Goal: Task Accomplishment & Management: Manage account settings

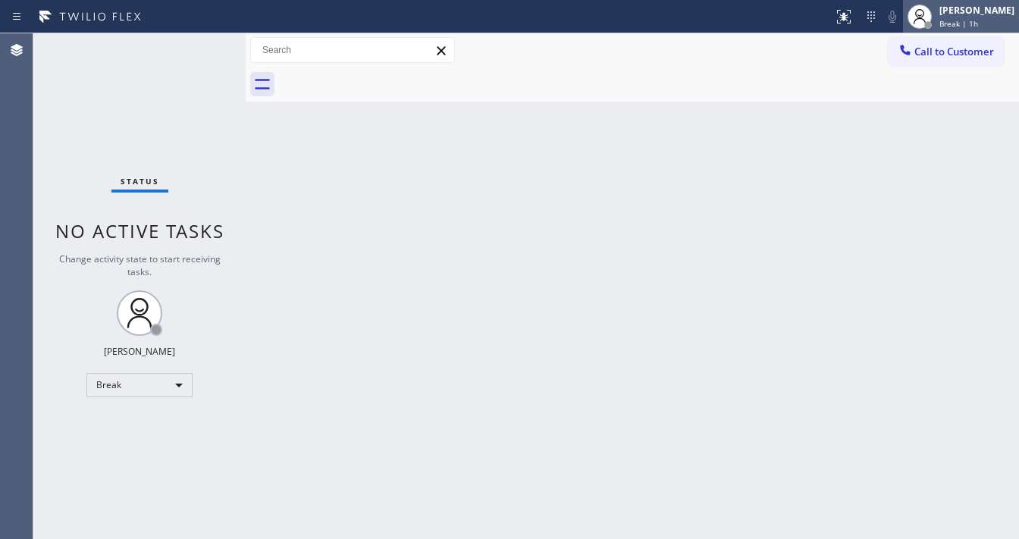
click at [972, 12] on div "[PERSON_NAME]" at bounding box center [976, 10] width 75 height 13
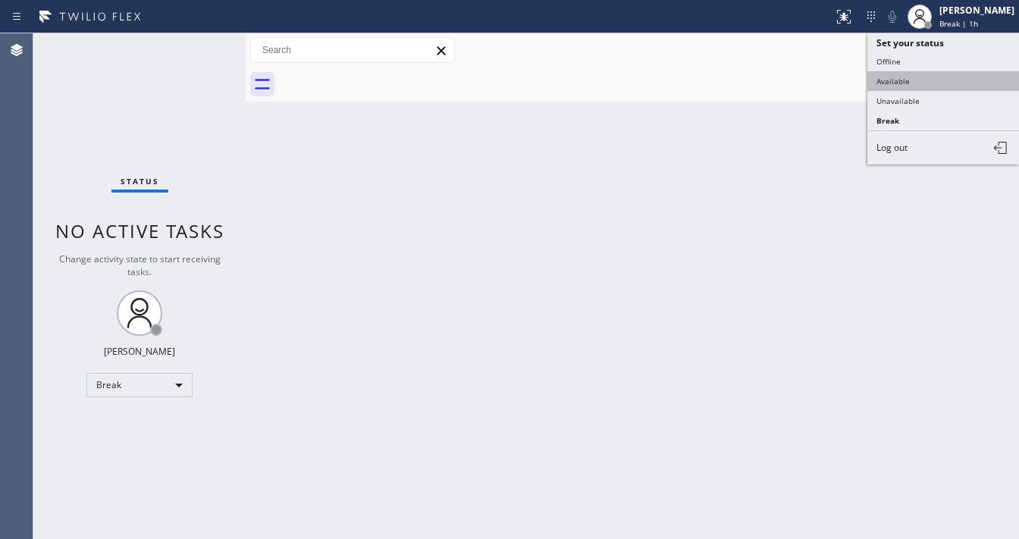
click at [886, 83] on button "Available" at bounding box center [943, 81] width 152 height 20
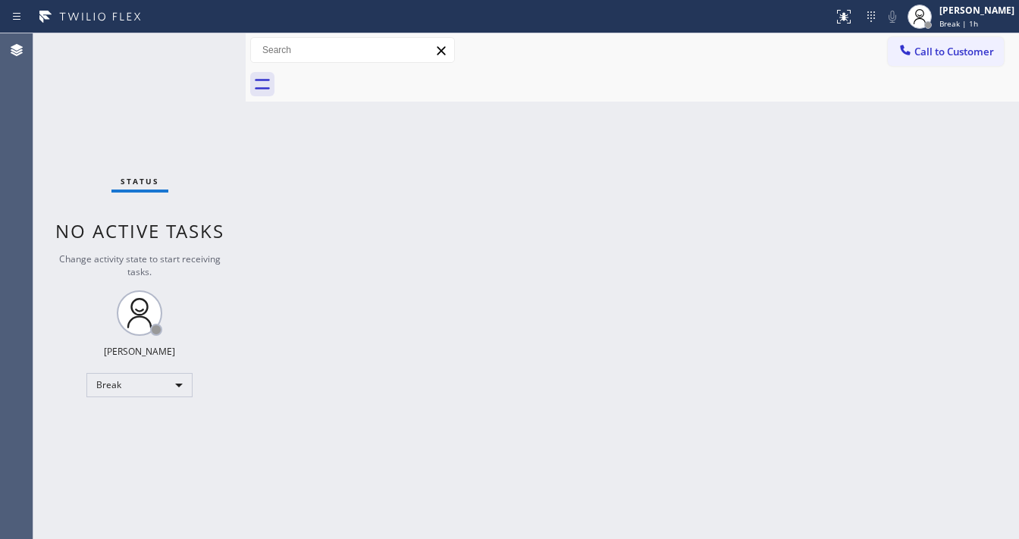
drag, startPoint x: 432, startPoint y: 248, endPoint x: 415, endPoint y: 253, distance: 18.2
click at [431, 248] on div "Back to Dashboard Change Sender ID Customers Technicians Select a contact Outbo…" at bounding box center [632, 286] width 773 height 506
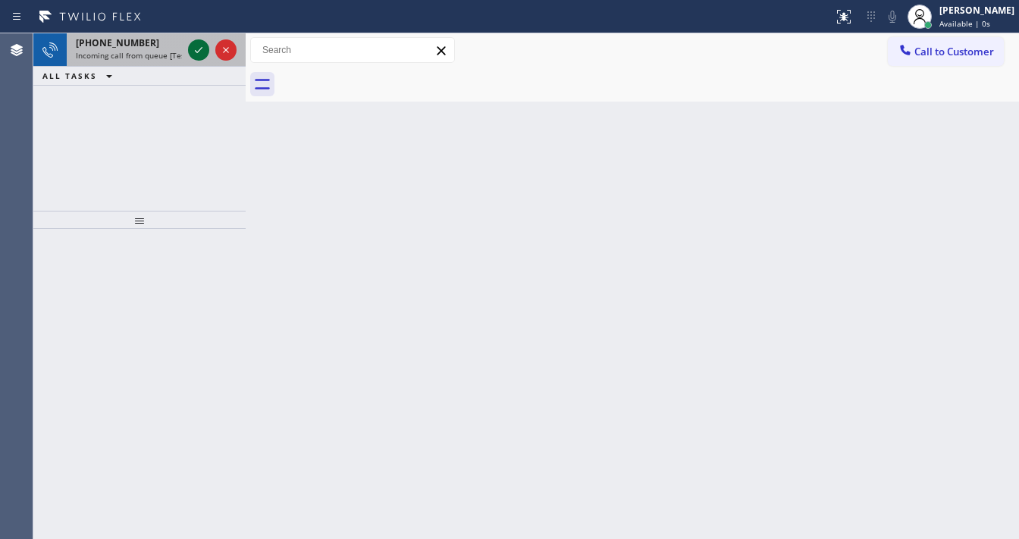
click at [190, 50] on div at bounding box center [198, 50] width 21 height 18
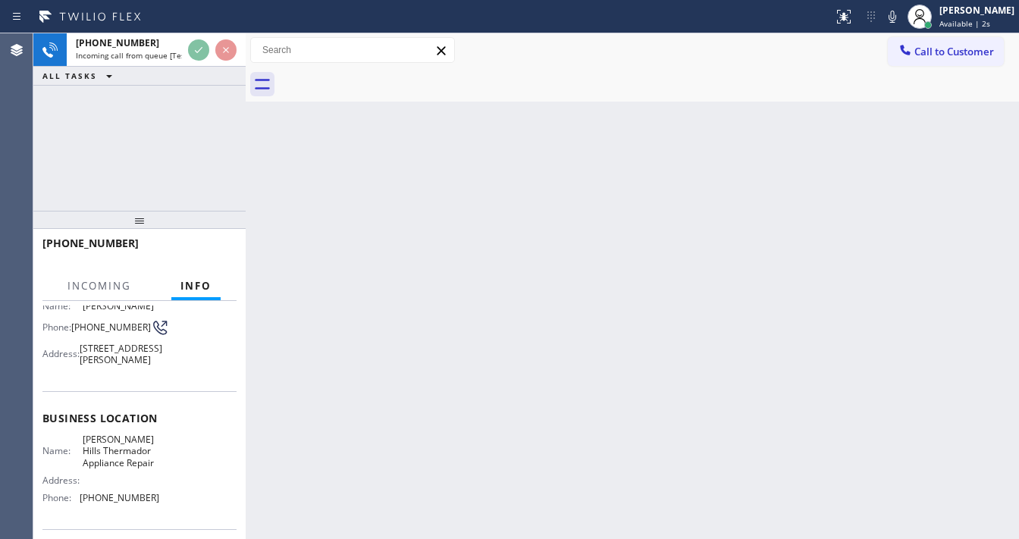
scroll to position [121, 0]
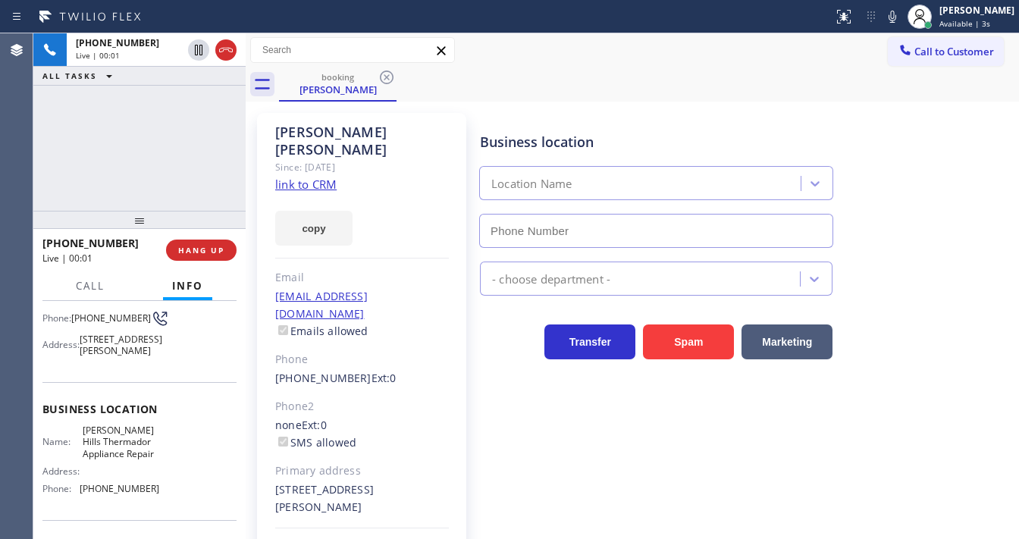
type input "[PHONE_NUMBER]"
drag, startPoint x: 902, startPoint y: 19, endPoint x: 883, endPoint y: 31, distance: 23.1
click at [902, 19] on icon at bounding box center [892, 17] width 18 height 18
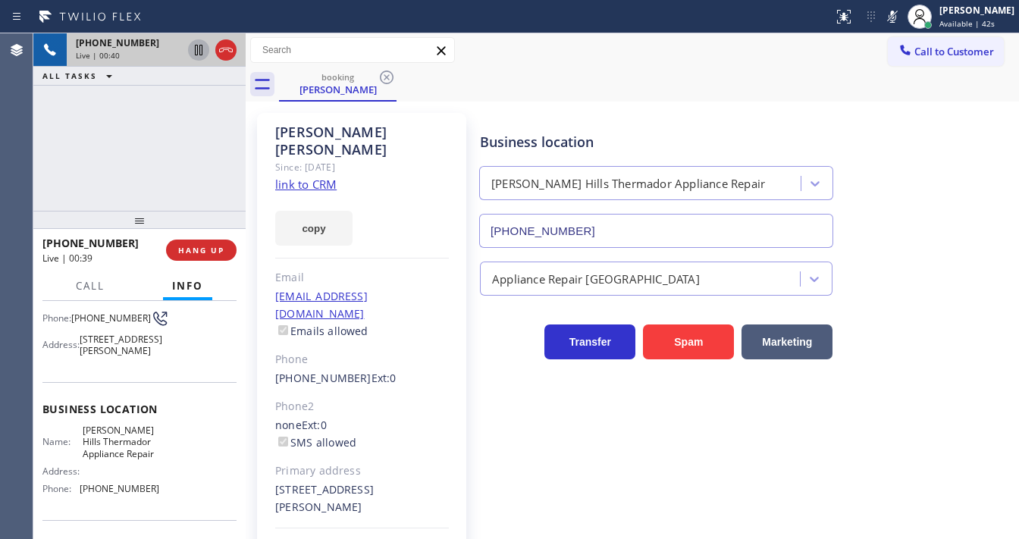
click at [199, 54] on icon at bounding box center [199, 50] width 8 height 11
click at [902, 20] on icon at bounding box center [892, 17] width 18 height 18
click at [197, 55] on icon at bounding box center [198, 50] width 11 height 11
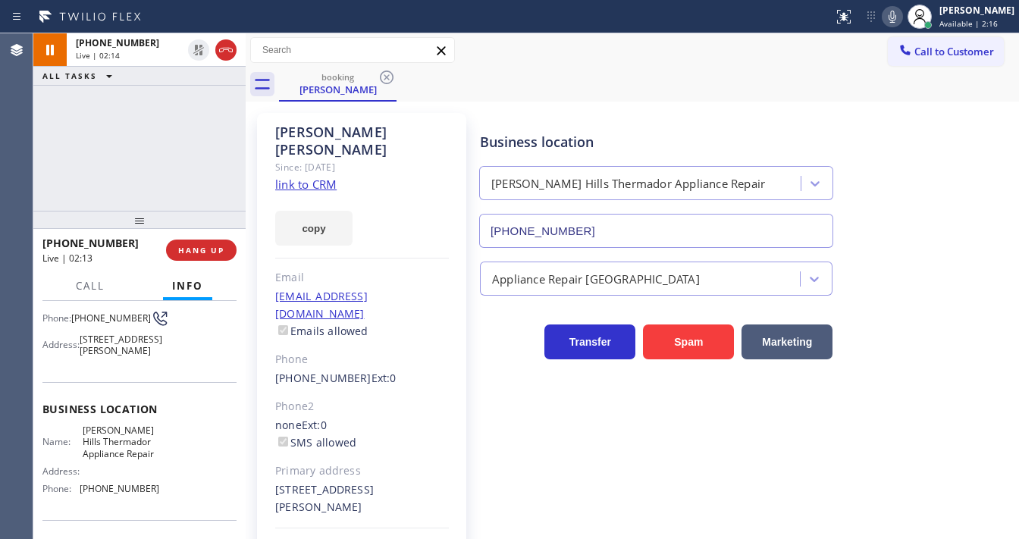
click at [303, 177] on link "link to CRM" at bounding box center [305, 184] width 61 height 15
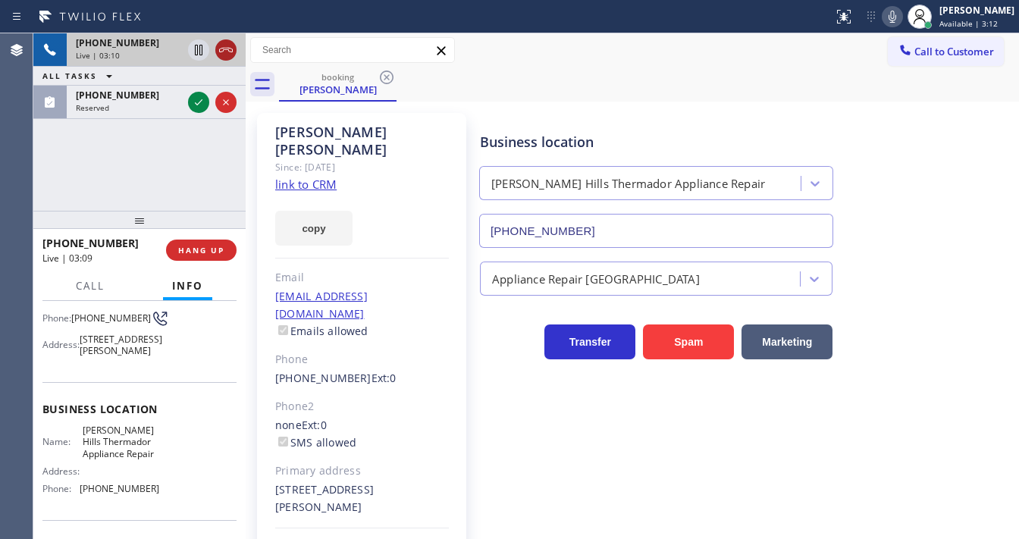
click at [221, 51] on icon at bounding box center [226, 50] width 18 height 18
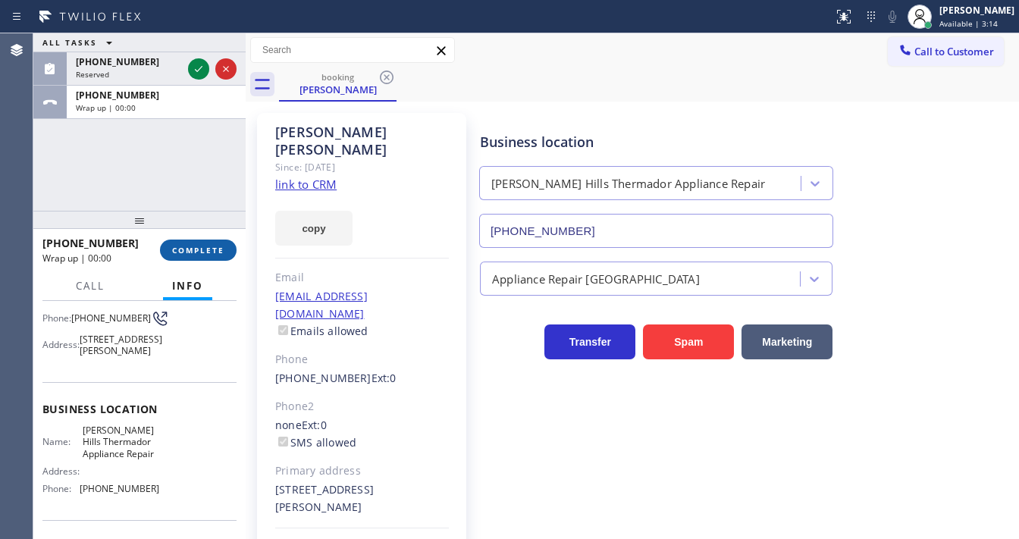
click at [213, 246] on span "COMPLETE" at bounding box center [198, 250] width 52 height 11
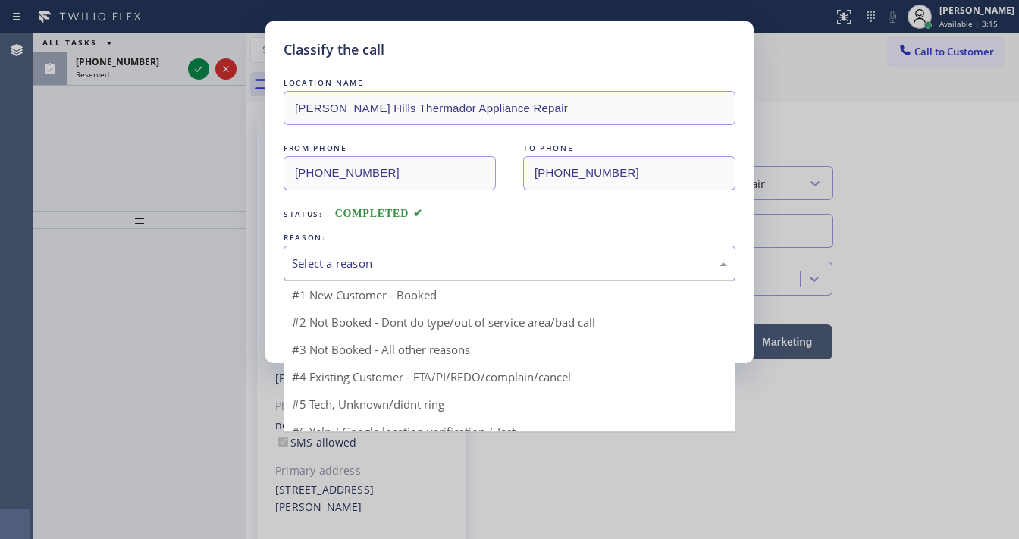
click at [337, 262] on div "Select a reason" at bounding box center [509, 263] width 435 height 17
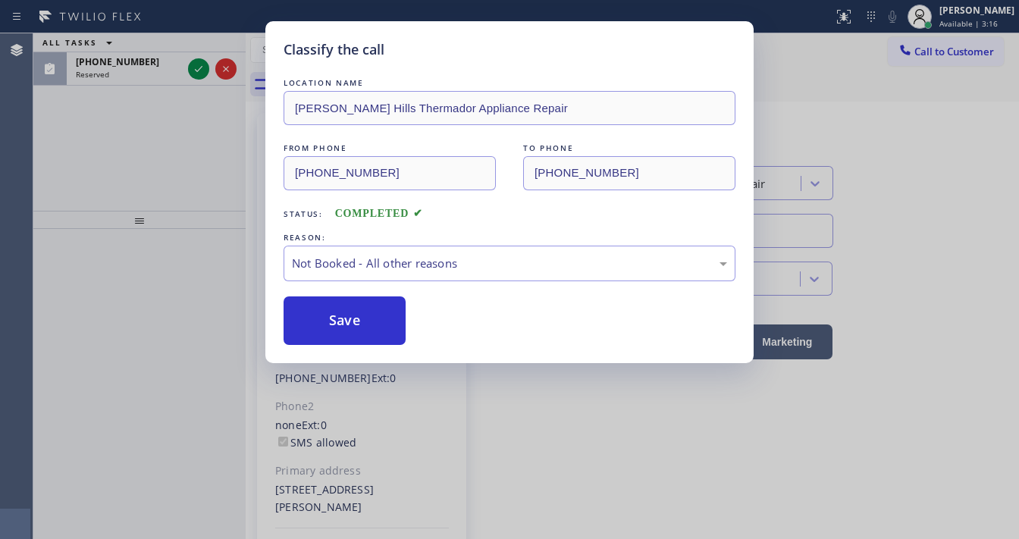
click at [335, 316] on button "Save" at bounding box center [345, 320] width 122 height 49
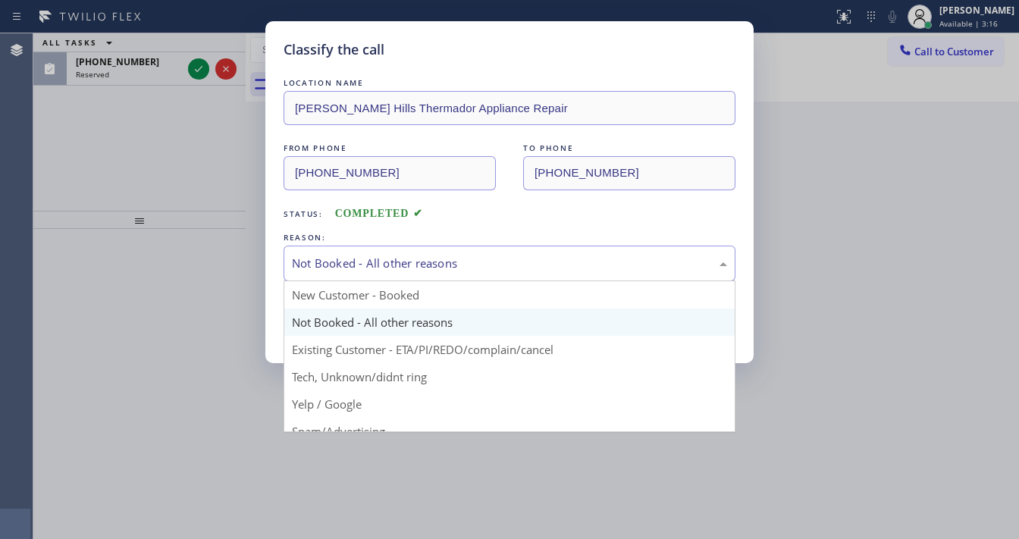
click at [349, 261] on div "Not Booked - All other reasons" at bounding box center [509, 263] width 435 height 17
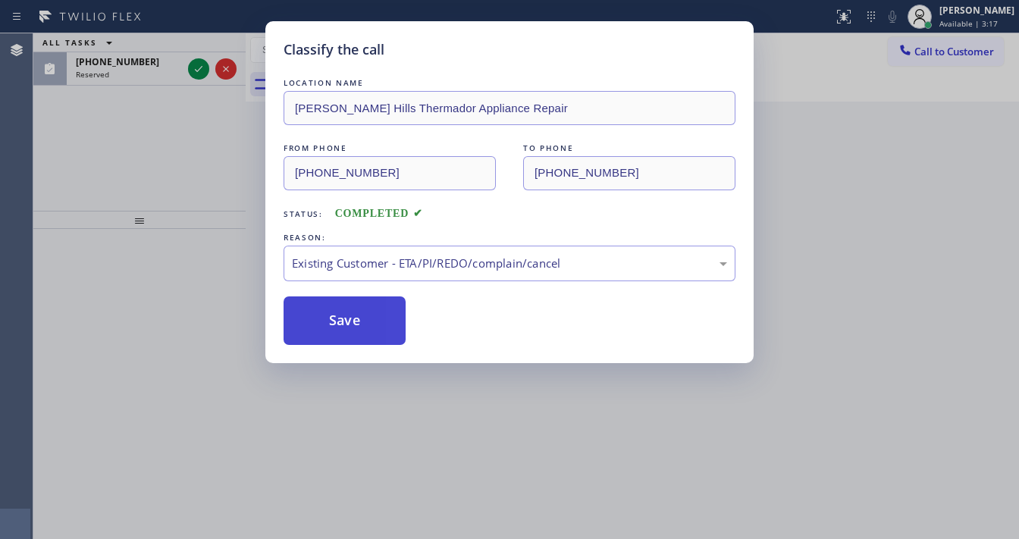
click at [353, 308] on button "Save" at bounding box center [345, 320] width 122 height 49
click at [352, 308] on button "Save" at bounding box center [345, 320] width 122 height 49
click at [344, 315] on div "Back to Dashboard Change Sender ID Customers Technicians Select a contact Outbo…" at bounding box center [632, 286] width 773 height 506
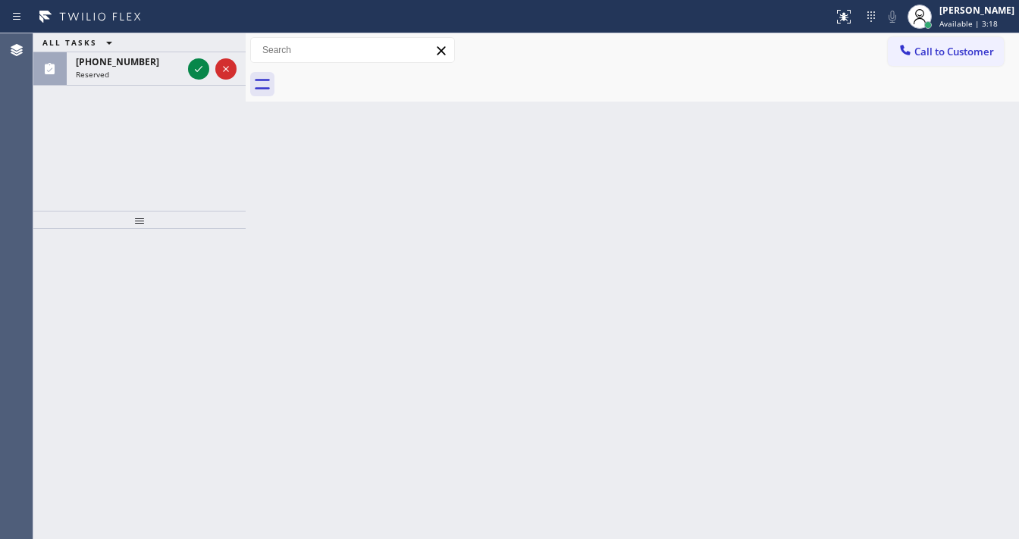
click at [343, 318] on div "Back to Dashboard Change Sender ID Customers Technicians Select a contact Outbo…" at bounding box center [632, 286] width 773 height 506
drag, startPoint x: 343, startPoint y: 318, endPoint x: 272, endPoint y: 216, distance: 124.3
click at [340, 316] on div "Back to Dashboard Change Sender ID Customers Technicians Select a contact Outbo…" at bounding box center [632, 286] width 773 height 506
click at [213, 121] on div "ALL TASKS ALL TASKS ACTIVE TASKS TASKS IN WRAP UP [PHONE_NUMBER] Reserved" at bounding box center [139, 121] width 212 height 177
click at [196, 68] on icon at bounding box center [199, 69] width 18 height 18
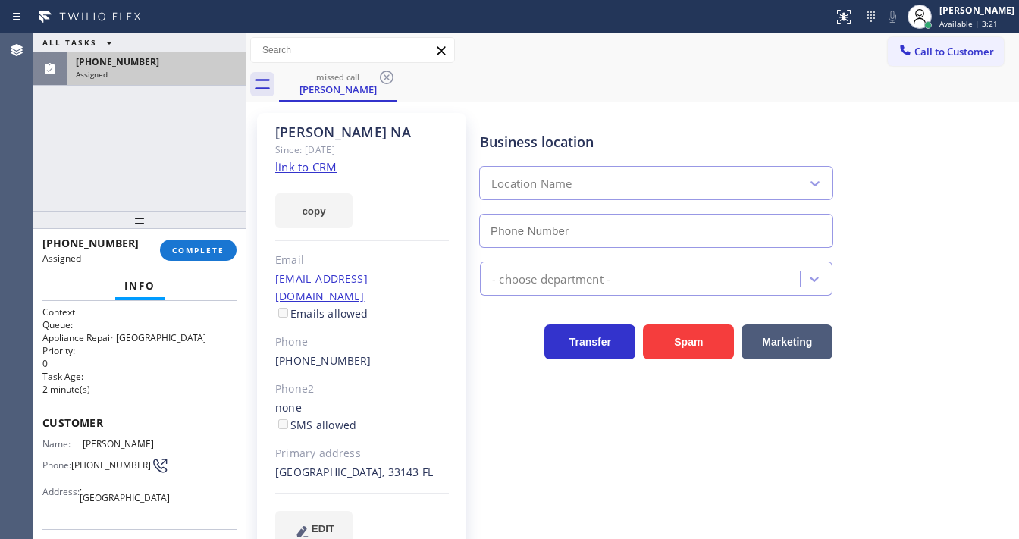
type input "[PHONE_NUMBER]"
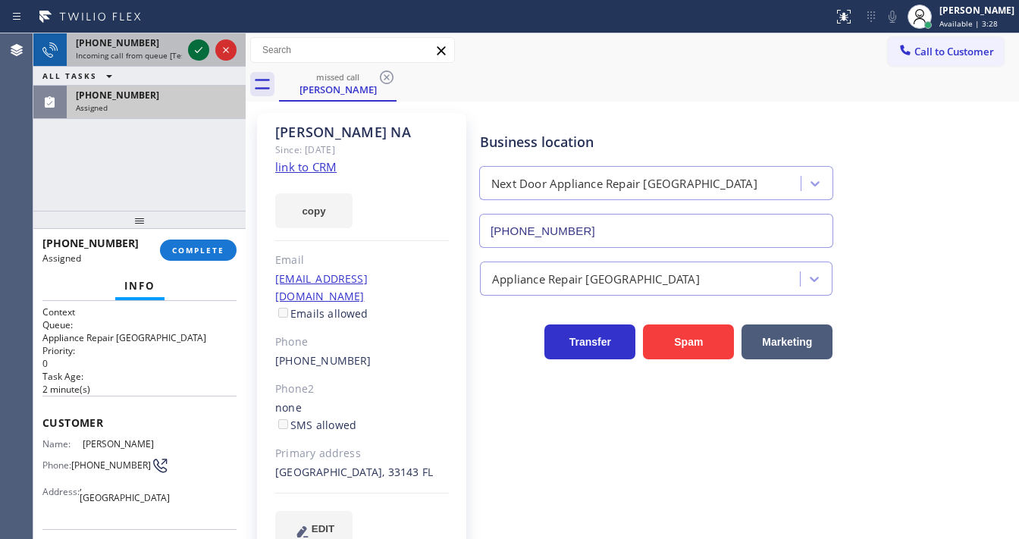
click at [193, 50] on icon at bounding box center [199, 50] width 18 height 18
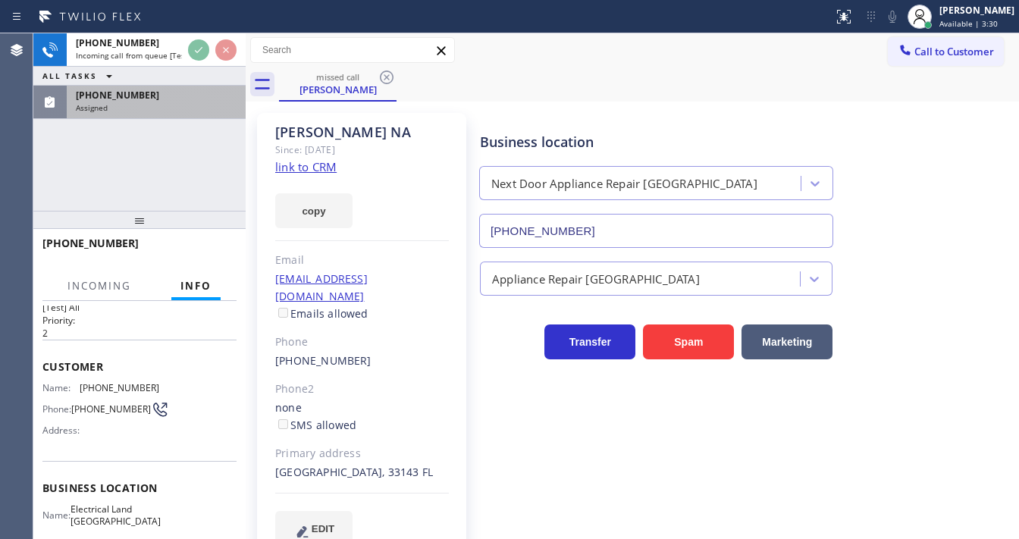
scroll to position [61, 0]
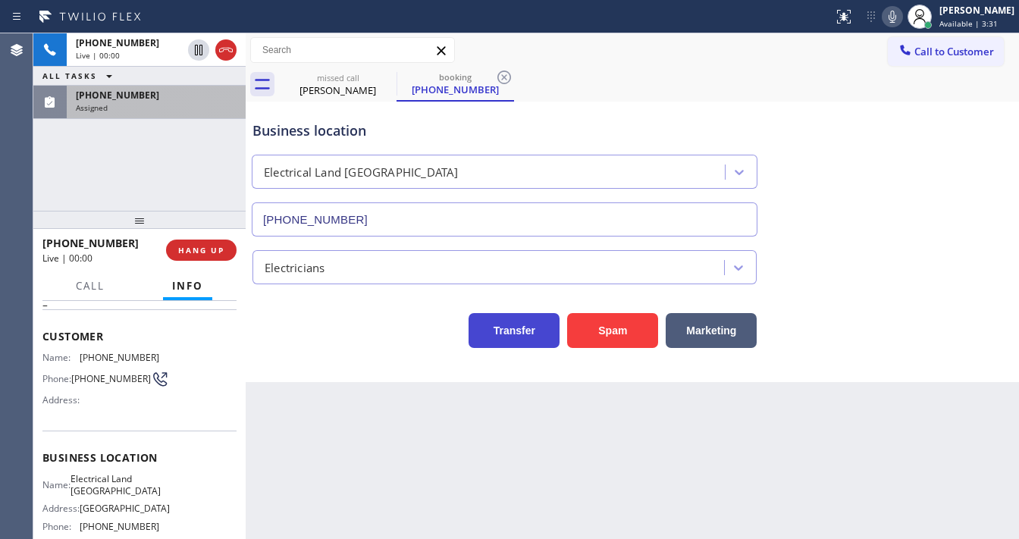
type input "[PHONE_NUMBER]"
drag, startPoint x: 43, startPoint y: 175, endPoint x: 221, endPoint y: 204, distance: 179.7
click at [49, 174] on div "[PHONE_NUMBER] Live | 00:19 ALL TASKS ALL TASKS ACTIVE TASKS TASKS IN WRAP UP […" at bounding box center [139, 121] width 212 height 177
click at [594, 334] on button "Spam" at bounding box center [612, 330] width 91 height 35
click at [140, 103] on div "Assigned" at bounding box center [156, 107] width 161 height 11
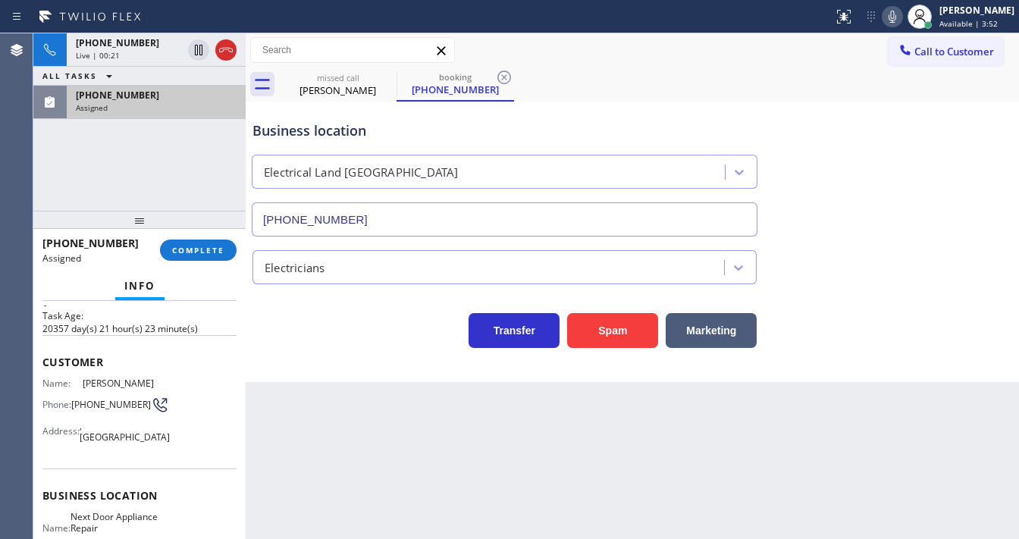
scroll to position [85, 0]
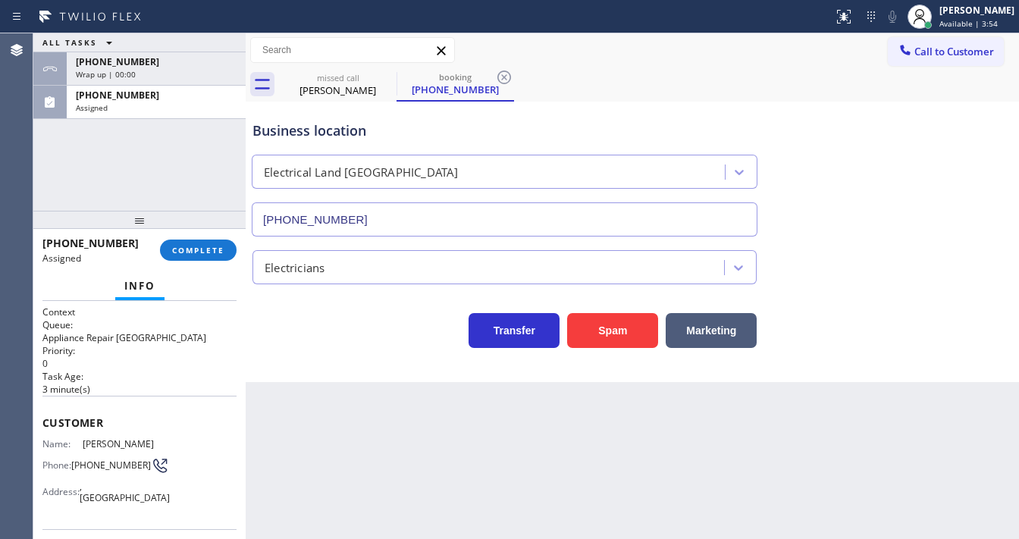
type input "[PHONE_NUMBER]"
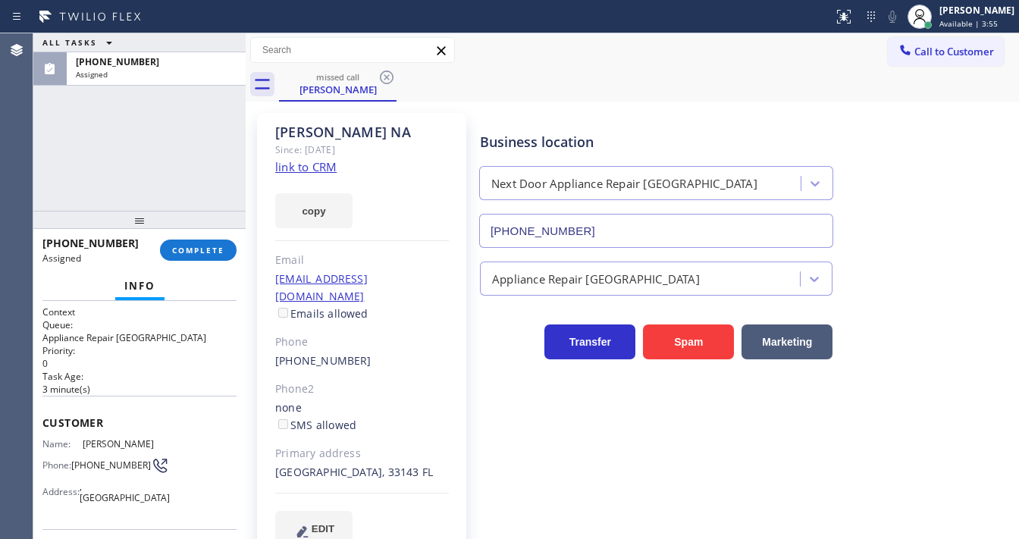
click at [306, 167] on link "link to CRM" at bounding box center [305, 166] width 61 height 15
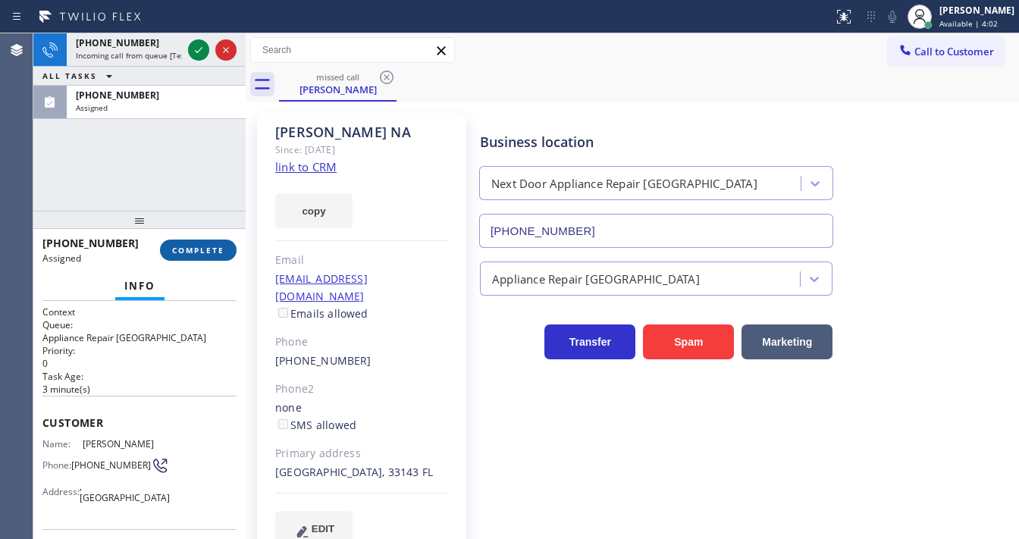
click at [219, 246] on span "COMPLETE" at bounding box center [198, 250] width 52 height 11
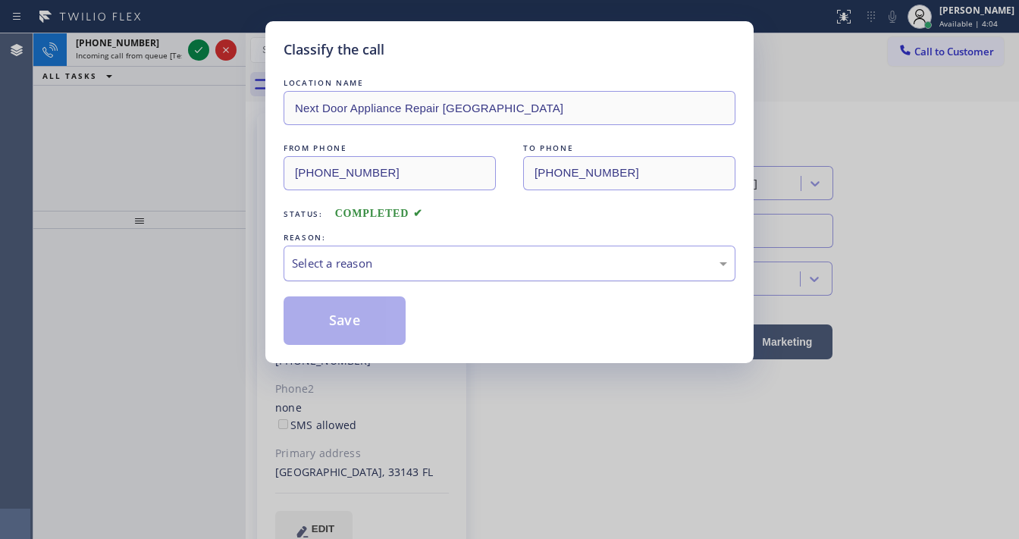
drag, startPoint x: 367, startPoint y: 262, endPoint x: 370, endPoint y: 275, distance: 14.0
click at [367, 262] on div "Select a reason" at bounding box center [509, 263] width 435 height 17
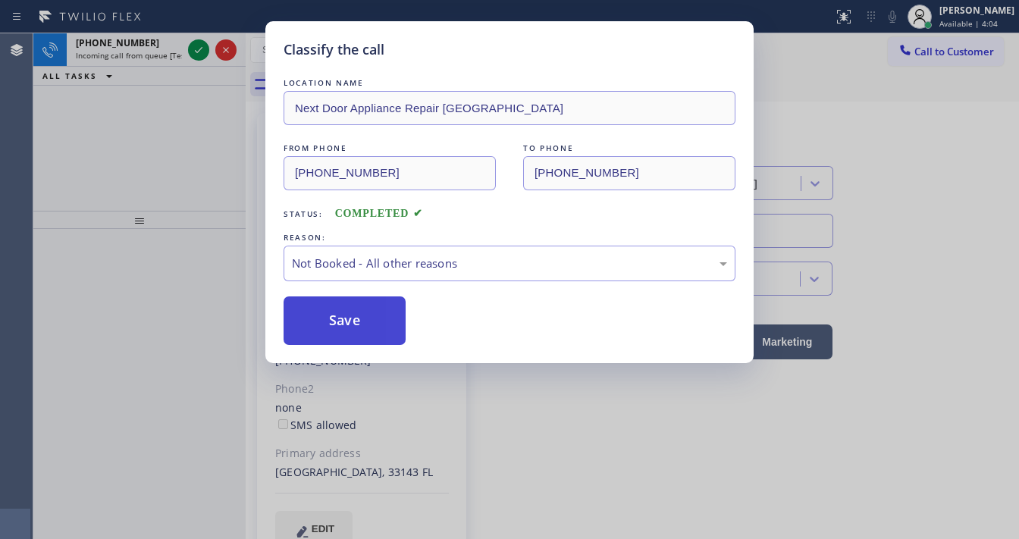
click at [353, 320] on button "Save" at bounding box center [345, 320] width 122 height 49
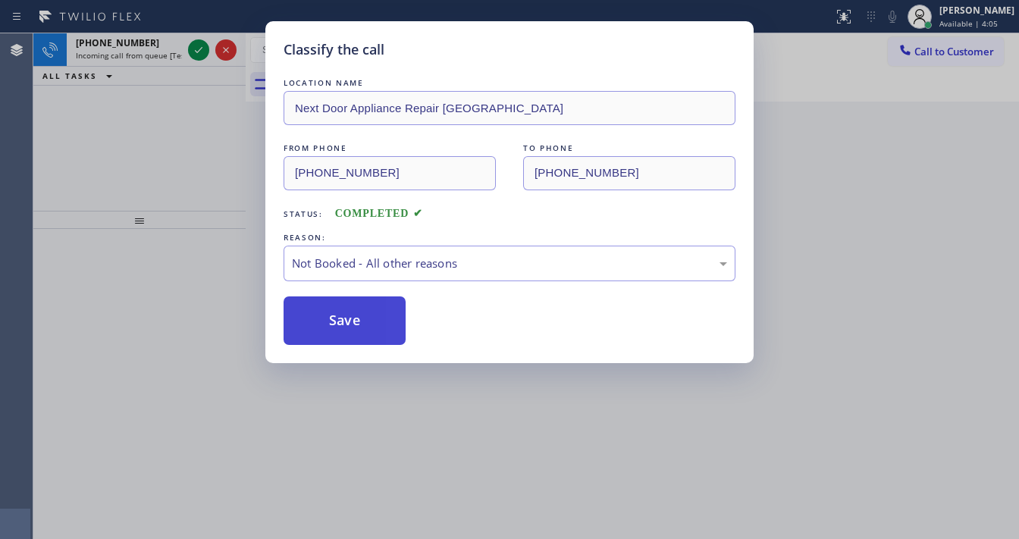
click at [352, 319] on button "Save" at bounding box center [345, 320] width 122 height 49
click at [194, 53] on div "Classify the call LOCATION NAME Next Door Appliance Repair [GEOGRAPHIC_DATA] FR…" at bounding box center [509, 269] width 1019 height 539
click at [194, 53] on div "Classify the call LOCATION NAME [GEOGRAPHIC_DATA] [GEOGRAPHIC_DATA] Ballantyne …" at bounding box center [526, 286] width 986 height 506
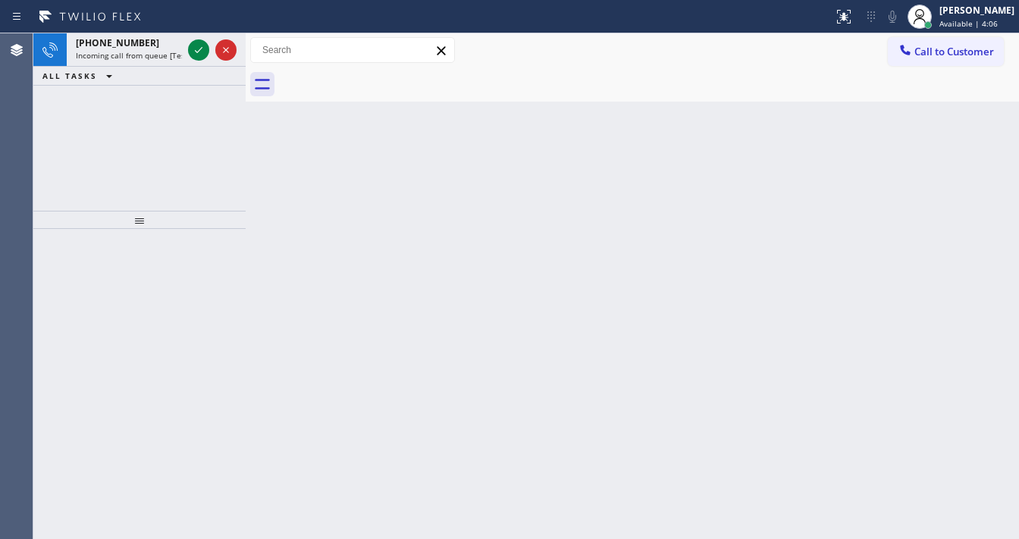
click at [194, 53] on icon at bounding box center [199, 50] width 18 height 18
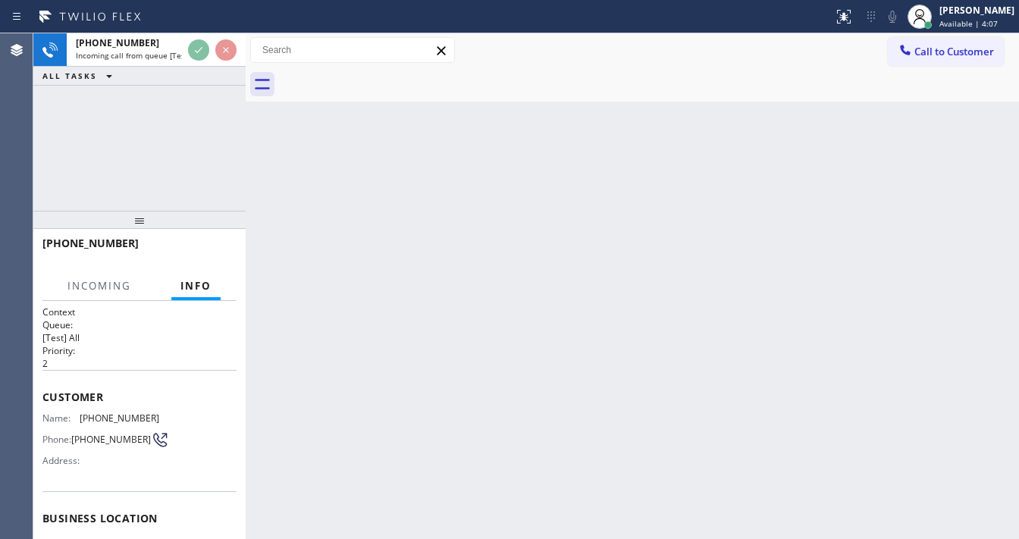
scroll to position [121, 0]
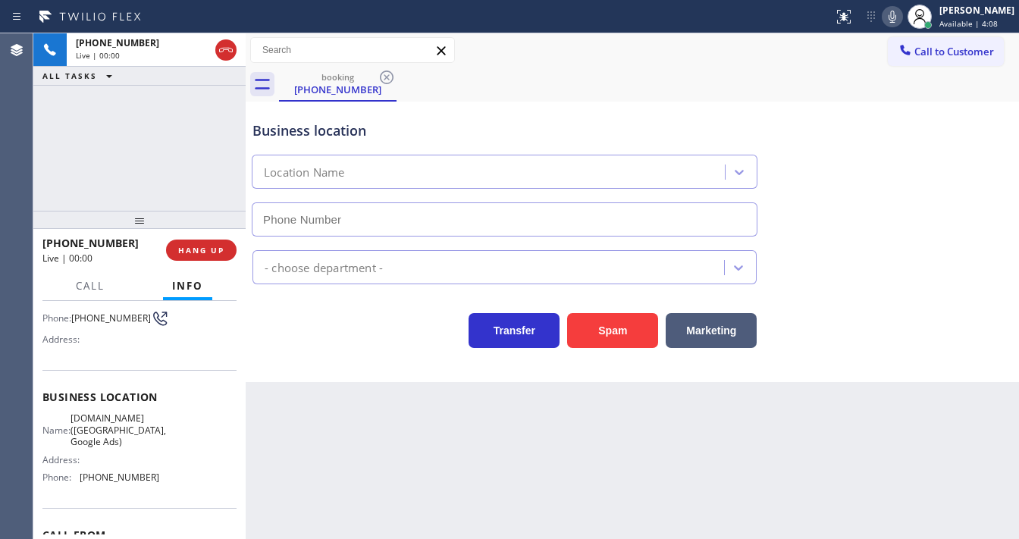
type input "[PHONE_NUMBER]"
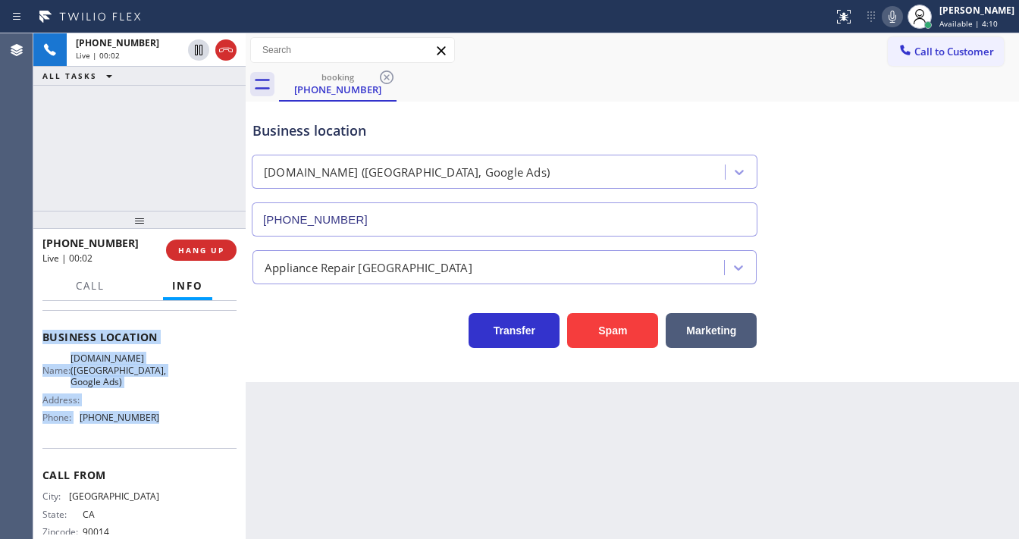
scroll to position [182, 0]
drag, startPoint x: 42, startPoint y: 388, endPoint x: 169, endPoint y: 426, distance: 132.9
click at [169, 426] on div "Context Queue: [Test] All Priority: 2 Customer Name: [PHONE_NUMBER] Phone: [PHO…" at bounding box center [139, 420] width 212 height 238
copy div "Customer Name: [PHONE_NUMBER] Phone: [PHONE_NUMBER] Address: Business location …"
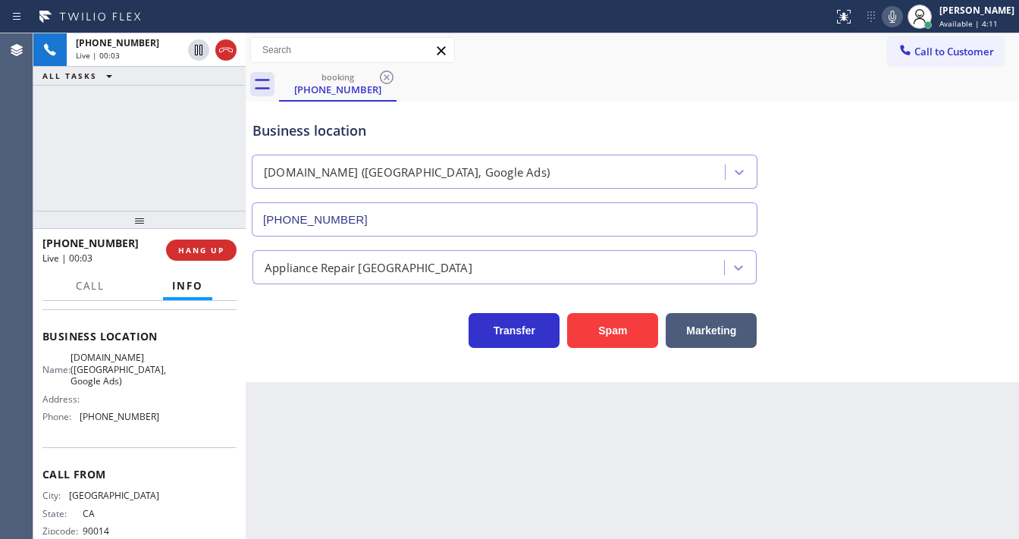
click at [147, 168] on div "[PHONE_NUMBER] Live | 00:03 ALL TASKS ALL TASKS ACTIVE TASKS TASKS IN WRAP UP" at bounding box center [139, 121] width 212 height 177
click at [12, 165] on div "Agent Desktop" at bounding box center [16, 286] width 33 height 506
click at [51, 160] on div "[PHONE_NUMBER] Live | 00:59 ALL TASKS ALL TASKS ACTIVE TASKS TASKS IN WRAP UP" at bounding box center [139, 121] width 212 height 177
click at [141, 190] on div "[PHONE_NUMBER] Live | 01:04 ALL TASKS ALL TASKS ACTIVE TASKS TASKS IN WRAP UP" at bounding box center [139, 121] width 212 height 177
click at [666, 536] on div "Back to Dashboard Change Sender ID Customers Technicians Select a contact Outbo…" at bounding box center [632, 286] width 773 height 506
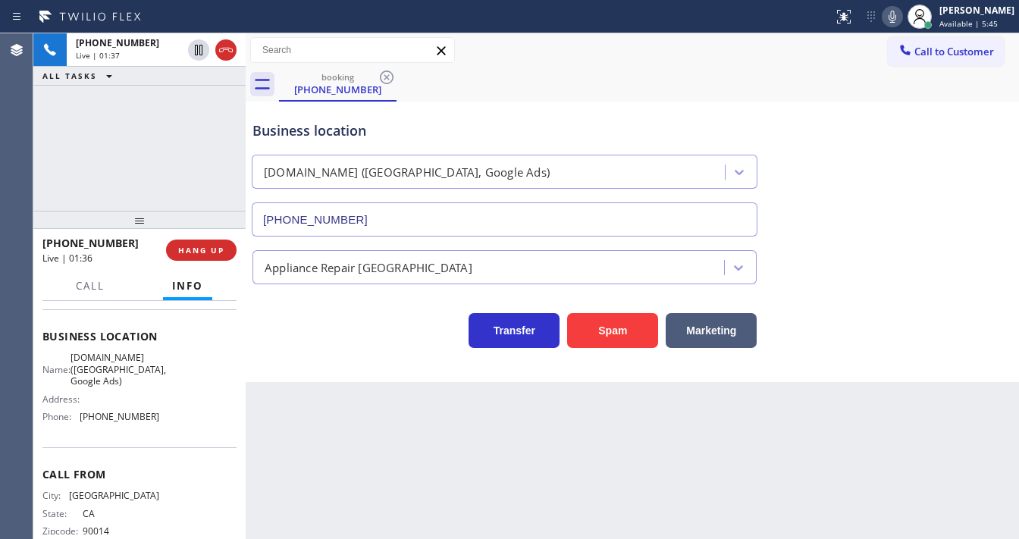
click at [129, 141] on div "[PHONE_NUMBER] Live | 01:37 ALL TASKS ALL TASKS ACTIVE TASKS TASKS IN WRAP UP" at bounding box center [139, 121] width 212 height 177
click at [179, 138] on div "[PHONE_NUMBER] Live | 03:21 ALL TASKS ALL TASKS ACTIVE TASKS TASKS IN WRAP UP" at bounding box center [139, 121] width 212 height 177
click at [163, 161] on div "[PHONE_NUMBER] Live | 06:13 ALL TASKS ALL TASKS ACTIVE TASKS TASKS IN WRAP UP […" at bounding box center [139, 121] width 212 height 177
click at [121, 152] on div "[PHONE_NUMBER] Live | 06:16 ALL TASKS ALL TASKS ACTIVE TASKS TASKS IN WRAP UP […" at bounding box center [139, 121] width 212 height 177
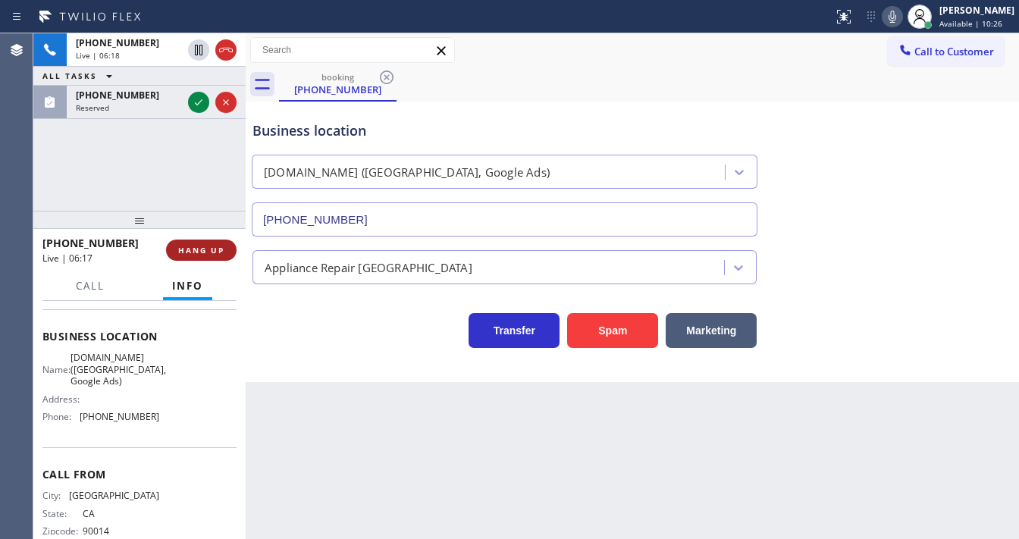
click at [216, 249] on span "HANG UP" at bounding box center [201, 250] width 46 height 11
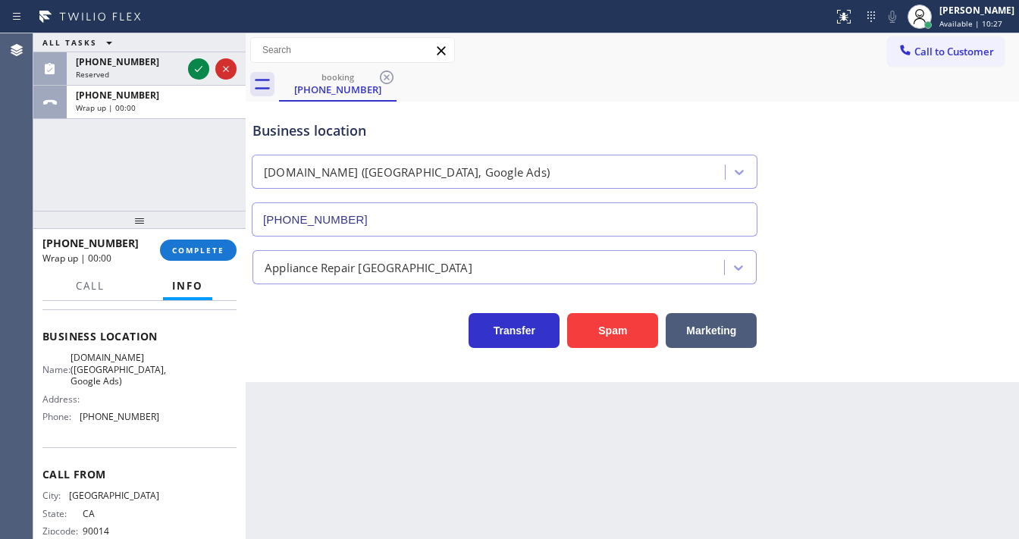
click at [183, 163] on div "ALL TASKS ALL TASKS ACTIVE TASKS TASKS IN WRAP UP [PHONE_NUMBER] Reserved [PHON…" at bounding box center [139, 121] width 212 height 177
click at [202, 256] on button "COMPLETE" at bounding box center [198, 250] width 77 height 21
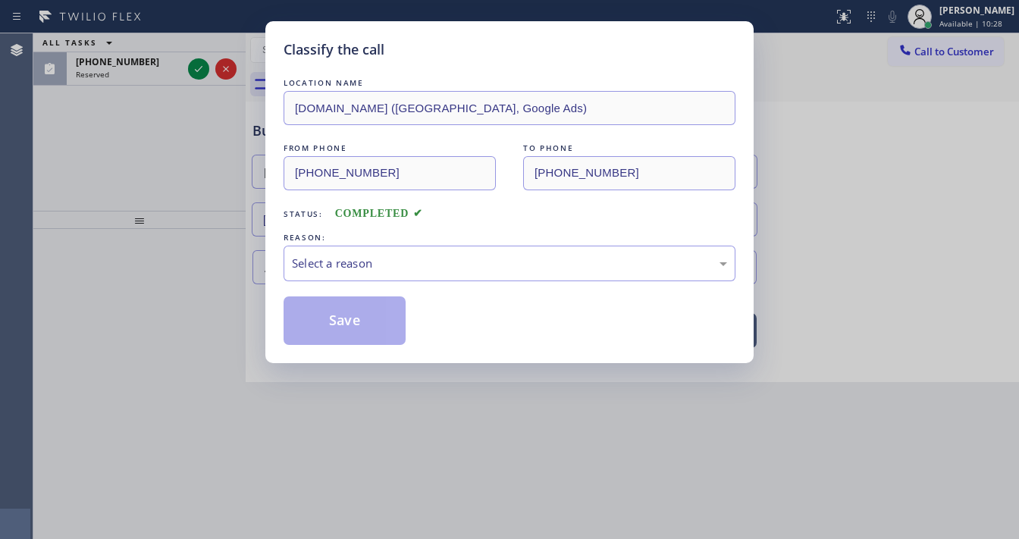
click at [363, 263] on div "Select a reason" at bounding box center [509, 263] width 435 height 17
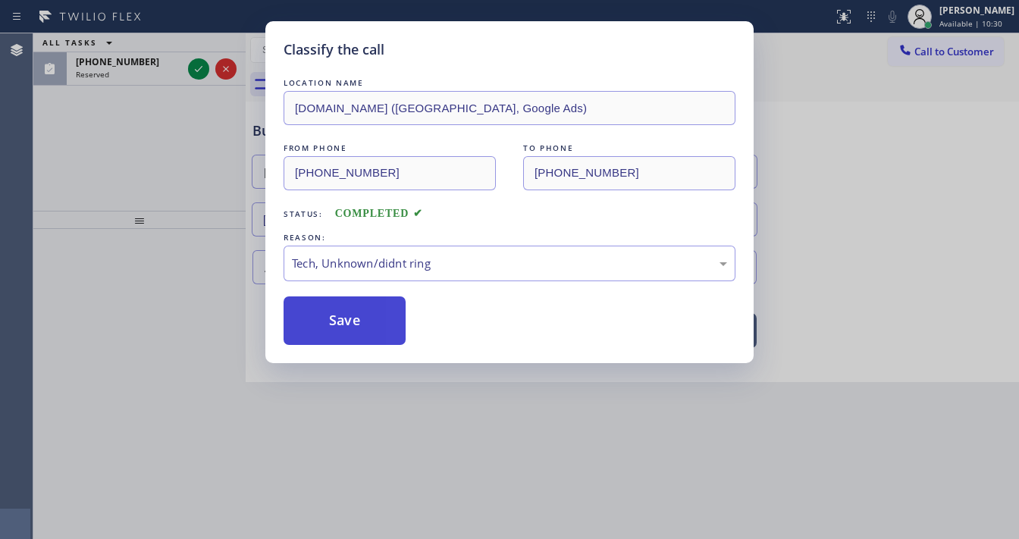
click at [354, 300] on button "Save" at bounding box center [345, 320] width 122 height 49
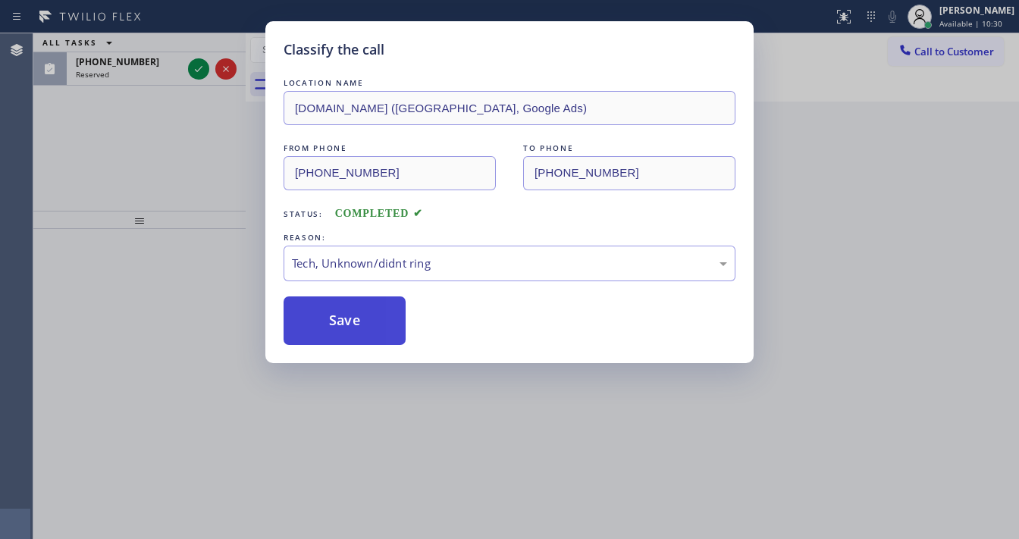
click at [352, 303] on button "Save" at bounding box center [345, 320] width 122 height 49
click at [352, 306] on button "Save" at bounding box center [345, 320] width 122 height 49
drag, startPoint x: 140, startPoint y: 186, endPoint x: 188, endPoint y: 140, distance: 66.5
click at [147, 181] on div "Classify the call LOCATION NAME [DOMAIN_NAME] ([GEOGRAPHIC_DATA], Google Ads) F…" at bounding box center [509, 269] width 1019 height 539
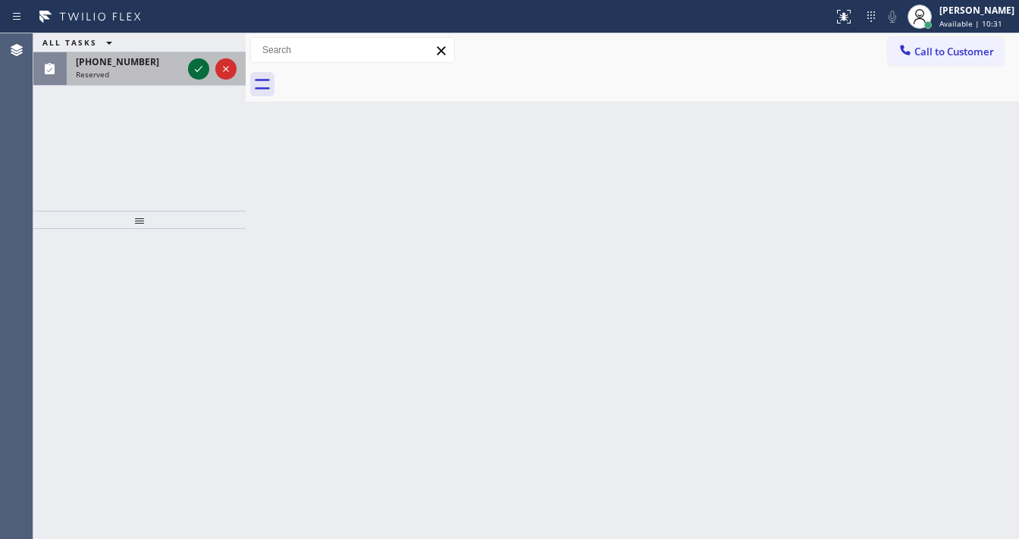
click at [196, 66] on icon at bounding box center [199, 69] width 18 height 18
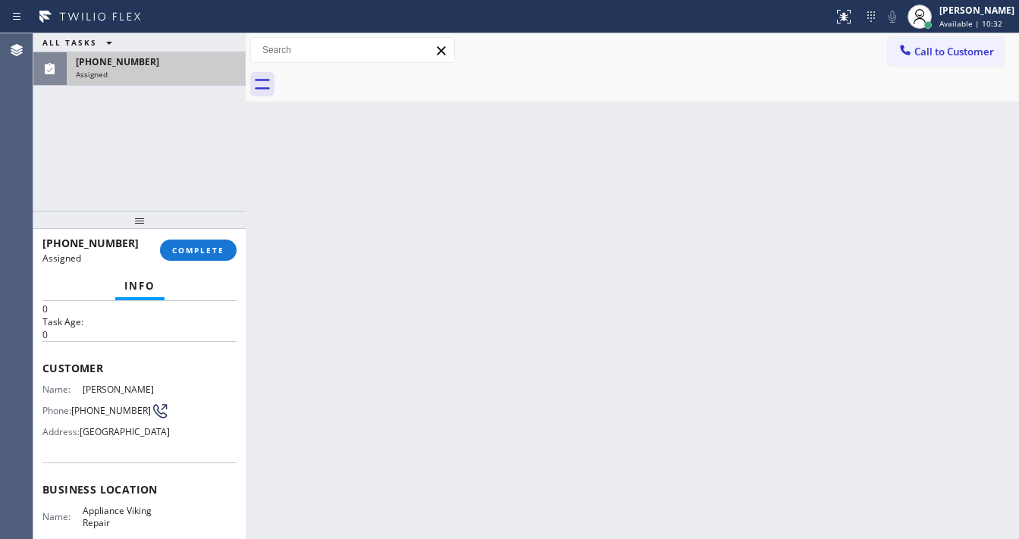
scroll to position [61, 0]
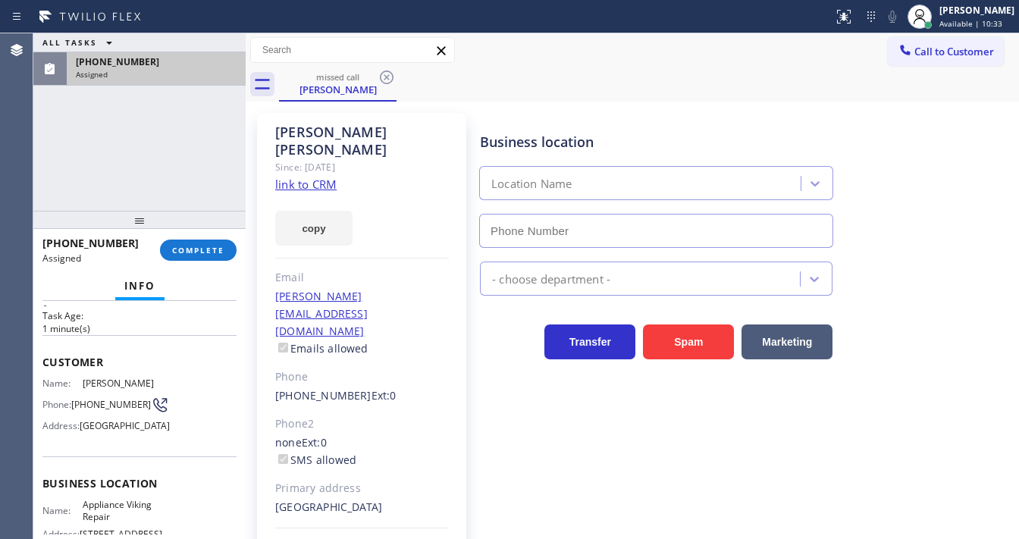
type input "[PHONE_NUMBER]"
click at [314, 177] on link "link to CRM" at bounding box center [305, 184] width 61 height 15
click at [205, 249] on span "COMPLETE" at bounding box center [198, 250] width 52 height 11
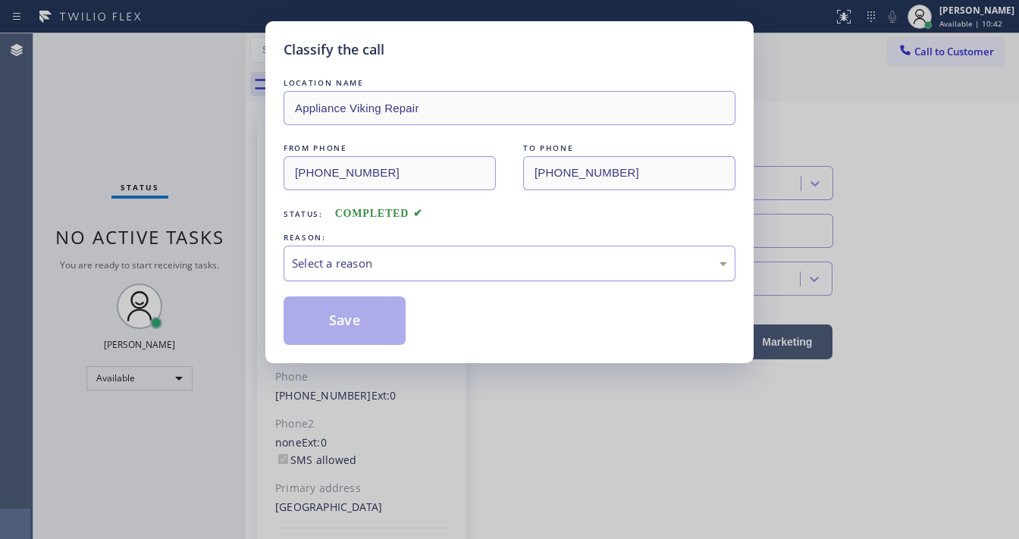
click at [377, 268] on div "Select a reason" at bounding box center [509, 263] width 435 height 17
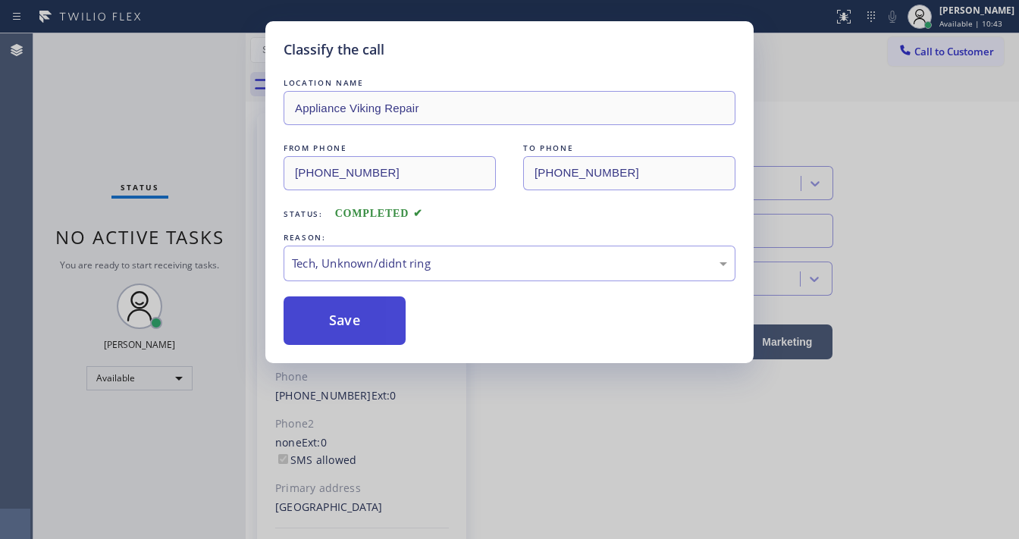
click at [350, 319] on button "Save" at bounding box center [345, 320] width 122 height 49
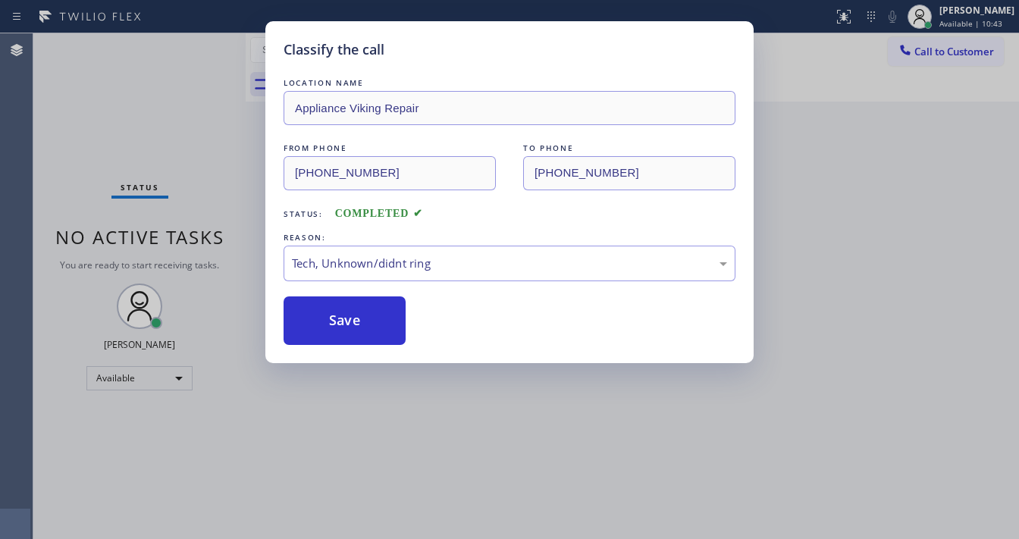
click at [206, 200] on div "Classify the call LOCATION NAME Appliance Viking Repair FROM PHONE [PHONE_NUMBE…" at bounding box center [509, 269] width 1019 height 539
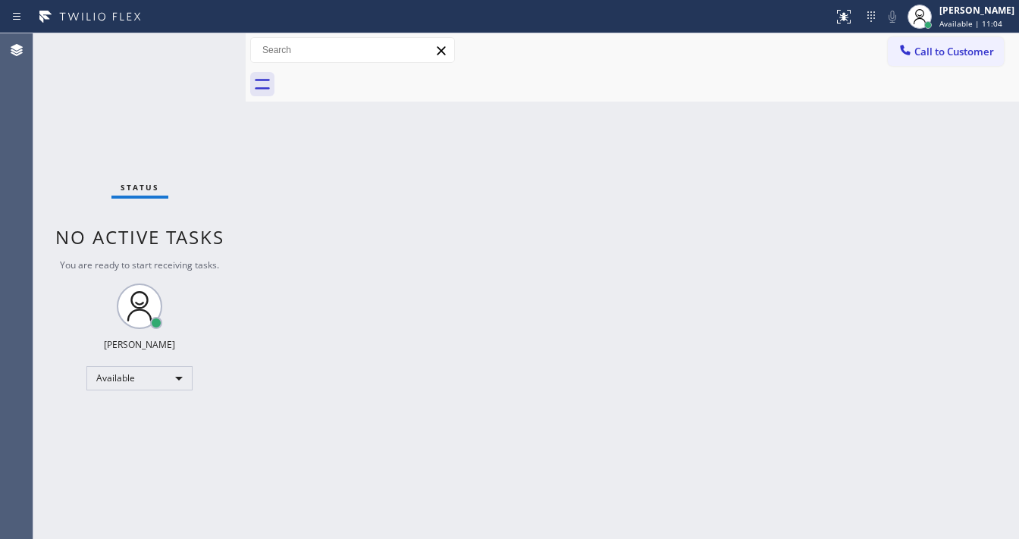
click at [153, 132] on div "Status No active tasks You are ready to start receiving tasks. [PERSON_NAME]" at bounding box center [139, 286] width 212 height 506
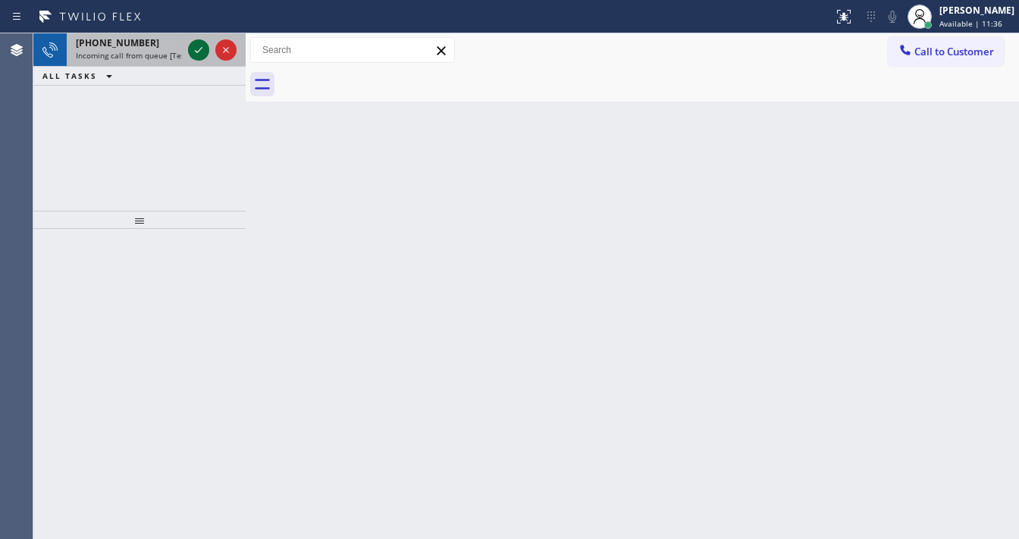
click at [200, 54] on icon at bounding box center [199, 50] width 18 height 18
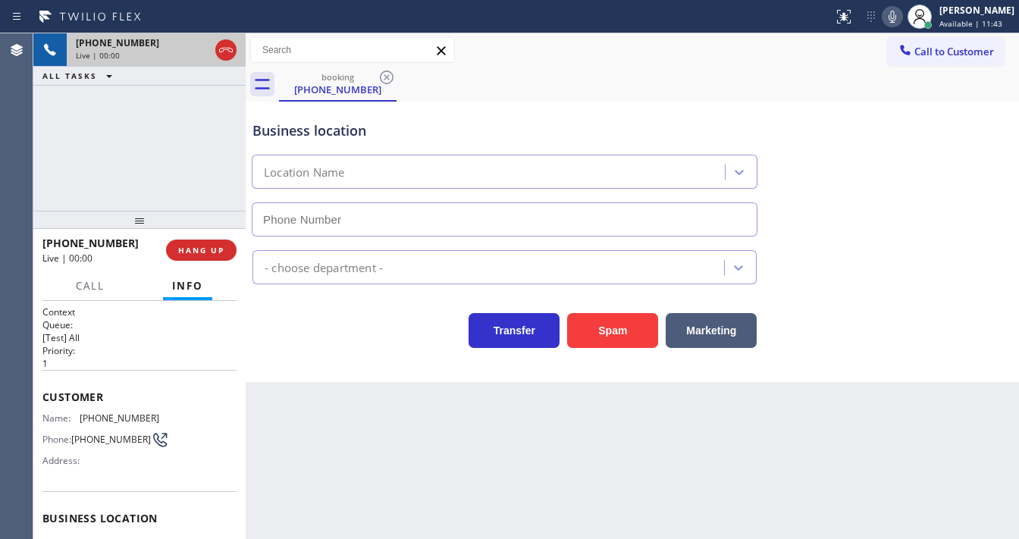
type input "[PHONE_NUMBER]"
click at [53, 183] on div "[PHONE_NUMBER] Live | 00:00 ALL TASKS ALL TASKS ACTIVE TASKS TASKS IN WRAP UP" at bounding box center [139, 121] width 212 height 177
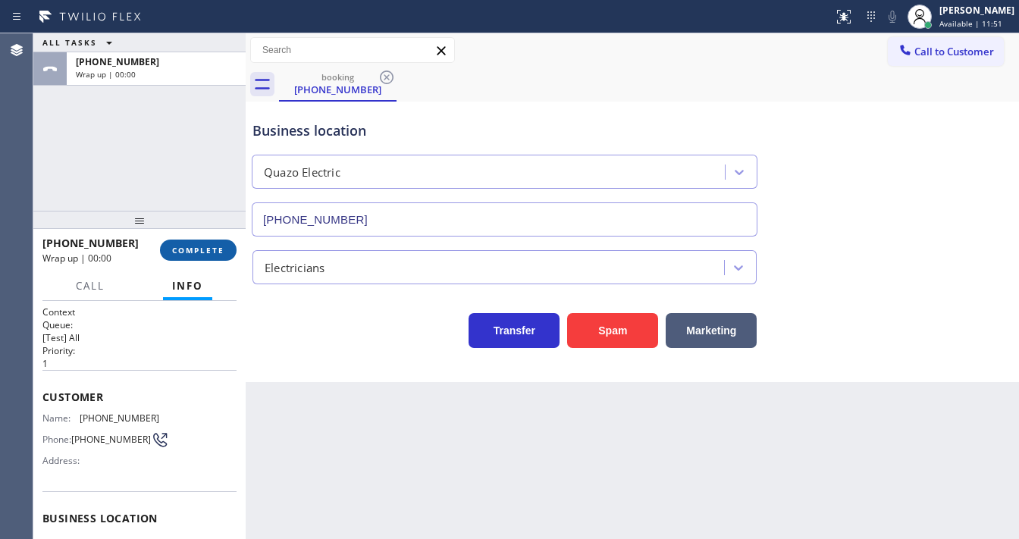
click at [208, 249] on span "COMPLETE" at bounding box center [198, 250] width 52 height 11
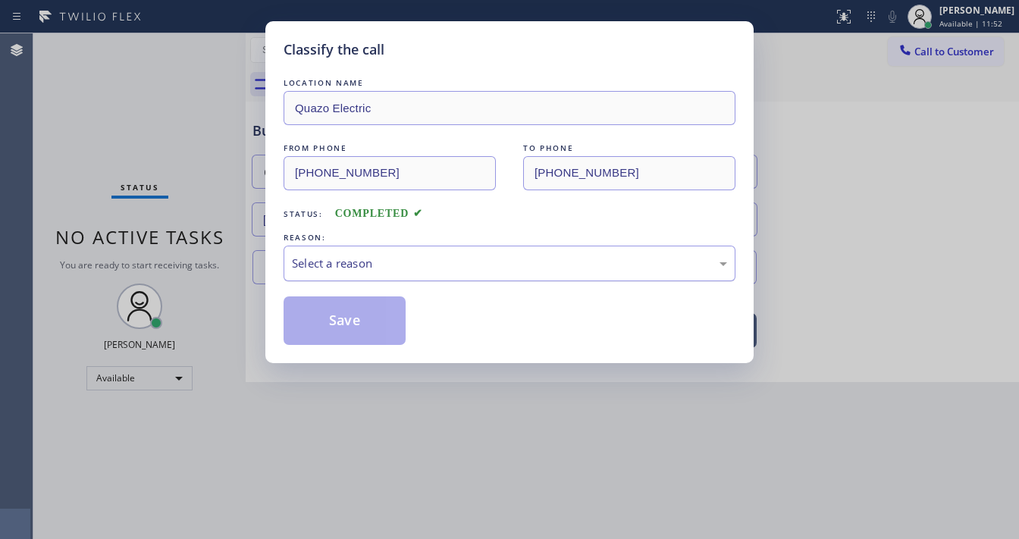
click at [403, 279] on div "Select a reason" at bounding box center [510, 264] width 452 height 36
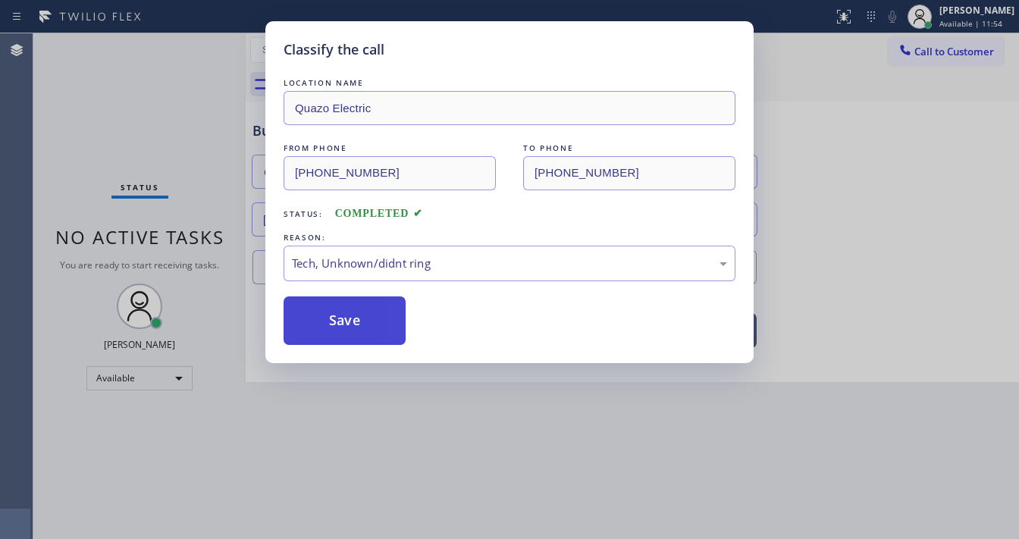
click at [358, 318] on button "Save" at bounding box center [345, 320] width 122 height 49
click at [358, 321] on button "Save" at bounding box center [345, 320] width 122 height 49
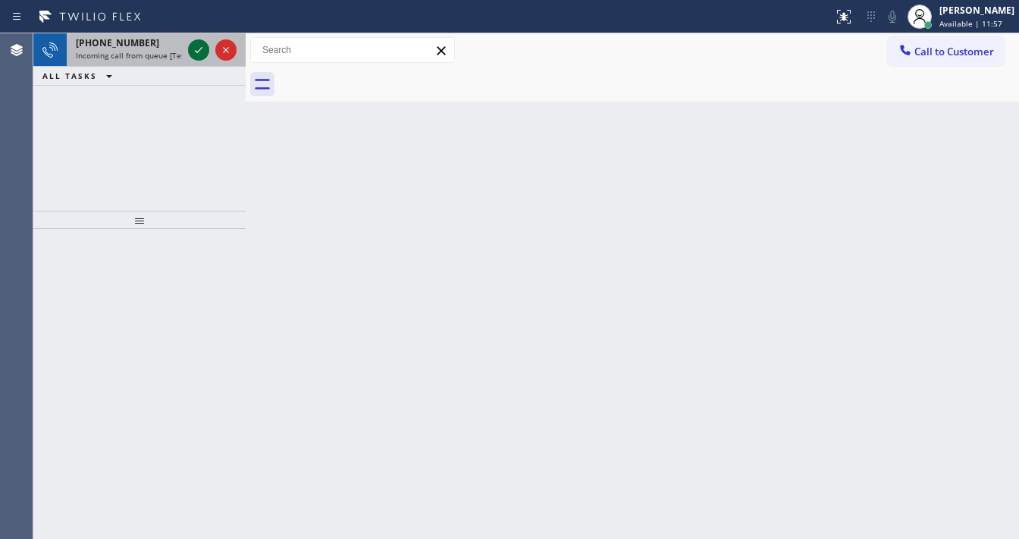
click at [201, 55] on icon at bounding box center [199, 50] width 18 height 18
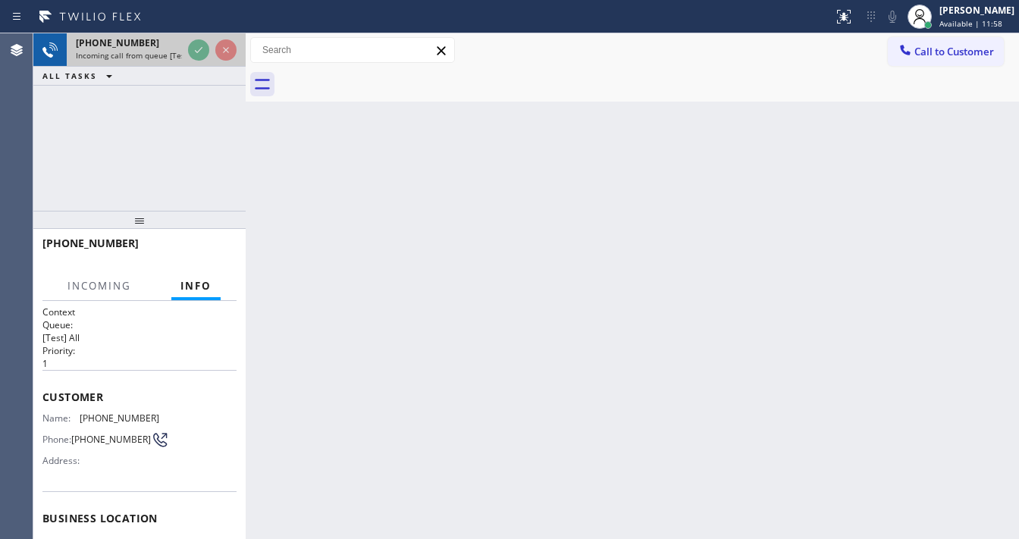
click at [187, 49] on div at bounding box center [212, 49] width 55 height 33
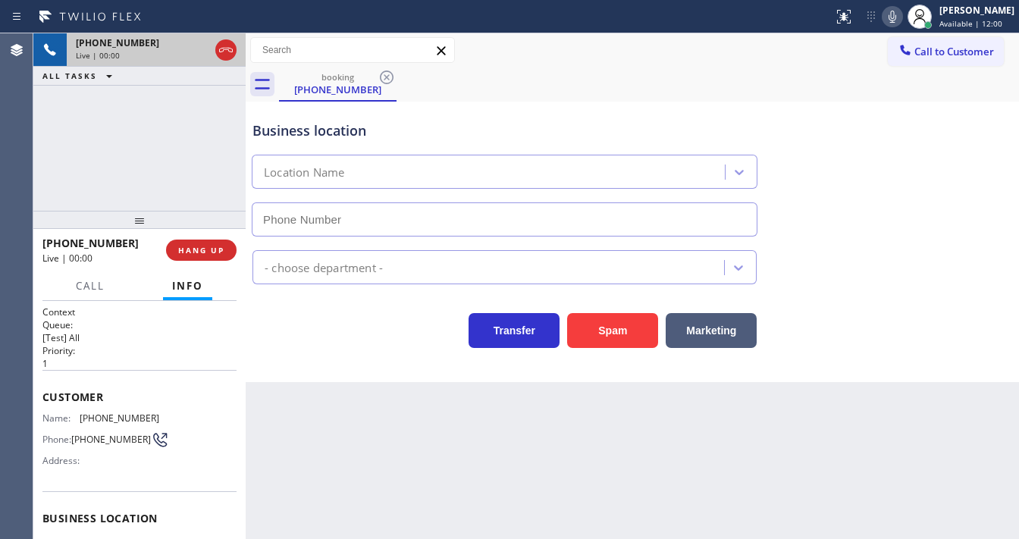
type input "[PHONE_NUMBER]"
drag, startPoint x: 212, startPoint y: 154, endPoint x: 224, endPoint y: 154, distance: 12.1
click at [215, 154] on div "[PHONE_NUMBER] Live | 00:03 ALL TASKS ALL TASKS ACTIVE TASKS TASKS IN WRAP UP" at bounding box center [139, 121] width 212 height 177
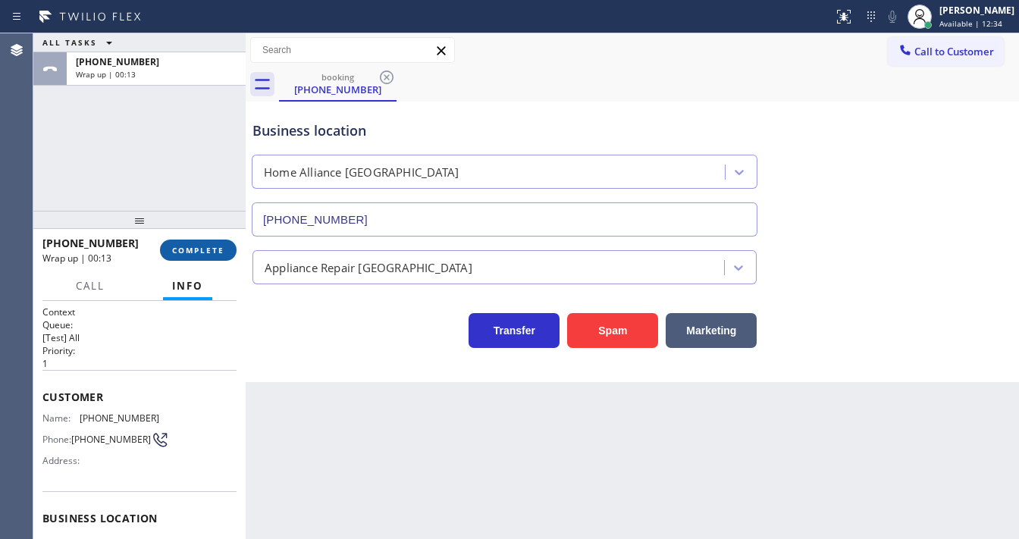
click at [197, 250] on span "COMPLETE" at bounding box center [198, 250] width 52 height 11
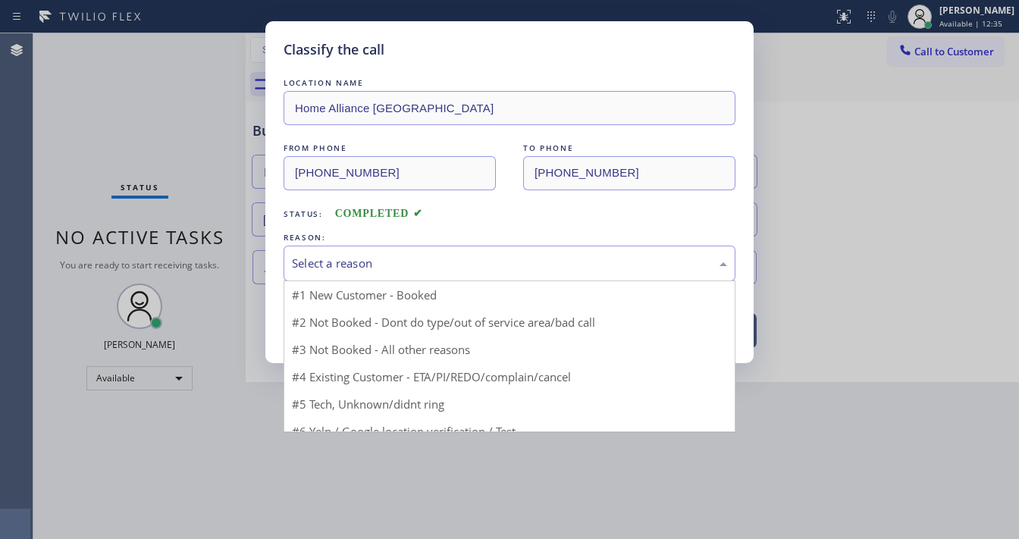
click at [377, 252] on div "Select a reason" at bounding box center [510, 264] width 452 height 36
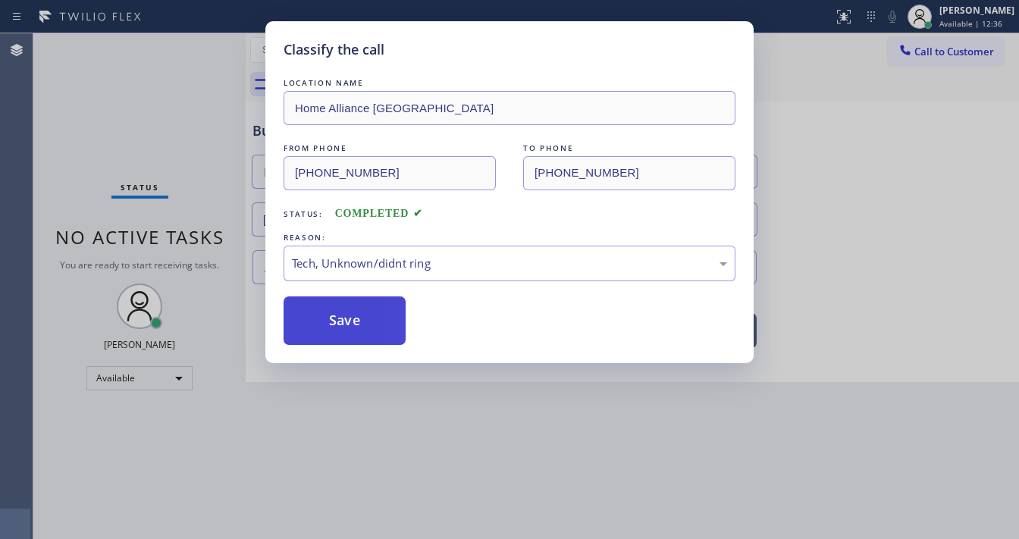
click at [348, 333] on button "Save" at bounding box center [345, 320] width 122 height 49
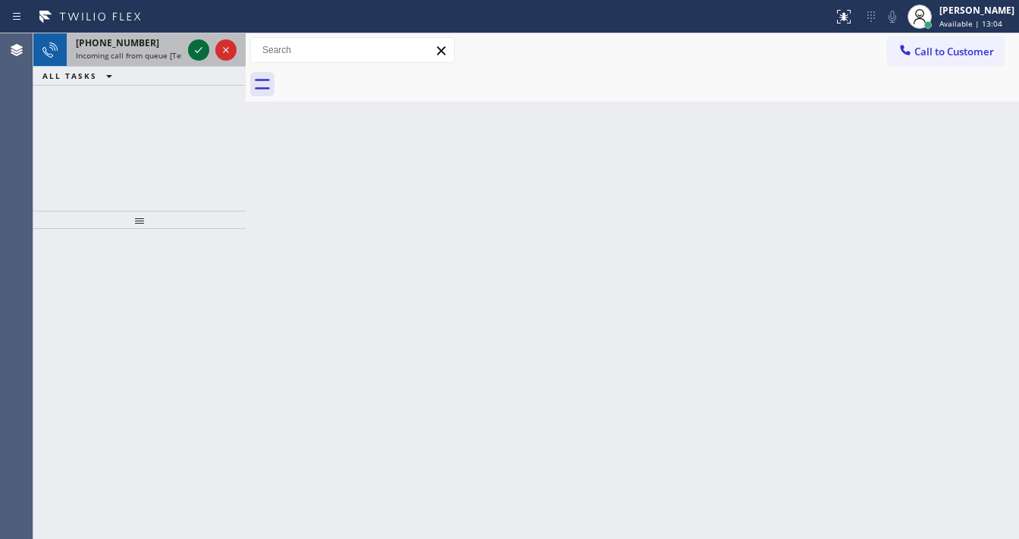
click at [195, 49] on icon at bounding box center [199, 50] width 18 height 18
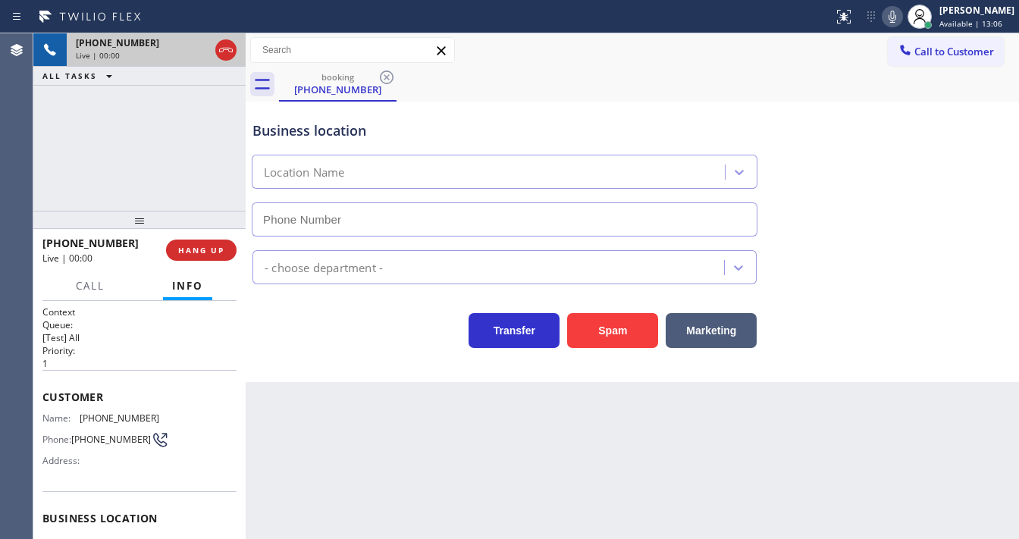
type input "[PHONE_NUMBER]"
click at [902, 23] on icon at bounding box center [892, 17] width 18 height 18
click at [900, 20] on icon at bounding box center [892, 17] width 18 height 18
click at [136, 176] on div "[PHONE_NUMBER] Live | 00:16 ALL TASKS ALL TASKS ACTIVE TASKS TASKS IN WRAP UP" at bounding box center [139, 121] width 212 height 177
click at [163, 137] on div "[PHONE_NUMBER] Live | 00:38 ALL TASKS ALL TASKS ACTIVE TASKS TASKS IN WRAP UP" at bounding box center [139, 121] width 212 height 177
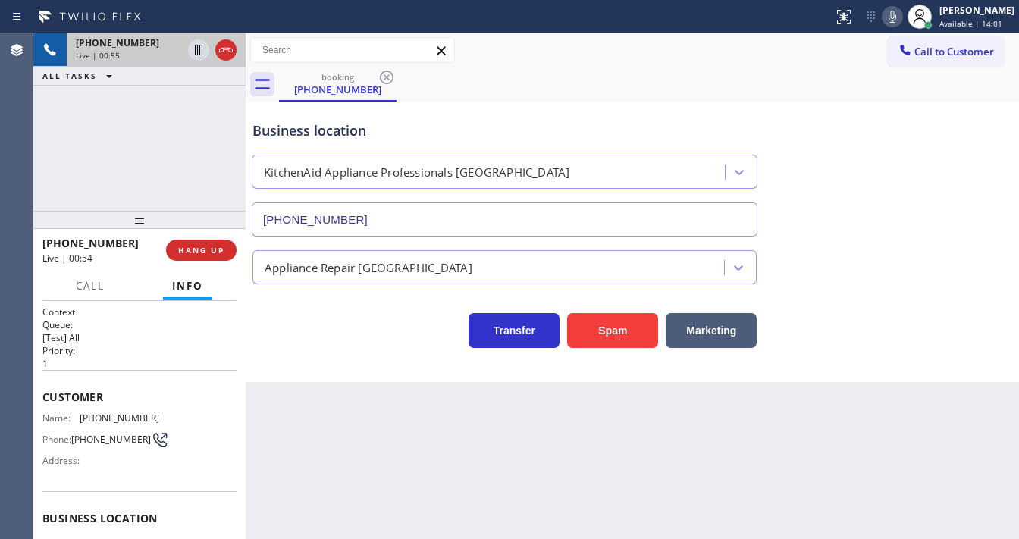
click at [140, 130] on div "[PHONE_NUMBER] Live | 00:55 ALL TASKS ALL TASKS ACTIVE TASKS TASKS IN WRAP UP" at bounding box center [139, 121] width 212 height 177
click at [140, 76] on div "ALL TASKS ALL TASKS ACTIVE TASKS TASKS IN WRAP UP" at bounding box center [139, 76] width 212 height 19
click at [632, 116] on div "Business location KitchenAid Appliance Professionals [GEOGRAPHIC_DATA] [PHONE_N…" at bounding box center [504, 170] width 510 height 131
drag, startPoint x: 669, startPoint y: 31, endPoint x: 684, endPoint y: 30, distance: 14.4
click at [671, 30] on div "Status report No issues detected If you experience an issue, please download th…" at bounding box center [509, 16] width 1019 height 33
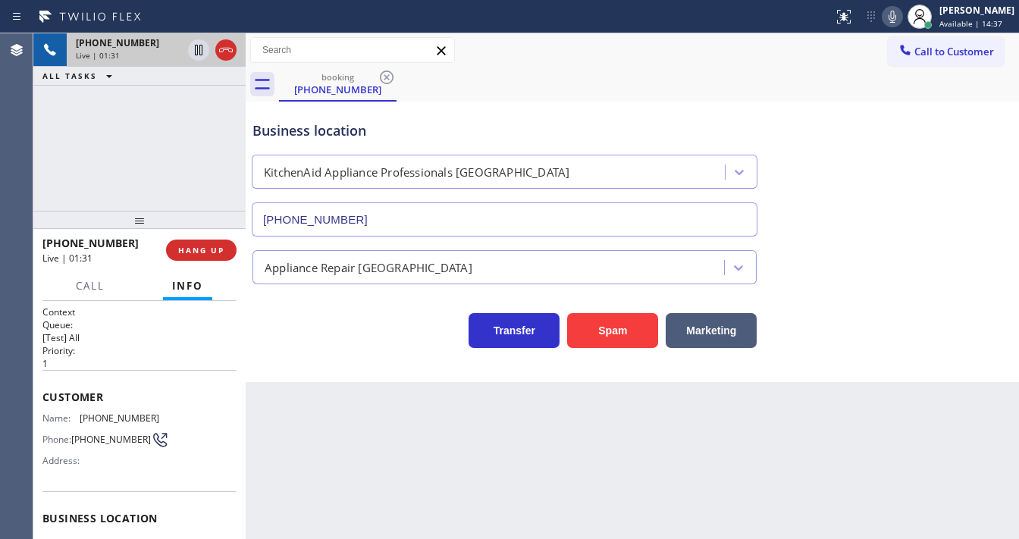
click at [902, 20] on icon at bounding box center [892, 17] width 18 height 18
drag, startPoint x: 134, startPoint y: 135, endPoint x: 212, endPoint y: 71, distance: 100.2
click at [135, 135] on div "[PHONE_NUMBER] Live | 01:32 ALL TASKS ALL TASKS ACTIVE TASKS TASKS IN WRAP UP" at bounding box center [139, 121] width 212 height 177
click at [195, 49] on icon at bounding box center [199, 50] width 8 height 11
click at [194, 51] on icon at bounding box center [199, 50] width 18 height 18
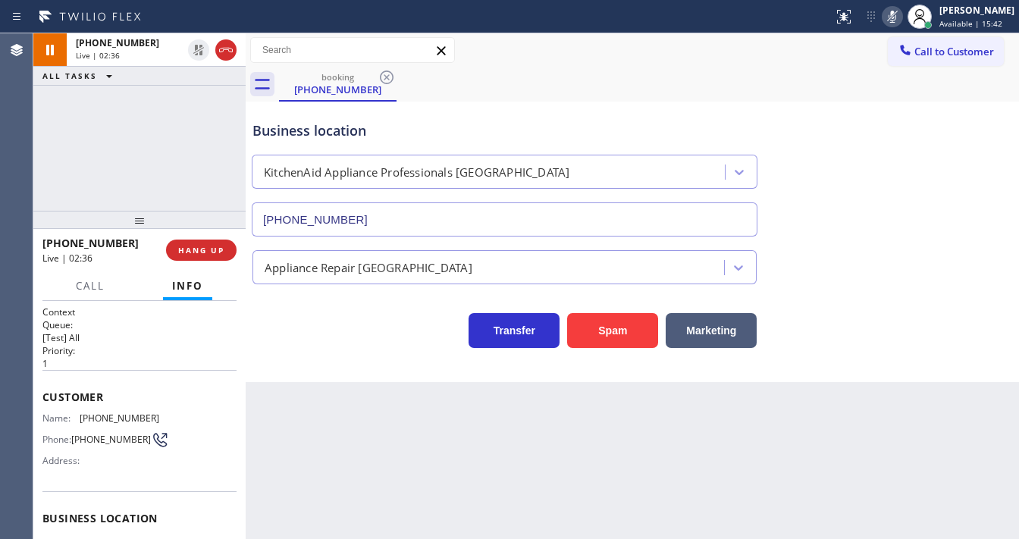
click at [901, 14] on icon at bounding box center [892, 17] width 18 height 18
click at [215, 140] on div "[PHONE_NUMBER] Live | 02:37 ALL TASKS ALL TASKS ACTIVE TASKS TASKS IN WRAP UP" at bounding box center [139, 121] width 212 height 177
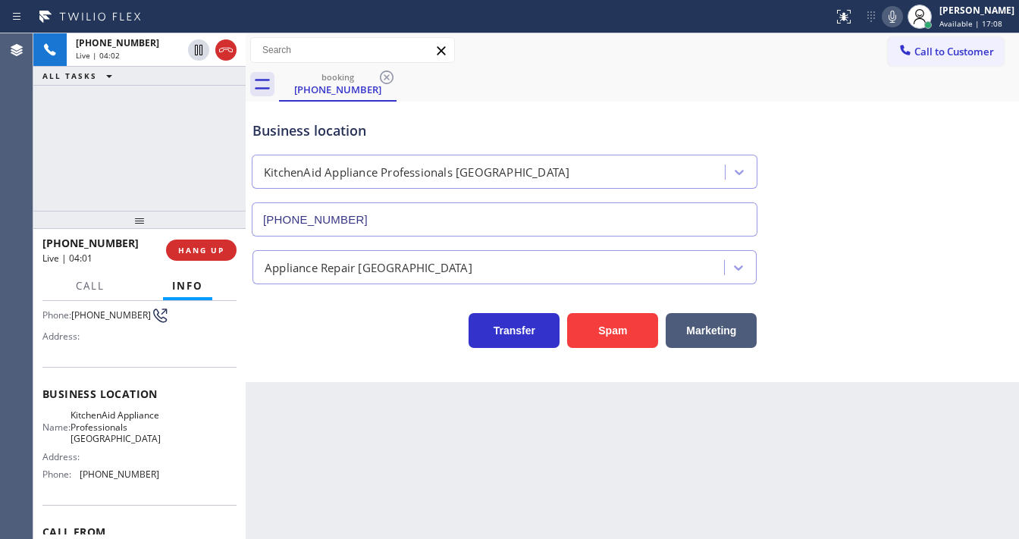
scroll to position [124, 0]
click at [896, 16] on icon at bounding box center [893, 17] width 8 height 12
click at [183, 133] on div "[PHONE_NUMBER] Live | 04:52 ALL TASKS ALL TASKS ACTIVE TASKS TASKS IN WRAP UP" at bounding box center [139, 121] width 212 height 177
click at [204, 247] on span "HANG UP" at bounding box center [201, 250] width 46 height 11
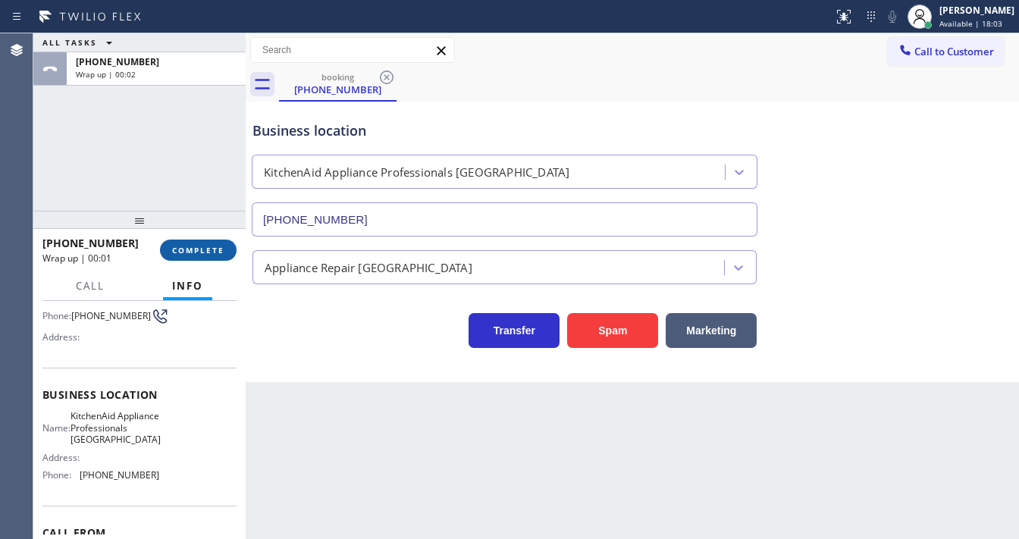
click at [204, 246] on span "COMPLETE" at bounding box center [198, 250] width 52 height 11
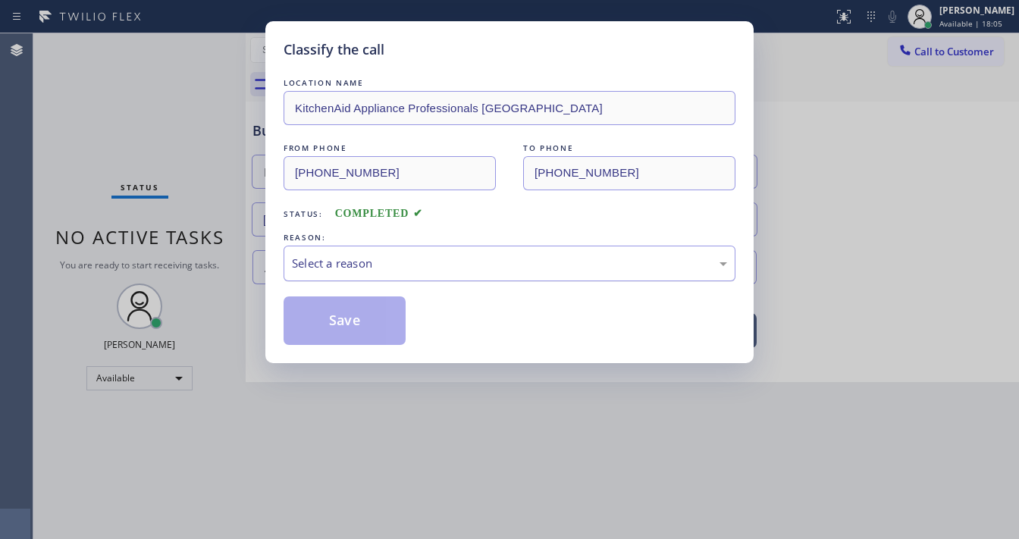
click at [356, 255] on div "Select a reason" at bounding box center [509, 263] width 435 height 17
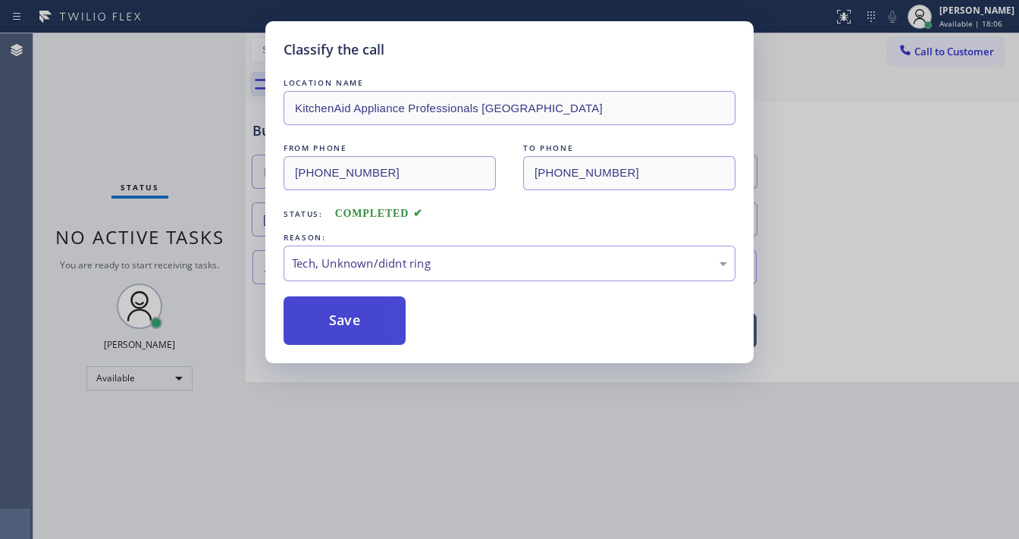
click at [335, 318] on button "Save" at bounding box center [345, 320] width 122 height 49
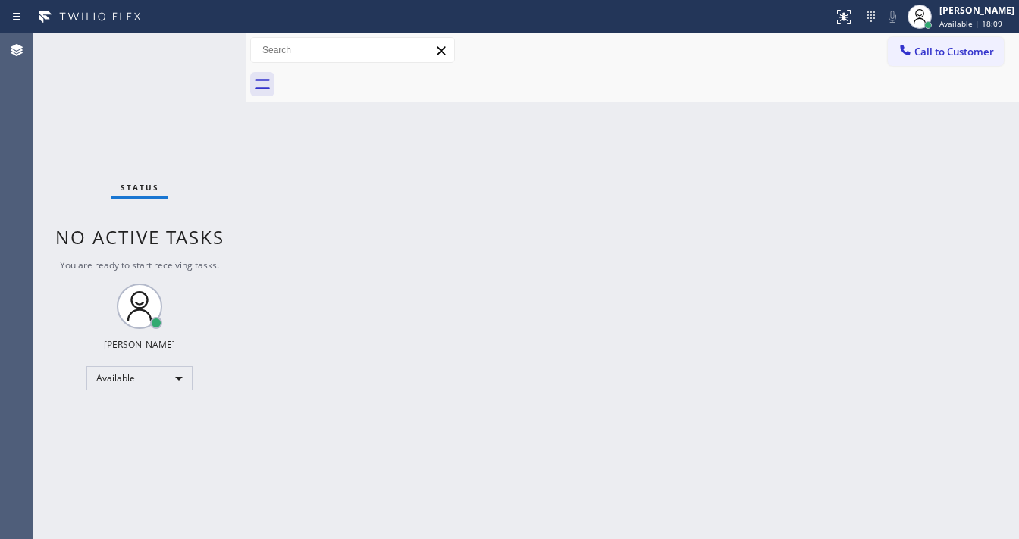
click at [405, 538] on html "Status report No issues detected If you experience an issue, please download th…" at bounding box center [509, 269] width 1019 height 539
click at [221, 52] on div "Status No active tasks You are ready to start receiving tasks. [PERSON_NAME]" at bounding box center [139, 286] width 212 height 506
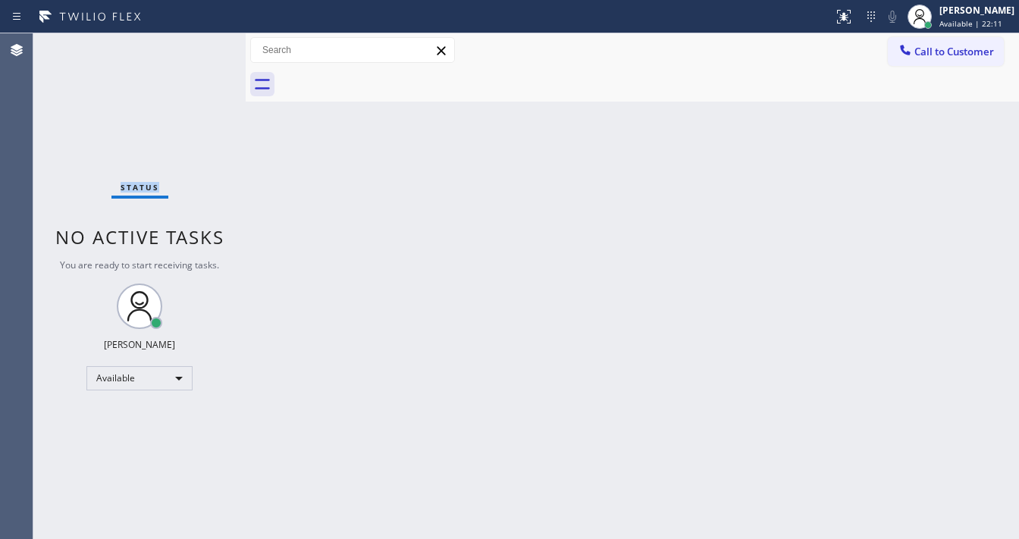
click at [218, 53] on div "Status No active tasks You are ready to start receiving tasks. [PERSON_NAME]" at bounding box center [139, 286] width 212 height 506
click at [208, 52] on div "Status No active tasks You are ready to start receiving tasks. [PERSON_NAME]" at bounding box center [139, 286] width 212 height 506
click at [206, 50] on div "Status No active tasks You are ready to start receiving tasks. [PERSON_NAME]" at bounding box center [139, 286] width 212 height 506
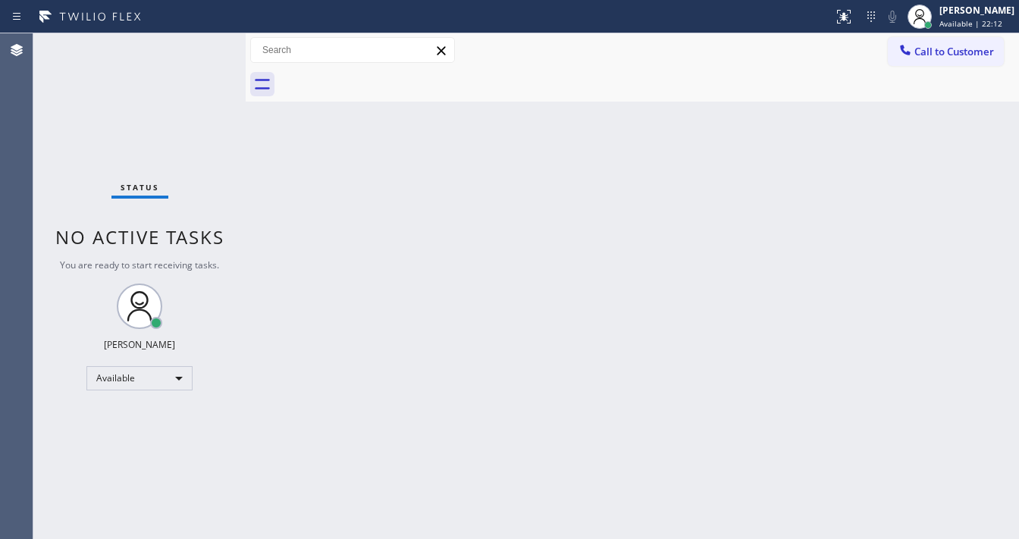
click at [203, 52] on div "Status No active tasks You are ready to start receiving tasks. [PERSON_NAME]" at bounding box center [139, 286] width 212 height 506
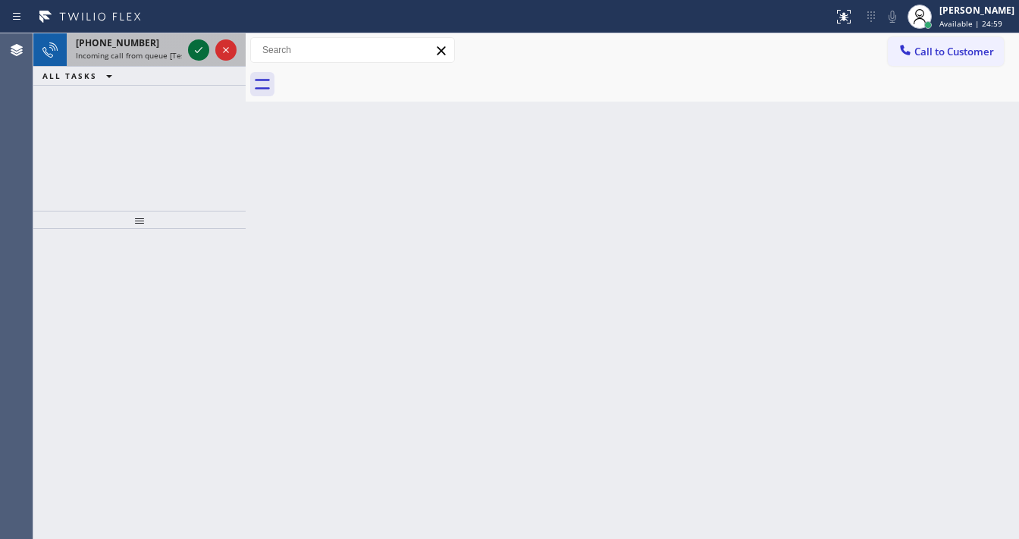
click at [197, 45] on icon at bounding box center [199, 50] width 18 height 18
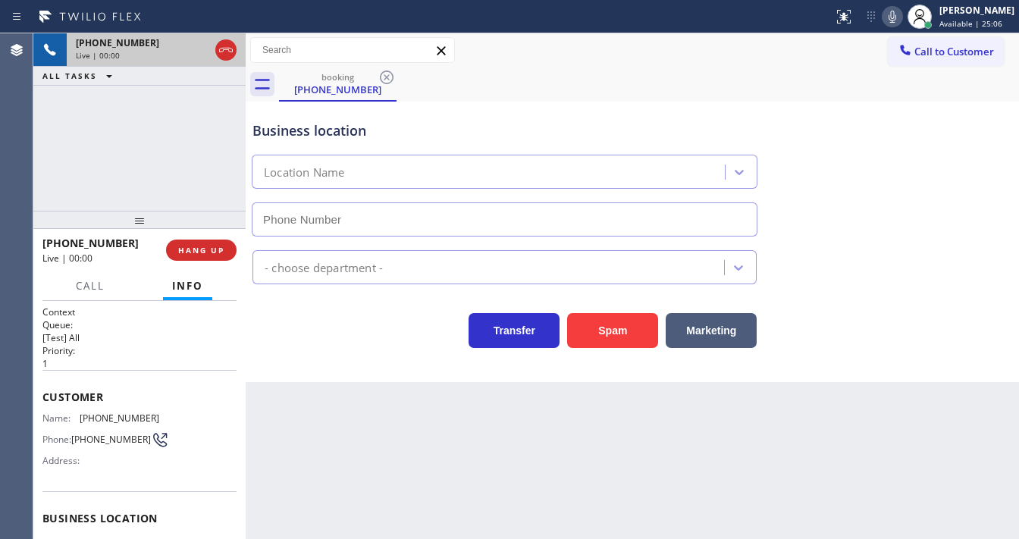
type input "[PHONE_NUMBER]"
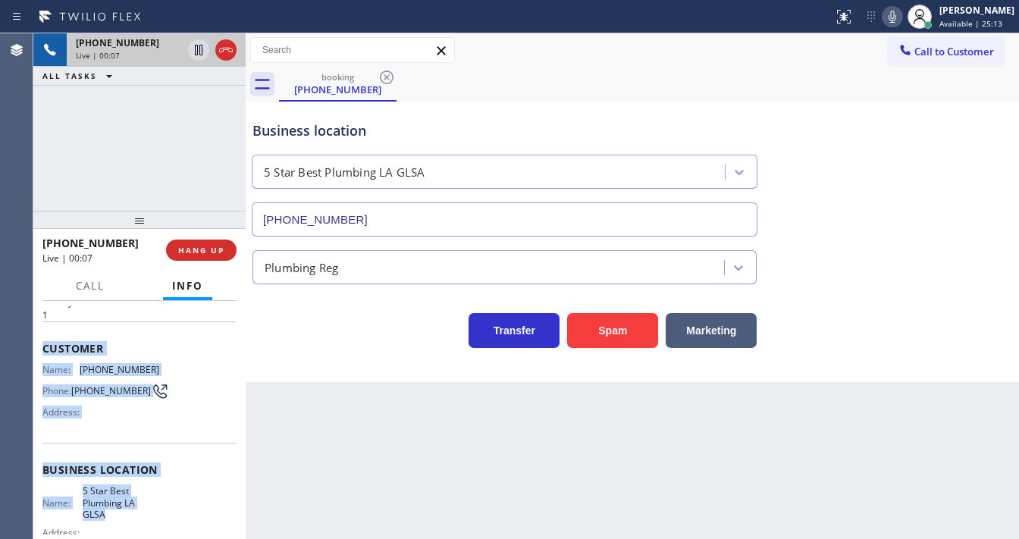
scroll to position [182, 0]
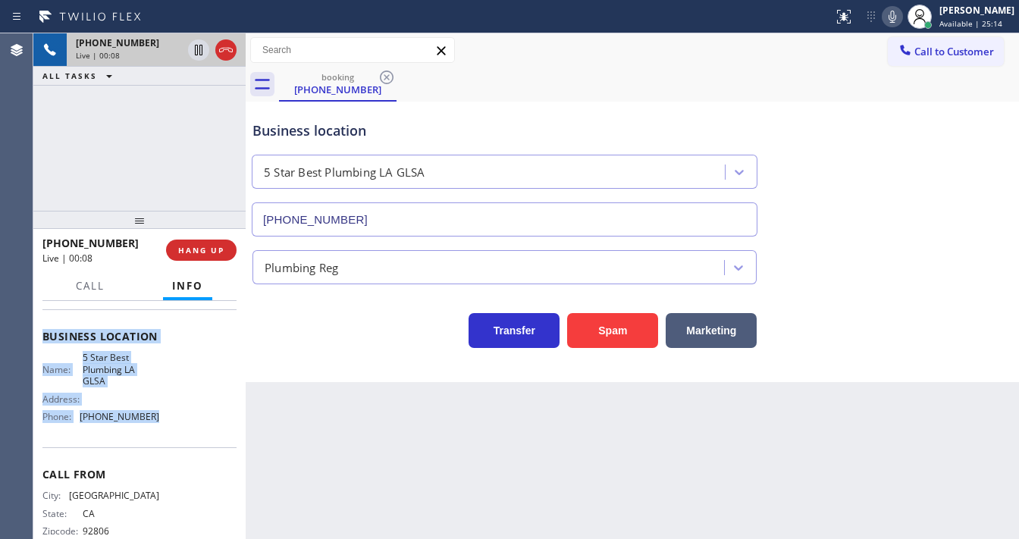
drag, startPoint x: 39, startPoint y: 391, endPoint x: 162, endPoint y: 433, distance: 129.7
click at [162, 433] on div "Context Queue: [Test] All Priority: 1 Customer Name: [PHONE_NUMBER] Phone: [PHO…" at bounding box center [139, 420] width 212 height 238
copy div "Customer Name: [PHONE_NUMBER] Phone: [PHONE_NUMBER] Address: Business location …"
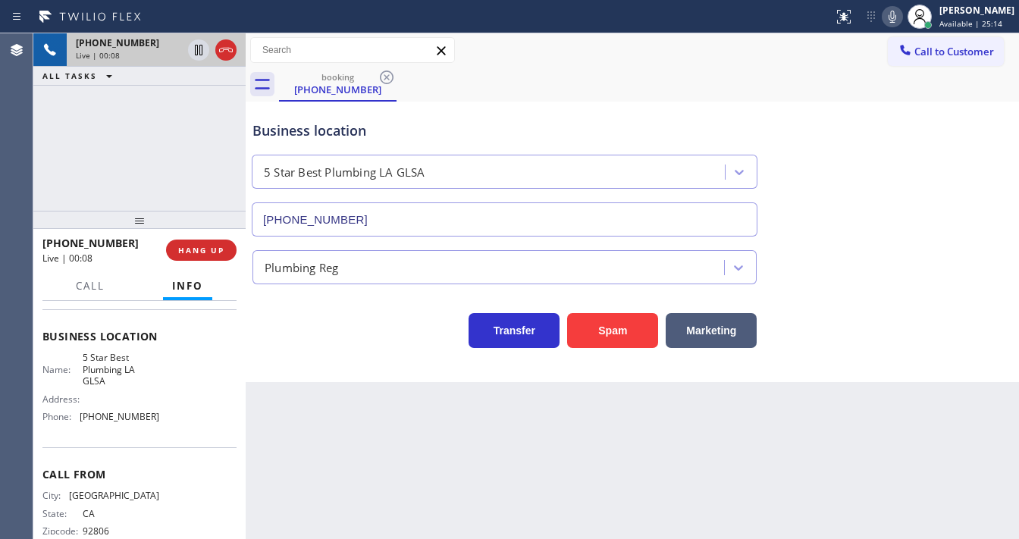
click at [155, 191] on div "[PHONE_NUMBER] Live | 00:08 ALL TASKS ALL TASKS ACTIVE TASKS TASKS IN WRAP UP" at bounding box center [139, 121] width 212 height 177
click at [165, 137] on div "[PHONE_NUMBER] Live | 00:46 ALL TASKS ALL TASKS ACTIVE TASKS TASKS IN WRAP UP" at bounding box center [139, 121] width 212 height 177
click at [219, 252] on span "HANG UP" at bounding box center [201, 250] width 46 height 11
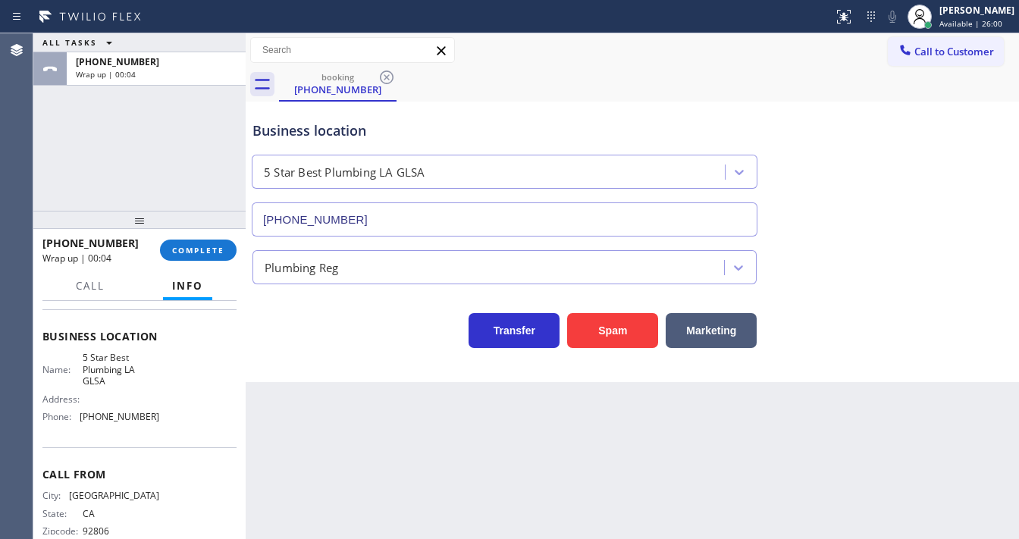
click at [957, 50] on span "Call to Customer" at bounding box center [954, 52] width 80 height 14
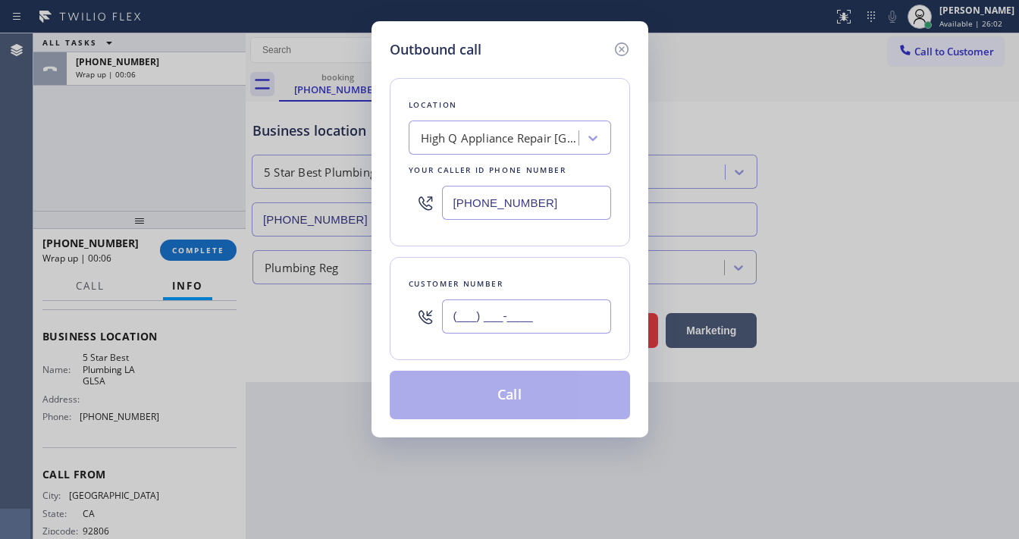
click at [494, 325] on input "(___) ___-____" at bounding box center [526, 316] width 169 height 34
paste input "949) 285-1142"
type input "[PHONE_NUMBER]"
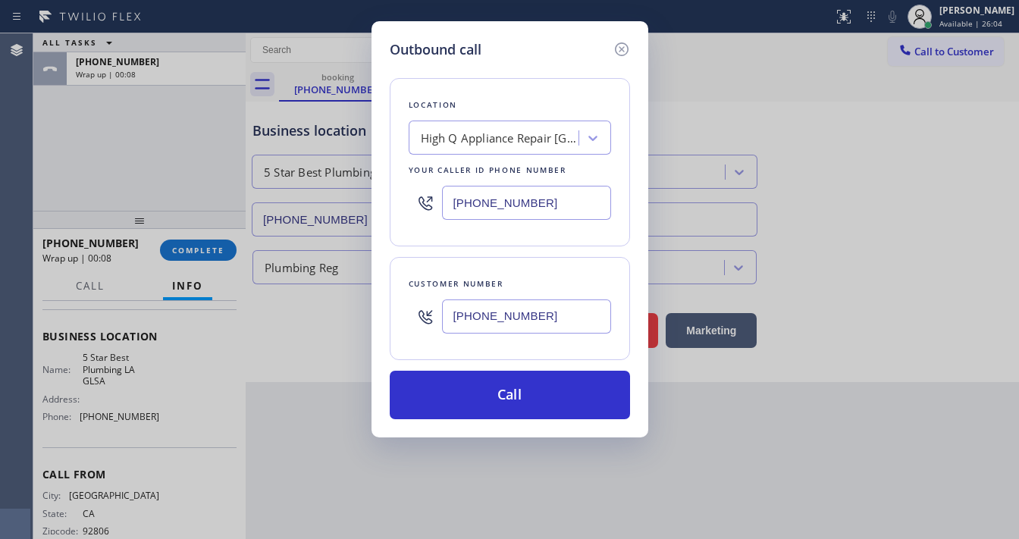
click at [493, 199] on input "[PHONE_NUMBER]" at bounding box center [526, 203] width 169 height 34
paste input "213) 444-7988"
type input "[PHONE_NUMBER]"
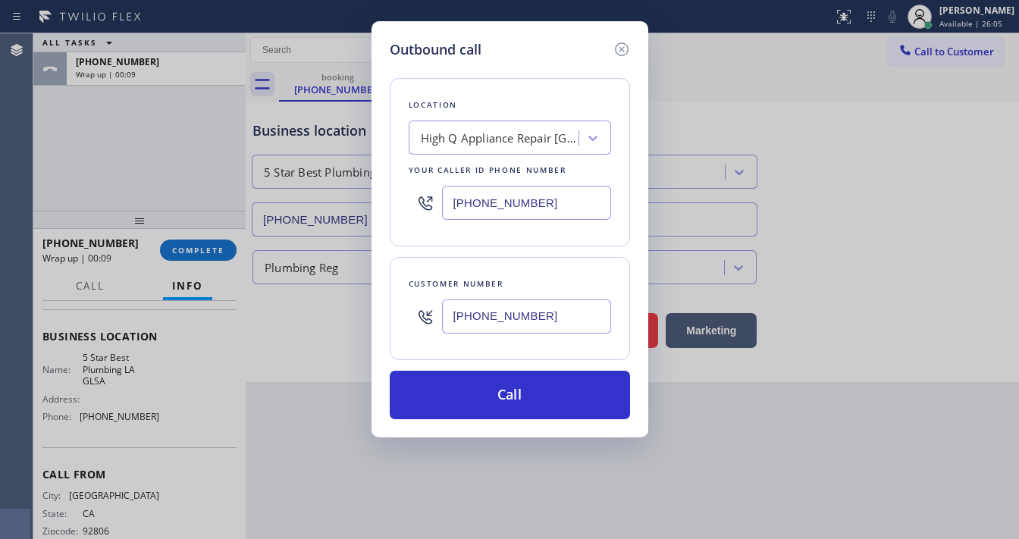
click at [510, 259] on div "Customer number [PHONE_NUMBER]" at bounding box center [510, 308] width 240 height 103
click at [495, 292] on div "[PHONE_NUMBER]" at bounding box center [526, 316] width 169 height 49
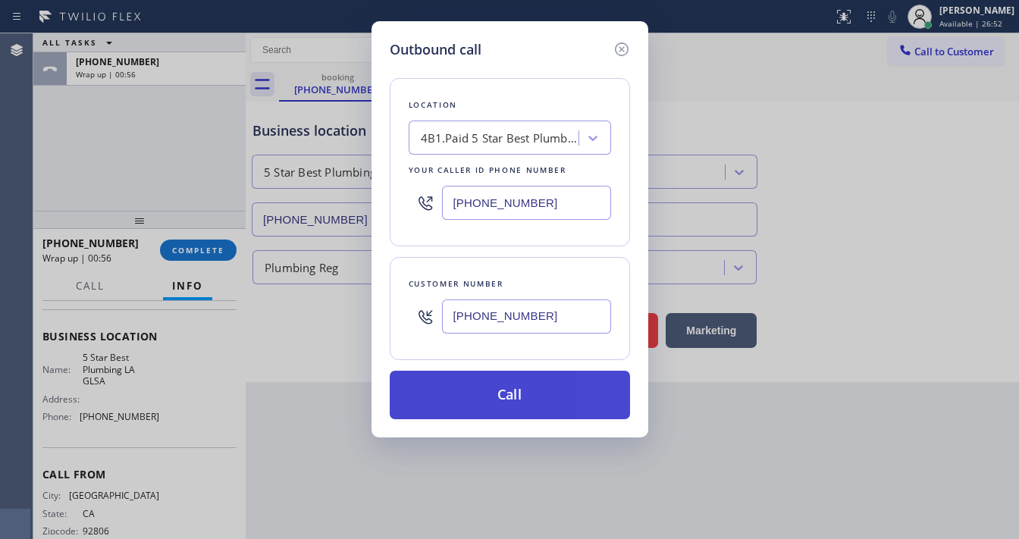
click at [539, 391] on button "Call" at bounding box center [510, 395] width 240 height 49
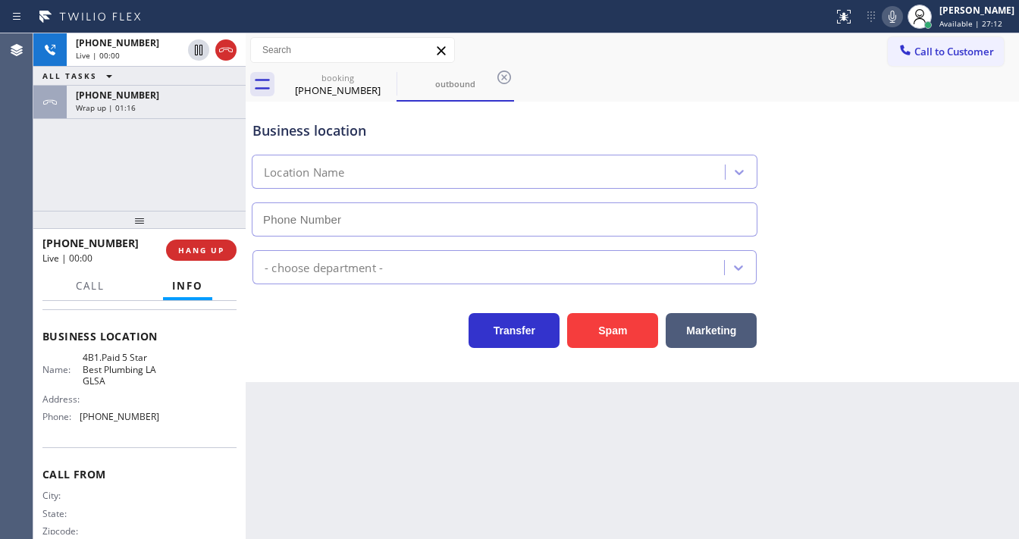
type input "[PHONE_NUMBER]"
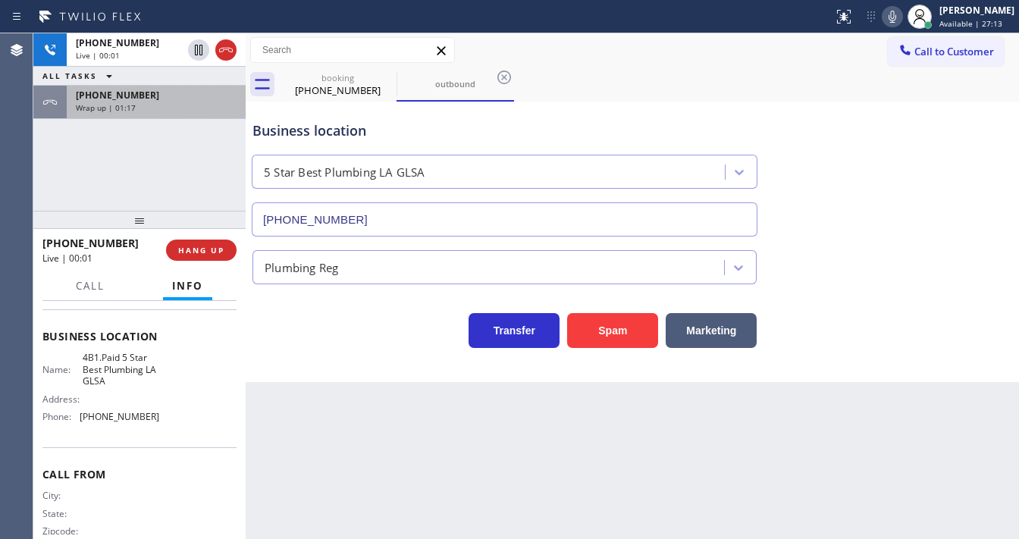
click at [179, 97] on div "[PHONE_NUMBER]" at bounding box center [156, 95] width 161 height 13
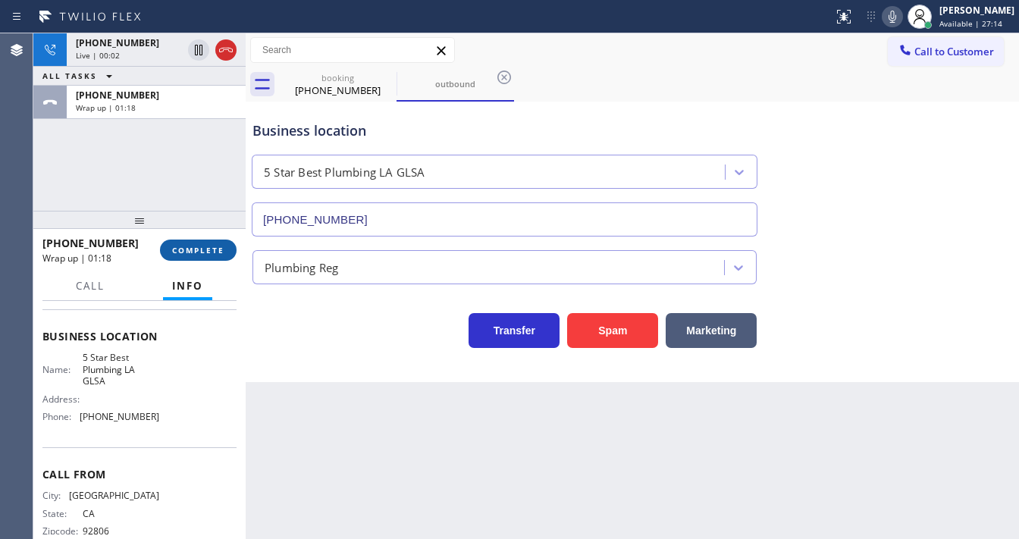
click at [194, 252] on span "COMPLETE" at bounding box center [198, 250] width 52 height 11
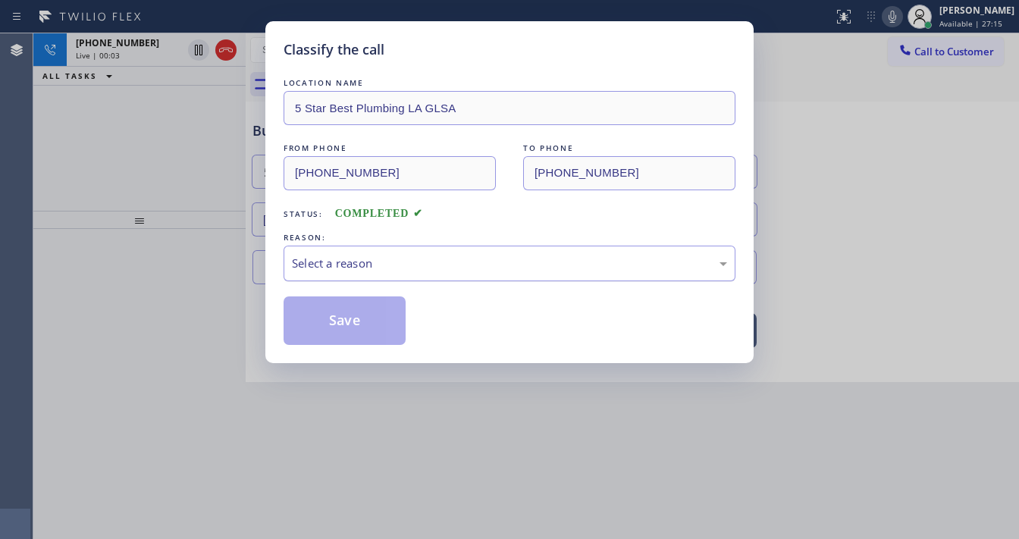
click at [370, 265] on div "Select a reason" at bounding box center [509, 263] width 435 height 17
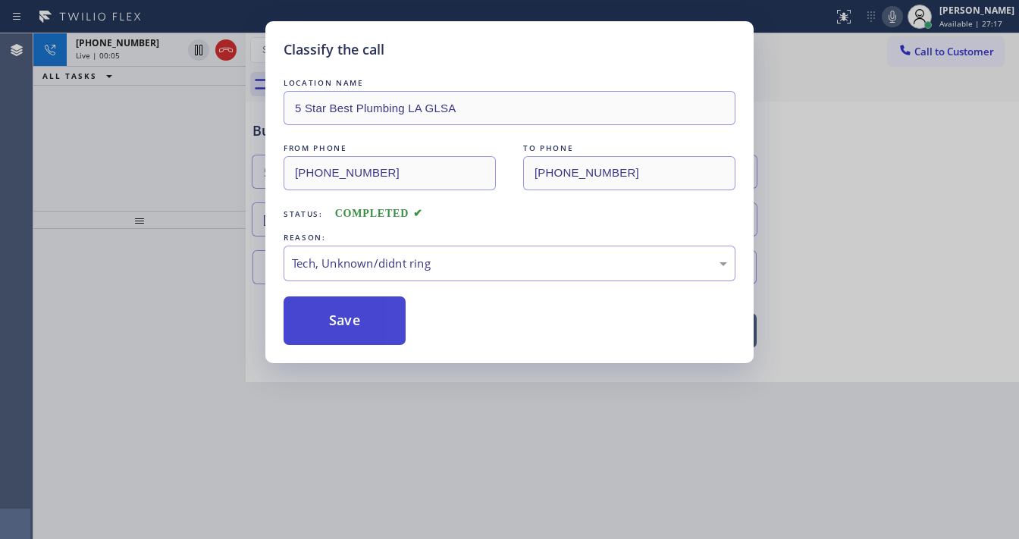
click at [349, 328] on button "Save" at bounding box center [345, 320] width 122 height 49
drag, startPoint x: 253, startPoint y: 343, endPoint x: 322, endPoint y: 379, distance: 78.0
click at [253, 343] on div "Classify the call LOCATION NAME 5 Star Best Plumbing LA GLSA FROM PHONE [PHONE_…" at bounding box center [509, 269] width 1019 height 539
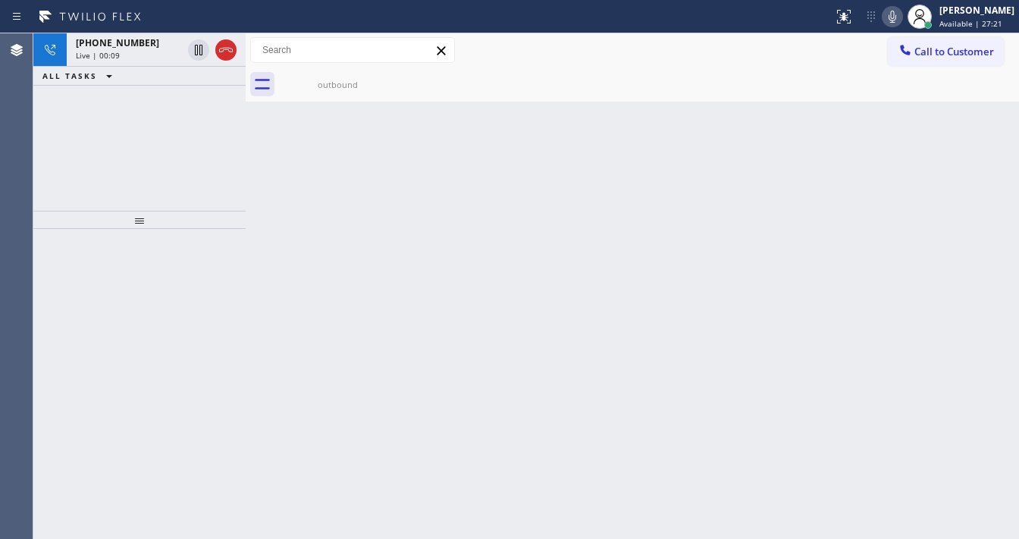
click at [165, 76] on div "ALL TASKS ALL TASKS ACTIVE TASKS TASKS IN WRAP UP" at bounding box center [139, 76] width 212 height 19
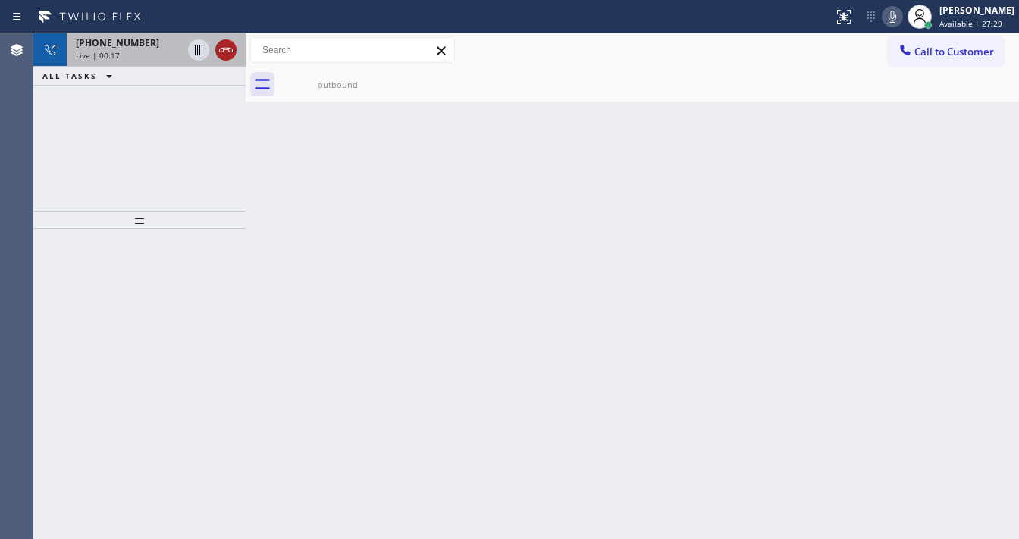
click at [234, 45] on icon at bounding box center [226, 50] width 18 height 18
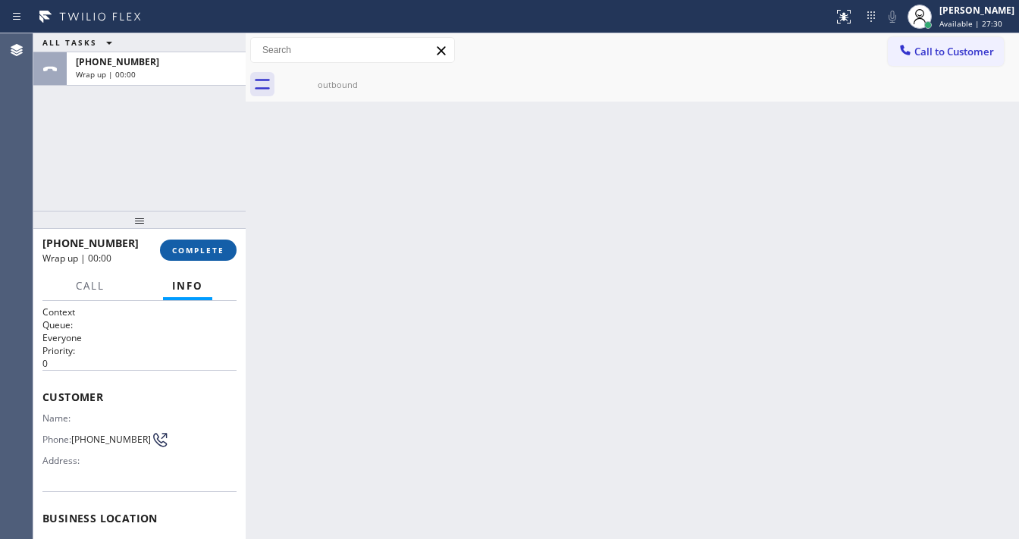
click at [212, 252] on span "COMPLETE" at bounding box center [198, 250] width 52 height 11
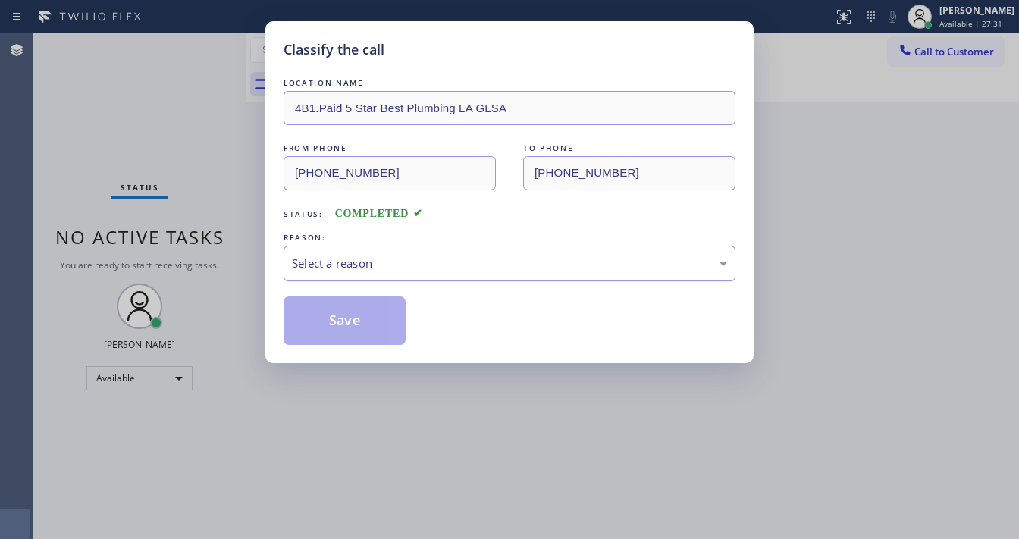
click at [380, 265] on div "Select a reason" at bounding box center [509, 263] width 435 height 17
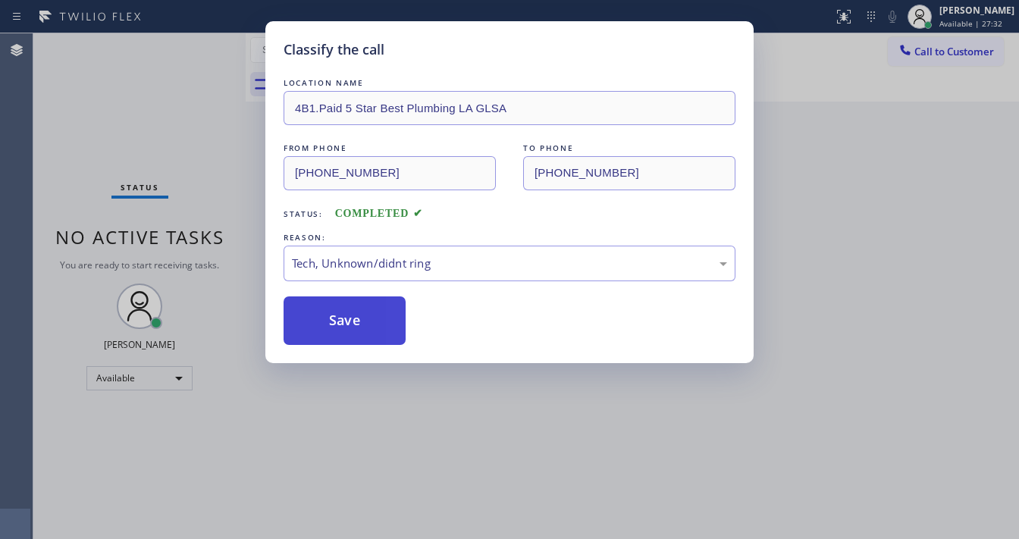
click at [359, 315] on button "Save" at bounding box center [345, 320] width 122 height 49
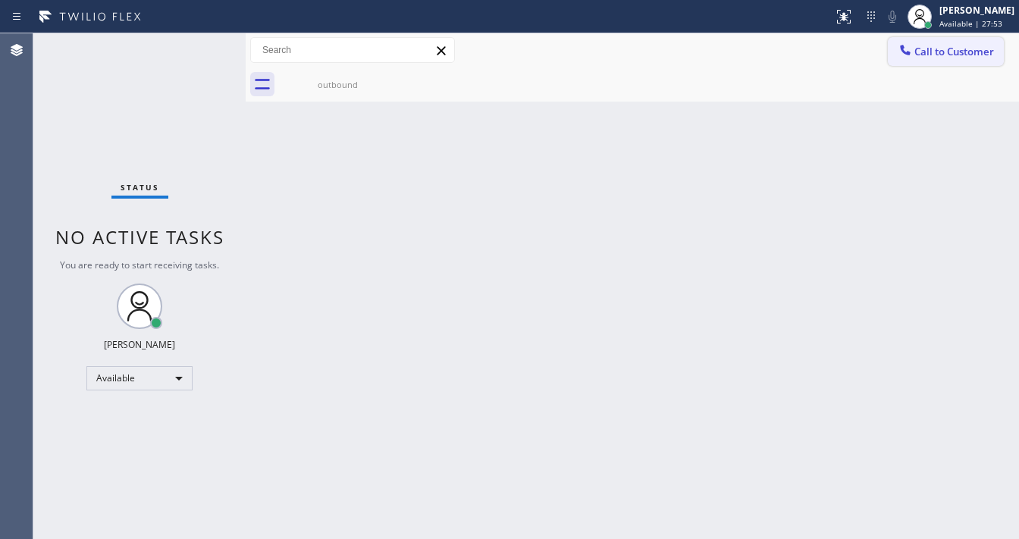
click at [927, 64] on button "Call to Customer" at bounding box center [946, 51] width 116 height 29
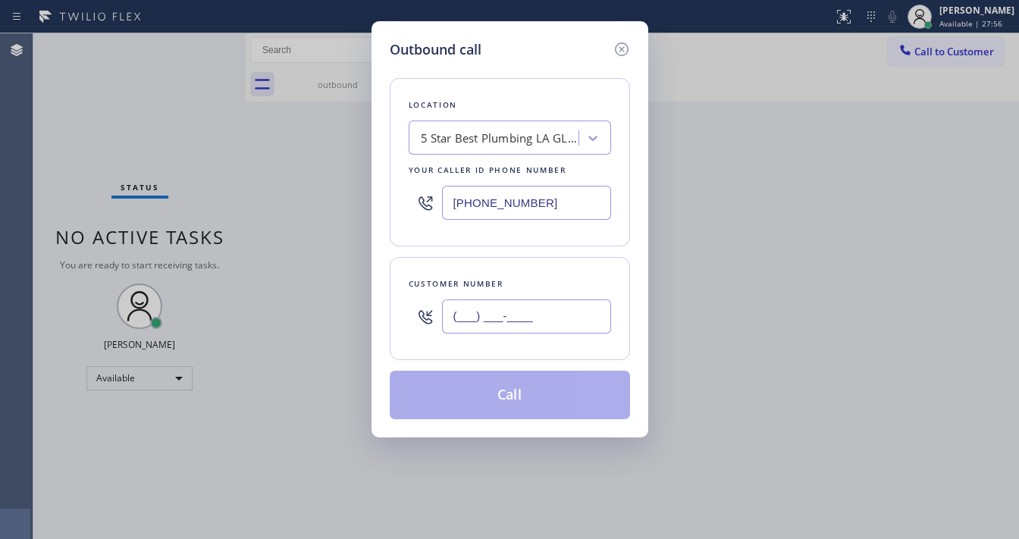
click at [480, 313] on input "(___) ___-____" at bounding box center [526, 316] width 169 height 34
paste input "949) 285-1142"
type input "[PHONE_NUMBER]"
click at [503, 266] on div "Customer number [PHONE_NUMBER]" at bounding box center [510, 308] width 240 height 103
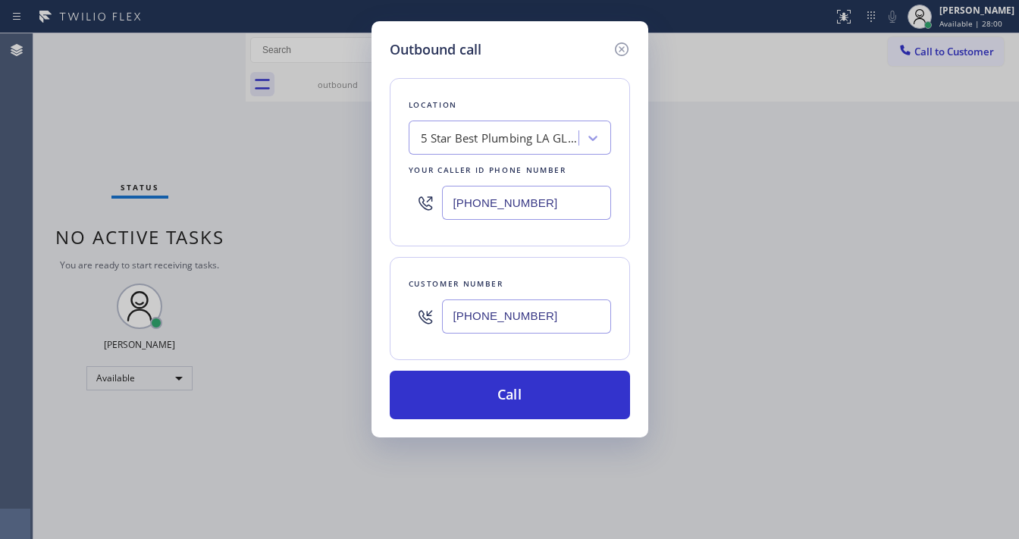
click at [538, 36] on div "Outbound call Location 5 Star Best Plumbing LA GLSA Your caller id phone number…" at bounding box center [510, 229] width 277 height 416
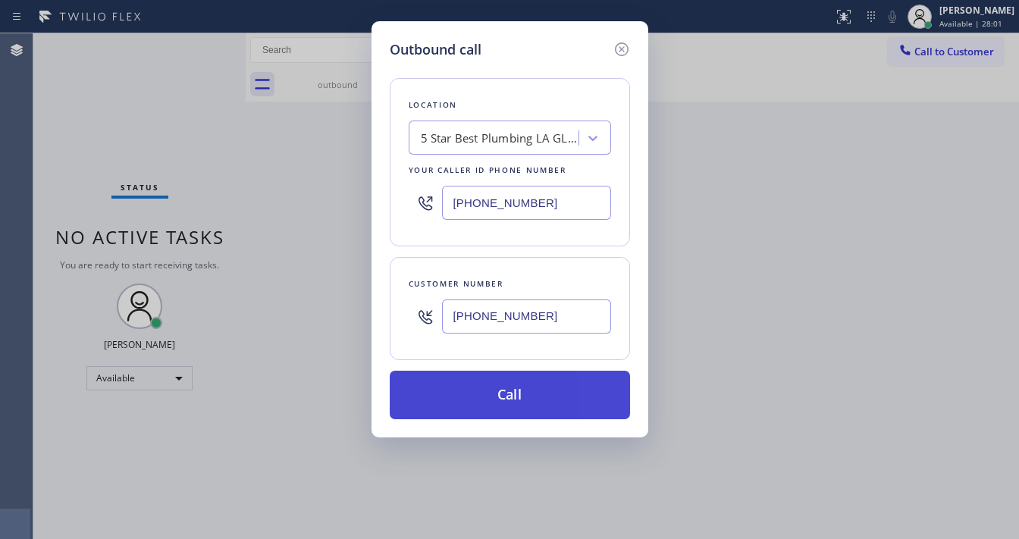
click at [528, 382] on button "Call" at bounding box center [510, 395] width 240 height 49
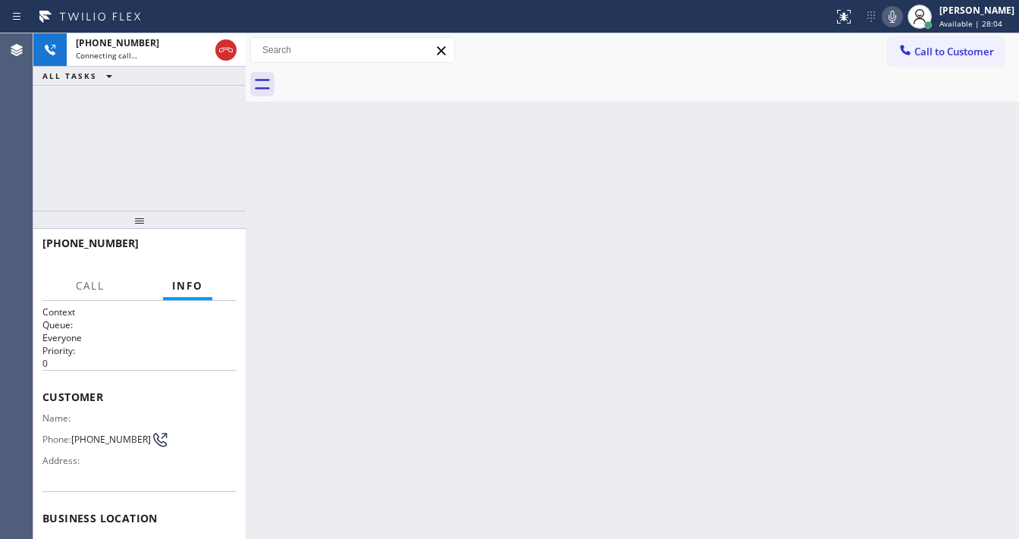
click at [196, 76] on div "ALL TASKS ALL TASKS ACTIVE TASKS TASKS IN WRAP UP" at bounding box center [139, 76] width 212 height 19
click at [153, 161] on div "[PHONE_NUMBER] Connecting call… ALL TASKS ALL TASKS ACTIVE TASKS TASKS IN WRAP …" at bounding box center [139, 121] width 212 height 177
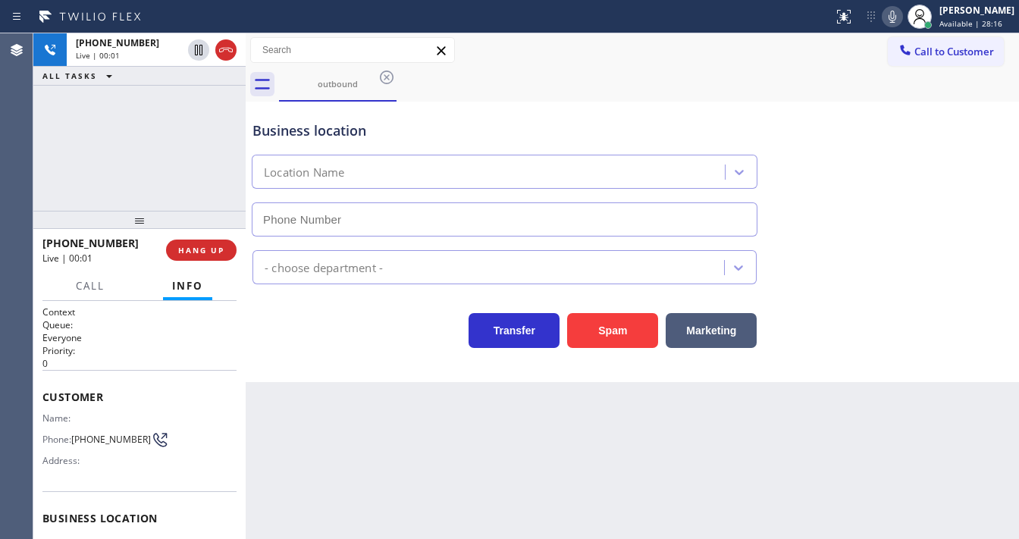
type input "[PHONE_NUMBER]"
click at [902, 20] on icon at bounding box center [892, 17] width 18 height 18
click at [902, 21] on icon at bounding box center [892, 17] width 18 height 18
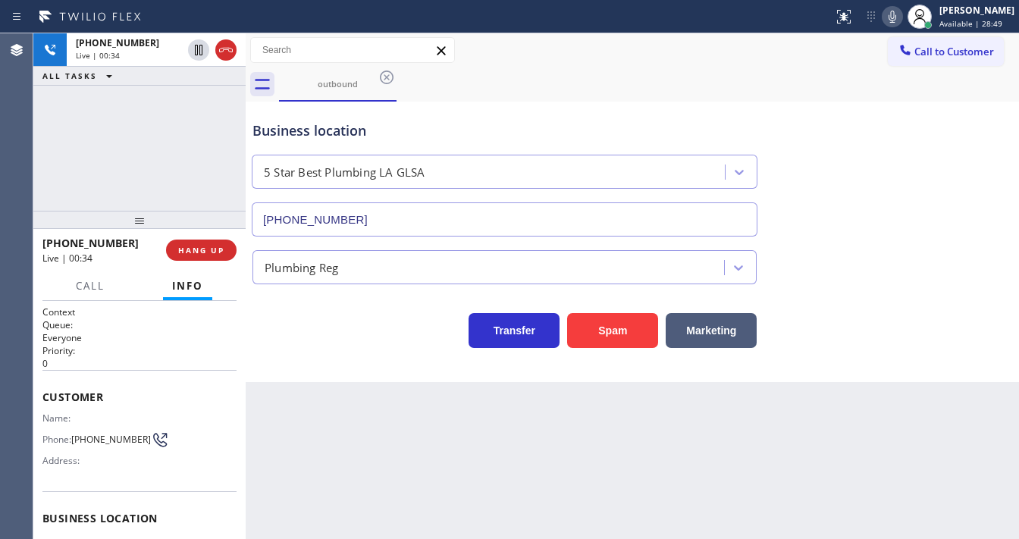
click at [549, 49] on div "Call to Customer Outbound call Location 5 Star Best Plumbing [GEOGRAPHIC_DATA] …" at bounding box center [632, 50] width 773 height 27
click at [215, 247] on span "HANG UP" at bounding box center [201, 250] width 46 height 11
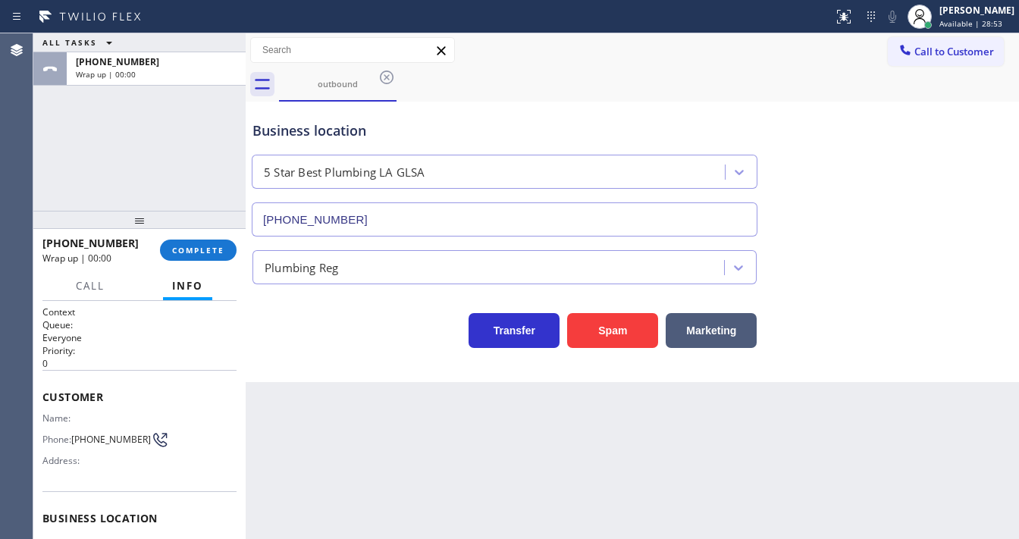
click at [201, 193] on div "ALL TASKS ALL TASKS ACTIVE TASKS TASKS IN WRAP UP [PHONE_NUMBER] Wrap up | 00:00" at bounding box center [139, 121] width 212 height 177
click at [212, 237] on div "[PHONE_NUMBER] Wrap up | 00:35 COMPLETE" at bounding box center [139, 249] width 194 height 39
click at [215, 243] on button "COMPLETE" at bounding box center [198, 250] width 77 height 21
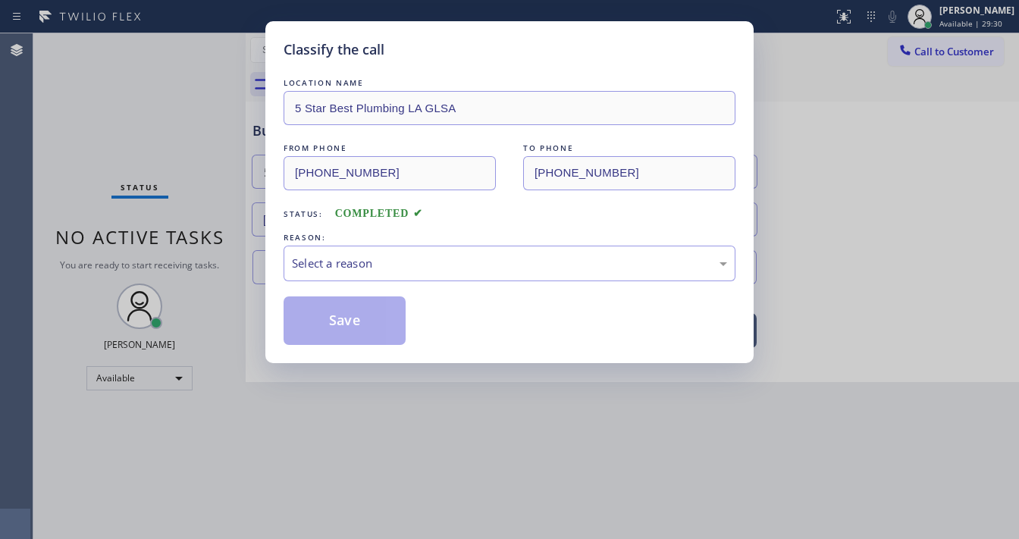
click at [370, 255] on div "Select a reason" at bounding box center [509, 263] width 435 height 17
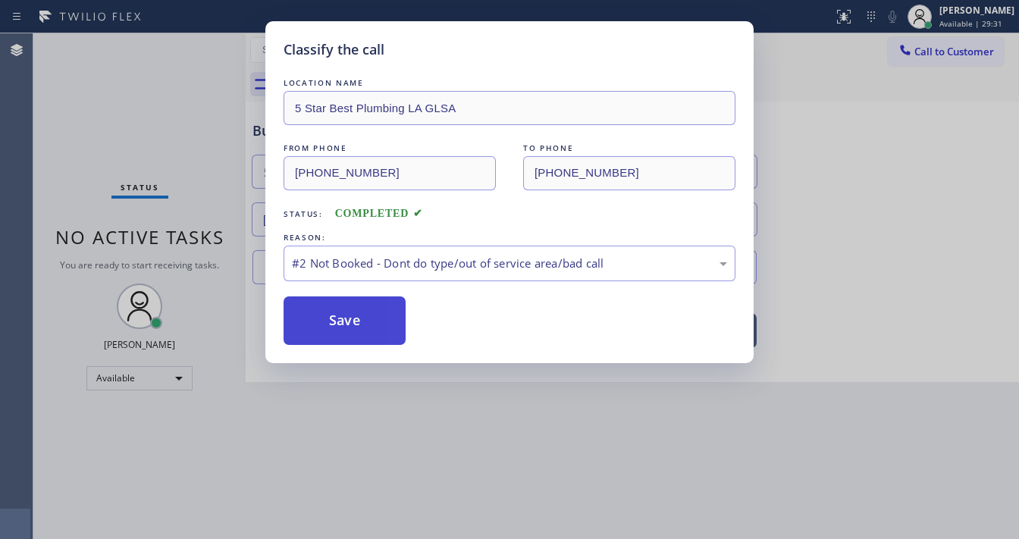
click at [359, 317] on button "Save" at bounding box center [345, 320] width 122 height 49
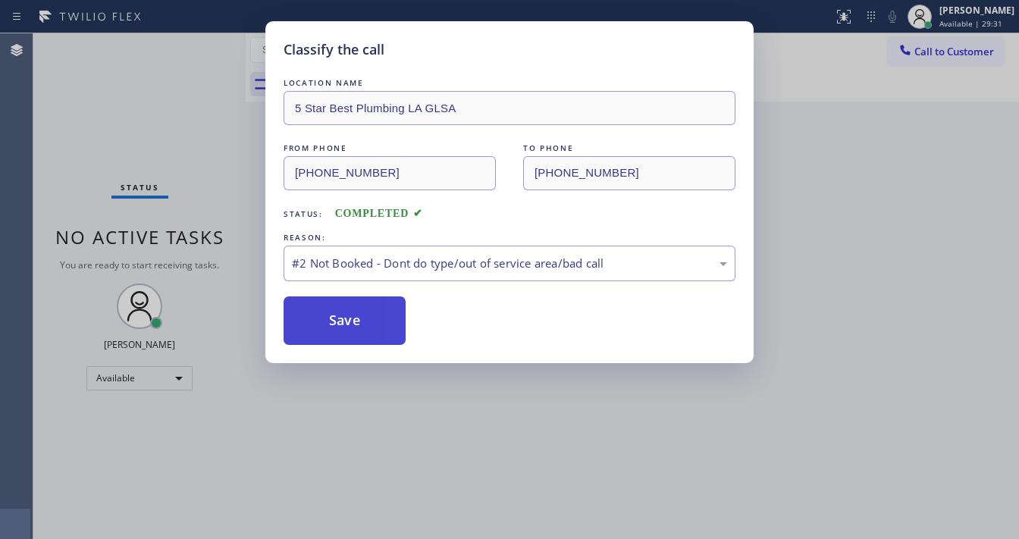
drag, startPoint x: 359, startPoint y: 317, endPoint x: 834, endPoint y: 227, distance: 483.7
click at [359, 316] on button "Save" at bounding box center [345, 320] width 122 height 49
drag, startPoint x: 834, startPoint y: 227, endPoint x: 819, endPoint y: 221, distance: 16.3
click at [835, 225] on div "Classify the call LOCATION NAME 5 Star Best Plumbing LA GLSA FROM PHONE [PHONE_…" at bounding box center [509, 269] width 1019 height 539
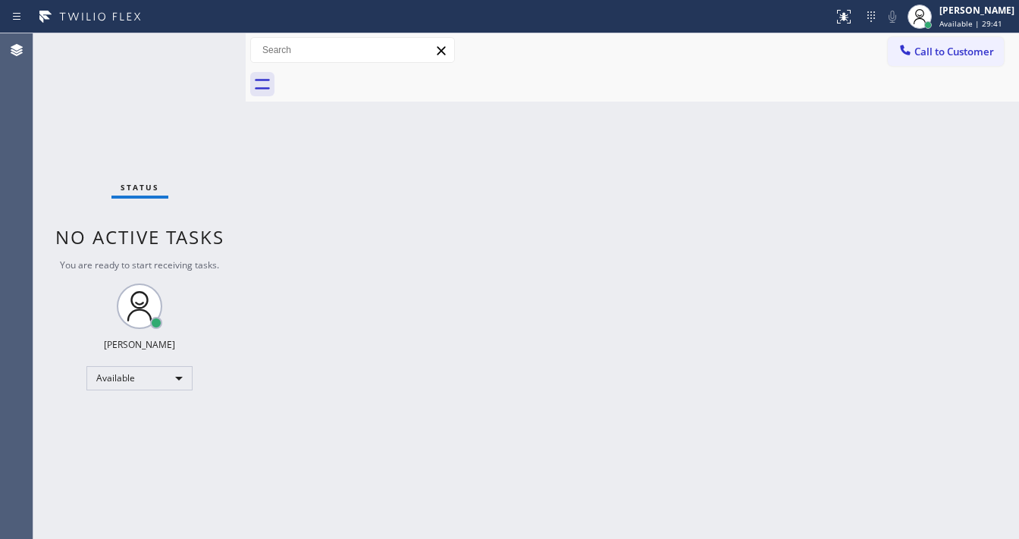
click at [759, 42] on div "Call to Customer Outbound call Location 5 Star Best Plumbing [GEOGRAPHIC_DATA] …" at bounding box center [632, 50] width 773 height 27
click at [958, 45] on span "Call to Customer" at bounding box center [954, 52] width 80 height 14
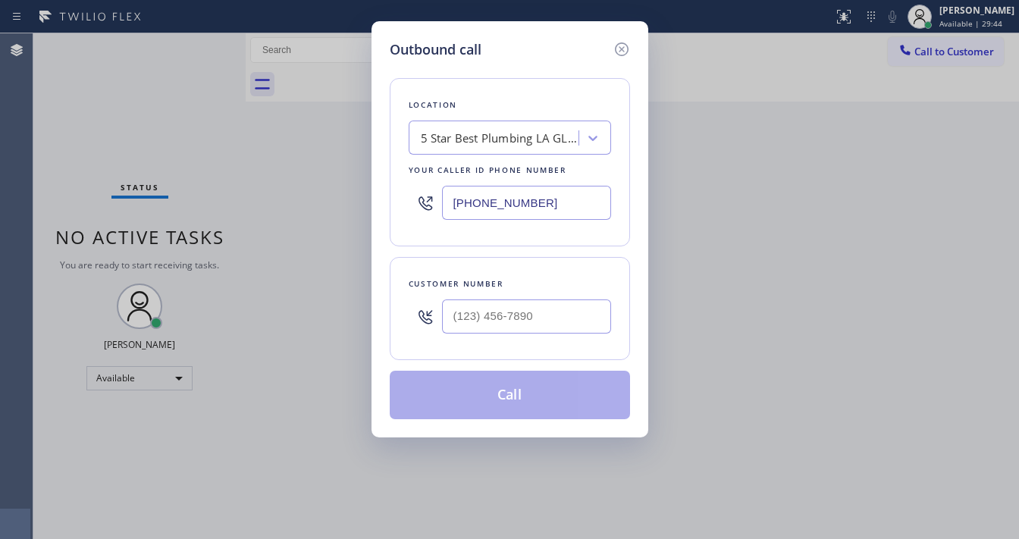
type input "(___) ___-____"
click at [500, 312] on input "(___) ___-____" at bounding box center [526, 316] width 169 height 34
paste input "949) 285-1142"
type input "[PHONE_NUMBER]"
click at [480, 254] on div "Location 5 Star Best Plumbing LA GLSA Your caller id phone number [PHONE_NUMBER…" at bounding box center [510, 239] width 240 height 359
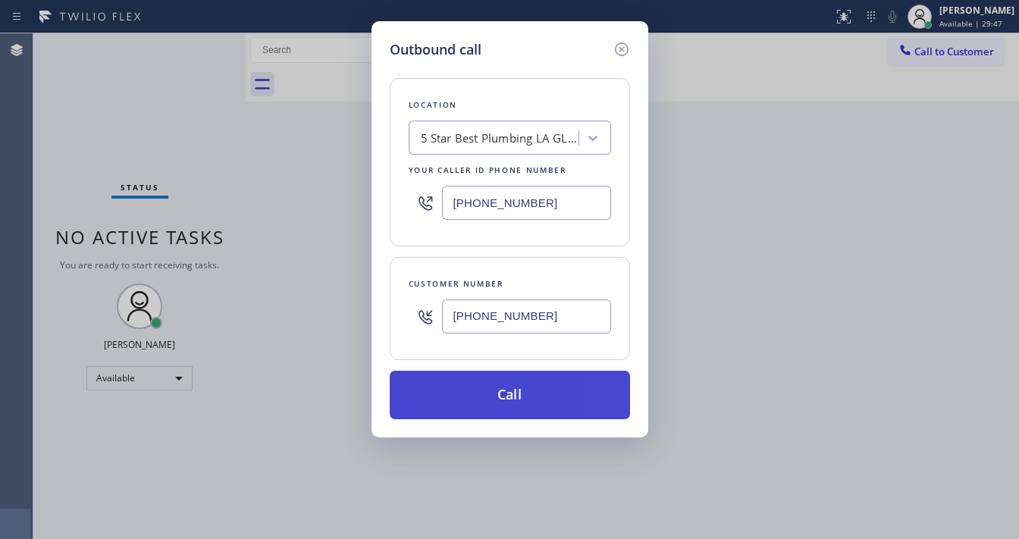
click at [494, 383] on button "Call" at bounding box center [510, 395] width 240 height 49
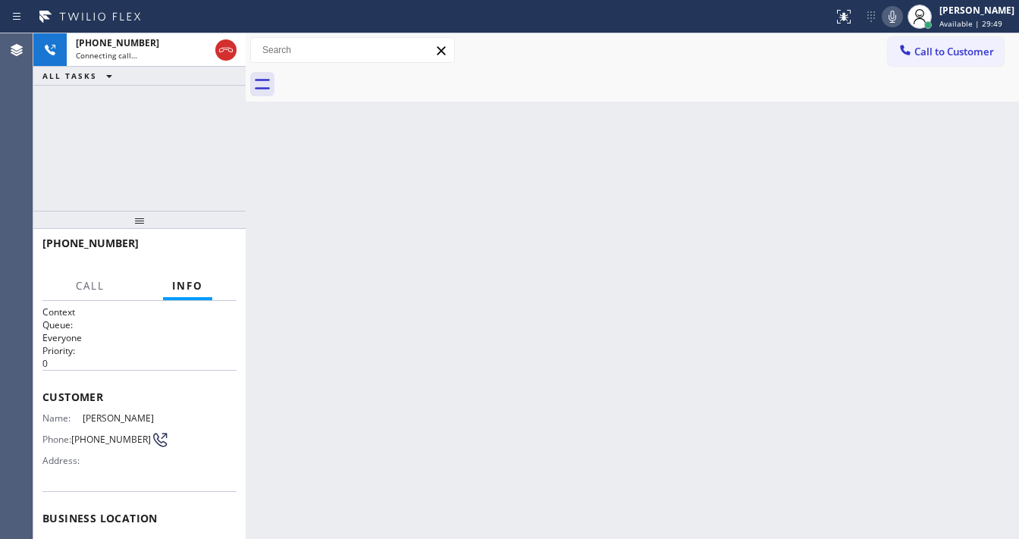
click at [902, 15] on icon at bounding box center [892, 17] width 18 height 18
drag, startPoint x: 692, startPoint y: 67, endPoint x: 725, endPoint y: 61, distance: 33.2
click at [692, 67] on div at bounding box center [649, 84] width 740 height 34
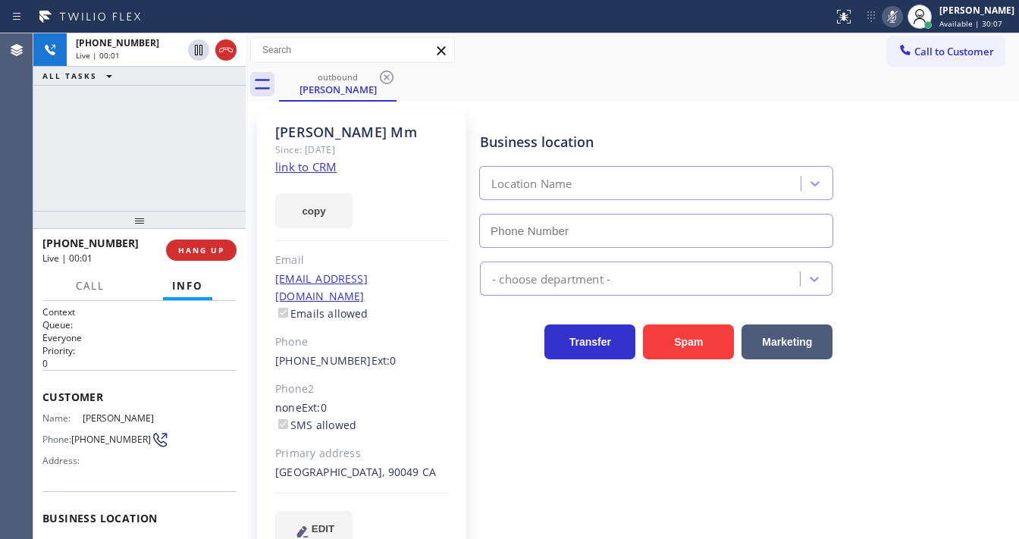
type input "[PHONE_NUMBER]"
click at [902, 19] on icon at bounding box center [892, 17] width 18 height 18
click at [901, 21] on icon at bounding box center [892, 17] width 18 height 18
click at [719, 93] on div "outbound [PERSON_NAME]" at bounding box center [649, 84] width 740 height 34
drag, startPoint x: 230, startPoint y: 55, endPoint x: 243, endPoint y: 53, distance: 13.0
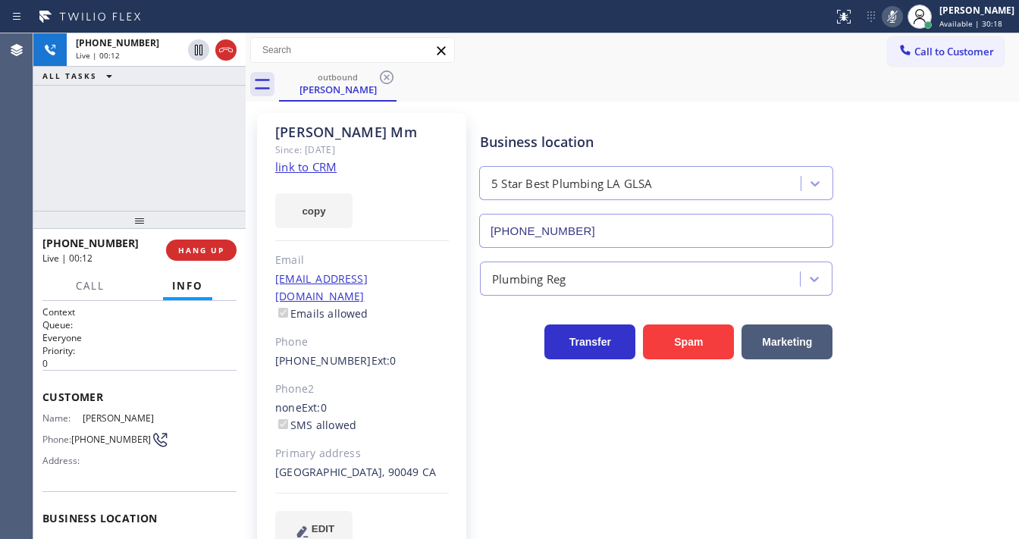
click at [230, 55] on icon at bounding box center [226, 50] width 18 height 18
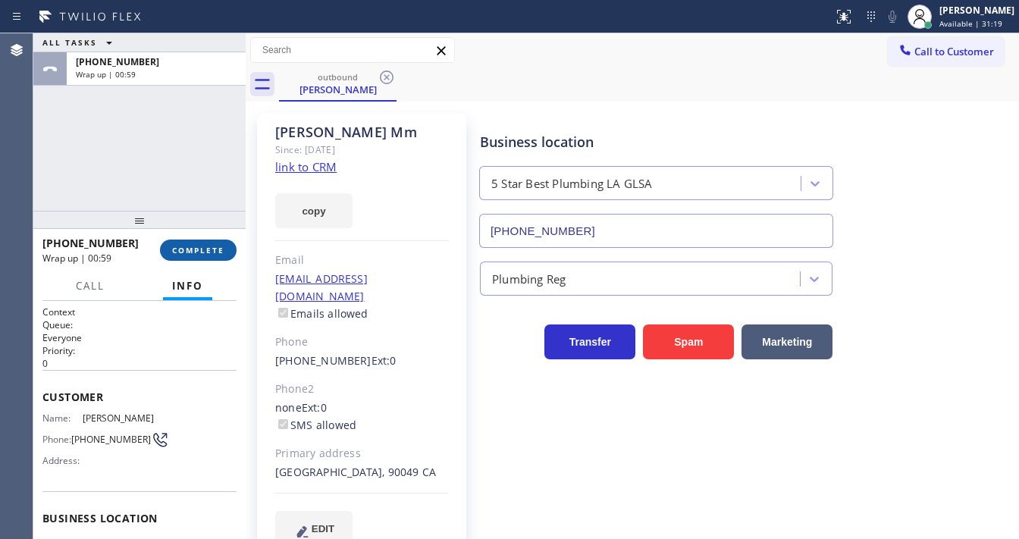
click at [203, 251] on span "COMPLETE" at bounding box center [198, 250] width 52 height 11
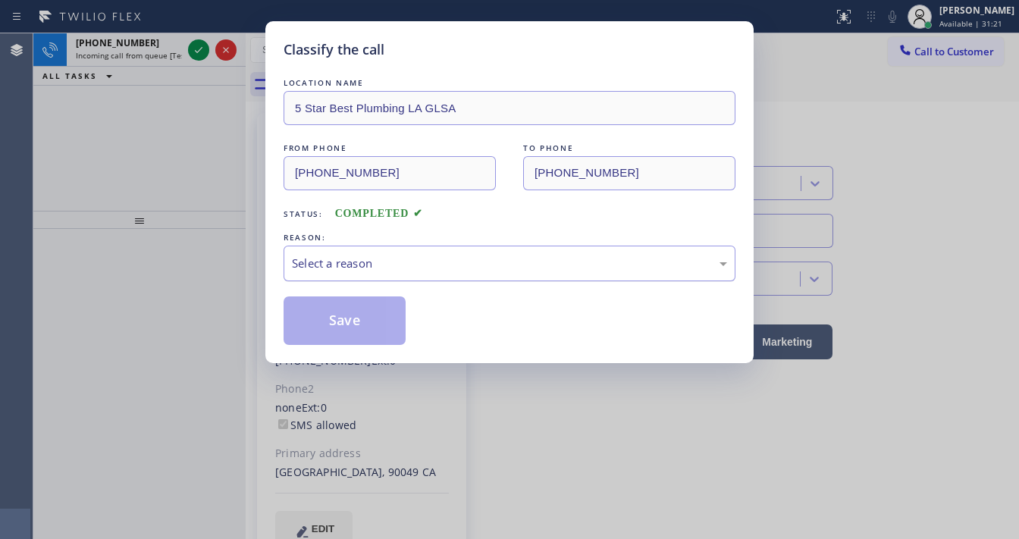
drag, startPoint x: 369, startPoint y: 256, endPoint x: 381, endPoint y: 278, distance: 24.5
click at [371, 256] on div "Select a reason" at bounding box center [509, 263] width 435 height 17
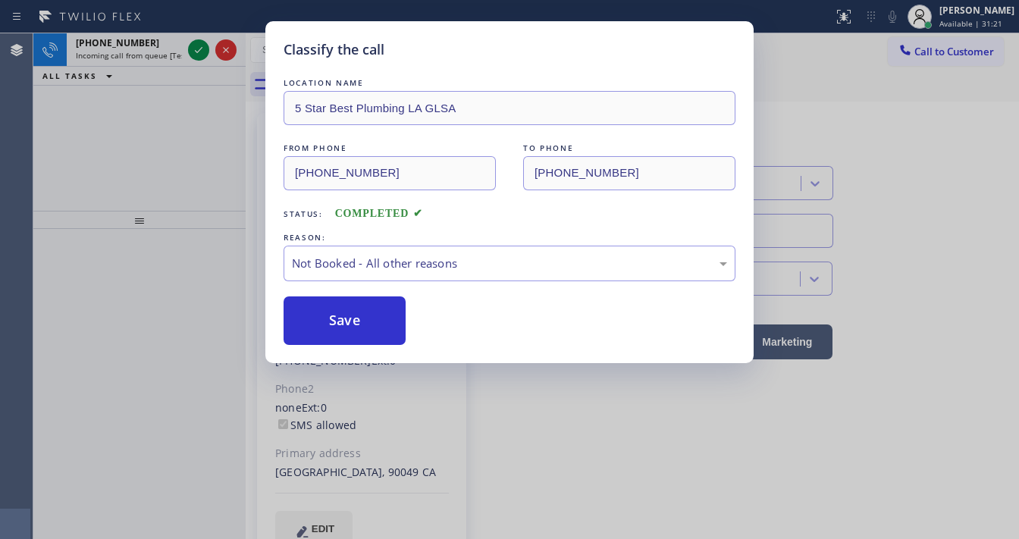
click at [354, 315] on button "Save" at bounding box center [345, 320] width 122 height 49
click at [353, 315] on button "Save" at bounding box center [345, 320] width 122 height 49
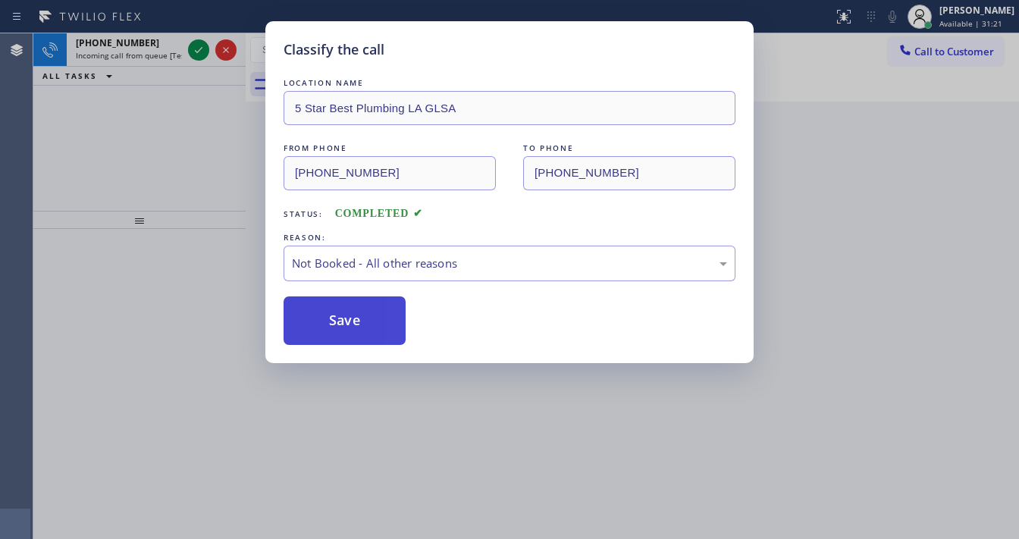
click at [353, 315] on button "Save" at bounding box center [345, 320] width 122 height 49
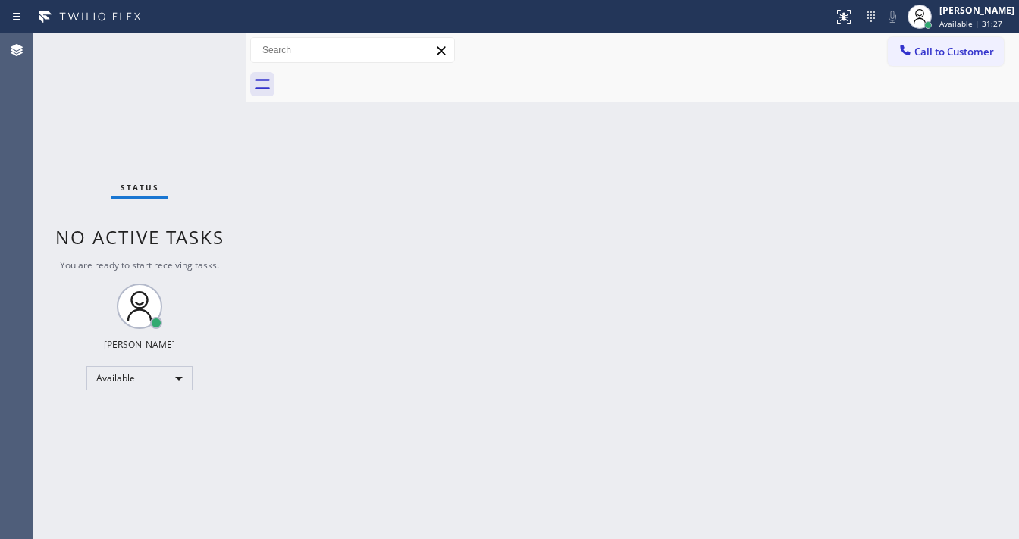
click at [208, 49] on div "Status No active tasks You are ready to start receiving tasks. [PERSON_NAME]" at bounding box center [139, 286] width 212 height 506
drag, startPoint x: 560, startPoint y: 61, endPoint x: 992, endPoint y: 67, distance: 432.2
click at [566, 63] on div "Call to Customer Outbound call Location 5 Star Best Plumbing [GEOGRAPHIC_DATA] …" at bounding box center [632, 50] width 773 height 27
click at [978, 61] on button "Call to Customer" at bounding box center [946, 51] width 116 height 29
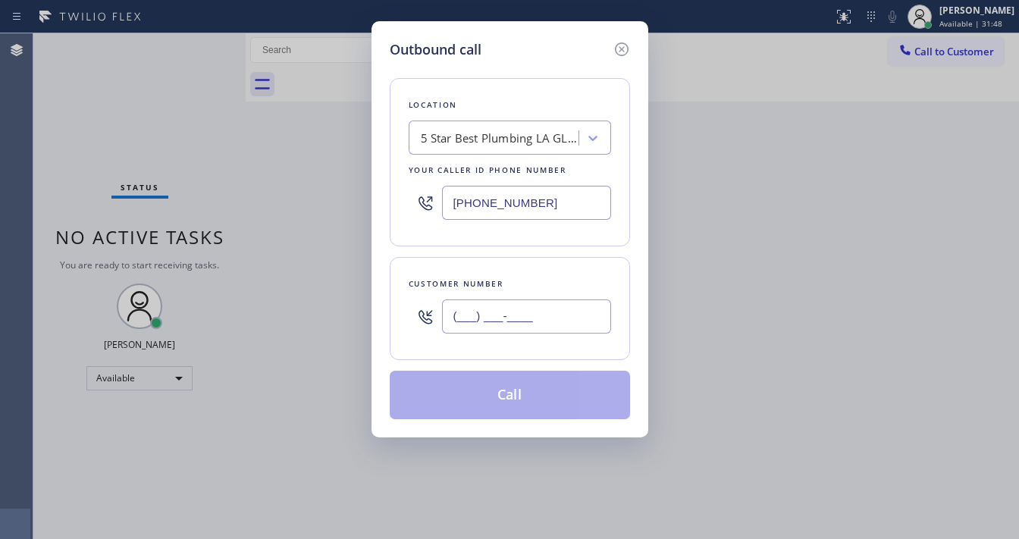
click at [485, 315] on input "(___) ___-____" at bounding box center [526, 316] width 169 height 34
paste input "949) 285-1142"
type input "[PHONE_NUMBER]"
click at [513, 270] on div "Customer number [PHONE_NUMBER]" at bounding box center [510, 308] width 240 height 103
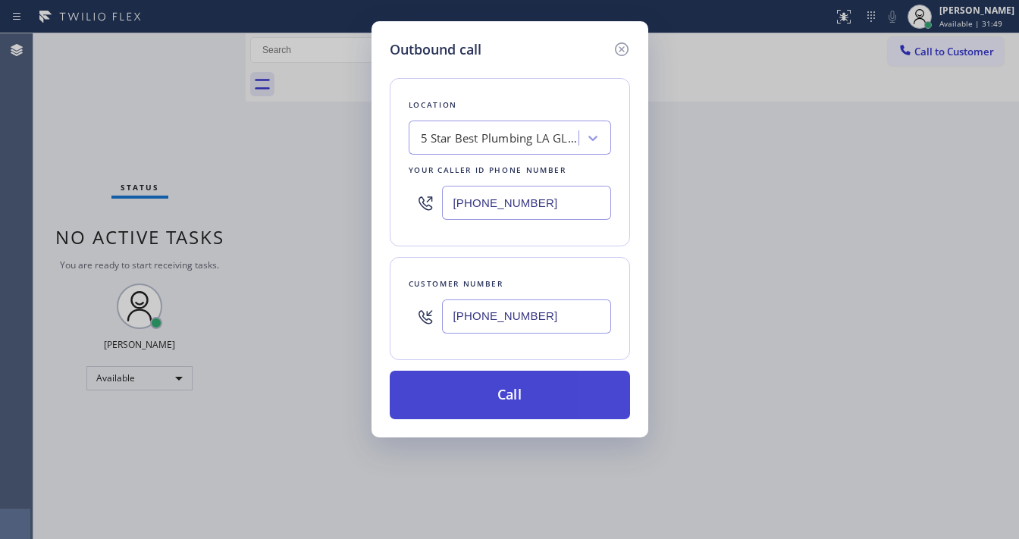
click at [513, 387] on button "Call" at bounding box center [510, 395] width 240 height 49
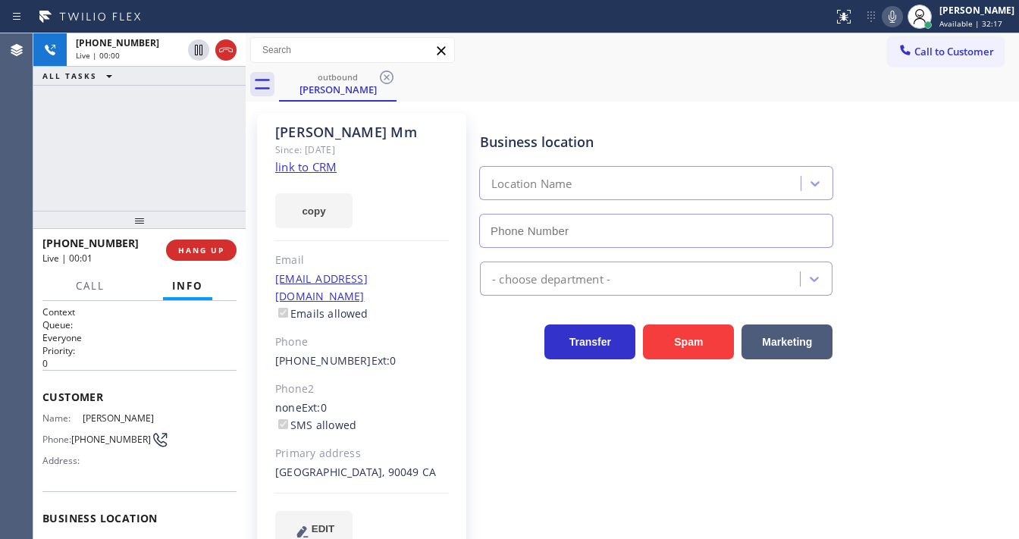
type input "[PHONE_NUMBER]"
click at [140, 146] on div "[PHONE_NUMBER] Live | 00:01 ALL TASKS ALL TASKS ACTIVE TASKS TASKS IN WRAP UP" at bounding box center [139, 121] width 212 height 177
click at [164, 148] on div "[PHONE_NUMBER] Live | 00:02 ALL TASKS ALL TASKS ACTIVE TASKS TASKS IN WRAP UP" at bounding box center [139, 121] width 212 height 177
click at [102, 149] on div "[PHONE_NUMBER] Live | 00:03 ALL TASKS ALL TASKS ACTIVE TASKS TASKS IN WRAP UP" at bounding box center [139, 121] width 212 height 177
click at [102, 149] on div "[PHONE_NUMBER] Live | 00:05 ALL TASKS ALL TASKS ACTIVE TASKS TASKS IN WRAP UP" at bounding box center [139, 121] width 212 height 177
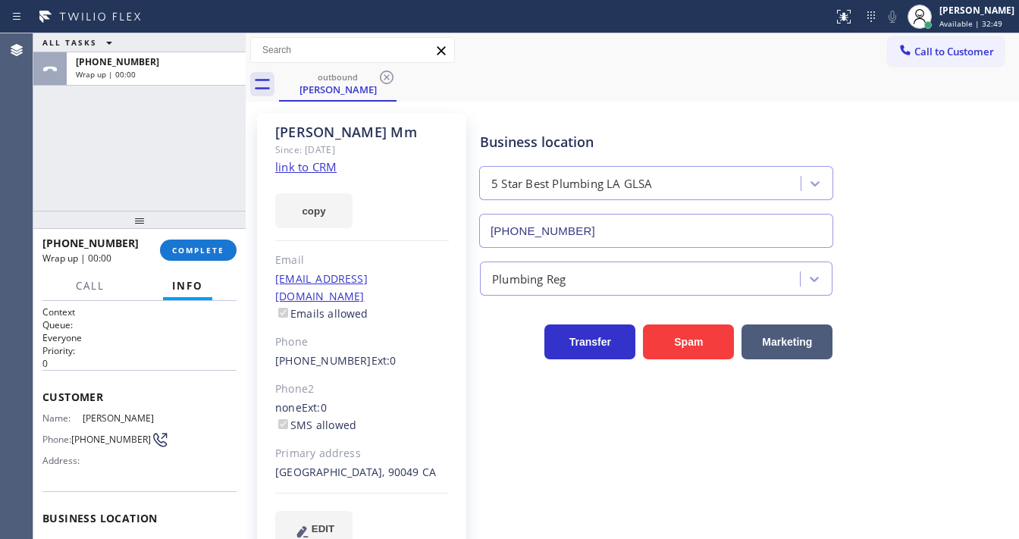
drag, startPoint x: 224, startPoint y: 55, endPoint x: 258, endPoint y: 64, distance: 35.3
click at [36, 185] on div "ALL TASKS ALL TASKS ACTIVE TASKS TASKS IN WRAP UP [PHONE_NUMBER] Wrap up | 00:49" at bounding box center [139, 121] width 212 height 177
click at [181, 243] on button "COMPLETE" at bounding box center [198, 250] width 77 height 21
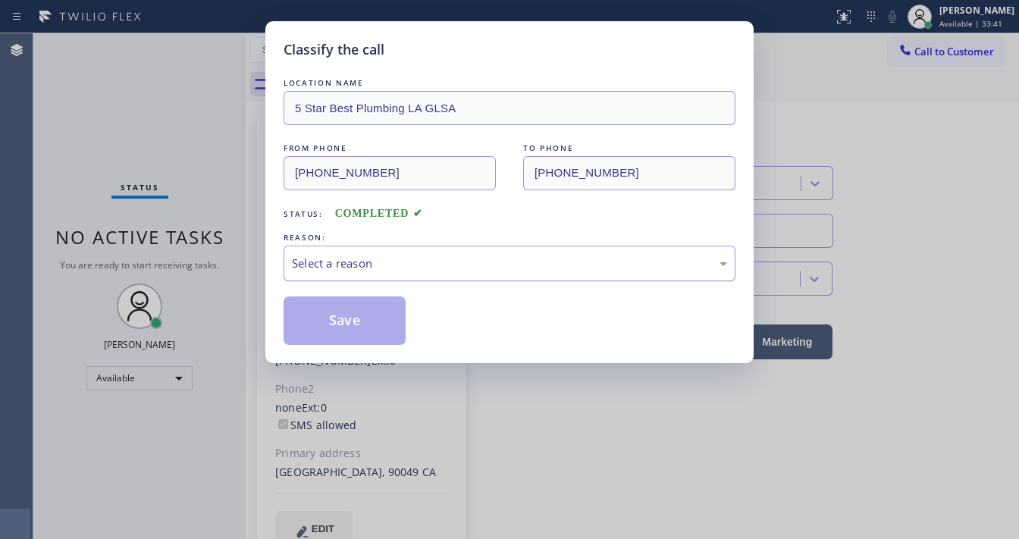
drag, startPoint x: 365, startPoint y: 255, endPoint x: 363, endPoint y: 275, distance: 20.6
click at [364, 262] on div "Select a reason" at bounding box center [509, 263] width 435 height 17
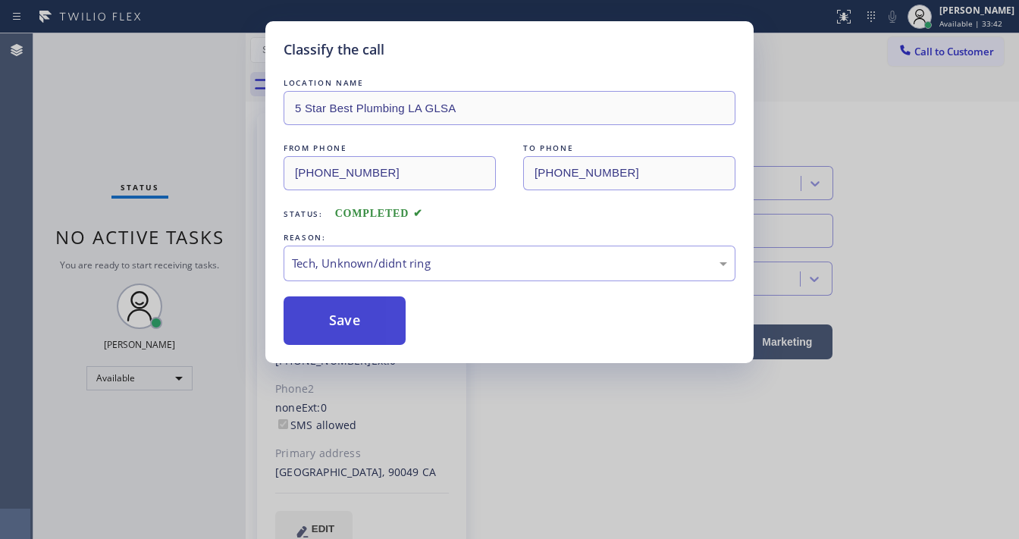
click at [350, 334] on button "Save" at bounding box center [345, 320] width 122 height 49
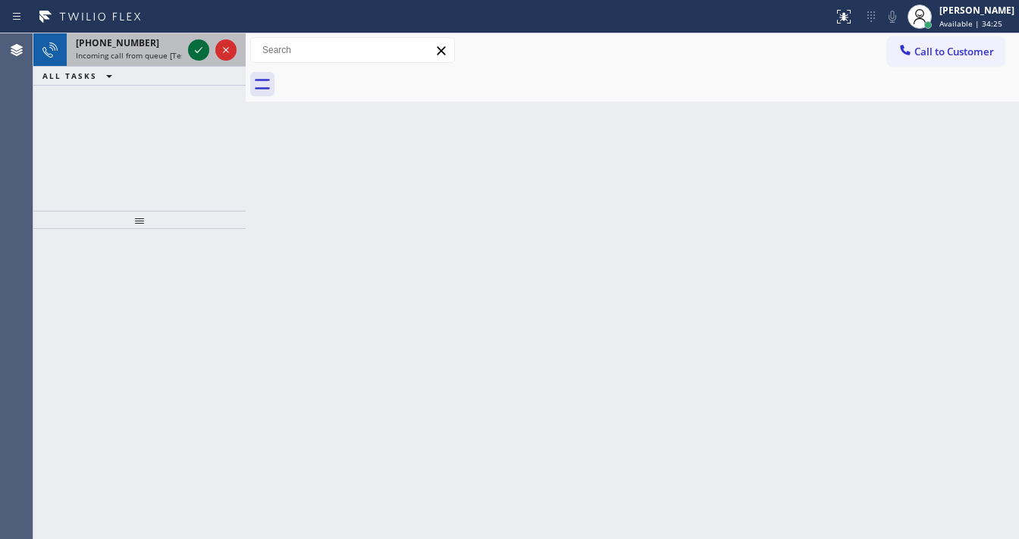
click at [202, 51] on icon at bounding box center [199, 50] width 18 height 18
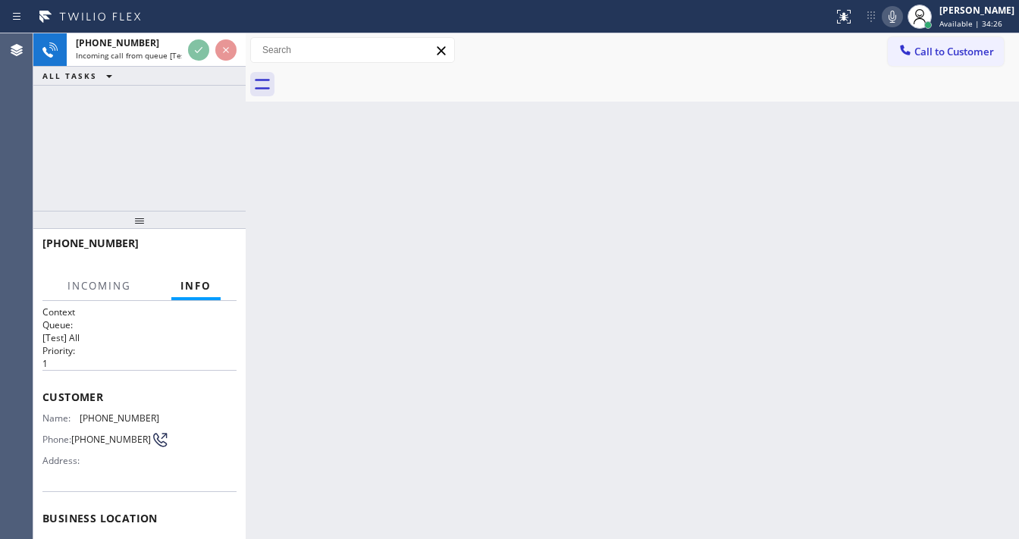
click at [62, 168] on div "[PHONE_NUMBER] Incoming call from queue [Test] All ALL TASKS ALL TASKS ACTIVE T…" at bounding box center [139, 121] width 212 height 177
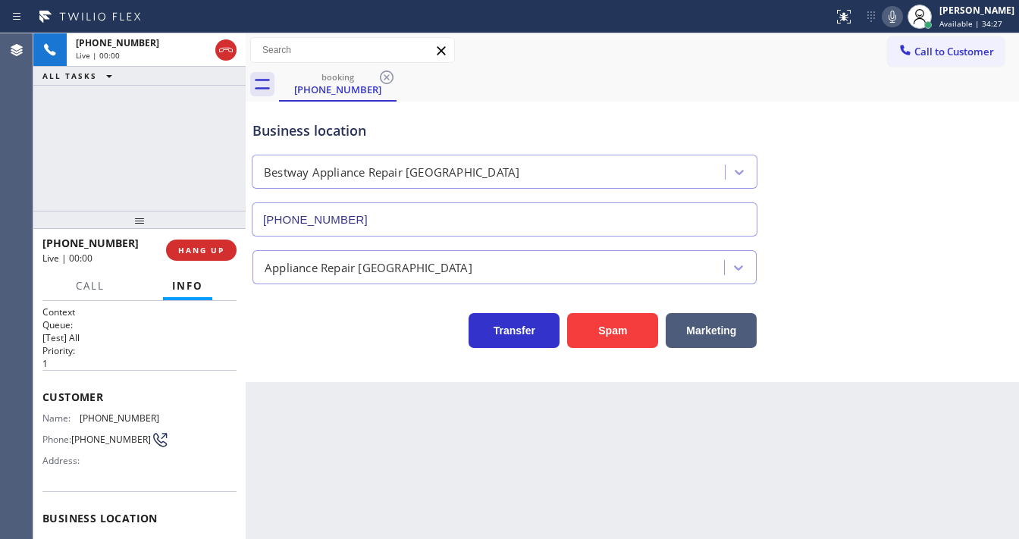
type input "[PHONE_NUMBER]"
click at [601, 343] on button "Spam" at bounding box center [612, 330] width 91 height 35
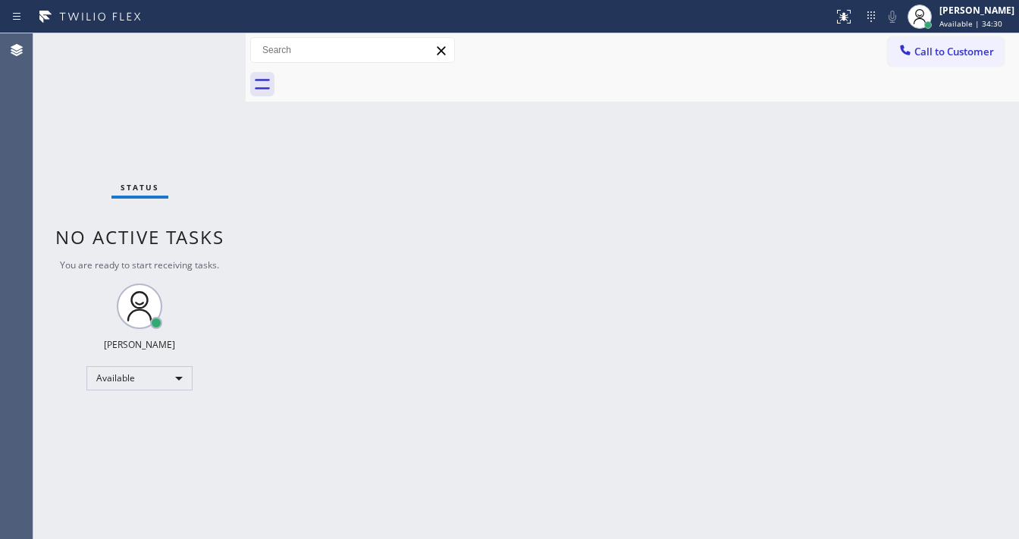
click at [726, 77] on div at bounding box center [649, 84] width 740 height 34
click at [164, 58] on div "Status No active tasks You are ready to start receiving tasks. [PERSON_NAME]" at bounding box center [139, 286] width 212 height 506
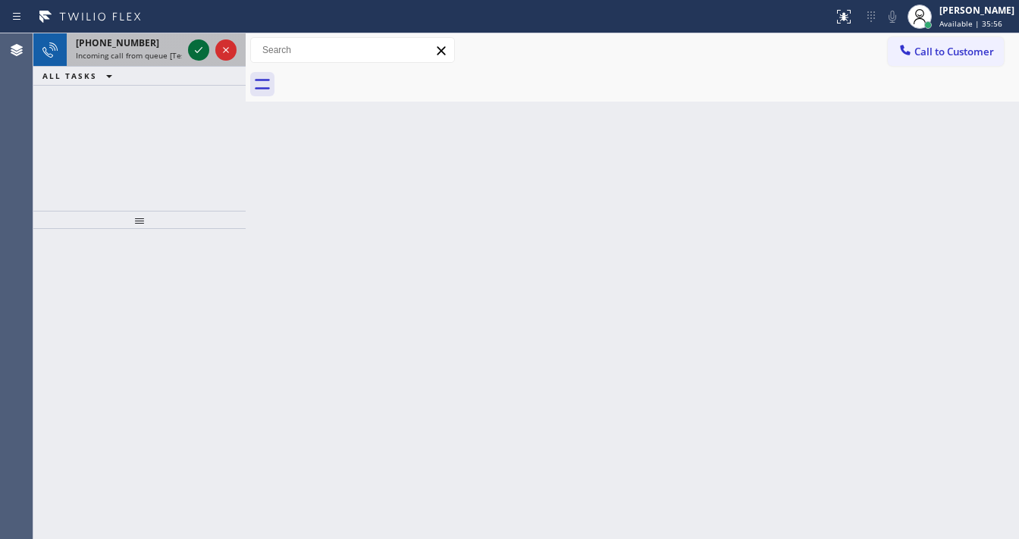
click at [198, 55] on icon at bounding box center [199, 50] width 18 height 18
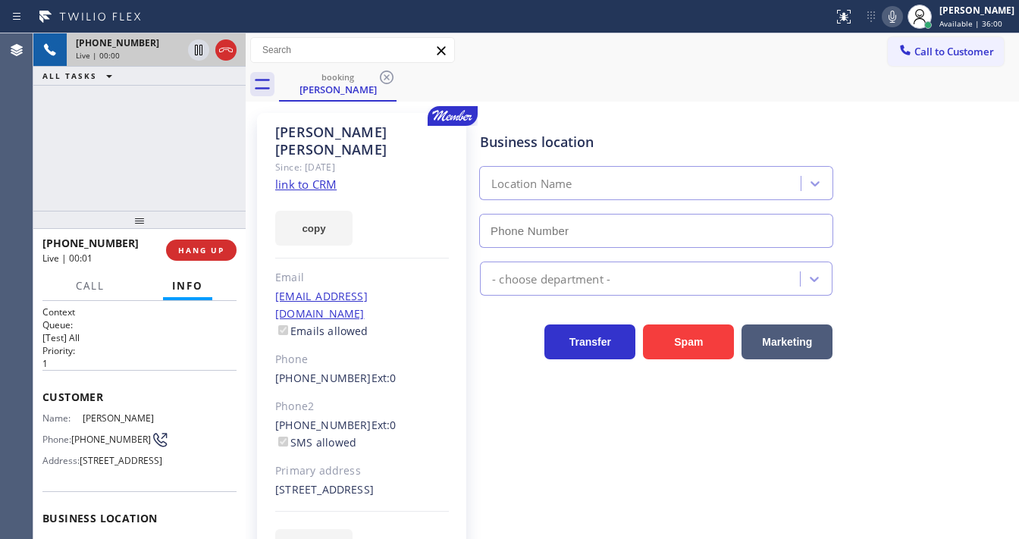
type input "[PHONE_NUMBER]"
click at [202, 121] on div "[PHONE_NUMBER] Live | 00:13 ALL TASKS ALL TASKS ACTIVE TASKS TASKS IN WRAP UP" at bounding box center [139, 121] width 212 height 177
click at [300, 177] on link "link to CRM" at bounding box center [305, 184] width 61 height 15
click at [899, 18] on icon at bounding box center [892, 17] width 18 height 18
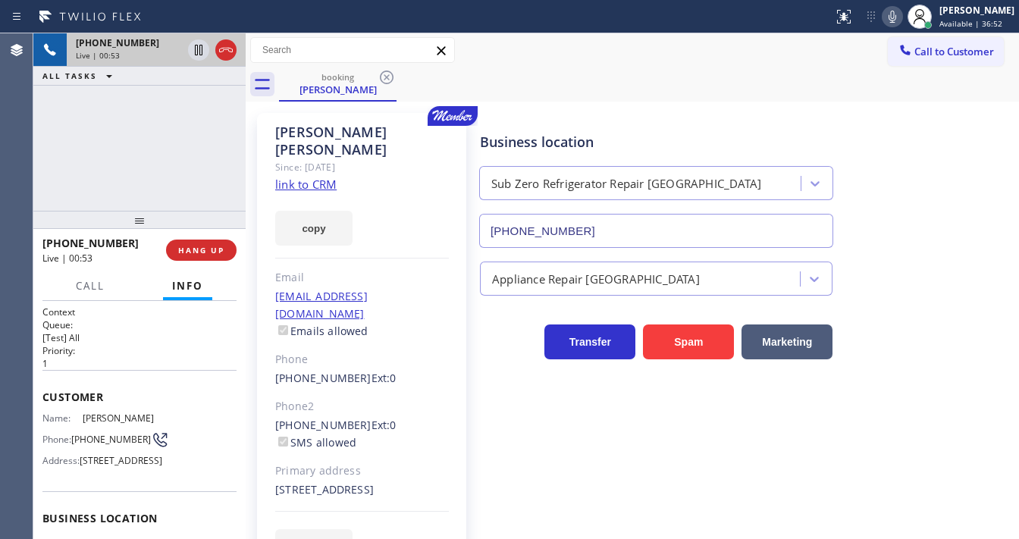
click at [802, 28] on div "Status report No issues detected If you experience an issue, please download th…" at bounding box center [509, 16] width 1019 height 33
click at [902, 21] on icon at bounding box center [892, 17] width 18 height 18
click at [196, 49] on icon at bounding box center [199, 50] width 18 height 18
click at [36, 173] on div "[PHONE_NUMBER] Live | 03:20 ALL TASKS ALL TASKS ACTIVE TASKS TASKS IN WRAP UP" at bounding box center [139, 121] width 212 height 177
click at [193, 53] on icon at bounding box center [198, 50] width 11 height 11
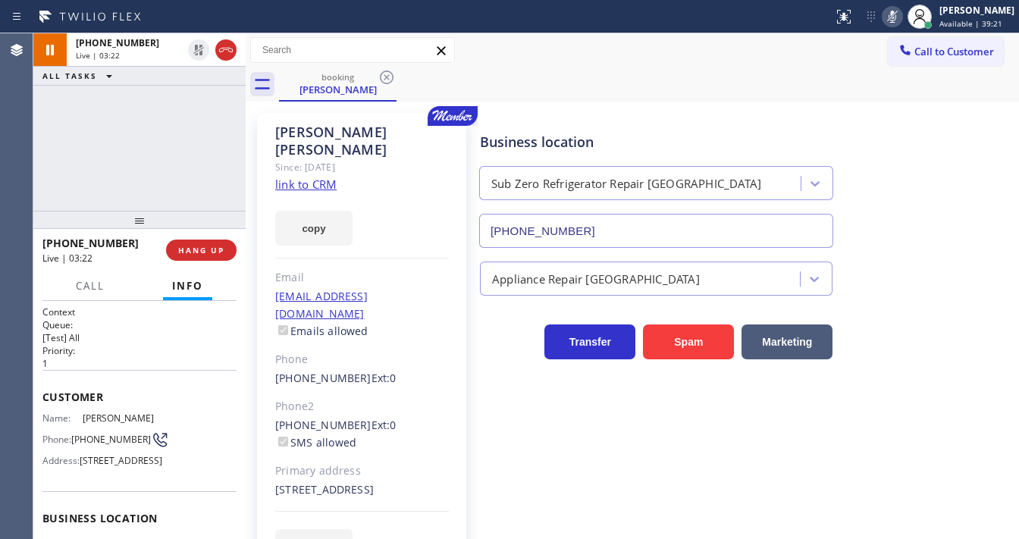
click at [899, 25] on button at bounding box center [892, 16] width 21 height 21
click at [855, 109] on div "[PERSON_NAME] Since: [DATE] link to CRM copy Email [EMAIL_ADDRESS][DOMAIN_NAME]…" at bounding box center [632, 347] width 766 height 484
drag, startPoint x: 786, startPoint y: 49, endPoint x: 848, endPoint y: 30, distance: 64.8
click at [786, 49] on div "Call to Customer Outbound call Location 5 Star Best Plumbing [GEOGRAPHIC_DATA] …" at bounding box center [632, 50] width 773 height 27
click at [897, 19] on icon at bounding box center [892, 17] width 18 height 18
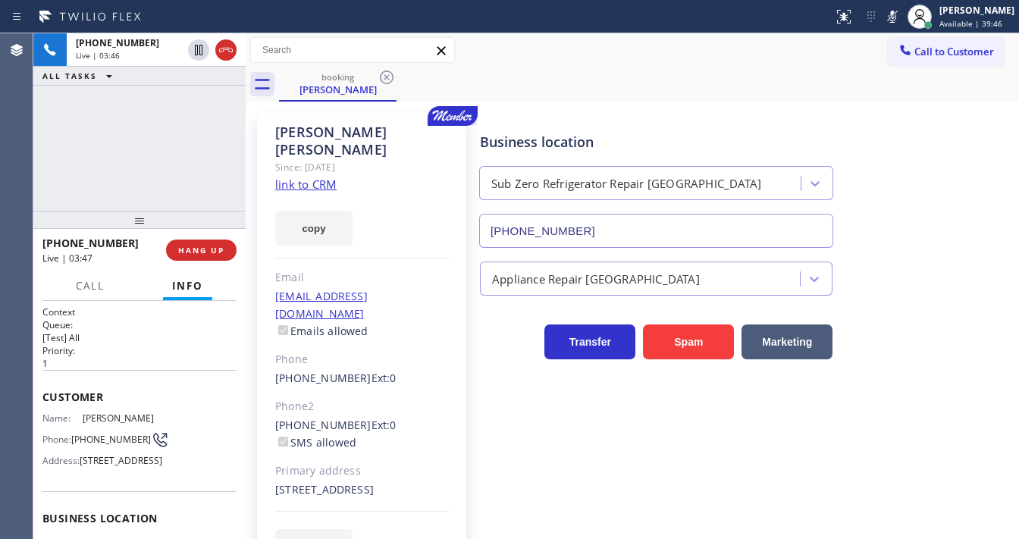
click at [896, 17] on icon at bounding box center [893, 17] width 8 height 12
click at [896, 15] on icon at bounding box center [893, 17] width 8 height 12
click at [897, 20] on icon at bounding box center [892, 17] width 18 height 18
drag, startPoint x: 121, startPoint y: 243, endPoint x: 55, endPoint y: 249, distance: 67.1
click at [55, 249] on div "[PHONE_NUMBER]" at bounding box center [98, 243] width 113 height 14
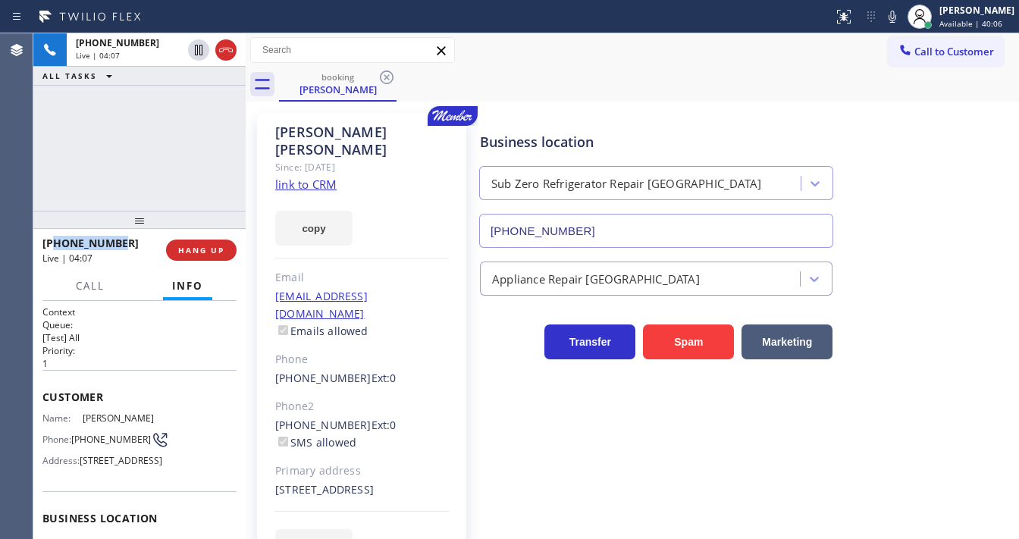
copy span "9178651724"
click at [665, 50] on div "Call to Customer Outbound call Location 5 Star Best Plumbing [GEOGRAPHIC_DATA] …" at bounding box center [632, 50] width 773 height 27
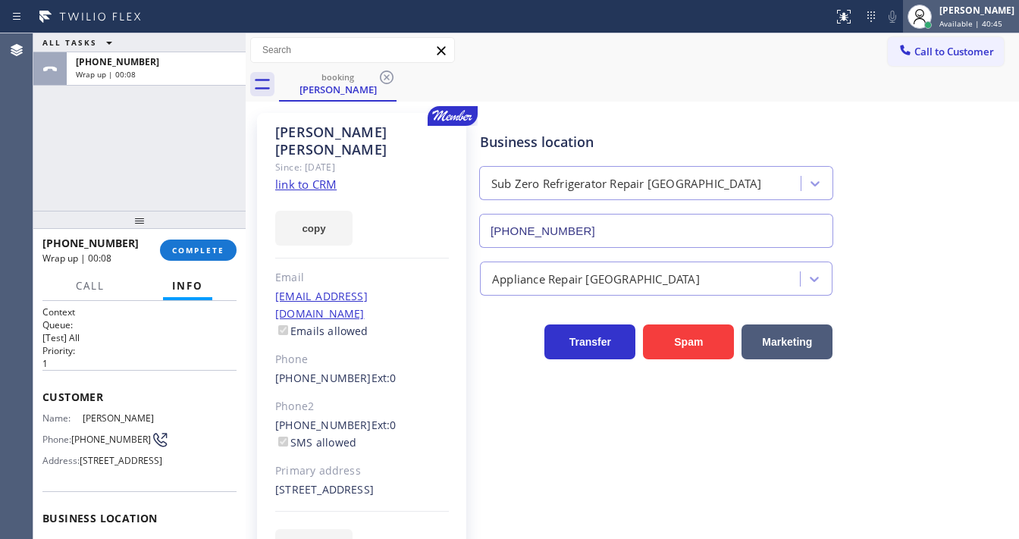
click at [955, 15] on div "[PERSON_NAME]" at bounding box center [976, 10] width 75 height 13
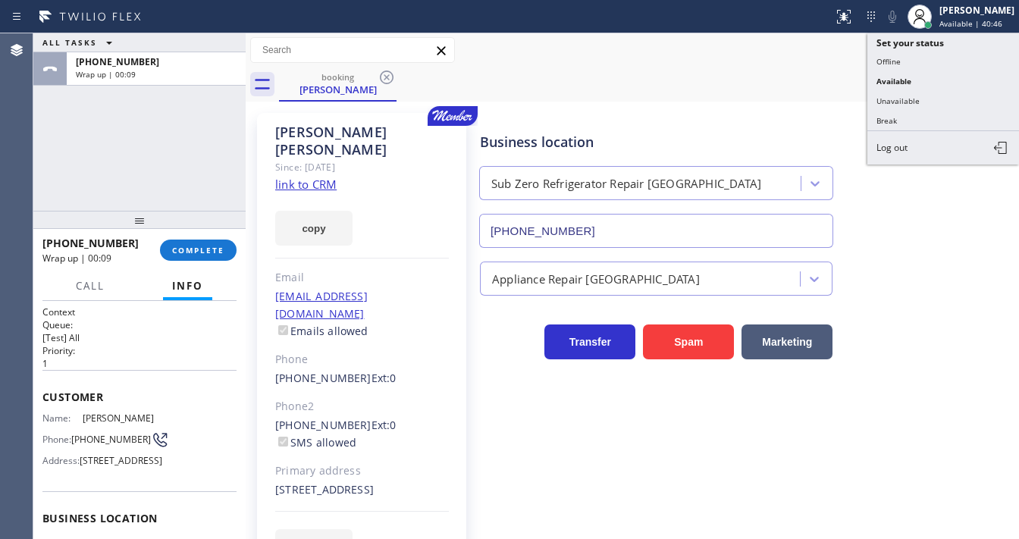
drag, startPoint x: 904, startPoint y: 100, endPoint x: 825, endPoint y: 91, distance: 79.4
click at [904, 99] on button "Unavailable" at bounding box center [943, 101] width 152 height 20
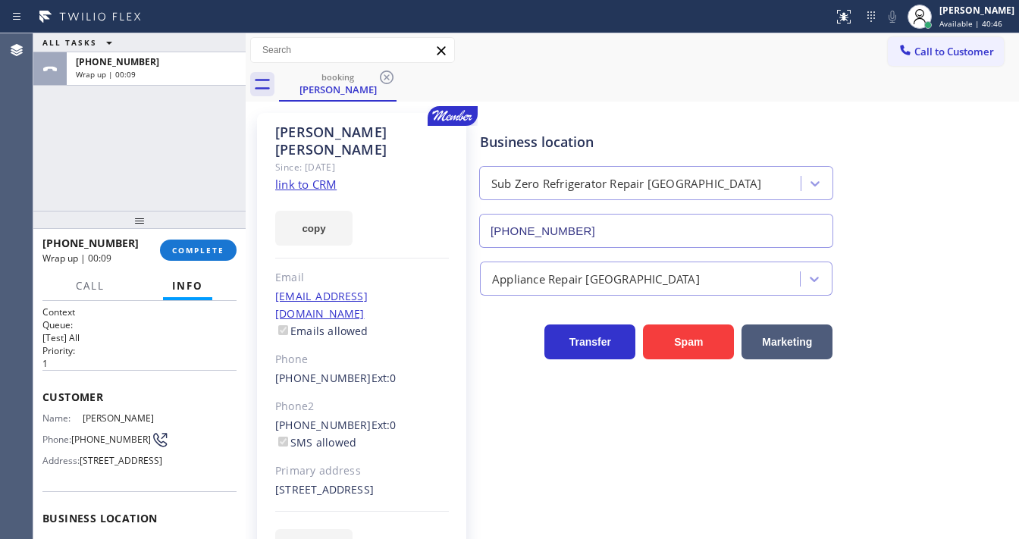
click at [807, 91] on div "booking [PERSON_NAME]" at bounding box center [649, 84] width 740 height 34
click at [206, 250] on span "COMPLETE" at bounding box center [198, 250] width 52 height 11
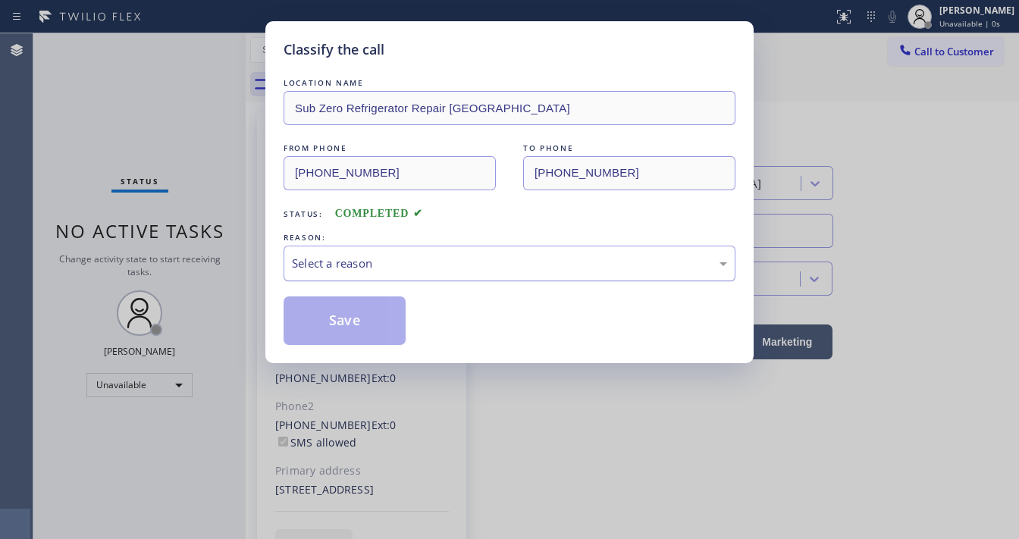
click at [367, 264] on div "Select a reason" at bounding box center [509, 263] width 435 height 17
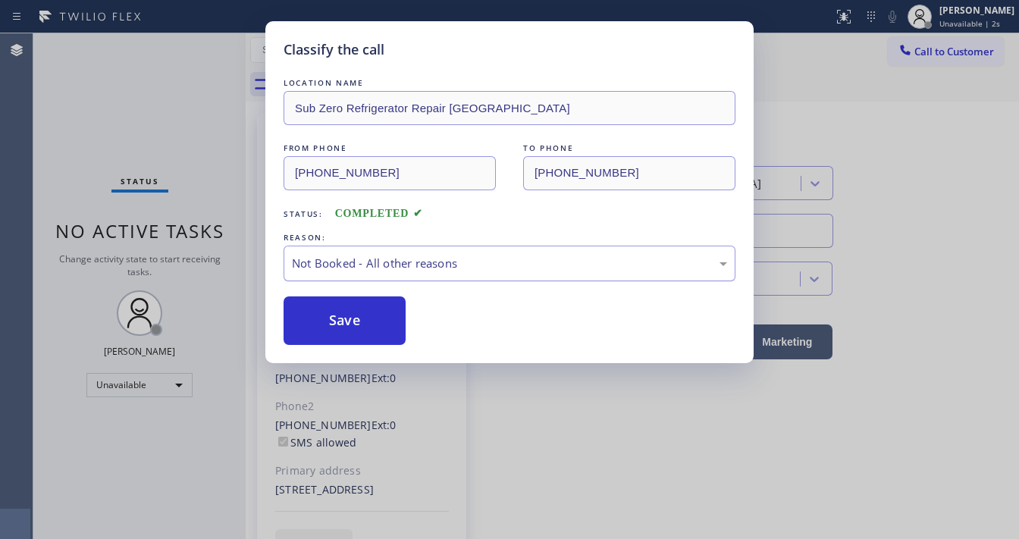
click at [390, 251] on div "Not Booked - All other reasons" at bounding box center [510, 264] width 452 height 36
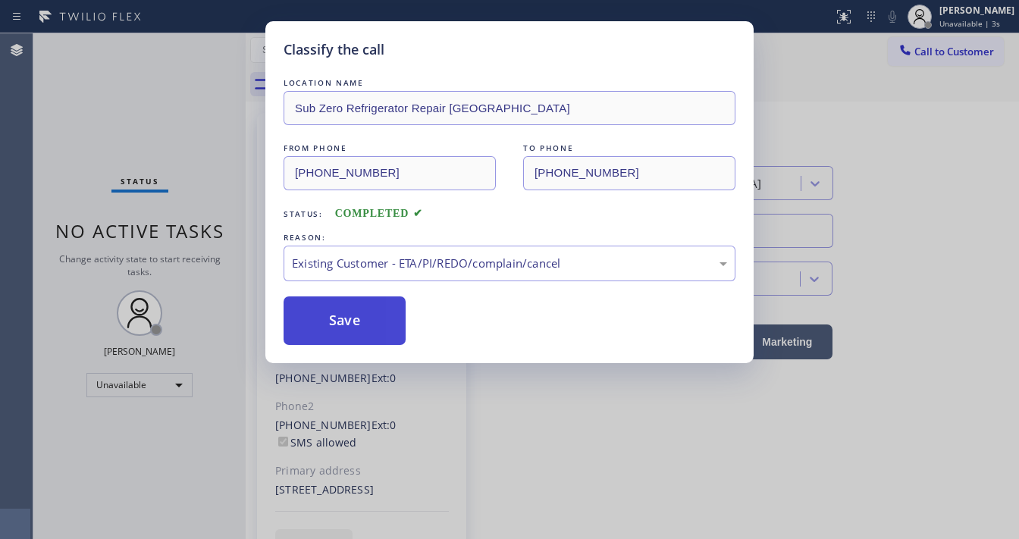
click at [343, 312] on button "Save" at bounding box center [345, 320] width 122 height 49
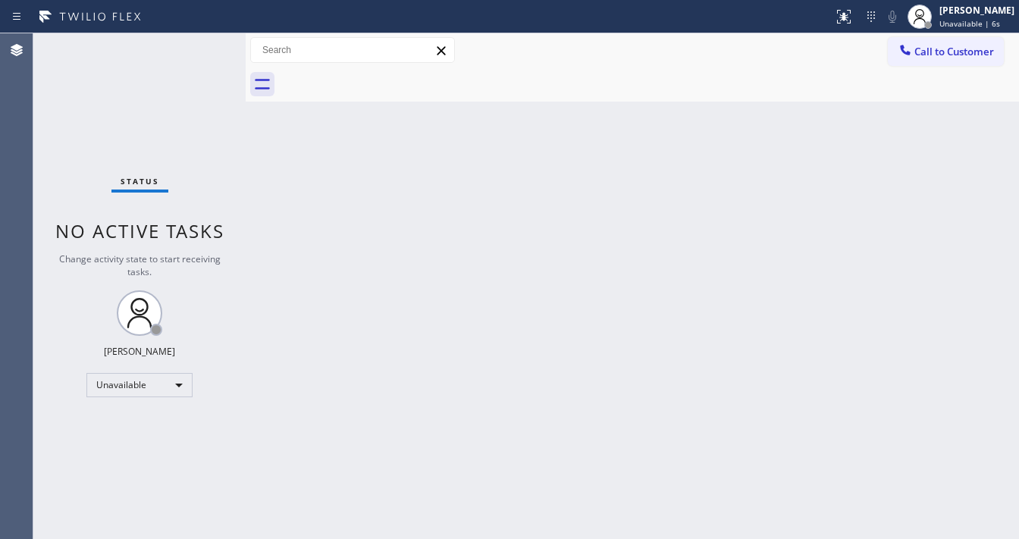
click at [950, 52] on span "Call to Customer" at bounding box center [954, 52] width 80 height 14
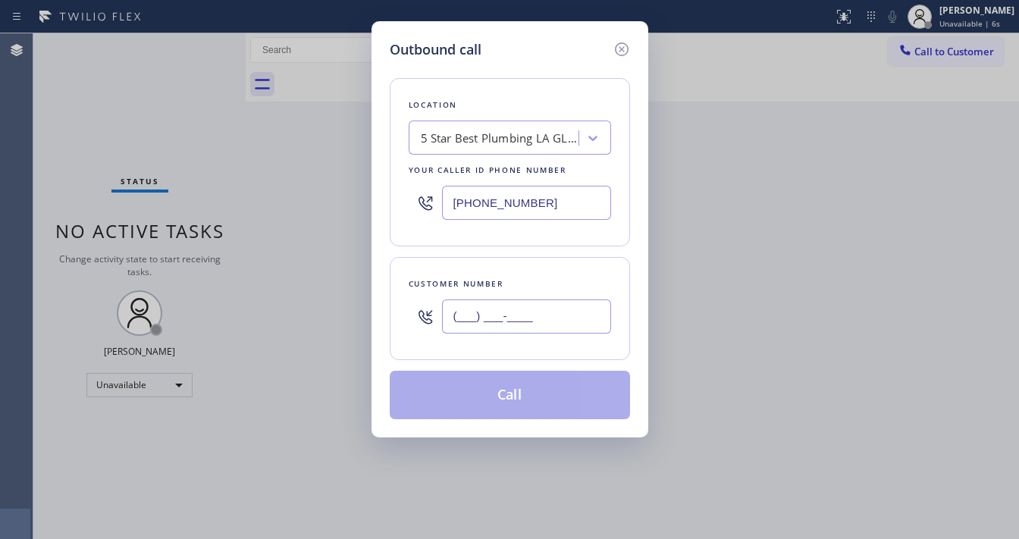
click at [506, 312] on input "(___) ___-____" at bounding box center [526, 316] width 169 height 34
paste input "949) 285-1142"
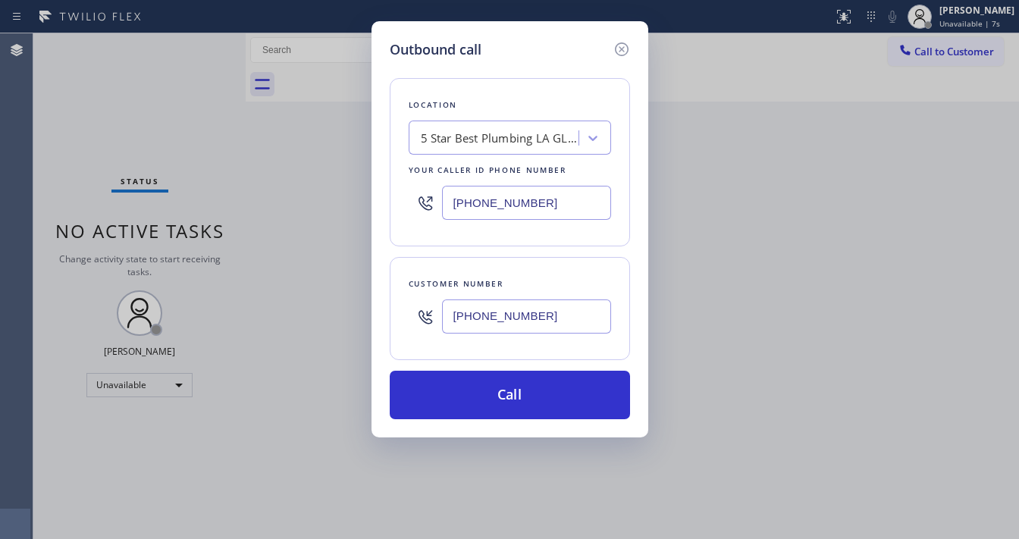
type input "[PHONE_NUMBER]"
click at [542, 251] on div "Location 5 Star Best Plumbing LA GLSA Your caller id phone number [PHONE_NUMBER…" at bounding box center [510, 239] width 240 height 359
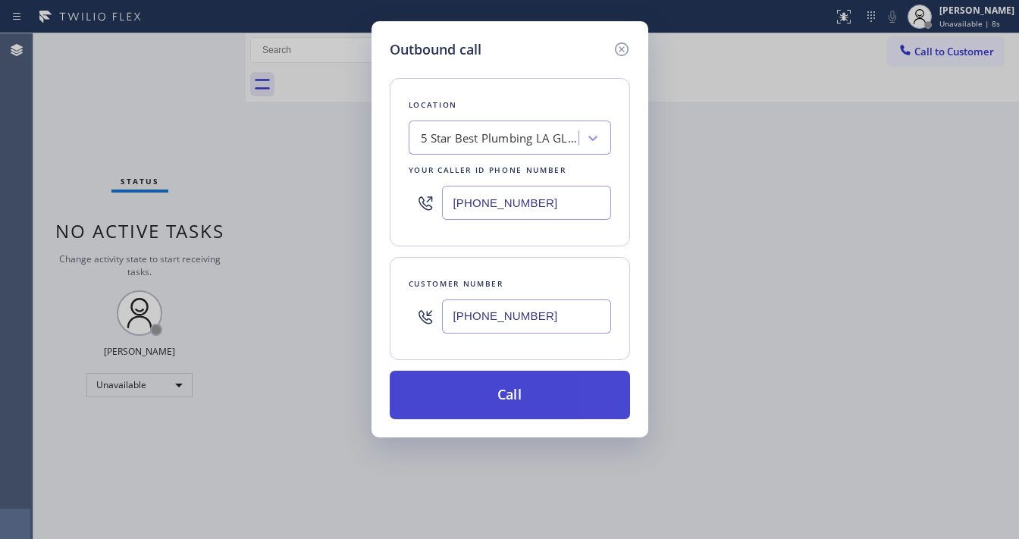
click at [535, 391] on button "Call" at bounding box center [510, 395] width 240 height 49
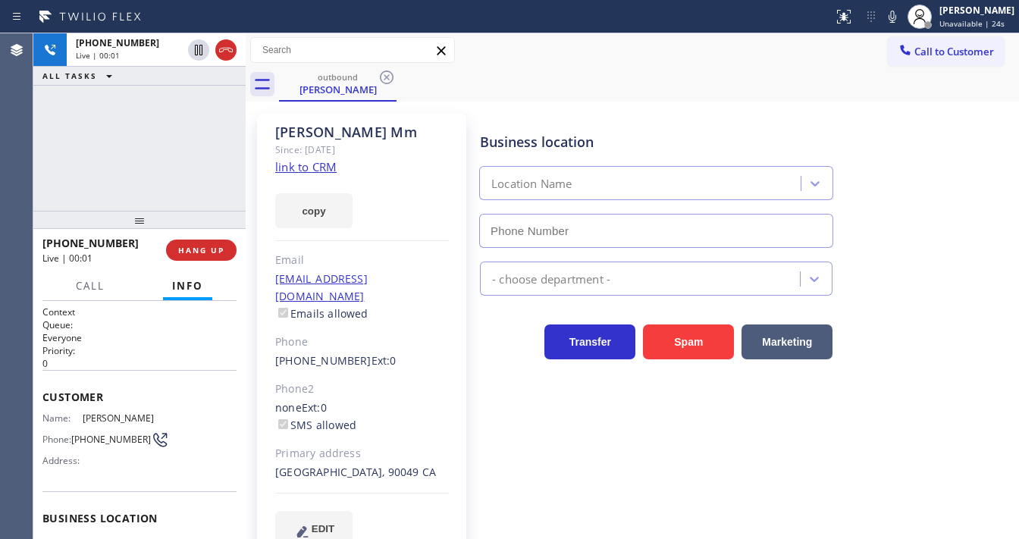
type input "[PHONE_NUMBER]"
click at [478, 449] on div "Business location 5 Star Best Plumbing LA GLSA [PHONE_NUMBER] Plumbing Reg Tran…" at bounding box center [746, 329] width 538 height 425
click at [626, 67] on div "outbound [PERSON_NAME]" at bounding box center [649, 84] width 740 height 34
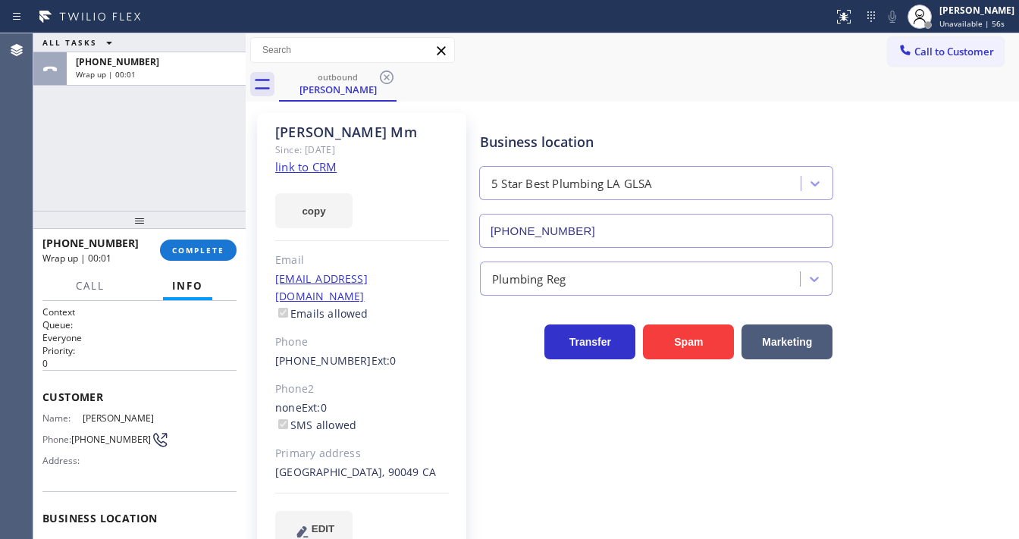
click at [36, 133] on div "ALL TASKS ALL TASKS ACTIVE TASKS TASKS IN WRAP UP [PHONE_NUMBER] Wrap up | 00:01" at bounding box center [139, 121] width 212 height 177
click at [192, 246] on span "COMPLETE" at bounding box center [198, 250] width 52 height 11
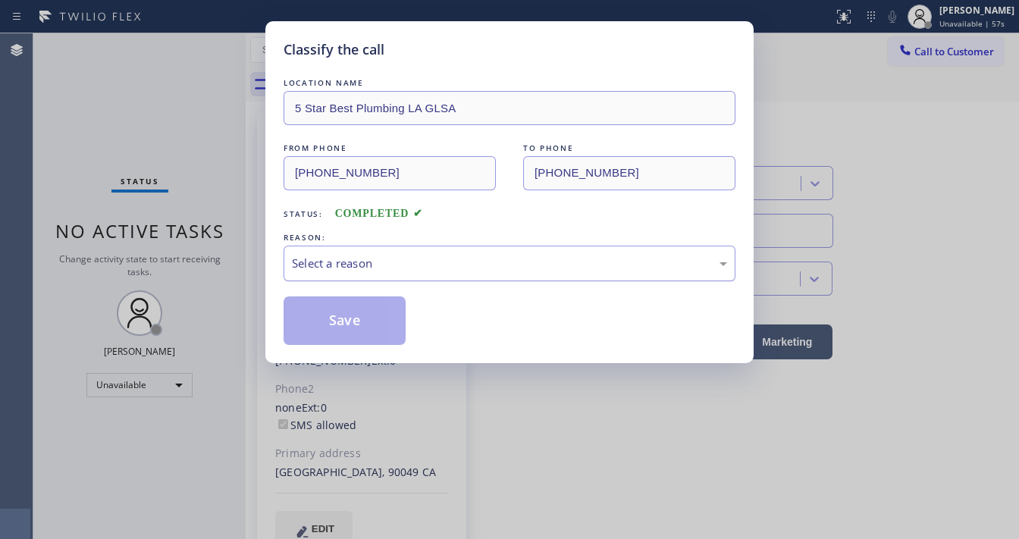
click at [403, 255] on div "Select a reason" at bounding box center [509, 263] width 435 height 17
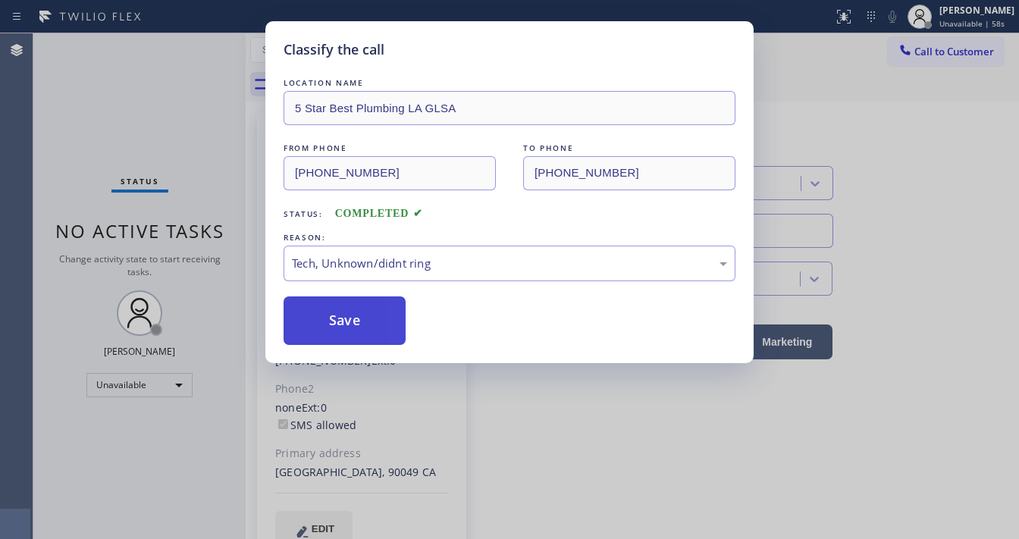
click at [355, 317] on button "Save" at bounding box center [345, 320] width 122 height 49
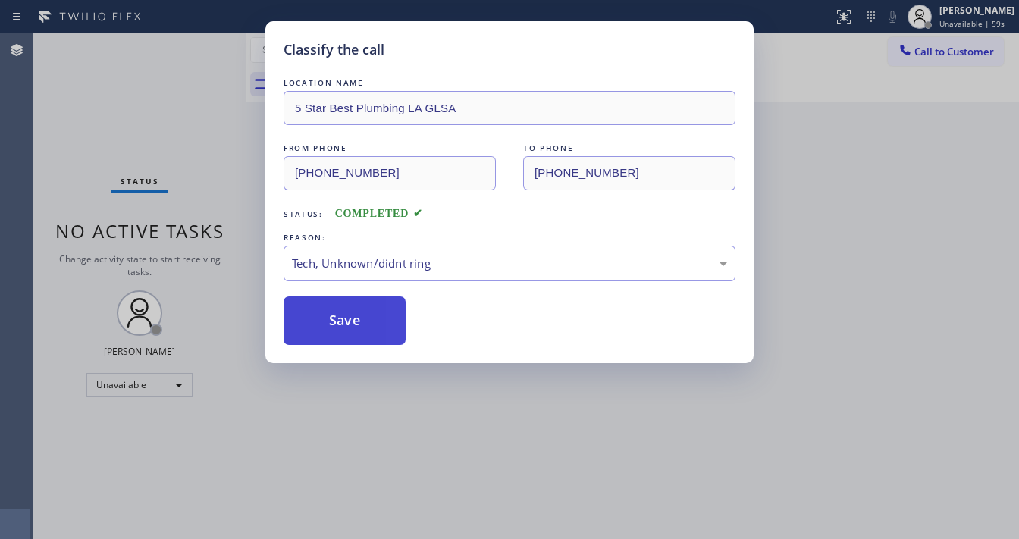
click at [355, 316] on button "Save" at bounding box center [345, 320] width 122 height 49
click at [356, 316] on button "Save" at bounding box center [345, 320] width 122 height 49
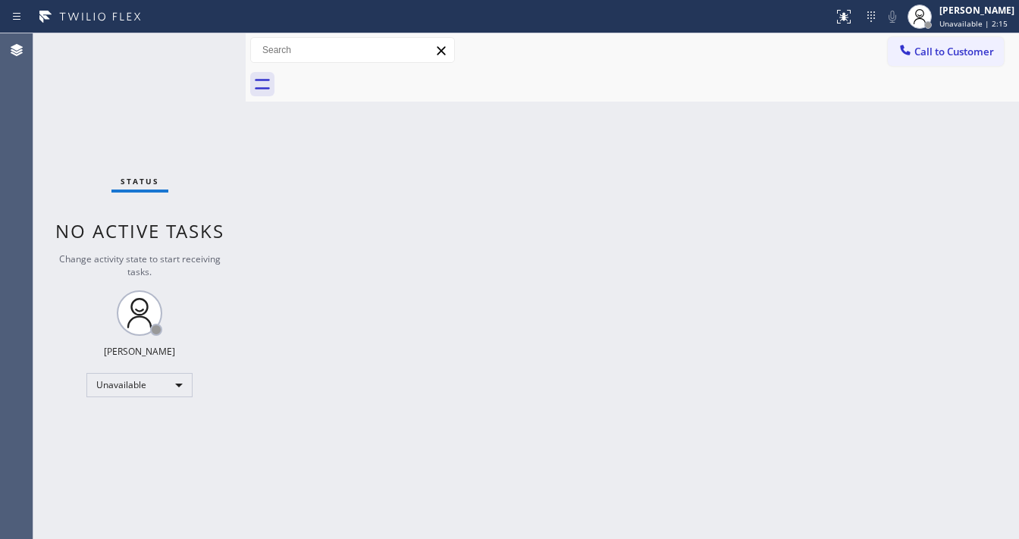
click at [81, 388] on div "Status No active tasks Change activity state to start receiving tasks. [PERSON_…" at bounding box center [139, 286] width 212 height 506
click at [123, 391] on div "Unavailable" at bounding box center [139, 385] width 106 height 24
click at [140, 425] on li "Available" at bounding box center [138, 424] width 103 height 18
click at [345, 403] on div "Back to Dashboard Change Sender ID Customers Technicians Select a contact Outbo…" at bounding box center [632, 286] width 773 height 506
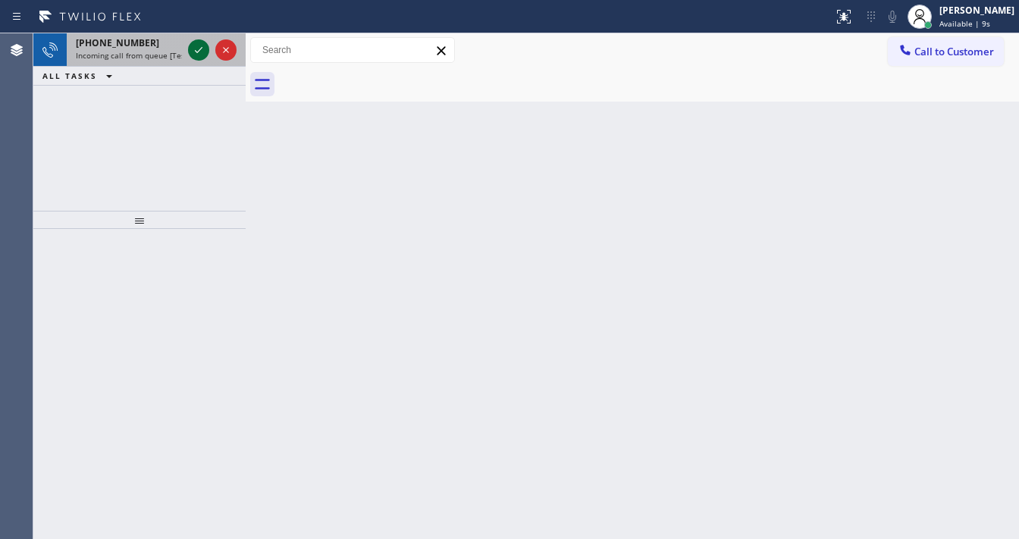
click at [203, 53] on icon at bounding box center [199, 50] width 18 height 18
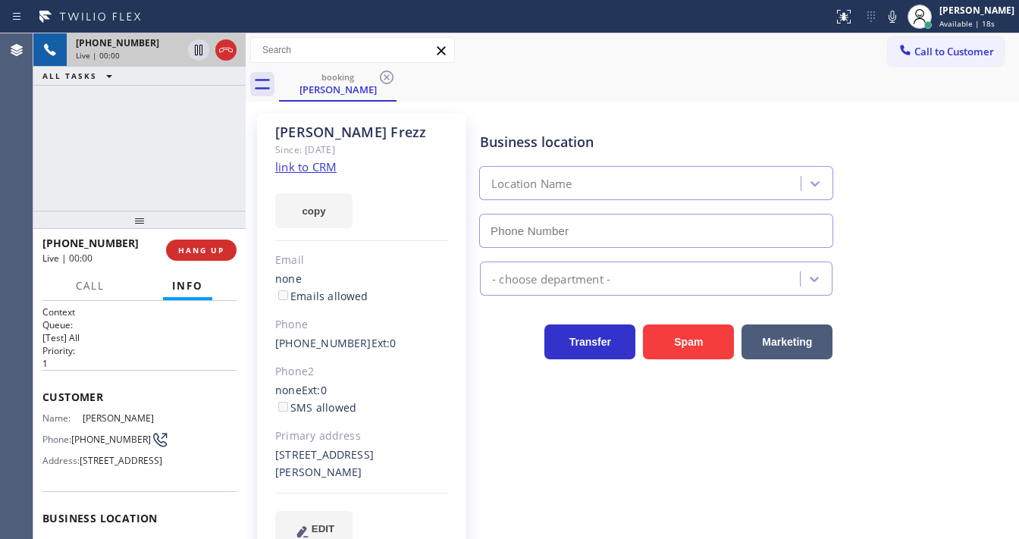
type input "[PHONE_NUMBER]"
click at [199, 136] on div "[PHONE_NUMBER] Live | 00:03 ALL TASKS ALL TASKS ACTIVE TASKS TASKS IN WRAP UP" at bounding box center [139, 121] width 212 height 177
click at [400, 528] on div "EDIT" at bounding box center [362, 528] width 174 height 35
click at [323, 166] on link "link to CRM" at bounding box center [305, 166] width 61 height 15
click at [894, 30] on div "Status report No issues detected If you experience an issue, please download th…" at bounding box center [923, 16] width 192 height 33
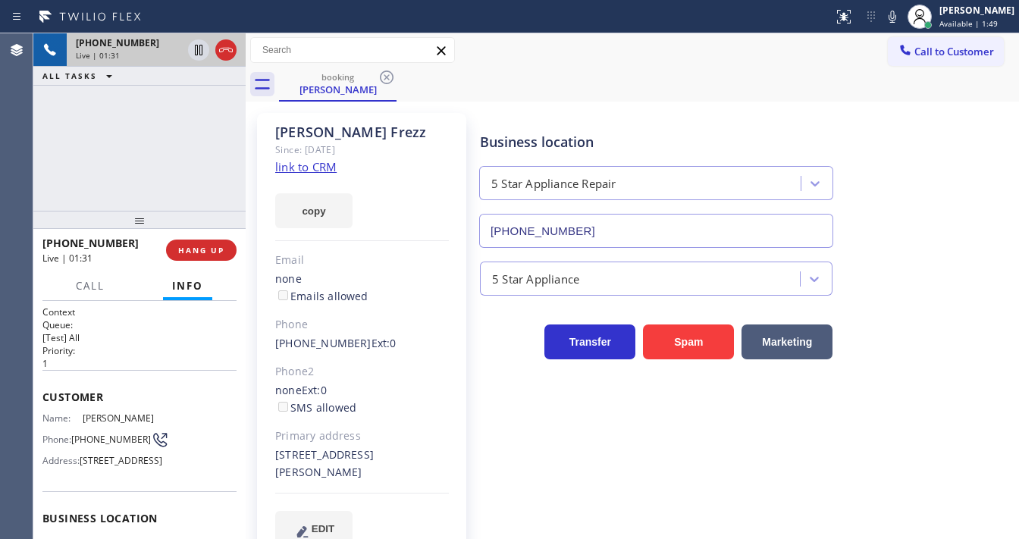
click at [895, 24] on icon at bounding box center [892, 17] width 18 height 18
click at [202, 70] on div "ALL TASKS ALL TASKS ACTIVE TASKS TASKS IN WRAP UP" at bounding box center [139, 76] width 212 height 19
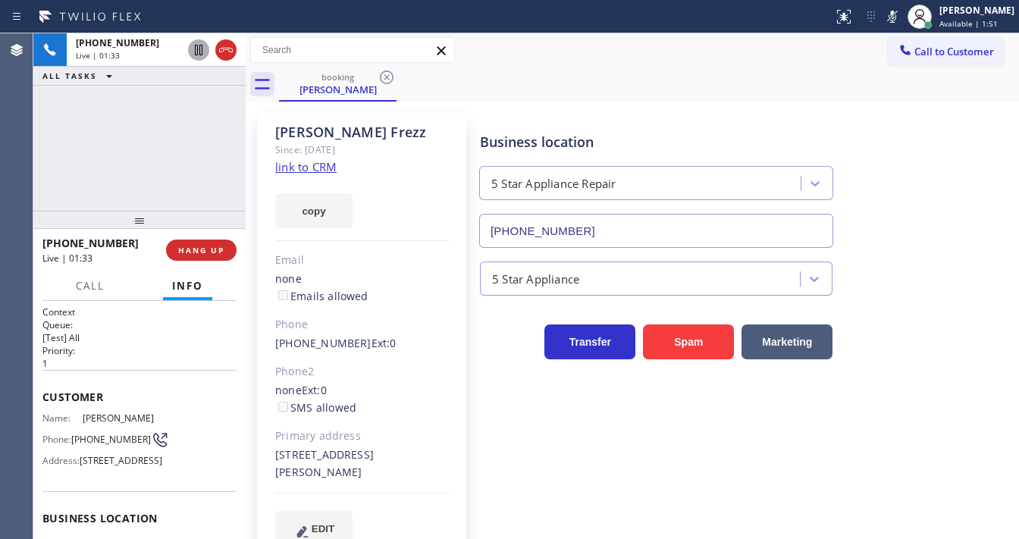
click at [196, 49] on icon at bounding box center [199, 50] width 18 height 18
click at [747, 81] on div "booking [PERSON_NAME]" at bounding box center [649, 84] width 740 height 34
click at [896, 20] on icon at bounding box center [893, 17] width 8 height 12
click at [172, 105] on div "[PHONE_NUMBER] Live | 03:13 ALL TASKS ALL TASKS ACTIVE TASKS TASKS IN WRAP UP" at bounding box center [139, 121] width 212 height 177
click at [201, 52] on icon at bounding box center [198, 50] width 11 height 11
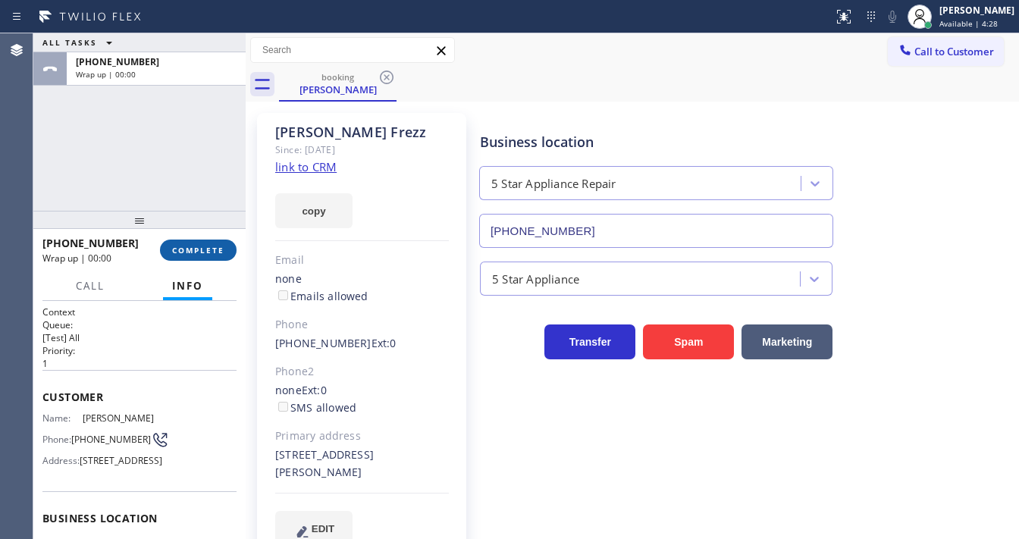
click at [199, 258] on button "COMPLETE" at bounding box center [198, 250] width 77 height 21
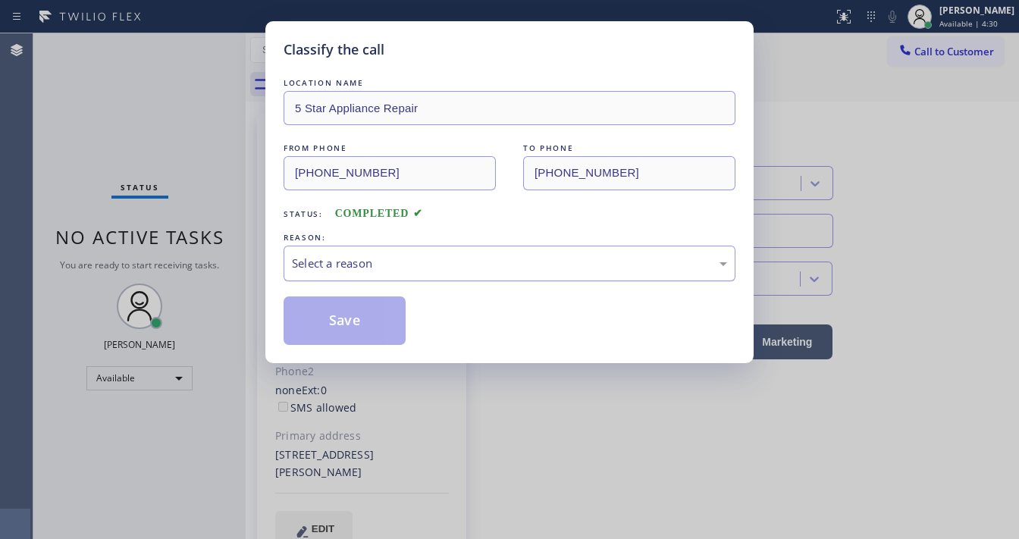
click at [437, 262] on div "Select a reason" at bounding box center [509, 263] width 435 height 17
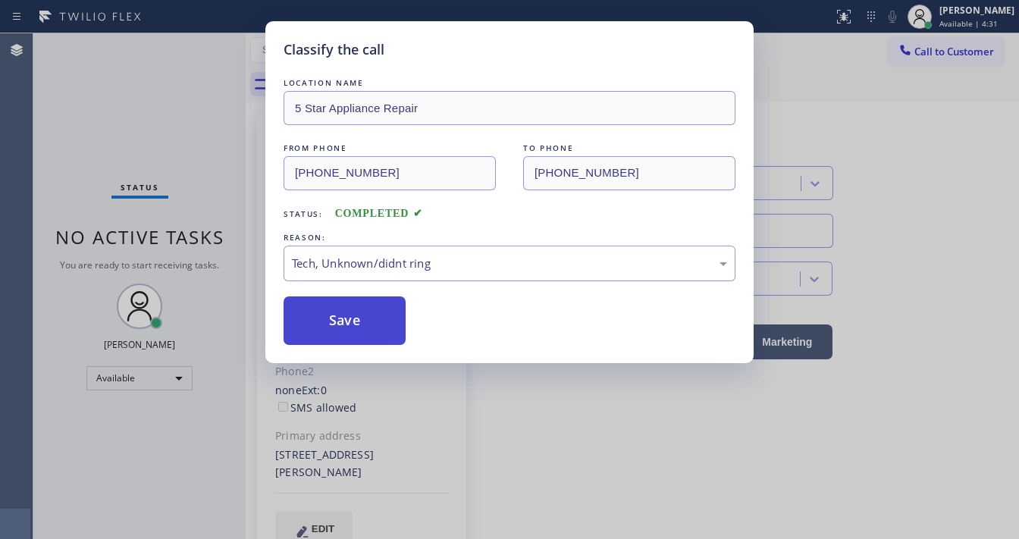
click at [359, 332] on button "Save" at bounding box center [345, 320] width 122 height 49
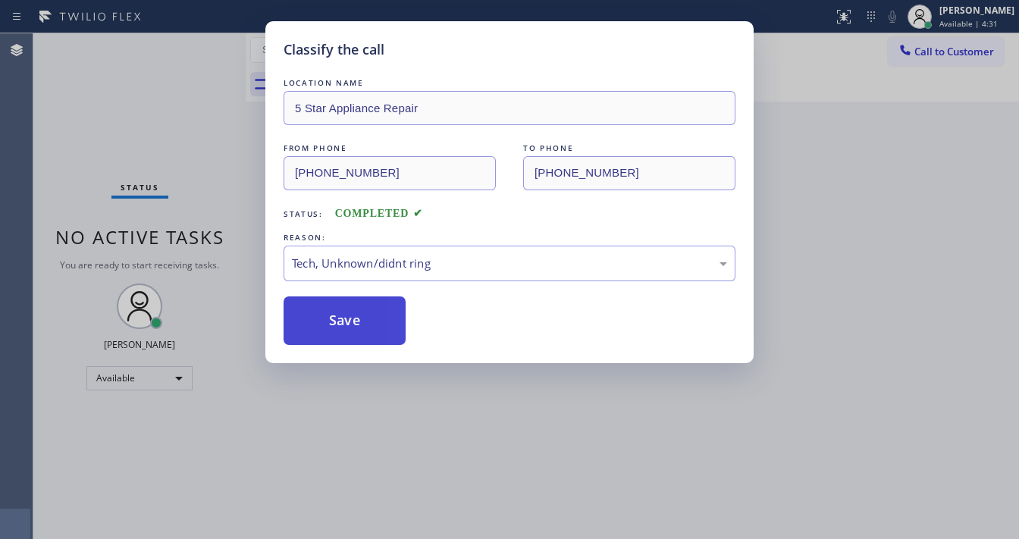
click at [359, 332] on button "Save" at bounding box center [345, 320] width 122 height 49
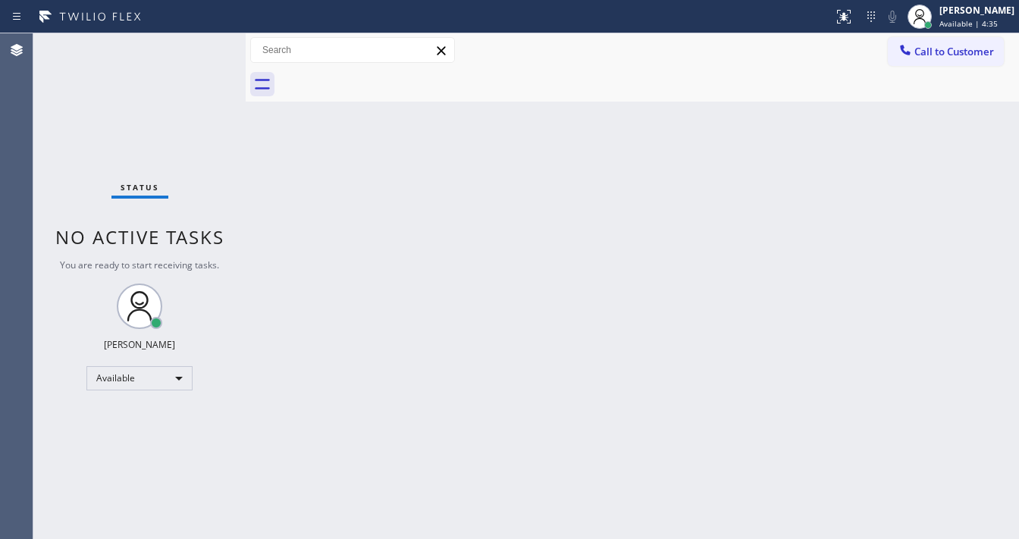
click at [186, 12] on div at bounding box center [416, 17] width 821 height 24
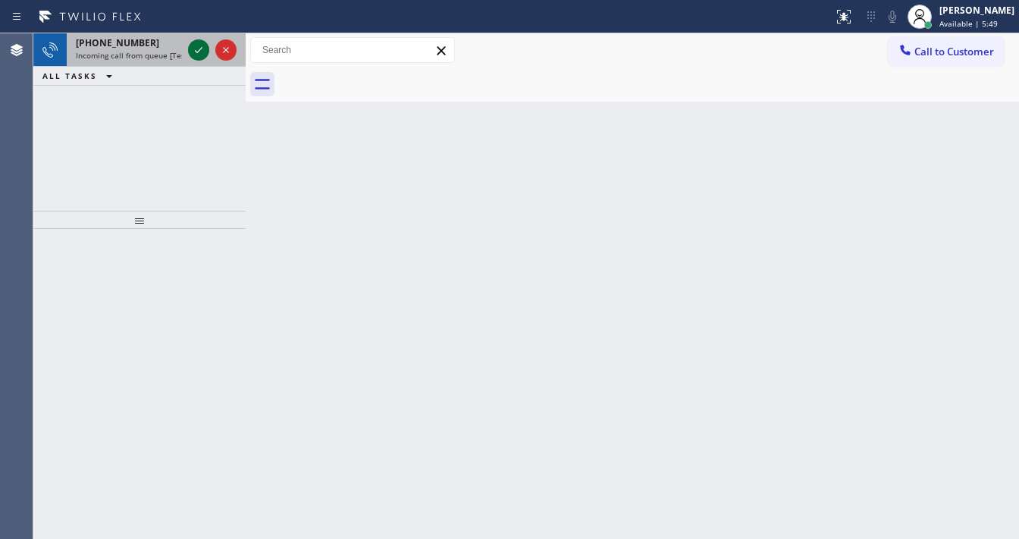
click at [203, 56] on icon at bounding box center [199, 50] width 18 height 18
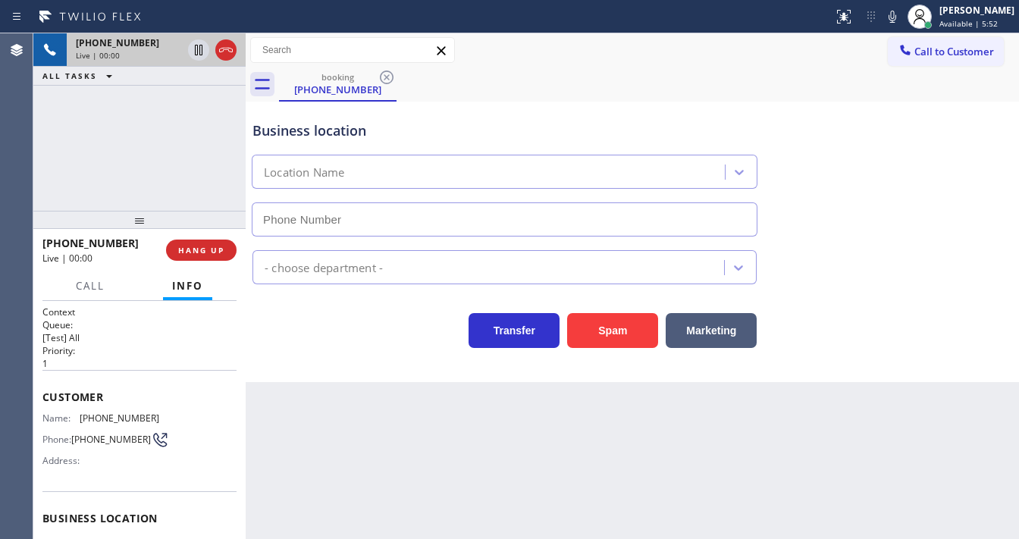
type input "[PHONE_NUMBER]"
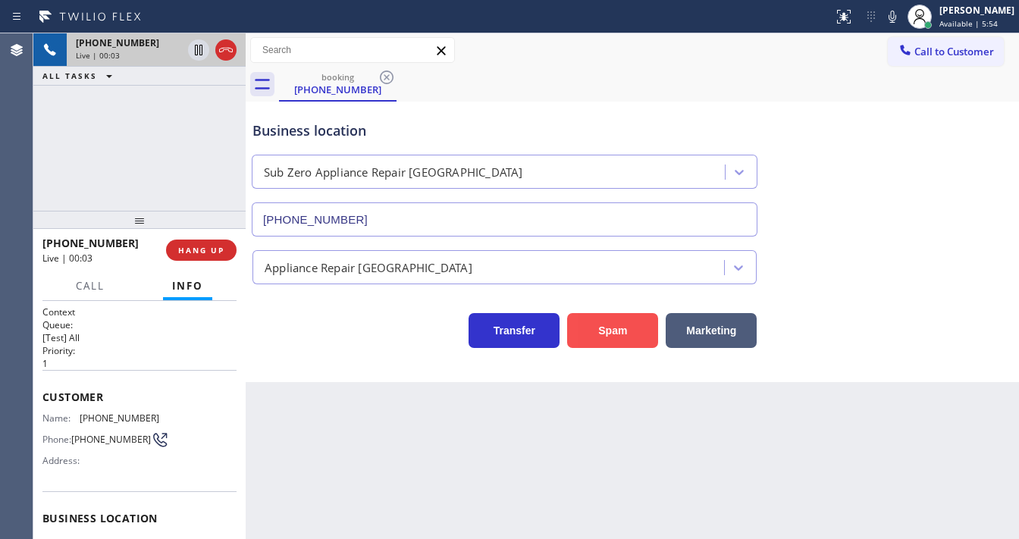
click at [626, 333] on button "Spam" at bounding box center [612, 330] width 91 height 35
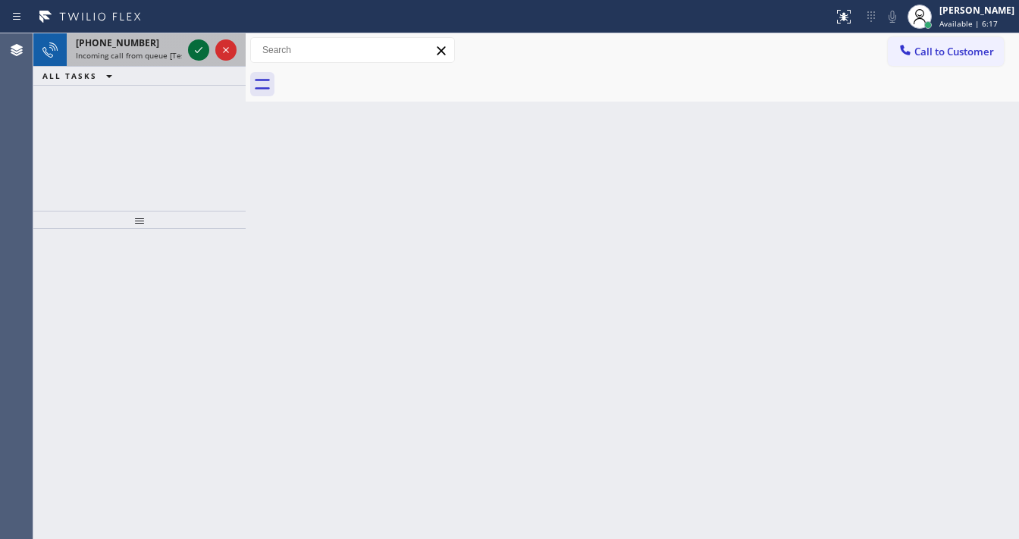
click at [199, 51] on icon at bounding box center [199, 50] width 8 height 6
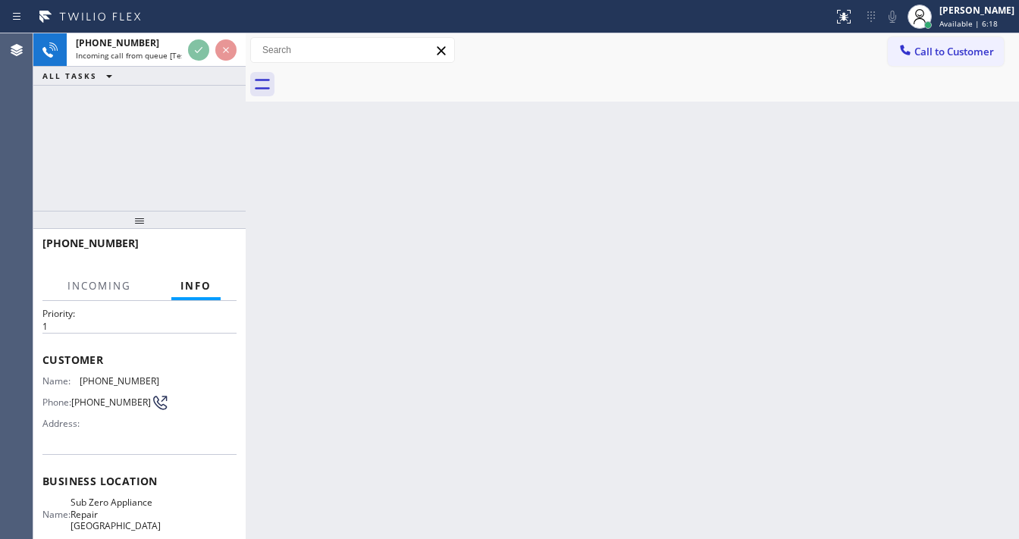
scroll to position [121, 0]
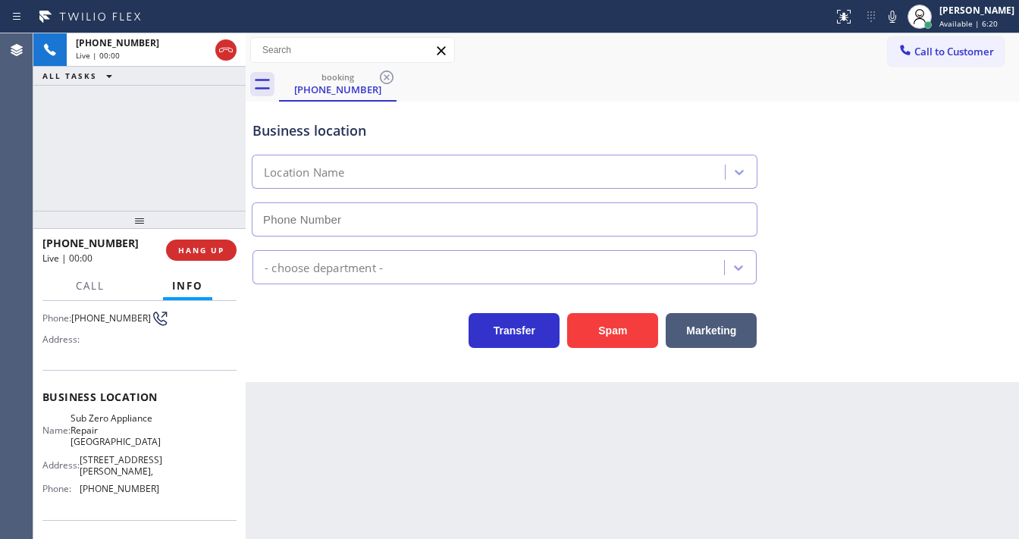
type input "[PHONE_NUMBER]"
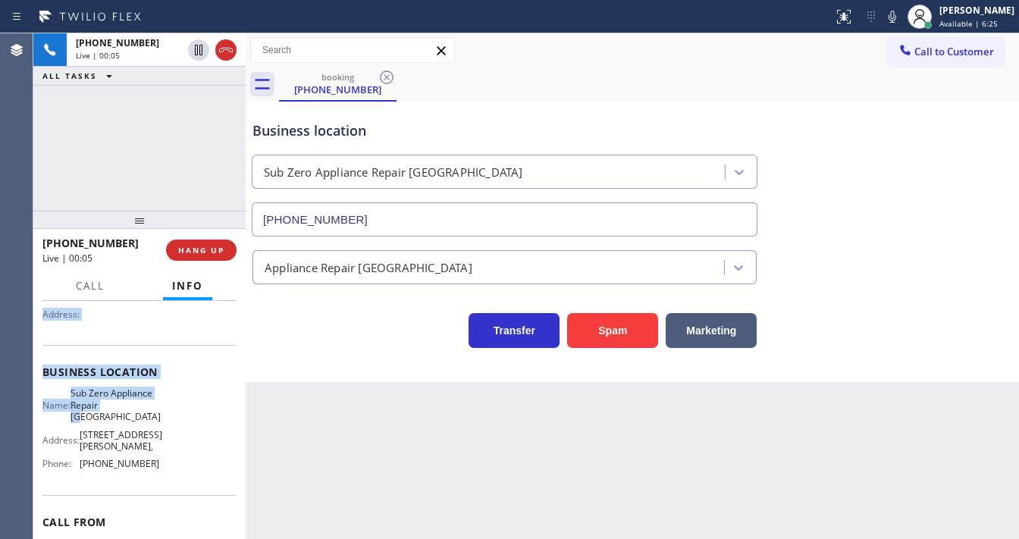
scroll to position [182, 0]
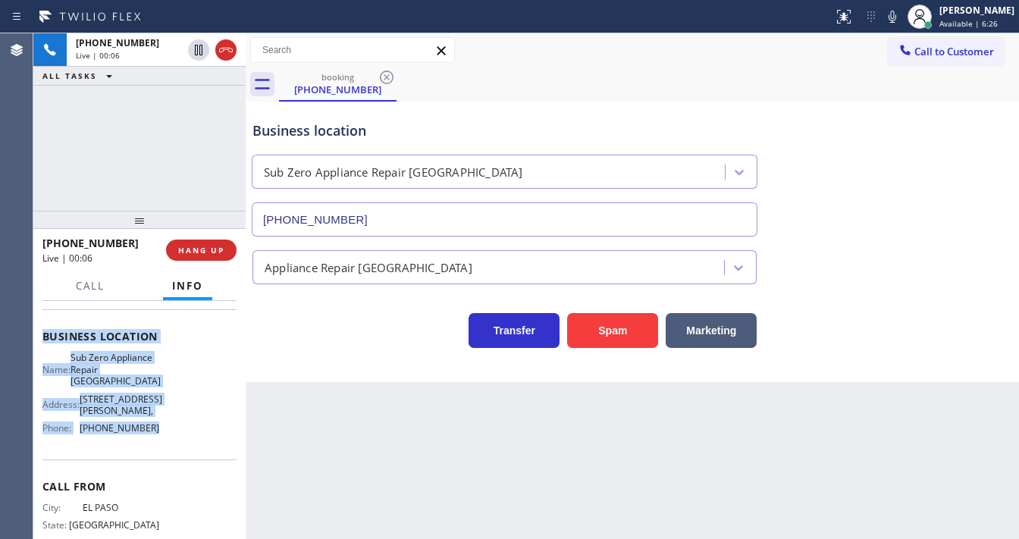
drag, startPoint x: 44, startPoint y: 328, endPoint x: 152, endPoint y: 420, distance: 142.5
click at [152, 420] on div "Context Queue: [Test] All Priority: 1 Customer Name: [PHONE_NUMBER] Phone: [PHO…" at bounding box center [139, 349] width 194 height 450
copy div "Customer Name: [PHONE_NUMBER] Phone: [PHONE_NUMBER] Address: Business location …"
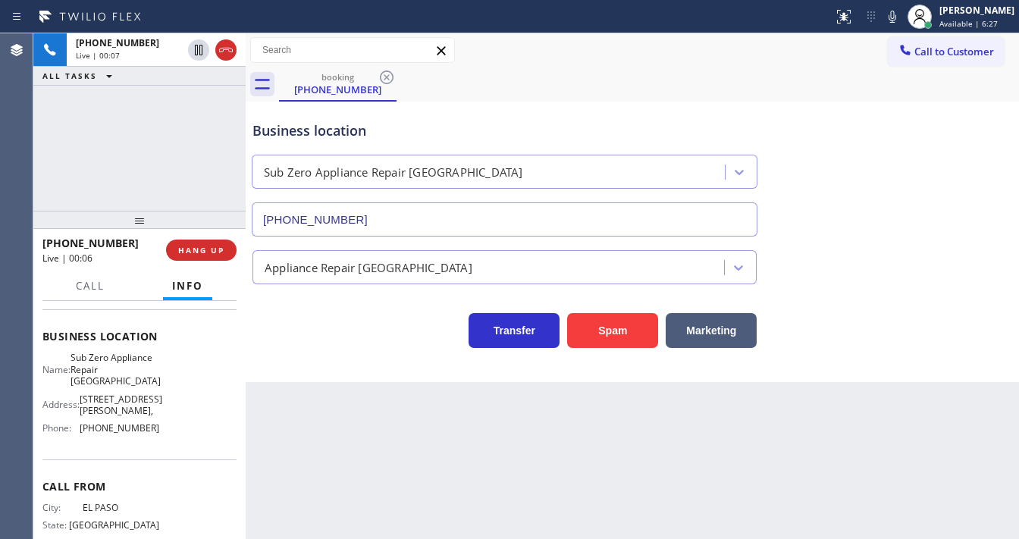
click at [157, 169] on div "[PHONE_NUMBER] Live | 00:07 ALL TASKS ALL TASKS ACTIVE TASKS TASKS IN WRAP UP" at bounding box center [139, 121] width 212 height 177
click at [895, 25] on div "Status report No issues detected If you experience an issue, please download th…" at bounding box center [923, 16] width 192 height 33
click at [898, 20] on icon at bounding box center [892, 17] width 18 height 18
click at [170, 150] on div "[PHONE_NUMBER] Live | 00:57 ALL TASKS ALL TASKS ACTIVE TASKS TASKS IN WRAP UP" at bounding box center [139, 121] width 212 height 177
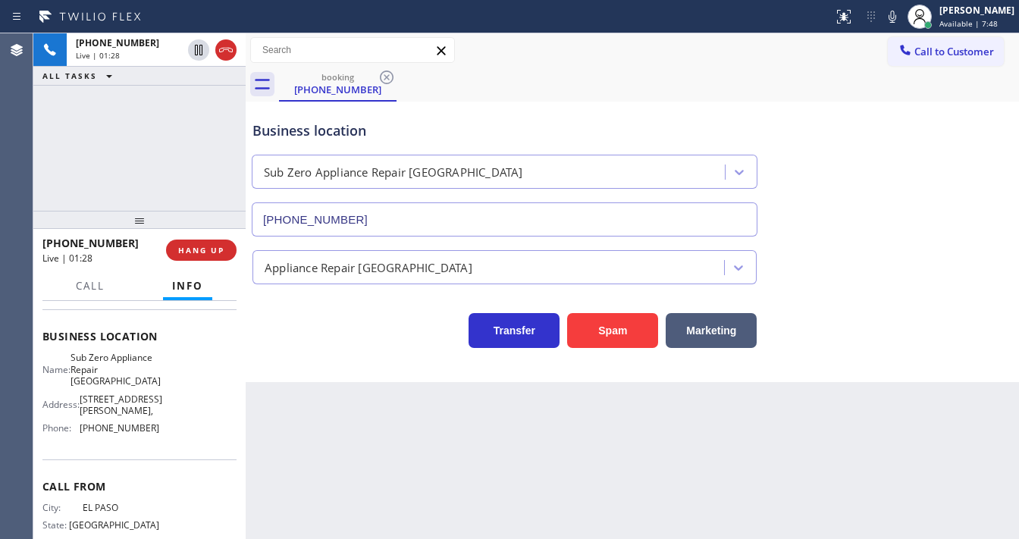
click at [897, 19] on icon at bounding box center [892, 17] width 18 height 18
click at [174, 166] on div "[PHONE_NUMBER] Live | 01:57 ALL TASKS ALL TASKS ACTIVE TASKS TASKS IN WRAP UP" at bounding box center [139, 121] width 212 height 177
click at [902, 18] on icon at bounding box center [892, 17] width 18 height 18
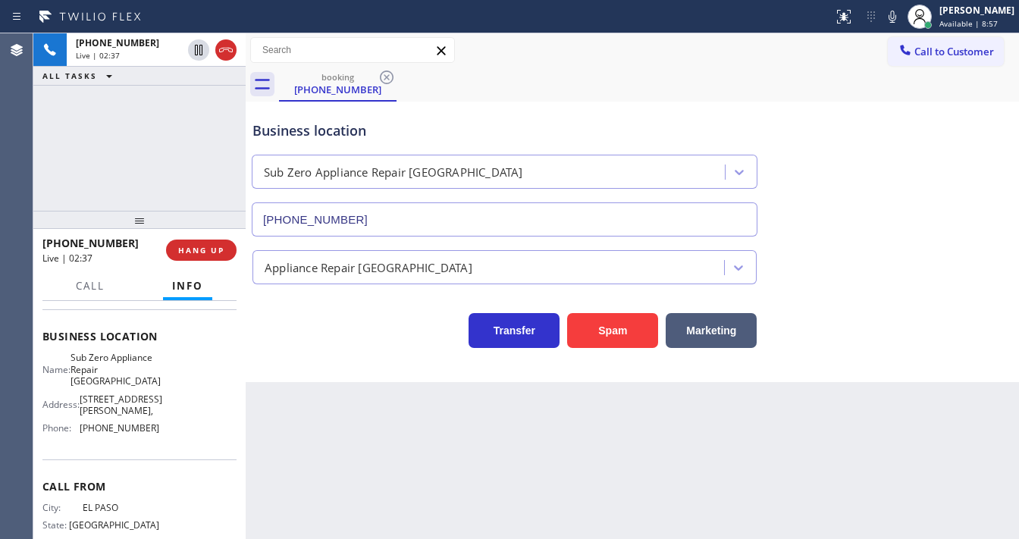
click at [171, 165] on div "[PHONE_NUMBER] Live | 02:37 ALL TASKS ALL TASKS ACTIVE TASKS TASKS IN WRAP UP" at bounding box center [139, 121] width 212 height 177
click at [200, 121] on div "[PHONE_NUMBER] Live | 02:39 ALL TASKS ALL TASKS ACTIVE TASKS TASKS IN WRAP UP" at bounding box center [139, 121] width 212 height 177
click at [902, 17] on icon at bounding box center [892, 17] width 18 height 18
click at [215, 253] on span "HANG UP" at bounding box center [201, 250] width 46 height 11
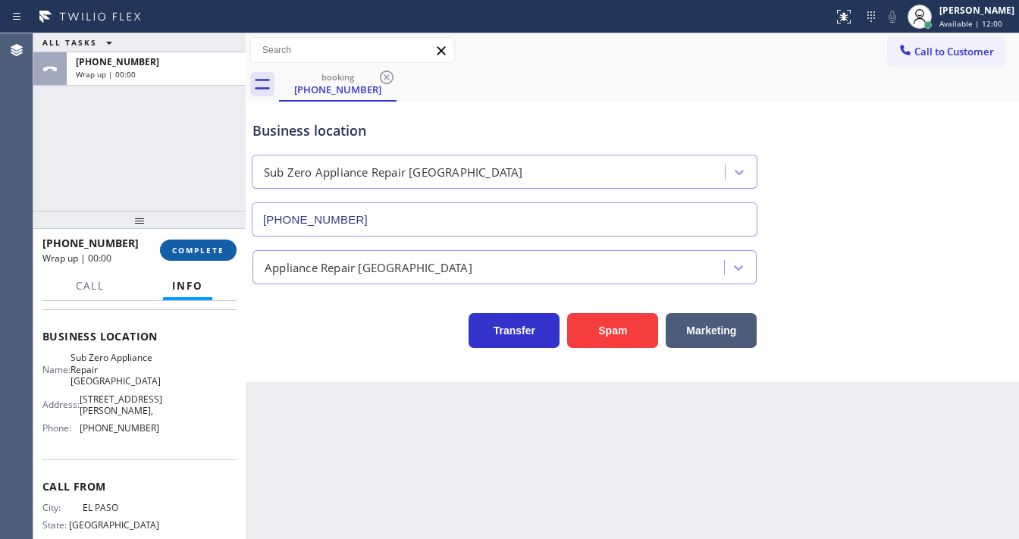
click at [215, 253] on span "COMPLETE" at bounding box center [198, 250] width 52 height 11
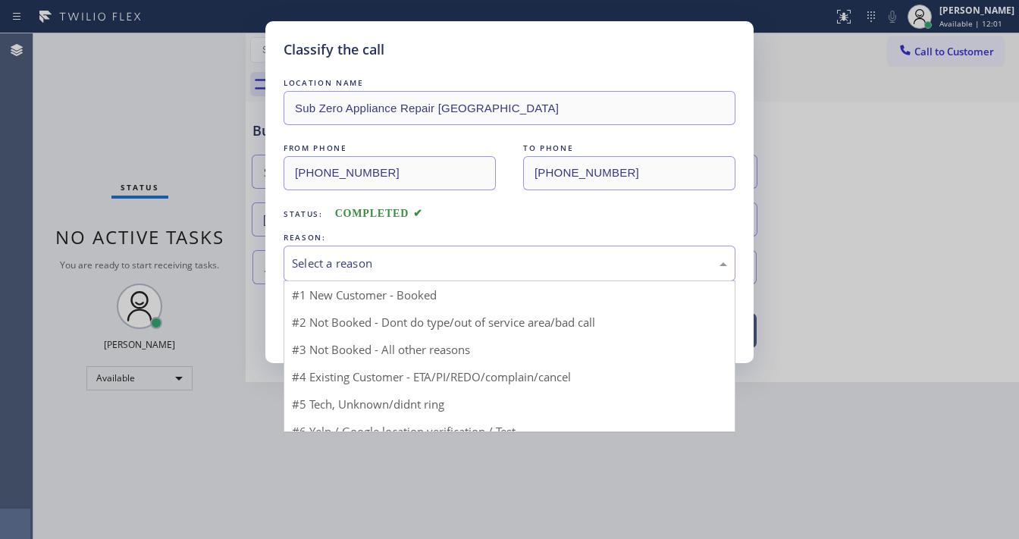
drag, startPoint x: 334, startPoint y: 264, endPoint x: 343, endPoint y: 267, distance: 10.3
click at [343, 267] on div "Select a reason" at bounding box center [509, 263] width 435 height 17
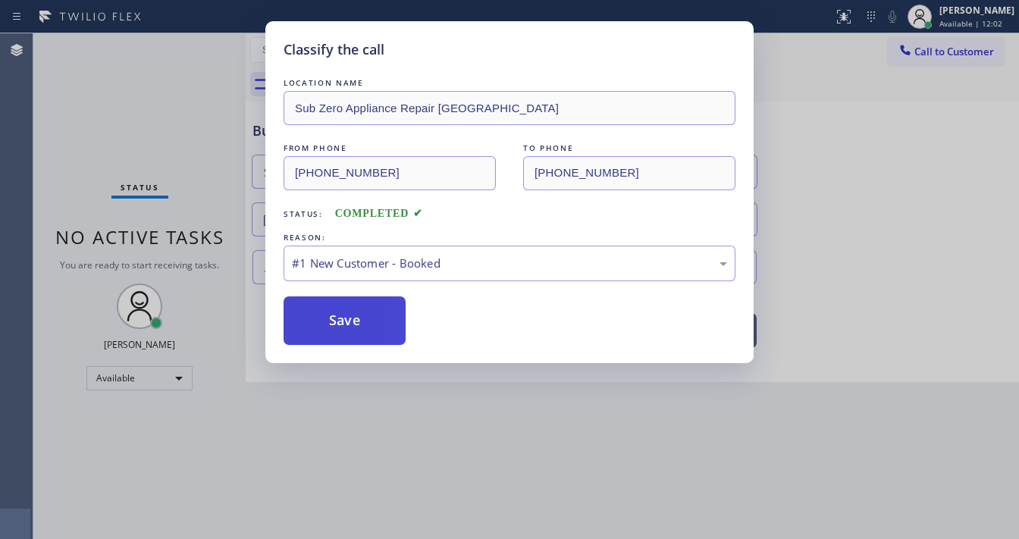
click at [337, 309] on button "Save" at bounding box center [345, 320] width 122 height 49
click at [337, 315] on button "Save" at bounding box center [345, 320] width 122 height 49
click at [337, 316] on button "Save" at bounding box center [345, 320] width 122 height 49
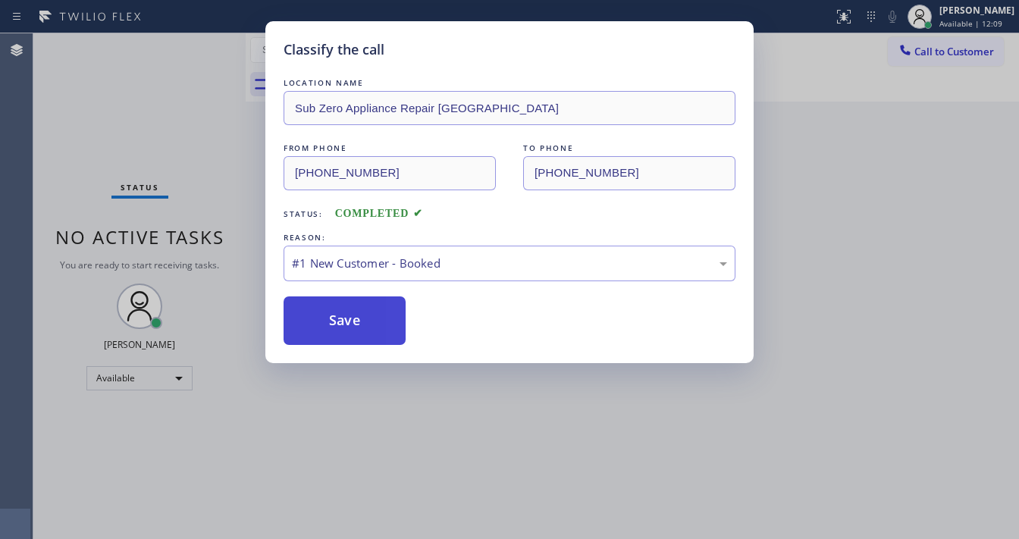
click at [326, 321] on button "Save" at bounding box center [345, 320] width 122 height 49
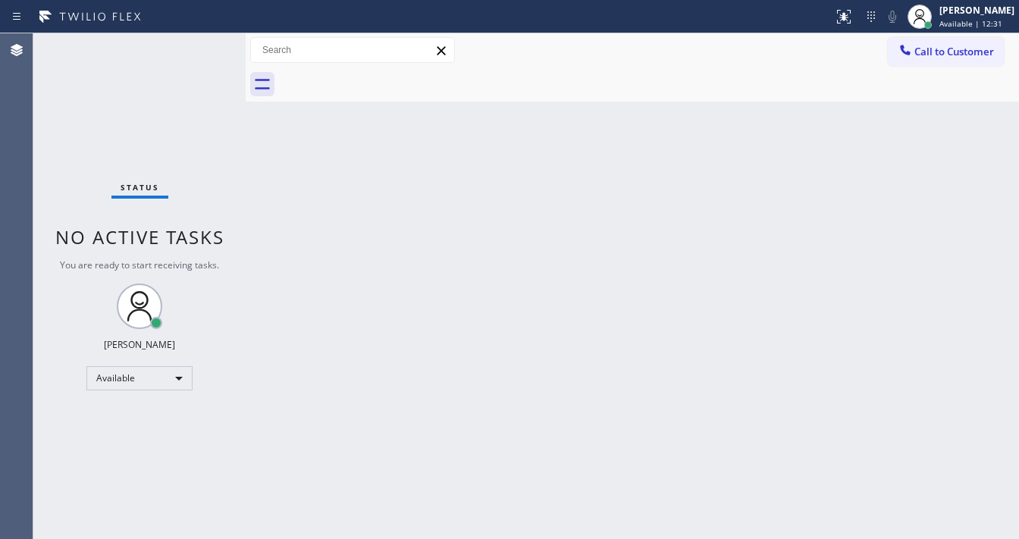
click at [143, 73] on div "Status No active tasks You are ready to start receiving tasks. [PERSON_NAME]" at bounding box center [139, 286] width 212 height 506
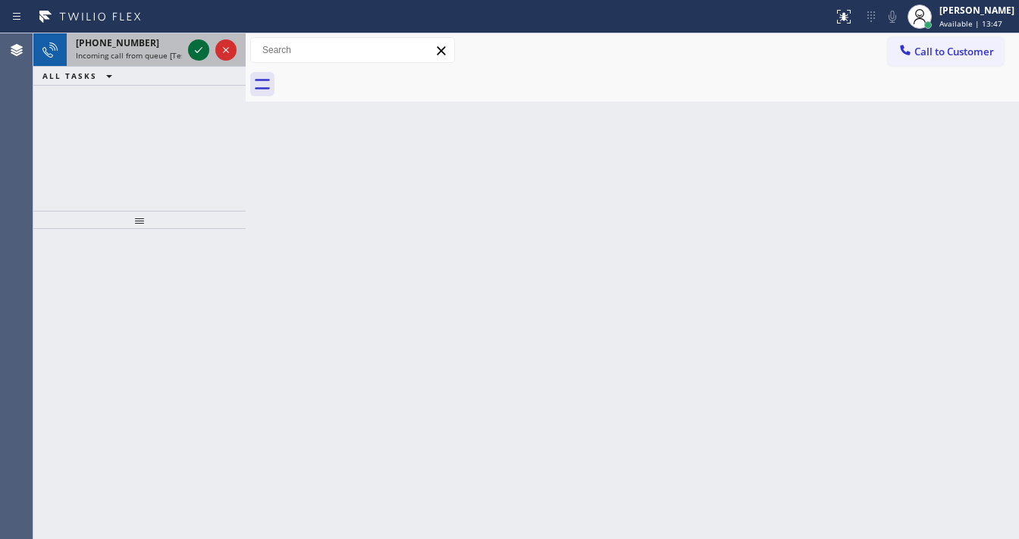
click at [202, 54] on icon at bounding box center [199, 50] width 18 height 18
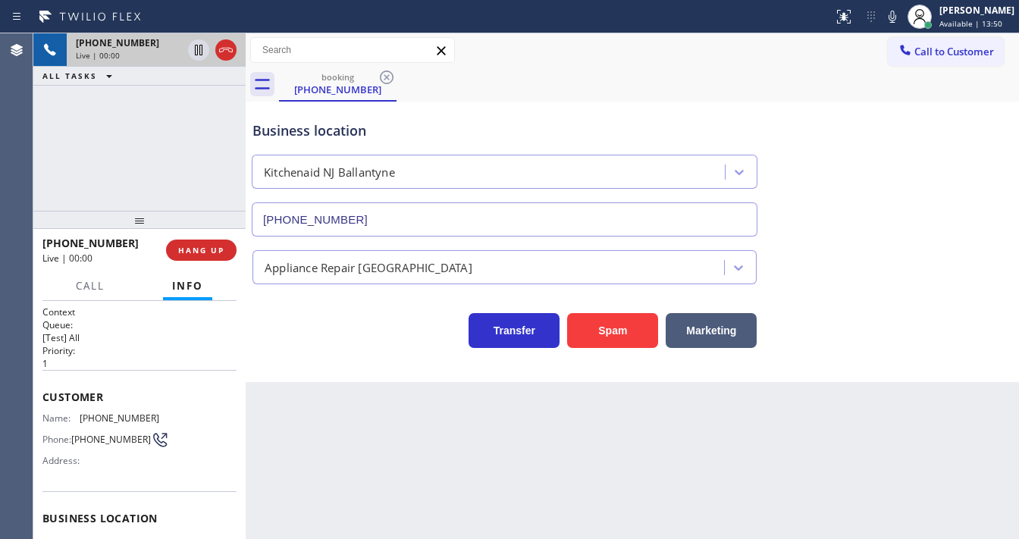
type input "[PHONE_NUMBER]"
click at [619, 316] on button "Spam" at bounding box center [612, 330] width 91 height 35
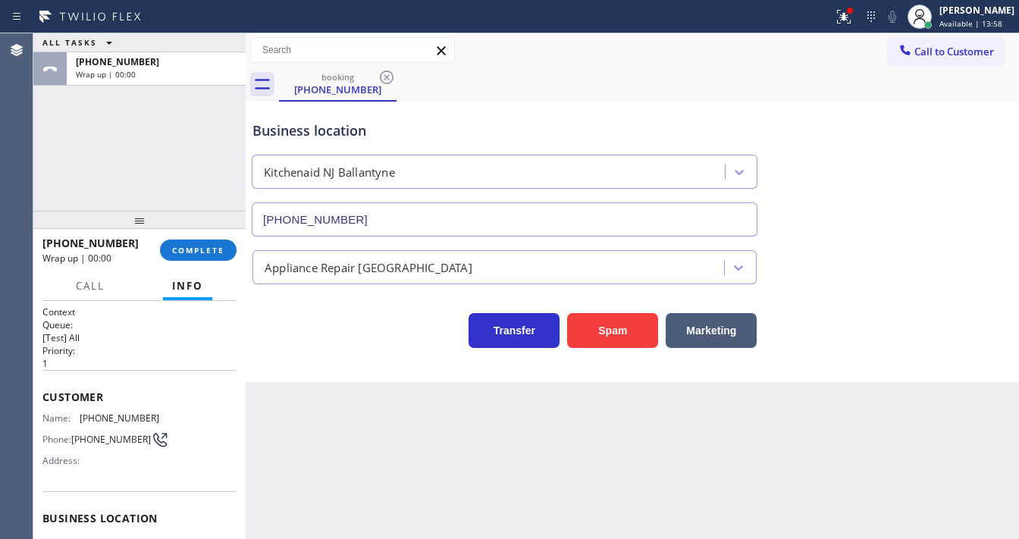
drag, startPoint x: 197, startPoint y: 249, endPoint x: 749, endPoint y: 68, distance: 581.0
click at [702, 109] on div "ALL TASKS ALL TASKS ACTIVE TASKS TASKS IN WRAP UP [PHONE_NUMBER] Wrap up | 00:0…" at bounding box center [526, 286] width 986 height 506
click at [851, 11] on icon at bounding box center [844, 17] width 18 height 18
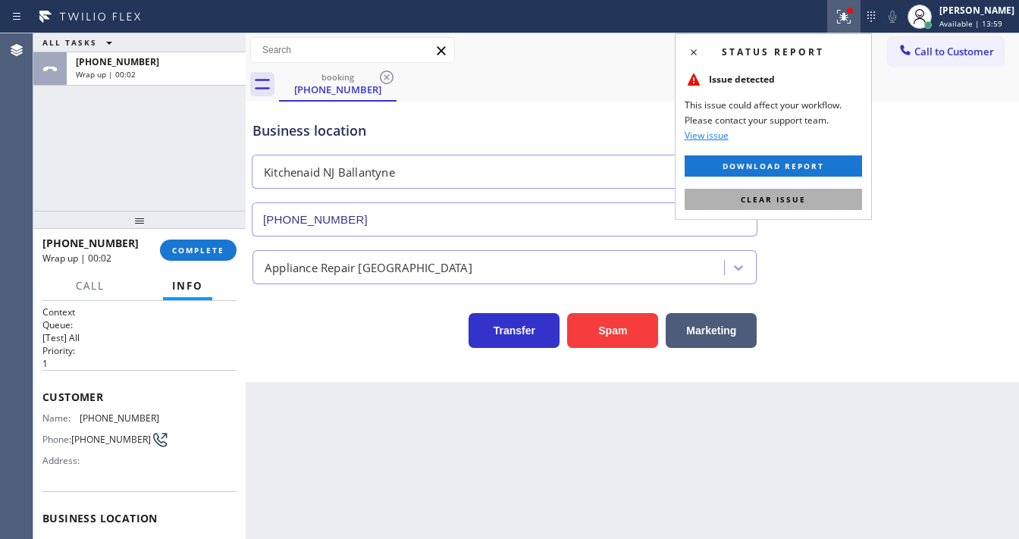
click at [782, 199] on span "Clear issue" at bounding box center [773, 199] width 65 height 11
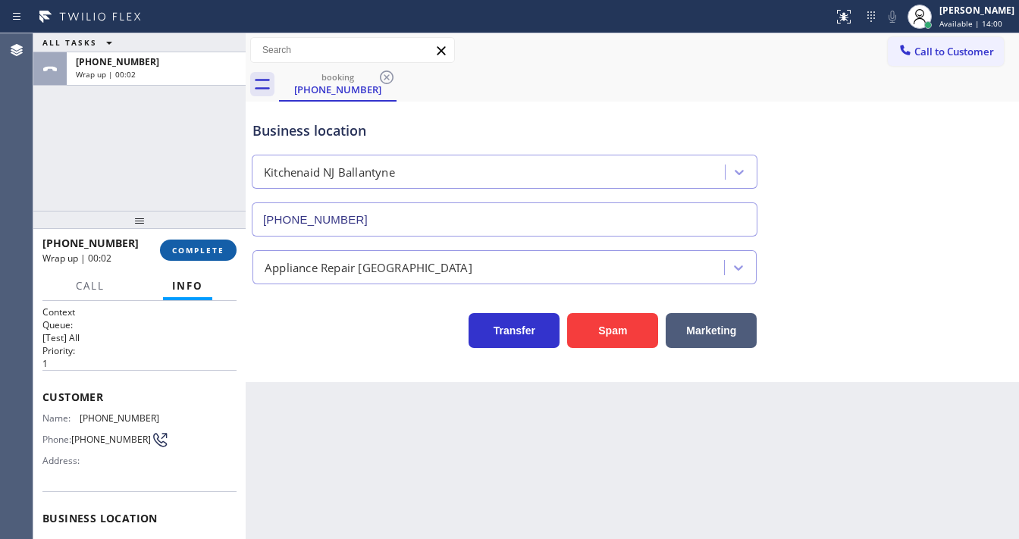
click at [229, 243] on button "COMPLETE" at bounding box center [198, 250] width 77 height 21
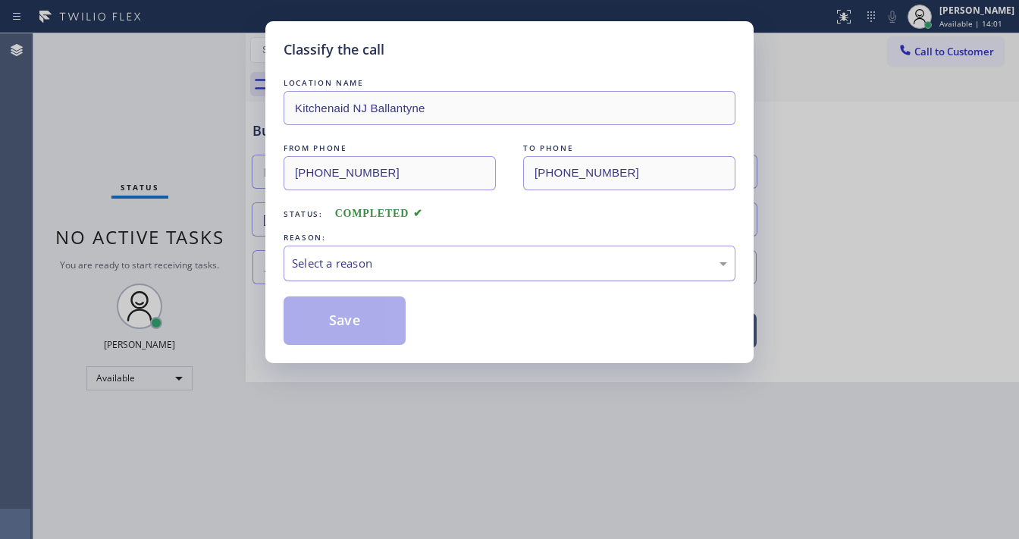
drag, startPoint x: 343, startPoint y: 262, endPoint x: 346, endPoint y: 270, distance: 8.2
click at [343, 262] on div "Select a reason" at bounding box center [509, 263] width 435 height 17
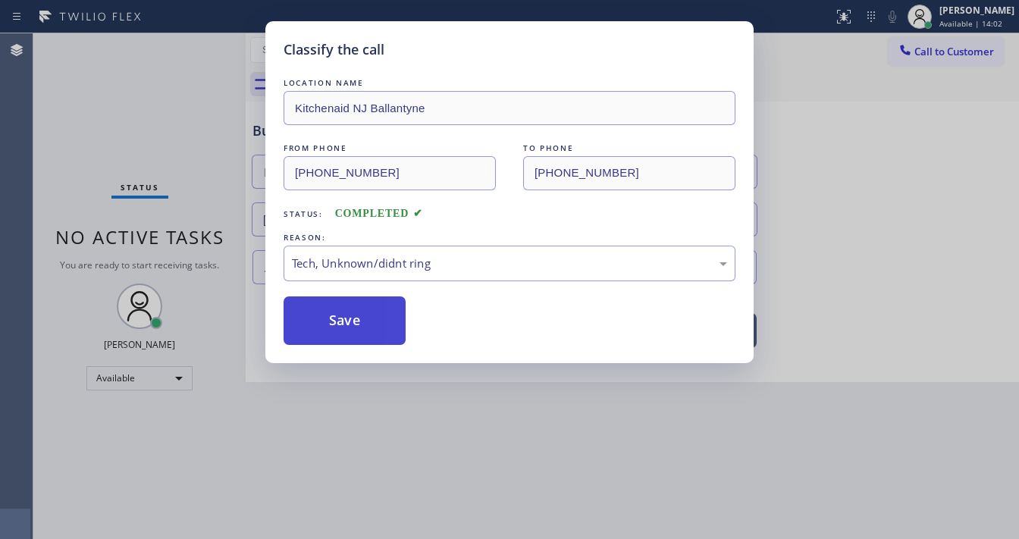
click at [354, 316] on button "Save" at bounding box center [345, 320] width 122 height 49
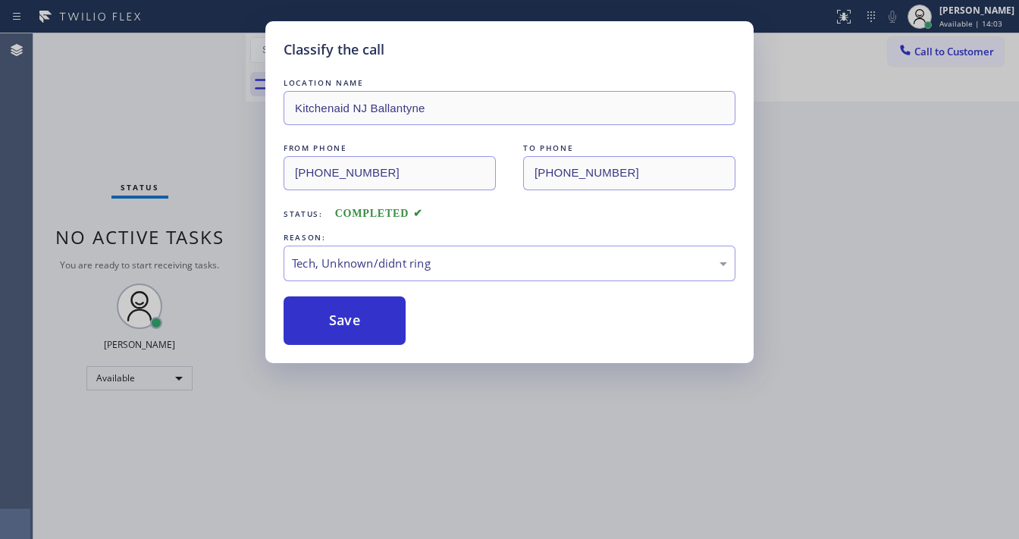
drag, startPoint x: 399, startPoint y: 526, endPoint x: 400, endPoint y: 535, distance: 8.5
click at [399, 527] on div "Classify the call LOCATION NAME [GEOGRAPHIC_DATA] NJ Ballantyne FROM PHONE [PHO…" at bounding box center [509, 269] width 1019 height 539
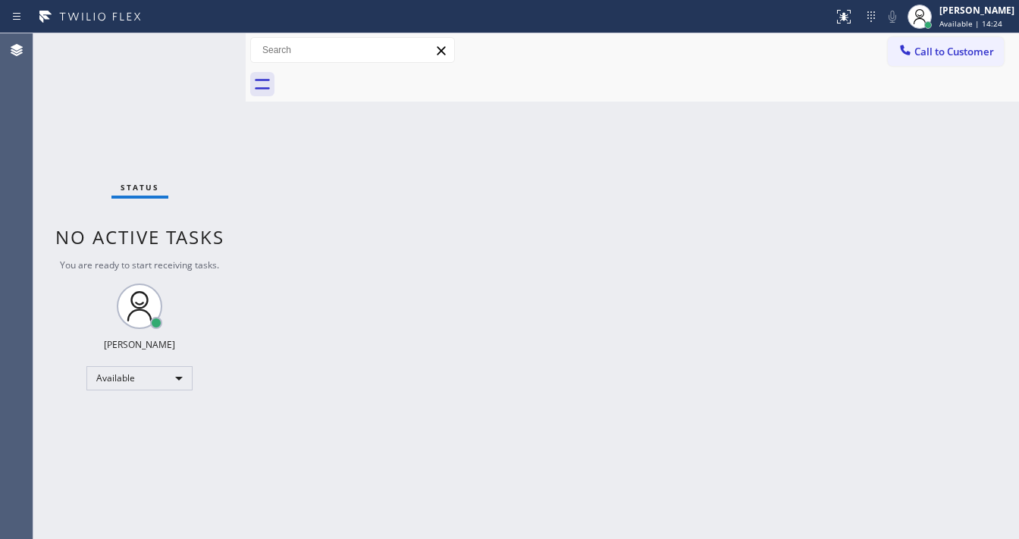
click at [199, 42] on div "Status No active tasks You are ready to start receiving tasks. [PERSON_NAME]" at bounding box center [139, 286] width 212 height 506
click at [202, 42] on div "Status No active tasks You are ready to start receiving tasks. [PERSON_NAME]" at bounding box center [139, 286] width 212 height 506
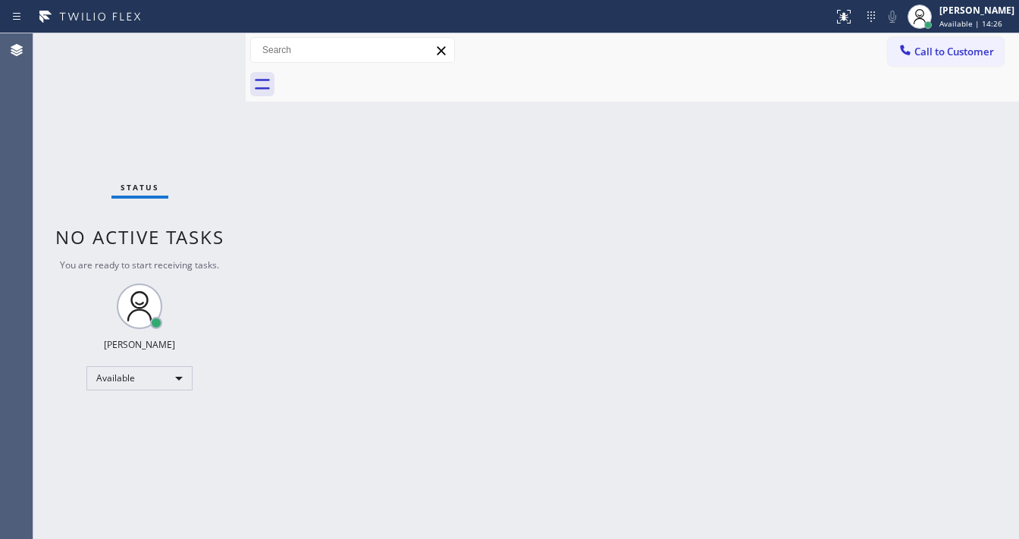
click at [202, 42] on div "Status No active tasks You are ready to start receiving tasks. [PERSON_NAME]" at bounding box center [139, 286] width 212 height 506
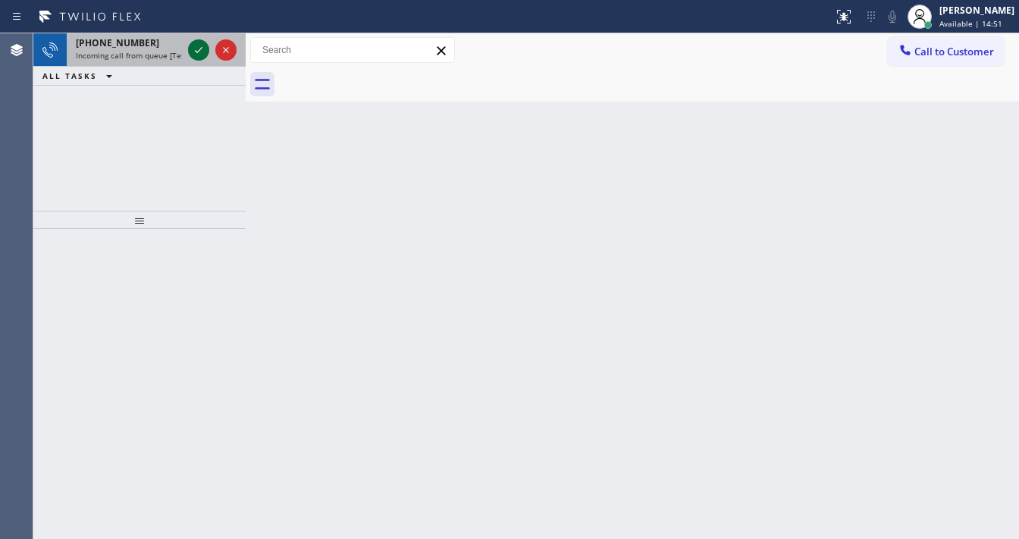
click at [202, 42] on icon at bounding box center [199, 50] width 18 height 18
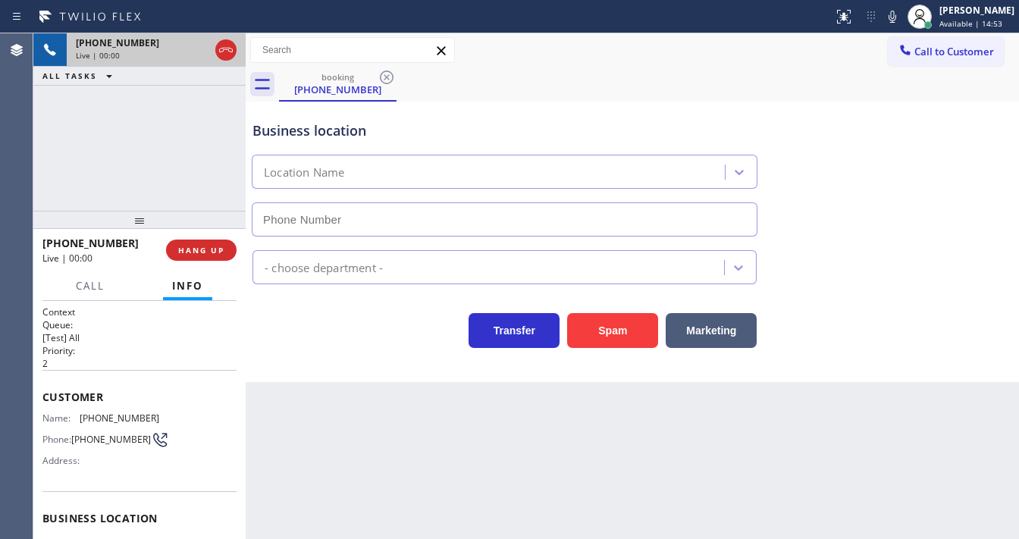
type input "[PHONE_NUMBER]"
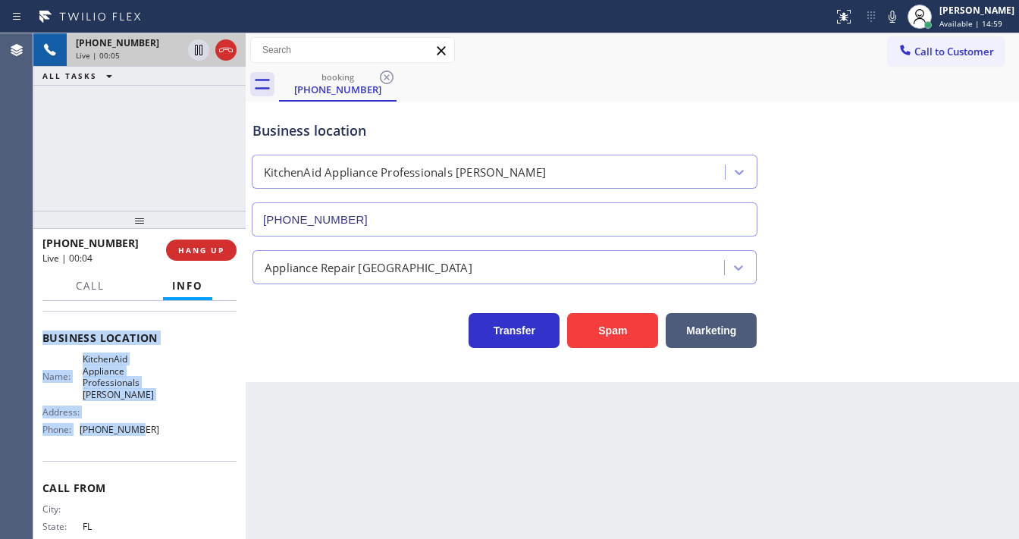
scroll to position [182, 0]
drag, startPoint x: 42, startPoint y: 391, endPoint x: 149, endPoint y: 432, distance: 115.2
click at [149, 432] on div "Context Queue: [Test] All Priority: 2 Customer Name: [PHONE_NUMBER] Phone: [PHO…" at bounding box center [139, 420] width 212 height 238
copy div "Customer Name: [PHONE_NUMBER] Phone: [PHONE_NUMBER] Address: Business location …"
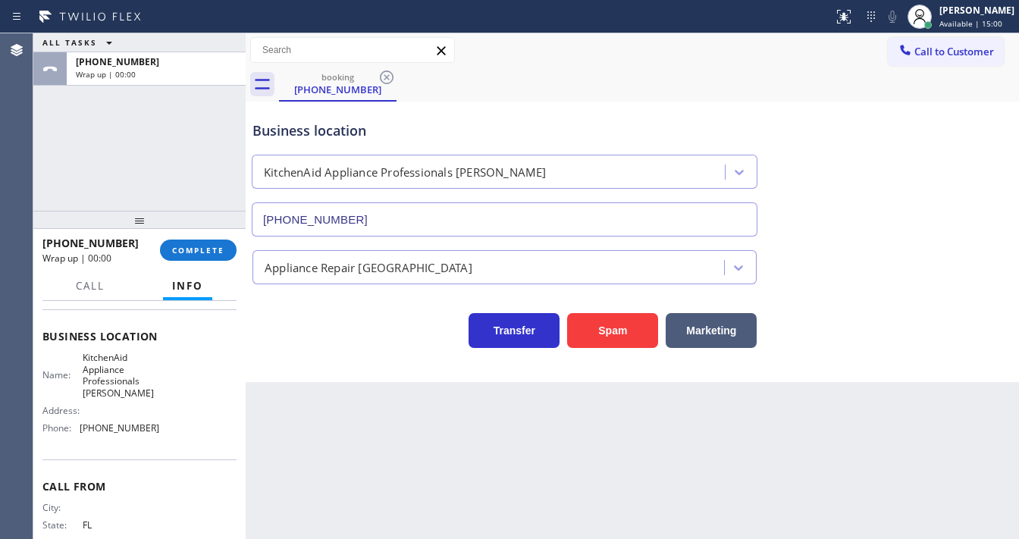
click at [109, 170] on div "ALL TASKS ALL TASKS ACTIVE TASKS TASKS IN WRAP UP [PHONE_NUMBER] Wrap up | 00:00" at bounding box center [139, 121] width 212 height 177
click at [176, 243] on button "COMPLETE" at bounding box center [198, 250] width 77 height 21
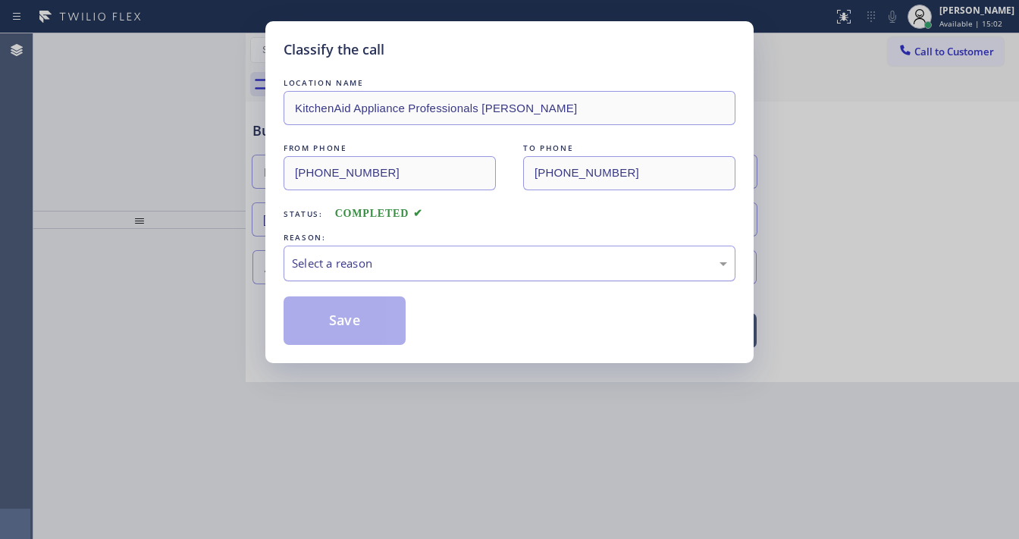
click at [387, 256] on div "Select a reason" at bounding box center [509, 263] width 435 height 17
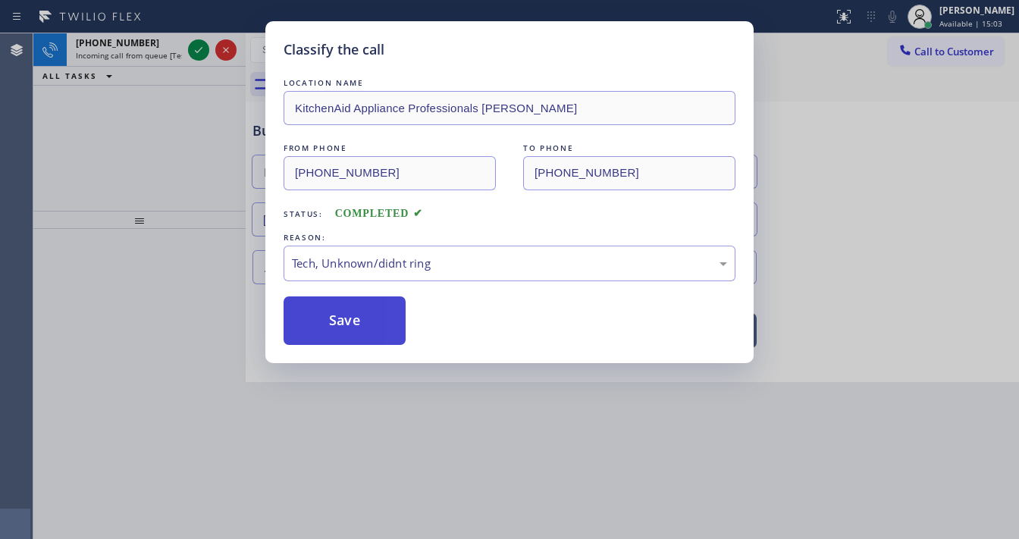
click at [369, 309] on button "Save" at bounding box center [345, 320] width 122 height 49
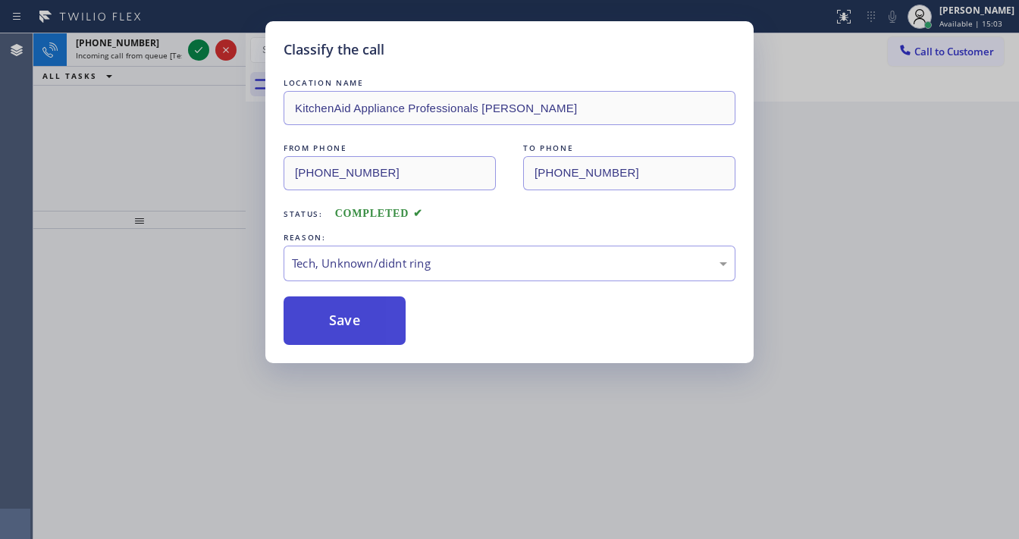
drag, startPoint x: 369, startPoint y: 309, endPoint x: 328, endPoint y: 167, distance: 147.6
click at [369, 308] on button "Save" at bounding box center [345, 320] width 122 height 49
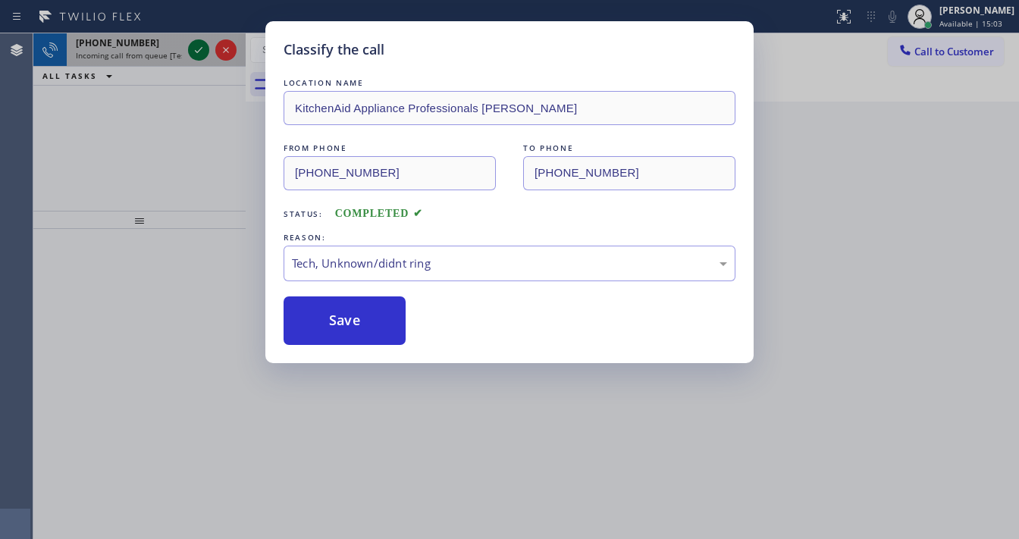
click at [200, 53] on icon at bounding box center [199, 50] width 18 height 18
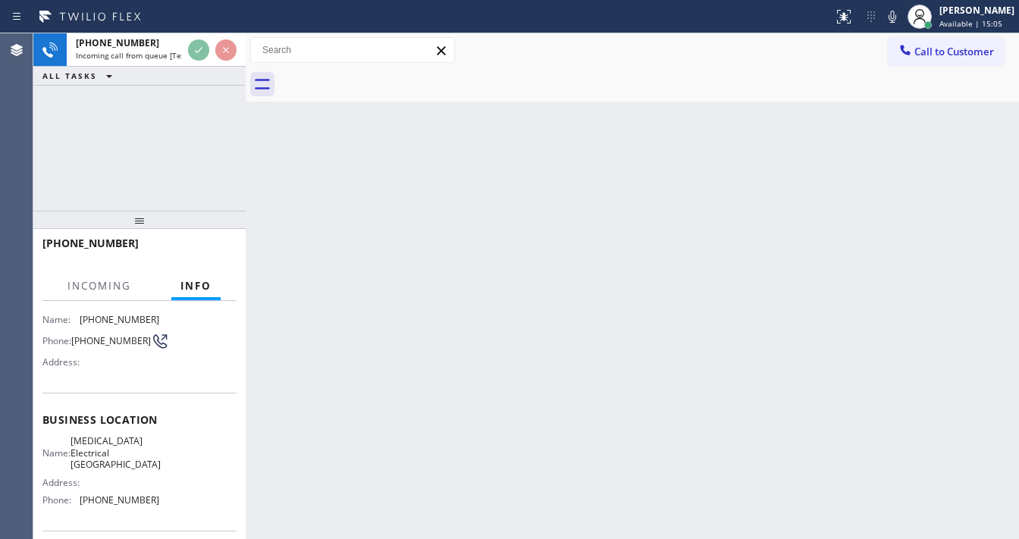
scroll to position [121, 0]
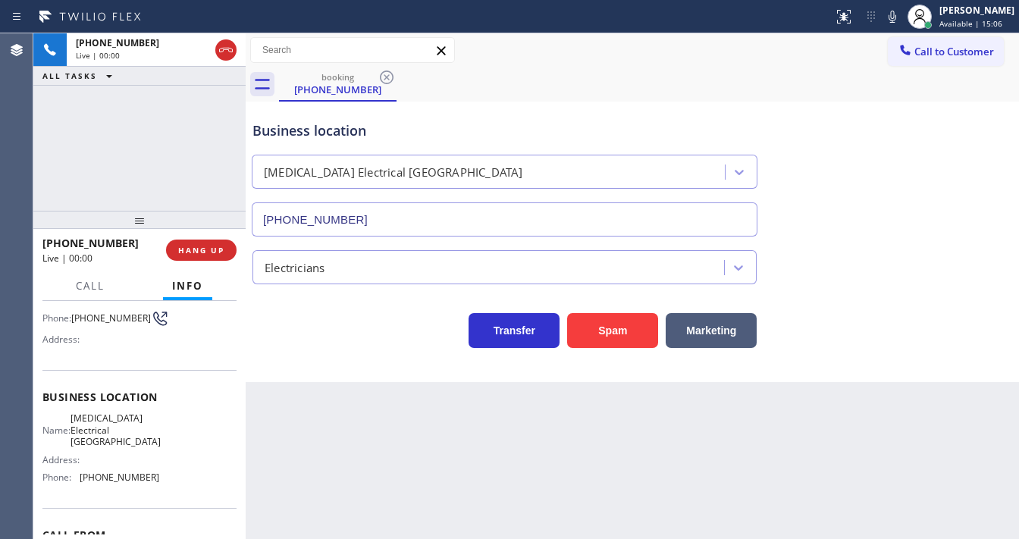
type input "[PHONE_NUMBER]"
click at [61, 149] on div "[PHONE_NUMBER] Live | 00:08 ALL TASKS ALL TASKS ACTIVE TASKS TASKS IN WRAP UP" at bounding box center [139, 121] width 212 height 177
click at [197, 252] on span "HANG UP" at bounding box center [201, 250] width 46 height 11
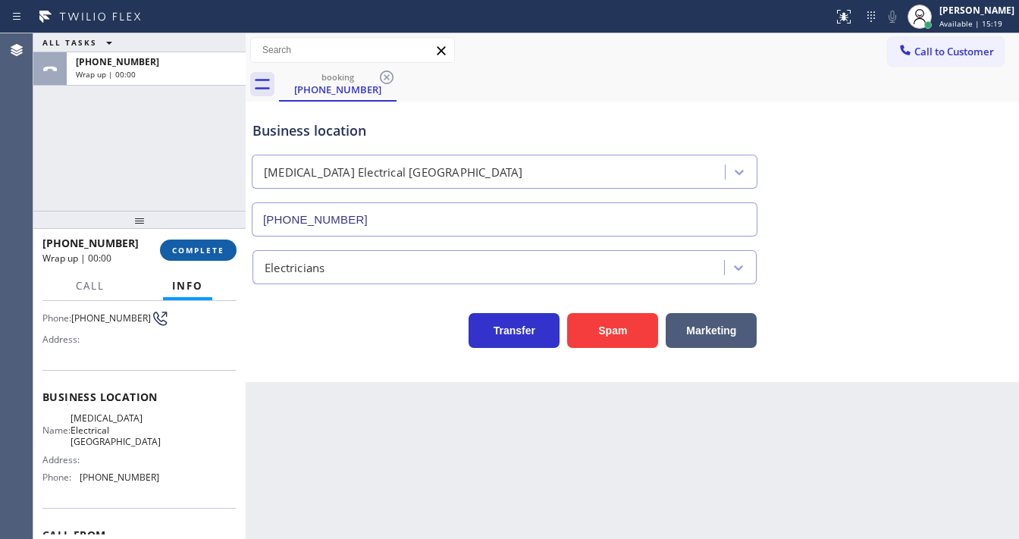
click at [205, 249] on span "COMPLETE" at bounding box center [198, 250] width 52 height 11
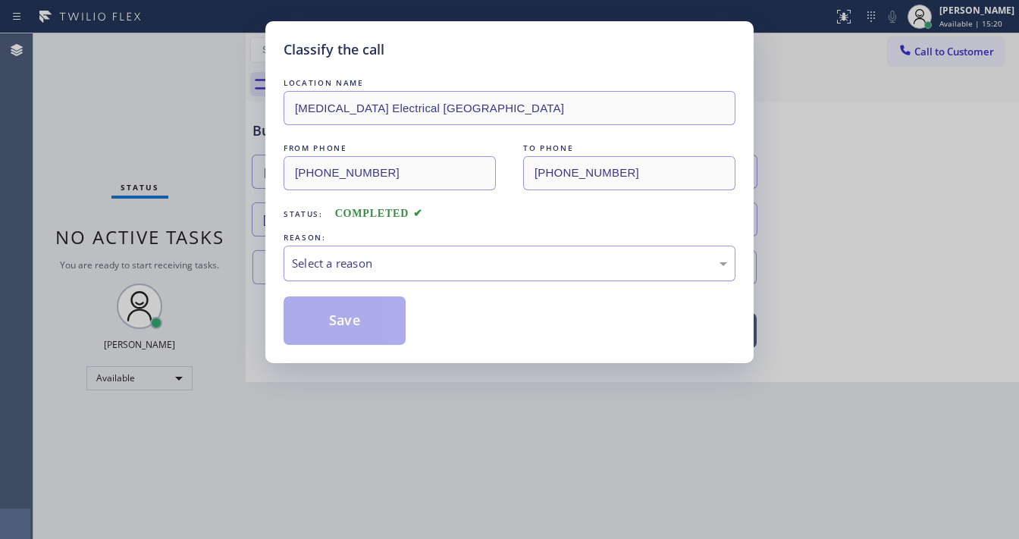
click at [352, 266] on div "Select a reason" at bounding box center [509, 263] width 435 height 17
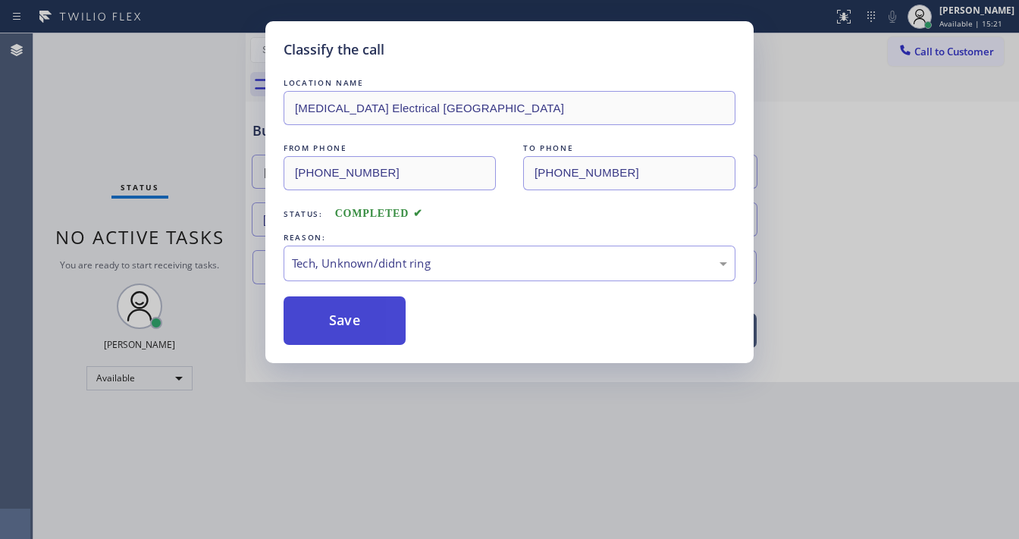
click at [364, 318] on button "Save" at bounding box center [345, 320] width 122 height 49
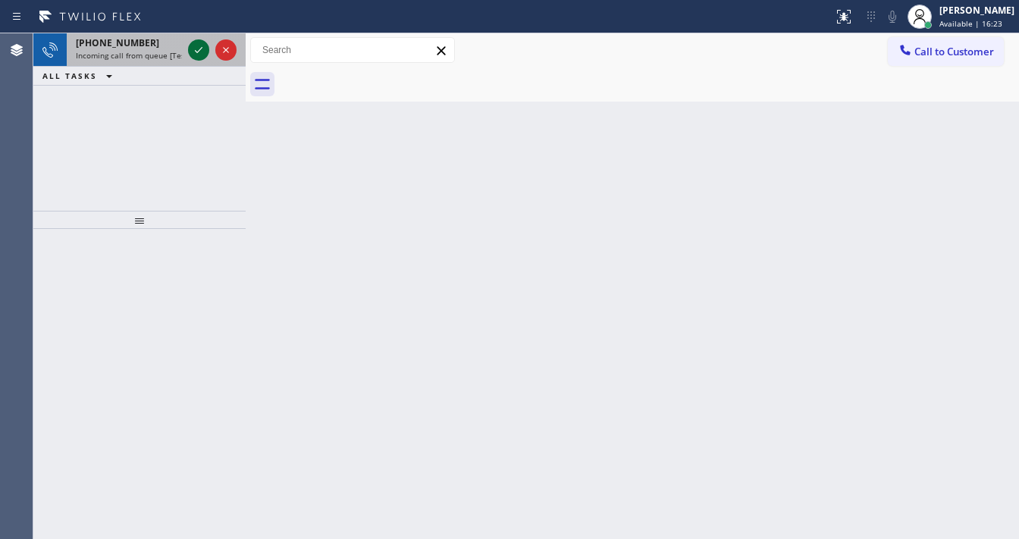
click at [196, 52] on icon at bounding box center [199, 50] width 18 height 18
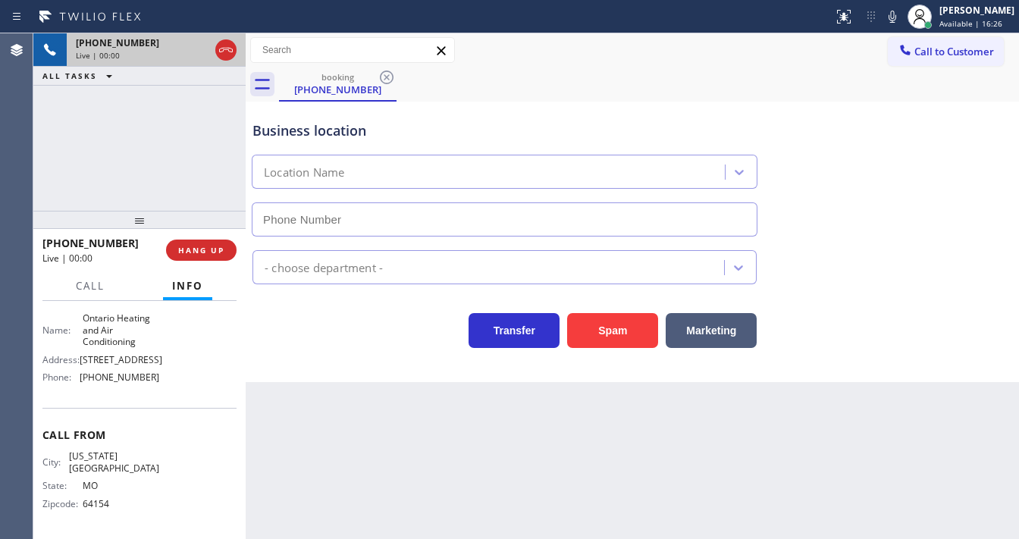
type input "[PHONE_NUMBER]"
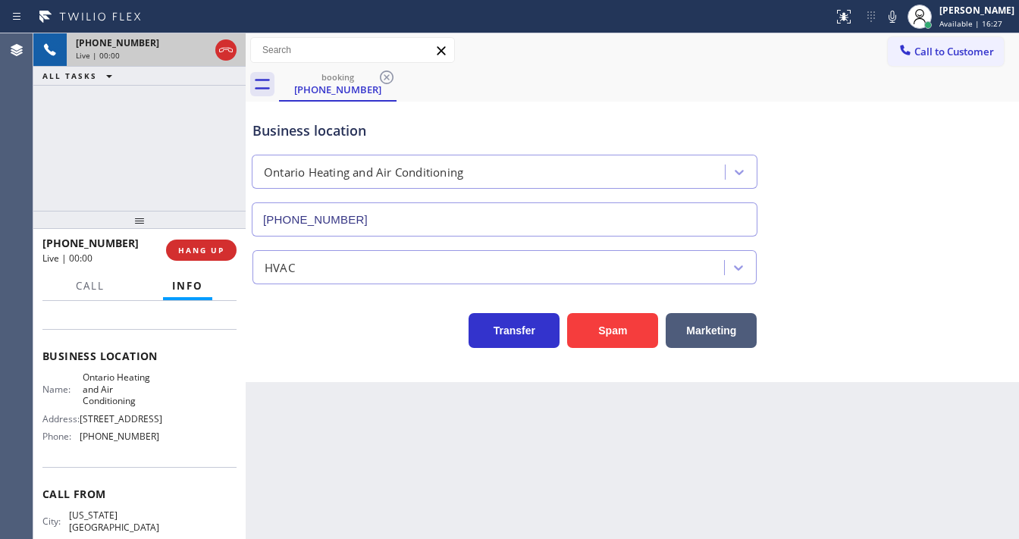
scroll to position [161, 0]
drag, startPoint x: 594, startPoint y: 331, endPoint x: 917, endPoint y: 75, distance: 412.4
click at [594, 331] on button "Spam" at bounding box center [612, 330] width 91 height 35
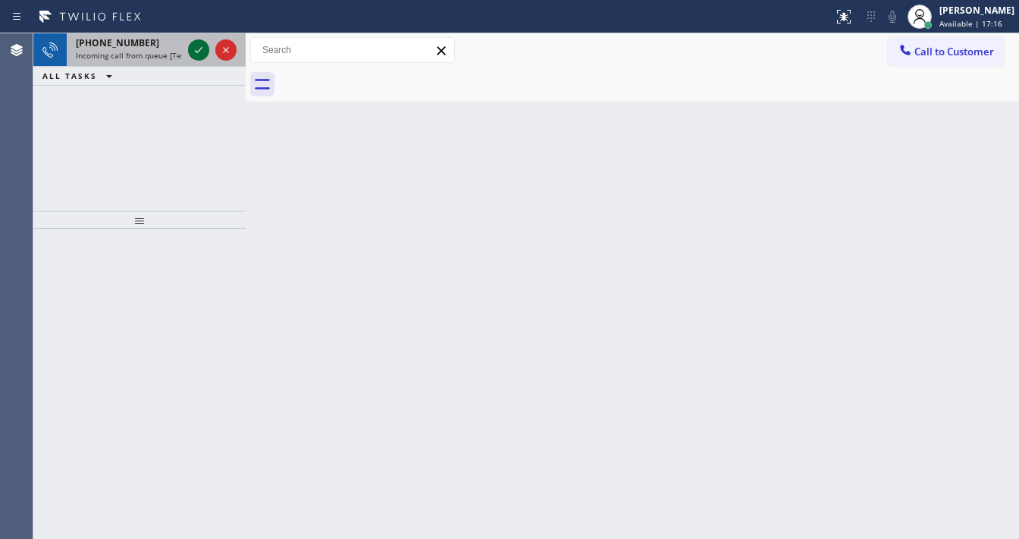
click at [200, 39] on div at bounding box center [212, 49] width 55 height 33
click at [197, 45] on icon at bounding box center [199, 50] width 18 height 18
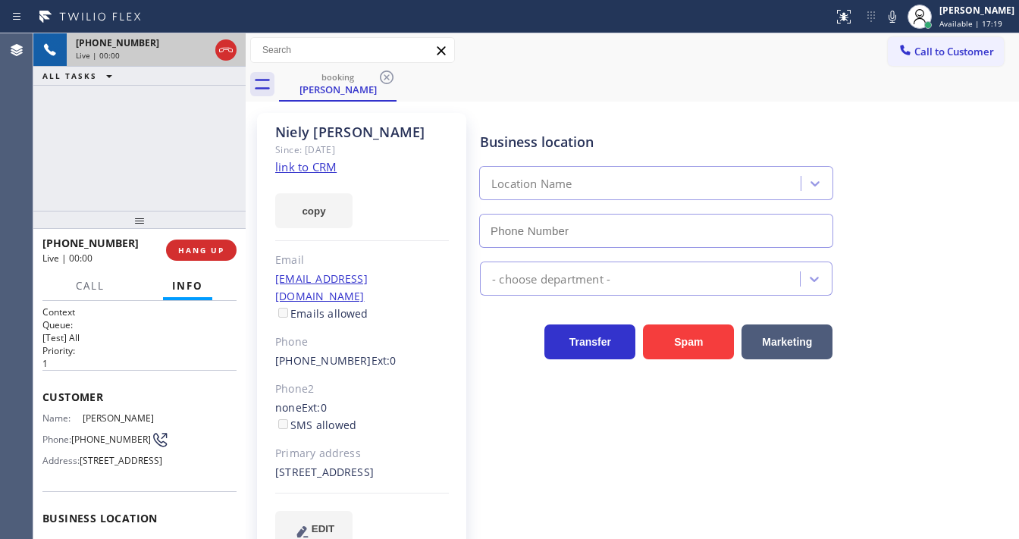
scroll to position [121, 0]
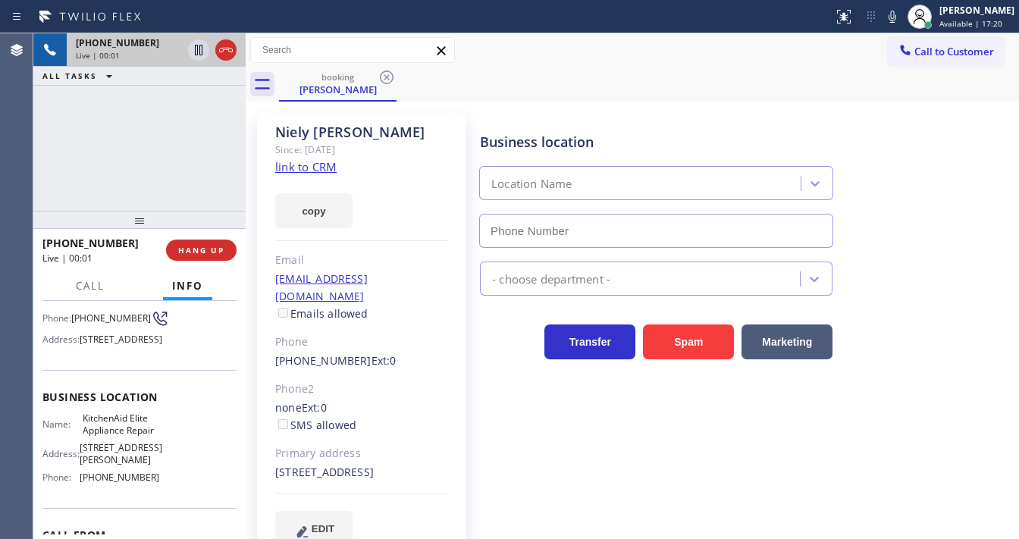
type input "[PHONE_NUMBER]"
click at [390, 199] on div "copy" at bounding box center [362, 202] width 174 height 52
click at [317, 165] on link "link to CRM" at bounding box center [305, 166] width 61 height 15
click at [231, 246] on button "HANG UP" at bounding box center [201, 250] width 71 height 21
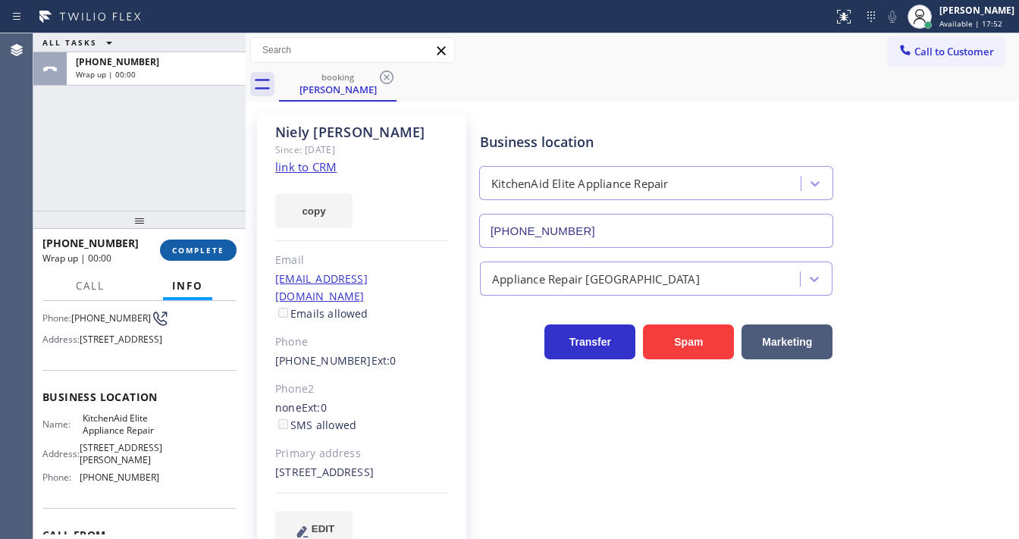
click at [231, 246] on button "COMPLETE" at bounding box center [198, 250] width 77 height 21
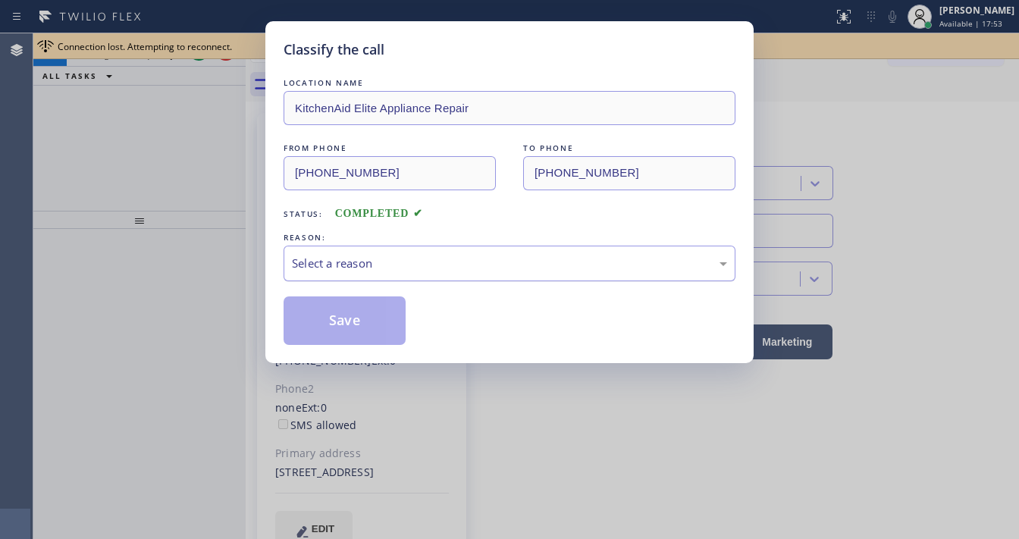
click at [377, 265] on div "Select a reason" at bounding box center [509, 263] width 435 height 17
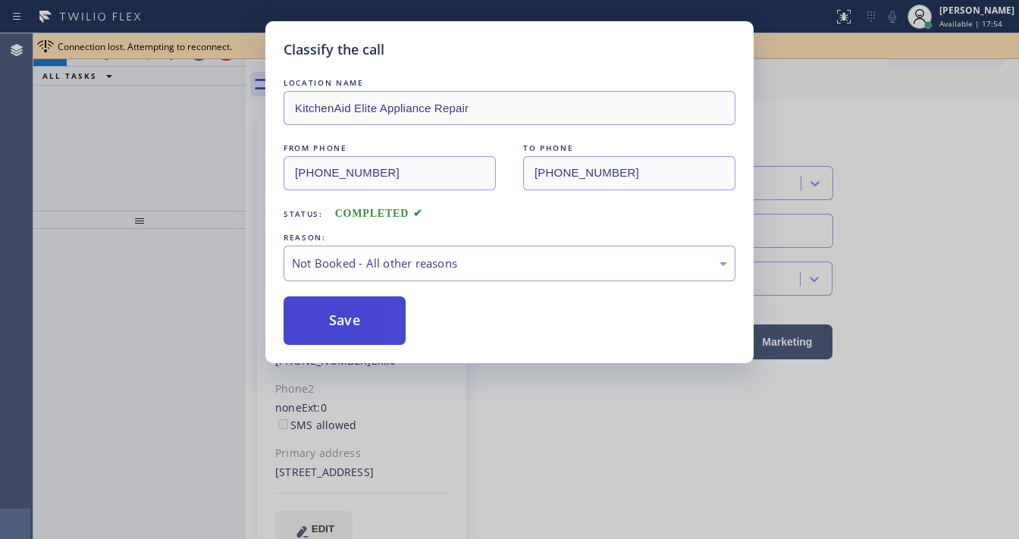
click at [356, 321] on button "Save" at bounding box center [345, 320] width 122 height 49
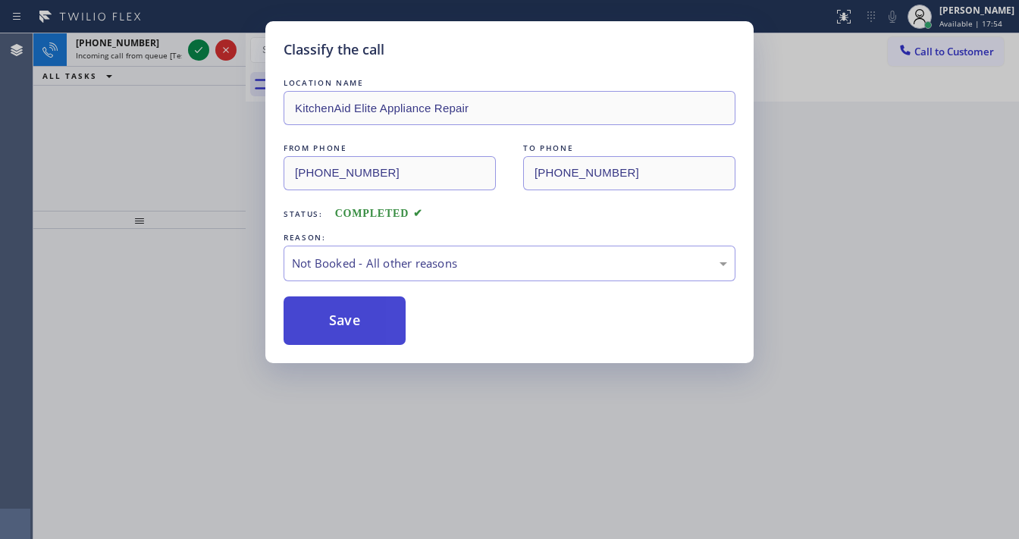
click at [356, 321] on button "Save" at bounding box center [345, 320] width 122 height 49
drag, startPoint x: 190, startPoint y: 224, endPoint x: 185, endPoint y: 177, distance: 47.2
click at [186, 210] on div "Classify the call LOCATION NAME KitchenAid Elite Appliance Repair FROM PHONE [P…" at bounding box center [509, 269] width 1019 height 539
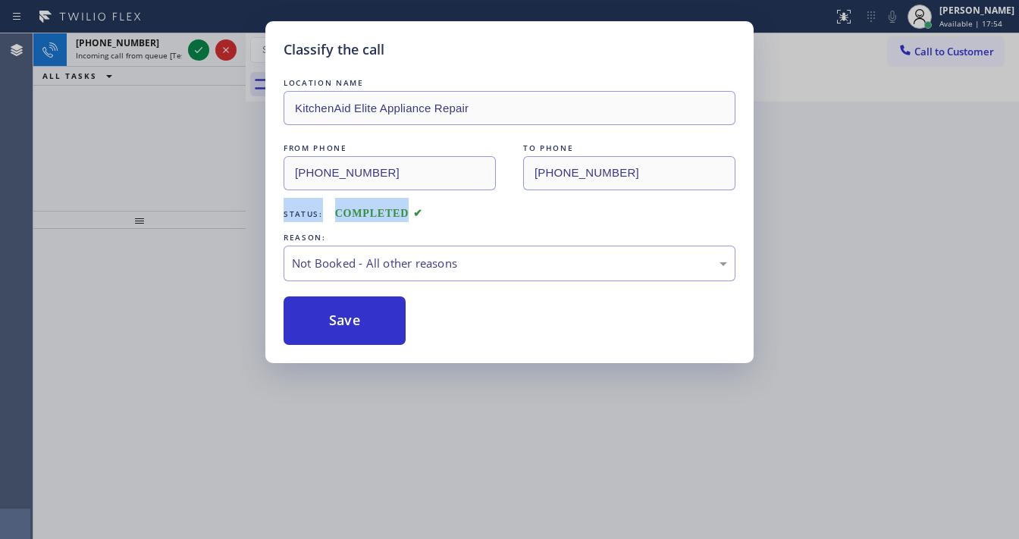
click at [204, 63] on div "Classify the call LOCATION NAME KitchenAid Elite Appliance Repair FROM PHONE [P…" at bounding box center [509, 269] width 1019 height 539
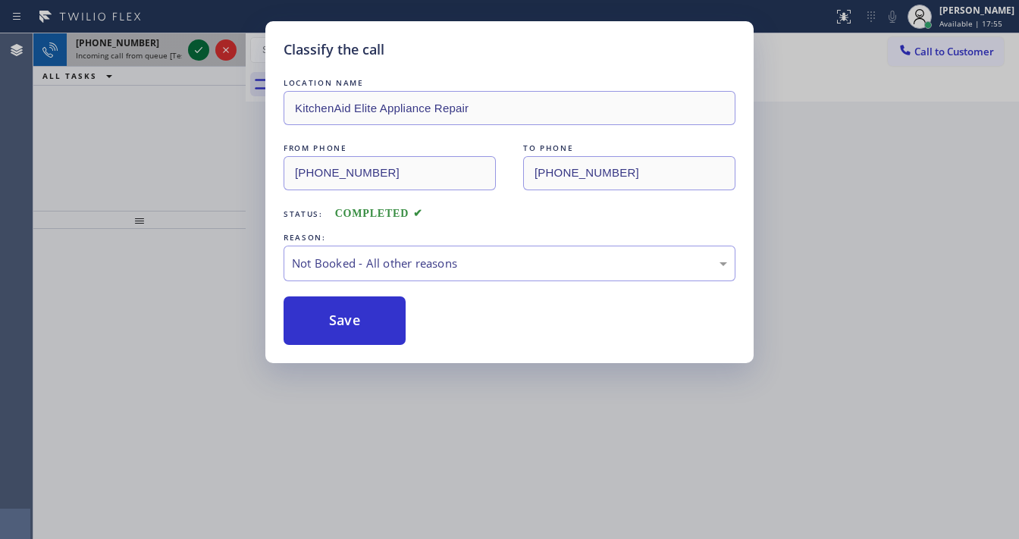
drag, startPoint x: 204, startPoint y: 62, endPoint x: 198, endPoint y: 52, distance: 11.6
click at [200, 55] on div at bounding box center [212, 49] width 55 height 33
click at [198, 52] on icon at bounding box center [199, 50] width 18 height 18
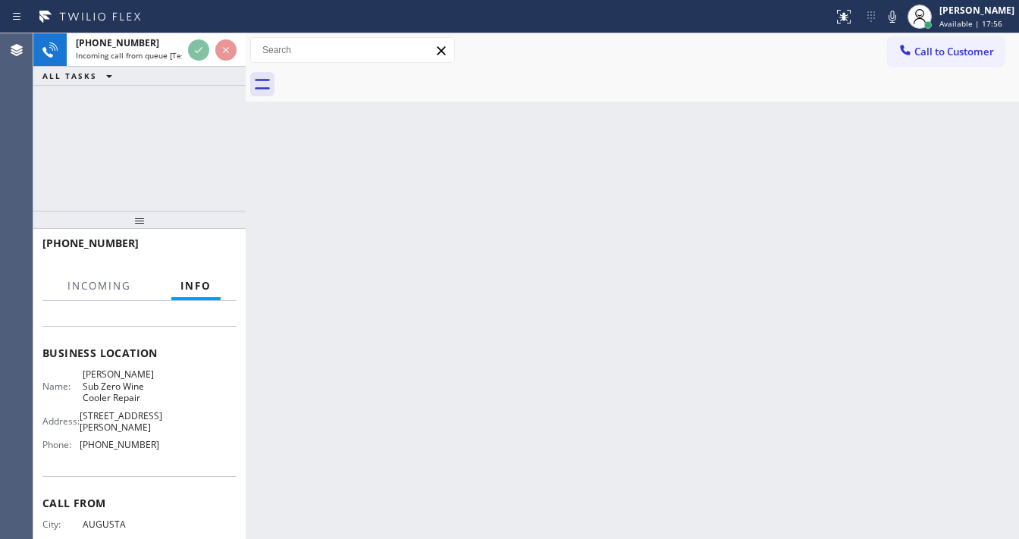
scroll to position [182, 0]
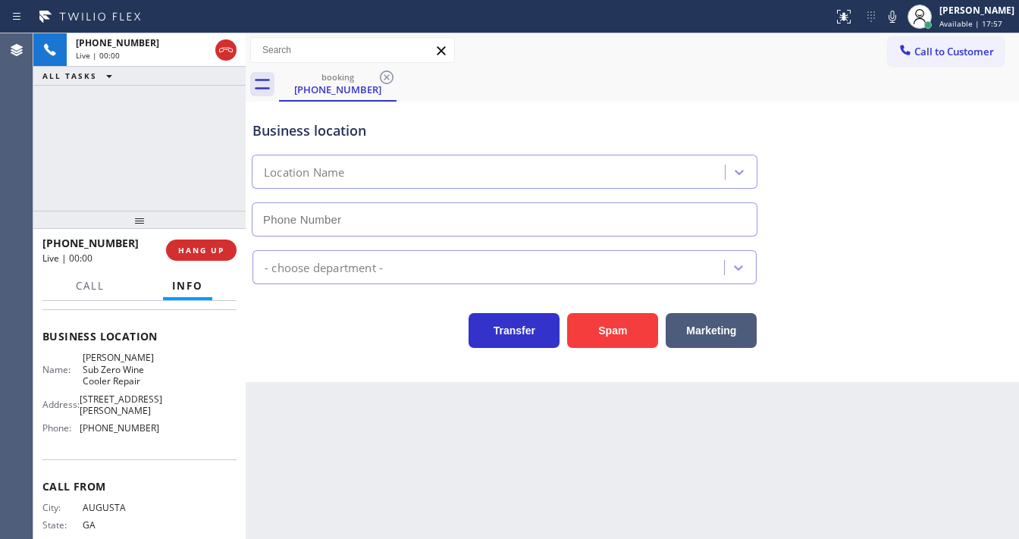
type input "[PHONE_NUMBER]"
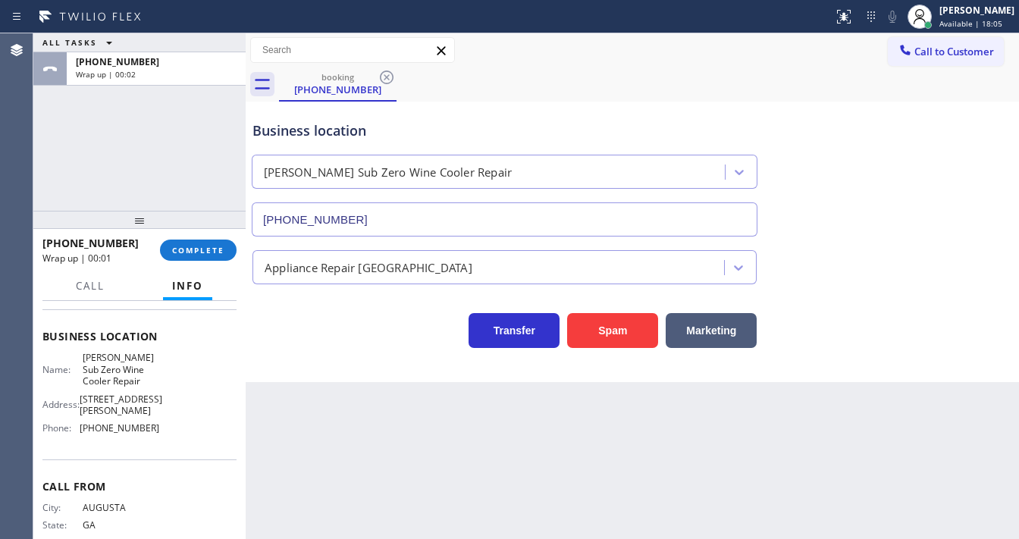
click at [58, 204] on div "ALL TASKS ALL TASKS ACTIVE TASKS TASKS IN WRAP UP [PHONE_NUMBER] Wrap up | 00:02" at bounding box center [139, 121] width 212 height 177
click at [224, 246] on button "COMPLETE" at bounding box center [198, 250] width 77 height 21
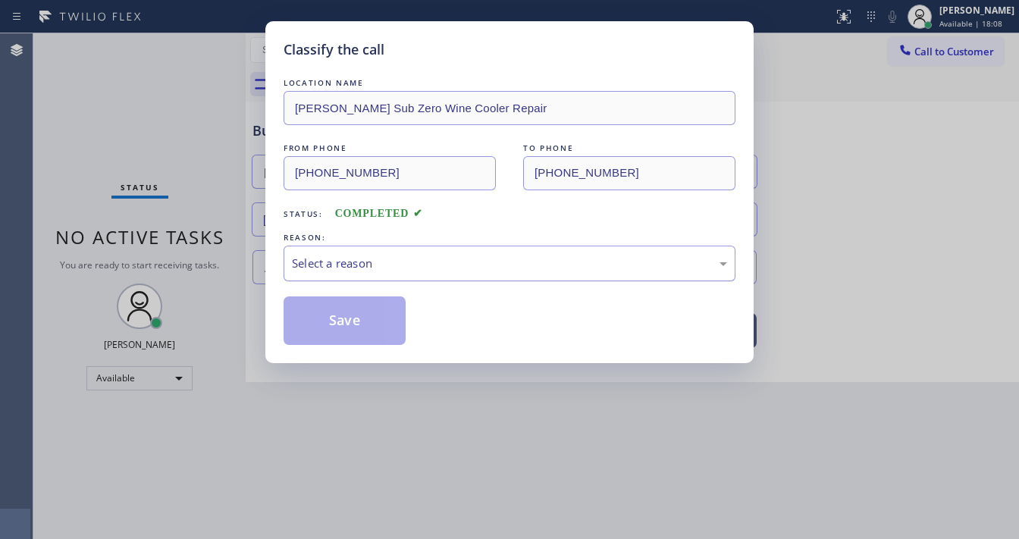
click at [349, 268] on div "Select a reason" at bounding box center [509, 263] width 435 height 17
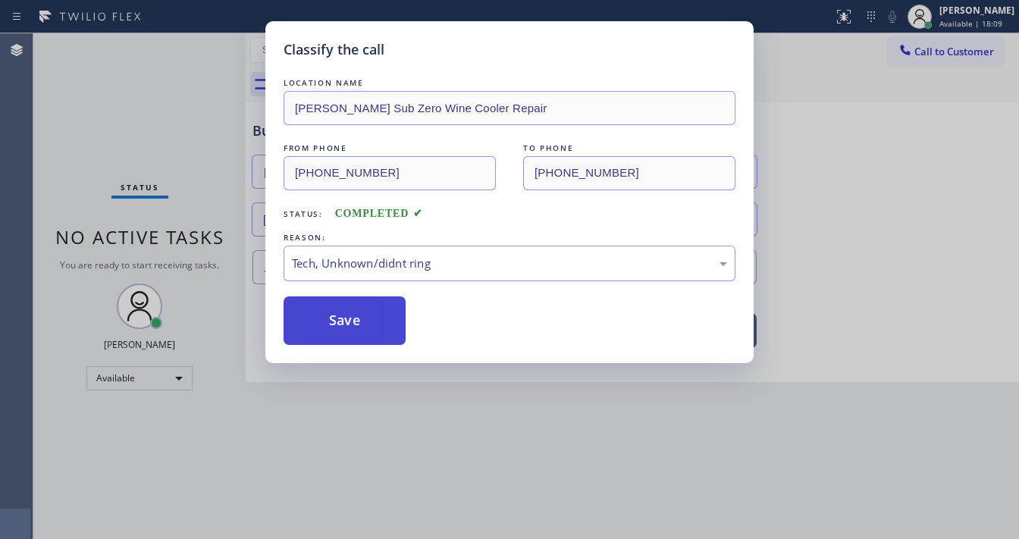
click at [356, 321] on button "Save" at bounding box center [345, 320] width 122 height 49
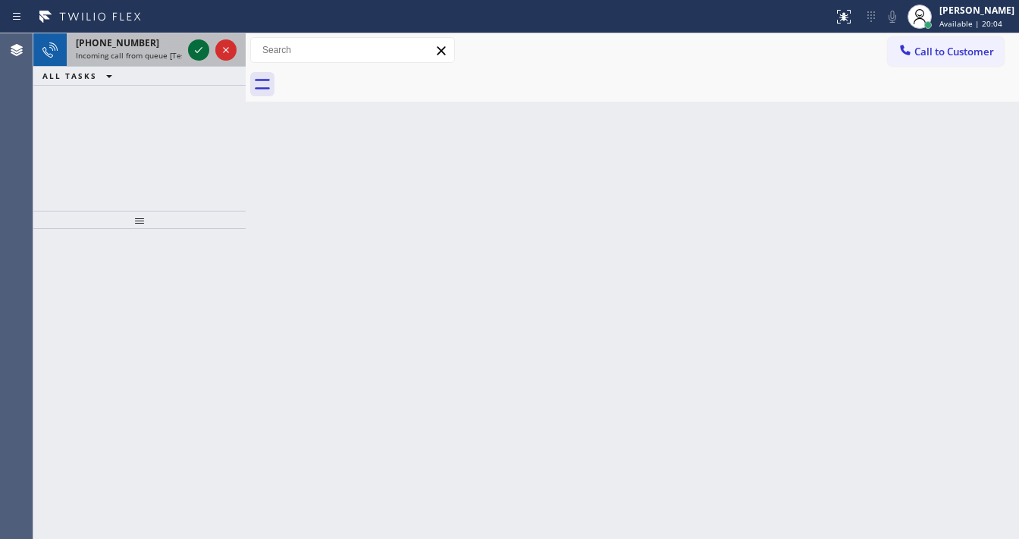
click at [191, 53] on icon at bounding box center [199, 50] width 18 height 18
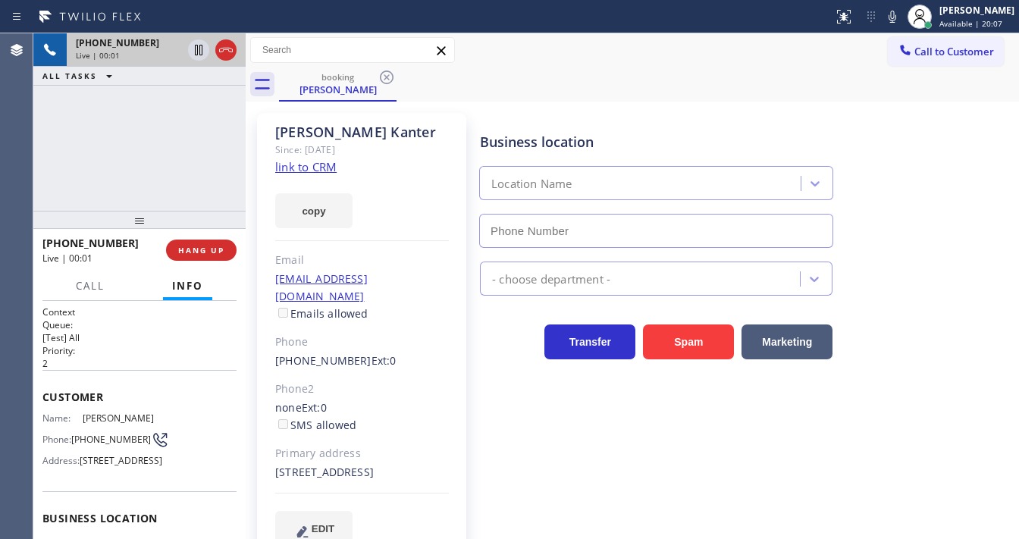
type input "[PHONE_NUMBER]"
click at [321, 170] on link "link to CRM" at bounding box center [305, 166] width 61 height 15
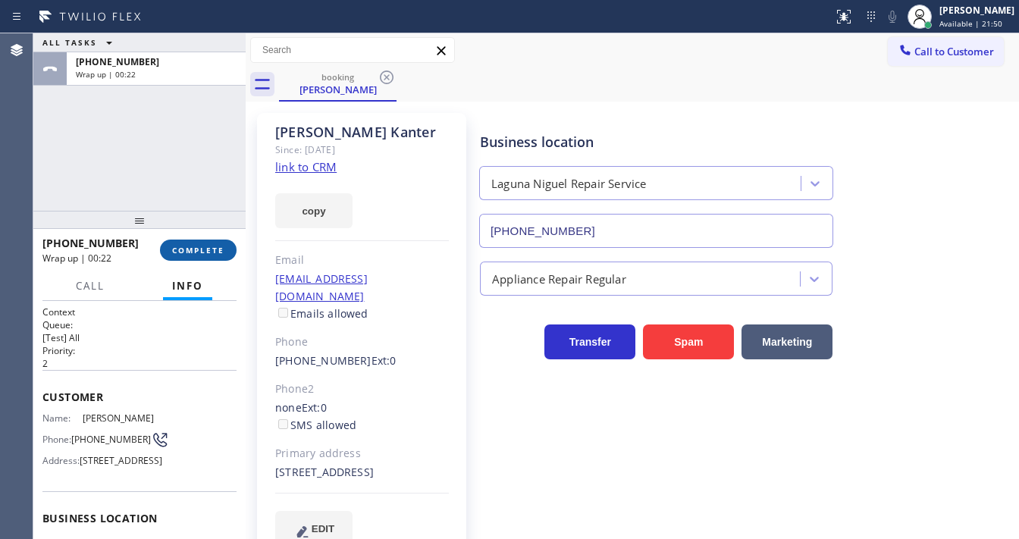
click at [205, 253] on span "COMPLETE" at bounding box center [198, 250] width 52 height 11
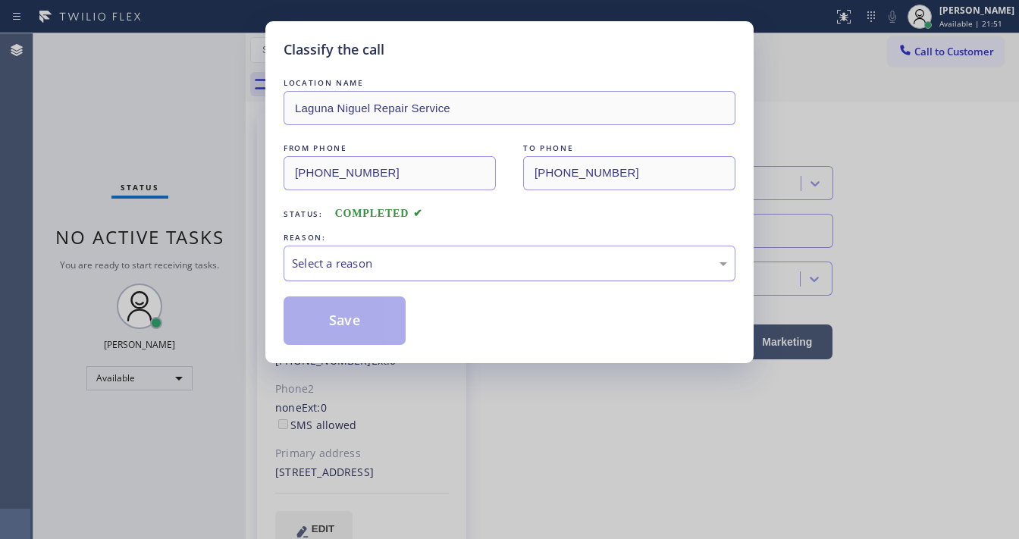
click at [365, 256] on div "Select a reason" at bounding box center [509, 263] width 435 height 17
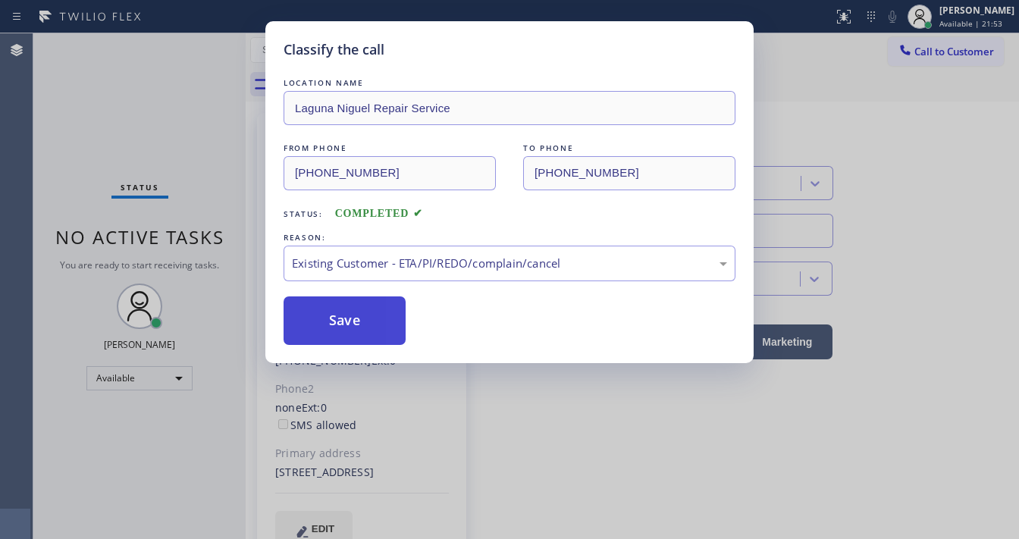
click at [343, 318] on button "Save" at bounding box center [345, 320] width 122 height 49
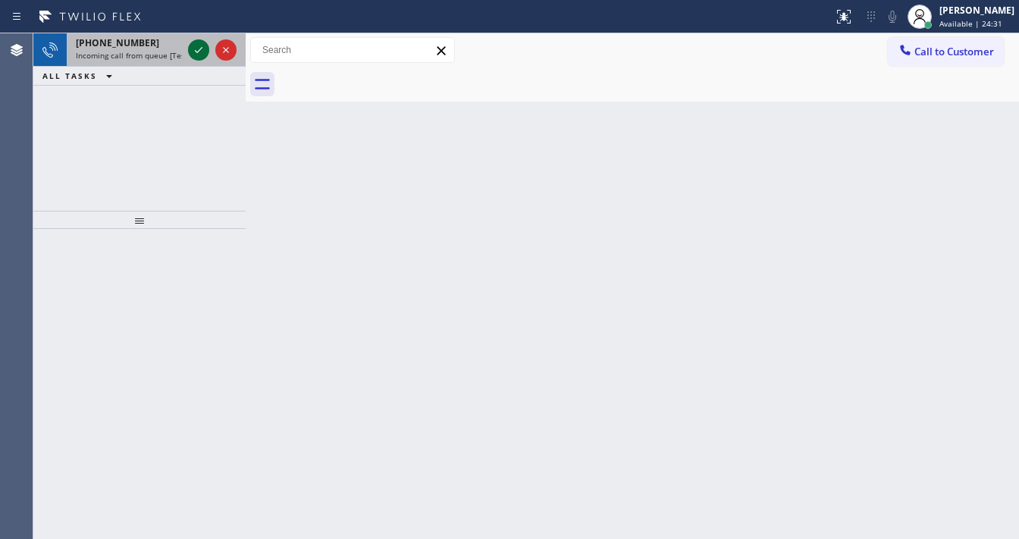
click at [196, 47] on icon at bounding box center [199, 50] width 18 height 18
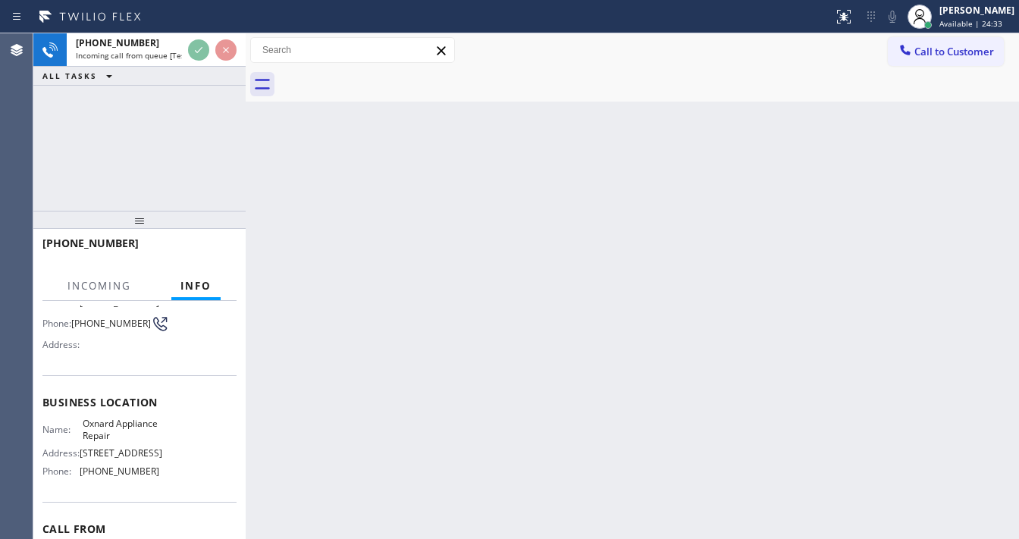
scroll to position [121, 0]
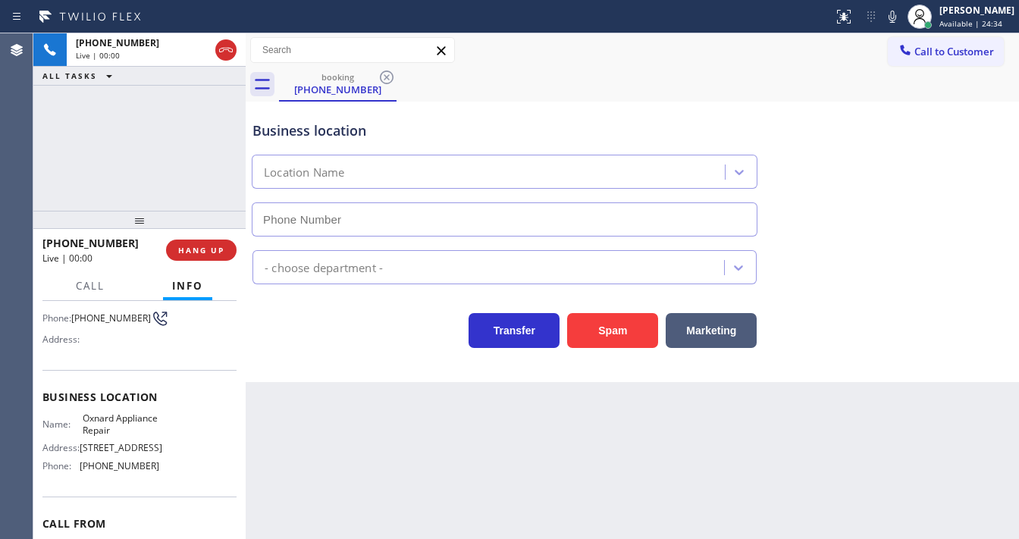
type input "[PHONE_NUMBER]"
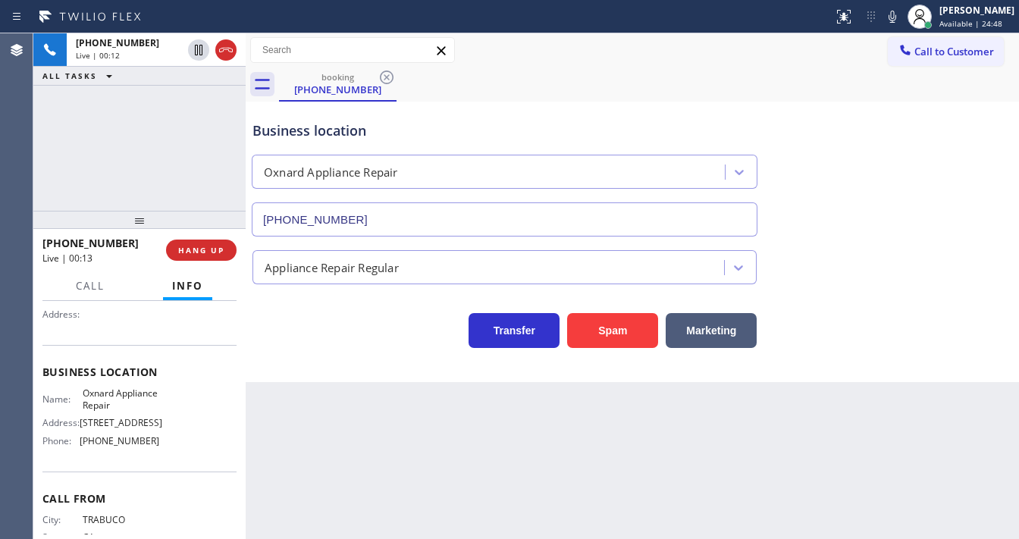
scroll to position [182, 0]
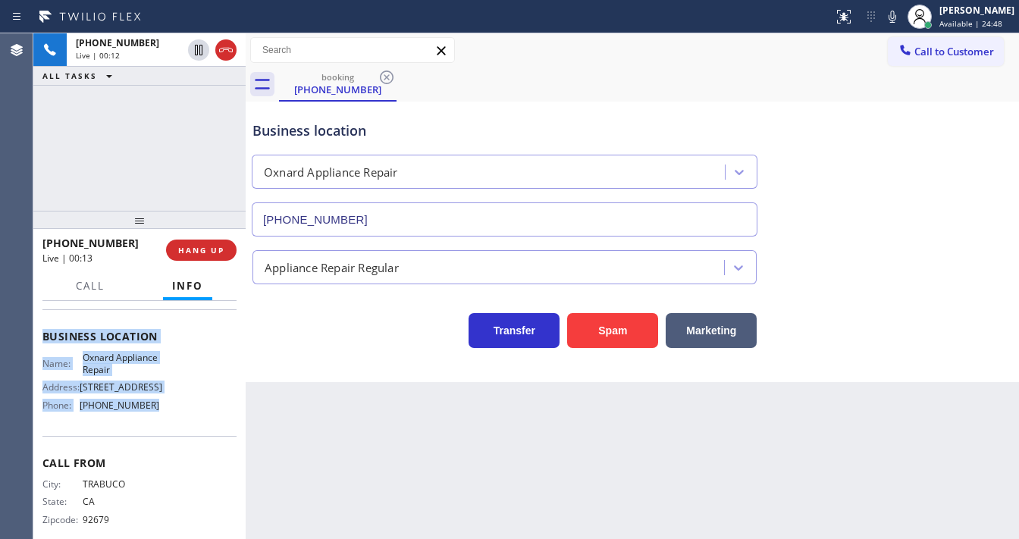
drag, startPoint x: 44, startPoint y: 390, endPoint x: 162, endPoint y: 419, distance: 121.6
click at [162, 419] on div "Context Queue: [Test] All Priority: 1 Customer Name: [PHONE_NUMBER] Phone: [PHO…" at bounding box center [139, 337] width 194 height 427
copy div "Customer Name: [PHONE_NUMBER] Phone: [PHONE_NUMBER] Address: Business location …"
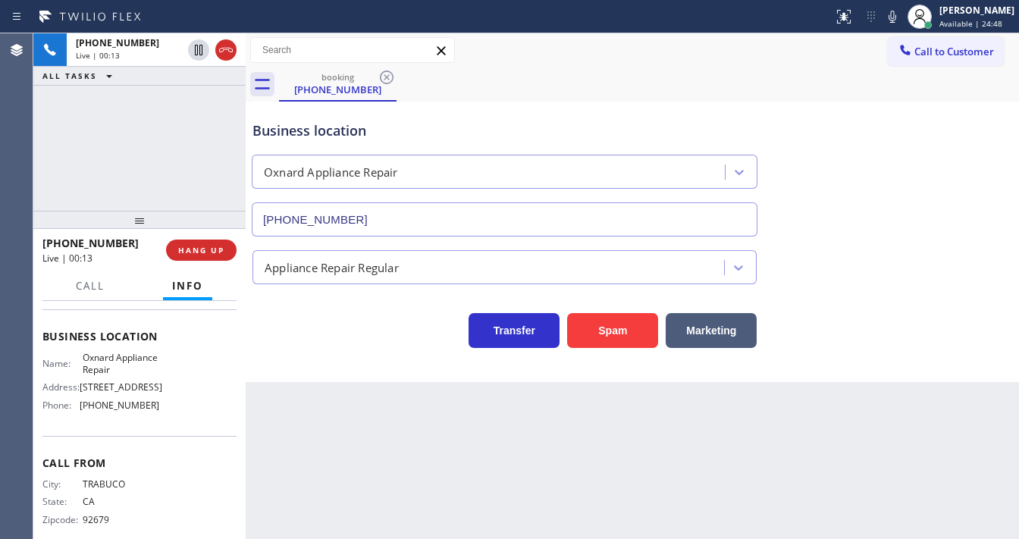
click at [130, 134] on div "[PHONE_NUMBER] Live | 00:13 ALL TASKS ALL TASKS ACTIVE TASKS TASKS IN WRAP UP" at bounding box center [139, 121] width 212 height 177
click at [902, 20] on icon at bounding box center [892, 17] width 18 height 18
click at [898, 12] on icon at bounding box center [892, 17] width 18 height 18
click at [896, 20] on icon at bounding box center [893, 17] width 8 height 12
click at [898, 15] on icon at bounding box center [892, 17] width 18 height 18
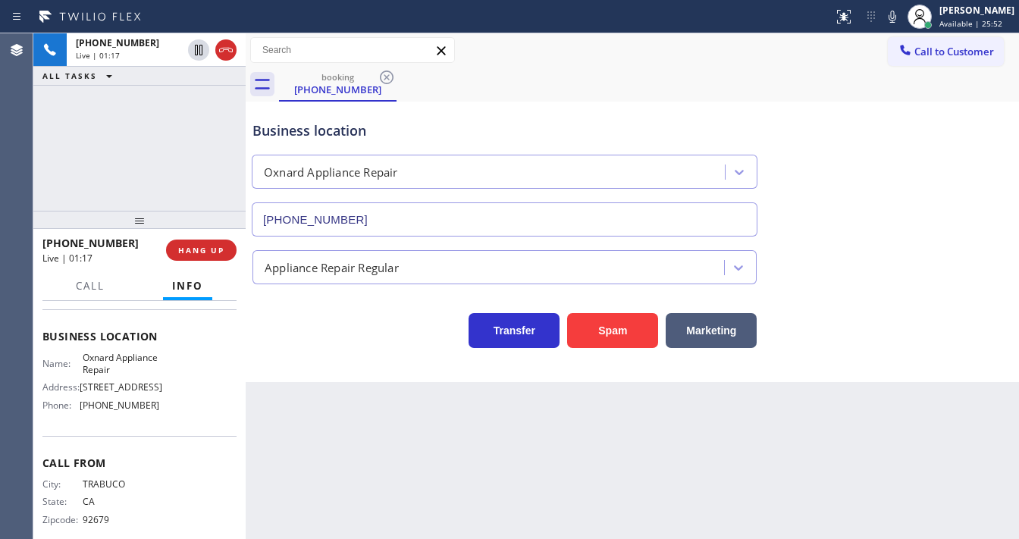
click at [902, 17] on icon at bounding box center [892, 17] width 18 height 18
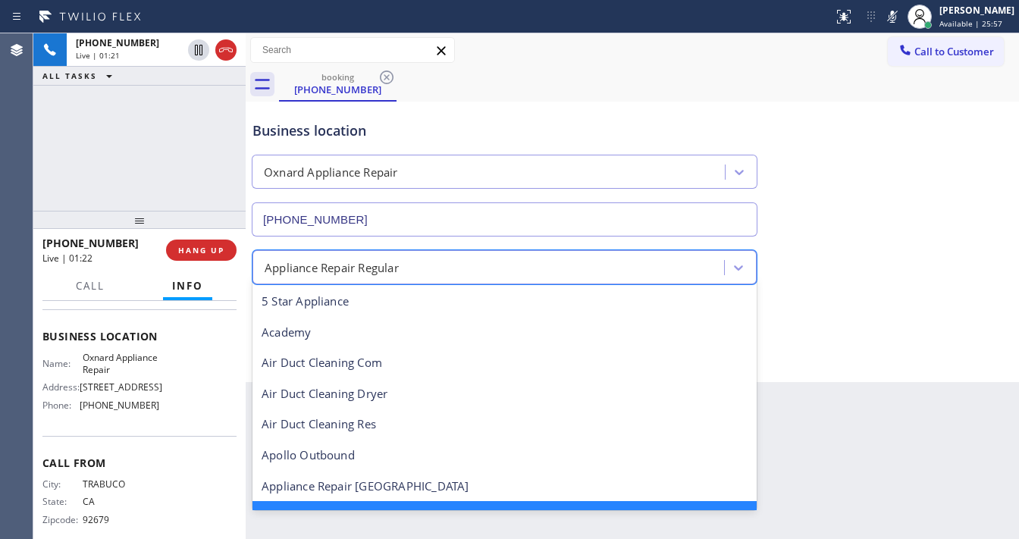
click at [377, 250] on div "Appliance Repair Regular" at bounding box center [504, 267] width 504 height 34
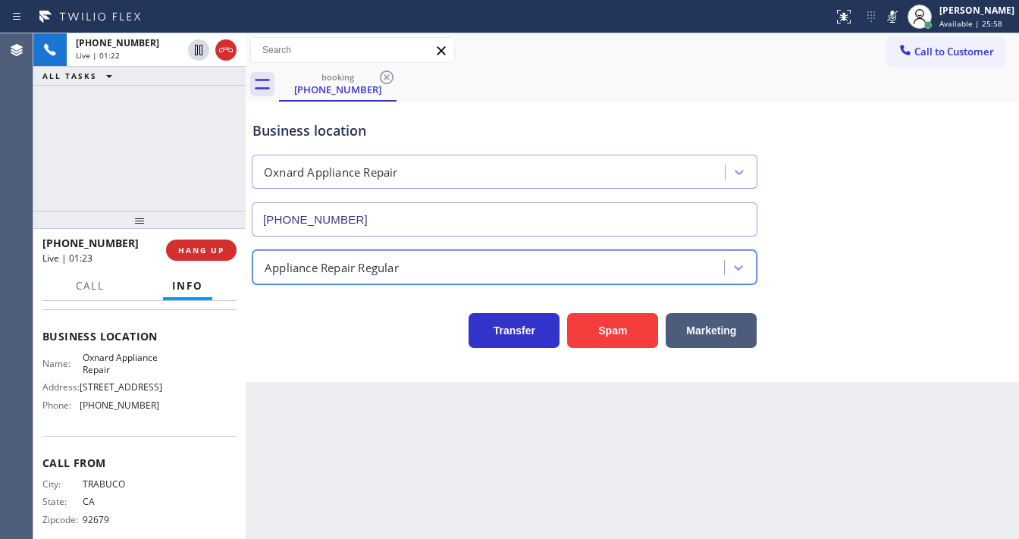
click at [376, 257] on div "Appliance Repair Regular" at bounding box center [490, 267] width 467 height 27
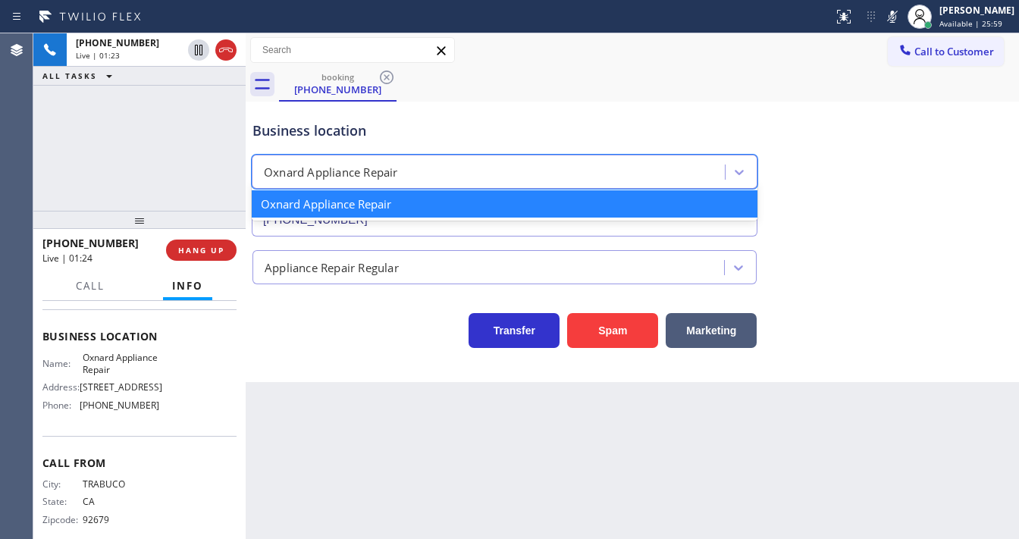
click at [336, 173] on div "Oxnard Appliance Repair" at bounding box center [331, 172] width 134 height 17
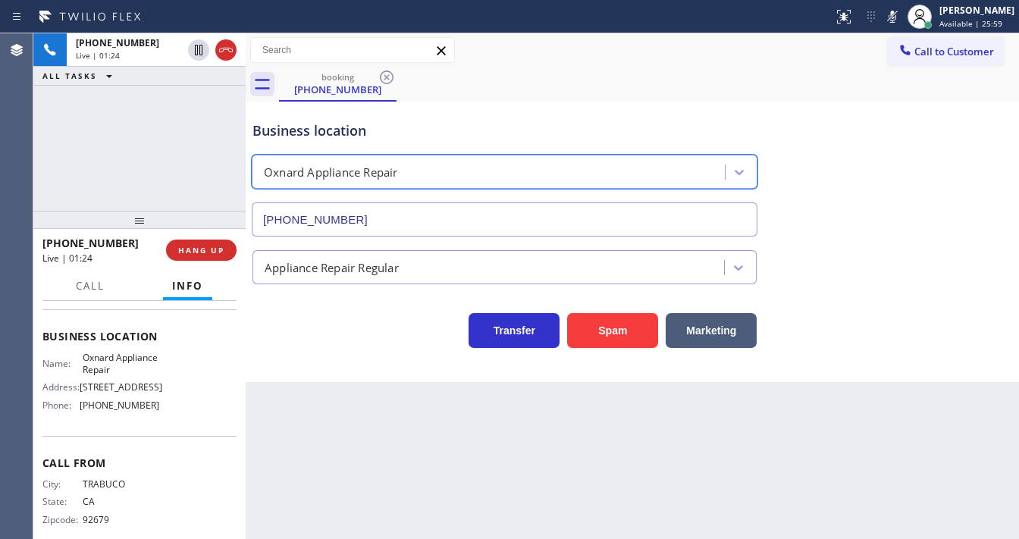
click at [336, 173] on div "Oxnard Appliance Repair" at bounding box center [331, 172] width 134 height 17
drag, startPoint x: 139, startPoint y: 133, endPoint x: 133, endPoint y: 124, distance: 9.9
click at [134, 130] on div "[PHONE_NUMBER] Live | 01:24 ALL TASKS ALL TASKS ACTIVE TASKS TASKS IN WRAP UP" at bounding box center [139, 121] width 212 height 177
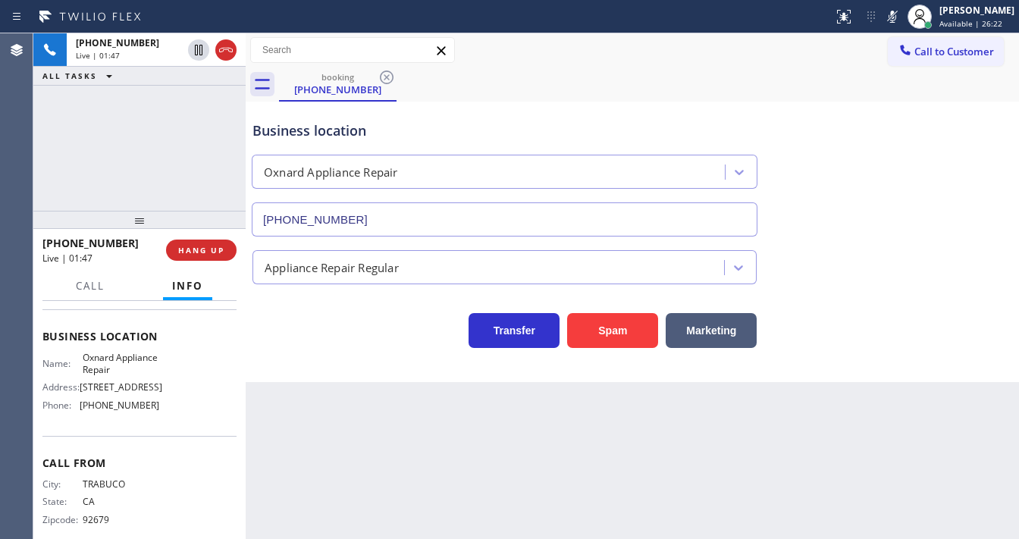
click at [899, 15] on icon at bounding box center [892, 17] width 18 height 18
click at [883, 168] on div "Business location Oxnard Appliance Repair [PHONE_NUMBER]" at bounding box center [632, 167] width 766 height 137
click at [182, 165] on div "[PHONE_NUMBER] Live | 02:01 ALL TASKS ALL TASKS ACTIVE TASKS TASKS IN WRAP UP" at bounding box center [139, 121] width 212 height 177
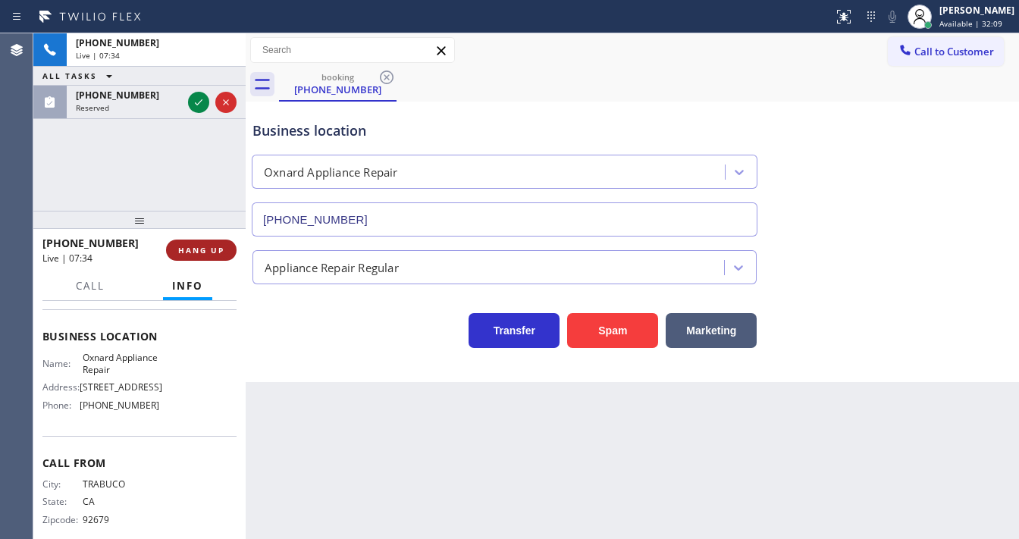
click at [218, 245] on span "HANG UP" at bounding box center [201, 250] width 46 height 11
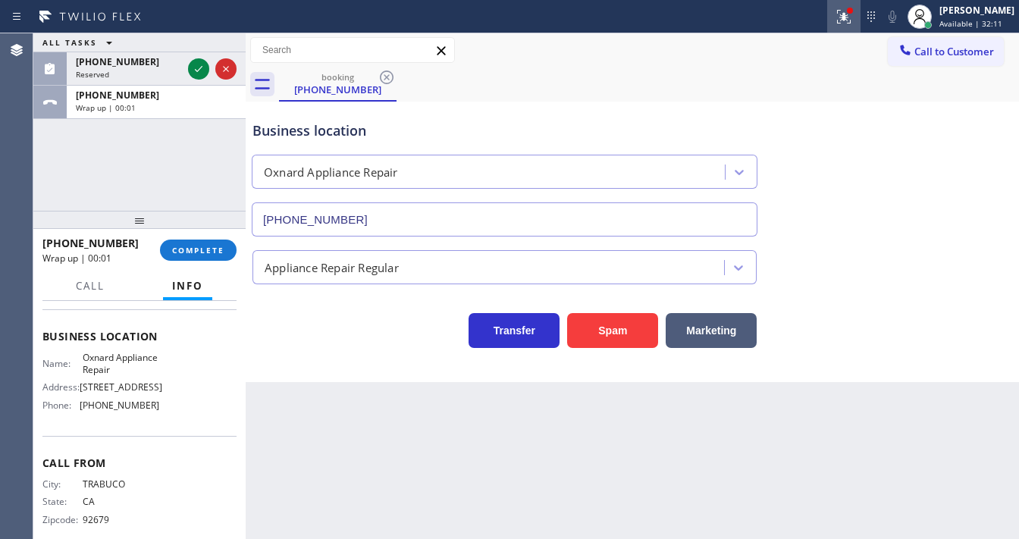
click at [858, 25] on button at bounding box center [843, 16] width 33 height 33
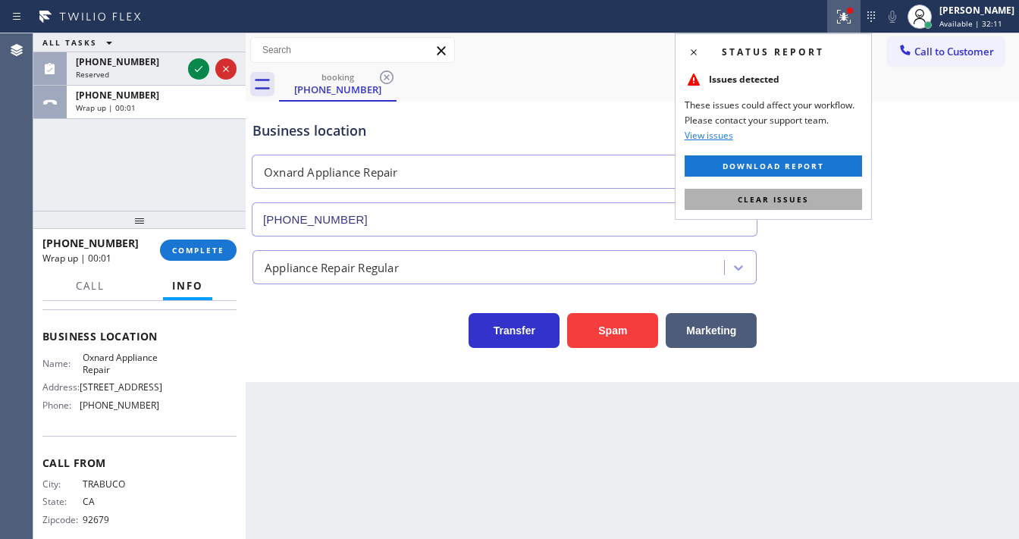
click at [826, 199] on button "Clear issues" at bounding box center [773, 199] width 177 height 21
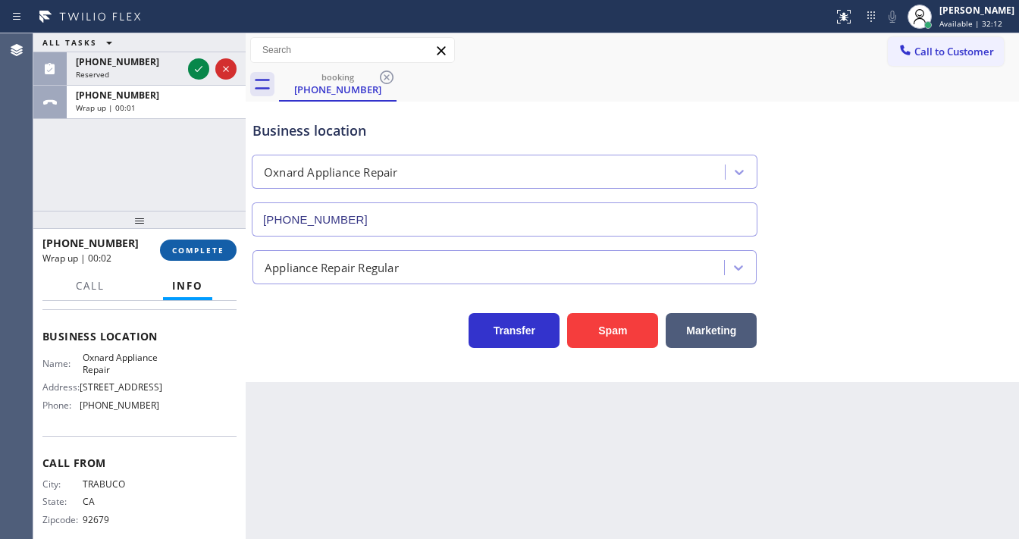
click at [185, 248] on span "COMPLETE" at bounding box center [198, 250] width 52 height 11
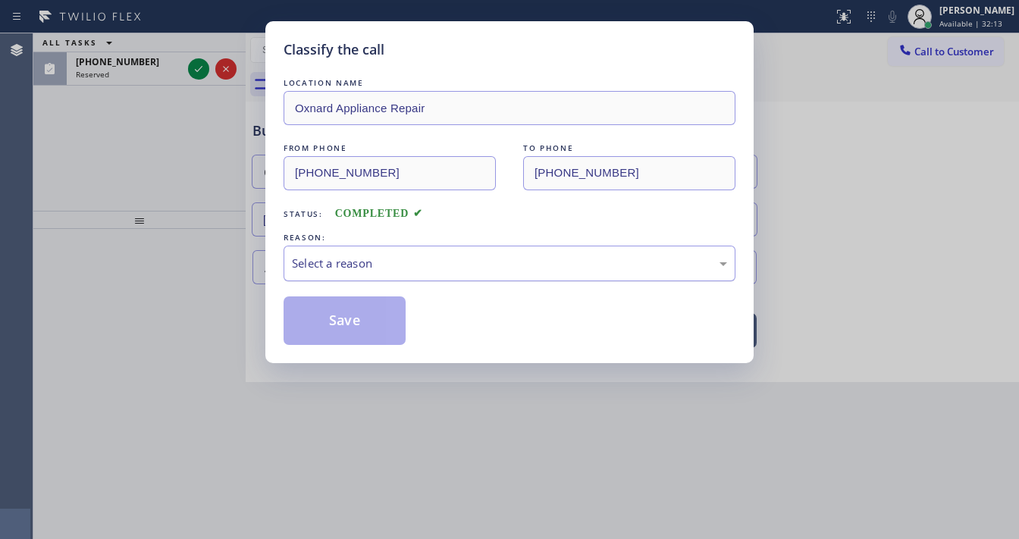
click at [337, 270] on div "Select a reason" at bounding box center [509, 263] width 435 height 17
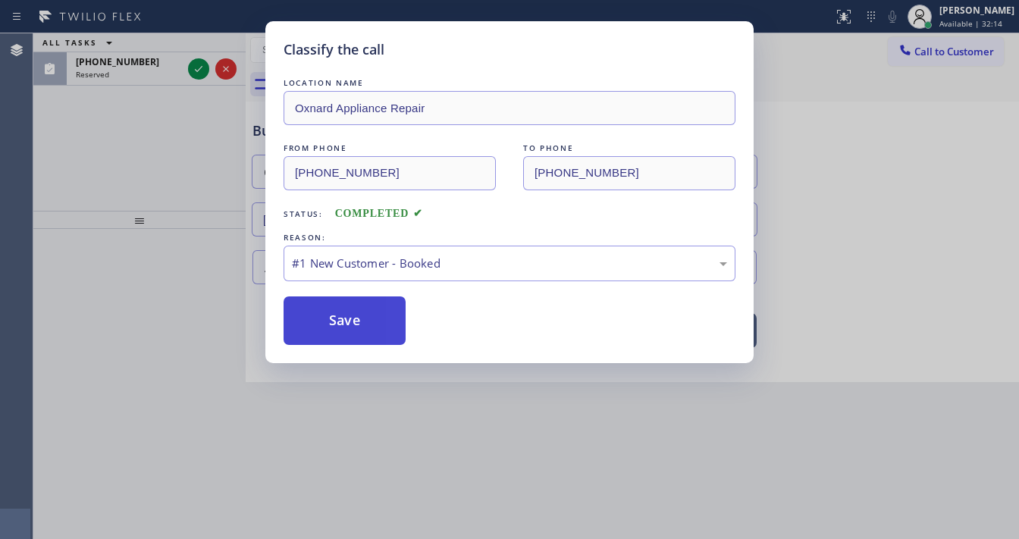
click at [334, 323] on button "Save" at bounding box center [345, 320] width 122 height 49
click at [334, 324] on button "Save" at bounding box center [345, 320] width 122 height 49
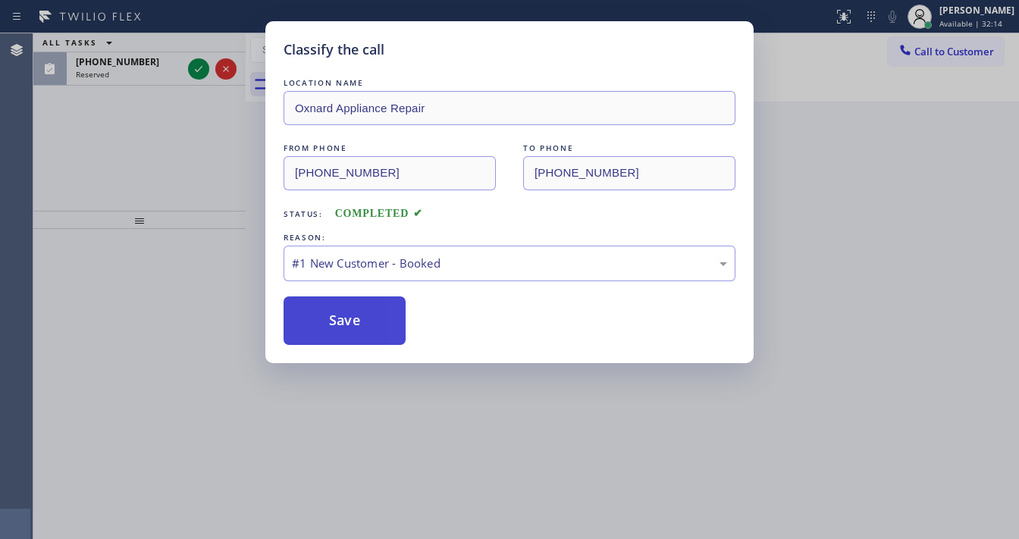
drag, startPoint x: 334, startPoint y: 324, endPoint x: 299, endPoint y: 297, distance: 43.8
click at [334, 325] on button "Save" at bounding box center [345, 320] width 122 height 49
click at [94, 182] on div "Classify the call LOCATION NAME Oxnard Appliance Repair FROM PHONE [PHONE_NUMBE…" at bounding box center [509, 269] width 1019 height 539
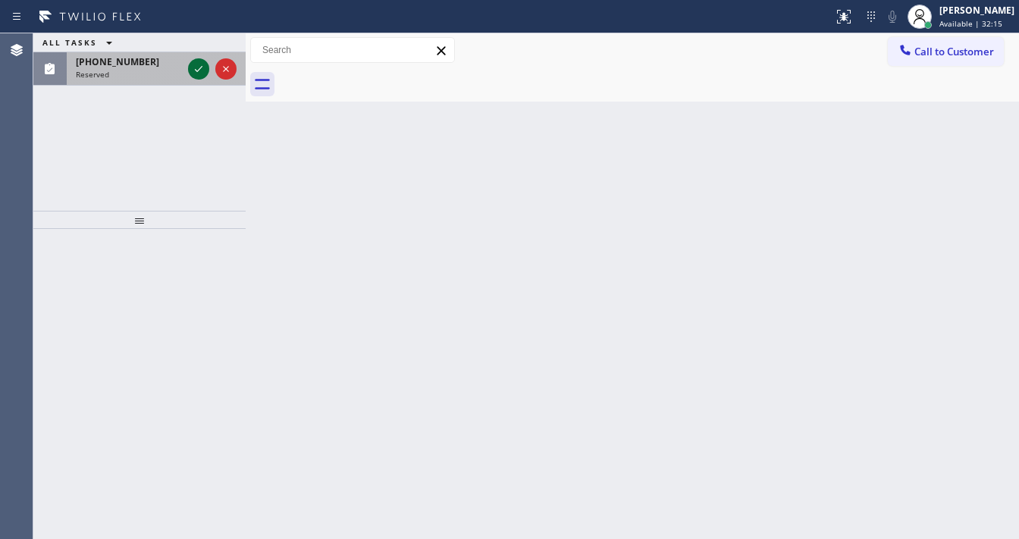
drag, startPoint x: 183, startPoint y: 65, endPoint x: 195, endPoint y: 70, distance: 12.2
click at [191, 67] on div "[PHONE_NUMBER] Reserved" at bounding box center [139, 68] width 212 height 33
click at [195, 70] on icon at bounding box center [199, 69] width 18 height 18
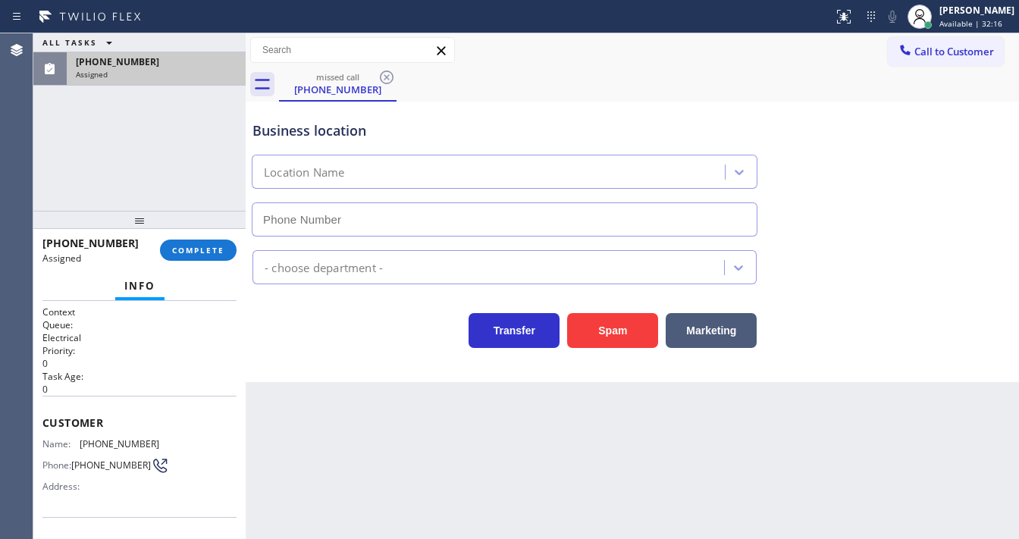
type input "[PHONE_NUMBER]"
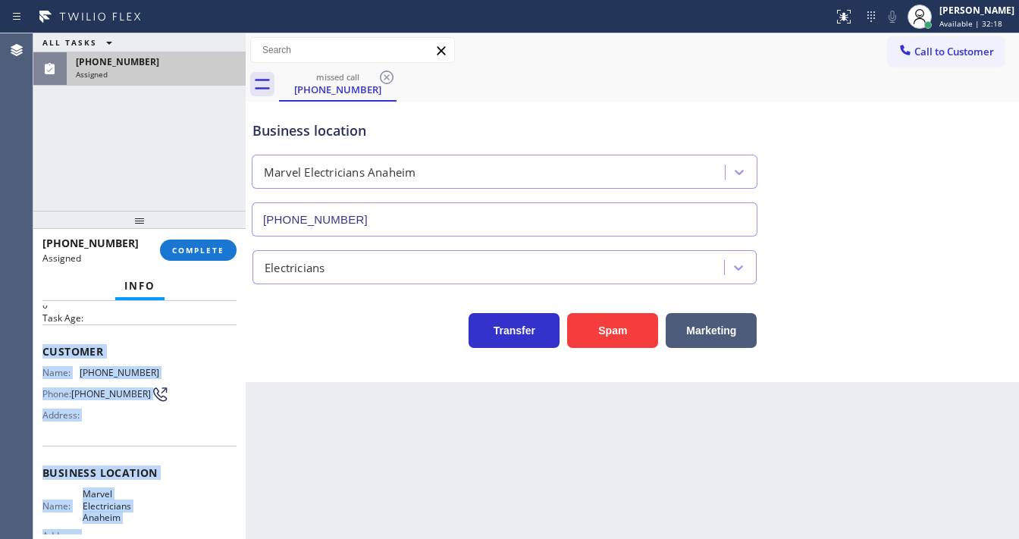
scroll to position [223, 0]
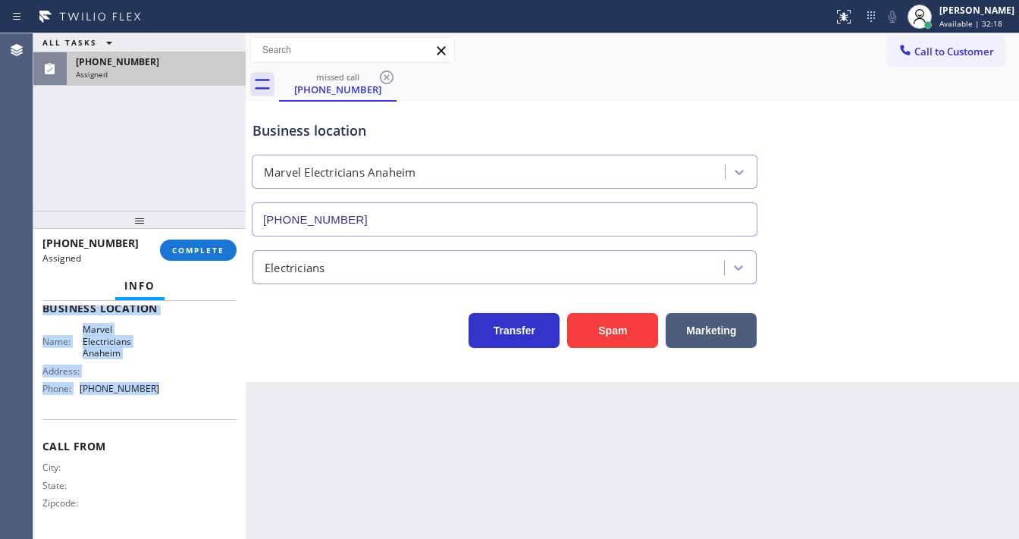
drag, startPoint x: 42, startPoint y: 400, endPoint x: 170, endPoint y: 375, distance: 129.8
click at [165, 399] on div "Context Queue: Electrical Priority: 0 Task Age: Customer Name: [PHONE_NUMBER] P…" at bounding box center [139, 309] width 194 height 452
copy div "Customer Name: [PHONE_NUMBER] Phone: [PHONE_NUMBER] Address: Business location …"
click at [205, 248] on span "COMPLETE" at bounding box center [198, 250] width 52 height 11
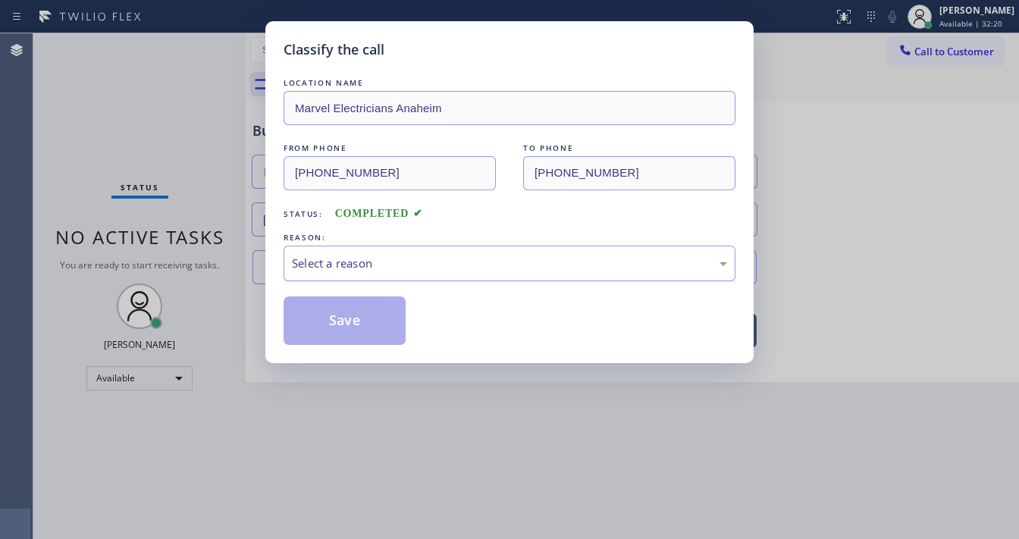
drag, startPoint x: 358, startPoint y: 267, endPoint x: 375, endPoint y: 272, distance: 18.2
click at [361, 267] on div "Select a reason" at bounding box center [509, 263] width 435 height 17
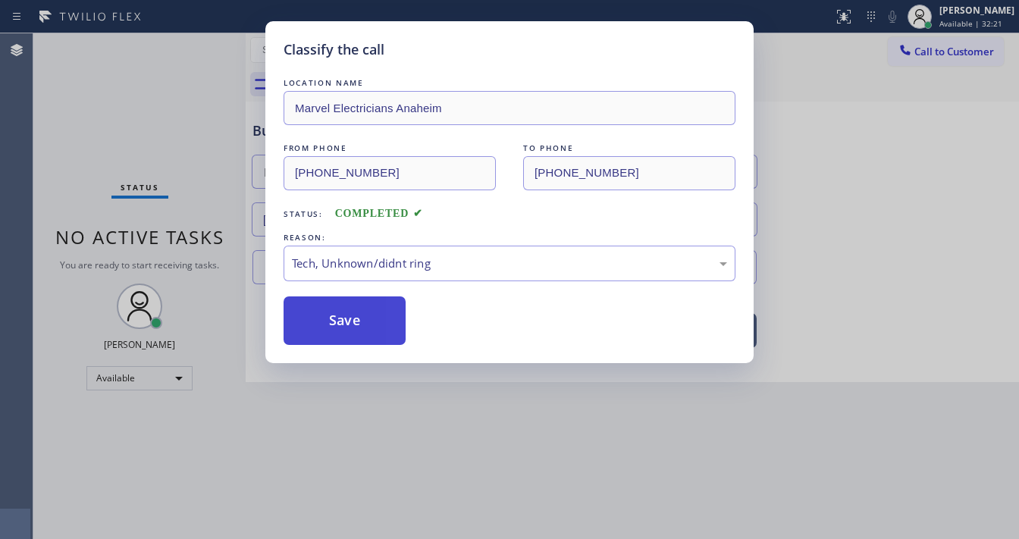
click at [346, 321] on button "Save" at bounding box center [345, 320] width 122 height 49
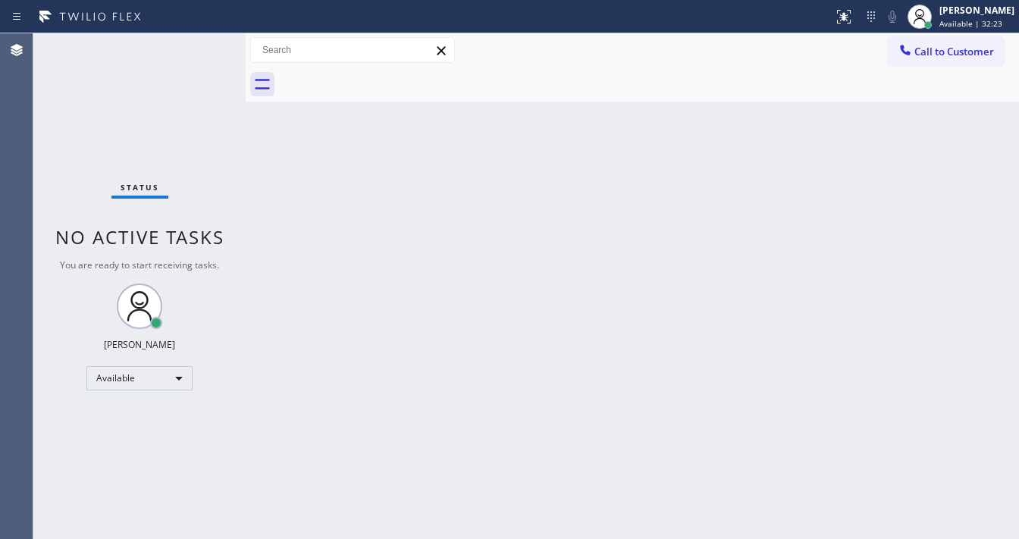
click at [132, 67] on div "Status No active tasks You are ready to start receiving tasks. [PERSON_NAME]" at bounding box center [139, 286] width 212 height 506
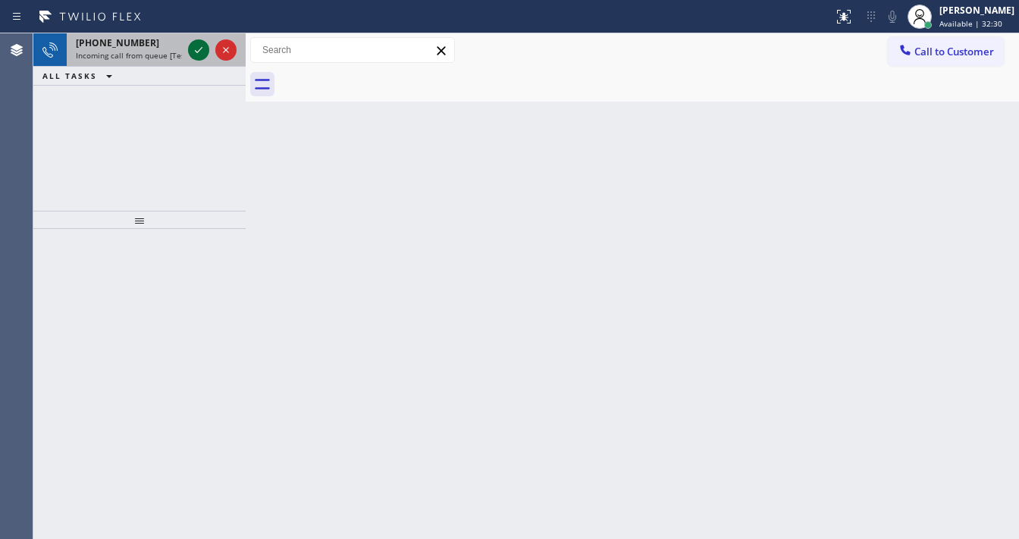
click at [187, 55] on div at bounding box center [212, 49] width 55 height 33
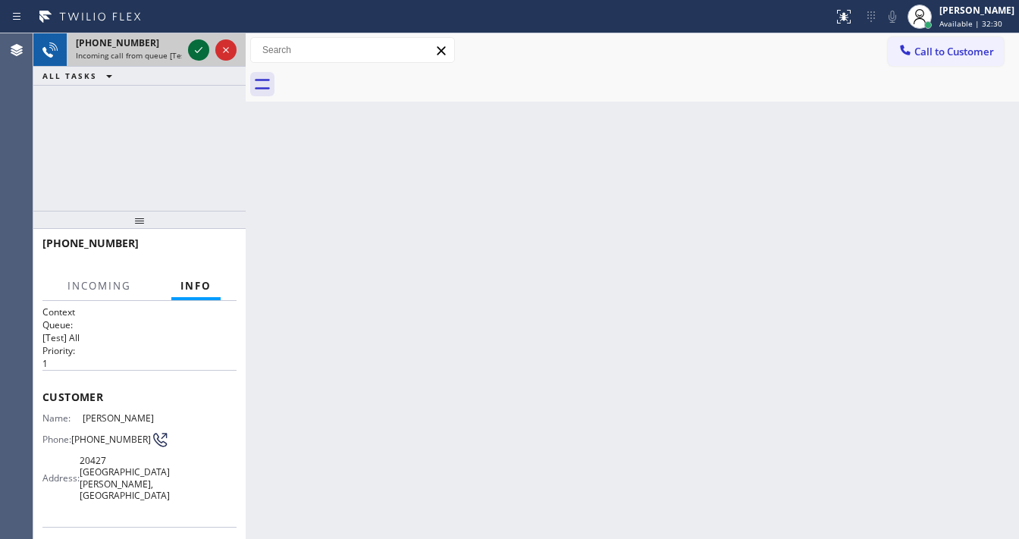
click at [193, 53] on icon at bounding box center [199, 50] width 18 height 18
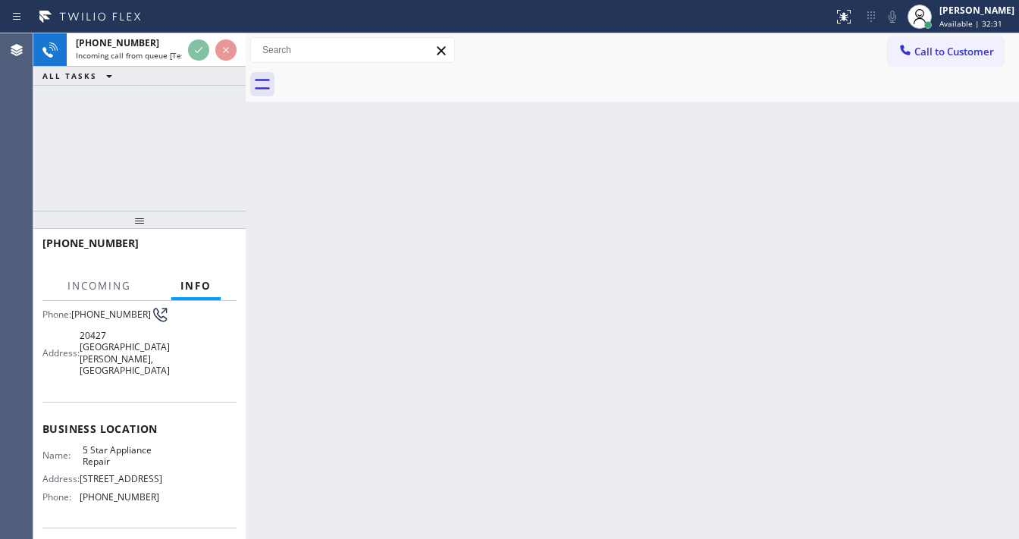
scroll to position [182, 0]
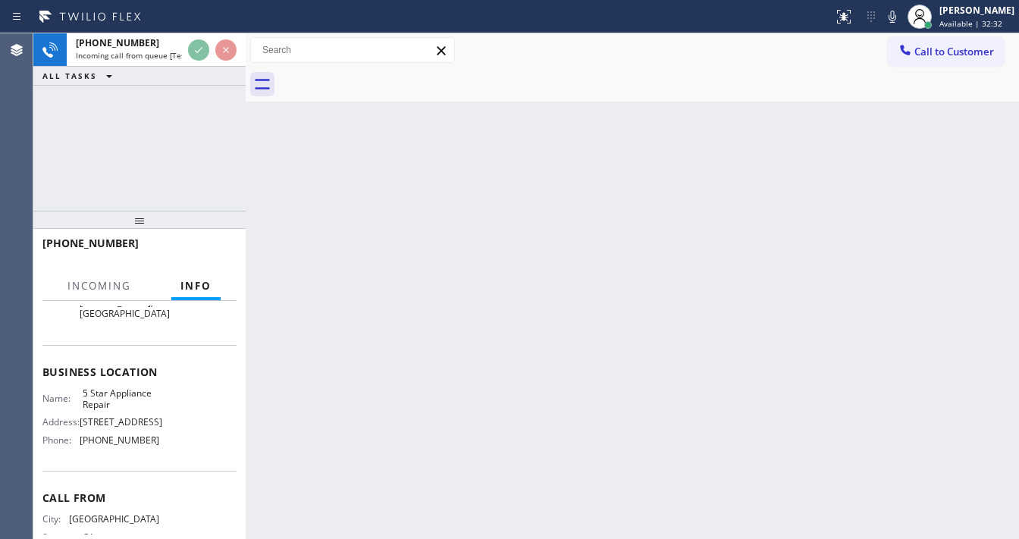
click at [102, 118] on div "[PHONE_NUMBER] Incoming call from queue [Test] All ALL TASKS ALL TASKS ACTIVE T…" at bounding box center [139, 121] width 212 height 177
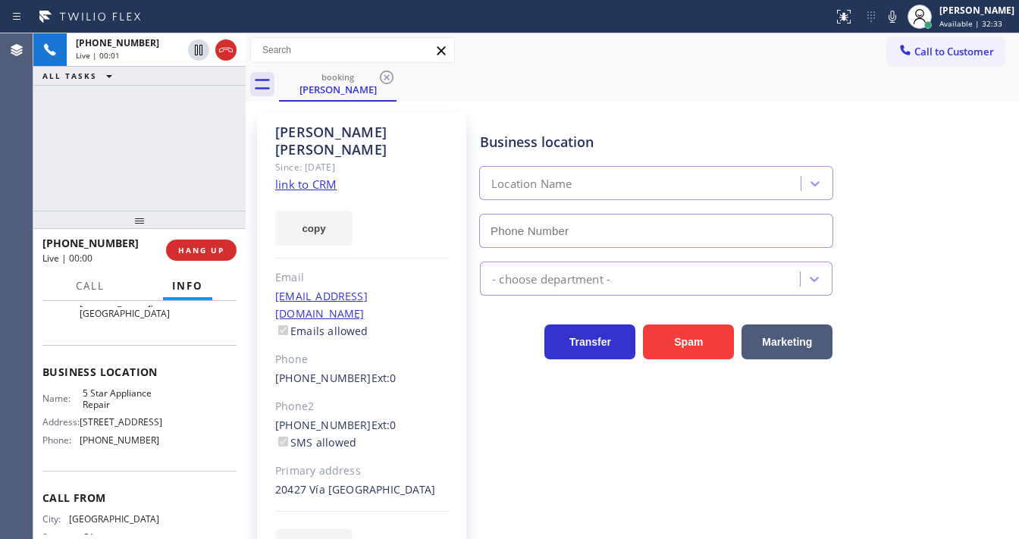
type input "[PHONE_NUMBER]"
click at [38, 164] on div "[PHONE_NUMBER] Live | 00:19 ALL TASKS ALL TASKS ACTIVE TASKS TASKS IN WRAP UP" at bounding box center [139, 121] width 212 height 177
click at [293, 177] on link "link to CRM" at bounding box center [305, 184] width 61 height 15
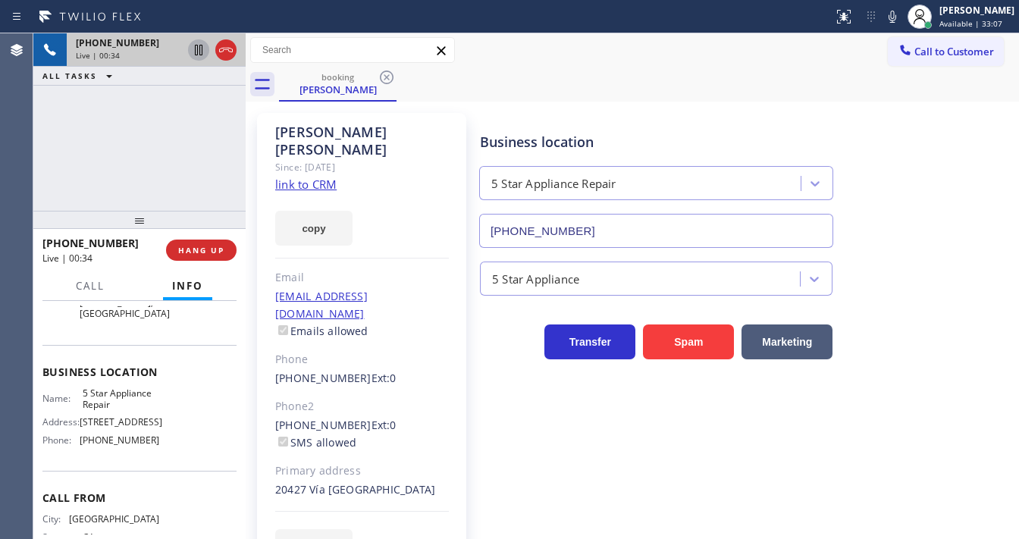
click at [196, 47] on icon at bounding box center [199, 50] width 18 height 18
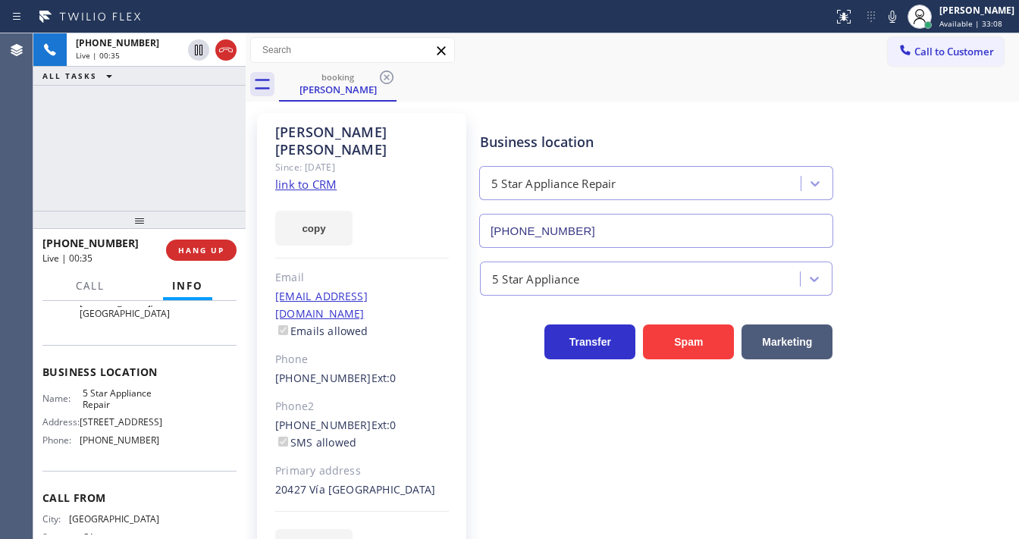
click at [902, 11] on icon at bounding box center [892, 17] width 18 height 18
click at [155, 137] on div "[PHONE_NUMBER] Live | 01:18 ALL TASKS ALL TASKS ACTIVE TASKS TASKS IN WRAP UP" at bounding box center [139, 121] width 212 height 177
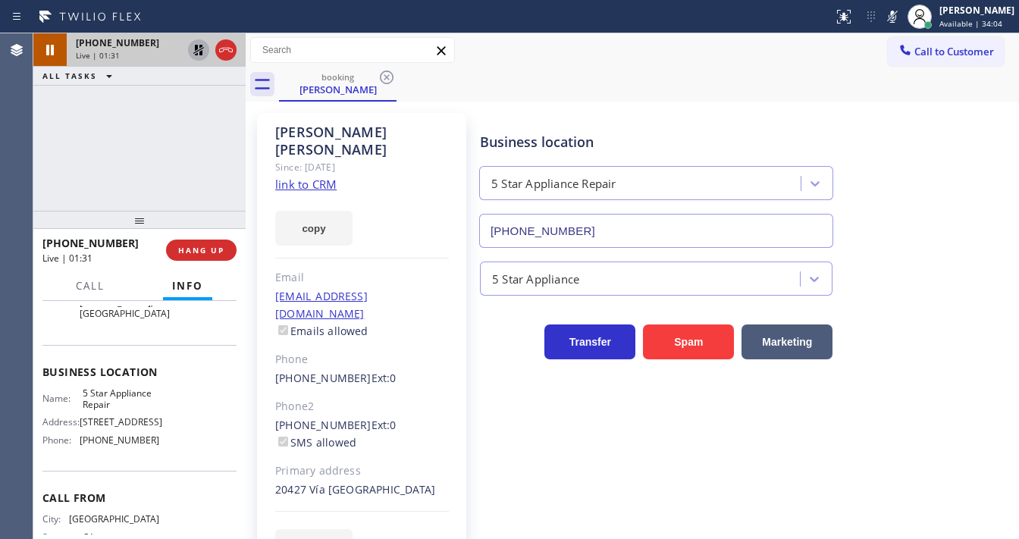
click at [196, 49] on icon at bounding box center [198, 50] width 11 height 11
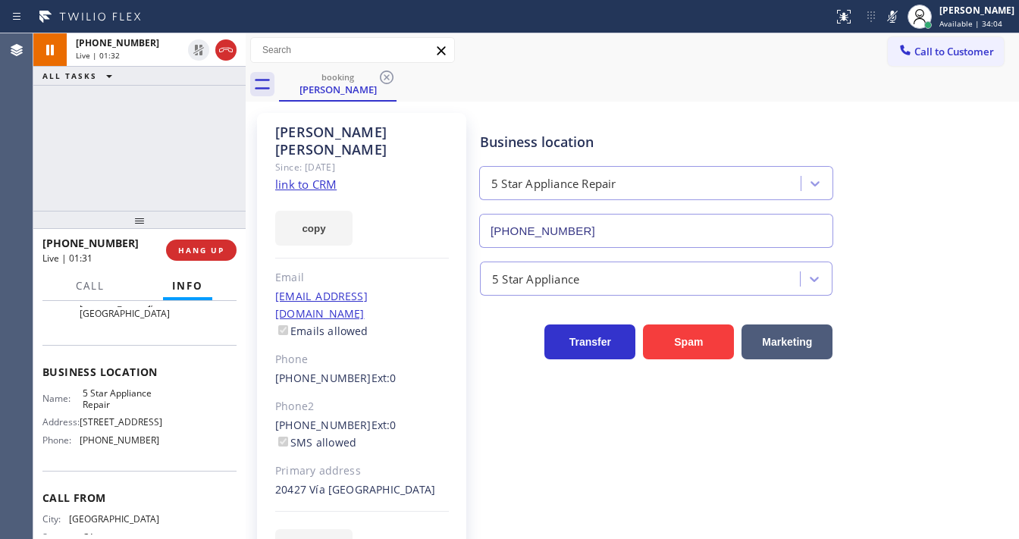
click at [896, 21] on icon at bounding box center [893, 17] width 8 height 12
click at [871, 88] on div "booking [PERSON_NAME]" at bounding box center [649, 84] width 740 height 34
click at [213, 149] on div "[PHONE_NUMBER] Live | 01:33 ALL TASKS ALL TASKS ACTIVE TASKS TASKS IN WRAP UP" at bounding box center [139, 121] width 212 height 177
drag, startPoint x: 187, startPoint y: 145, endPoint x: 244, endPoint y: 6, distance: 150.0
click at [199, 133] on div "[PHONE_NUMBER] Live | 01:38 ALL TASKS ALL TASKS ACTIVE TASKS TASKS IN WRAP UP" at bounding box center [139, 121] width 212 height 177
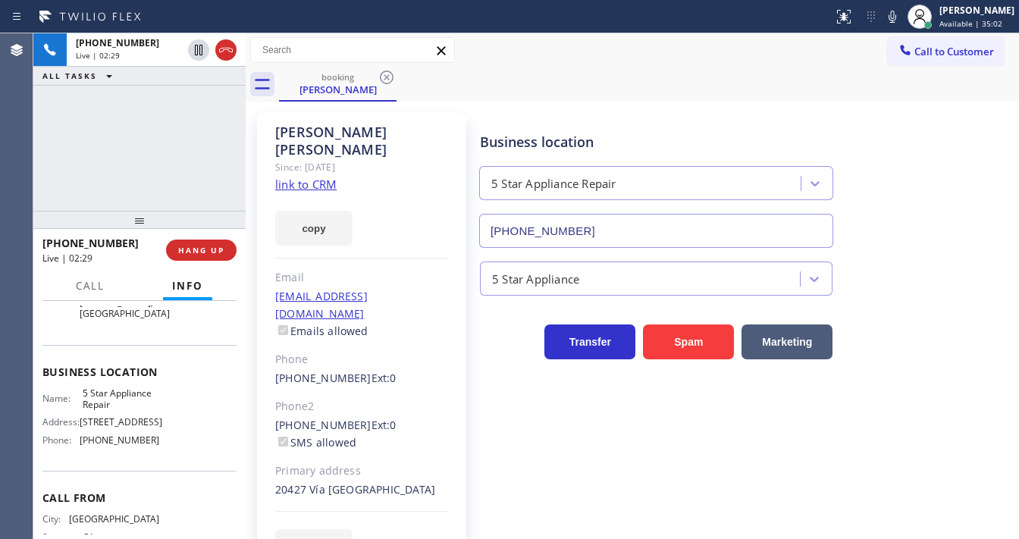
click at [140, 143] on div "[PHONE_NUMBER] Live | 02:29 ALL TASKS ALL TASKS ACTIVE TASKS TASKS IN WRAP UP" at bounding box center [139, 121] width 212 height 177
click at [902, 12] on icon at bounding box center [892, 17] width 18 height 18
drag, startPoint x: 224, startPoint y: 140, endPoint x: 219, endPoint y: 130, distance: 10.9
click at [220, 133] on div "[PHONE_NUMBER] Live | 02:33 ALL TASKS ALL TASKS ACTIVE TASKS TASKS IN WRAP UP" at bounding box center [139, 121] width 212 height 177
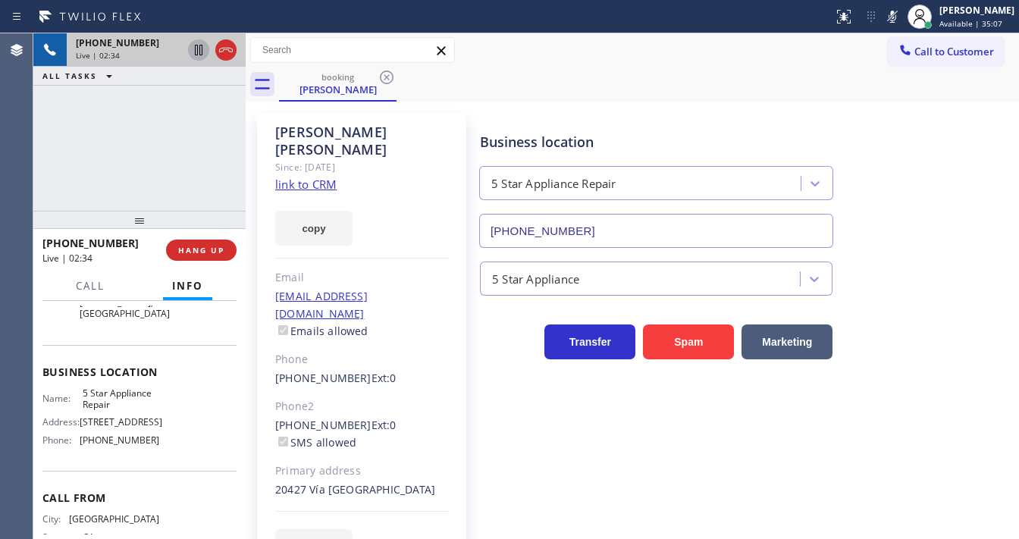
click at [194, 48] on icon at bounding box center [199, 50] width 18 height 18
click at [155, 111] on div "[PHONE_NUMBER] Live | 02:36 ALL TASKS ALL TASKS ACTIVE TASKS TASKS IN WRAP UP" at bounding box center [139, 121] width 212 height 177
click at [46, 187] on div "[PHONE_NUMBER] Live | 03:24 ALL TASKS ALL TASKS ACTIVE TASKS TASKS IN WRAP UP" at bounding box center [139, 121] width 212 height 177
click at [197, 54] on icon at bounding box center [198, 50] width 11 height 11
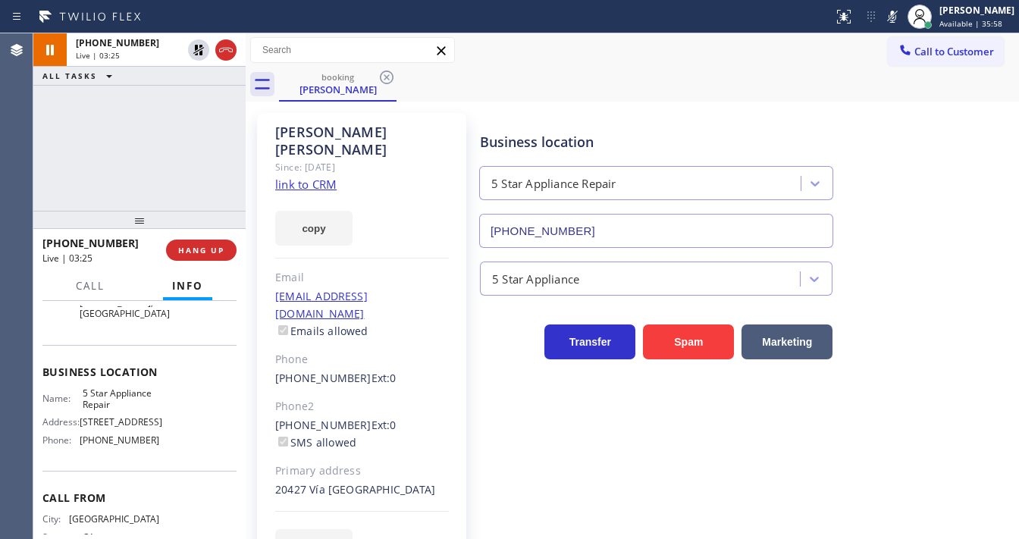
click at [902, 16] on icon at bounding box center [892, 17] width 18 height 18
click at [127, 186] on div "[PHONE_NUMBER] Live | 03:26 ALL TASKS ALL TASKS ACTIVE TASKS TASKS IN WRAP UP" at bounding box center [139, 121] width 212 height 177
click at [161, 164] on div "[PHONE_NUMBER] Live | 03:31 ALL TASKS ALL TASKS ACTIVE TASKS TASKS IN WRAP UP" at bounding box center [139, 121] width 212 height 177
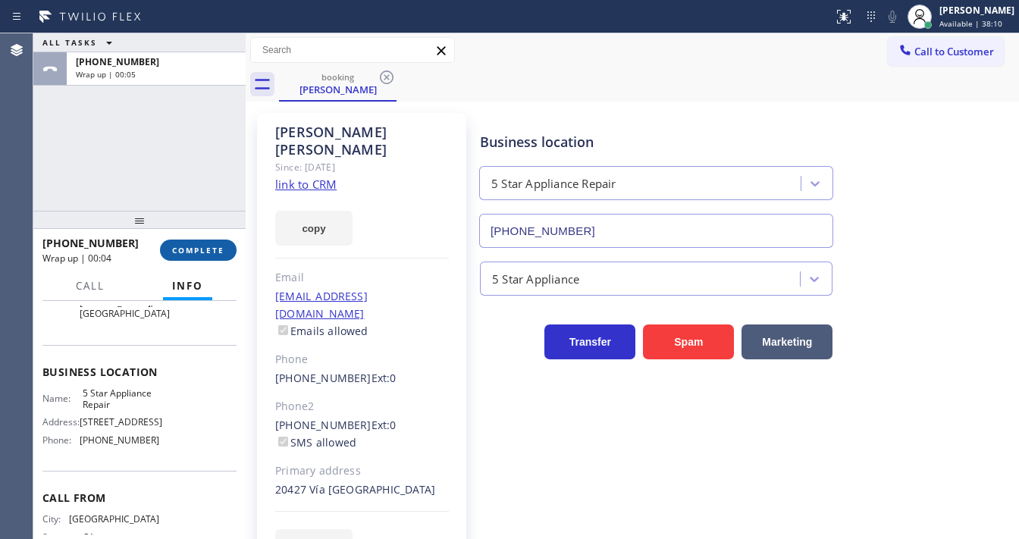
click at [202, 249] on span "COMPLETE" at bounding box center [198, 250] width 52 height 11
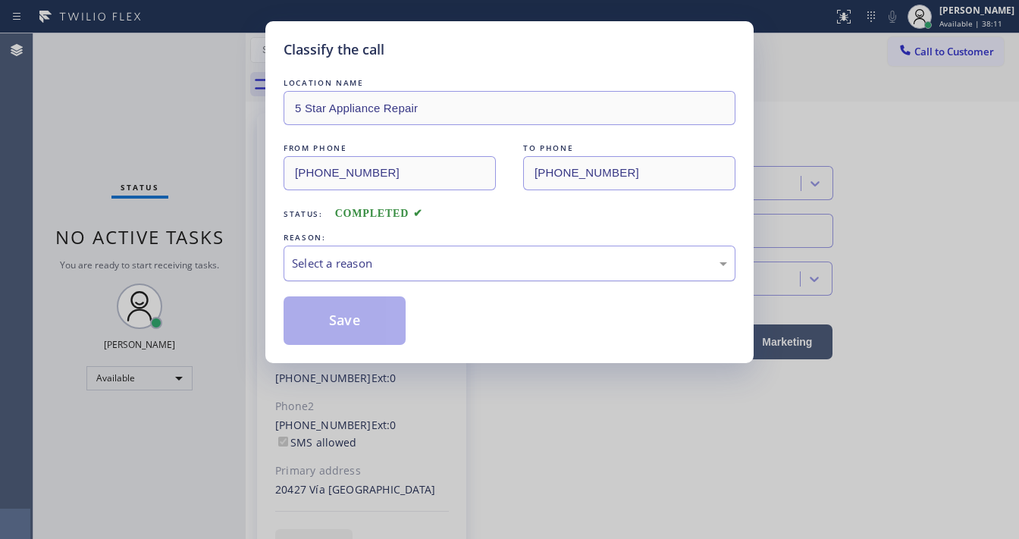
click at [378, 271] on div "Select a reason" at bounding box center [509, 263] width 435 height 17
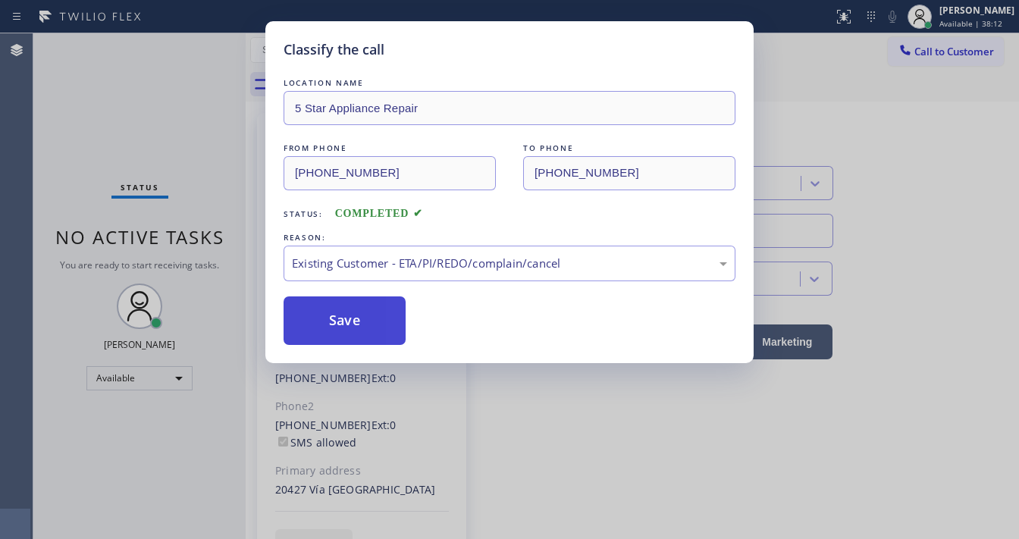
click at [352, 322] on button "Save" at bounding box center [345, 320] width 122 height 49
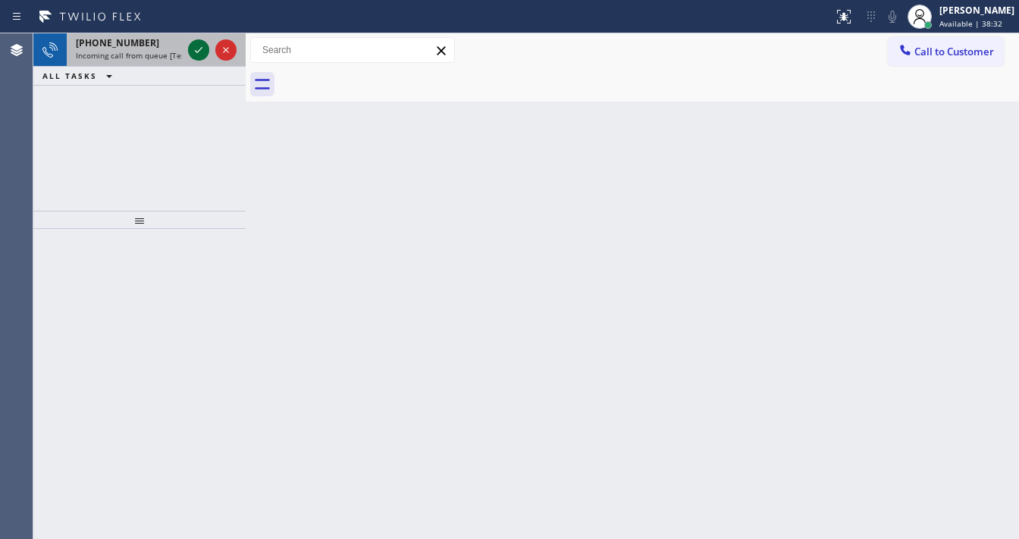
click at [193, 47] on icon at bounding box center [199, 50] width 18 height 18
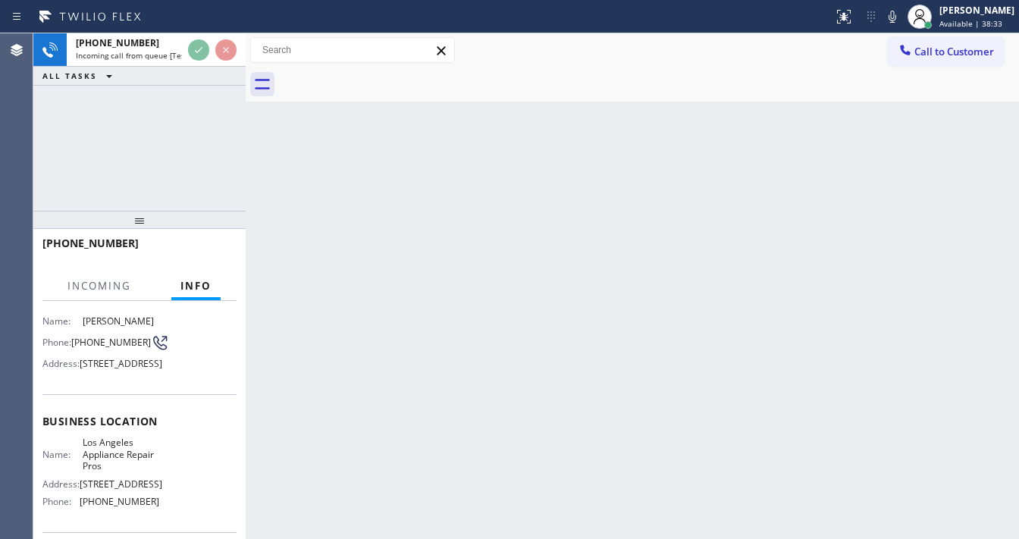
scroll to position [121, 0]
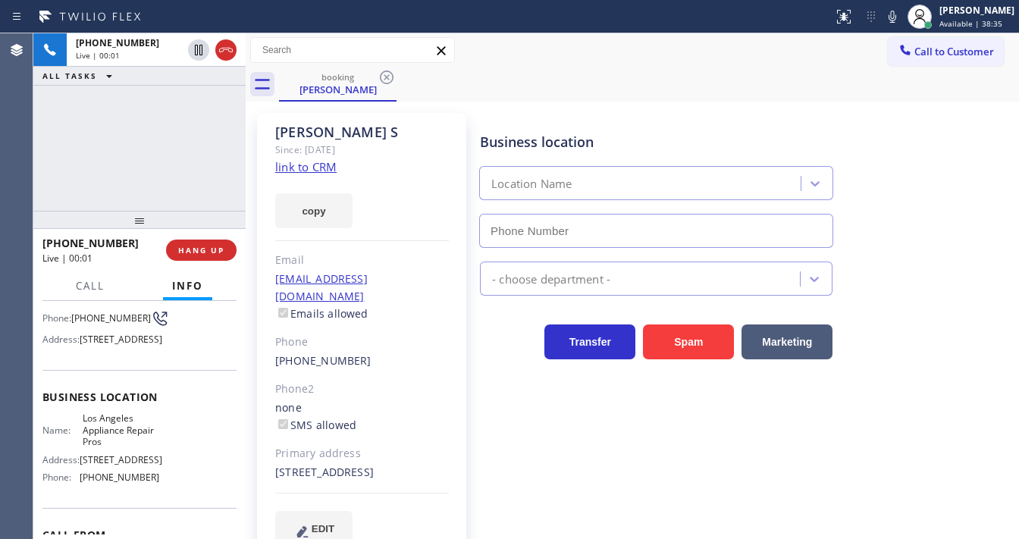
type input "[PHONE_NUMBER]"
click at [325, 169] on link "link to CRM" at bounding box center [305, 166] width 61 height 15
click at [901, 21] on icon at bounding box center [892, 17] width 18 height 18
click at [902, 17] on icon at bounding box center [892, 17] width 18 height 18
click at [795, 49] on div "Call to Customer Outbound call Location 5 Star Best Plumbing [GEOGRAPHIC_DATA] …" at bounding box center [632, 50] width 773 height 27
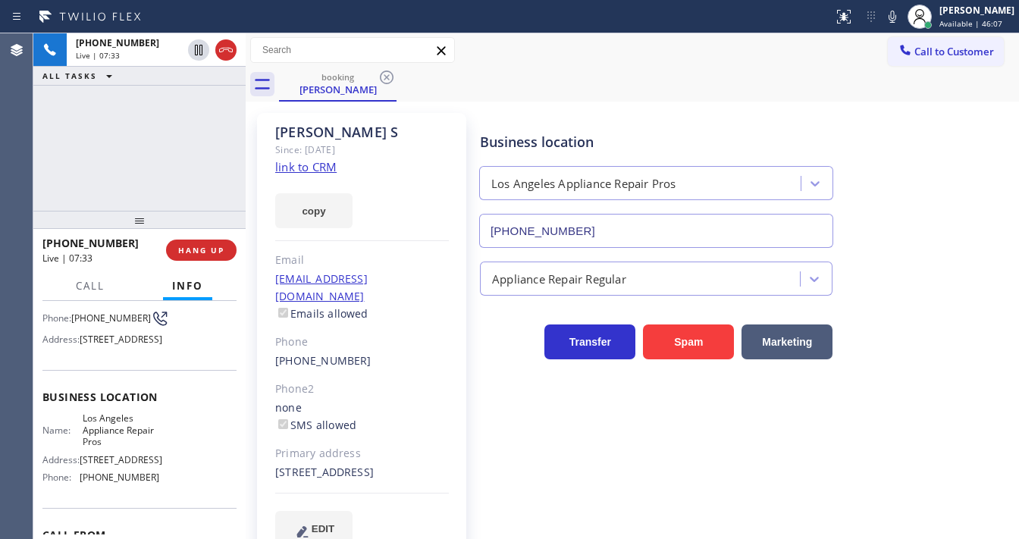
click at [902, 23] on icon at bounding box center [892, 17] width 18 height 18
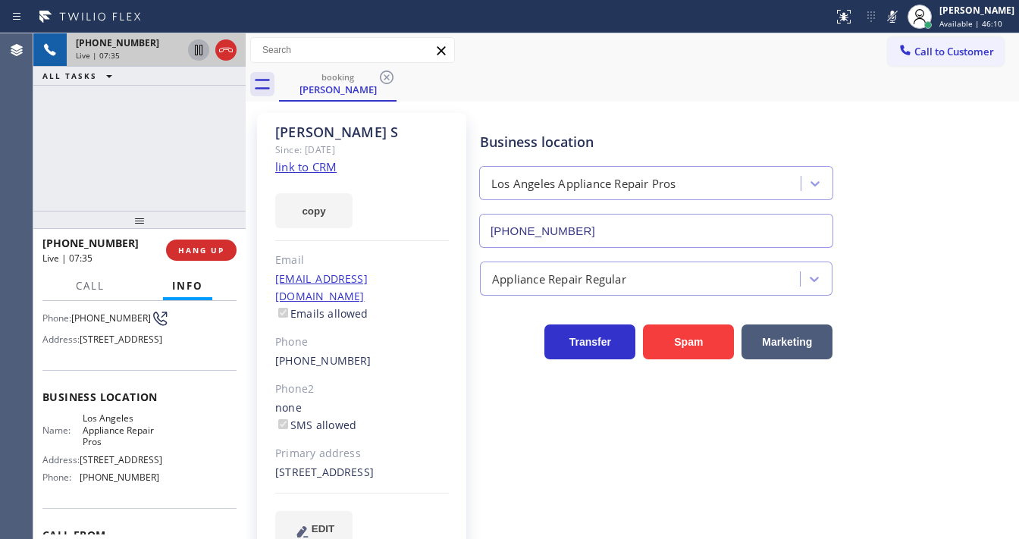
click at [199, 48] on icon at bounding box center [199, 50] width 18 height 18
drag, startPoint x: 67, startPoint y: 187, endPoint x: 108, endPoint y: 153, distance: 52.8
click at [67, 187] on div "[PHONE_NUMBER] Live | 08:48 ALL TASKS ALL TASKS ACTIVE TASKS TASKS IN WRAP UP" at bounding box center [139, 121] width 212 height 177
click at [190, 49] on icon at bounding box center [199, 50] width 18 height 18
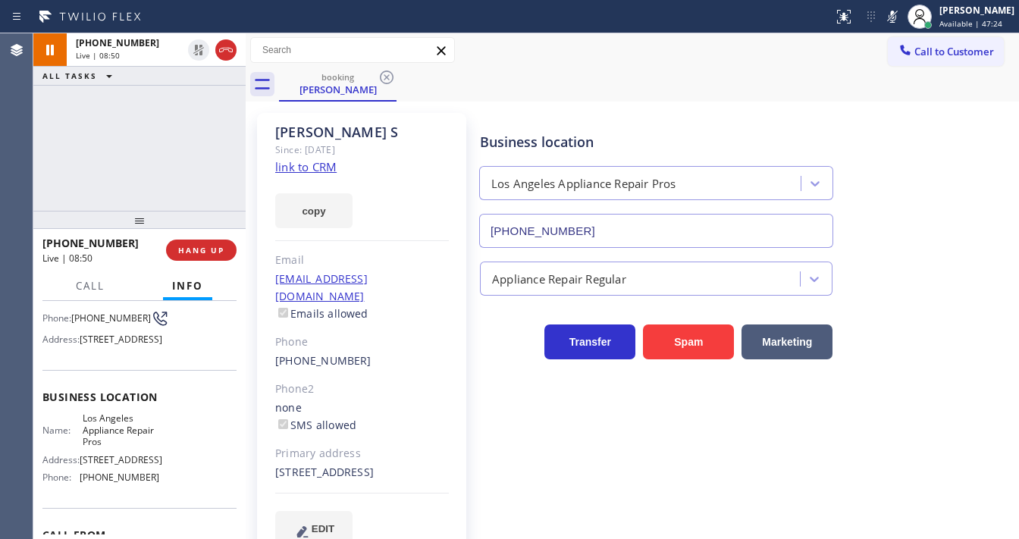
click at [896, 21] on icon at bounding box center [893, 17] width 8 height 12
click at [555, 61] on div "Call to Customer Outbound call Location 5 Star Best Plumbing [GEOGRAPHIC_DATA] …" at bounding box center [632, 50] width 773 height 27
click at [42, 178] on div "[PHONE_NUMBER] Live | 09:17 ALL TASKS ALL TASKS ACTIVE TASKS TASKS IN WRAP UP" at bounding box center [139, 121] width 212 height 177
click at [902, 21] on icon at bounding box center [892, 17] width 18 height 18
click at [199, 121] on div "[PHONE_NUMBER] Live | 09:22 ALL TASKS ALL TASKS ACTIVE TASKS TASKS IN WRAP UP" at bounding box center [139, 121] width 212 height 177
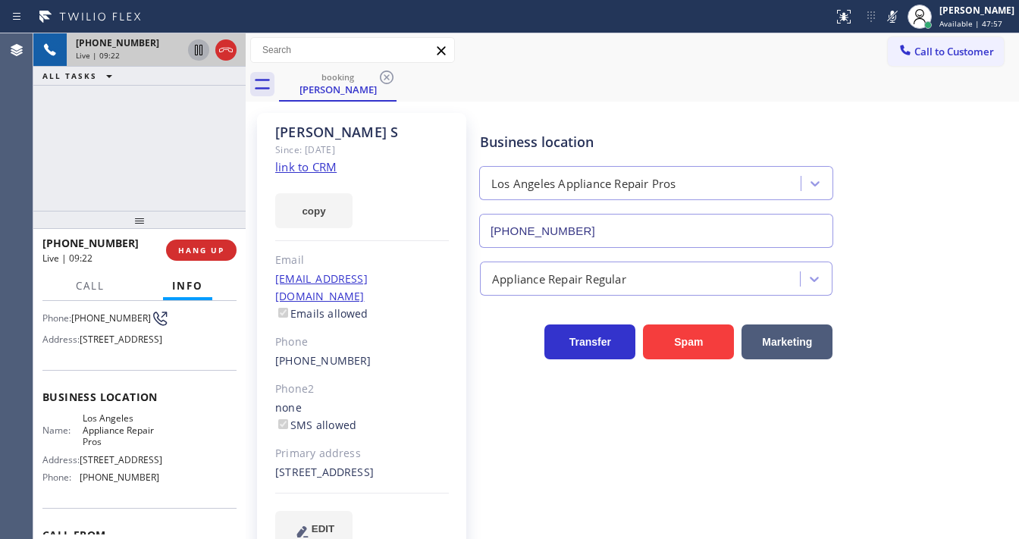
click at [197, 52] on icon at bounding box center [199, 50] width 8 height 11
click at [68, 177] on div "[PHONE_NUMBER] Live | 10:56 ALL TASKS ALL TASKS ACTIVE TASKS TASKS IN WRAP UP" at bounding box center [139, 121] width 212 height 177
click at [194, 52] on icon at bounding box center [199, 50] width 18 height 18
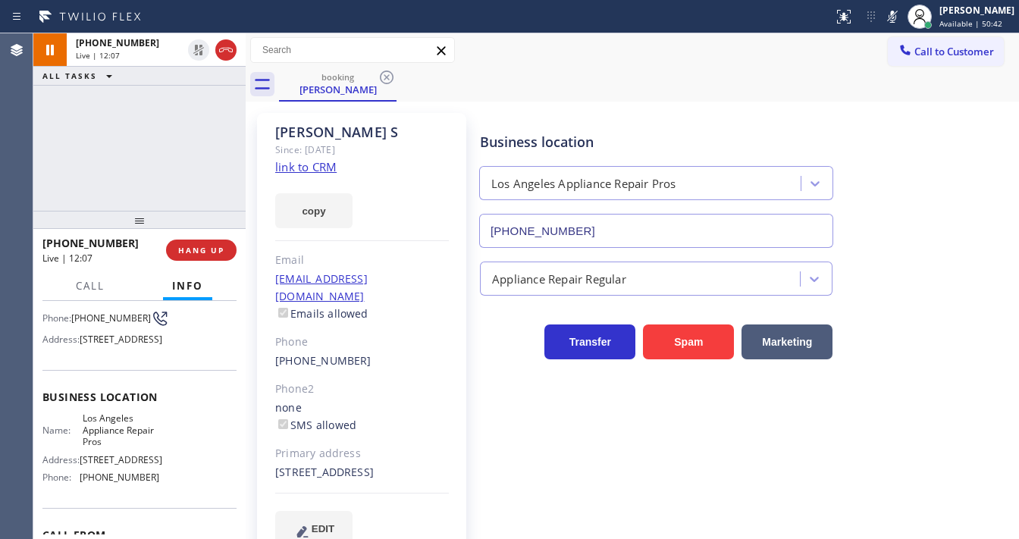
click at [896, 17] on icon at bounding box center [893, 17] width 8 height 12
click at [130, 131] on div "[PHONE_NUMBER] Live | 12:08 ALL TASKS ALL TASKS ACTIVE TASKS TASKS IN WRAP UP" at bounding box center [139, 121] width 212 height 177
click at [191, 162] on div "[PHONE_NUMBER] Live | 12:09 ALL TASKS ALL TASKS ACTIVE TASKS TASKS IN WRAP UP" at bounding box center [139, 121] width 212 height 177
click at [896, 11] on icon at bounding box center [892, 17] width 18 height 18
drag, startPoint x: 896, startPoint y: 11, endPoint x: 901, endPoint y: 17, distance: 8.2
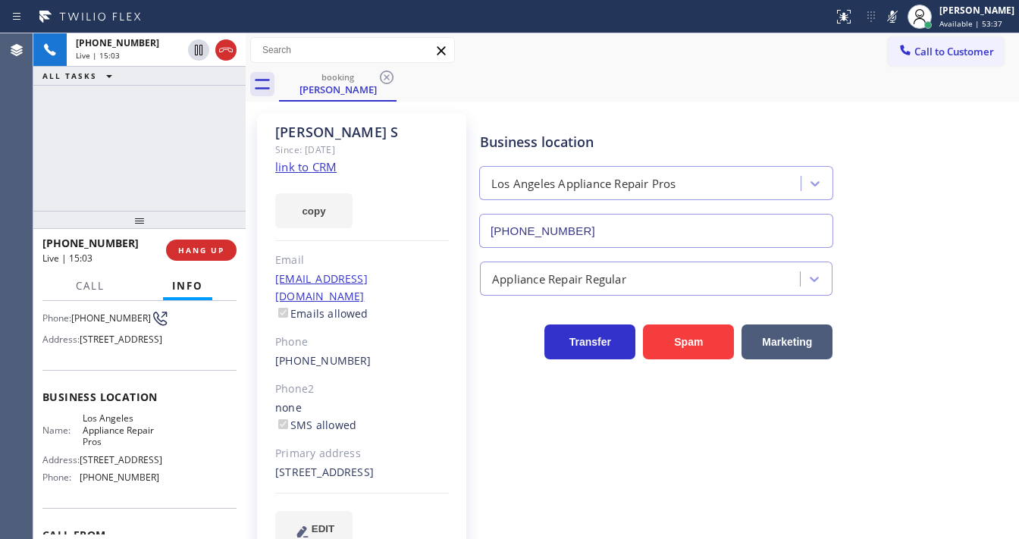
click at [898, 17] on rect at bounding box center [892, 15] width 11 height 11
drag, startPoint x: 332, startPoint y: 133, endPoint x: 277, endPoint y: 135, distance: 55.4
click at [277, 135] on div "[PERSON_NAME]" at bounding box center [362, 132] width 174 height 17
click at [55, 181] on div "[PHONE_NUMBER] Live | 15:19 ALL TASKS ALL TASKS ACTIVE TASKS TASKS IN WRAP UP" at bounding box center [139, 121] width 212 height 177
click at [38, 172] on div "[PHONE_NUMBER] Live | 18:22 ALL TASKS ALL TASKS ACTIVE TASKS TASKS IN WRAP UP" at bounding box center [139, 121] width 212 height 177
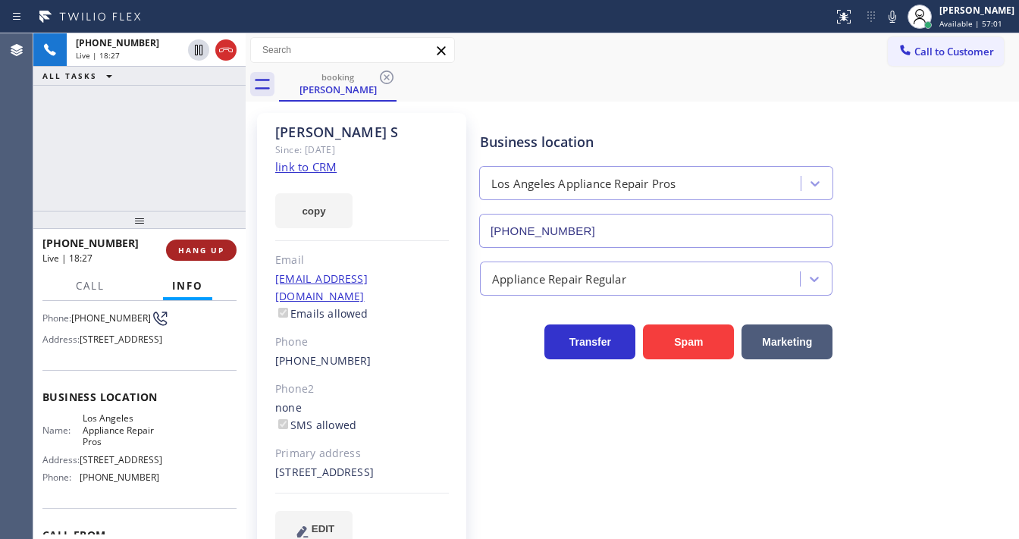
click at [230, 254] on button "HANG UP" at bounding box center [201, 250] width 71 height 21
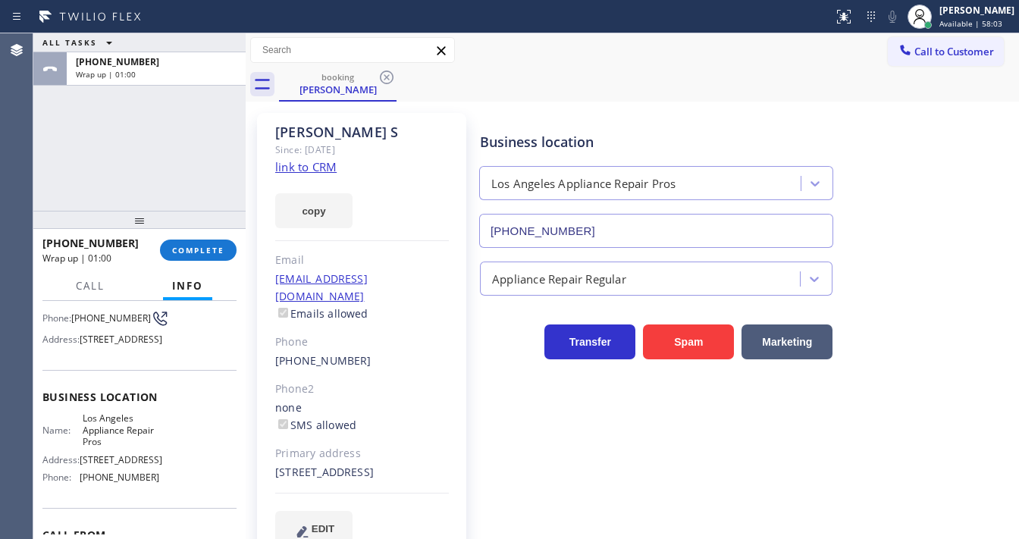
click at [200, 146] on div "ALL TASKS ALL TASKS ACTIVE TASKS TASKS IN WRAP UP [PHONE_NUMBER] Wrap up | 01:00" at bounding box center [139, 121] width 212 height 177
click at [100, 345] on span "[STREET_ADDRESS]" at bounding box center [121, 339] width 83 height 11
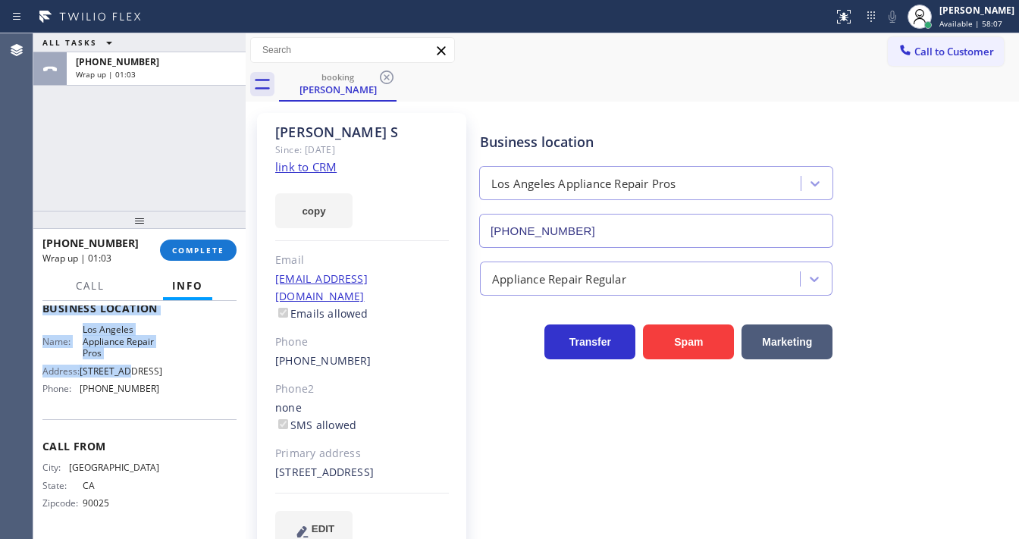
scroll to position [243, 0]
drag, startPoint x: 42, startPoint y: 333, endPoint x: 159, endPoint y: 403, distance: 136.0
click at [159, 403] on div "Context Queue: [Test] All Priority: 2 Customer Name: [PERSON_NAME] S Phone: [PH…" at bounding box center [139, 315] width 194 height 439
copy div "Customer Name: [PERSON_NAME] S Phone: [PHONE_NUMBER] Address: [STREET_ADDRESS] …"
click at [150, 158] on div "ALL TASKS ALL TASKS ACTIVE TASKS TASKS IN WRAP UP [PHONE_NUMBER] Wrap up | 01:04" at bounding box center [139, 121] width 212 height 177
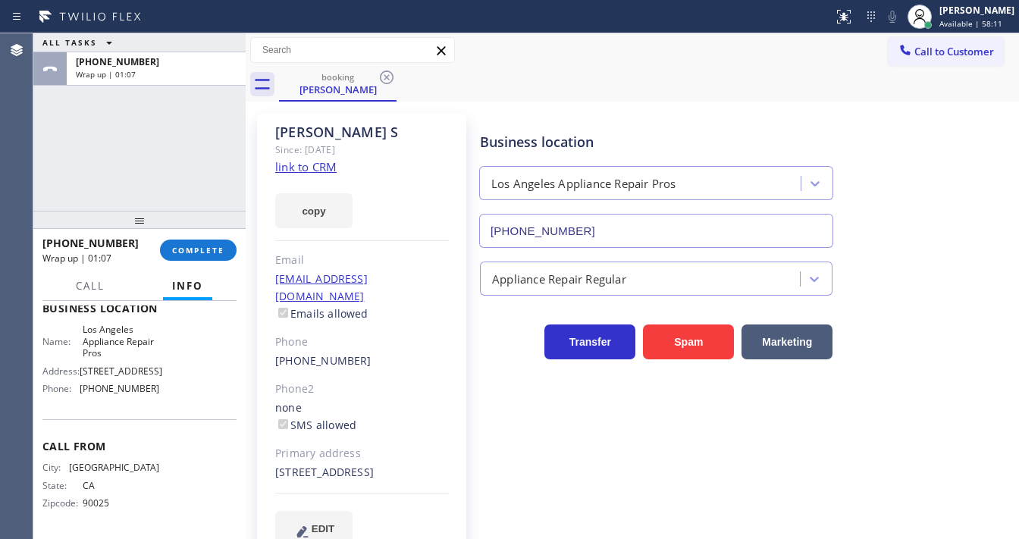
click at [163, 155] on div "ALL TASKS ALL TASKS ACTIVE TASKS TASKS IN WRAP UP [PHONE_NUMBER] Wrap up | 01:07" at bounding box center [139, 121] width 212 height 177
click at [942, 50] on span "Call to Customer" at bounding box center [954, 52] width 80 height 14
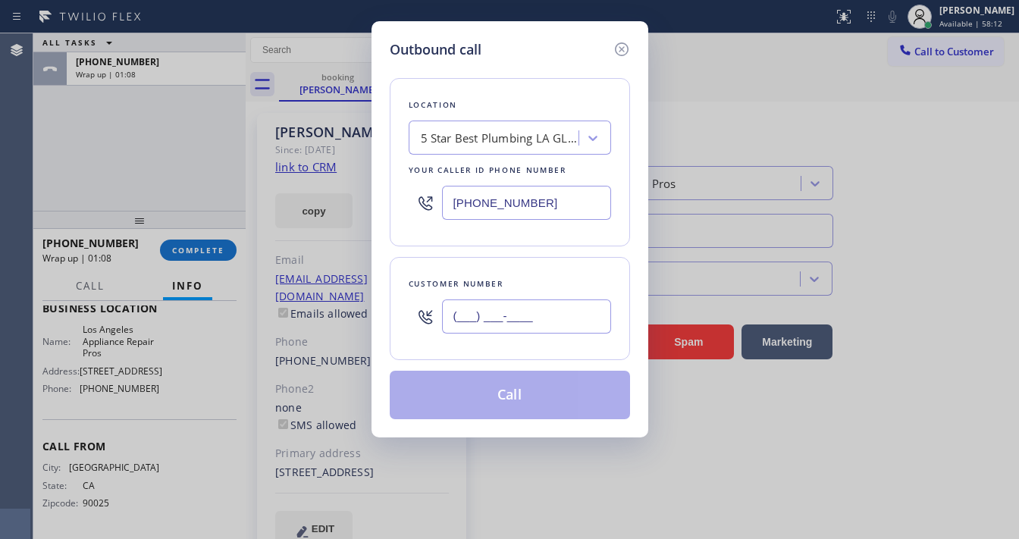
click at [513, 310] on input "(___) ___-____" at bounding box center [526, 316] width 169 height 34
paste input "310) 909-3895"
click at [510, 255] on div "Location 5 Star Best Plumbing LA GLSA Your caller id phone number [PHONE_NUMBER…" at bounding box center [510, 239] width 240 height 359
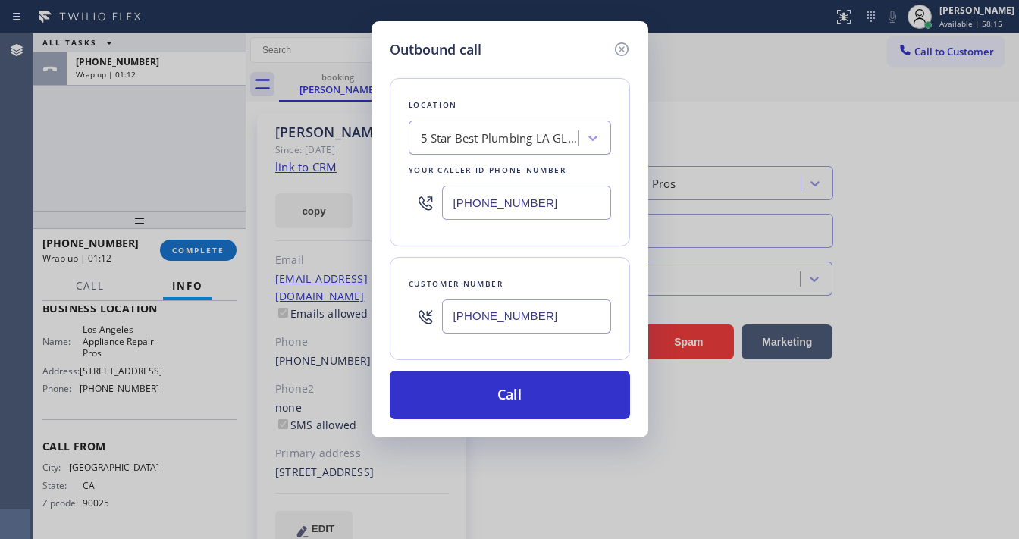
click at [497, 310] on input "[PHONE_NUMBER]" at bounding box center [526, 316] width 169 height 34
click at [497, 202] on input "[PHONE_NUMBER]" at bounding box center [526, 203] width 169 height 34
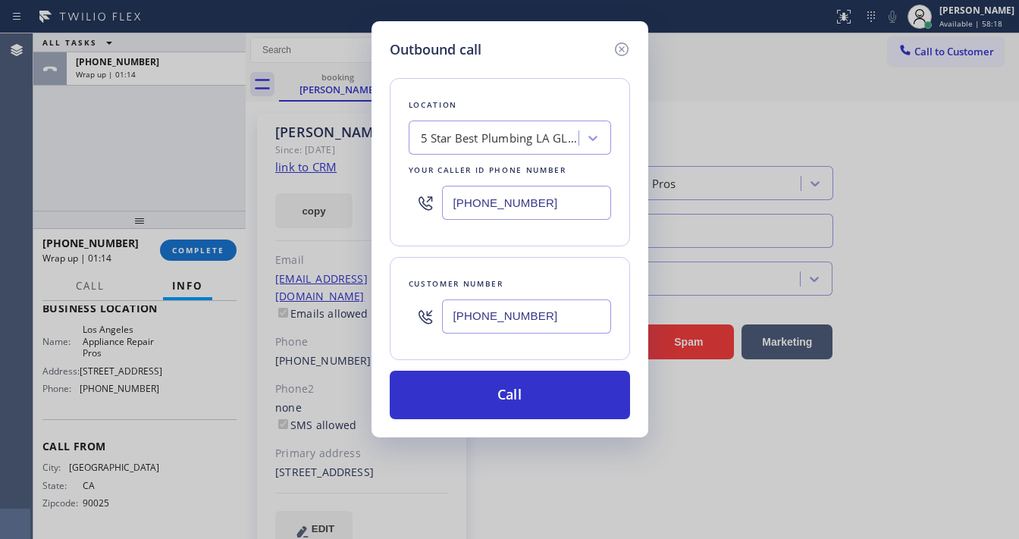
click at [497, 202] on input "[PHONE_NUMBER]" at bounding box center [526, 203] width 169 height 34
click at [516, 306] on input "[PHONE_NUMBER]" at bounding box center [526, 316] width 169 height 34
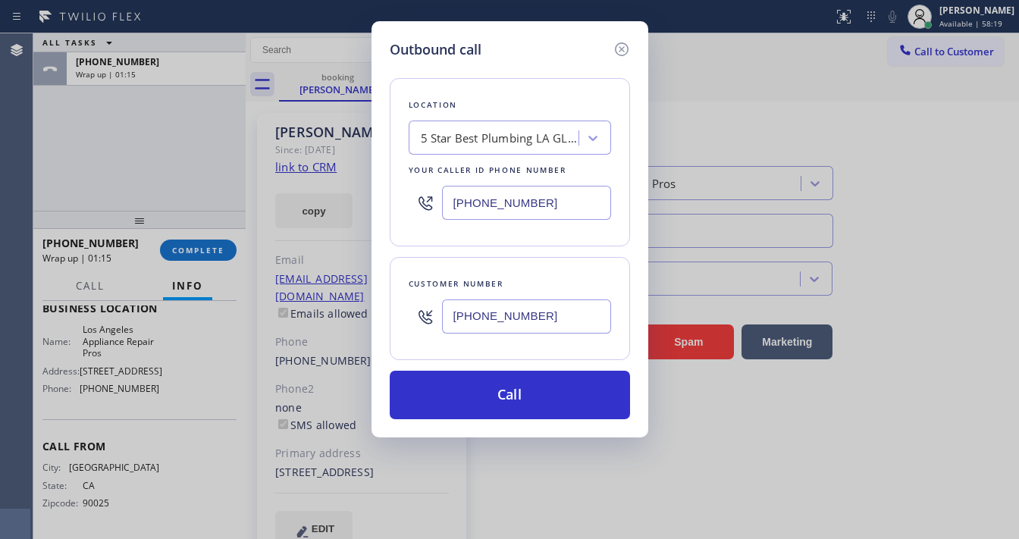
paste input "text"
click at [488, 261] on div "Customer number [PHONE_NUMBER]" at bounding box center [510, 308] width 240 height 103
click at [500, 318] on input "[PHONE_NUMBER]" at bounding box center [526, 316] width 169 height 34
click at [500, 319] on input "[PHONE_NUMBER]" at bounding box center [526, 316] width 169 height 34
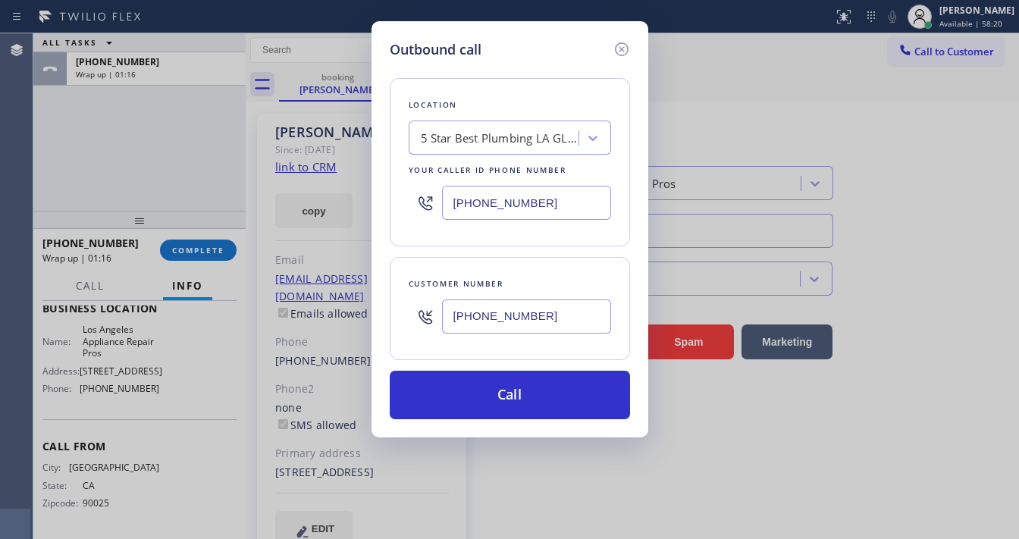
paste input "text"
type input "[PHONE_NUMBER]"
click at [467, 265] on div "Customer number [PHONE_NUMBER]" at bounding box center [510, 308] width 240 height 103
click at [500, 215] on input "[PHONE_NUMBER]" at bounding box center [526, 203] width 169 height 34
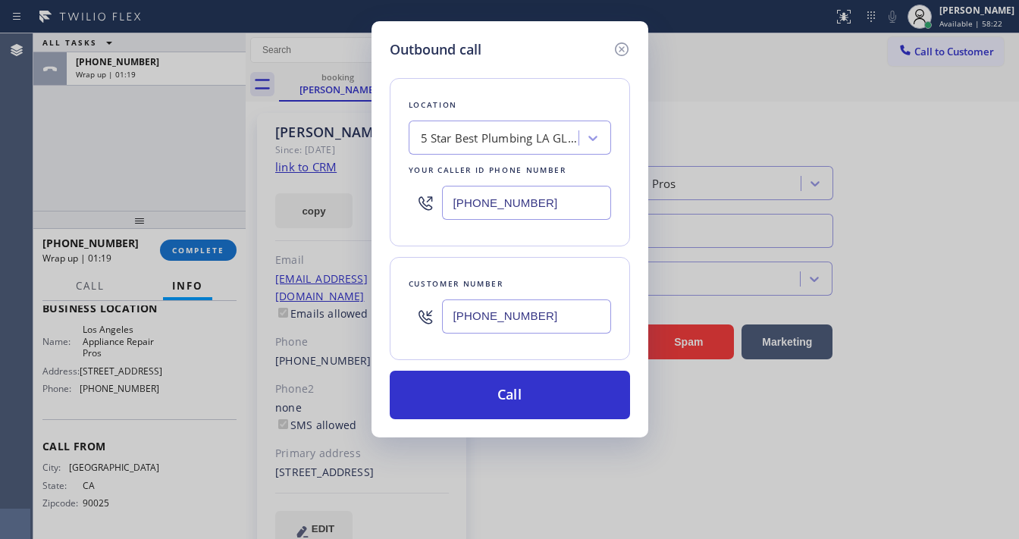
click at [500, 215] on input "[PHONE_NUMBER]" at bounding box center [526, 203] width 169 height 34
paste input "246-2033"
type input "[PHONE_NUMBER]"
click at [500, 263] on div "Customer number [PHONE_NUMBER]" at bounding box center [510, 308] width 240 height 103
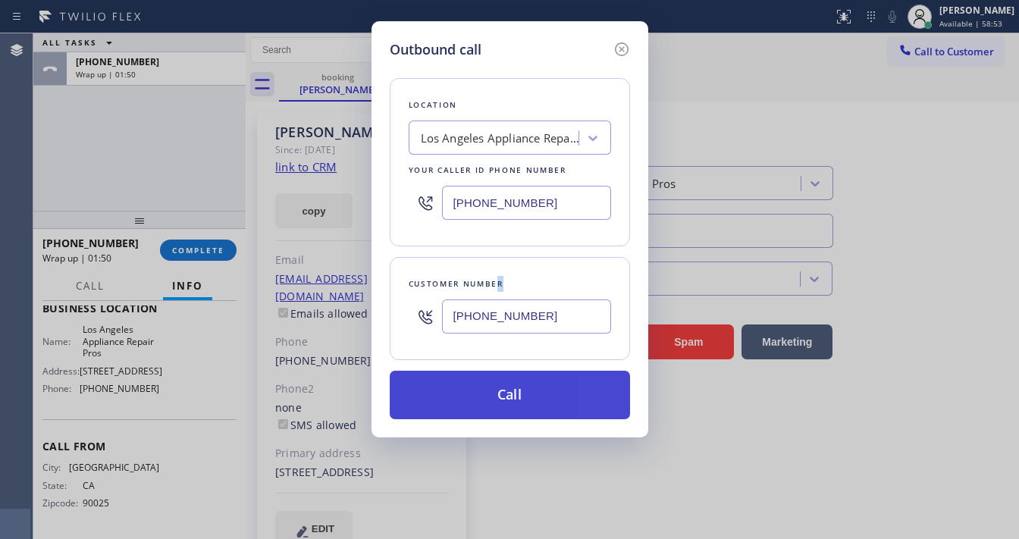
click at [525, 378] on button "Call" at bounding box center [510, 395] width 240 height 49
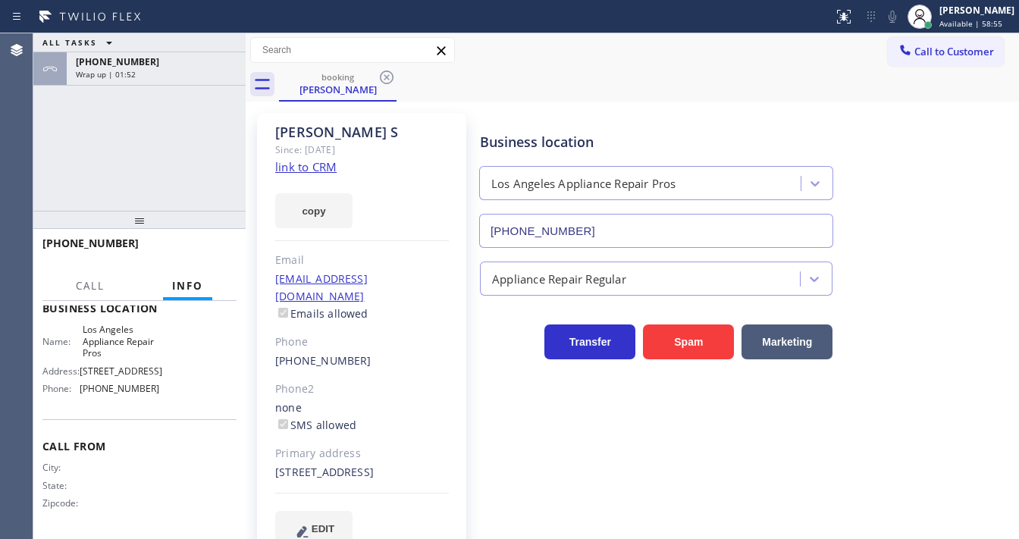
scroll to position [207, 0]
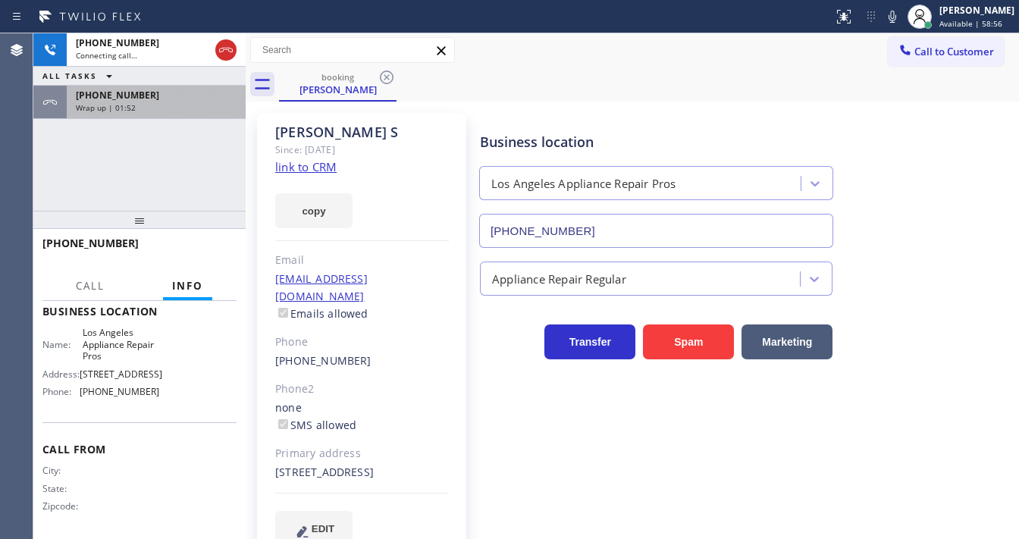
click at [179, 168] on div "[PHONE_NUMBER] Connecting call… ALL TASKS ALL TASKS ACTIVE TASKS TASKS IN WRAP …" at bounding box center [139, 121] width 212 height 177
click at [163, 105] on div "Wrap up | 01:52" at bounding box center [156, 107] width 161 height 11
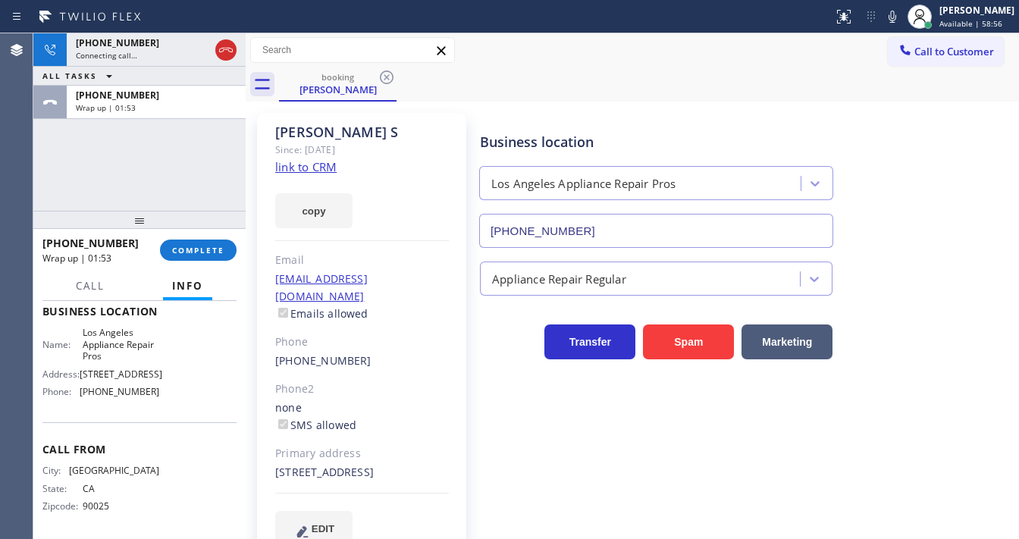
scroll to position [243, 0]
click at [206, 245] on span "COMPLETE" at bounding box center [198, 250] width 52 height 11
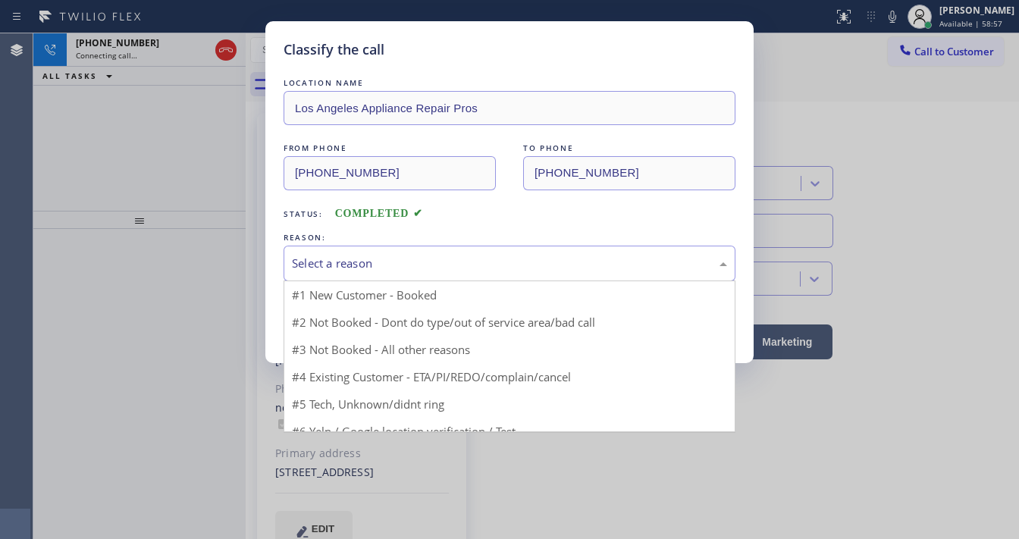
click at [385, 262] on div "Select a reason" at bounding box center [509, 263] width 435 height 17
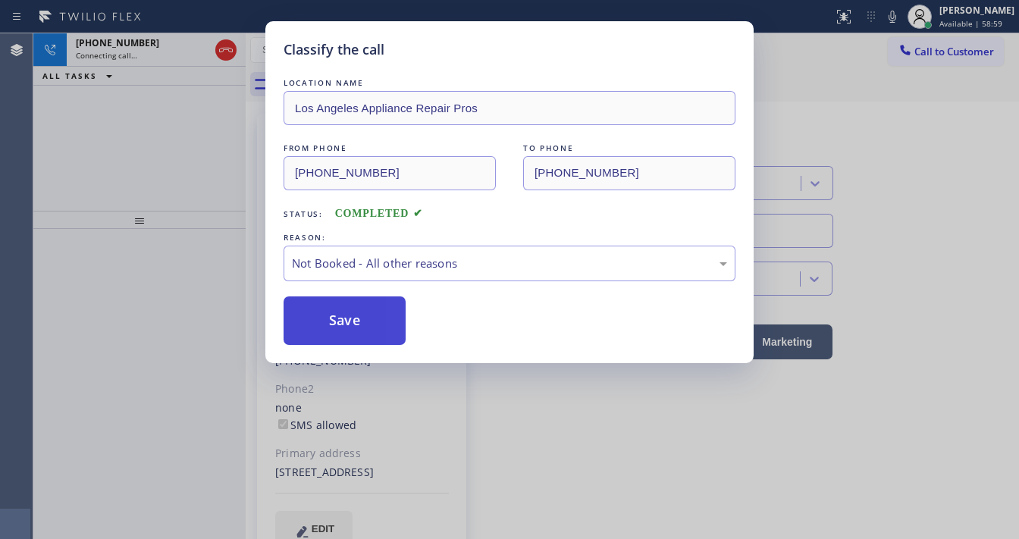
click at [357, 315] on button "Save" at bounding box center [345, 320] width 122 height 49
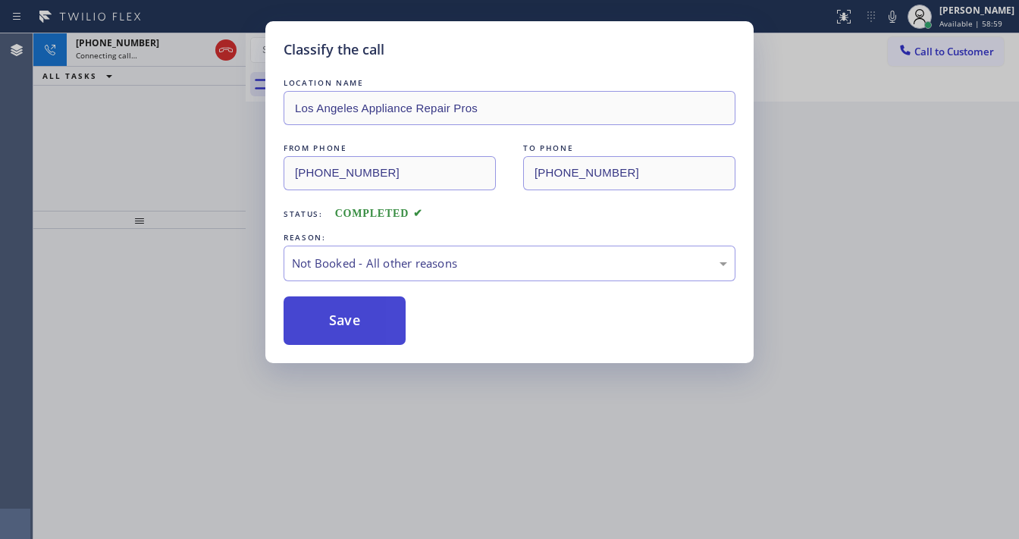
click at [357, 318] on button "Save" at bounding box center [345, 320] width 122 height 49
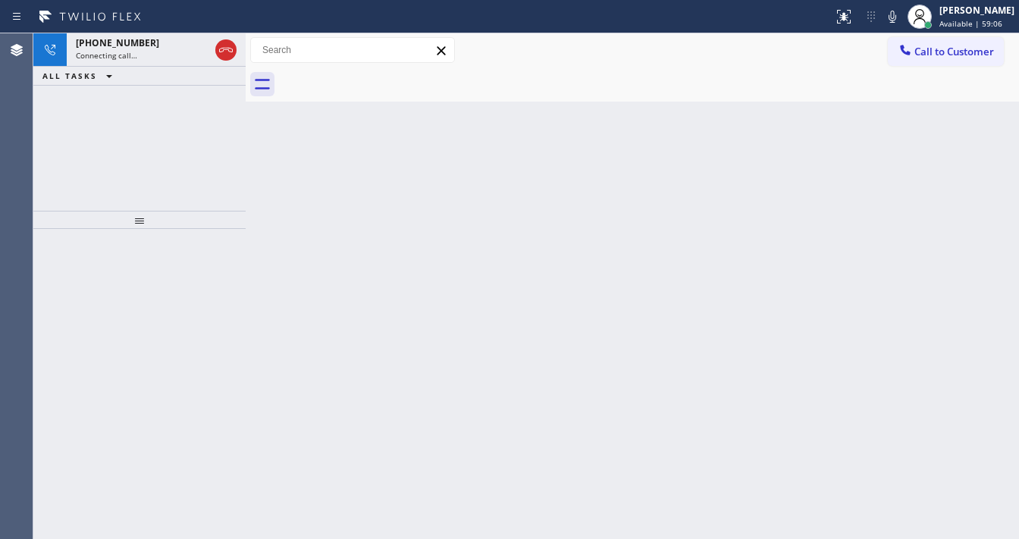
click at [66, 172] on div "[PHONE_NUMBER] Connecting call… ALL TASKS ALL TASKS ACTIVE TASKS TASKS IN WRAP …" at bounding box center [139, 121] width 212 height 177
click at [63, 179] on div "[PHONE_NUMBER] Live | 00:01 ALL TASKS ALL TASKS ACTIVE TASKS TASKS IN WRAP UP" at bounding box center [139, 121] width 212 height 177
click at [164, 178] on div "[PHONE_NUMBER] Live | 00:02 ALL TASKS ALL TASKS ACTIVE TASKS TASKS IN WRAP UP" at bounding box center [139, 121] width 212 height 177
click at [144, 149] on div "[PHONE_NUMBER] Live | 00:04 ALL TASKS ALL TASKS ACTIVE TASKS TASKS IN WRAP UP" at bounding box center [139, 121] width 212 height 177
click at [290, 118] on div "Back to Dashboard Change Sender ID Customers Technicians Select a contact Outbo…" at bounding box center [632, 286] width 773 height 506
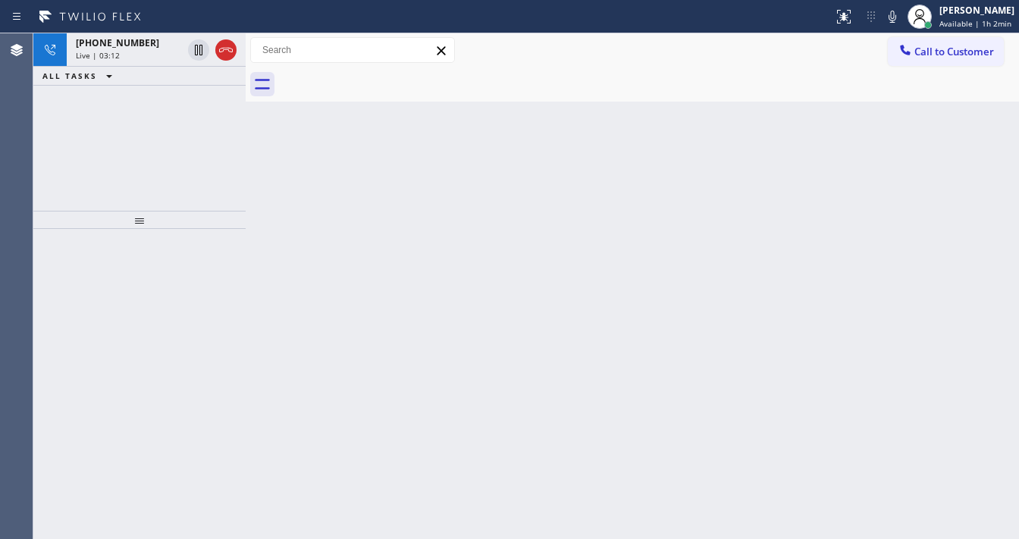
click at [140, 124] on div "[PHONE_NUMBER] Live | 03:12 ALL TASKS ALL TASKS ACTIVE TASKS TASKS IN WRAP UP" at bounding box center [139, 121] width 212 height 177
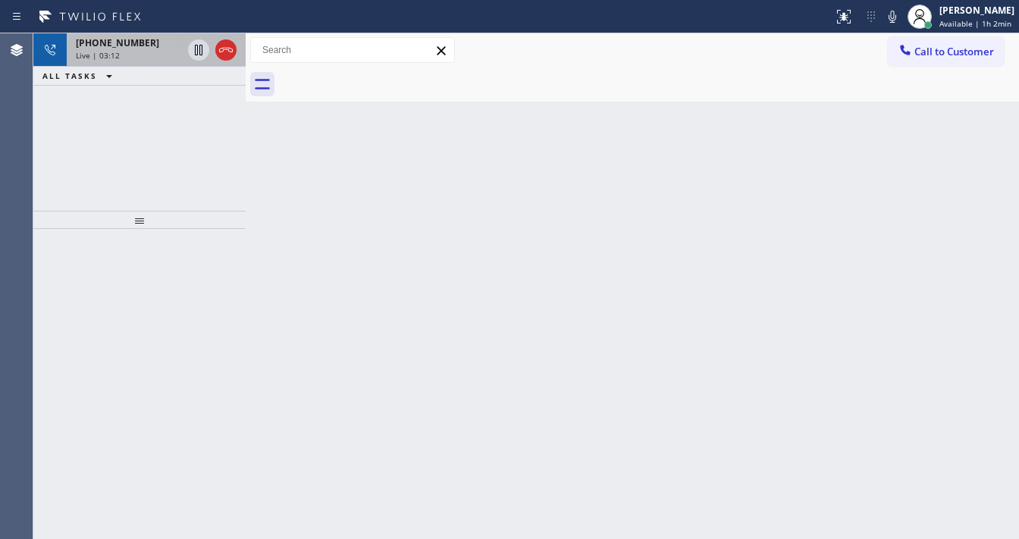
click at [140, 53] on div "Live | 03:12" at bounding box center [129, 55] width 106 height 11
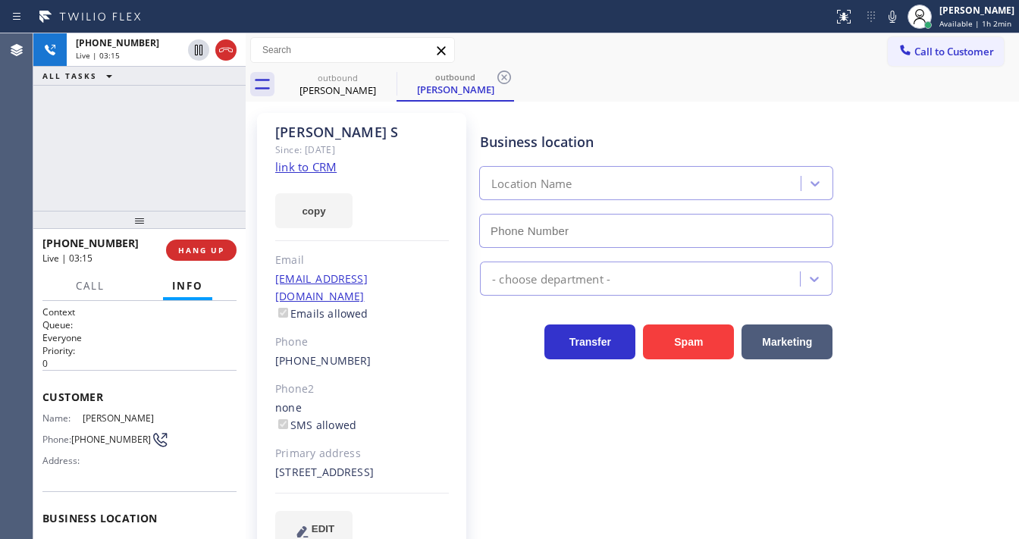
type input "[PHONE_NUMBER]"
drag, startPoint x: 224, startPoint y: 48, endPoint x: 397, endPoint y: 181, distance: 219.0
click at [388, 182] on div "[PHONE_NUMBER] Live | 03:39 ALL TASKS ALL TASKS ACTIVE TASKS TASKS IN WRAP UP […" at bounding box center [526, 286] width 986 height 506
click at [72, 157] on div "[PHONE_NUMBER] Live | 03:43 ALL TASKS ALL TASKS ACTIVE TASKS TASKS IN WRAP UP" at bounding box center [139, 121] width 212 height 177
click at [55, 173] on div "[PHONE_NUMBER] Live | 03:45 ALL TASKS ALL TASKS ACTIVE TASKS TASKS IN WRAP UP" at bounding box center [139, 121] width 212 height 177
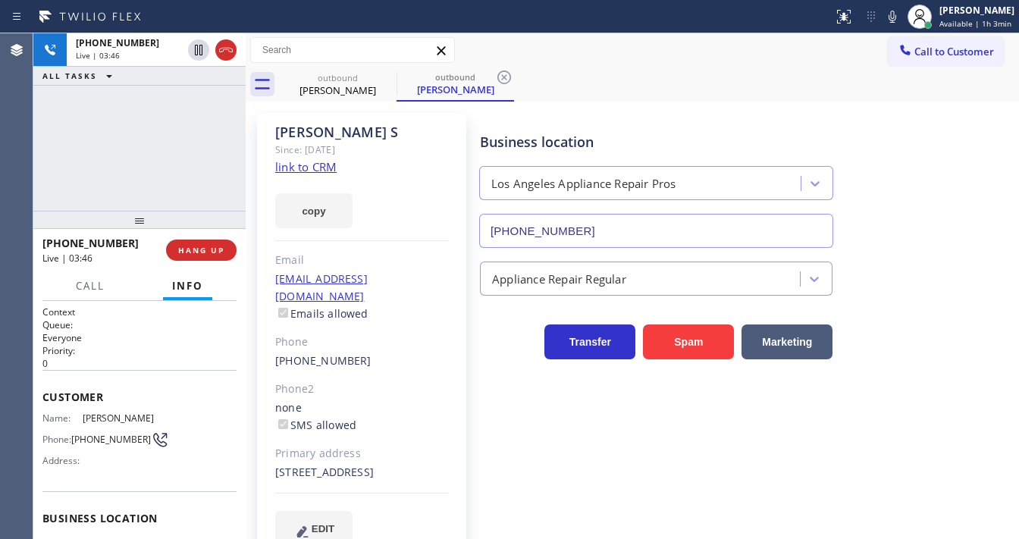
click at [177, 167] on div "[PHONE_NUMBER] Live | 03:46 ALL TASKS ALL TASKS ACTIVE TASKS TASKS IN WRAP UP" at bounding box center [139, 121] width 212 height 177
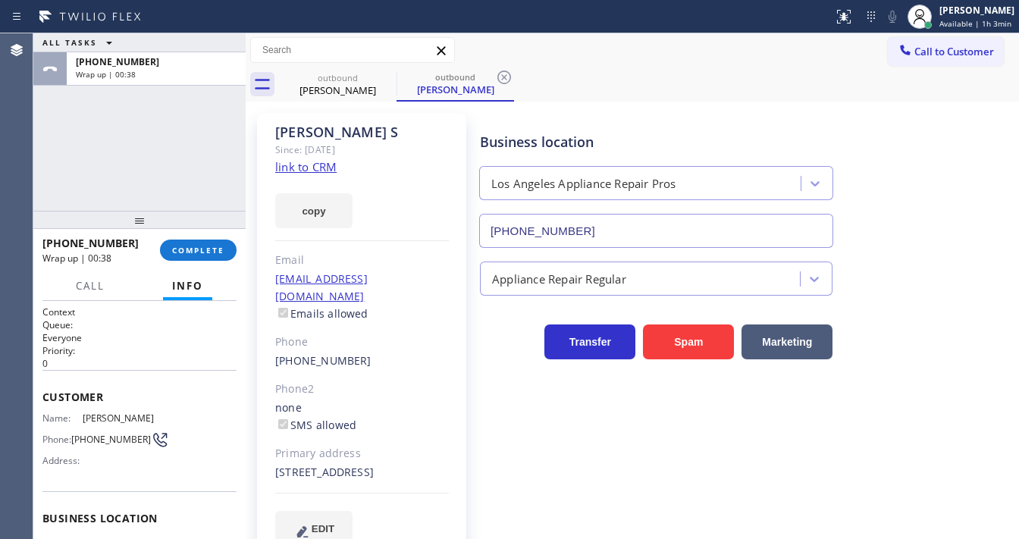
click at [54, 165] on div "ALL TASKS ALL TASKS ACTIVE TASKS TASKS IN WRAP UP [PHONE_NUMBER] Wrap up | 00:38" at bounding box center [139, 121] width 212 height 177
click at [978, 27] on span "Available | 1h 4min" at bounding box center [975, 23] width 72 height 11
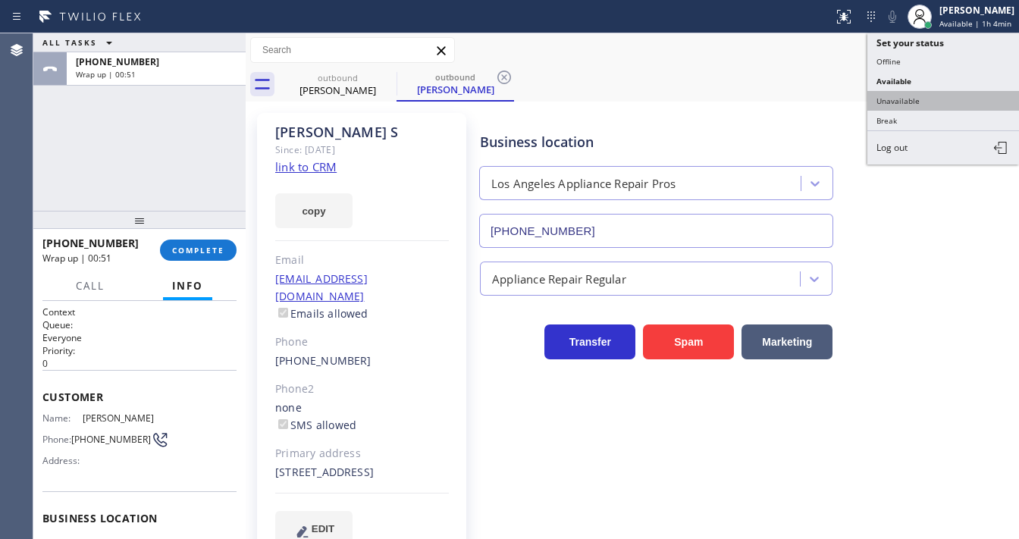
click at [911, 96] on button "Unavailable" at bounding box center [943, 101] width 152 height 20
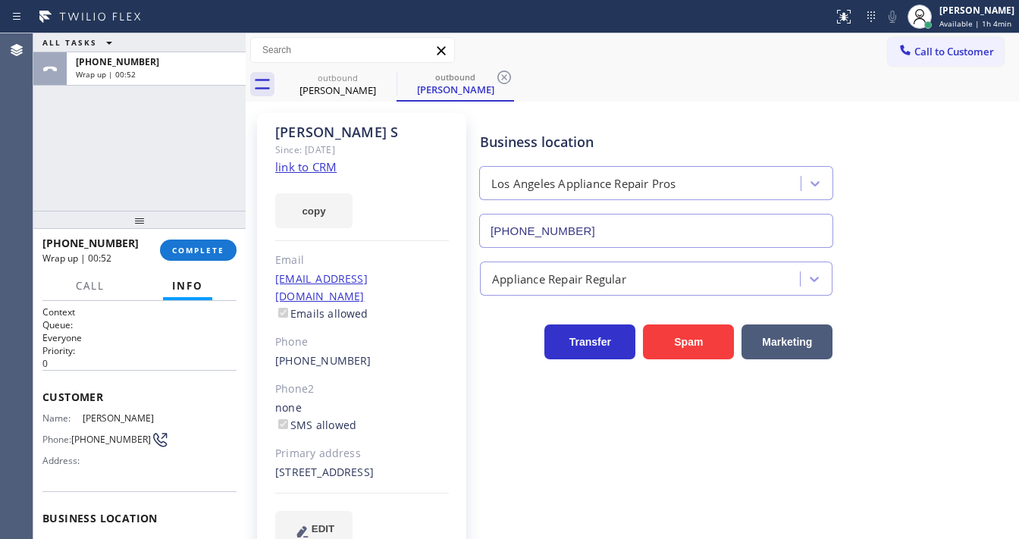
click at [175, 145] on div "ALL TASKS ALL TASKS ACTIVE TASKS TASKS IN WRAP UP [PHONE_NUMBER] Wrap up | 00:52" at bounding box center [139, 121] width 212 height 177
click at [206, 239] on div "[PHONE_NUMBER] Wrap up | 00:52 COMPLETE" at bounding box center [139, 249] width 194 height 39
click at [214, 252] on span "COMPLETE" at bounding box center [198, 250] width 52 height 11
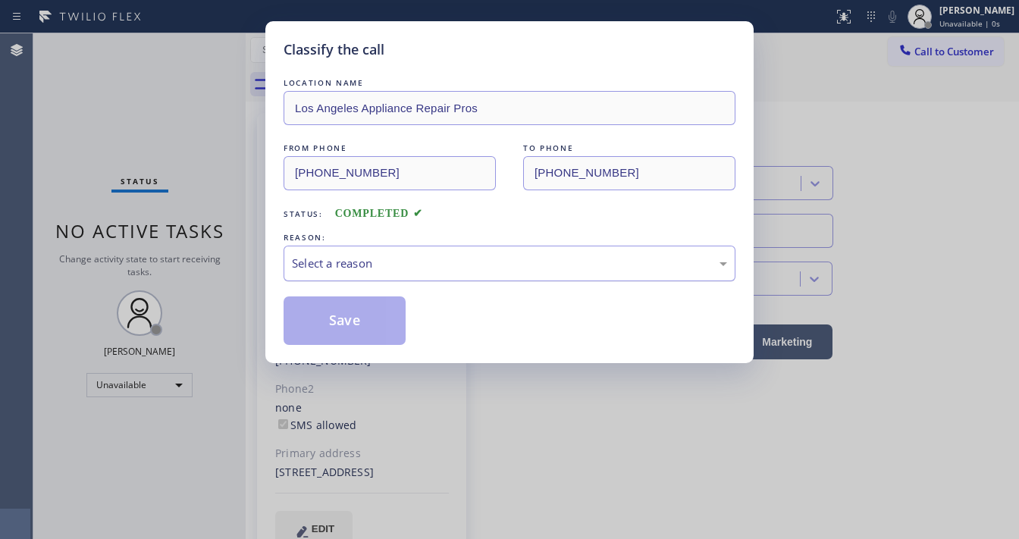
click at [392, 255] on div "Select a reason" at bounding box center [509, 263] width 435 height 17
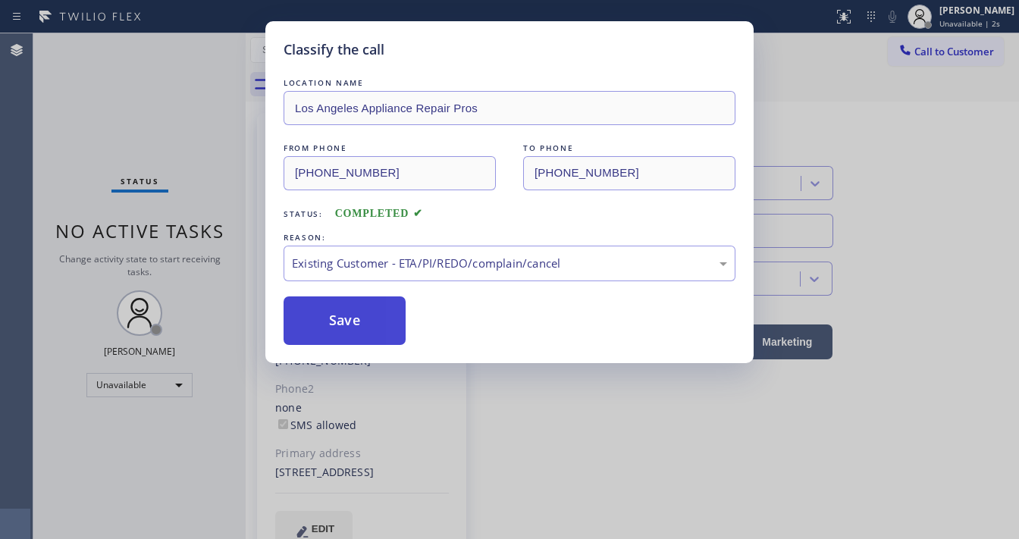
click at [363, 315] on button "Save" at bounding box center [345, 320] width 122 height 49
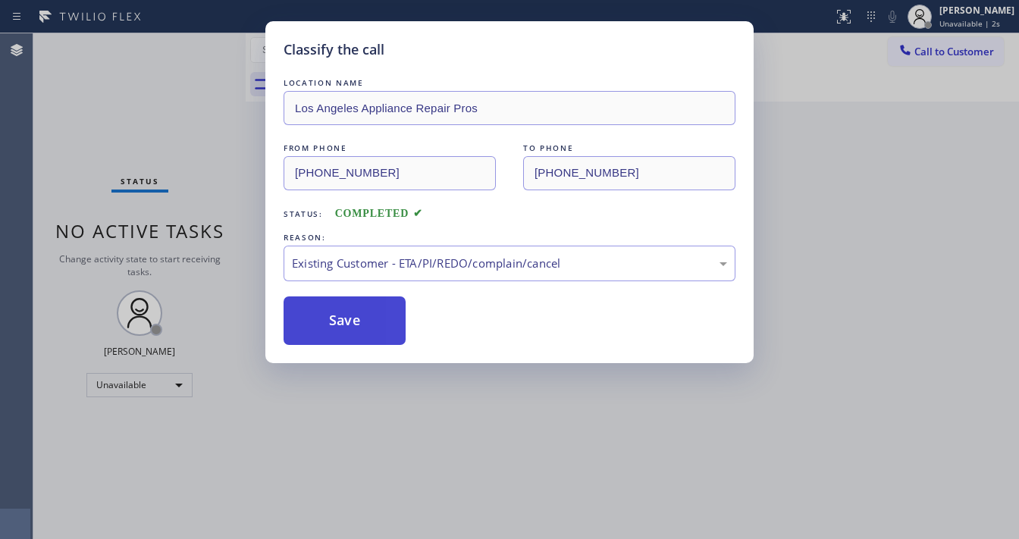
click at [363, 315] on button "Save" at bounding box center [345, 320] width 122 height 49
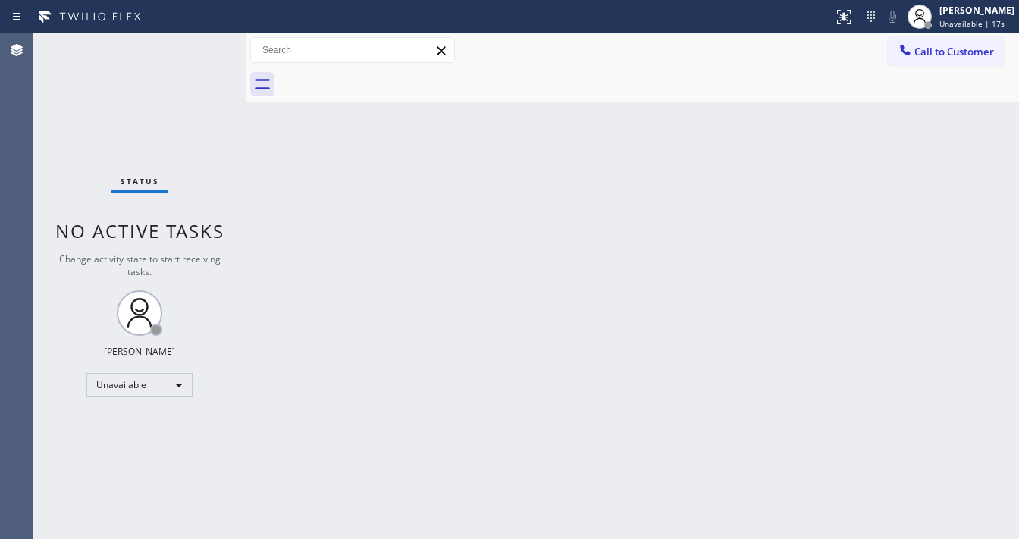
click at [46, 227] on div "Status No active tasks Change activity state to start receiving tasks. [PERSON_…" at bounding box center [139, 286] width 212 height 506
click at [136, 366] on div "Status No active tasks Change activity state to start receiving tasks. [PERSON_…" at bounding box center [139, 286] width 212 height 506
click at [136, 375] on div "Unavailable" at bounding box center [139, 385] width 106 height 24
click at [132, 458] on li "Break" at bounding box center [138, 462] width 103 height 18
click at [443, 376] on div "Back to Dashboard Change Sender ID Customers Technicians Select a contact Outbo…" at bounding box center [632, 286] width 773 height 506
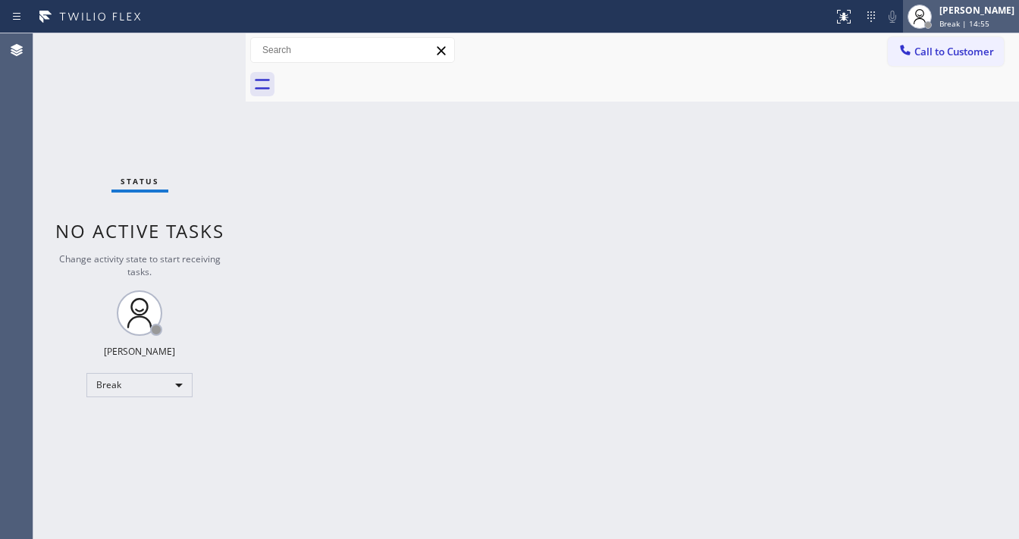
click at [967, 20] on span "Break | 14:55" at bounding box center [964, 23] width 50 height 11
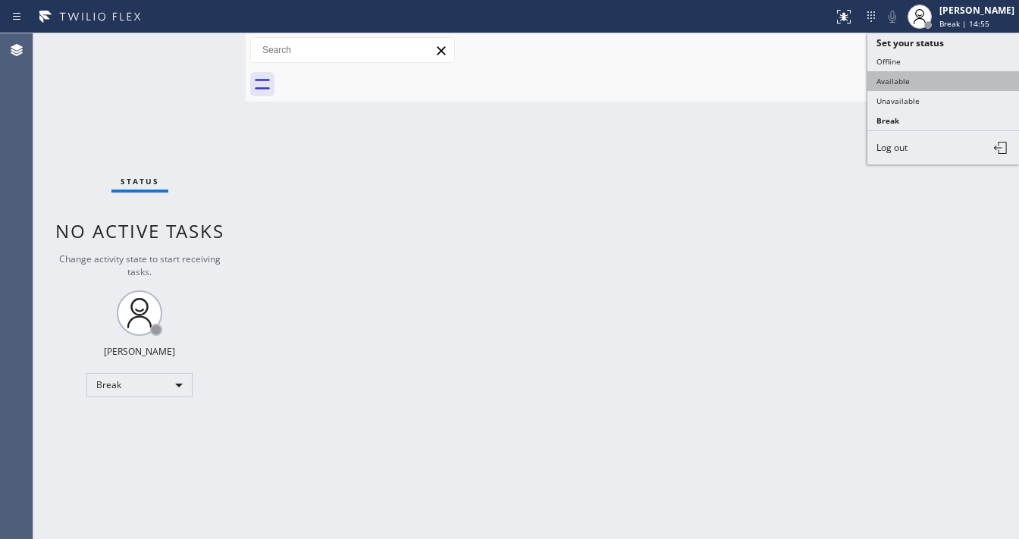
click at [920, 83] on button "Available" at bounding box center [943, 81] width 152 height 20
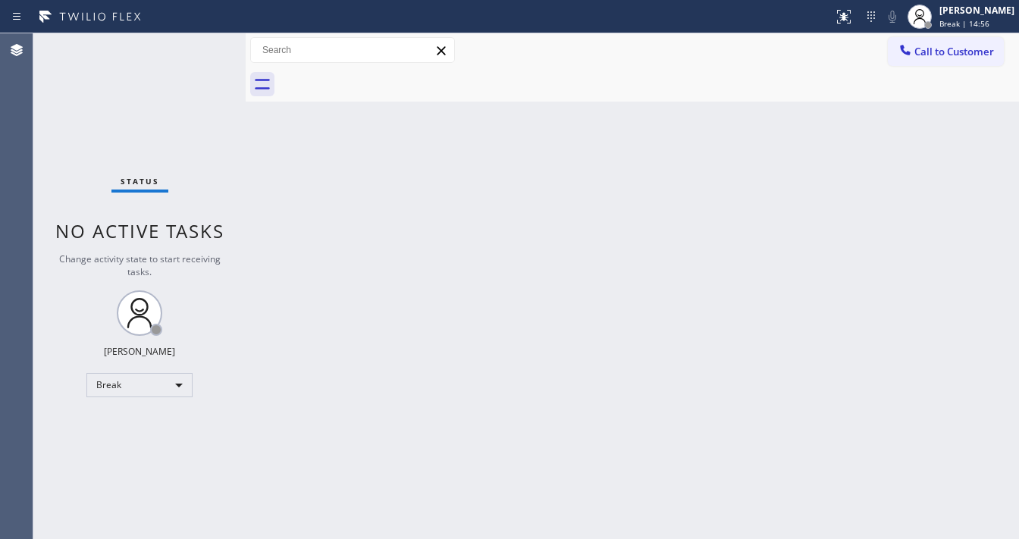
click at [619, 219] on div "Back to Dashboard Change Sender ID Customers Technicians Select a contact Outbo…" at bounding box center [632, 286] width 773 height 506
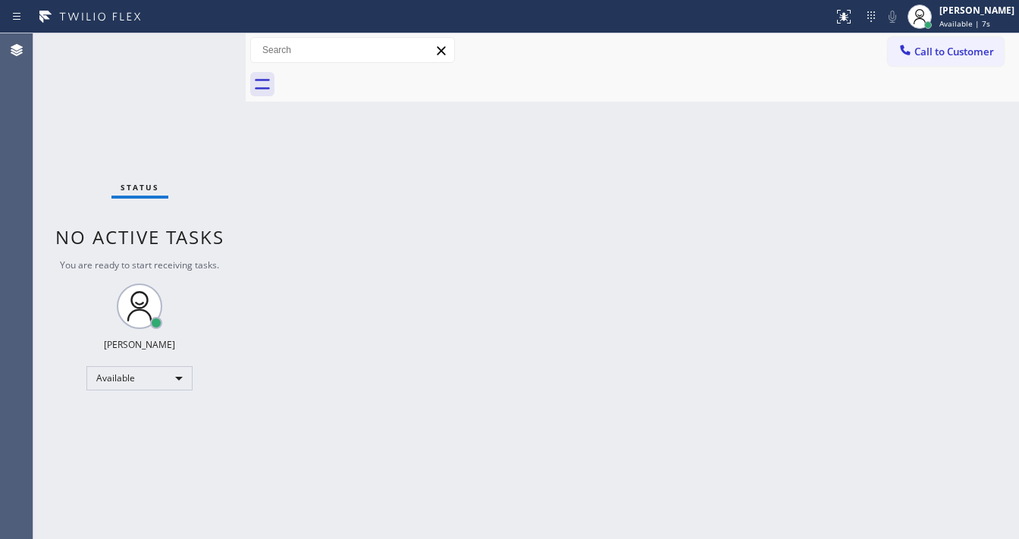
click at [434, 537] on div "Back to Dashboard Change Sender ID Customers Technicians Select a contact Outbo…" at bounding box center [632, 286] width 773 height 506
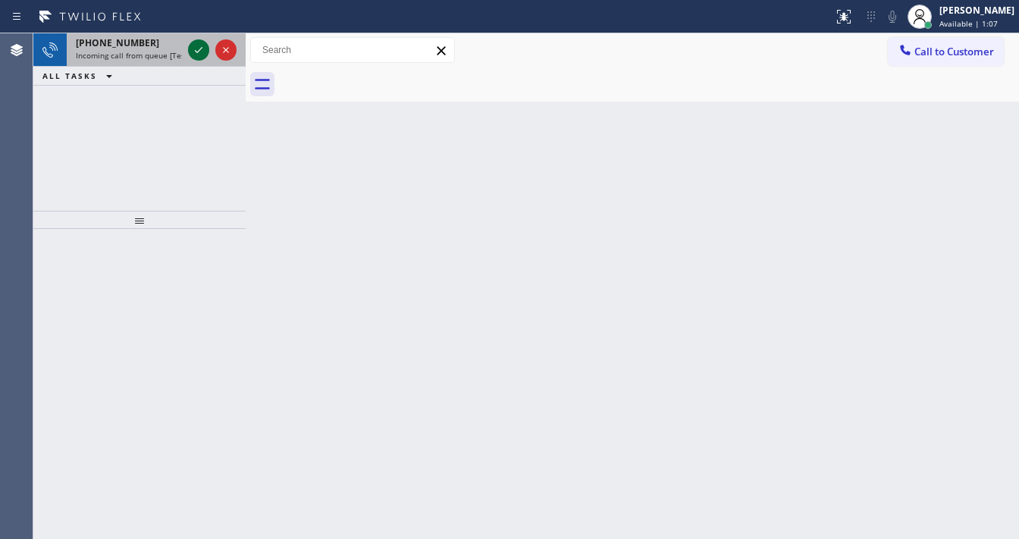
click at [197, 54] on icon at bounding box center [199, 50] width 18 height 18
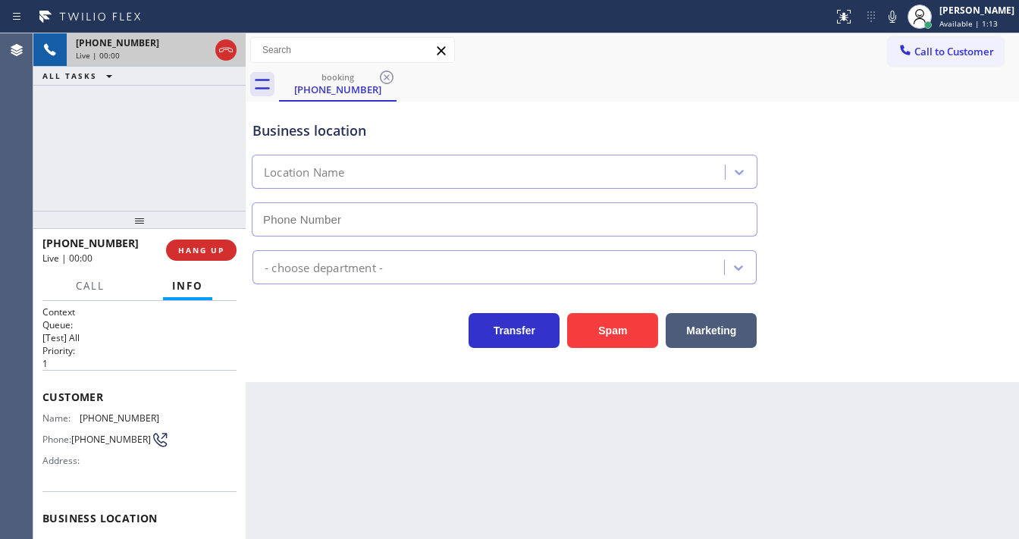
type input "[PHONE_NUMBER]"
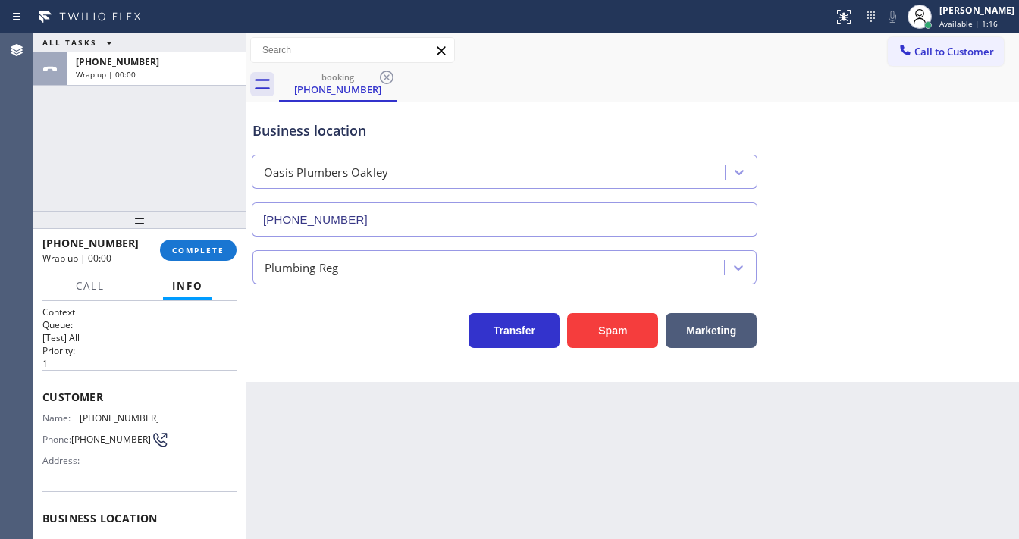
click at [4, 133] on div "Agent Desktop" at bounding box center [16, 286] width 33 height 506
click at [224, 249] on button "COMPLETE" at bounding box center [198, 250] width 77 height 21
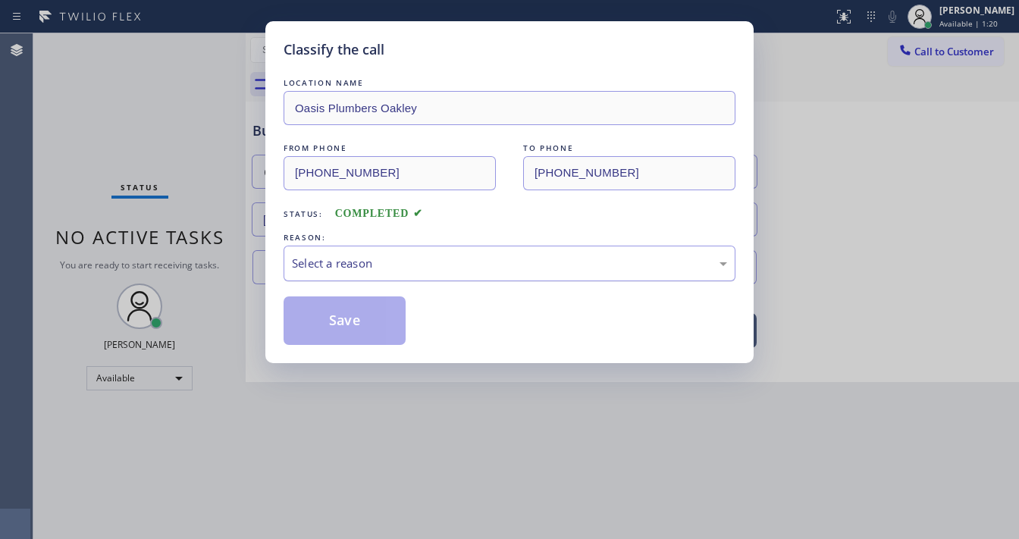
click at [348, 255] on div "Select a reason" at bounding box center [509, 263] width 435 height 17
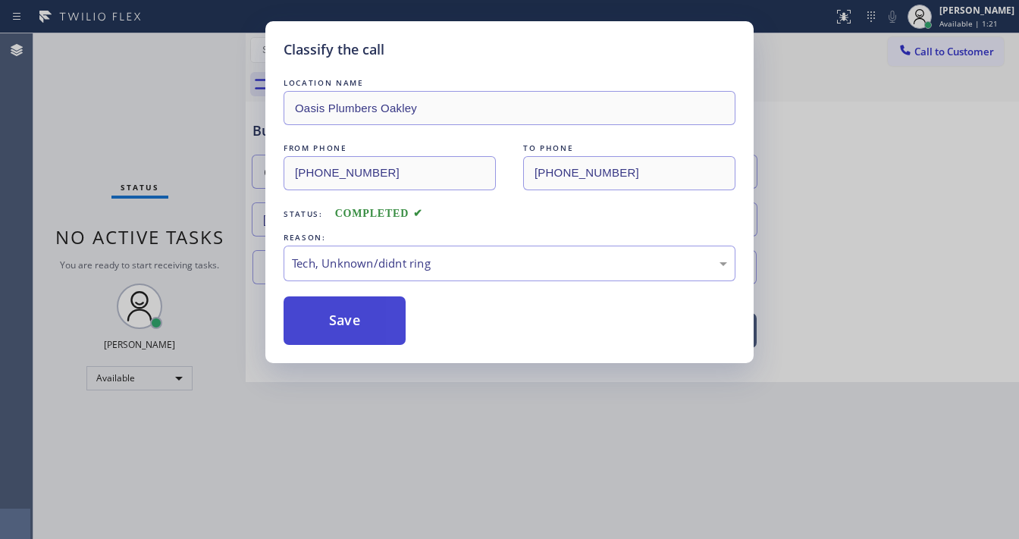
click at [337, 330] on button "Save" at bounding box center [345, 320] width 122 height 49
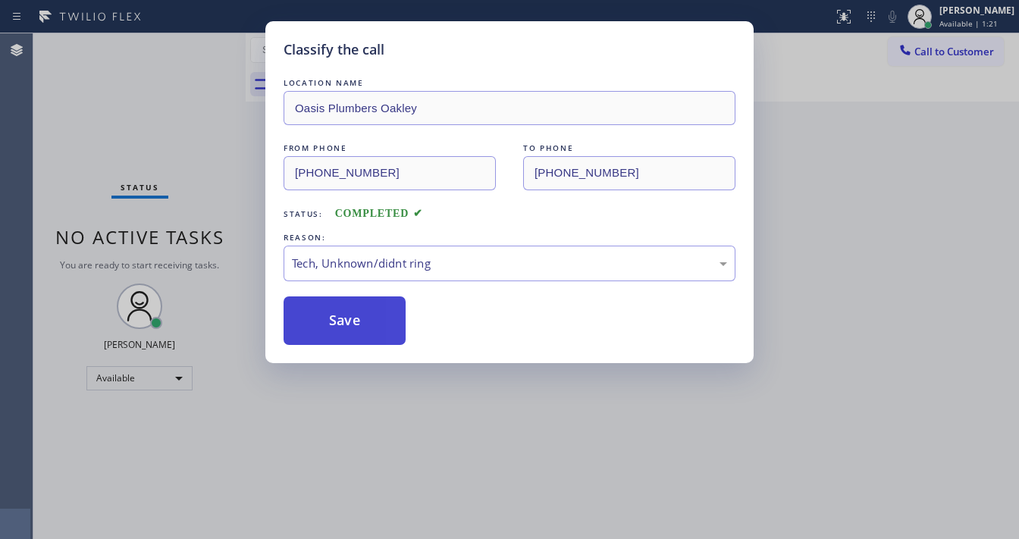
click at [337, 330] on button "Save" at bounding box center [345, 320] width 122 height 49
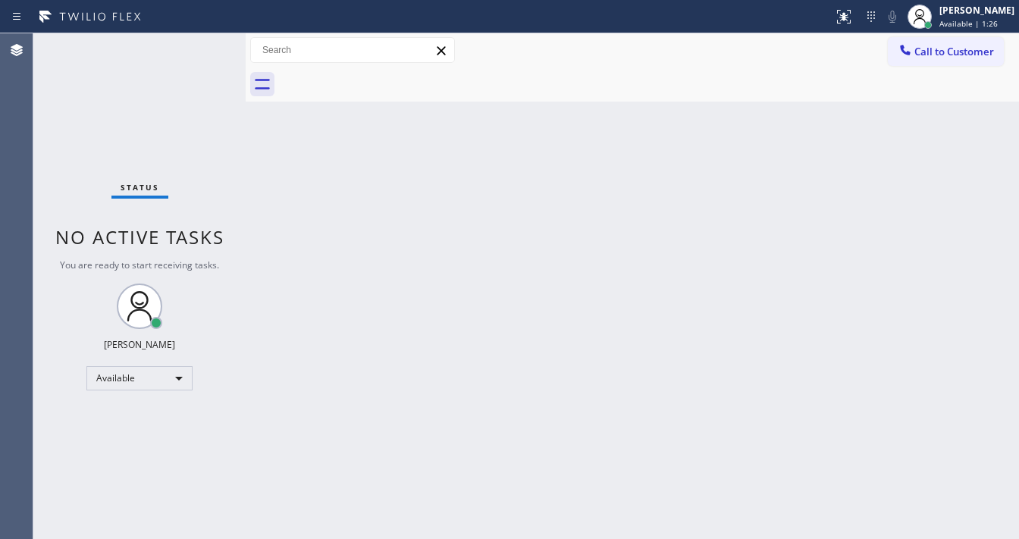
click at [493, 61] on div "Call to Customer Outbound call Location [GEOGRAPHIC_DATA] Appliance Repair Pros…" at bounding box center [632, 50] width 773 height 27
click at [545, 400] on div "Back to Dashboard Change Sender ID Customers Technicians Select a contact Outbo…" at bounding box center [632, 286] width 773 height 506
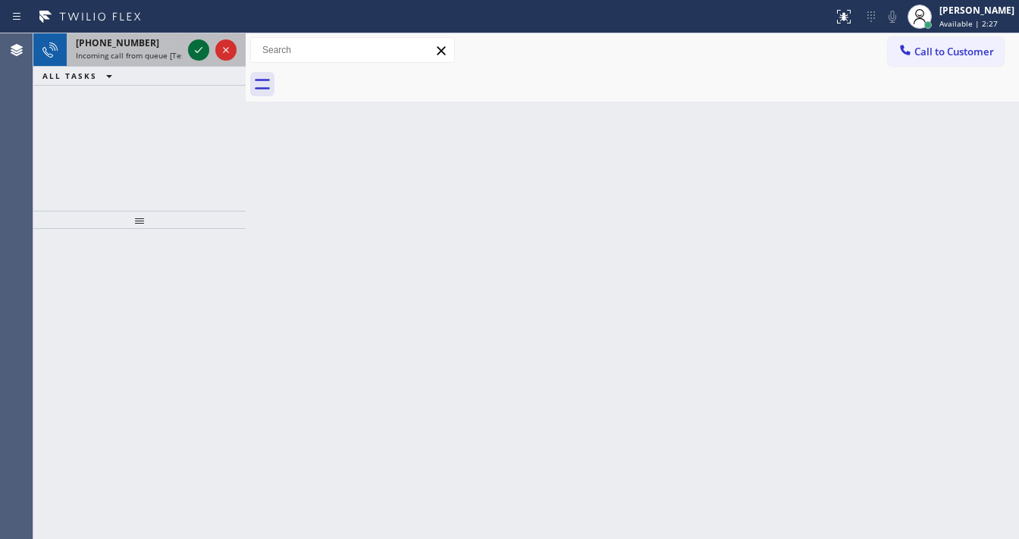
click at [197, 51] on icon at bounding box center [199, 50] width 18 height 18
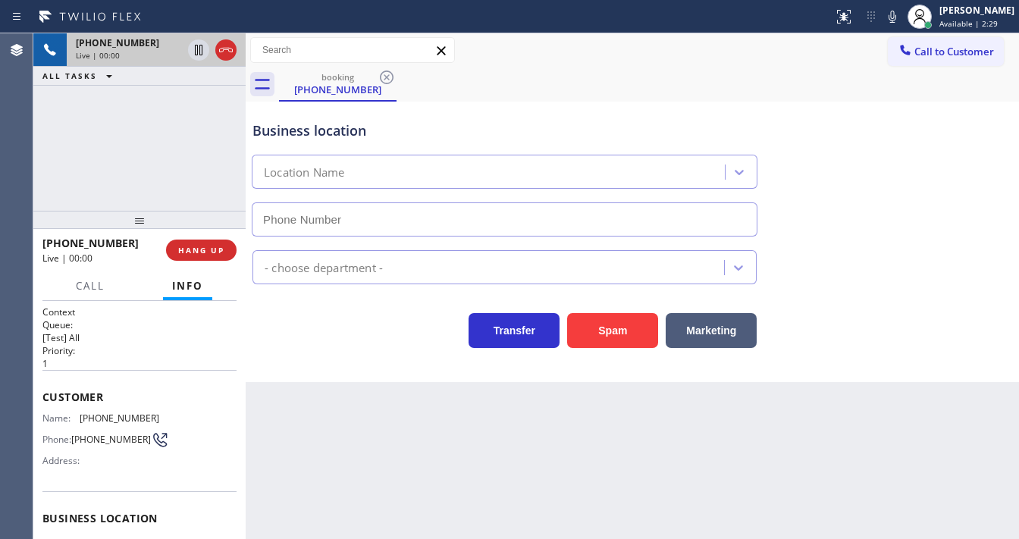
type input "[PHONE_NUMBER]"
click at [601, 321] on button "Spam" at bounding box center [612, 330] width 91 height 35
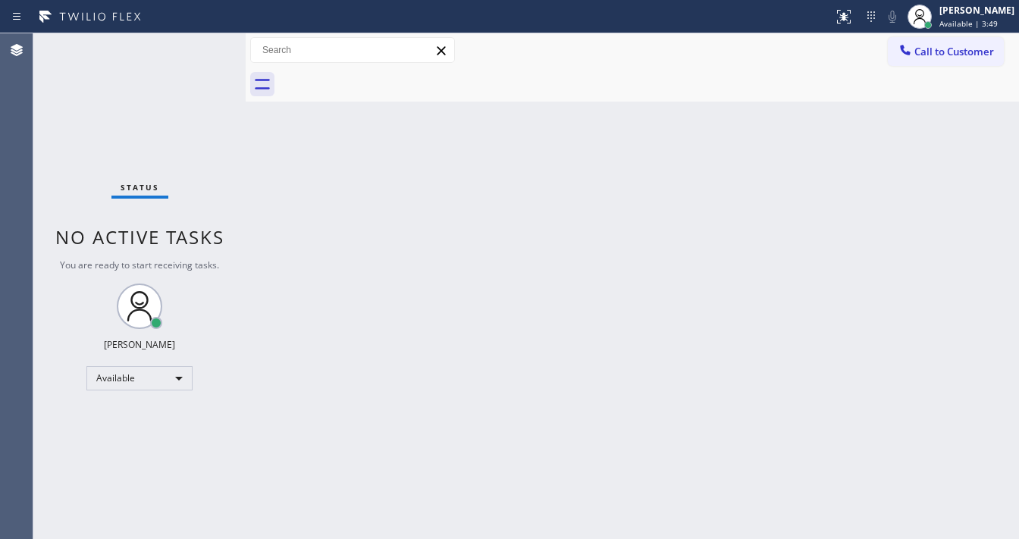
click at [206, 52] on div "Status No active tasks You are ready to start receiving tasks. [PERSON_NAME]" at bounding box center [139, 286] width 212 height 506
click at [198, 52] on div "Status No active tasks You are ready to start receiving tasks. [PERSON_NAME]" at bounding box center [139, 286] width 212 height 506
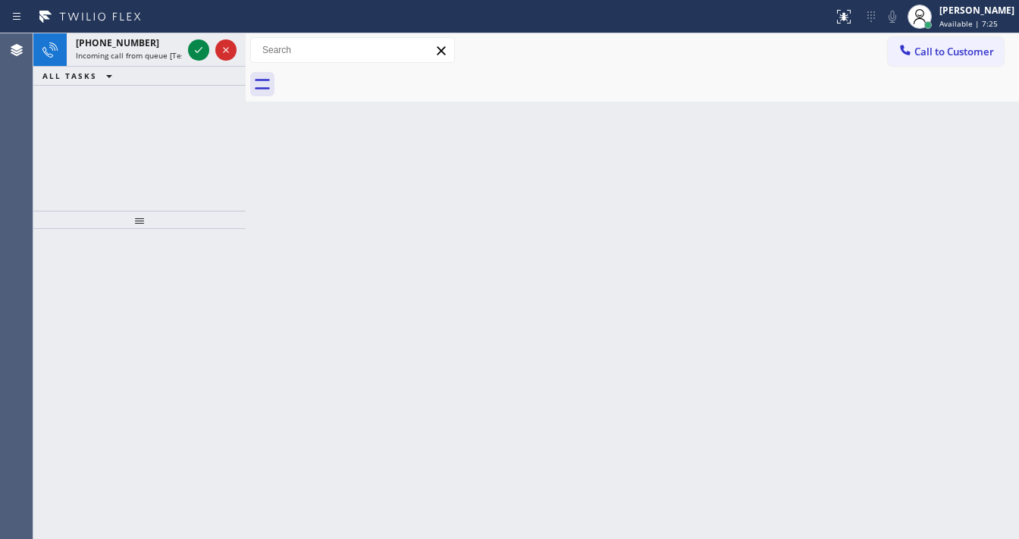
click at [198, 52] on icon at bounding box center [199, 50] width 18 height 18
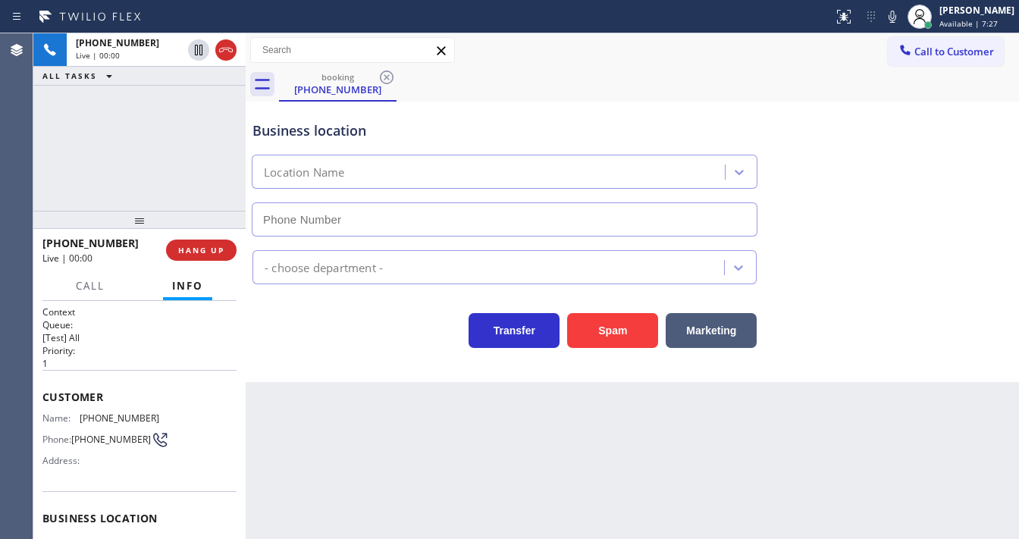
type input "[PHONE_NUMBER]"
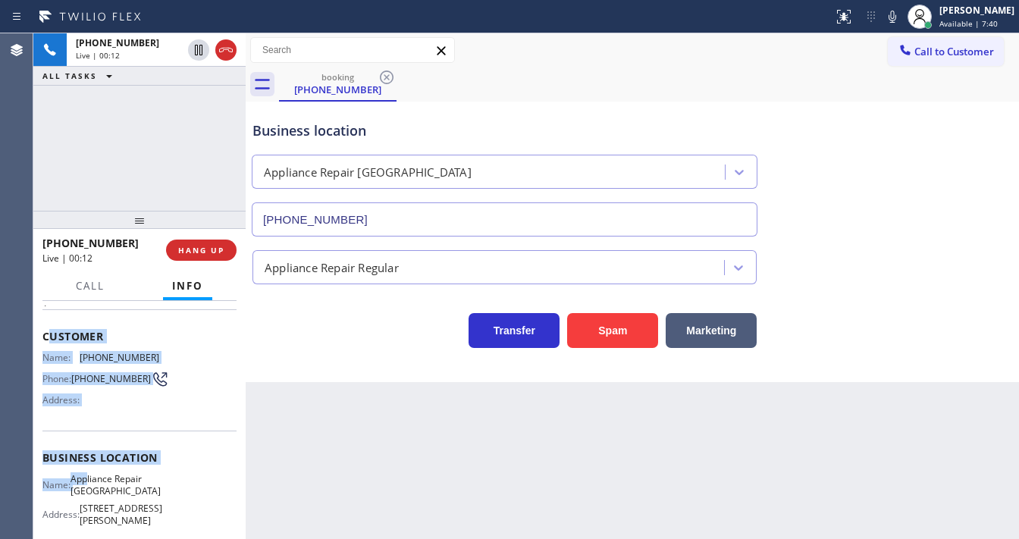
scroll to position [182, 0]
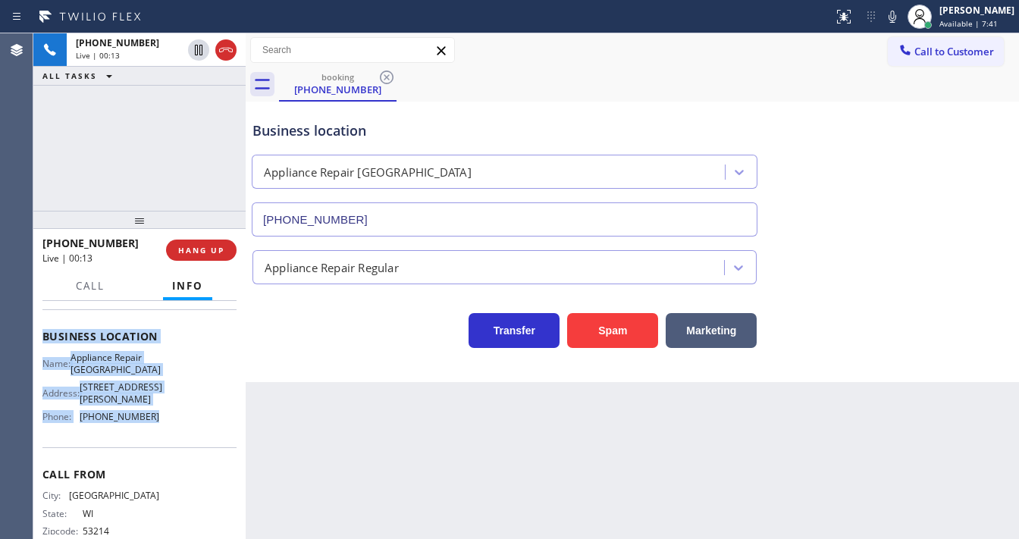
drag, startPoint x: 45, startPoint y: 386, endPoint x: 145, endPoint y: 415, distance: 104.4
click at [145, 415] on div "Context Queue: [Test] All Priority: 1 Customer Name: [PHONE_NUMBER] Phone: [PHO…" at bounding box center [139, 343] width 194 height 439
copy div "ustomer Name: [PHONE_NUMBER] Phone: [PHONE_NUMBER] Address: Business location N…"
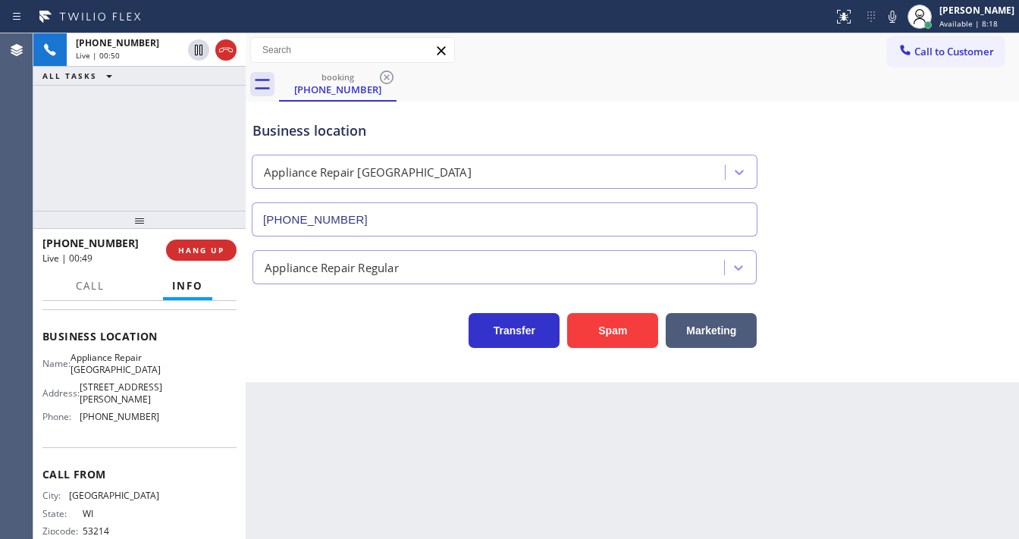
click at [124, 126] on div "[PHONE_NUMBER] Live | 00:50 ALL TASKS ALL TASKS ACTIVE TASKS TASKS IN WRAP UP" at bounding box center [139, 121] width 212 height 177
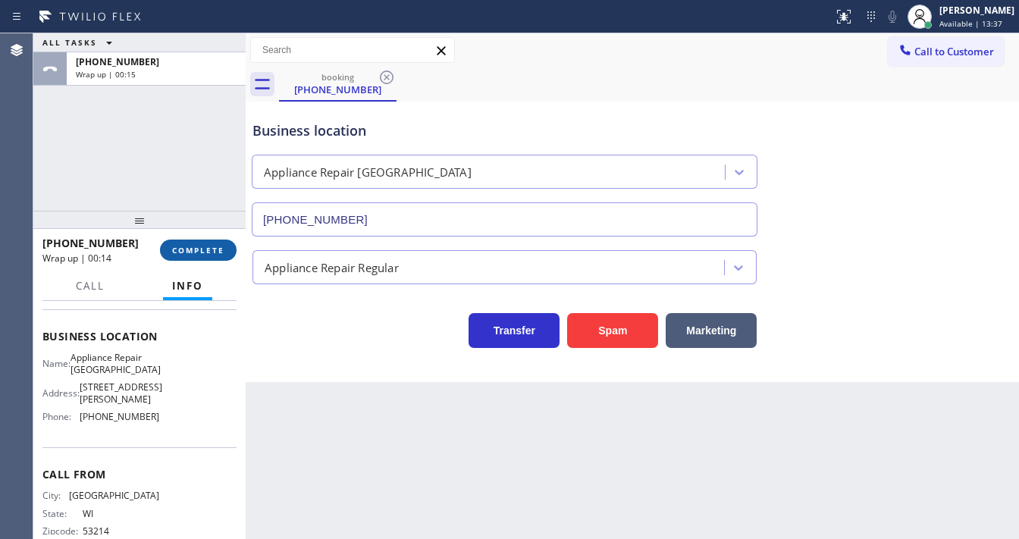
click at [177, 243] on button "COMPLETE" at bounding box center [198, 250] width 77 height 21
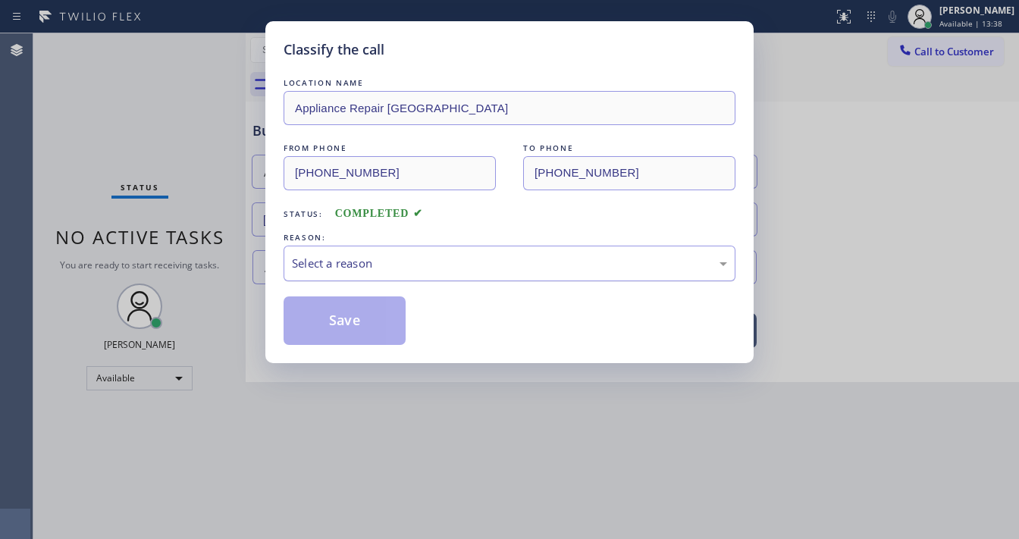
click at [350, 261] on div "Select a reason" at bounding box center [509, 263] width 435 height 17
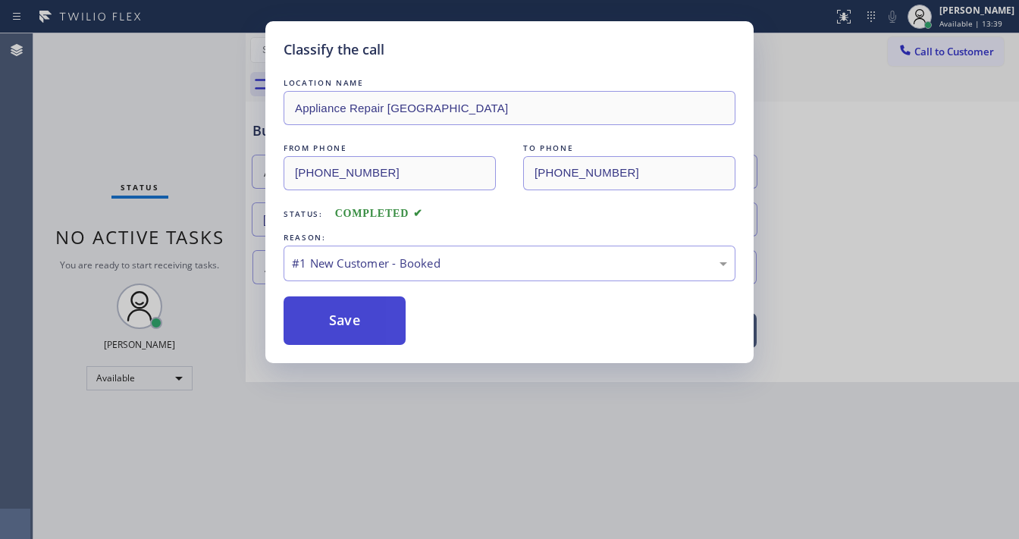
click at [344, 317] on button "Save" at bounding box center [345, 320] width 122 height 49
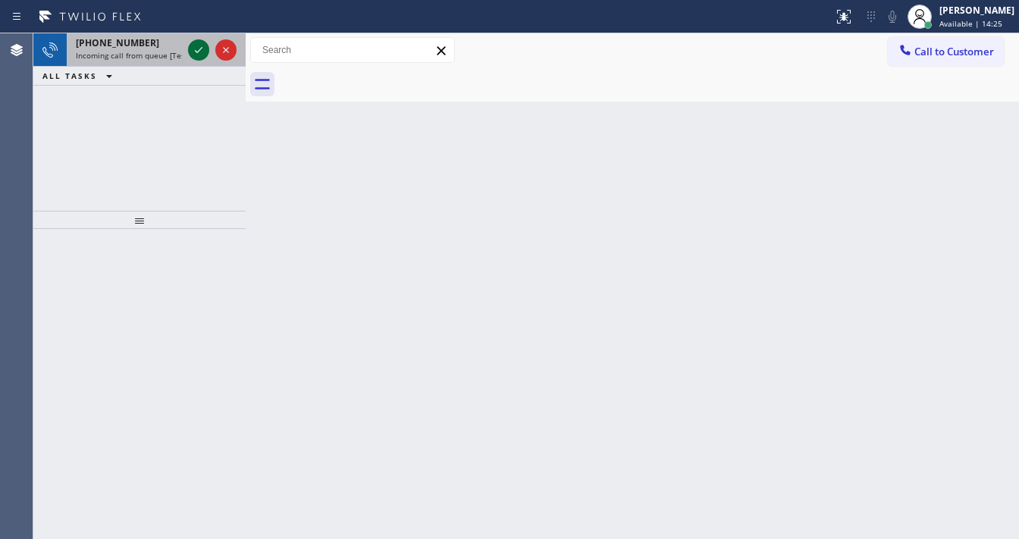
click at [190, 50] on icon at bounding box center [199, 50] width 18 height 18
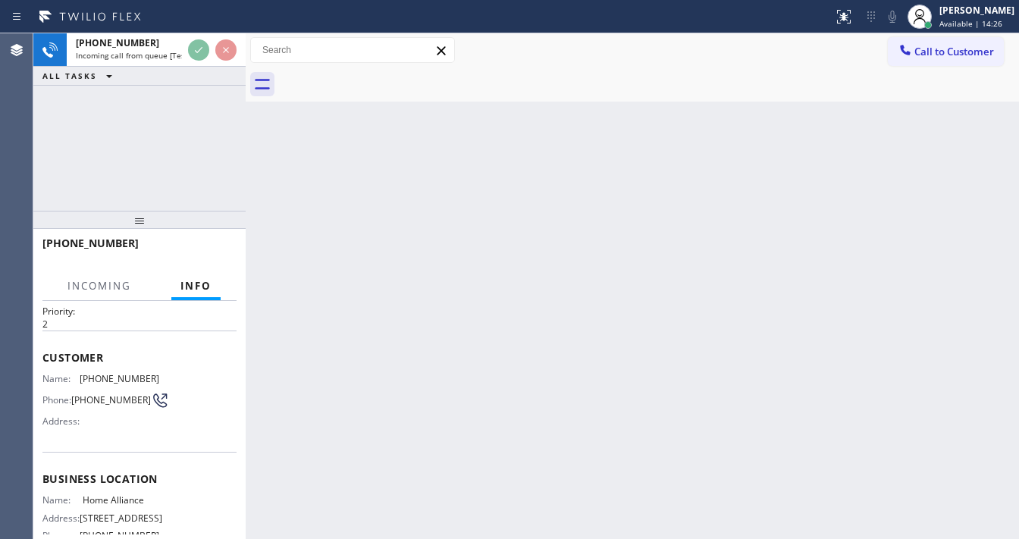
scroll to position [121, 0]
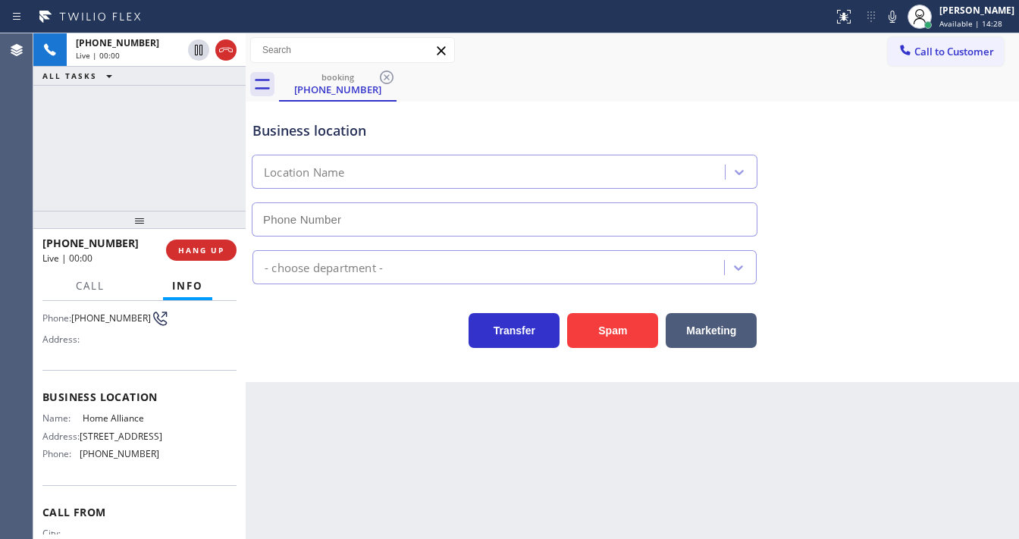
type input "[PHONE_NUMBER]"
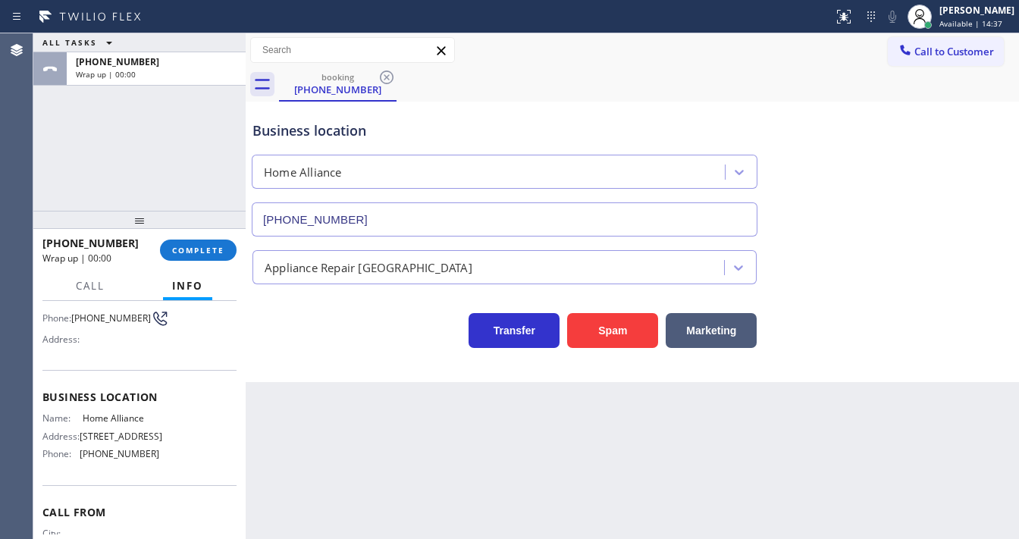
click at [61, 178] on div "ALL TASKS ALL TASKS ACTIVE TASKS TASKS IN WRAP UP [PHONE_NUMBER] Wrap up | 00:00" at bounding box center [139, 121] width 212 height 177
click at [190, 249] on span "COMPLETE" at bounding box center [198, 250] width 52 height 11
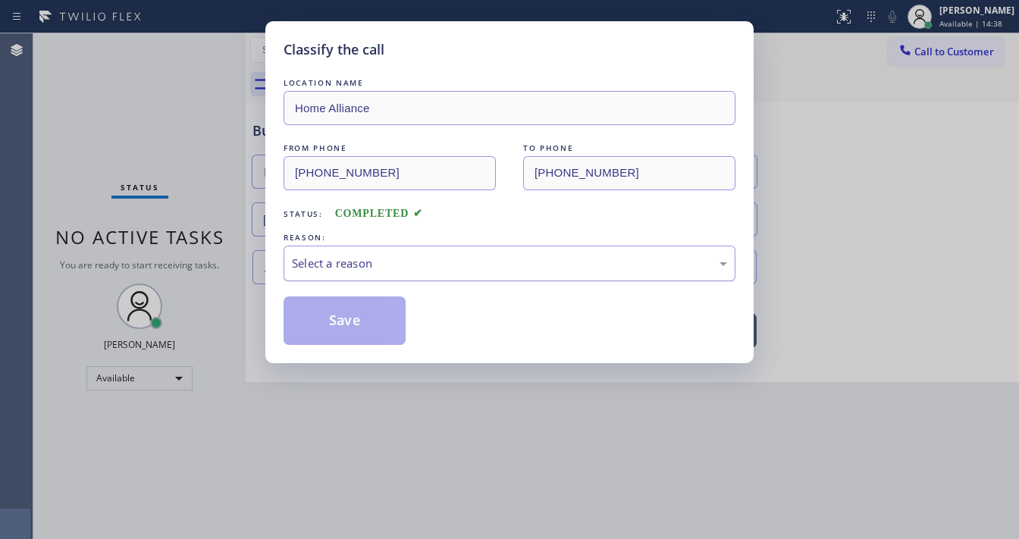
click at [355, 252] on div "Select a reason" at bounding box center [510, 264] width 452 height 36
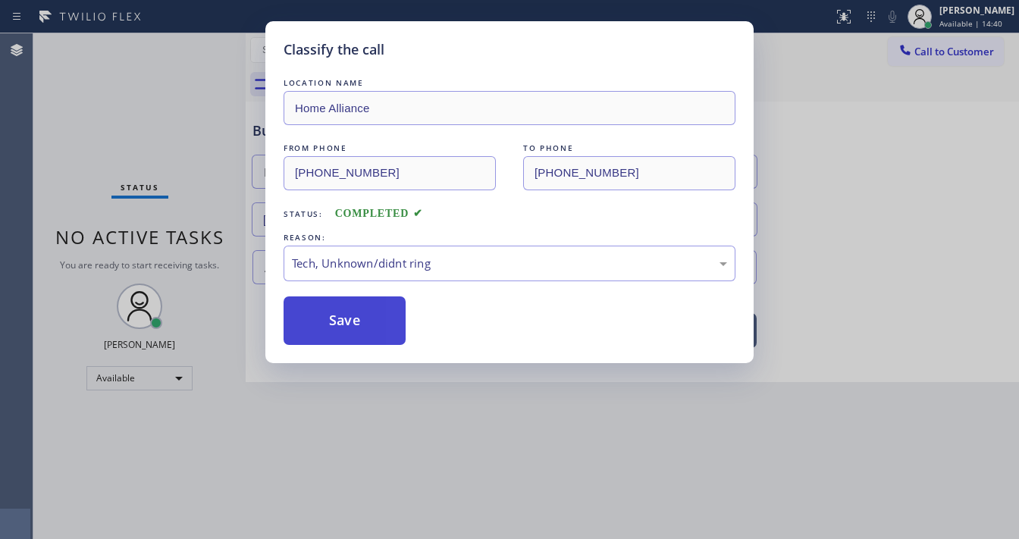
click at [348, 337] on button "Save" at bounding box center [345, 320] width 122 height 49
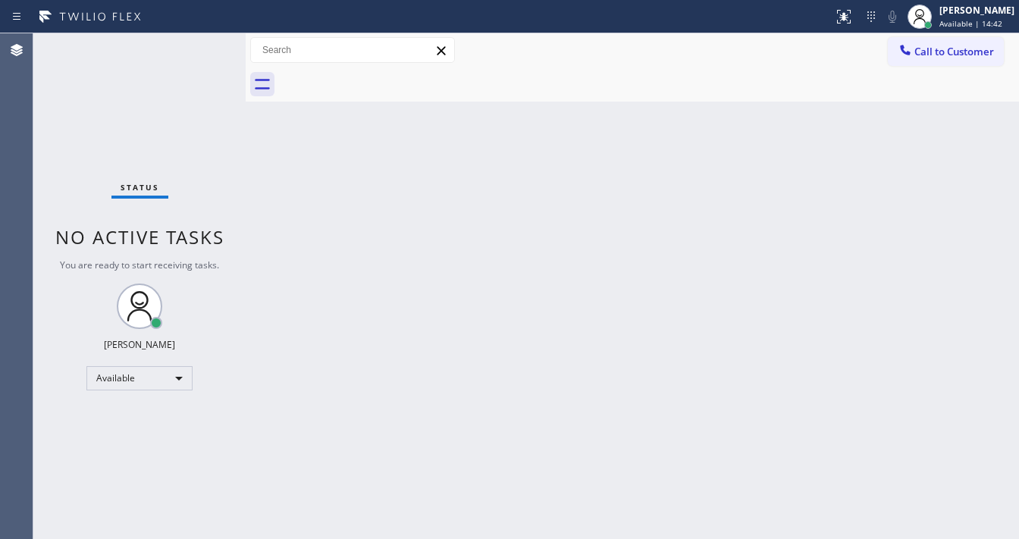
click at [131, 158] on div "Status No active tasks You are ready to start receiving tasks. [PERSON_NAME]" at bounding box center [139, 286] width 212 height 506
click at [207, 53] on div "Status No active tasks You are ready to start receiving tasks. [PERSON_NAME]" at bounding box center [139, 286] width 212 height 506
click at [194, 51] on div "Status No active tasks You are ready to start receiving tasks. [PERSON_NAME]" at bounding box center [139, 286] width 212 height 506
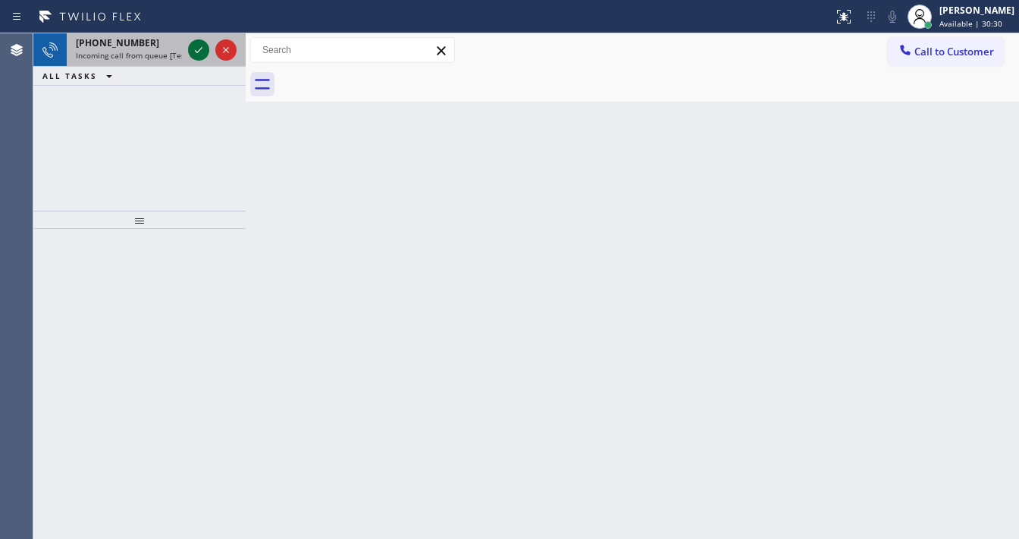
click at [191, 49] on icon at bounding box center [199, 50] width 18 height 18
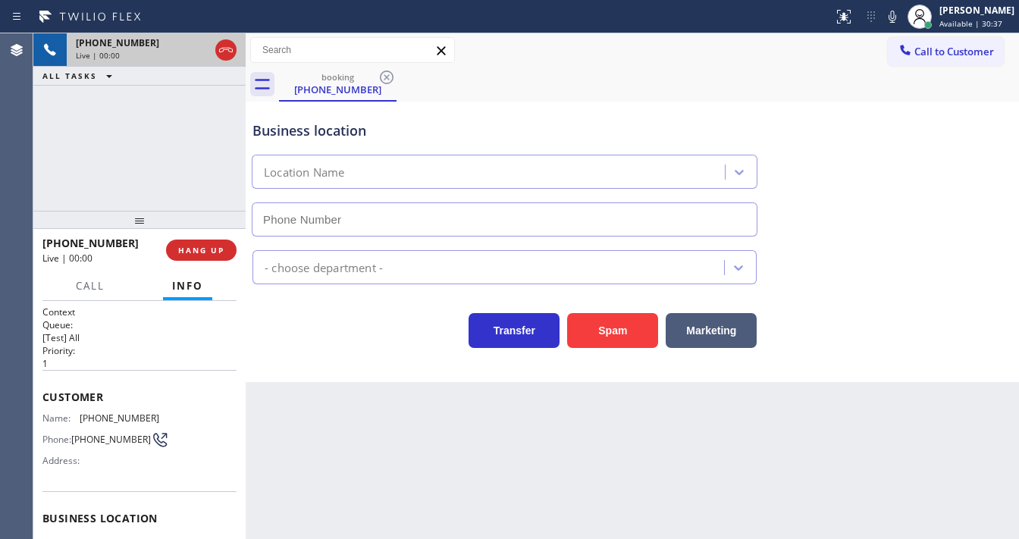
type input "[PHONE_NUMBER]"
click at [30, 149] on div "Agent Desktop" at bounding box center [16, 286] width 33 height 506
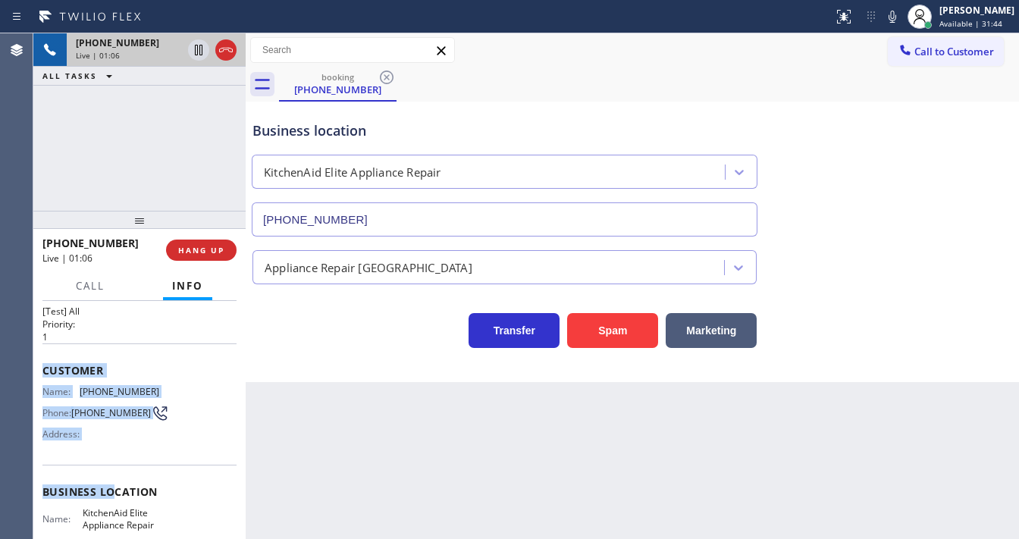
scroll to position [182, 0]
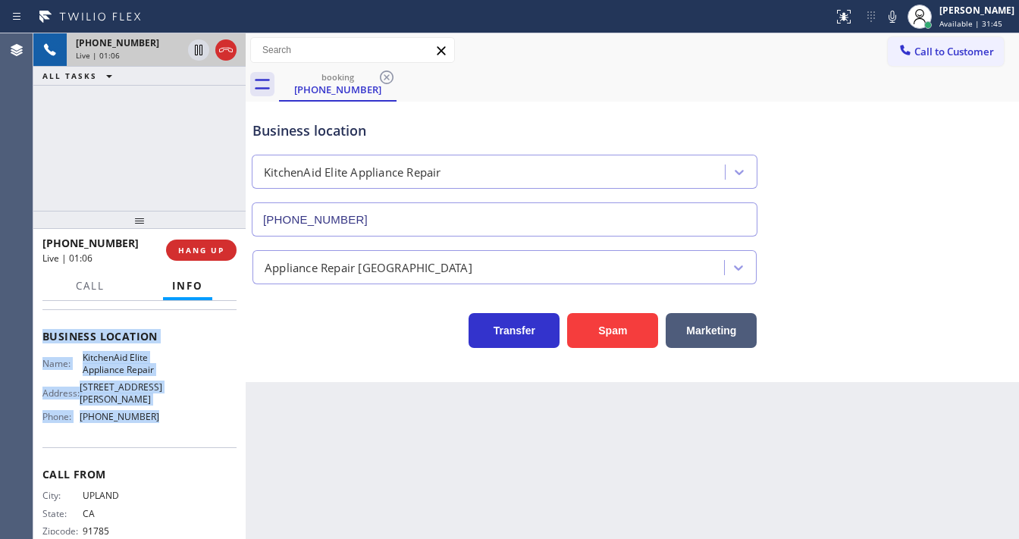
drag, startPoint x: 39, startPoint y: 392, endPoint x: 164, endPoint y: 415, distance: 126.5
click at [164, 415] on div "Context Queue: [Test] All Priority: 1 Customer Name: [PHONE_NUMBER] Phone: [PHO…" at bounding box center [139, 420] width 212 height 238
copy div "Customer Name: [PHONE_NUMBER] Phone: [PHONE_NUMBER] Address: Business location …"
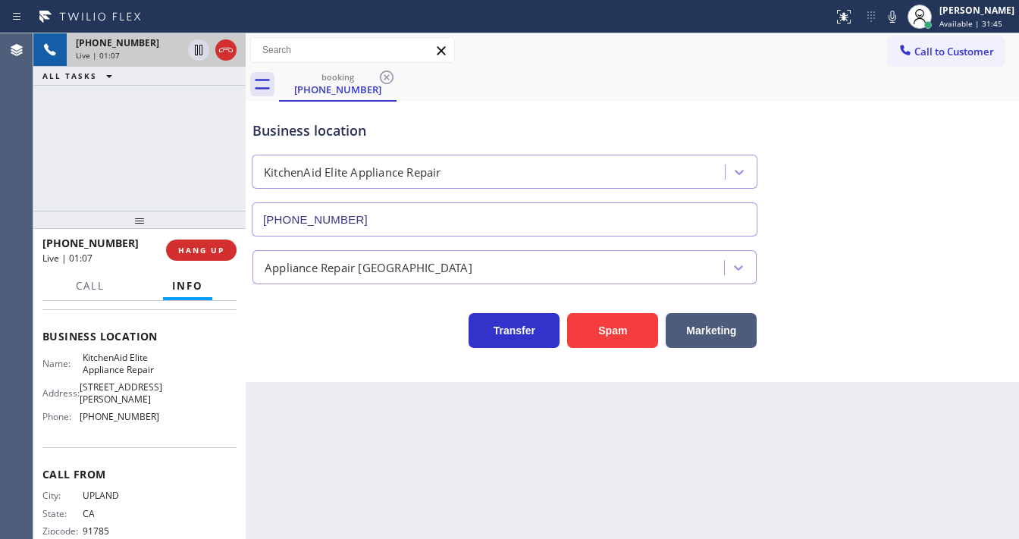
click at [155, 143] on div "[PHONE_NUMBER] Live | 01:07 ALL TASKS ALL TASKS ACTIVE TASKS TASKS IN WRAP UP" at bounding box center [139, 121] width 212 height 177
click at [99, 139] on div "[PHONE_NUMBER] Live | 01:38 ALL TASKS ALL TASKS ACTIVE TASKS TASKS IN WRAP UP" at bounding box center [139, 121] width 212 height 177
click at [823, 93] on div "booking [PHONE_NUMBER]" at bounding box center [649, 84] width 740 height 34
click at [152, 161] on div "[PHONE_NUMBER] Live | 01:40 ALL TASKS ALL TASKS ACTIVE TASKS TASKS IN WRAP UP" at bounding box center [139, 121] width 212 height 177
drag, startPoint x: 817, startPoint y: 93, endPoint x: 876, endPoint y: 45, distance: 75.5
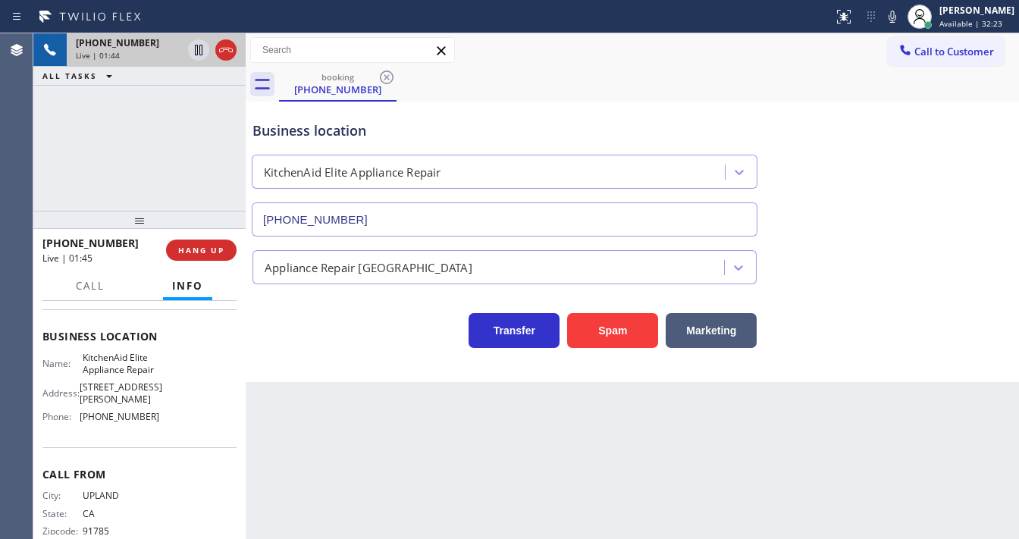
click at [819, 92] on div "booking [PHONE_NUMBER]" at bounding box center [649, 84] width 740 height 34
click at [898, 17] on icon at bounding box center [892, 17] width 18 height 18
drag, startPoint x: 153, startPoint y: 127, endPoint x: 180, endPoint y: 68, distance: 64.1
click at [153, 124] on div "[PHONE_NUMBER] Live | 01:46 ALL TASKS ALL TASKS ACTIVE TASKS TASKS IN WRAP UP" at bounding box center [139, 121] width 212 height 177
click at [196, 52] on icon at bounding box center [199, 50] width 18 height 18
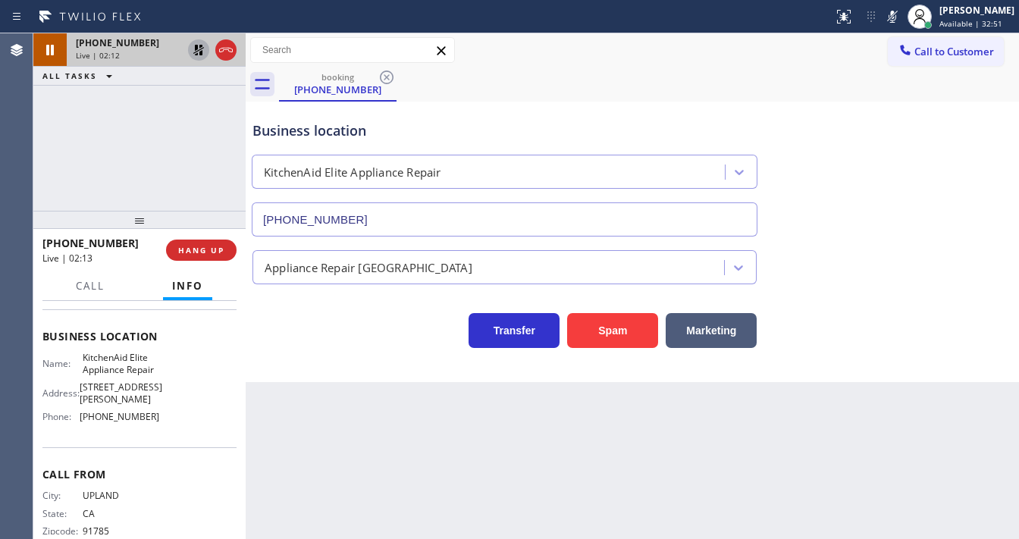
click at [199, 54] on icon at bounding box center [198, 50] width 11 height 11
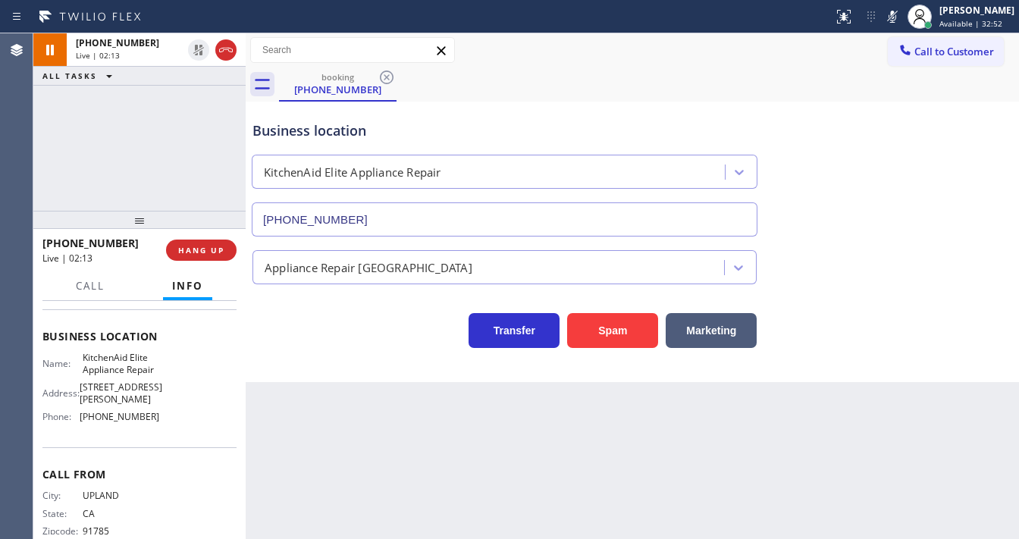
drag, startPoint x: 895, startPoint y: 16, endPoint x: 881, endPoint y: 43, distance: 30.5
click at [898, 16] on icon at bounding box center [892, 17] width 18 height 18
click at [877, 52] on div "Call to Customer Outbound call Location [GEOGRAPHIC_DATA] Appliance Repair Pros…" at bounding box center [632, 50] width 773 height 27
click at [224, 246] on span "HANG UP" at bounding box center [201, 250] width 46 height 11
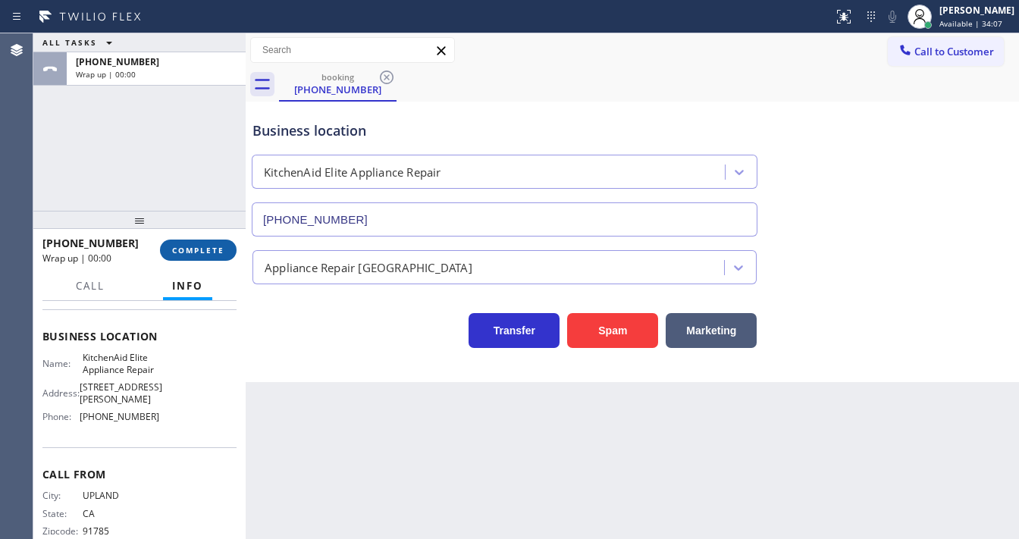
click at [224, 246] on span "COMPLETE" at bounding box center [198, 250] width 52 height 11
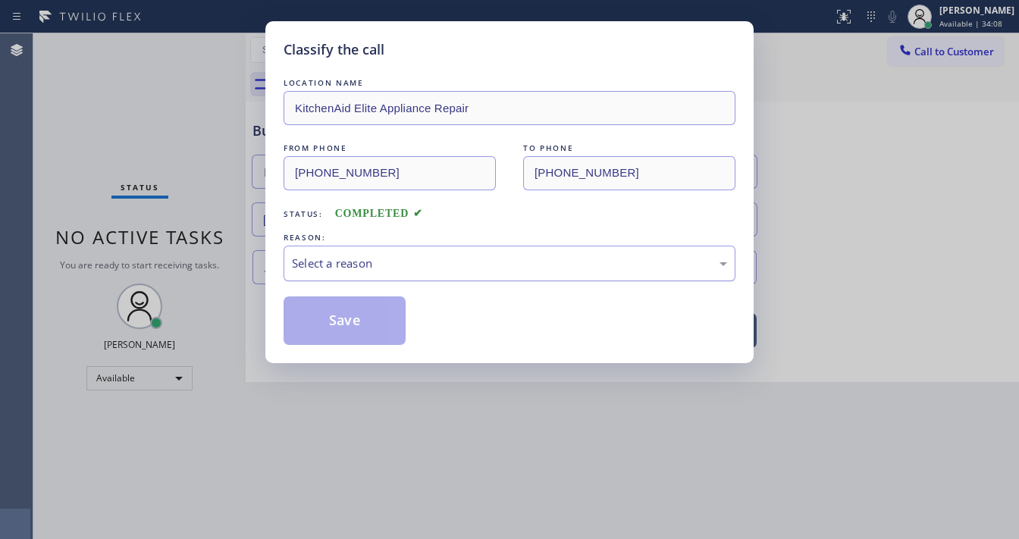
drag, startPoint x: 349, startPoint y: 257, endPoint x: 356, endPoint y: 264, distance: 9.7
click at [352, 259] on div "Select a reason" at bounding box center [509, 263] width 435 height 17
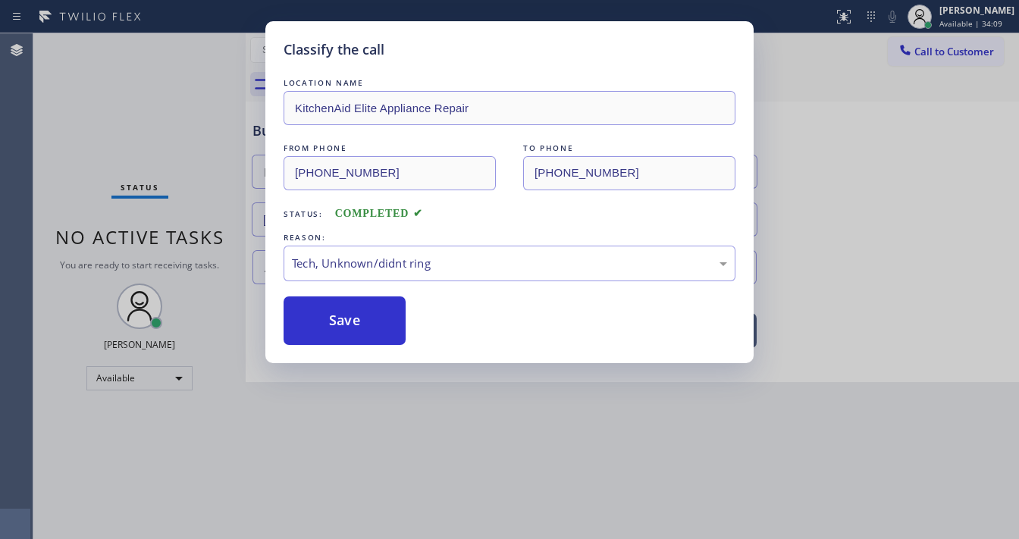
click at [347, 315] on button "Save" at bounding box center [345, 320] width 122 height 49
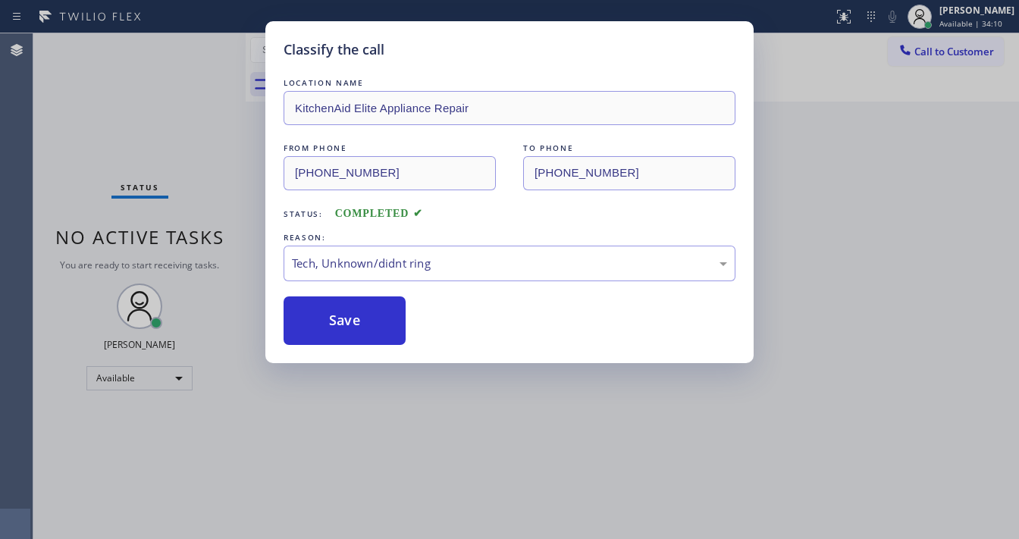
click at [209, 179] on div "Classify the call LOCATION NAME KitchenAid Elite Appliance Repair FROM PHONE [P…" at bounding box center [509, 269] width 1019 height 539
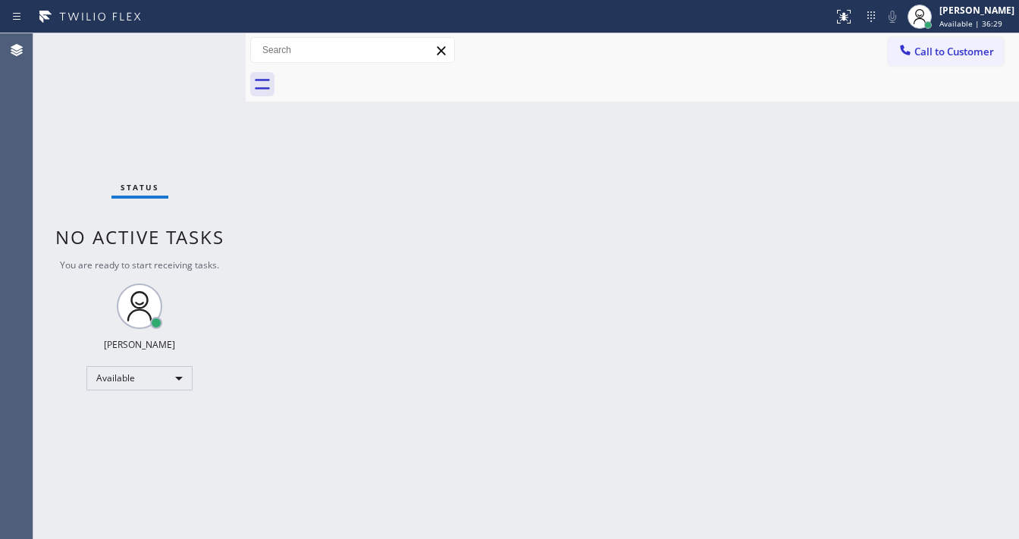
click at [195, 48] on div "Status No active tasks You are ready to start receiving tasks. [PERSON_NAME]" at bounding box center [139, 286] width 212 height 506
click at [197, 49] on div "Status No active tasks You are ready to start receiving tasks. [PERSON_NAME]" at bounding box center [139, 286] width 212 height 506
click at [204, 43] on div "Status No active tasks You are ready to start receiving tasks. [PERSON_NAME]" at bounding box center [139, 286] width 212 height 506
click at [405, 536] on div "Back to Dashboard Change Sender ID Customers Technicians Select a contact Outbo…" at bounding box center [632, 286] width 773 height 506
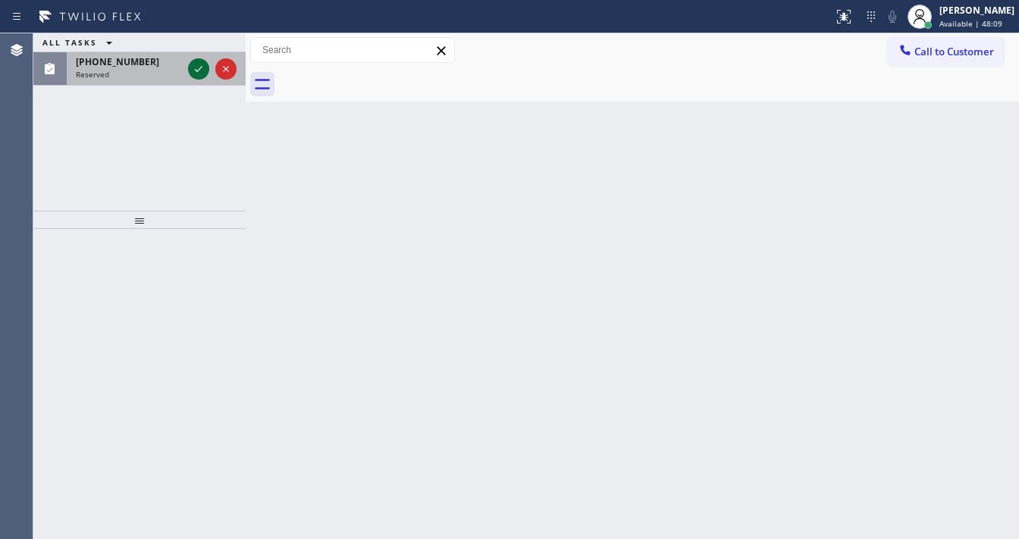
click at [197, 60] on icon at bounding box center [199, 69] width 18 height 18
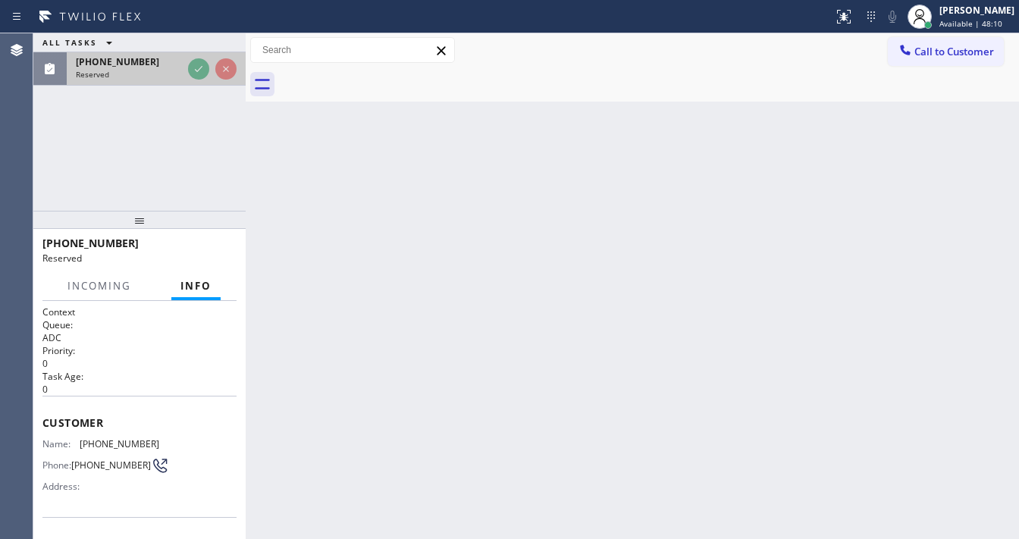
click at [182, 61] on div "[PHONE_NUMBER]" at bounding box center [129, 61] width 106 height 13
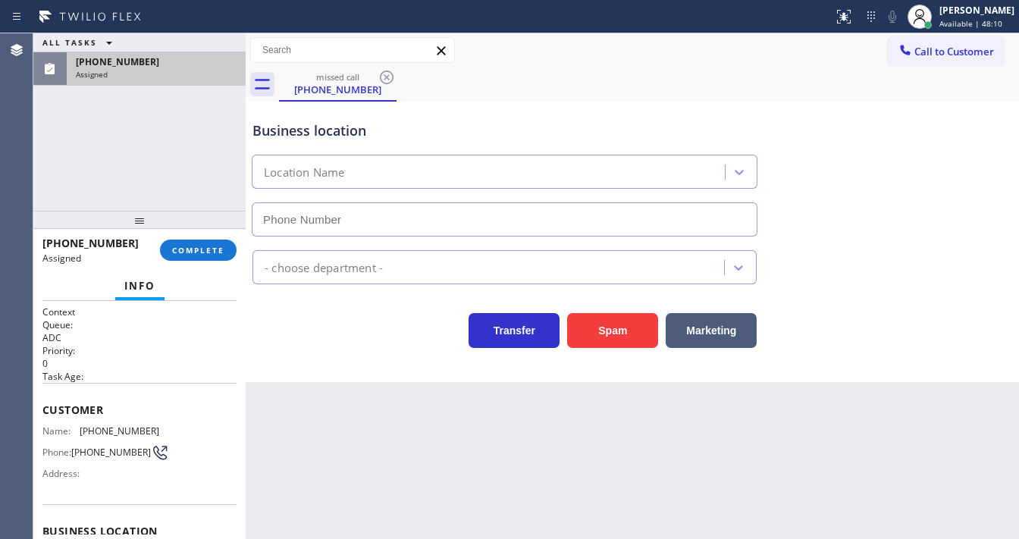
click at [197, 61] on div "[PHONE_NUMBER]" at bounding box center [156, 61] width 161 height 13
type input "[PHONE_NUMBER]"
click at [224, 249] on button "COMPLETE" at bounding box center [198, 250] width 77 height 21
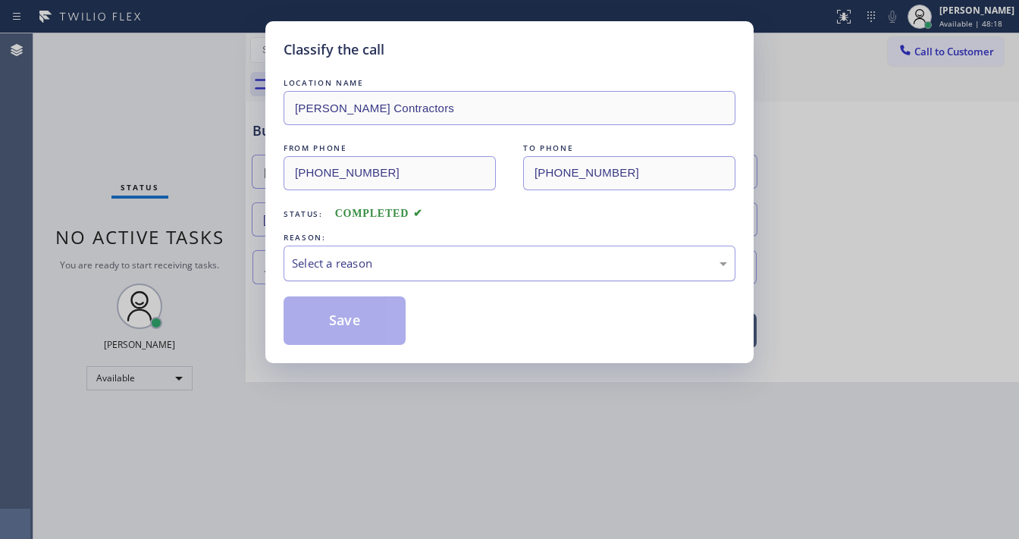
click at [370, 265] on div "Select a reason" at bounding box center [509, 263] width 435 height 17
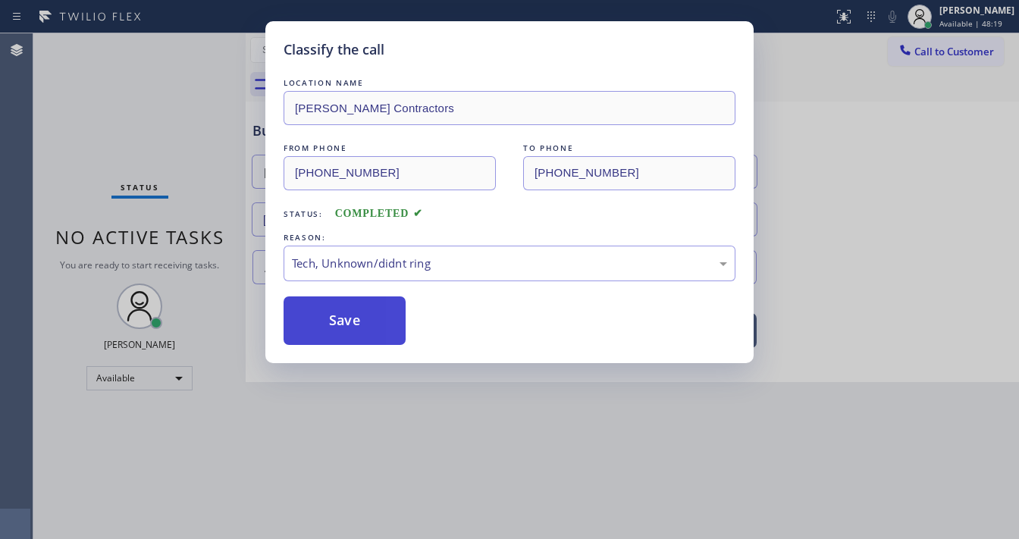
click at [361, 325] on button "Save" at bounding box center [345, 320] width 122 height 49
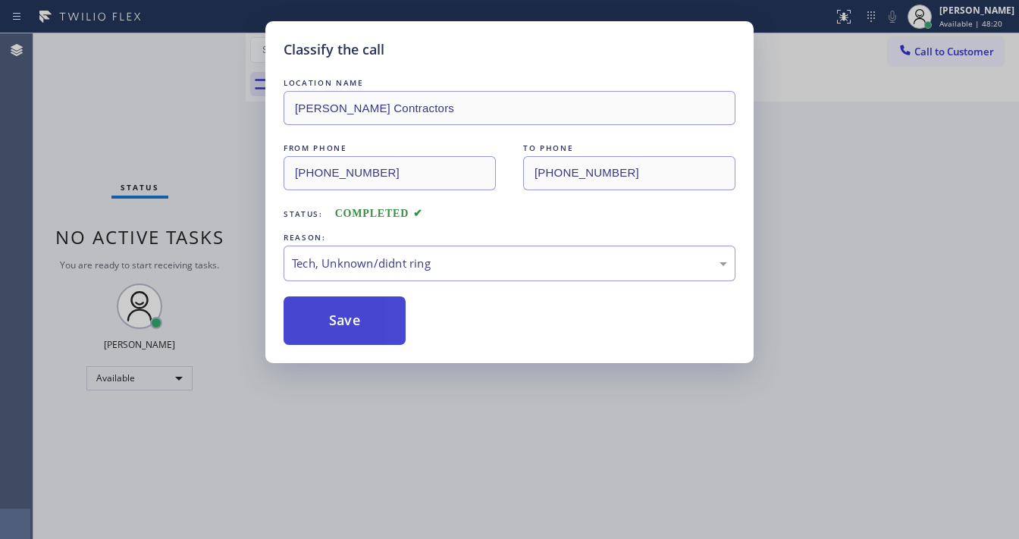
click at [361, 325] on button "Save" at bounding box center [345, 320] width 122 height 49
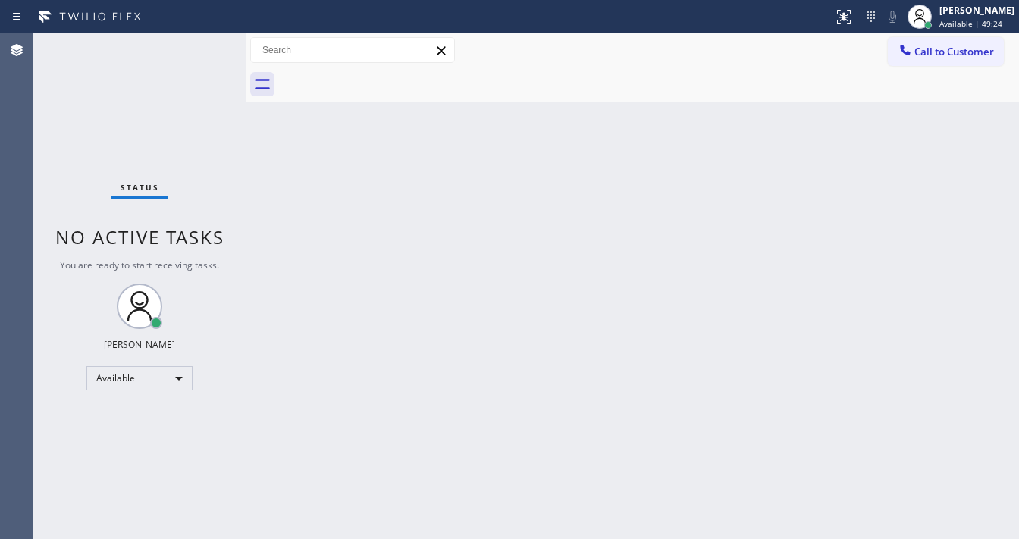
click at [202, 39] on div "Status No active tasks You are ready to start receiving tasks. [PERSON_NAME]" at bounding box center [139, 286] width 212 height 506
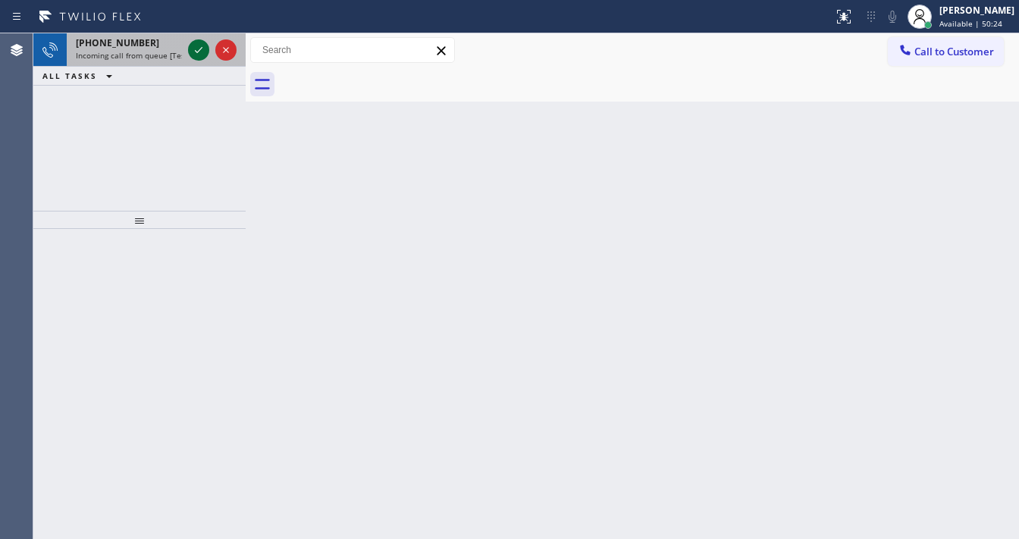
click at [190, 50] on icon at bounding box center [199, 50] width 18 height 18
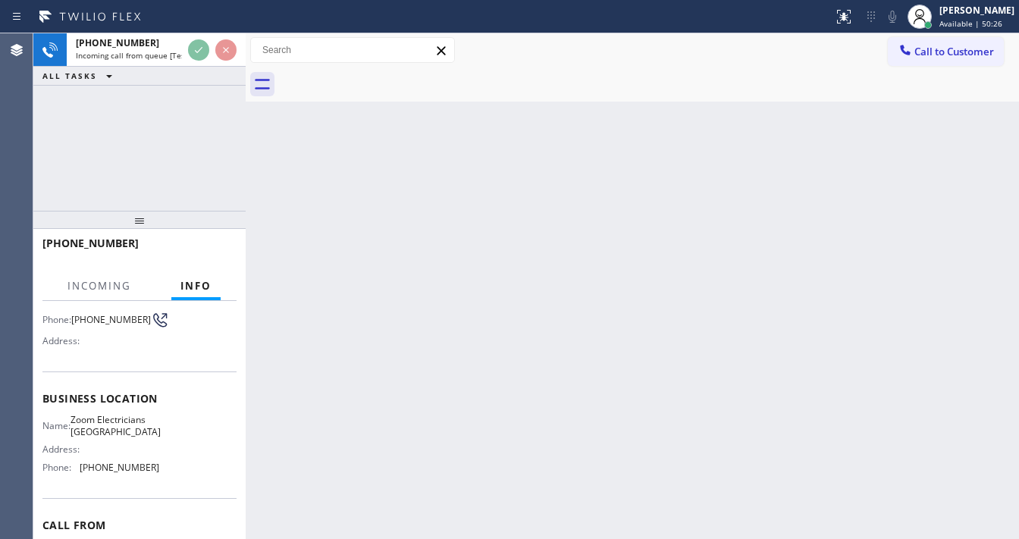
scroll to position [121, 0]
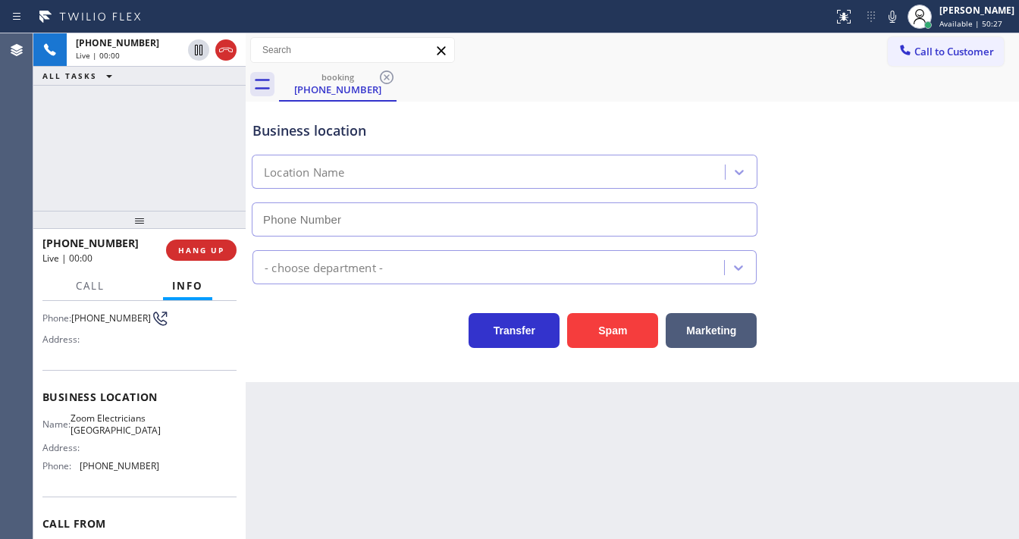
type input "[PHONE_NUMBER]"
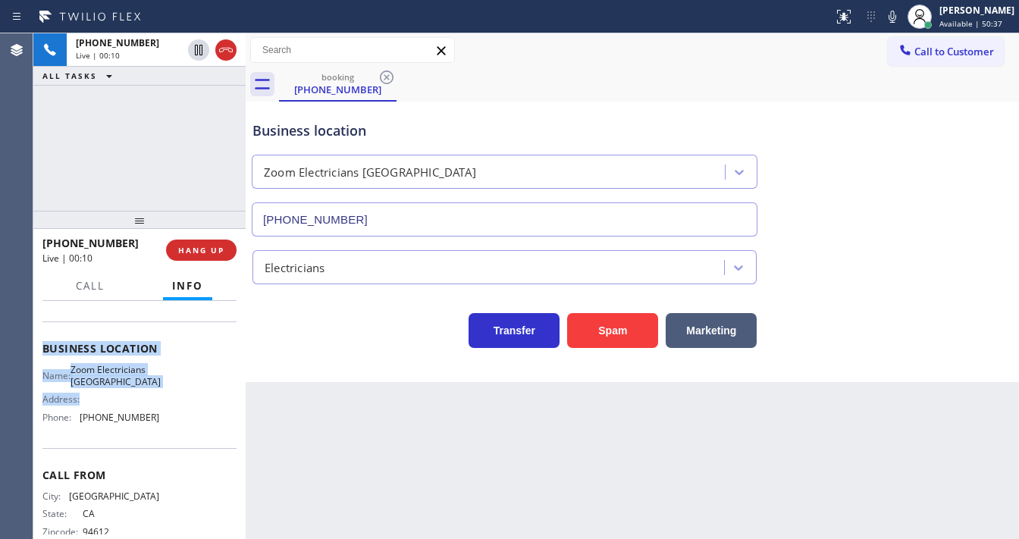
scroll to position [182, 0]
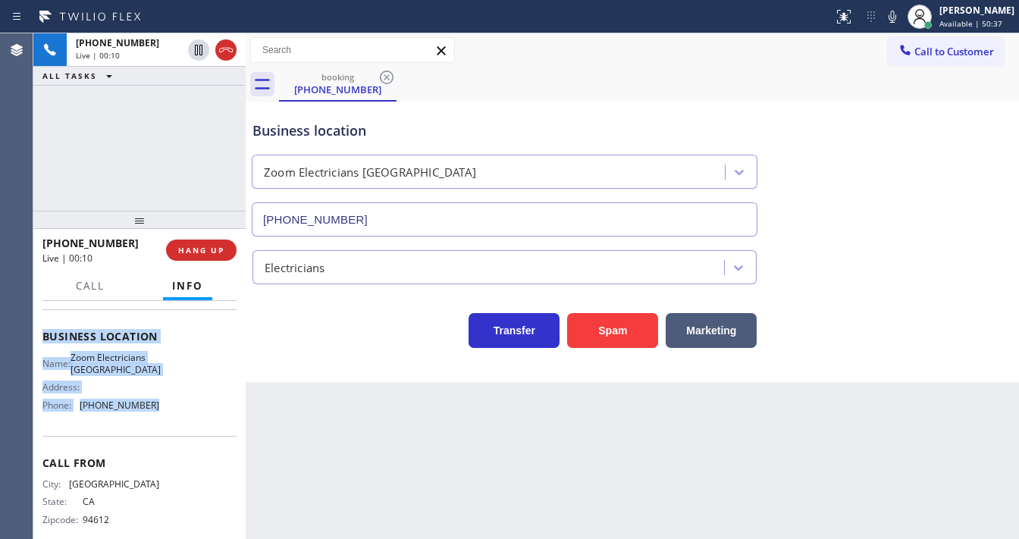
drag, startPoint x: 39, startPoint y: 333, endPoint x: 149, endPoint y: 434, distance: 149.2
click at [149, 434] on div "Context Queue: [Test] All Priority: 2 Customer Name: [PHONE_NUMBER] Phone: [PHO…" at bounding box center [139, 420] width 212 height 238
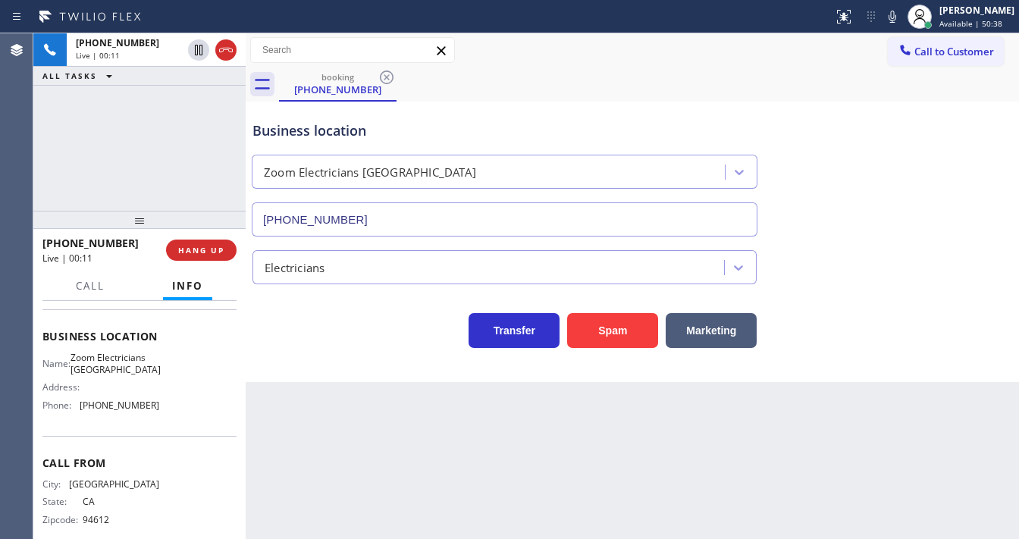
click at [127, 164] on div "[PHONE_NUMBER] Live | 00:11 ALL TASKS ALL TASKS ACTIVE TASKS TASKS IN WRAP UP" at bounding box center [139, 121] width 212 height 177
click at [140, 134] on div "[PHONE_NUMBER] Live | 00:13 ALL TASKS ALL TASKS ACTIVE TASKS TASKS IN WRAP UP" at bounding box center [139, 121] width 212 height 177
click at [50, 165] on div "[PHONE_NUMBER] Live | 00:23 ALL TASKS ALL TASKS ACTIVE TASKS TASKS IN WRAP UP" at bounding box center [139, 121] width 212 height 177
click at [31, 166] on div "Agent Desktop" at bounding box center [16, 286] width 33 height 506
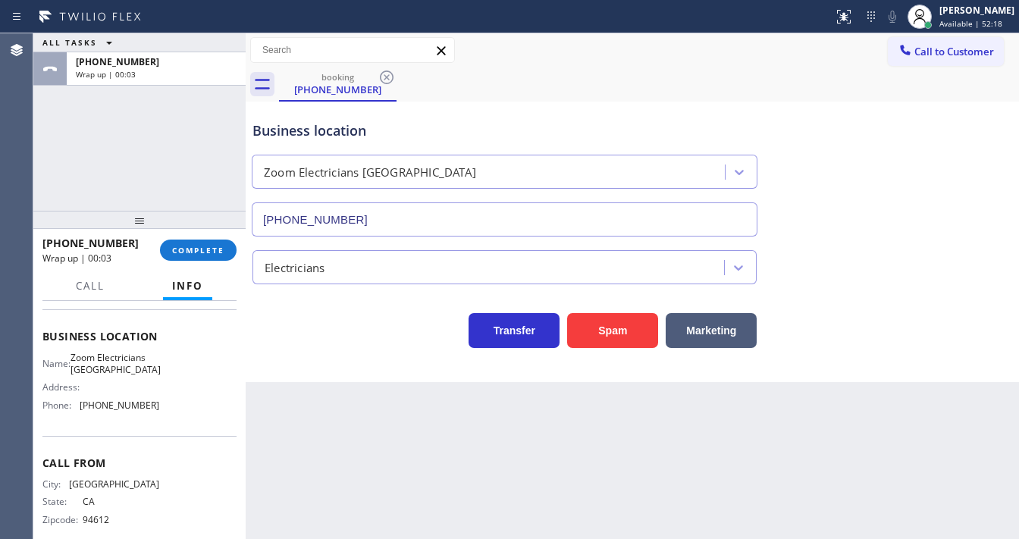
click at [27, 166] on div "Agent Desktop" at bounding box center [16, 286] width 33 height 506
click at [185, 252] on span "COMPLETE" at bounding box center [198, 250] width 52 height 11
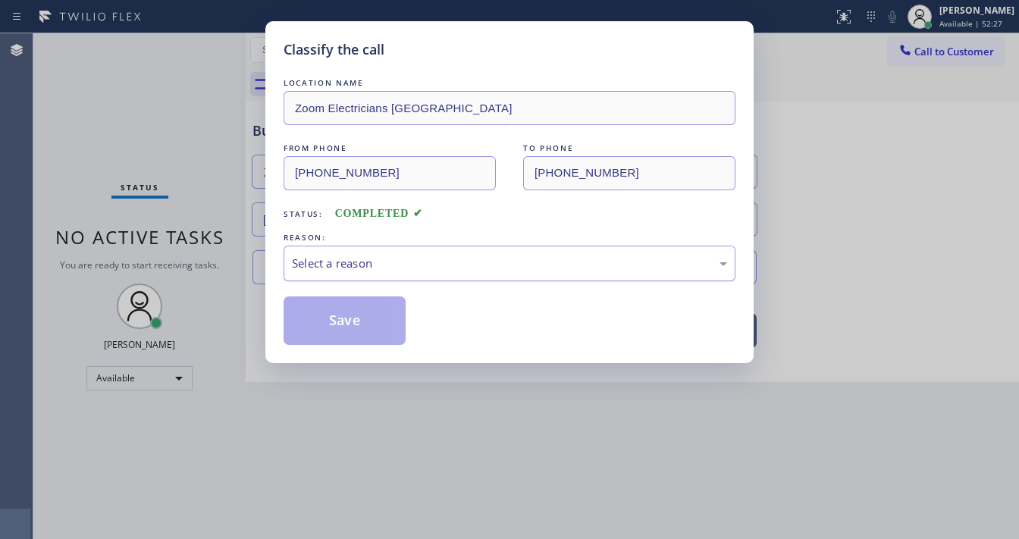
click at [414, 263] on div "Select a reason" at bounding box center [509, 263] width 435 height 17
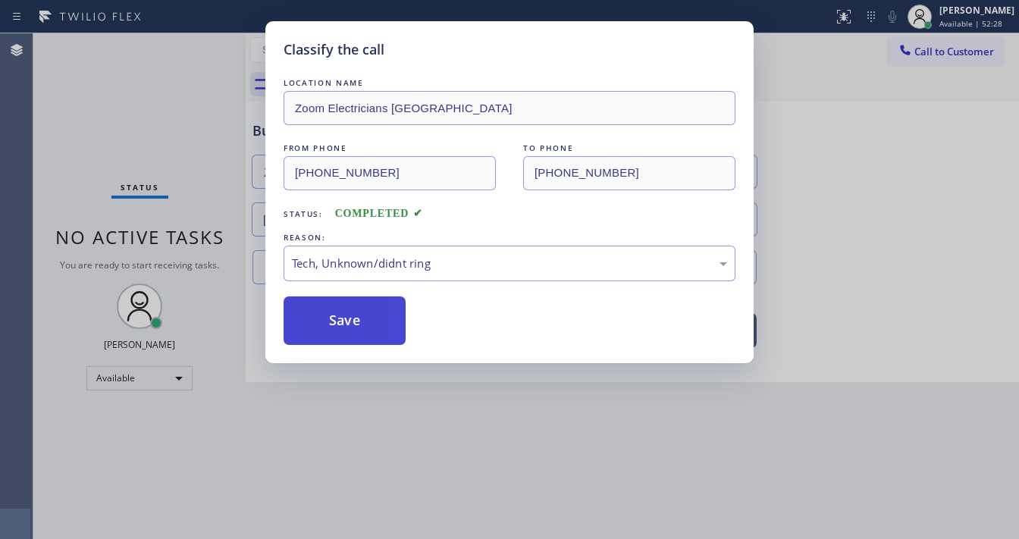
click at [388, 307] on button "Save" at bounding box center [345, 320] width 122 height 49
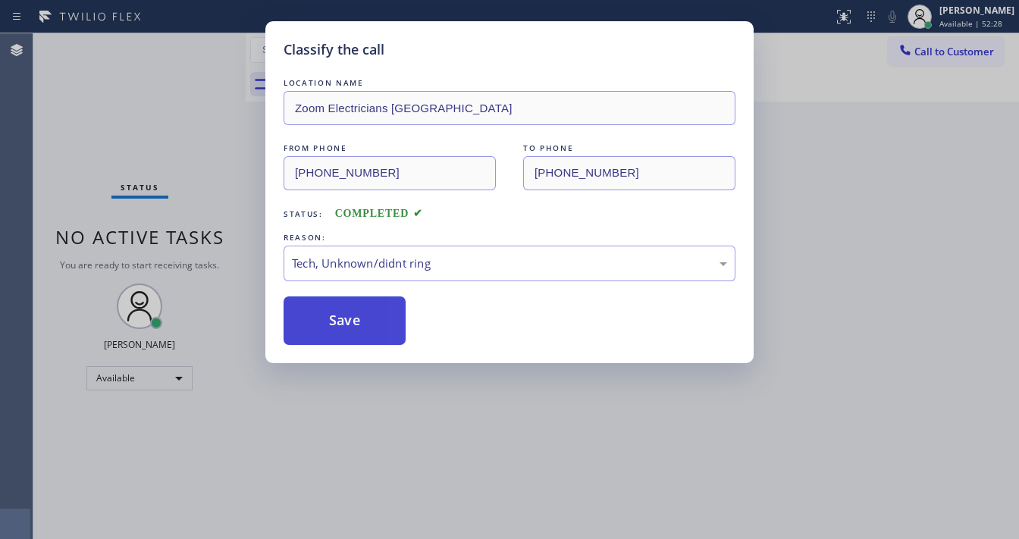
click at [388, 307] on button "Save" at bounding box center [345, 320] width 122 height 49
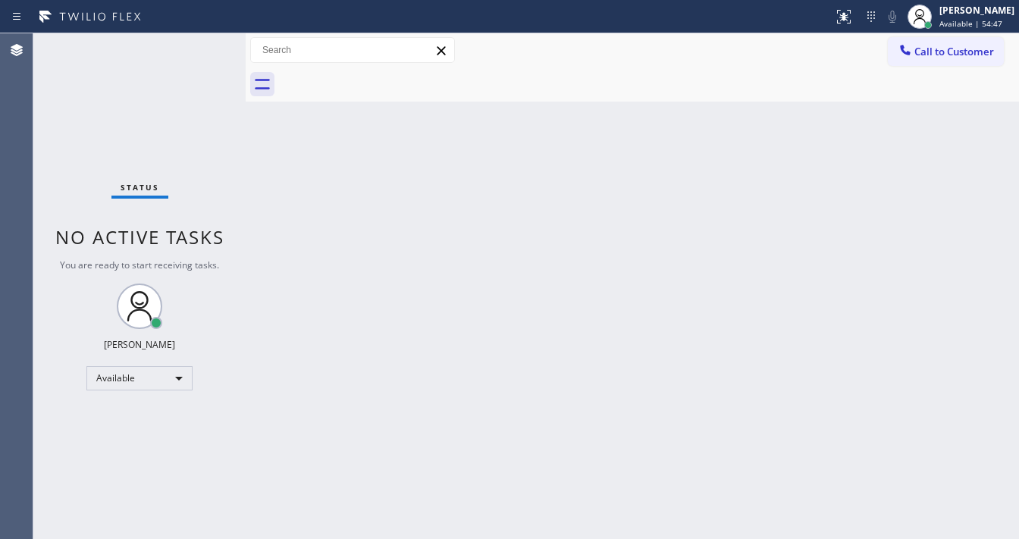
click at [199, 41] on div "Status No active tasks You are ready to start receiving tasks. [PERSON_NAME]" at bounding box center [139, 286] width 212 height 506
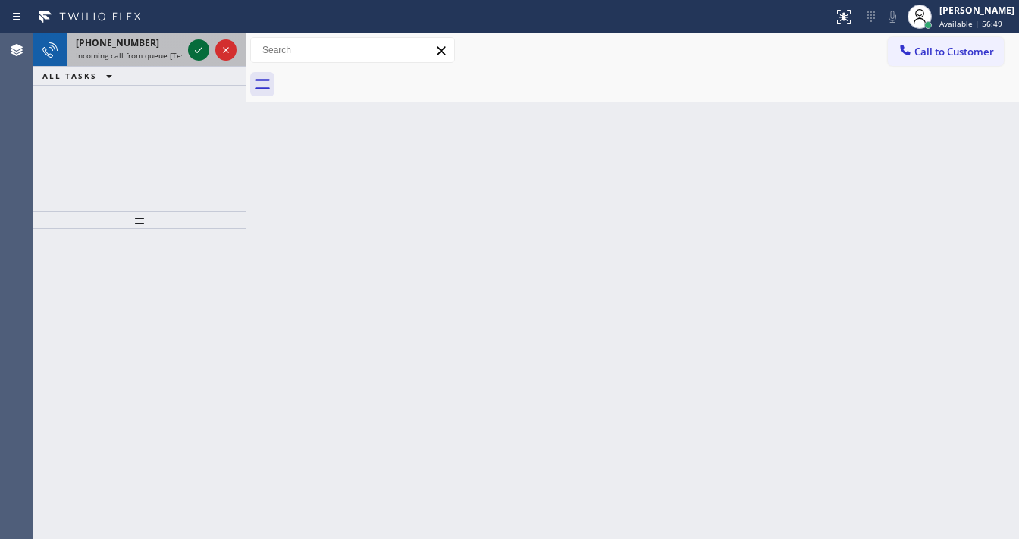
click at [194, 47] on icon at bounding box center [199, 50] width 18 height 18
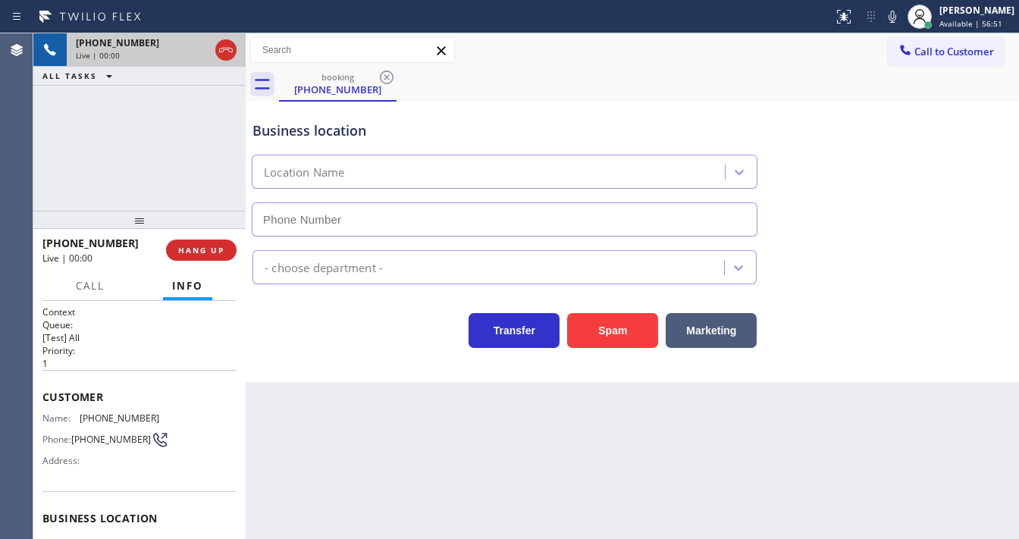
type input "[PHONE_NUMBER]"
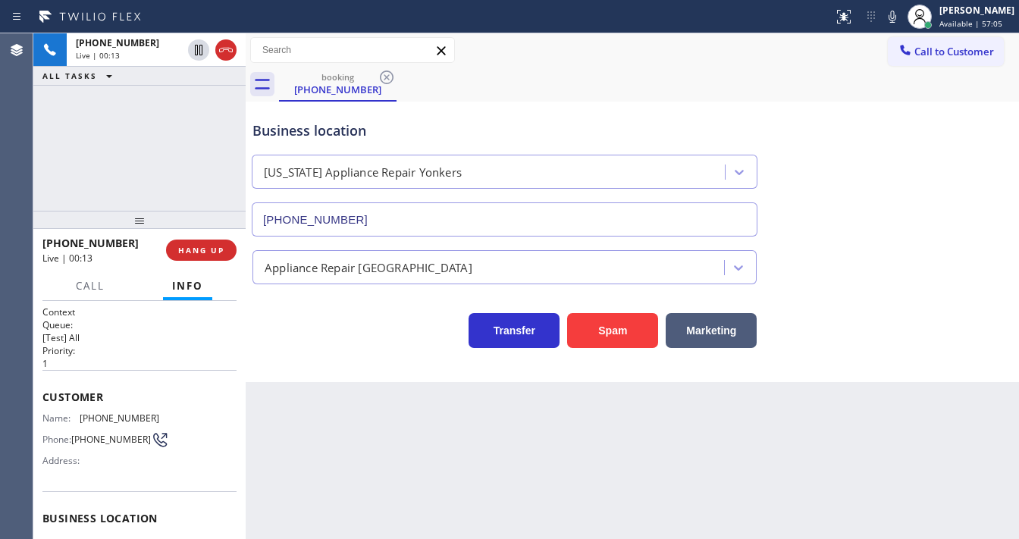
click at [88, 390] on span "Customer" at bounding box center [139, 397] width 194 height 14
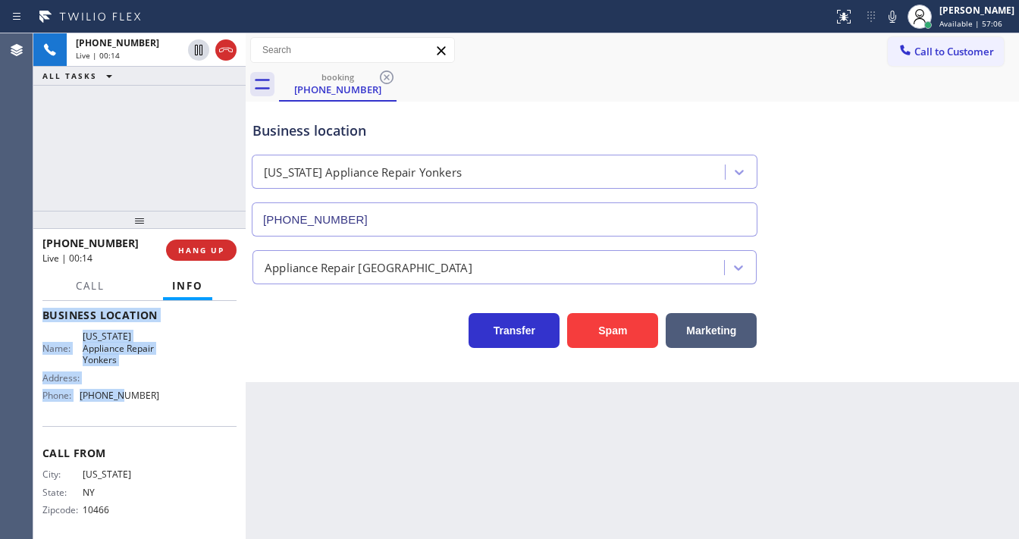
scroll to position [211, 0]
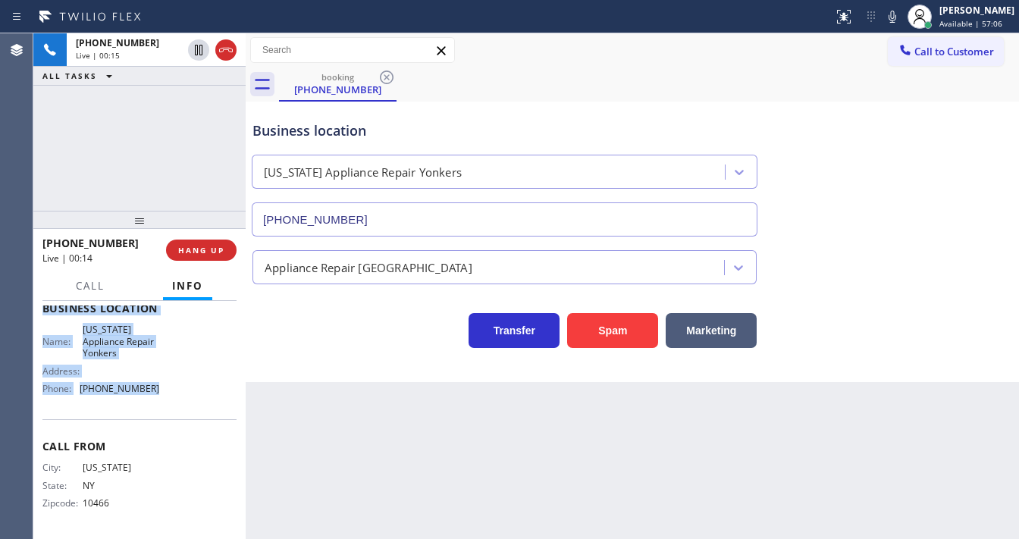
drag, startPoint x: 54, startPoint y: 398, endPoint x: 163, endPoint y: 383, distance: 110.2
click at [165, 395] on div "Context Queue: [Test] All Priority: 1 Customer Name: [PHONE_NUMBER] Phone: [PHO…" at bounding box center [139, 420] width 212 height 238
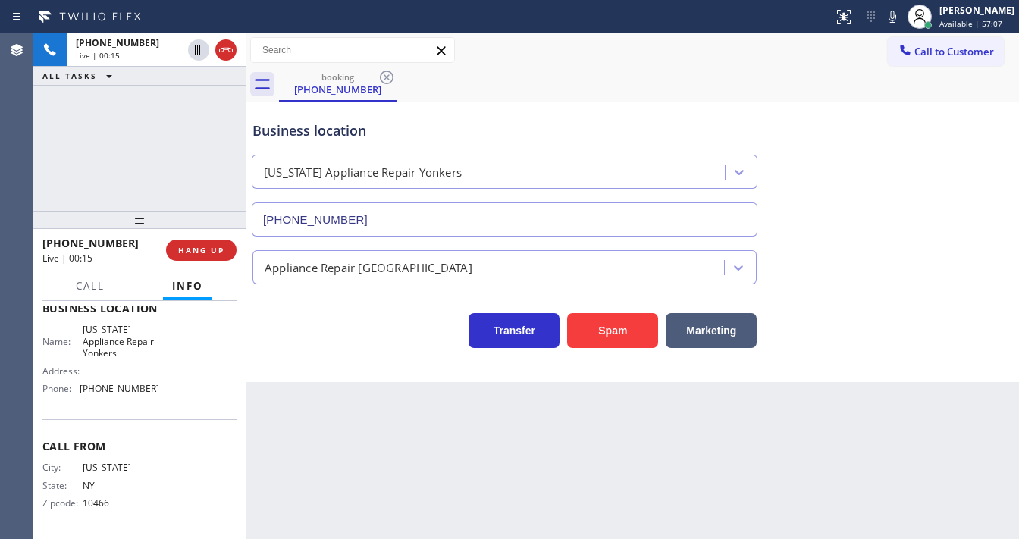
click at [139, 139] on div "[PHONE_NUMBER] Live | 00:15 ALL TASKS ALL TASKS ACTIVE TASKS TASKS IN WRAP UP" at bounding box center [139, 121] width 212 height 177
click at [897, 18] on icon at bounding box center [892, 17] width 18 height 18
click at [218, 162] on div "[PHONE_NUMBER] Live | 02:09 ALL TASKS ALL TASKS ACTIVE TASKS TASKS IN WRAP UP" at bounding box center [139, 121] width 212 height 177
click at [115, 167] on div "[PHONE_NUMBER] Live | 05:56 ALL TASKS ALL TASKS ACTIVE TASKS TASKS IN WRAP UP" at bounding box center [139, 121] width 212 height 177
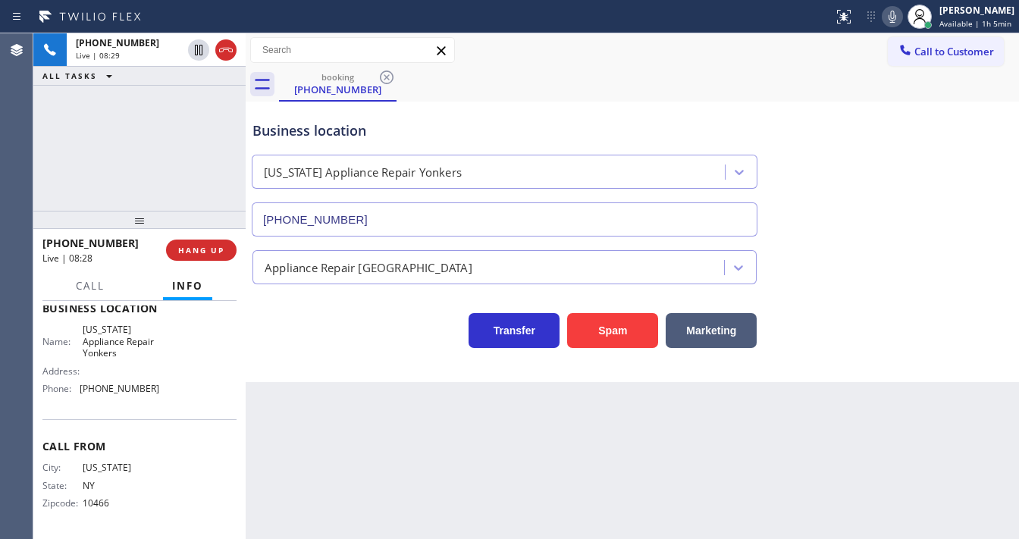
click at [895, 21] on icon at bounding box center [892, 17] width 18 height 18
click at [143, 158] on div "[PHONE_NUMBER] Live | 08:52 ALL TASKS ALL TASKS ACTIVE TASKS TASKS IN WRAP UP" at bounding box center [139, 121] width 212 height 177
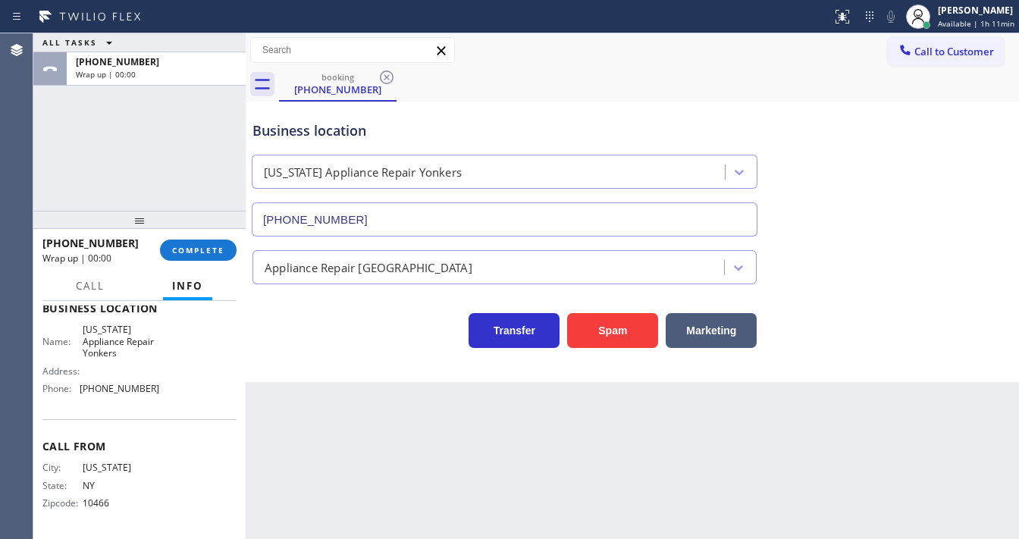
drag, startPoint x: 230, startPoint y: 248, endPoint x: 198, endPoint y: 161, distance: 93.1
click at [198, 161] on div "ALL TASKS ALL TASKS ACTIVE TASKS TASKS IN WRAP UP [PHONE_NUMBER] Wrap up | 00:0…" at bounding box center [139, 286] width 212 height 506
click at [216, 249] on span "COMPLETE" at bounding box center [198, 250] width 52 height 11
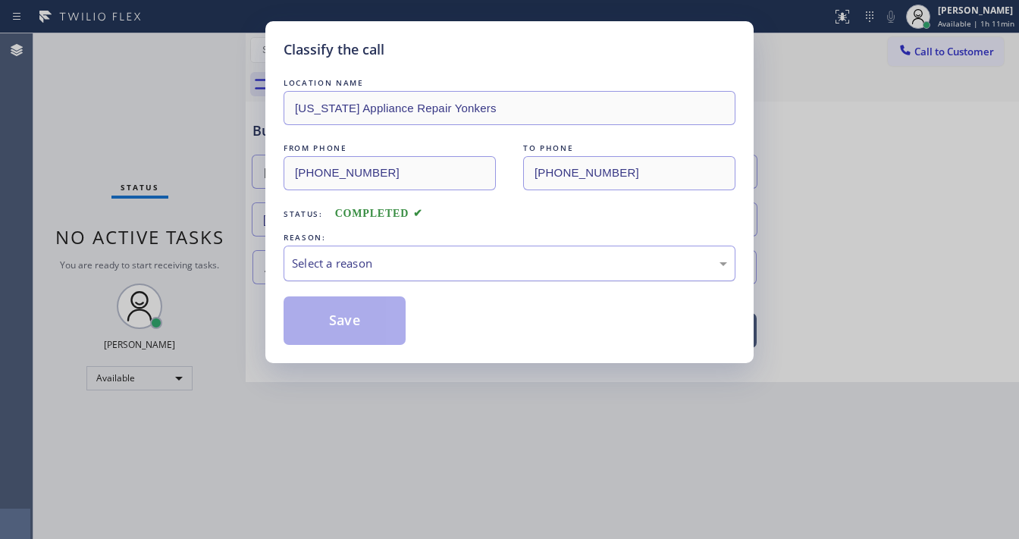
drag, startPoint x: 307, startPoint y: 253, endPoint x: 331, endPoint y: 271, distance: 29.7
click at [308, 256] on div "Select a reason" at bounding box center [509, 263] width 435 height 17
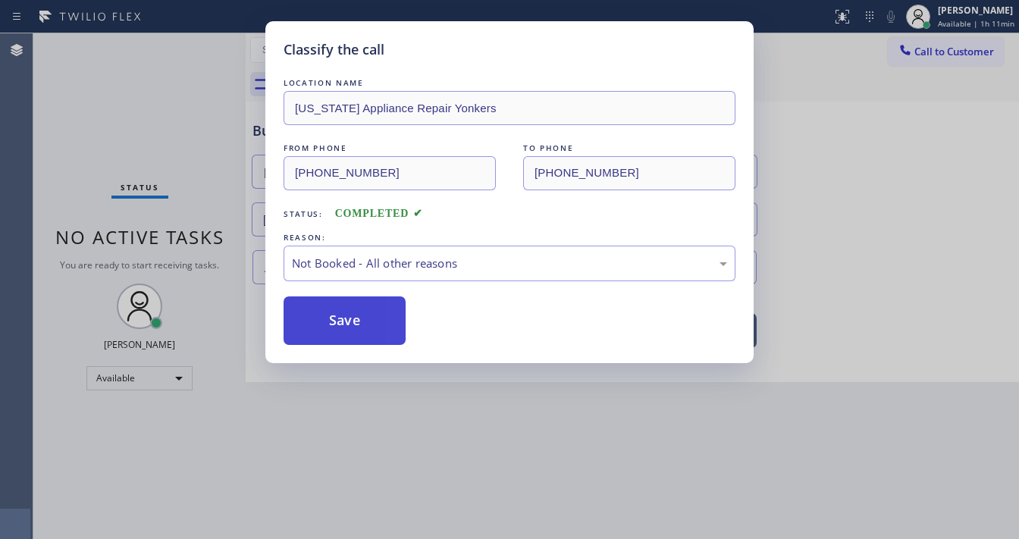
click at [334, 317] on button "Save" at bounding box center [345, 320] width 122 height 49
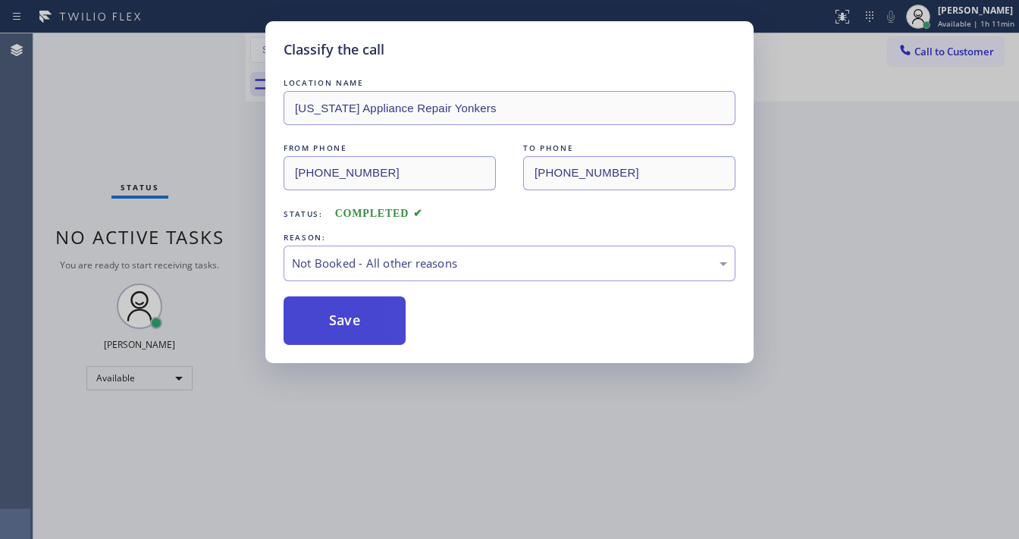
click at [334, 317] on button "Save" at bounding box center [345, 320] width 122 height 49
click at [93, 180] on div "Classify the call LOCATION NAME [US_STATE] Appliance Repair Yonkers FROM PHONE …" at bounding box center [509, 269] width 1019 height 539
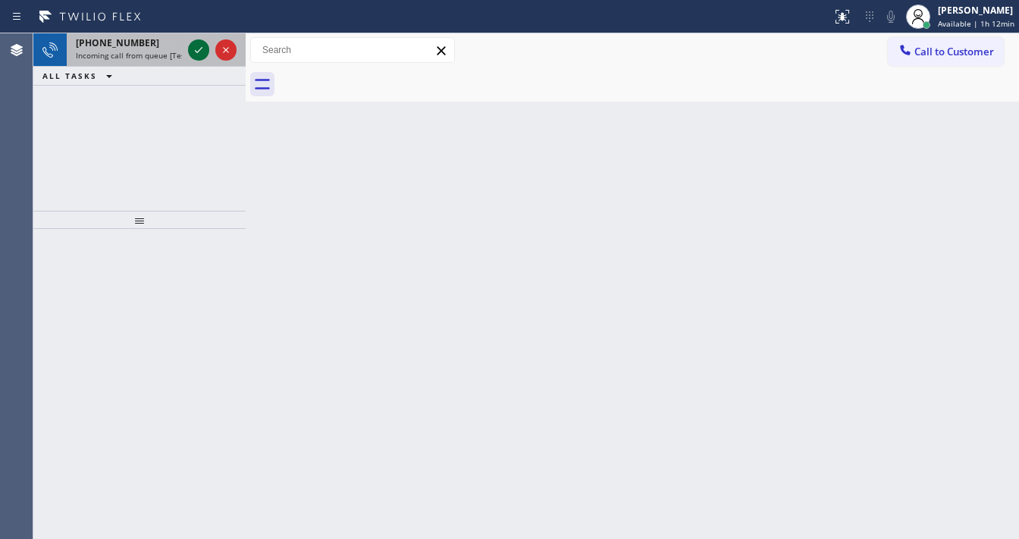
click at [190, 55] on icon at bounding box center [199, 50] width 18 height 18
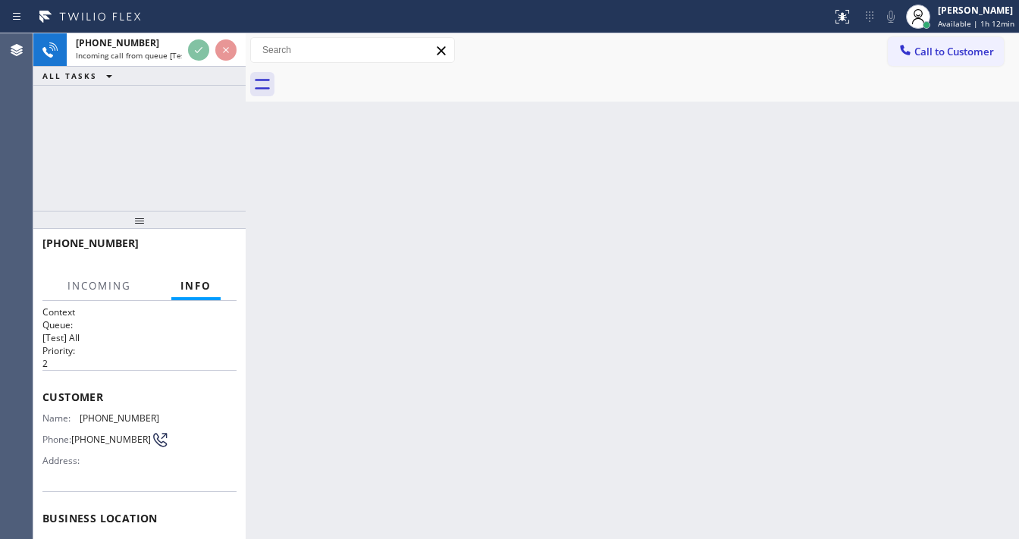
scroll to position [49, 0]
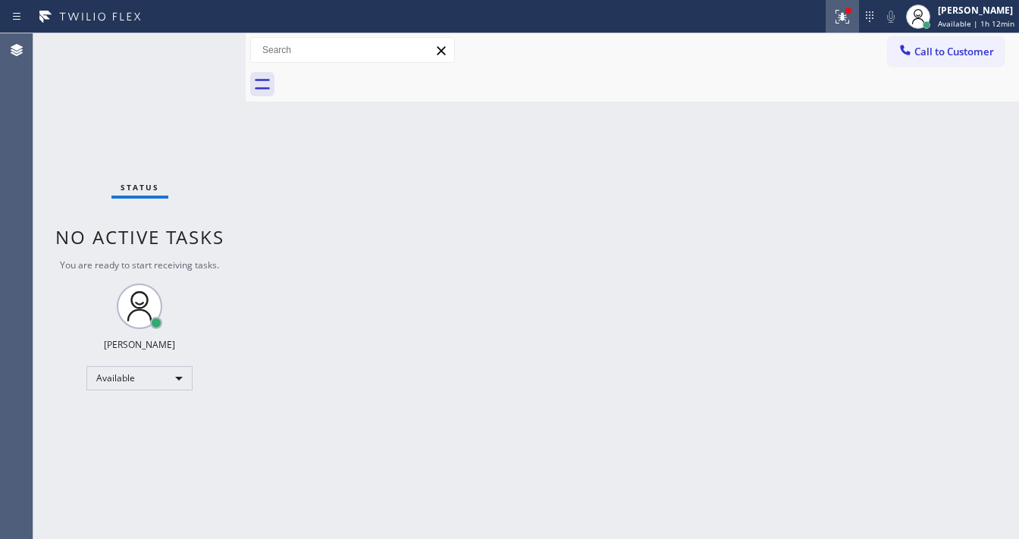
drag, startPoint x: 840, startPoint y: 20, endPoint x: 822, endPoint y: 106, distance: 87.6
click at [840, 22] on icon at bounding box center [842, 17] width 18 height 18
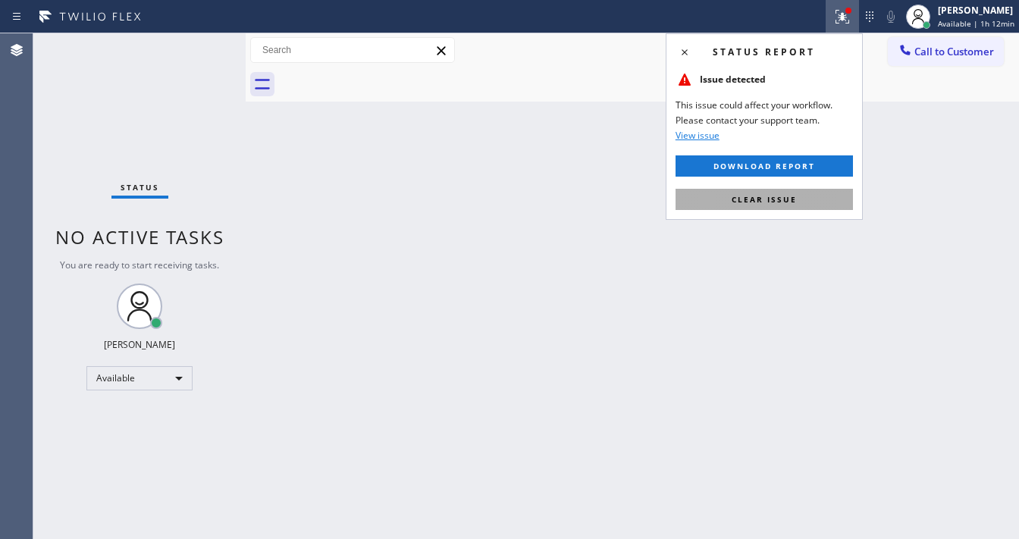
click at [795, 205] on button "Clear issue" at bounding box center [764, 199] width 177 height 21
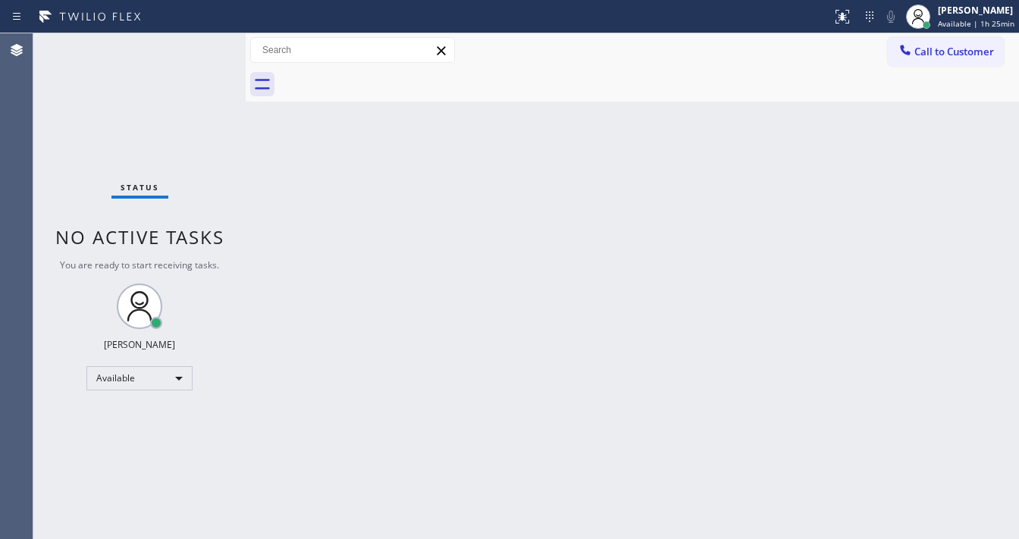
click at [168, 53] on div "Status No active tasks You are ready to start receiving tasks. [PERSON_NAME]" at bounding box center [139, 286] width 212 height 506
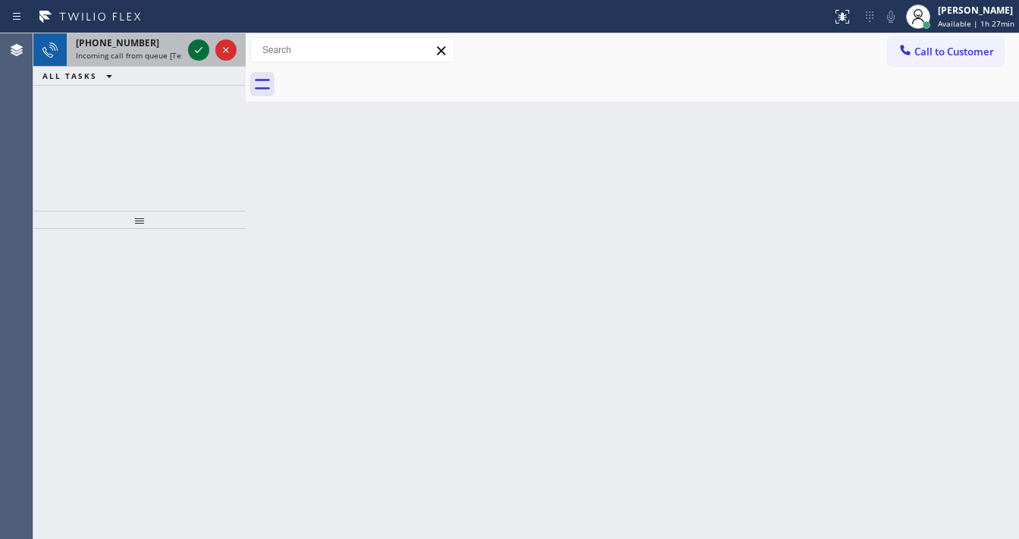
click at [199, 49] on icon at bounding box center [199, 50] width 18 height 18
click at [194, 51] on icon at bounding box center [199, 50] width 18 height 18
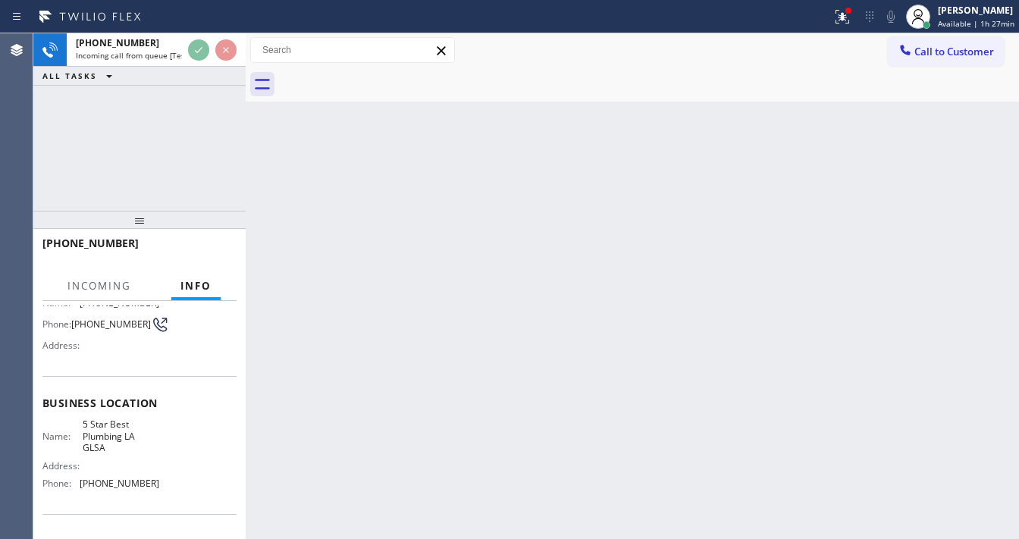
scroll to position [121, 0]
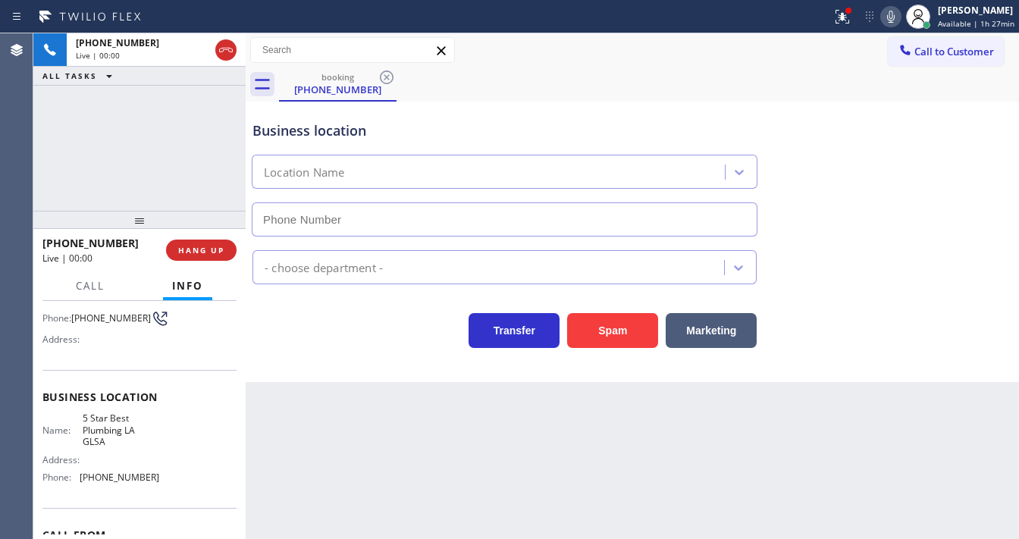
type input "[PHONE_NUMBER]"
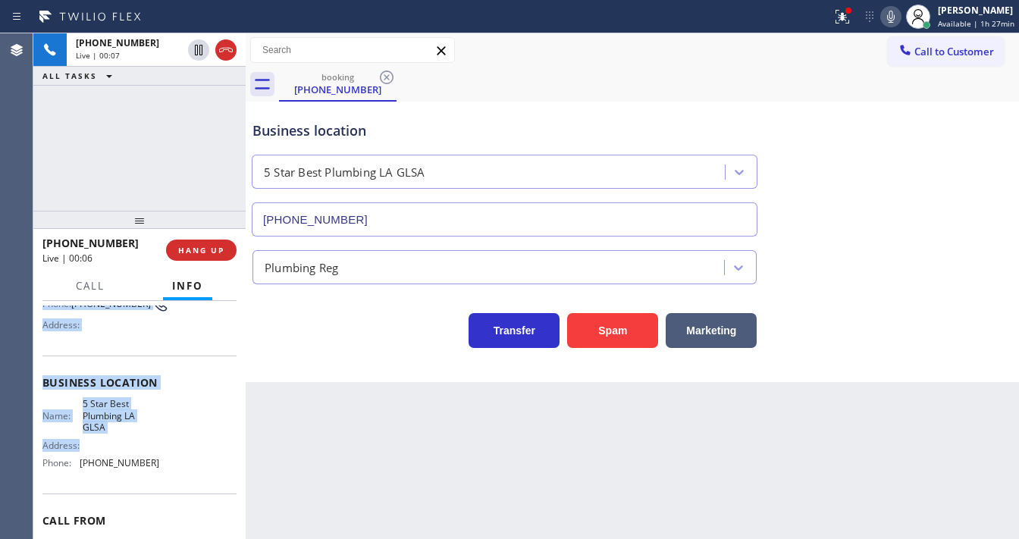
scroll to position [211, 0]
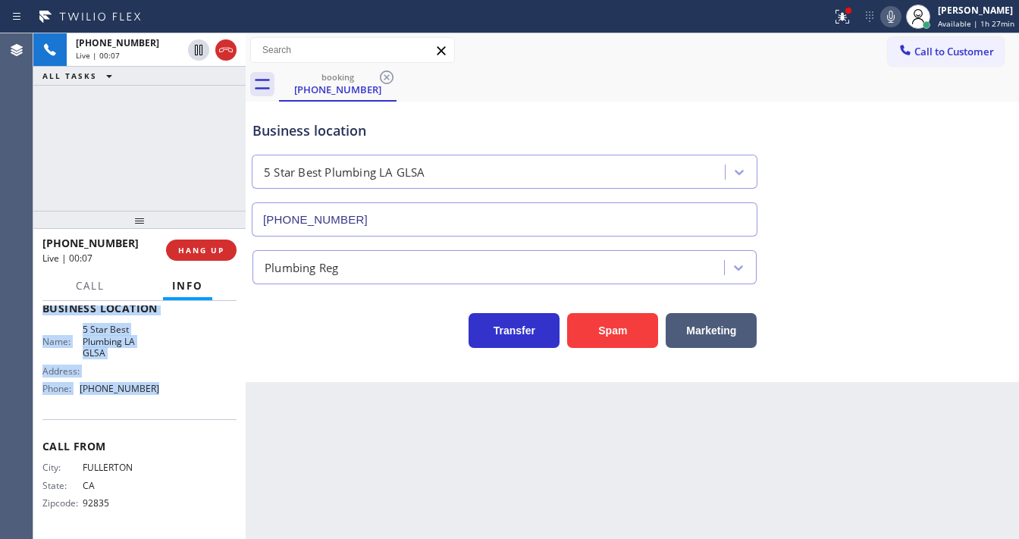
drag, startPoint x: 40, startPoint y: 331, endPoint x: 158, endPoint y: 388, distance: 130.6
click at [158, 388] on div "Context Queue: [Test] All Priority: 1 Customer Name: [PHONE_NUMBER] Phone: [PHO…" at bounding box center [139, 420] width 212 height 238
click at [588, 339] on button "Spam" at bounding box center [612, 330] width 91 height 35
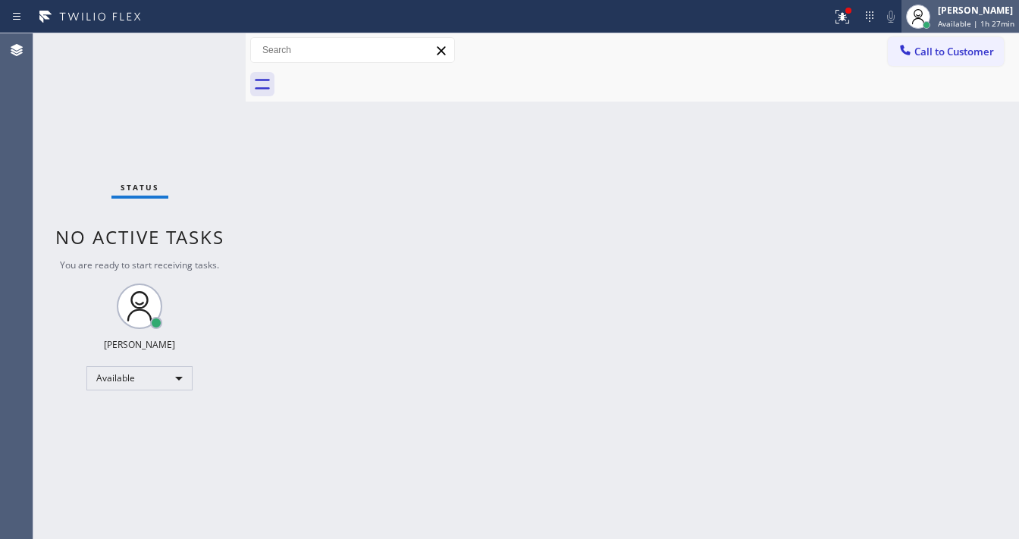
drag, startPoint x: 939, startPoint y: 15, endPoint x: 928, endPoint y: 48, distance: 34.5
click at [939, 16] on div "[PERSON_NAME] Available | 1h 27min" at bounding box center [977, 16] width 84 height 27
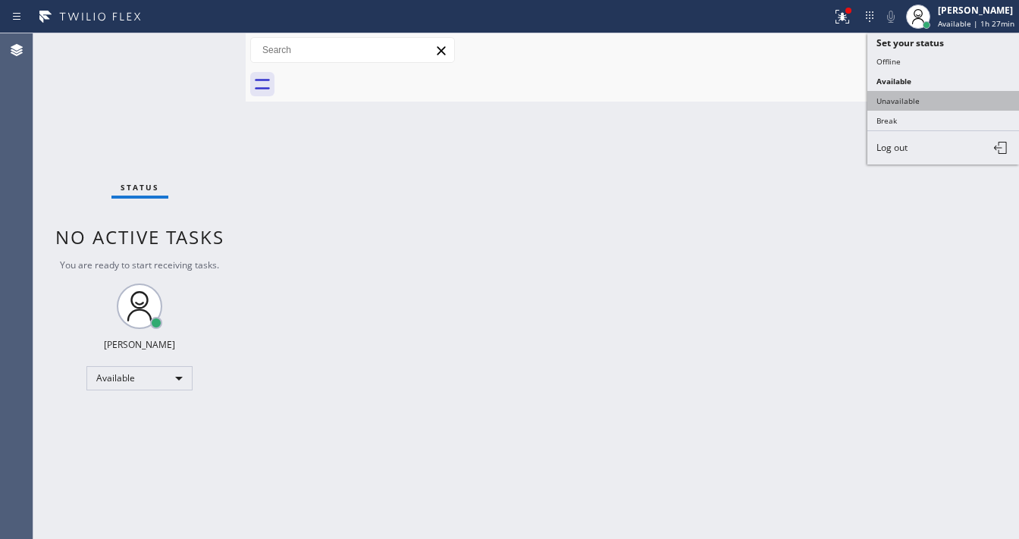
click at [894, 102] on button "Unavailable" at bounding box center [943, 101] width 152 height 20
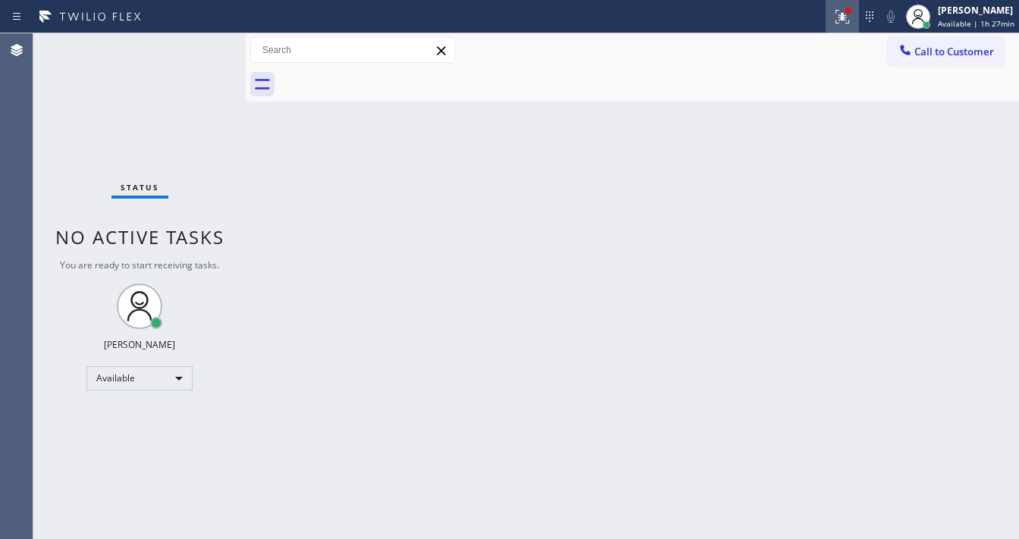
click at [849, 22] on icon at bounding box center [843, 17] width 14 height 14
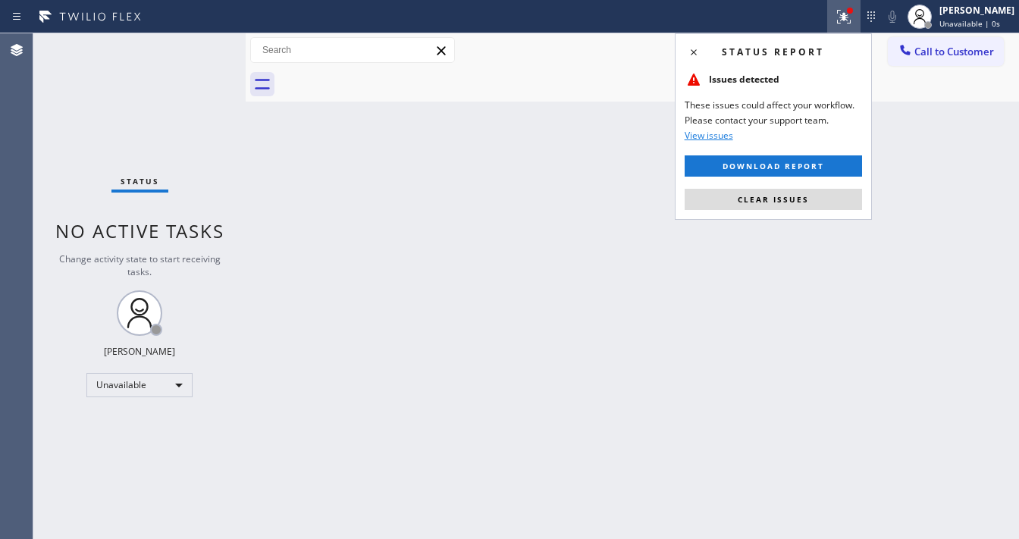
drag, startPoint x: 795, startPoint y: 198, endPoint x: 817, endPoint y: 190, distance: 23.5
click at [795, 198] on span "Clear issues" at bounding box center [773, 199] width 71 height 11
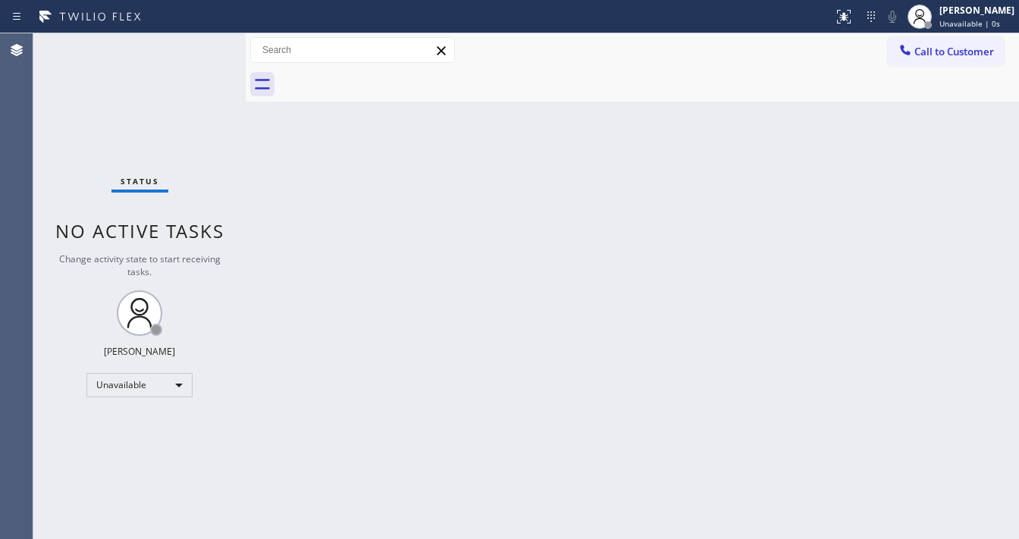
drag, startPoint x: 898, startPoint y: 156, endPoint x: 914, endPoint y: 97, distance: 61.4
click at [901, 153] on div "Back to Dashboard Change Sender ID Customers Technicians Select a contact Outbo…" at bounding box center [632, 286] width 773 height 506
click at [938, 54] on span "Call to Customer" at bounding box center [954, 52] width 80 height 14
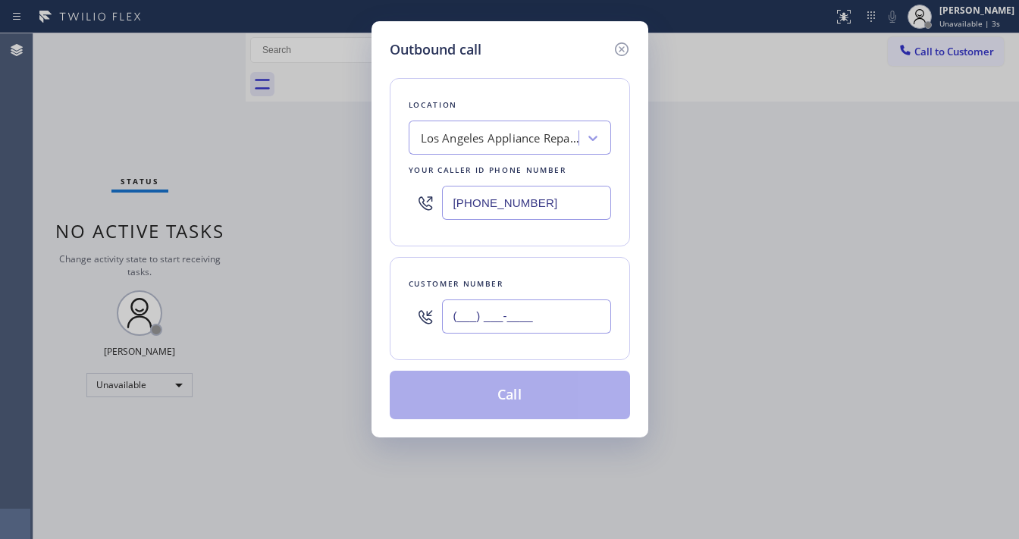
click at [510, 318] on input "(___) ___-____" at bounding box center [526, 316] width 169 height 34
paste input "718) 664-7939"
type input "[PHONE_NUMBER]"
click at [569, 204] on input "[PHONE_NUMBER]" at bounding box center [526, 203] width 169 height 34
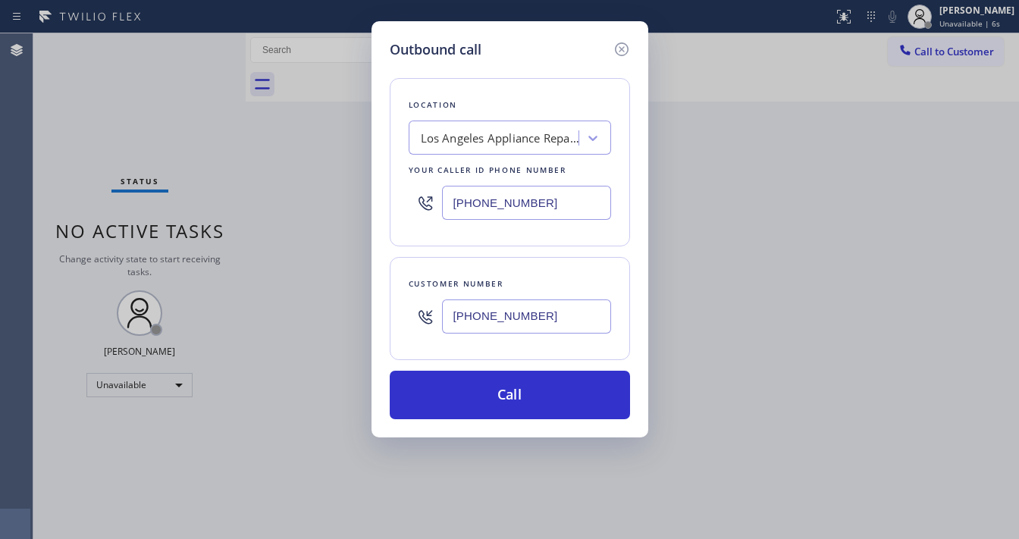
paste input "914) 873-0795"
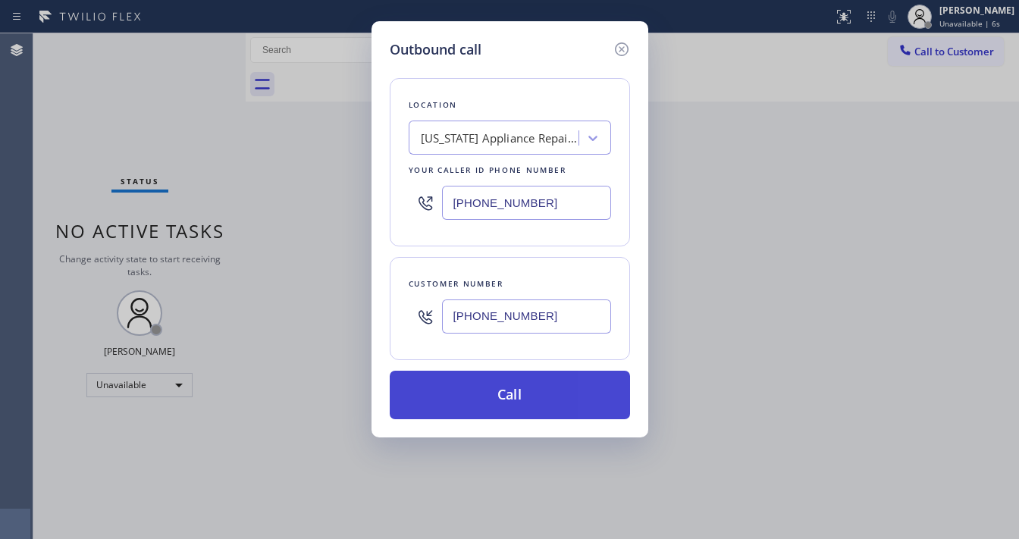
type input "[PHONE_NUMBER]"
click at [488, 392] on button "Call" at bounding box center [510, 395] width 240 height 49
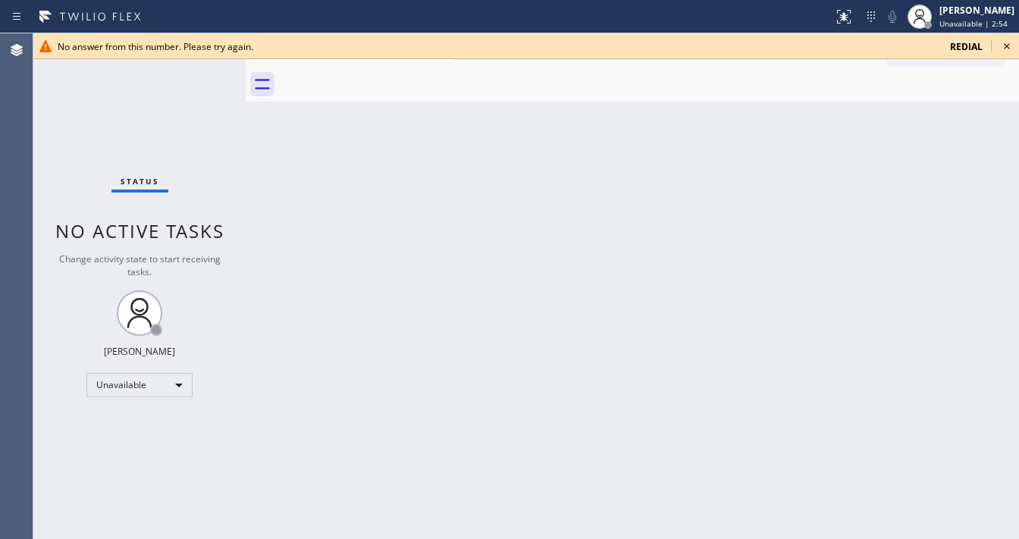
click at [1007, 44] on icon at bounding box center [1007, 46] width 18 height 18
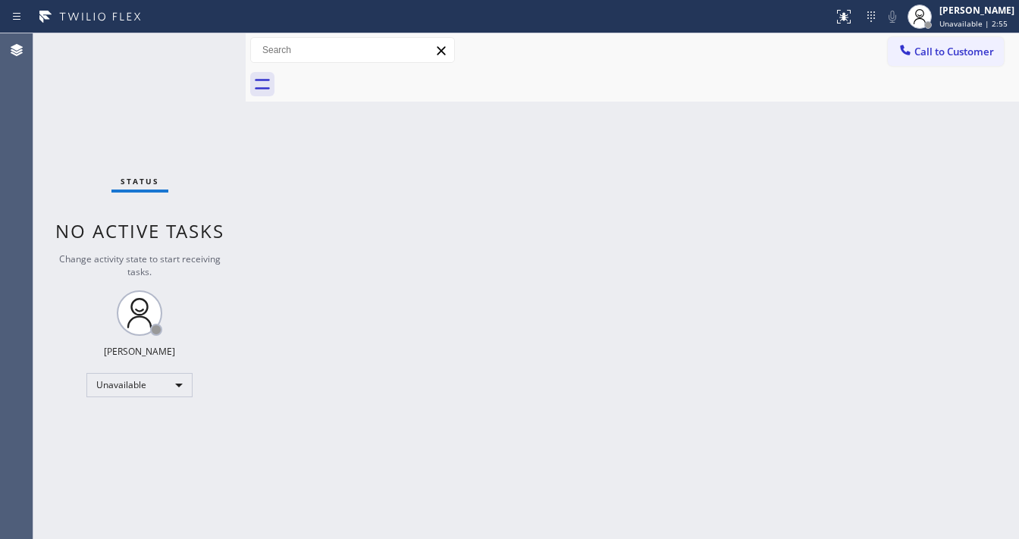
click at [952, 49] on span "Call to Customer" at bounding box center [954, 52] width 80 height 14
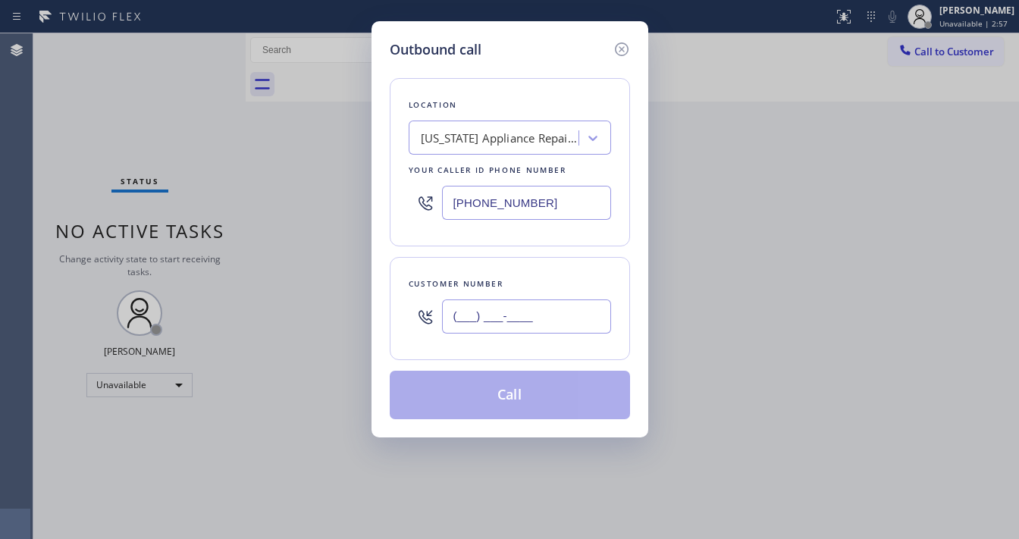
click at [494, 318] on input "(___) ___-____" at bounding box center [526, 316] width 169 height 34
paste input "718) 664-7939"
click at [503, 247] on div "Location [US_STATE] Appliance Repair Yonkers Your caller id phone number [PHONE…" at bounding box center [510, 239] width 240 height 359
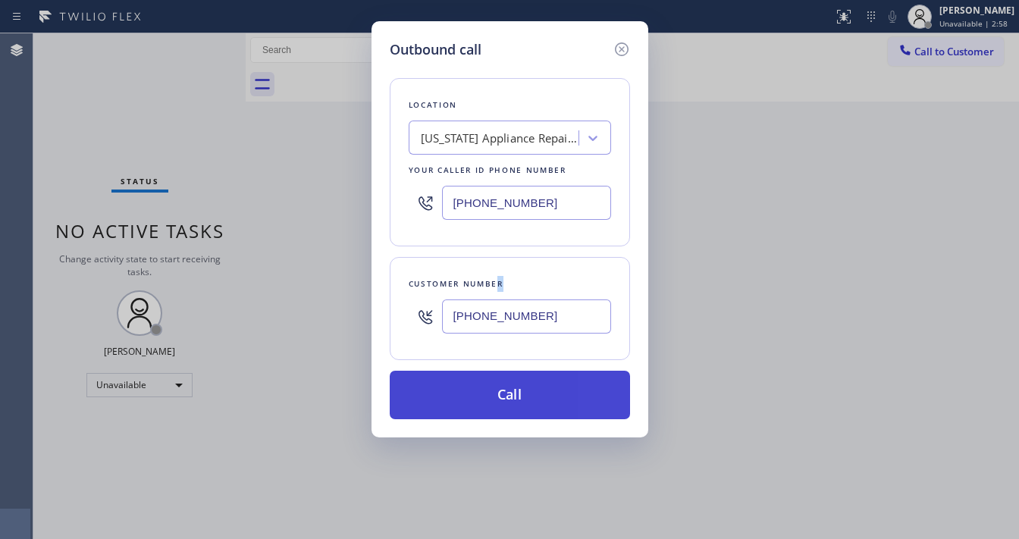
click at [503, 394] on button "Call" at bounding box center [510, 395] width 240 height 49
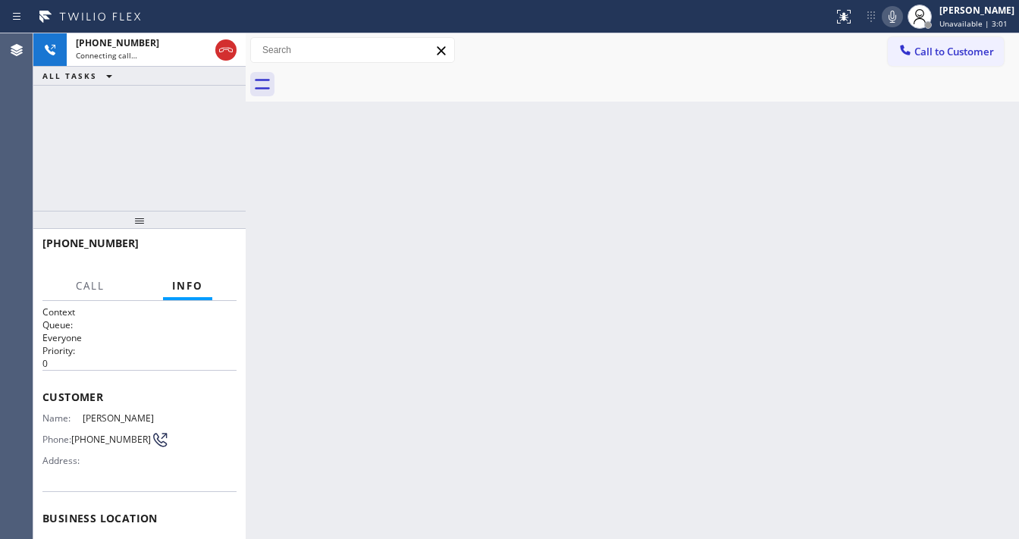
click at [50, 178] on div "[PHONE_NUMBER] Connecting call… ALL TASKS ALL TASKS ACTIVE TASKS TASKS IN WRAP …" at bounding box center [139, 121] width 212 height 177
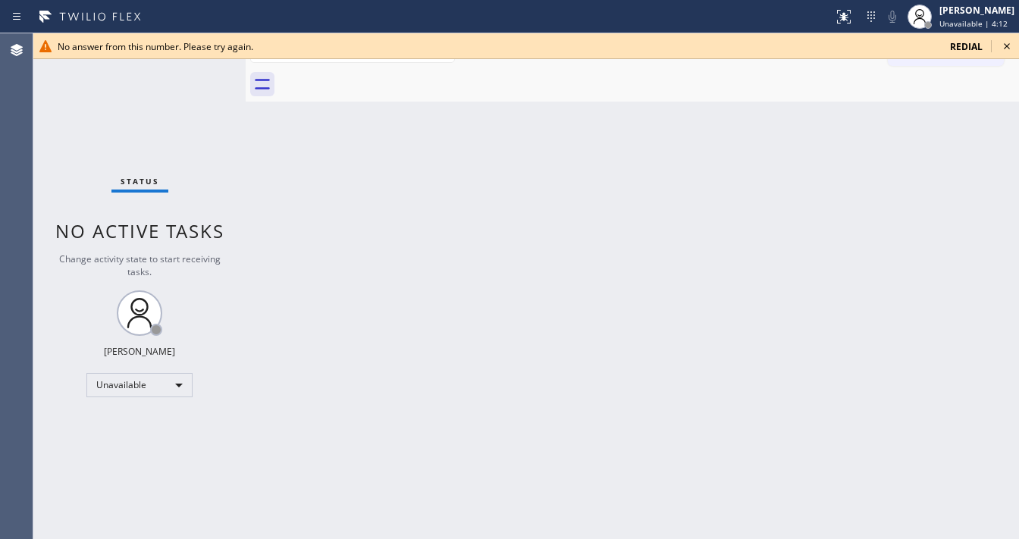
click at [998, 47] on icon at bounding box center [1007, 46] width 18 height 18
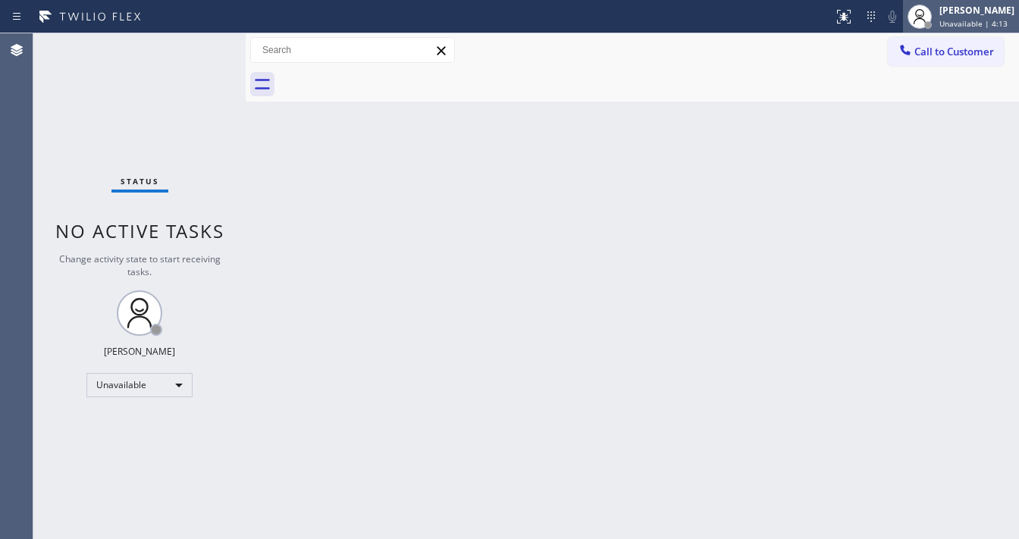
click at [985, 20] on span "Unavailable | 4:13" at bounding box center [973, 23] width 68 height 11
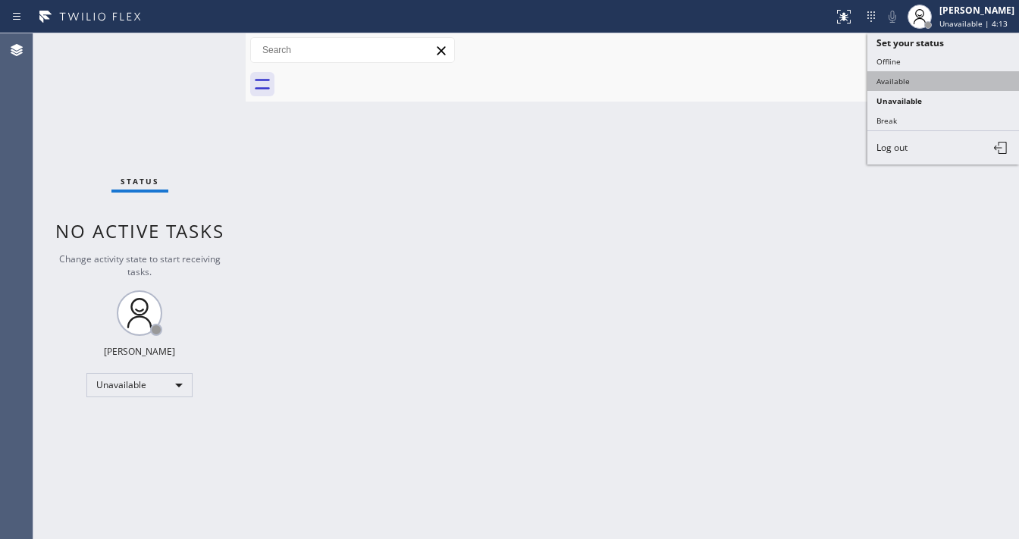
click at [910, 79] on button "Available" at bounding box center [943, 81] width 152 height 20
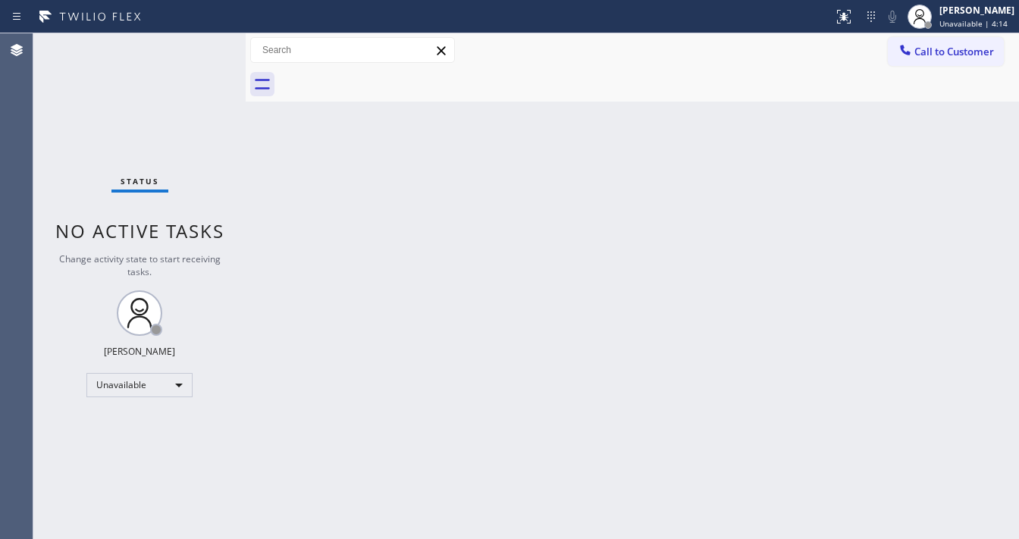
click at [652, 186] on div "Back to Dashboard Change Sender ID Customers Technicians Select a contact Outbo…" at bounding box center [632, 286] width 773 height 506
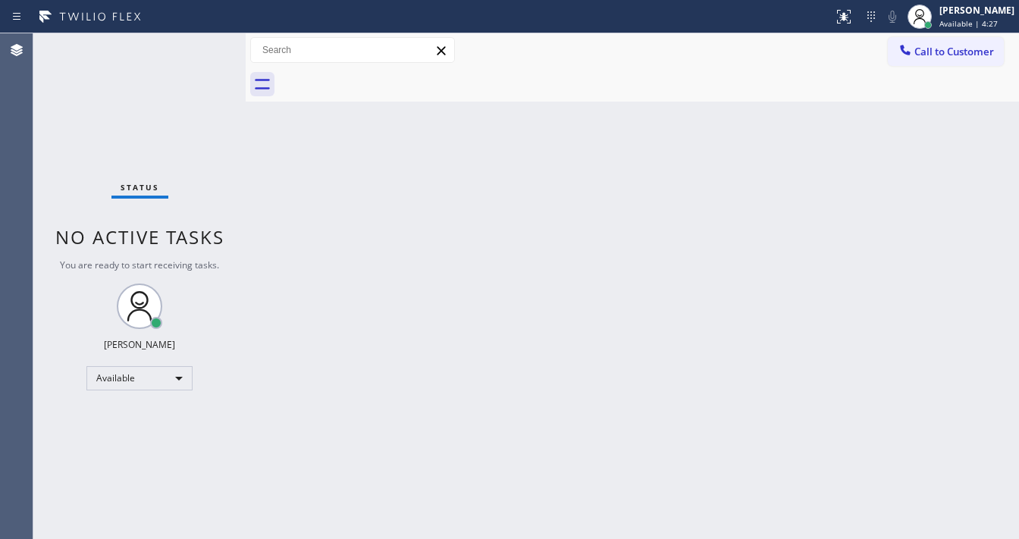
click at [334, 230] on div "Back to Dashboard Change Sender ID Customers Technicians Select a contact Outbo…" at bounding box center [632, 286] width 773 height 506
click at [325, 192] on div "Back to Dashboard Change Sender ID Customers Technicians Select a contact Outbo…" at bounding box center [632, 286] width 773 height 506
click at [321, 192] on div "Back to Dashboard Change Sender ID Customers Technicians Select a contact Outbo…" at bounding box center [632, 286] width 773 height 506
click at [941, 57] on span "Call to Customer" at bounding box center [954, 52] width 80 height 14
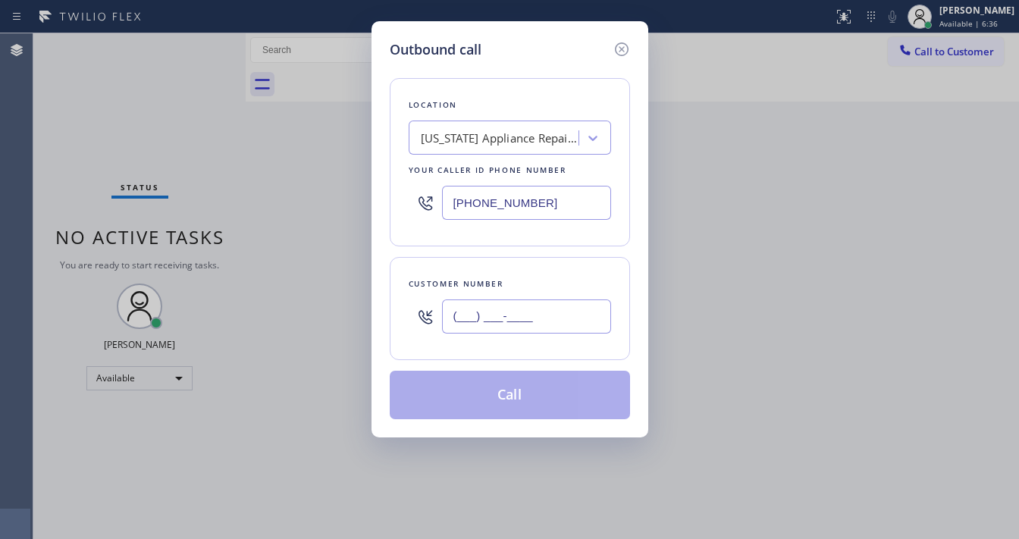
click at [483, 319] on input "(___) ___-____" at bounding box center [526, 316] width 169 height 34
paste input "718) 664-7939"
type input "[PHONE_NUMBER]"
click at [528, 278] on div "Customer number" at bounding box center [510, 284] width 202 height 16
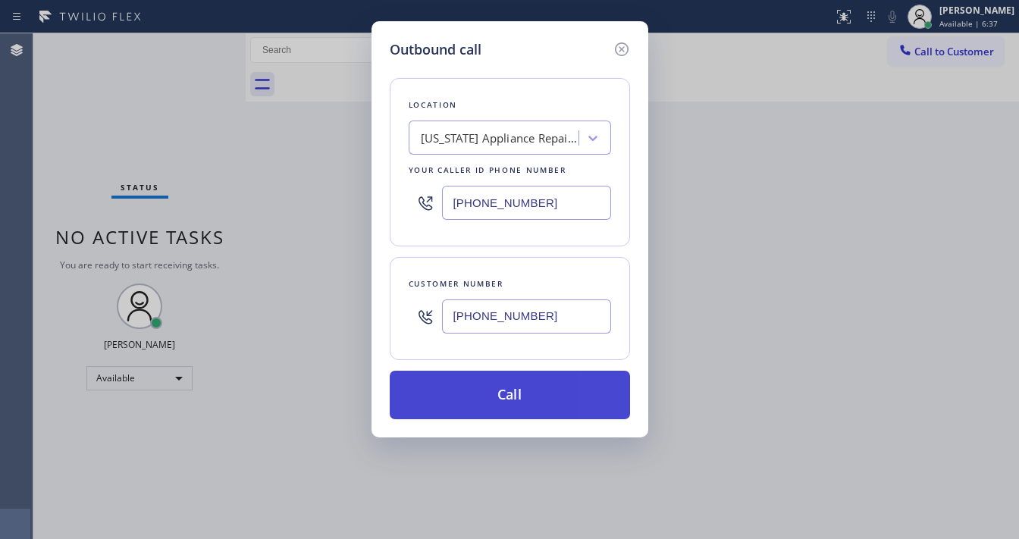
click at [513, 382] on button "Call" at bounding box center [510, 395] width 240 height 49
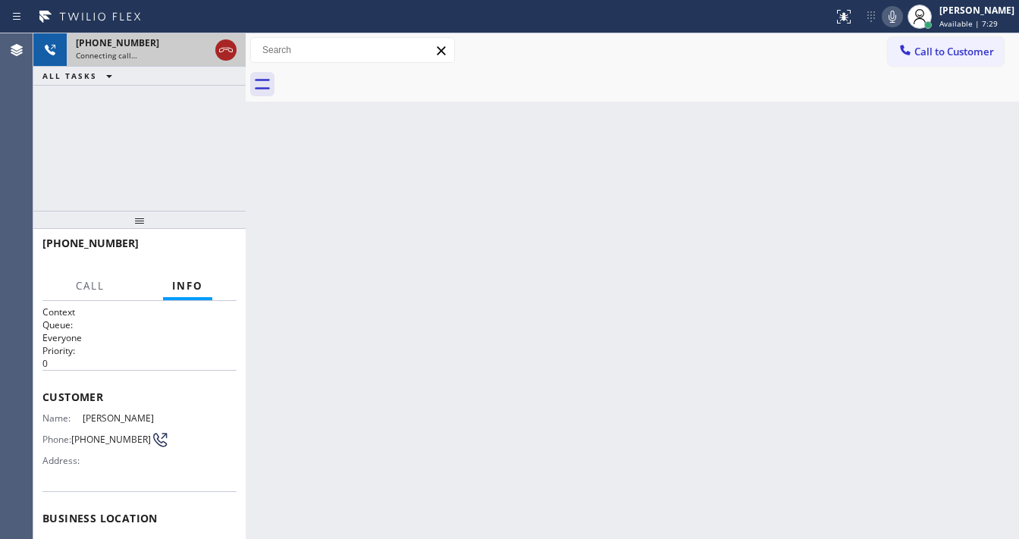
click at [224, 55] on icon at bounding box center [226, 50] width 18 height 18
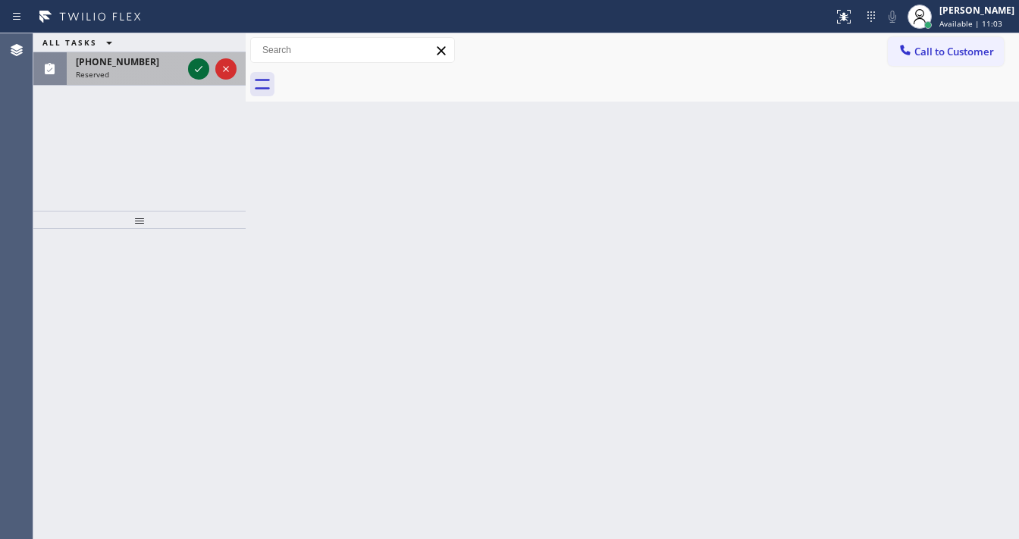
click at [193, 70] on icon at bounding box center [199, 69] width 18 height 18
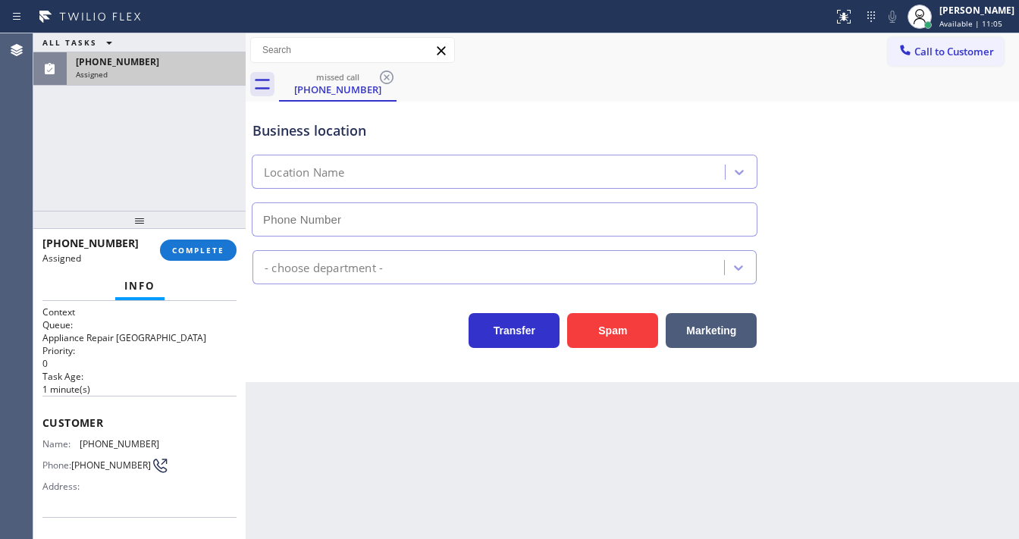
type input "[PHONE_NUMBER]"
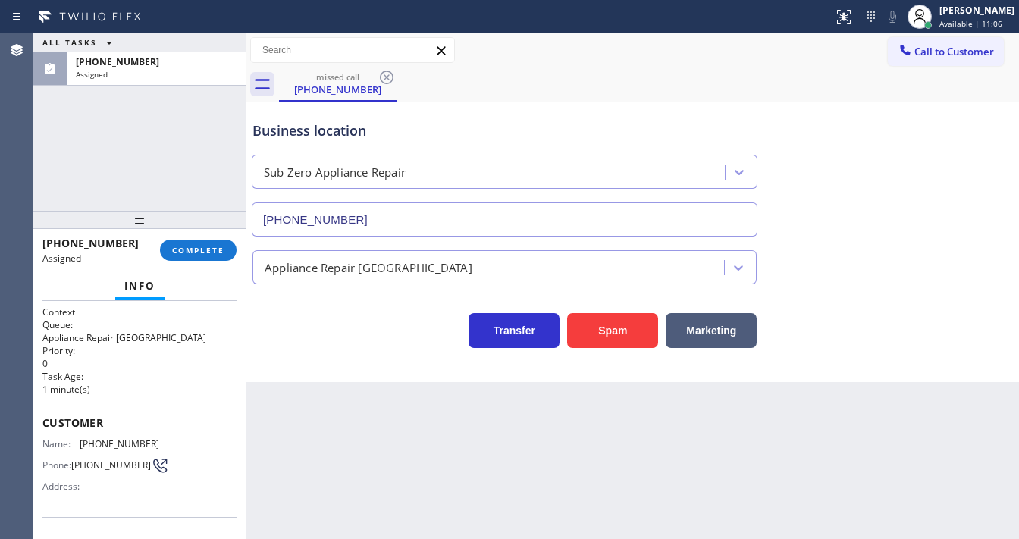
click at [197, 237] on div "[PHONE_NUMBER] Assigned COMPLETE" at bounding box center [139, 249] width 194 height 39
click at [197, 241] on button "COMPLETE" at bounding box center [198, 250] width 77 height 21
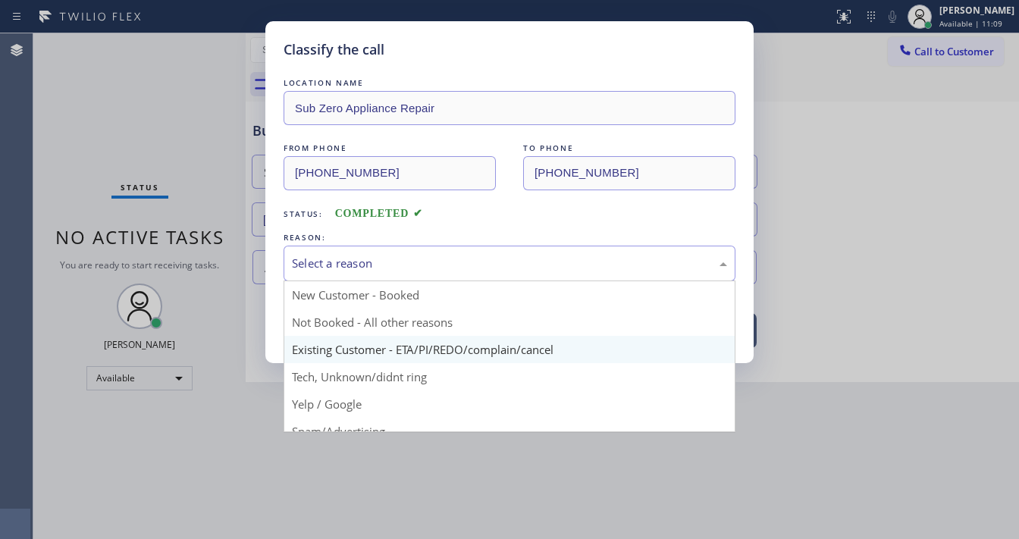
drag, startPoint x: 371, startPoint y: 270, endPoint x: 344, endPoint y: 337, distance: 71.8
click at [368, 278] on div "Select a reason" at bounding box center [510, 264] width 452 height 36
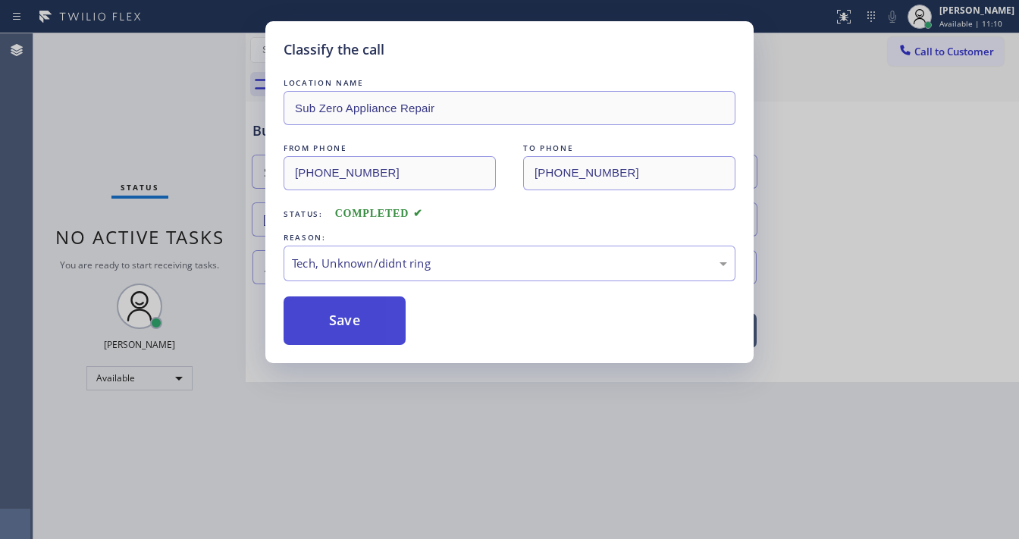
click at [364, 325] on button "Save" at bounding box center [345, 320] width 122 height 49
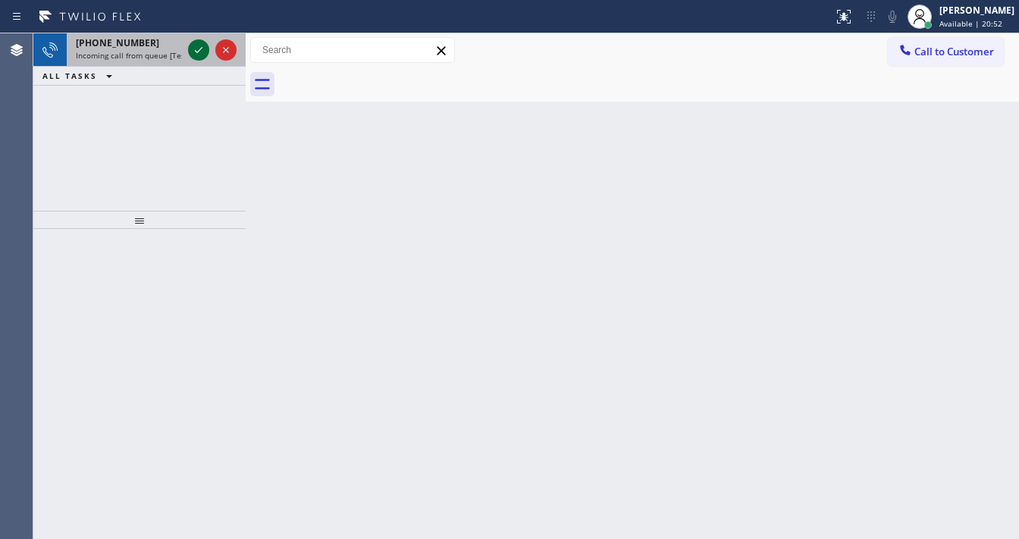
click at [193, 49] on icon at bounding box center [199, 50] width 18 height 18
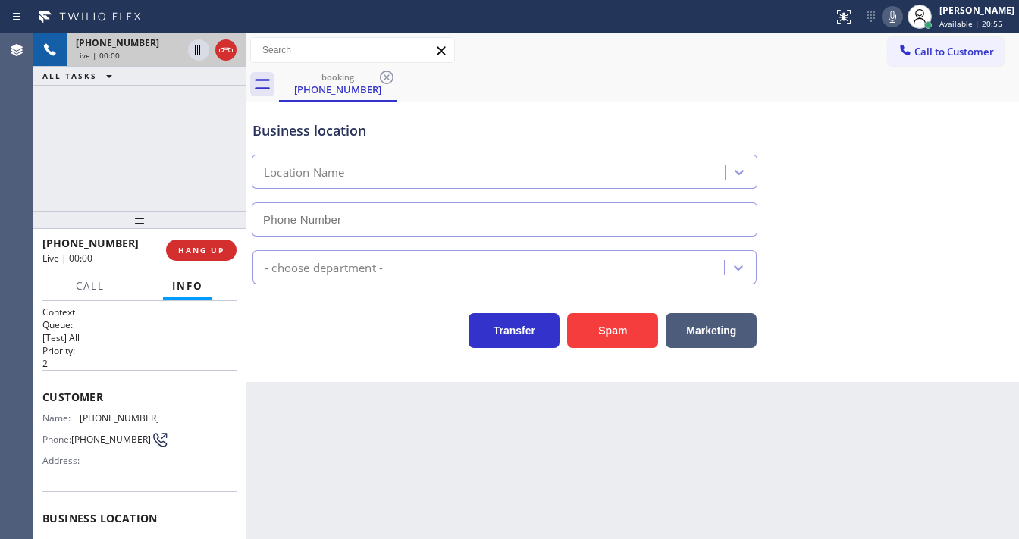
type input "[PHONE_NUMBER]"
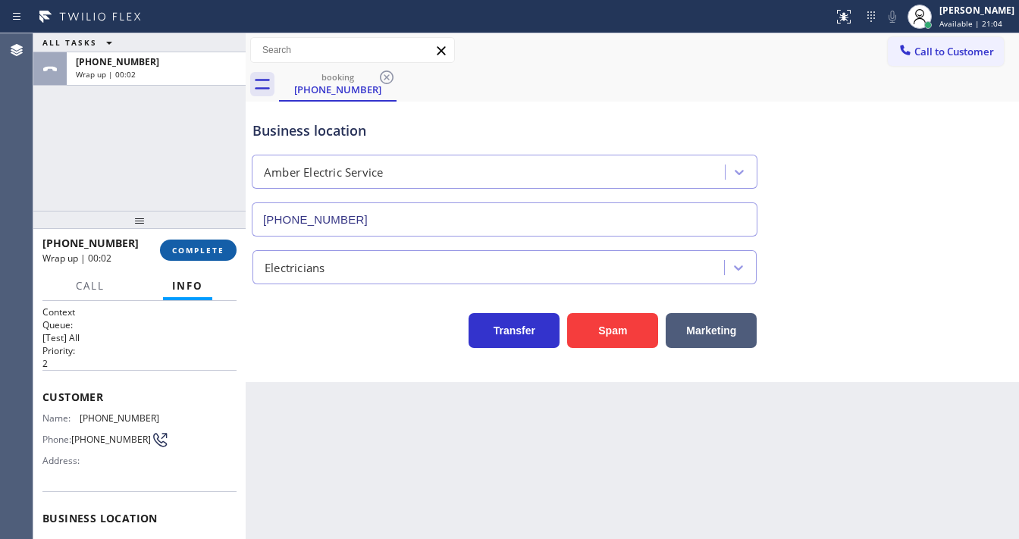
click at [210, 249] on span "COMPLETE" at bounding box center [198, 250] width 52 height 11
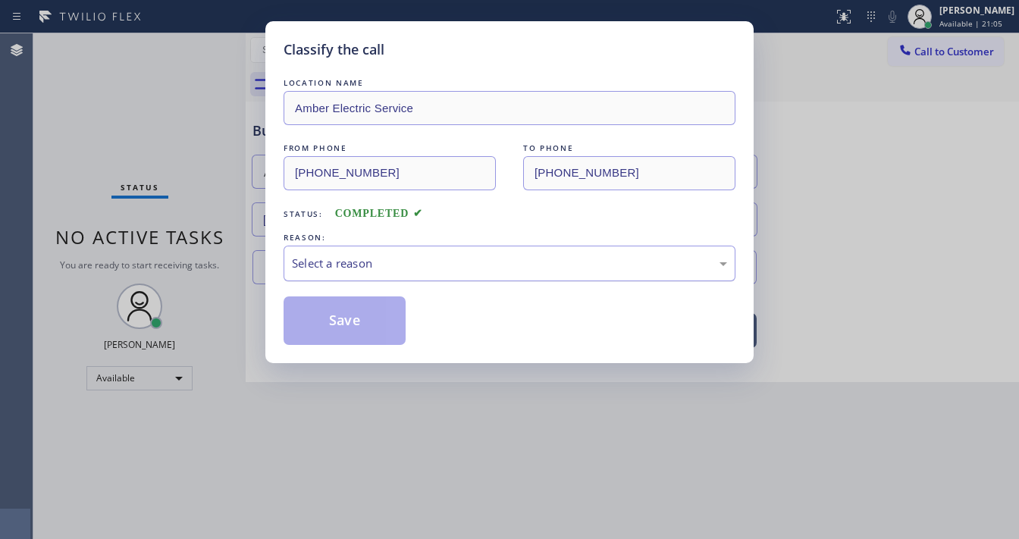
click at [358, 265] on div "Select a reason" at bounding box center [509, 263] width 435 height 17
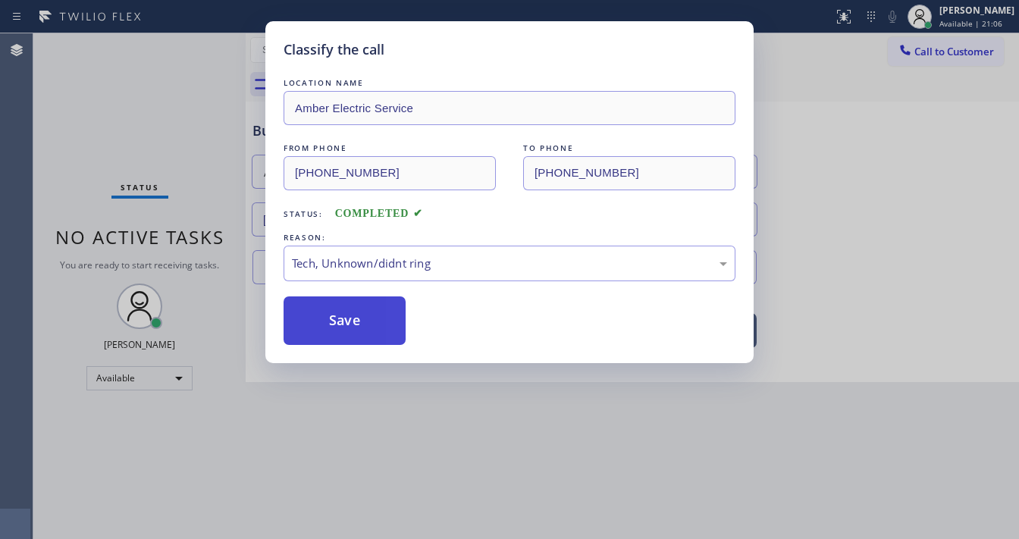
click at [366, 337] on button "Save" at bounding box center [345, 320] width 122 height 49
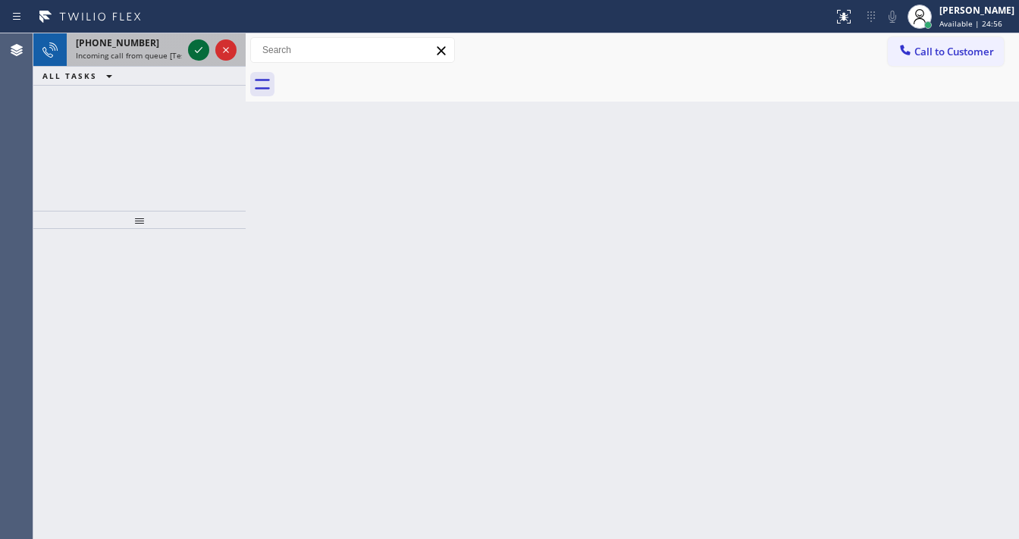
click at [198, 45] on icon at bounding box center [199, 50] width 18 height 18
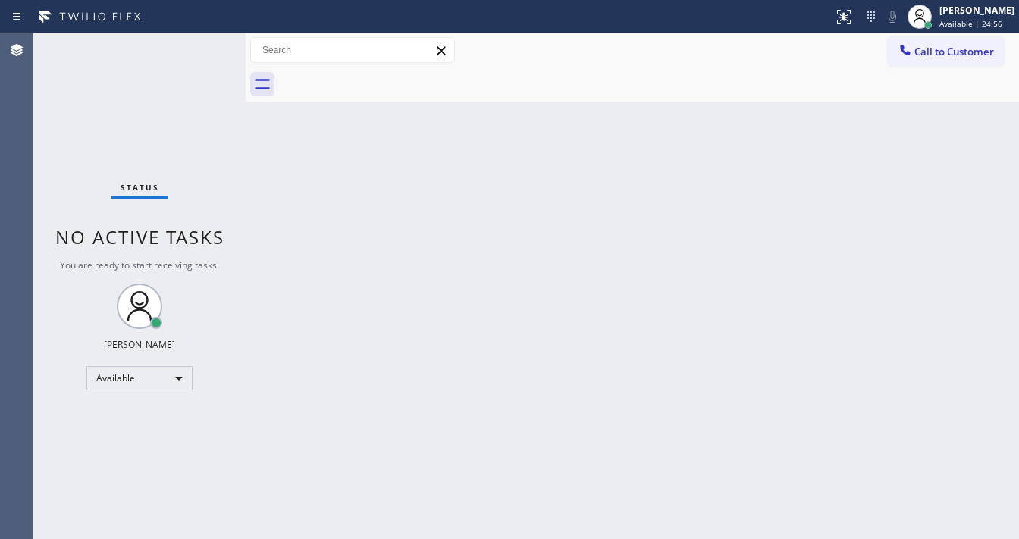
click at [198, 45] on div "Status No active tasks You are ready to start receiving tasks. [PERSON_NAME]" at bounding box center [139, 286] width 212 height 506
click at [839, 22] on div at bounding box center [843, 17] width 33 height 18
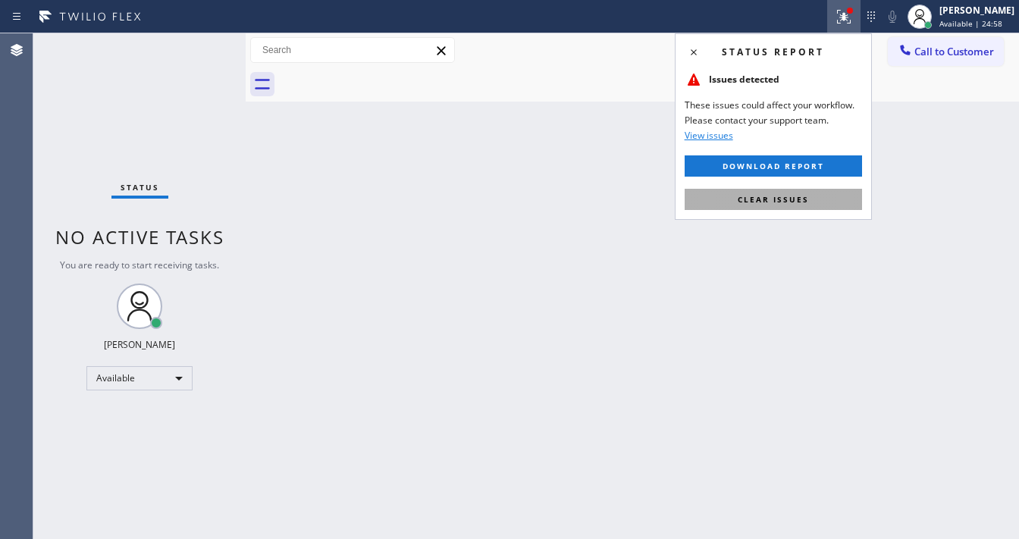
click at [807, 189] on div "Status report Issues detected These issues could affect your workflow. Please c…" at bounding box center [773, 126] width 197 height 187
click at [806, 191] on button "Clear issues" at bounding box center [773, 199] width 177 height 21
click at [806, 191] on div "Back to Dashboard Change Sender ID Customers Technicians Select a contact Outbo…" at bounding box center [632, 286] width 773 height 506
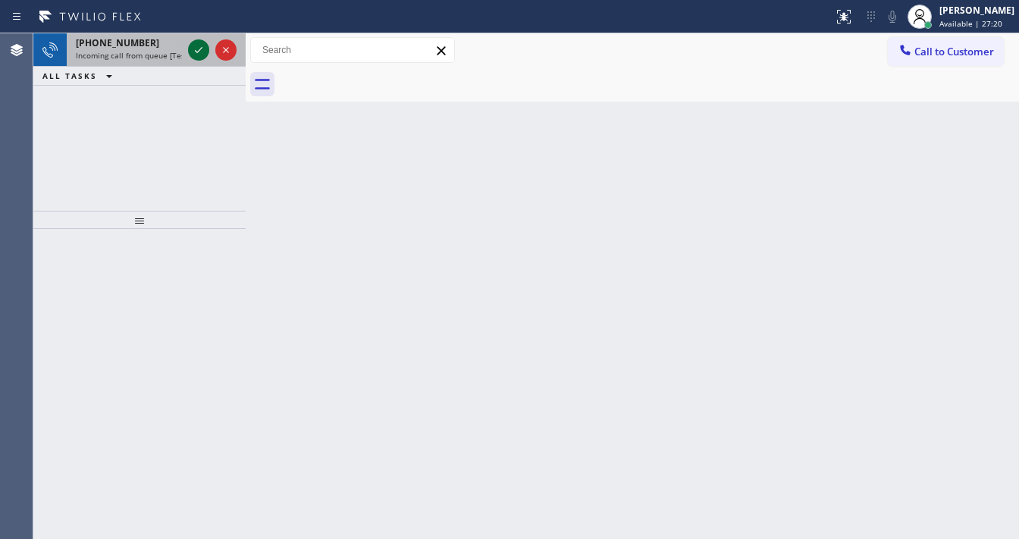
click at [195, 53] on icon at bounding box center [199, 50] width 18 height 18
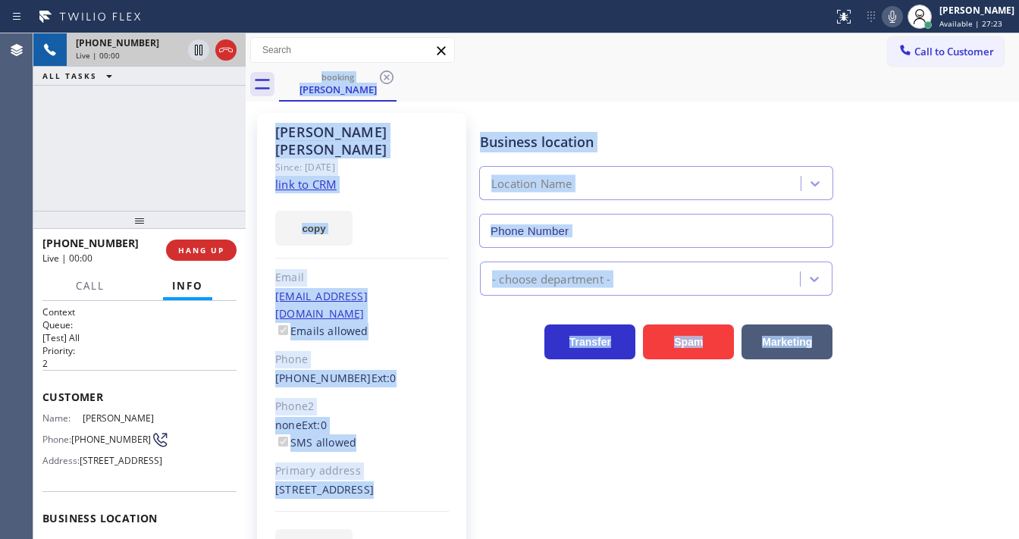
type input "[PHONE_NUMBER]"
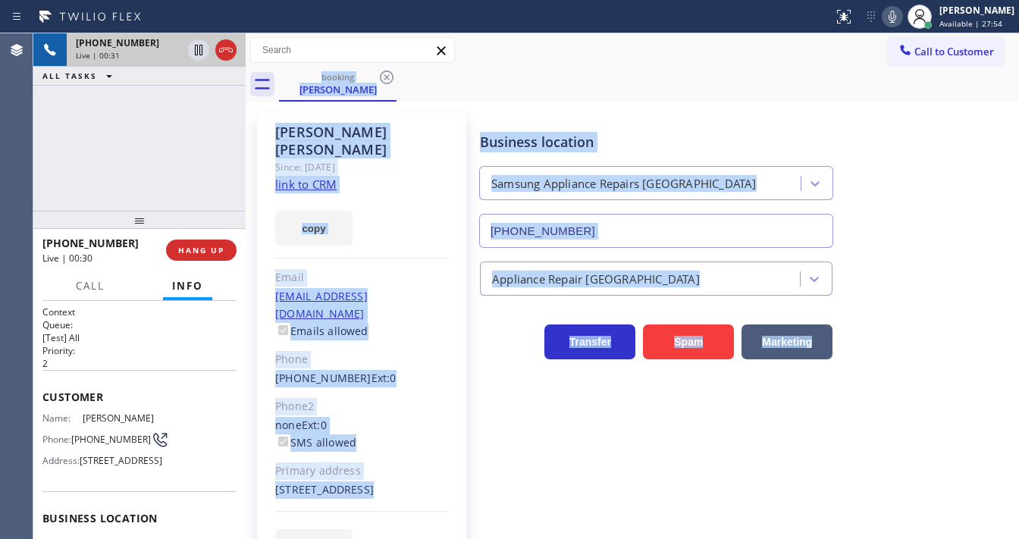
click at [306, 177] on link "link to CRM" at bounding box center [305, 184] width 61 height 15
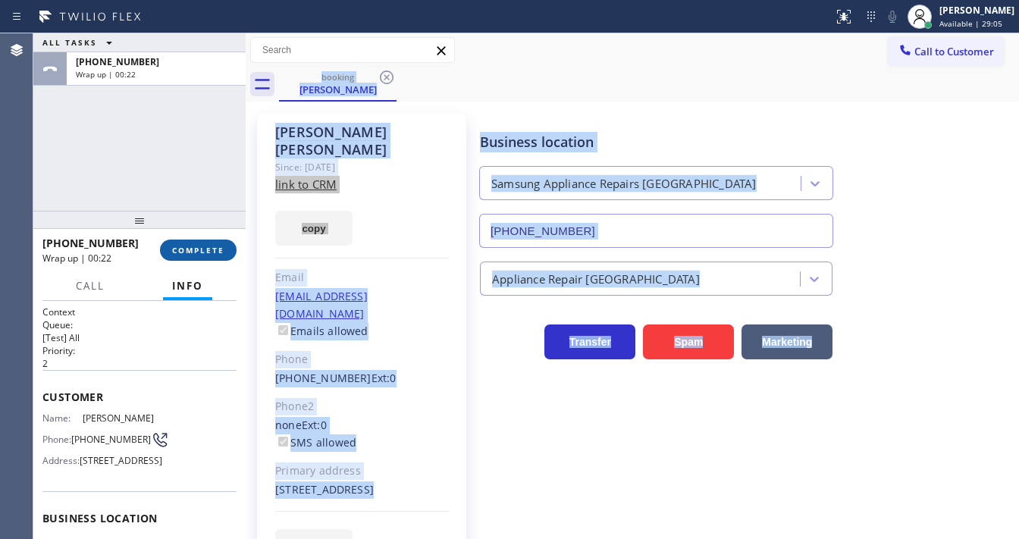
click at [203, 246] on span "COMPLETE" at bounding box center [198, 250] width 52 height 11
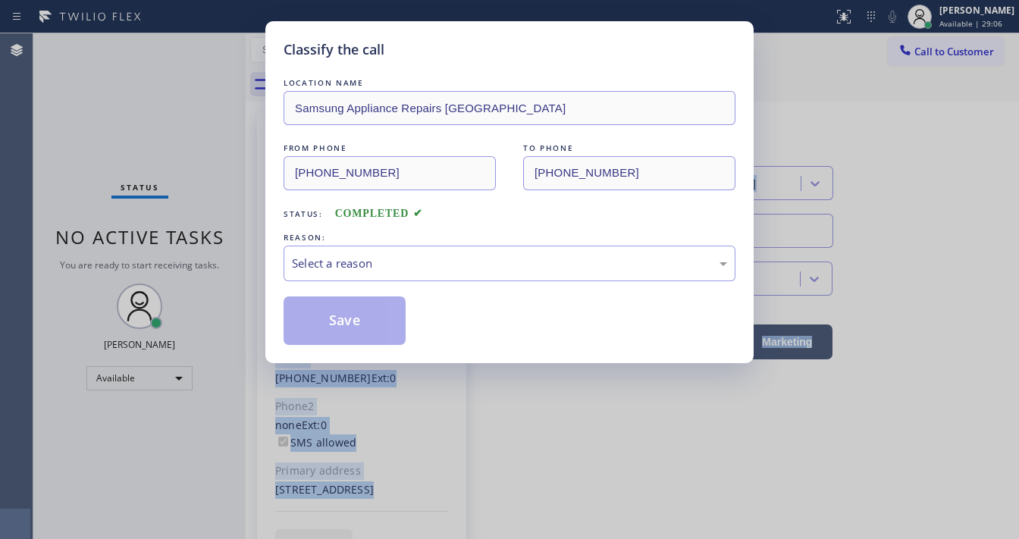
click at [385, 262] on div "Select a reason" at bounding box center [509, 263] width 435 height 17
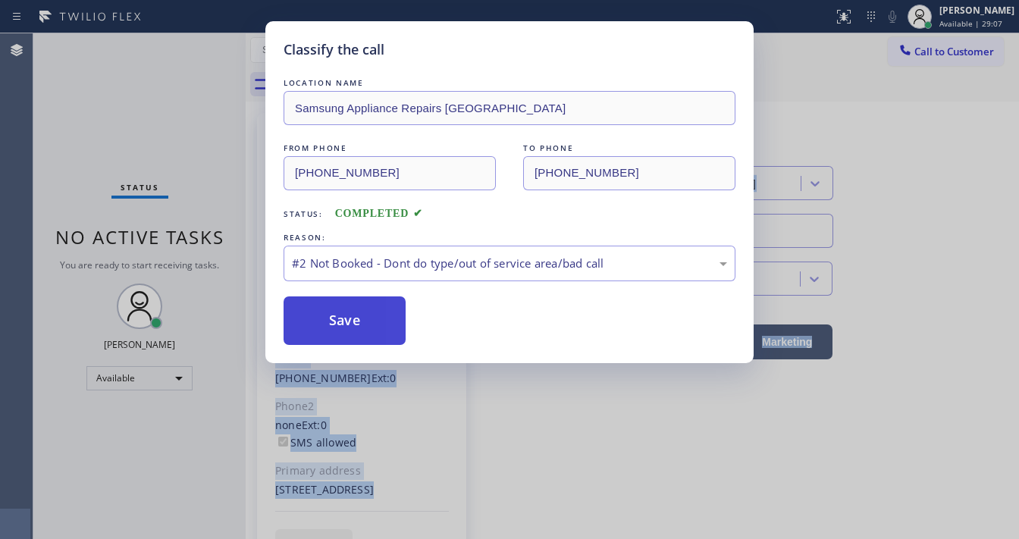
click at [357, 306] on button "Save" at bounding box center [345, 320] width 122 height 49
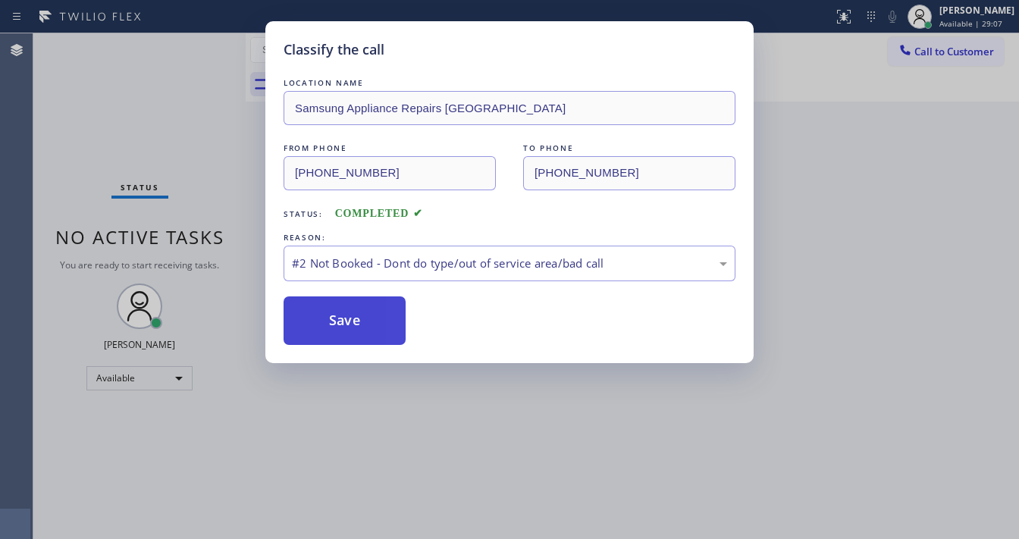
click at [357, 306] on button "Save" at bounding box center [345, 320] width 122 height 49
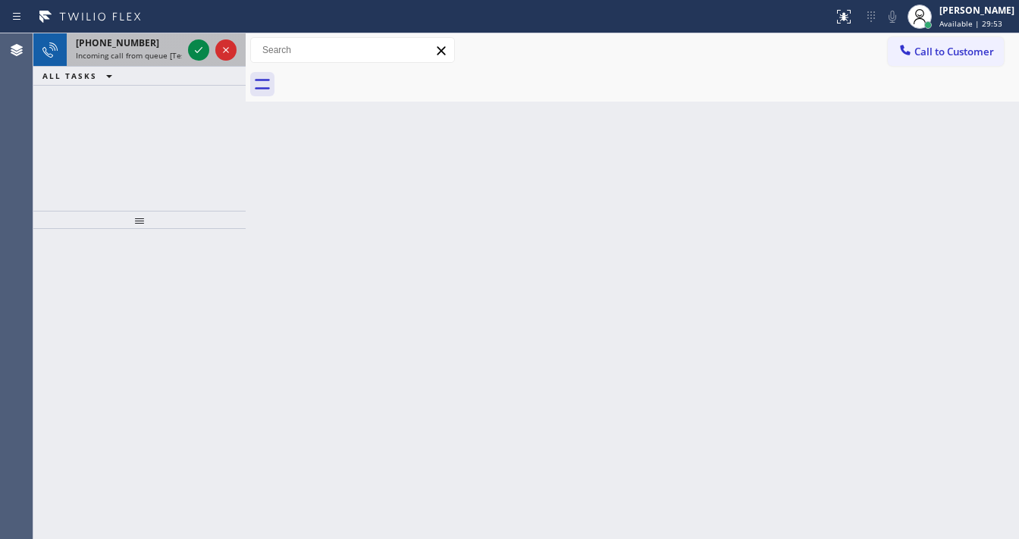
drag, startPoint x: 104, startPoint y: 27, endPoint x: 121, endPoint y: 39, distance: 21.2
click at [104, 30] on div "Status report No issues detected If you experience an issue, please download th…" at bounding box center [509, 16] width 1019 height 33
drag, startPoint x: 121, startPoint y: 39, endPoint x: 185, endPoint y: 52, distance: 64.8
click at [121, 39] on span "[PHONE_NUMBER]" at bounding box center [117, 42] width 83 height 13
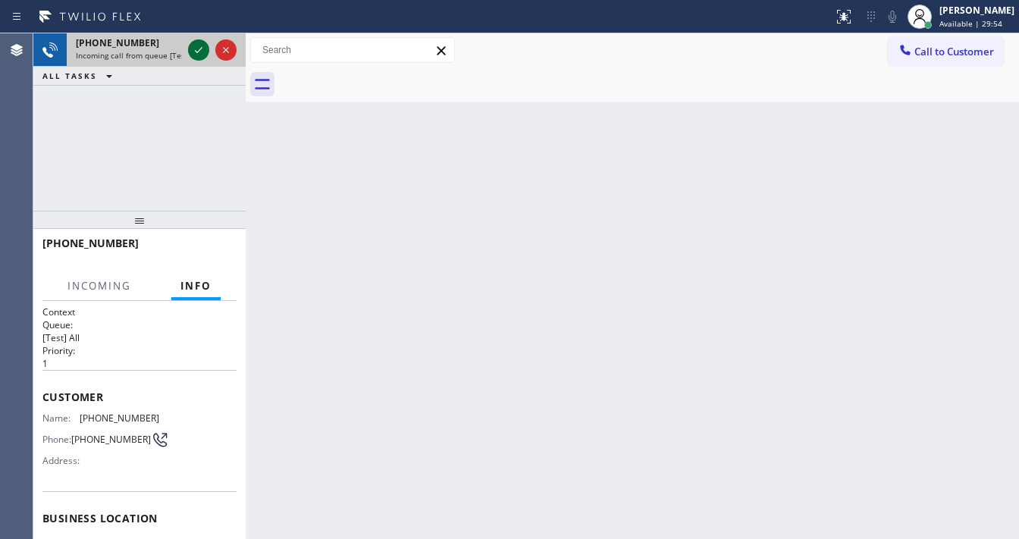
click at [194, 50] on icon at bounding box center [199, 50] width 18 height 18
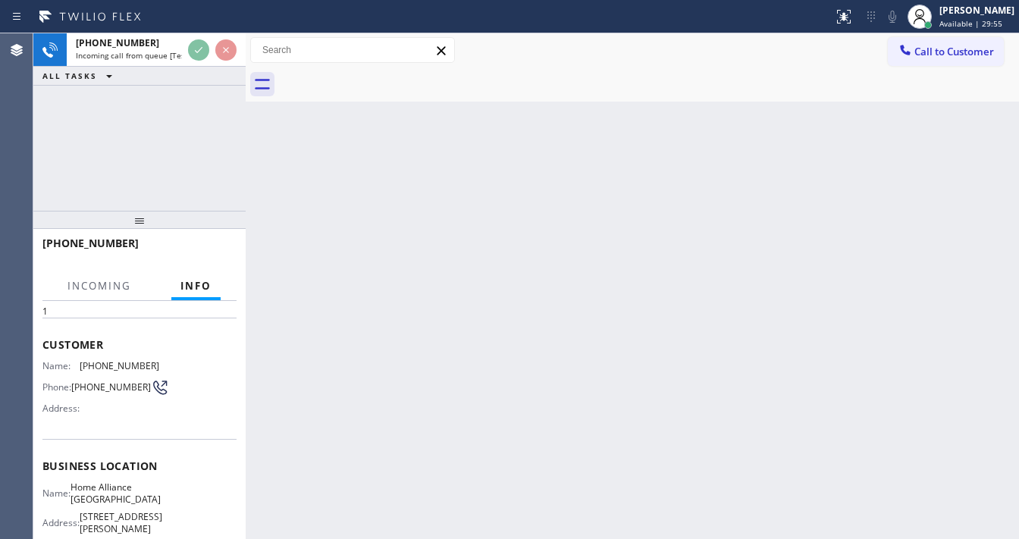
scroll to position [121, 0]
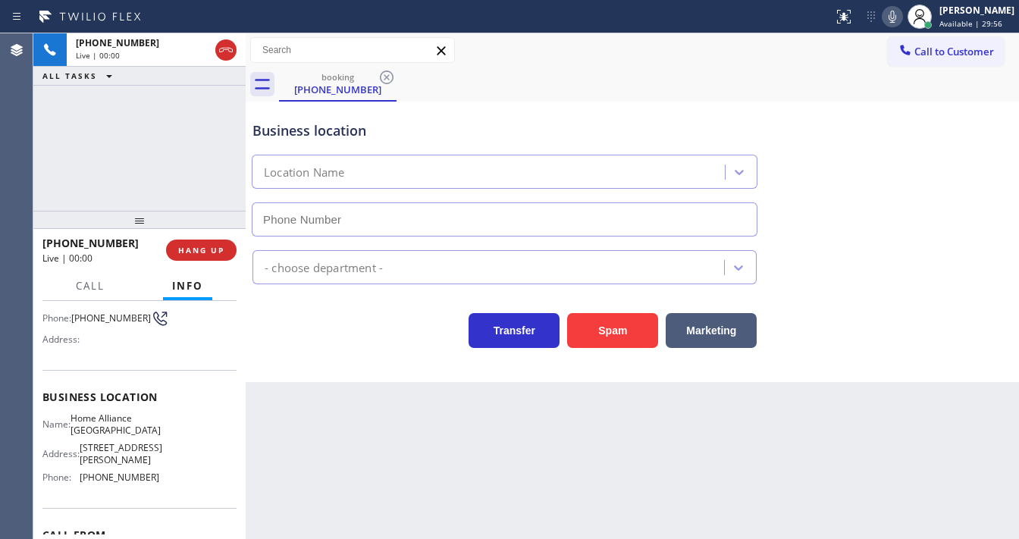
type input "[PHONE_NUMBER]"
click at [68, 173] on div "[PHONE_NUMBER] Live | 00:16 ALL TASKS ALL TASKS ACTIVE TASKS TASKS IN WRAP UP" at bounding box center [139, 121] width 212 height 177
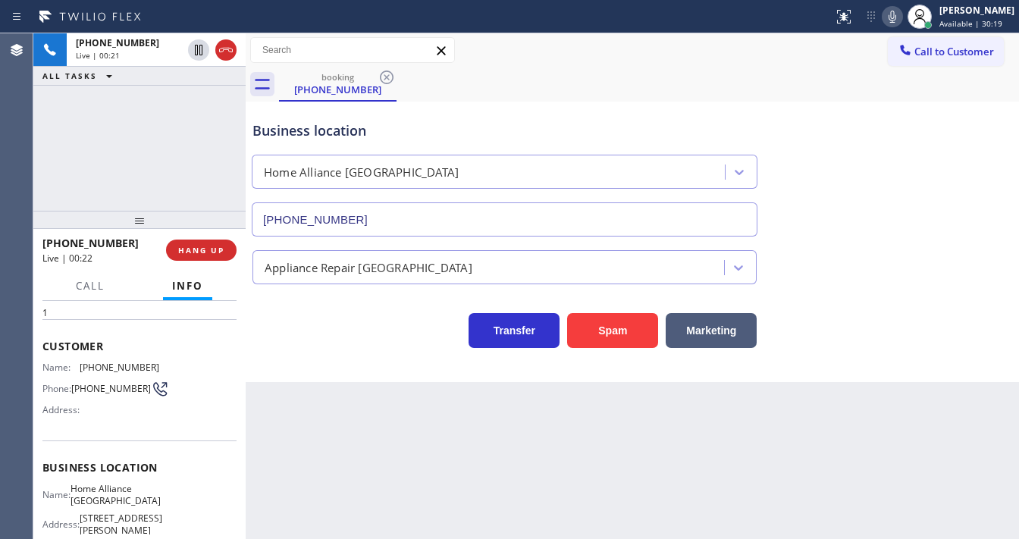
scroll to position [40, 0]
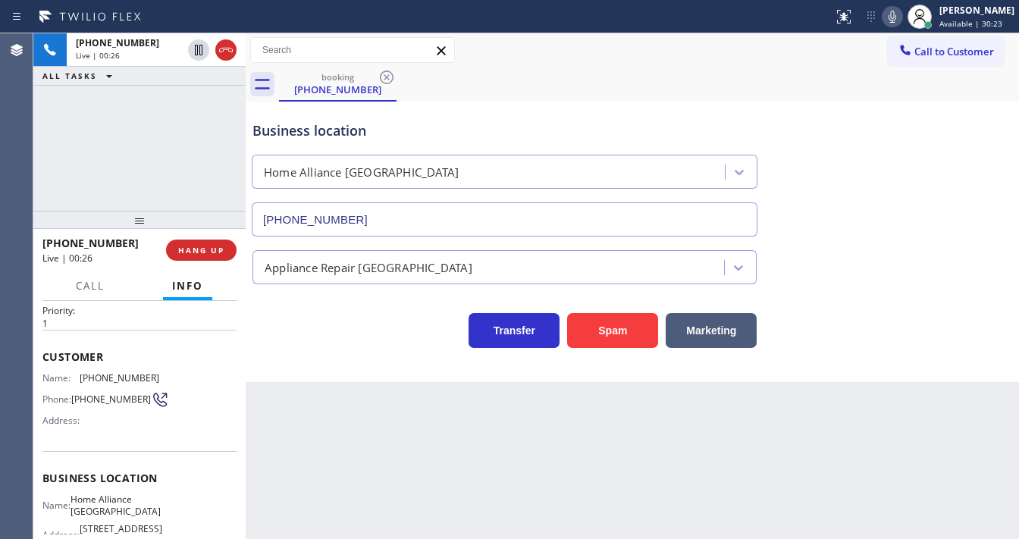
click at [486, 115] on div "Business location Home Alliance [GEOGRAPHIC_DATA] [PHONE_NUMBER]" at bounding box center [504, 170] width 510 height 131
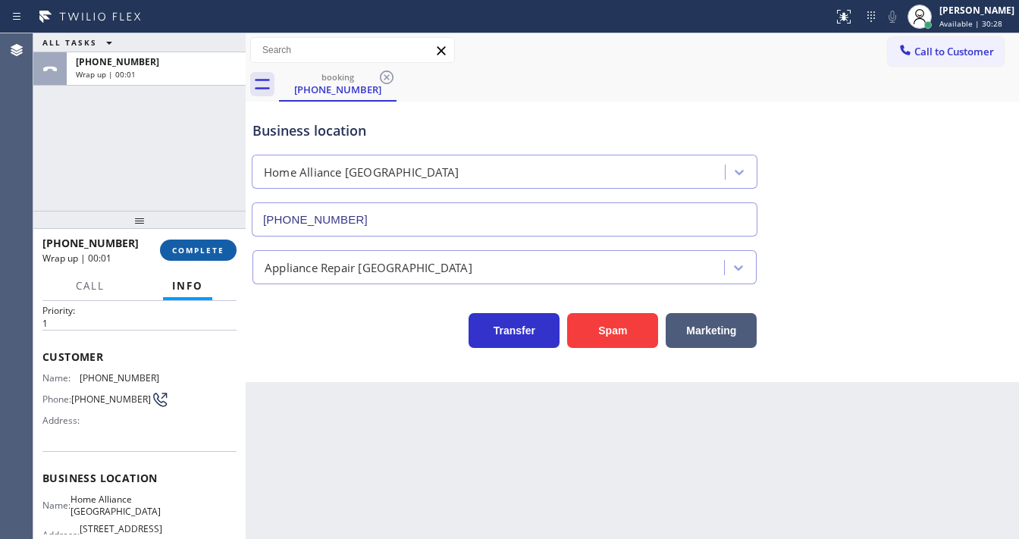
click at [212, 260] on button "COMPLETE" at bounding box center [198, 250] width 77 height 21
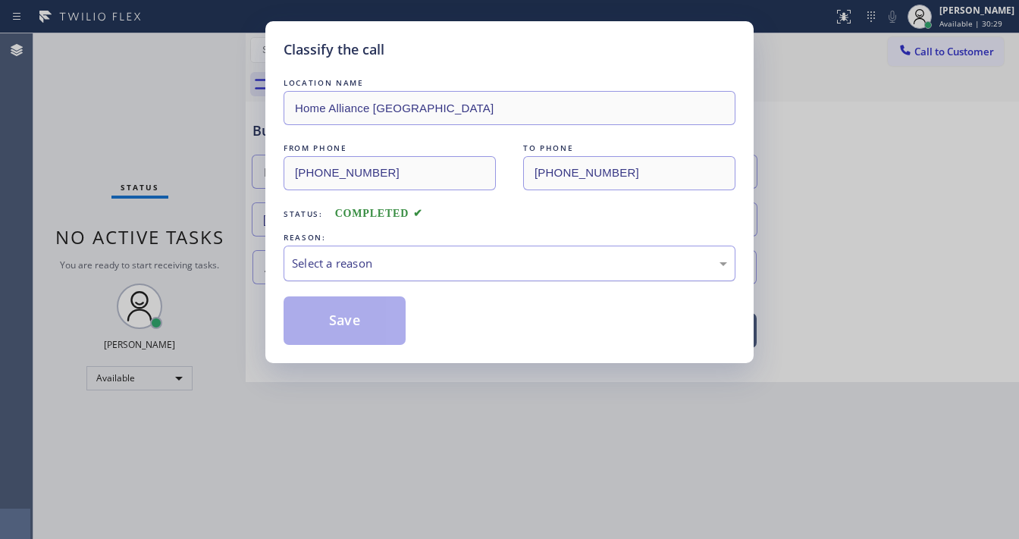
click at [400, 261] on div "Select a reason" at bounding box center [509, 263] width 435 height 17
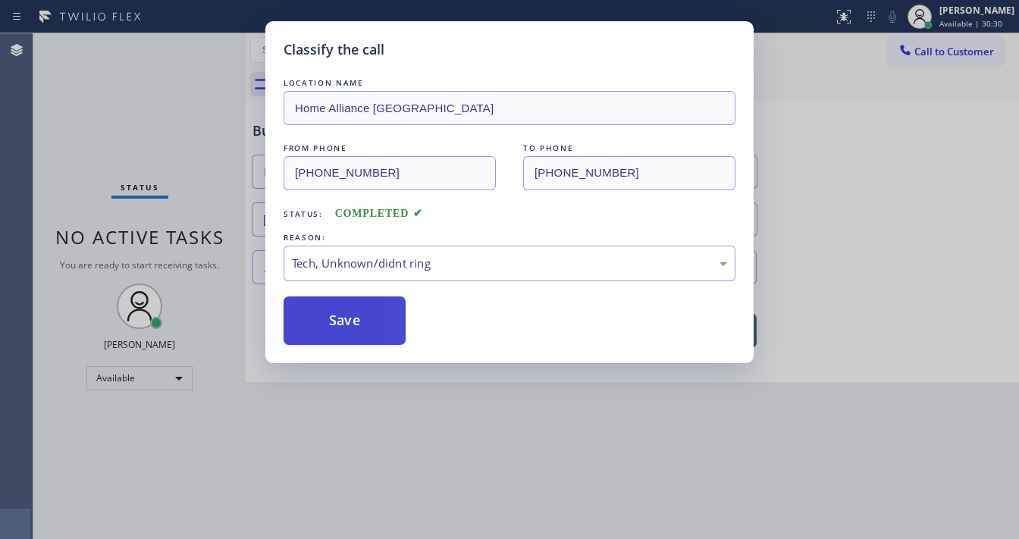
click at [352, 314] on button "Save" at bounding box center [345, 320] width 122 height 49
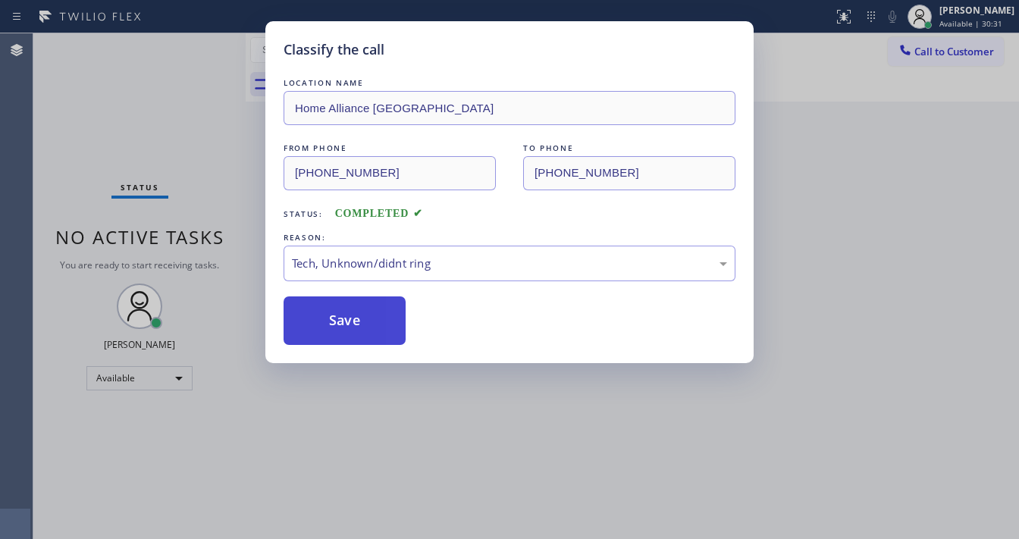
click at [352, 314] on button "Save" at bounding box center [345, 320] width 122 height 49
click at [82, 155] on div "Classify the call LOCATION NAME [GEOGRAPHIC_DATA] [GEOGRAPHIC_DATA] Ballantyne …" at bounding box center [526, 286] width 986 height 506
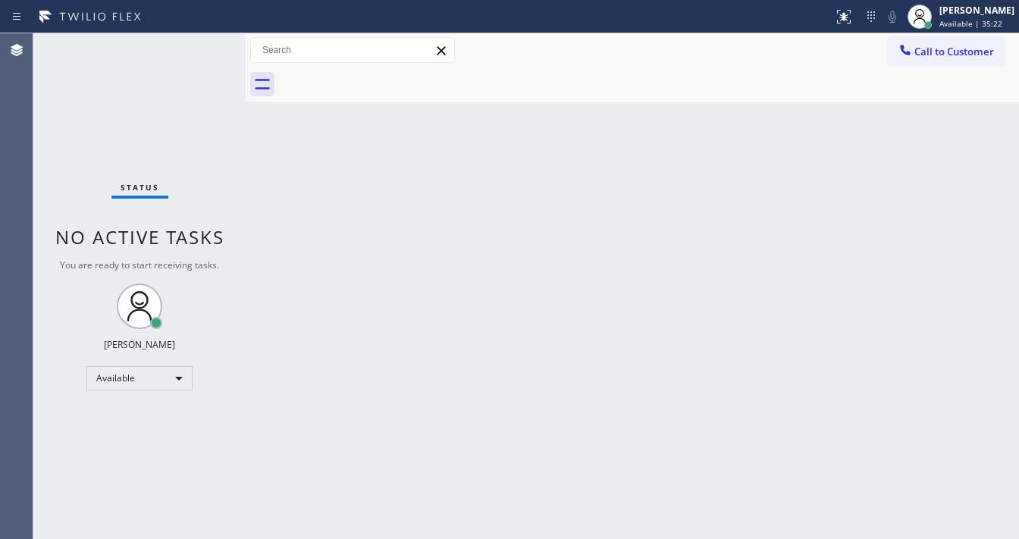
click at [202, 47] on div "Status No active tasks You are ready to start receiving tasks. [PERSON_NAME]" at bounding box center [139, 286] width 212 height 506
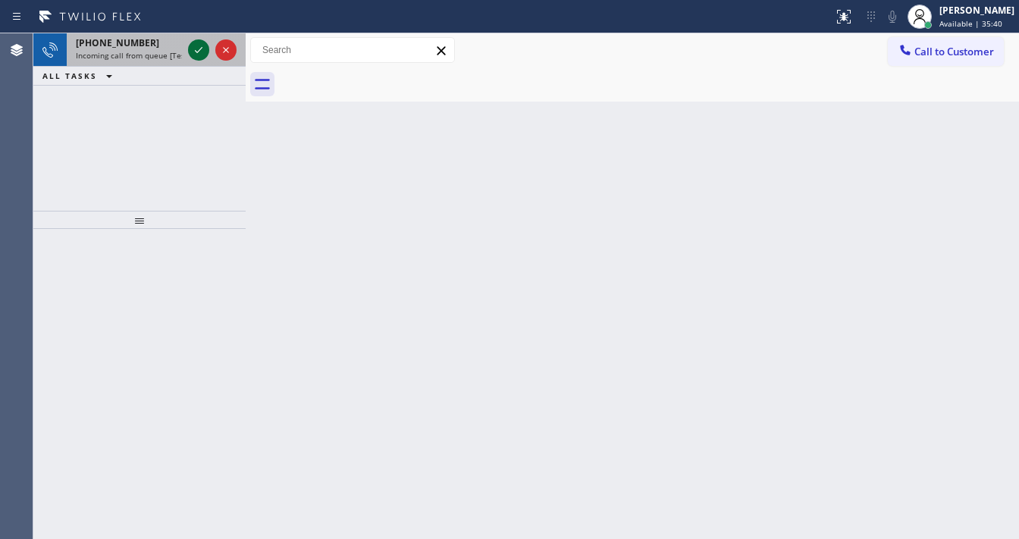
click at [201, 48] on icon at bounding box center [199, 50] width 8 height 6
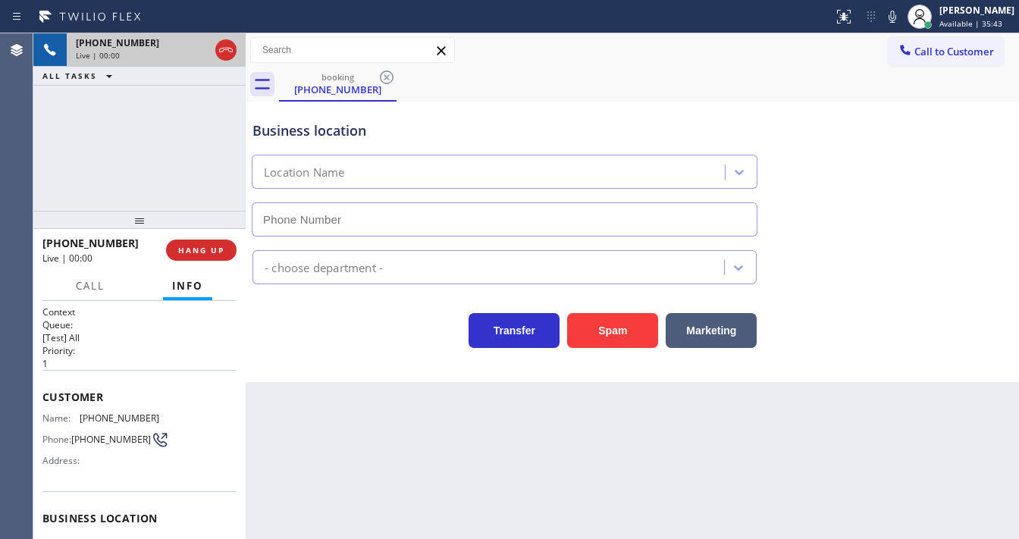
type input "(214) 949-1673"
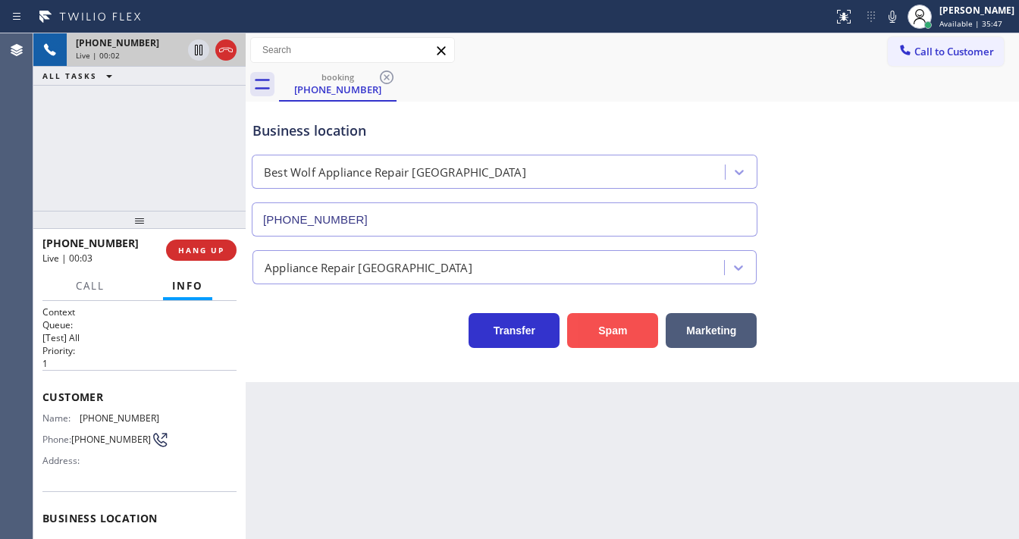
click at [605, 334] on button "Spam" at bounding box center [612, 330] width 91 height 35
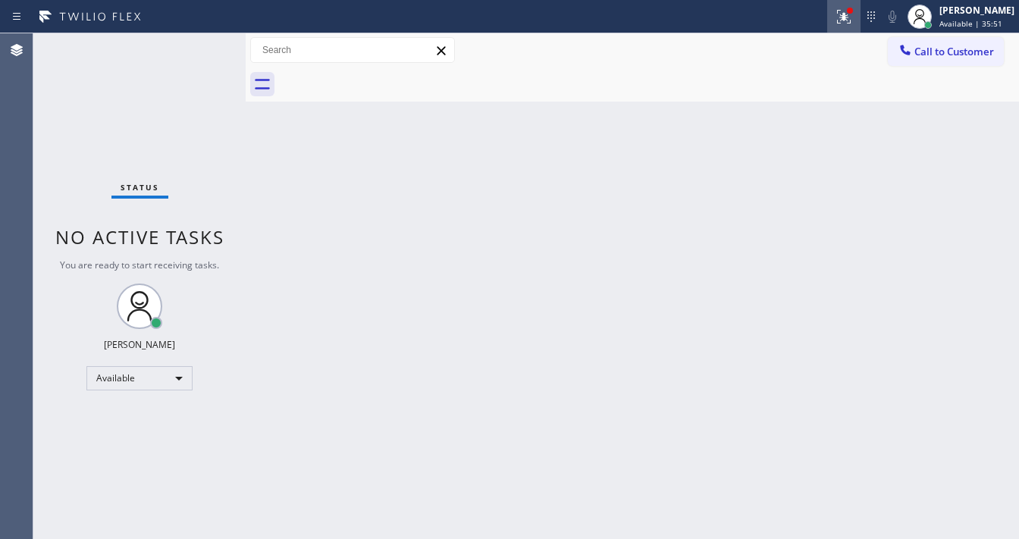
click at [849, 26] on button at bounding box center [843, 16] width 33 height 33
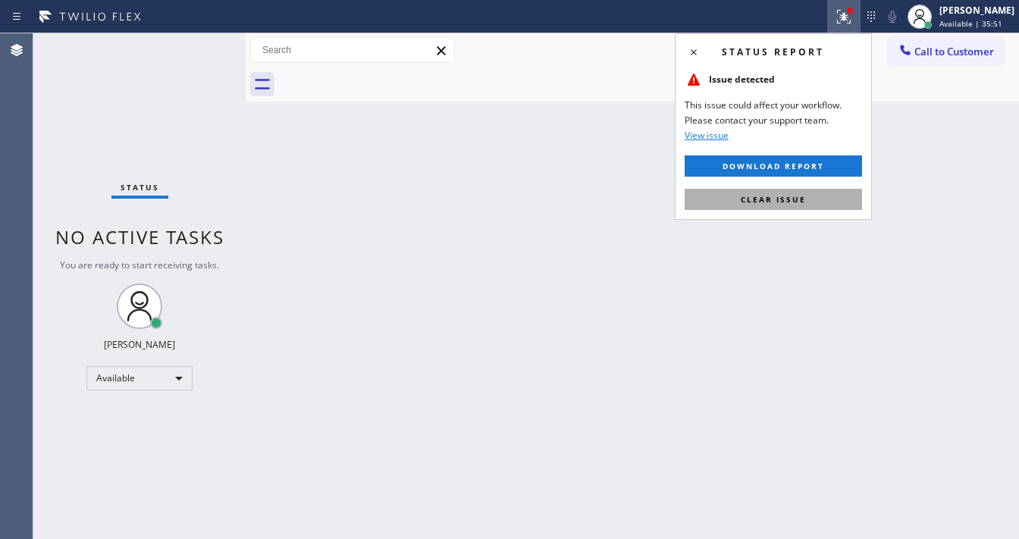
click at [826, 203] on button "Clear issue" at bounding box center [773, 199] width 177 height 21
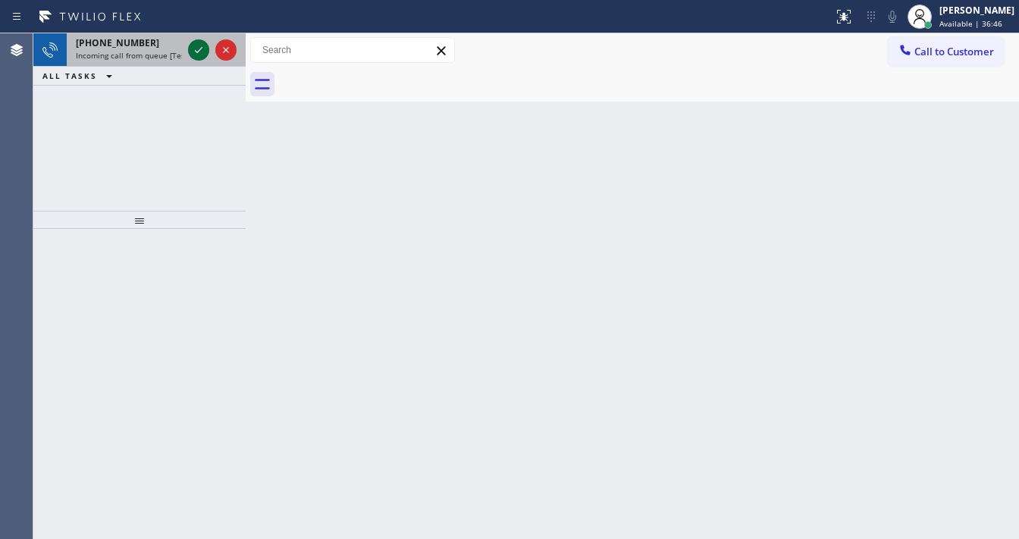
click at [204, 43] on icon at bounding box center [199, 50] width 18 height 18
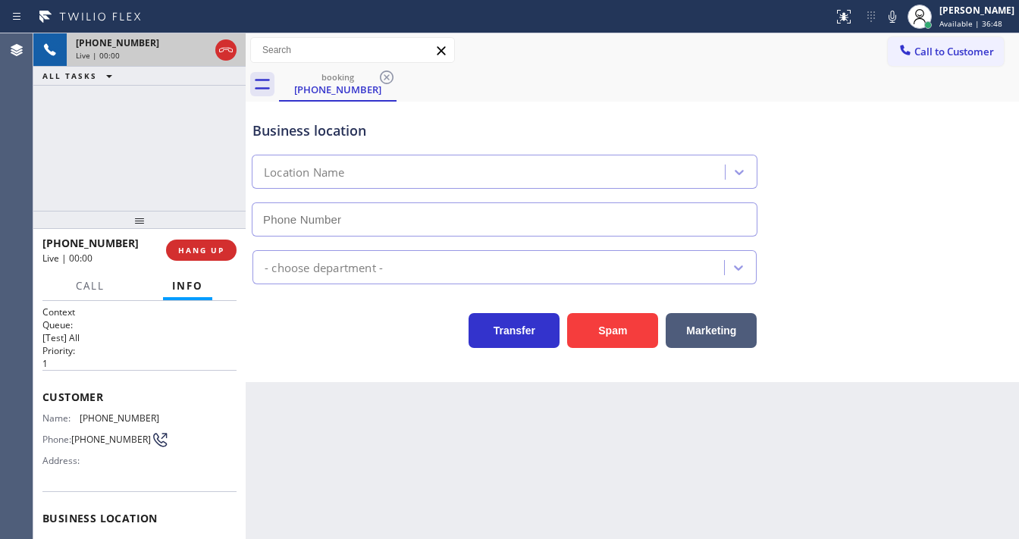
type input "(315) 284-2925"
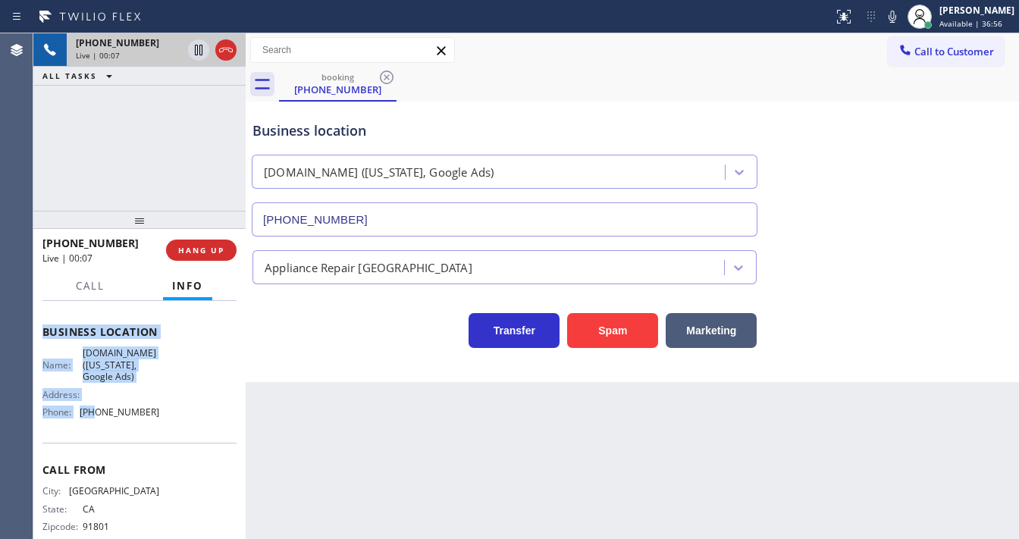
scroll to position [211, 0]
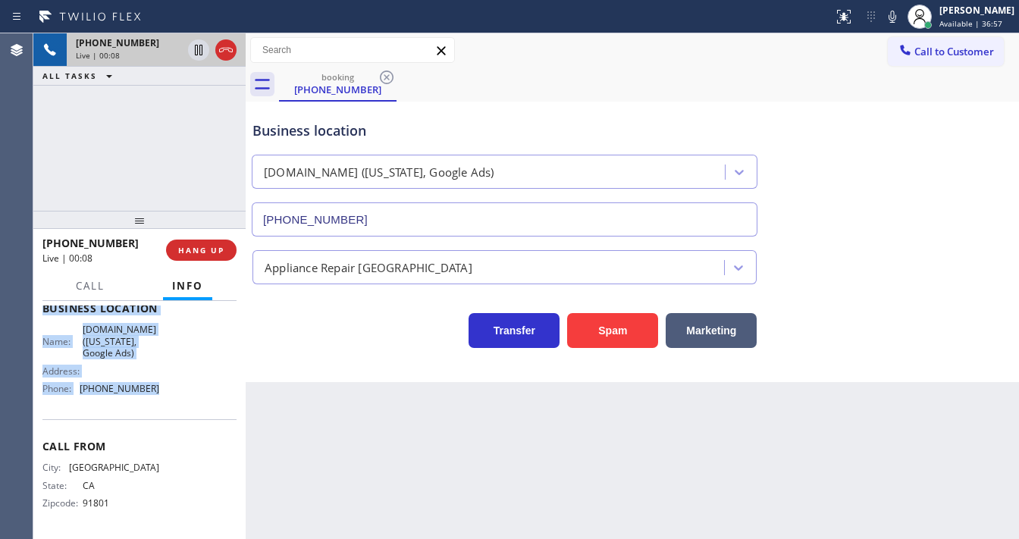
drag, startPoint x: 41, startPoint y: 390, endPoint x: 149, endPoint y: 398, distance: 108.7
click at [149, 398] on div "Context Queue: [Test] All Priority: 1 Customer Name: (626) 375-1919 Phone: (626…" at bounding box center [139, 420] width 212 height 238
copy div "Customer Name: (626) 375-1919 Phone: (626) 375-1919 Address: Business location …"
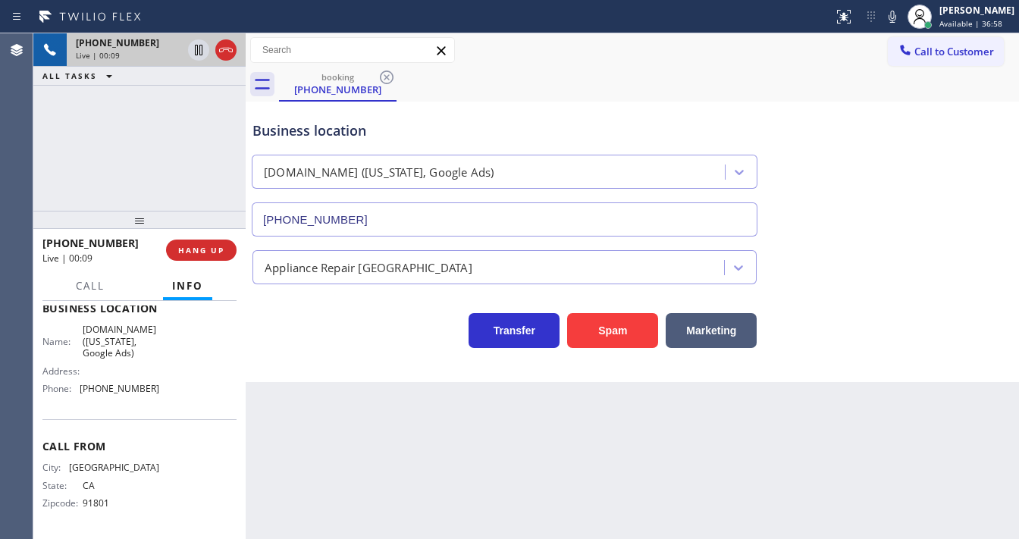
click at [140, 167] on div "+16263751919 Live | 00:09 ALL TASKS ALL TASKS ACTIVE TASKS TASKS IN WRAP UP" at bounding box center [139, 121] width 212 height 177
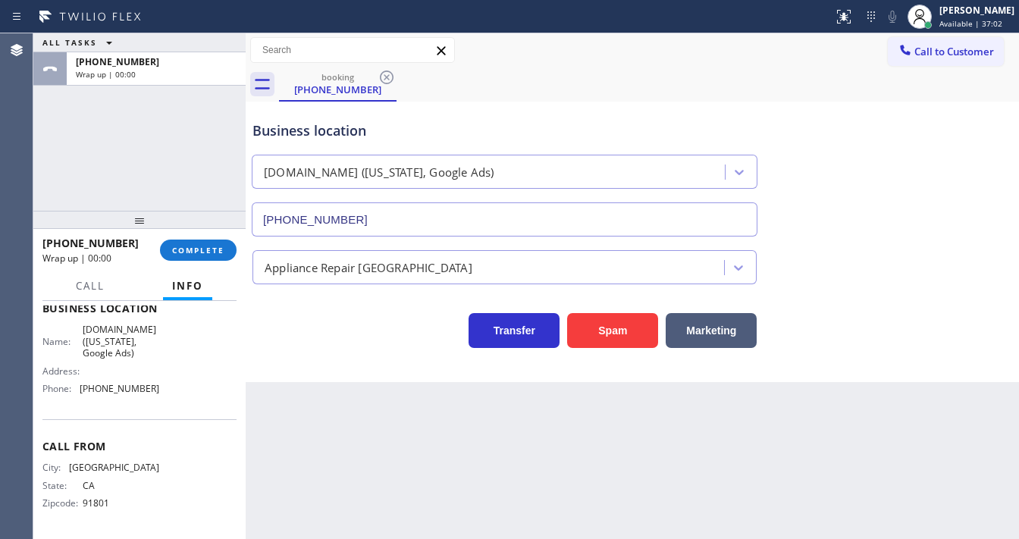
click at [188, 188] on div "ALL TASKS ALL TASKS ACTIVE TASKS TASKS IN WRAP UP +16263751919 Wrap up | 00:00" at bounding box center [139, 121] width 212 height 177
click at [212, 256] on button "COMPLETE" at bounding box center [198, 250] width 77 height 21
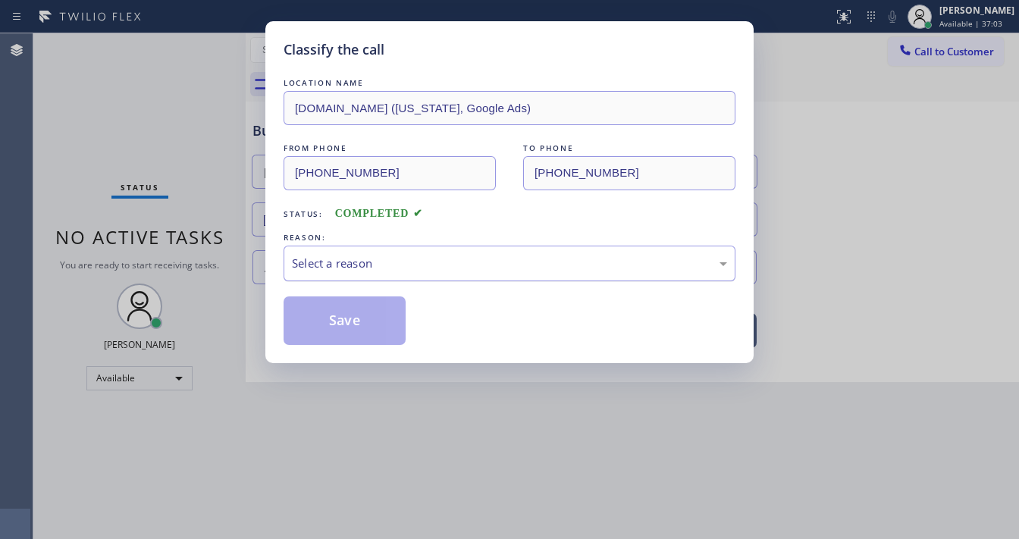
click at [342, 270] on div "Select a reason" at bounding box center [509, 263] width 435 height 17
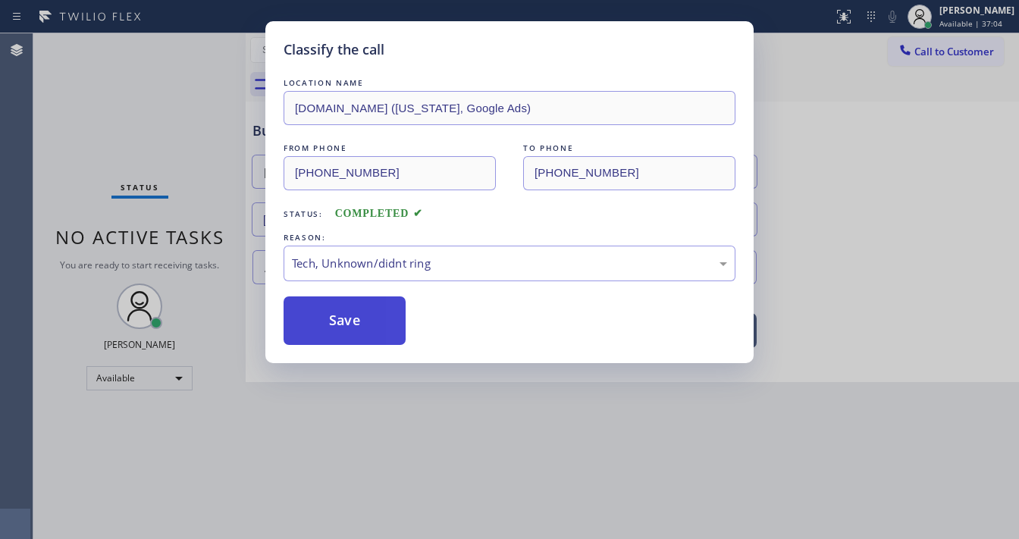
click at [343, 312] on button "Save" at bounding box center [345, 320] width 122 height 49
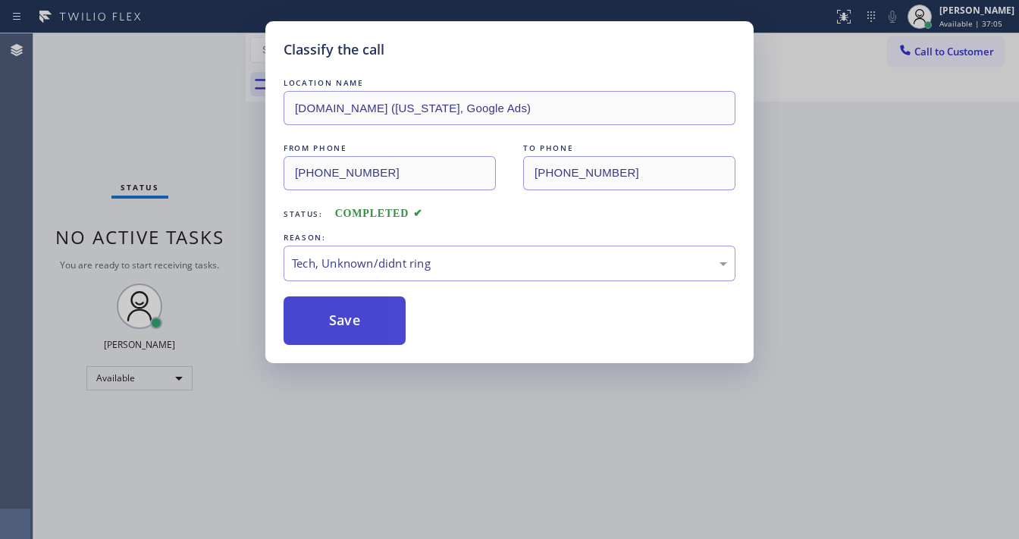
click at [343, 312] on button "Save" at bounding box center [345, 320] width 122 height 49
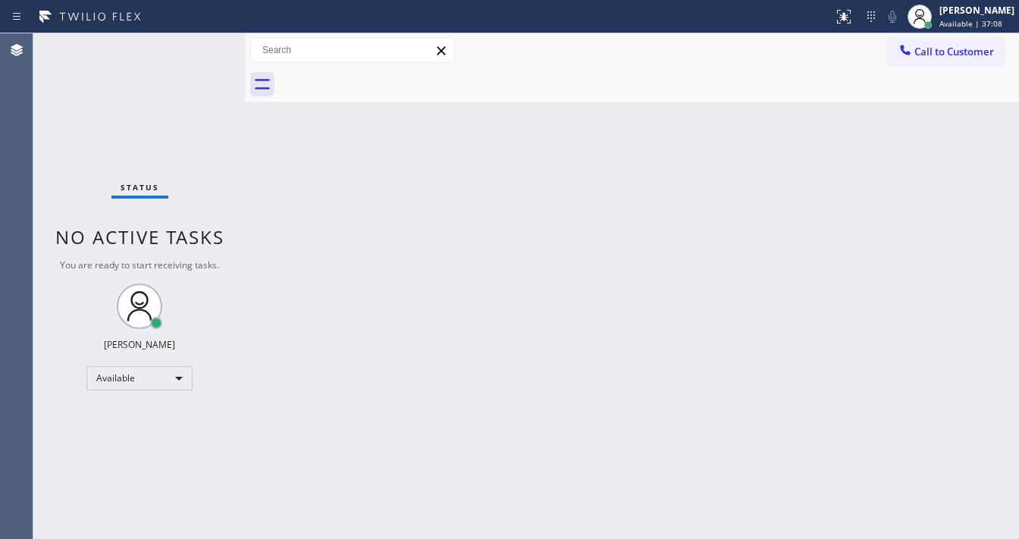
click at [946, 63] on button "Call to Customer" at bounding box center [946, 51] width 116 height 29
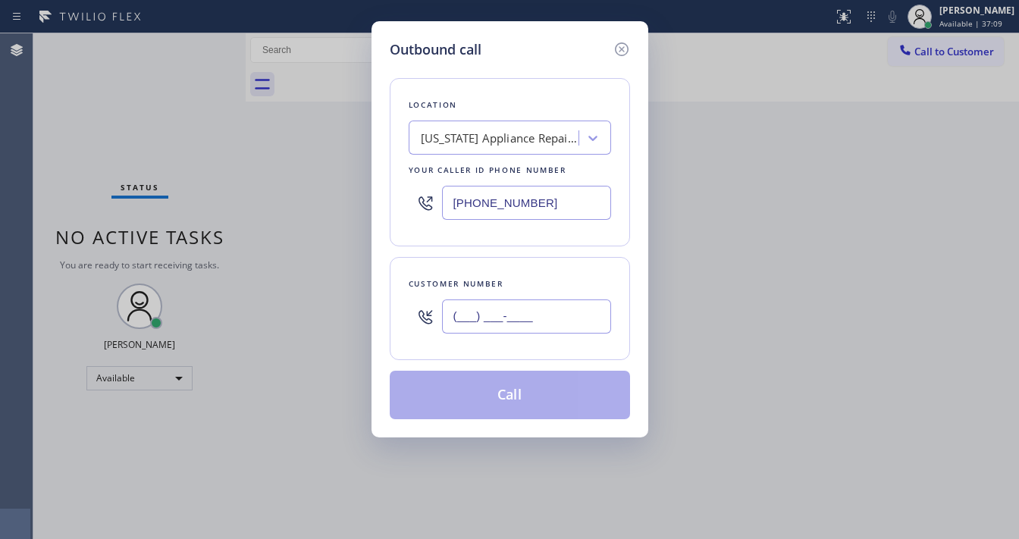
click at [531, 316] on input "(___) ___-____" at bounding box center [526, 316] width 169 height 34
paste input "718) 664-7939"
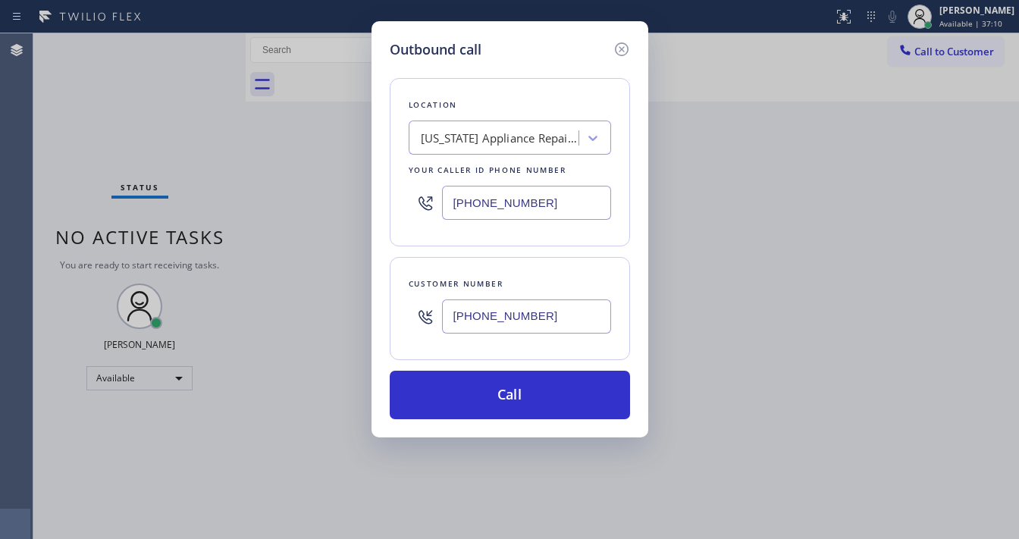
type input "[PHONE_NUMBER]"
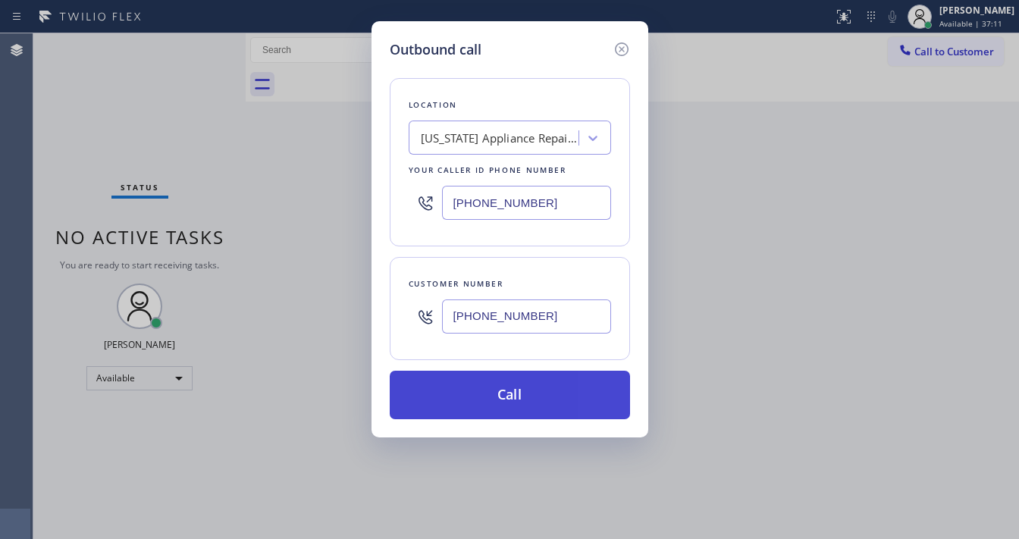
click at [530, 382] on button "Call" at bounding box center [510, 395] width 240 height 49
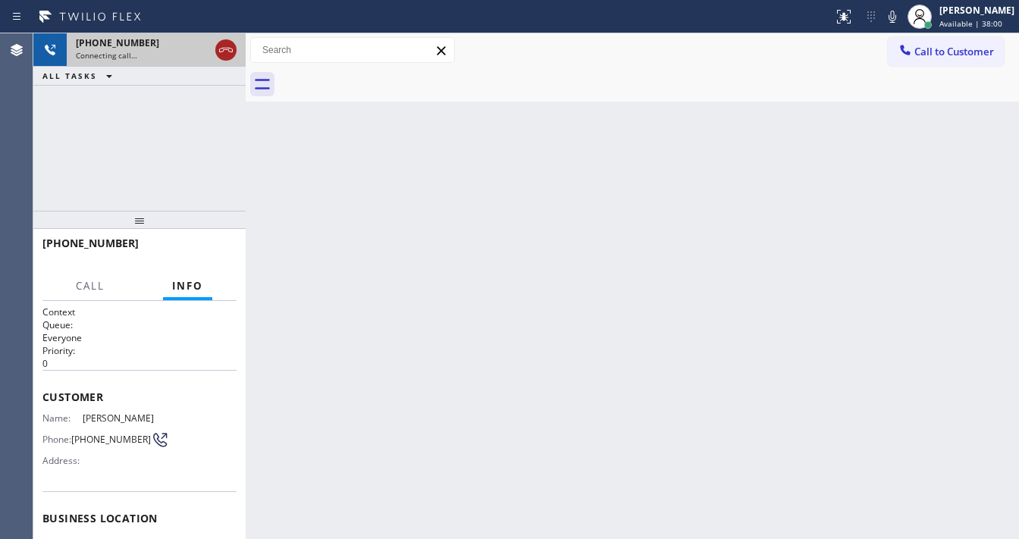
click at [218, 53] on icon at bounding box center [226, 50] width 18 height 18
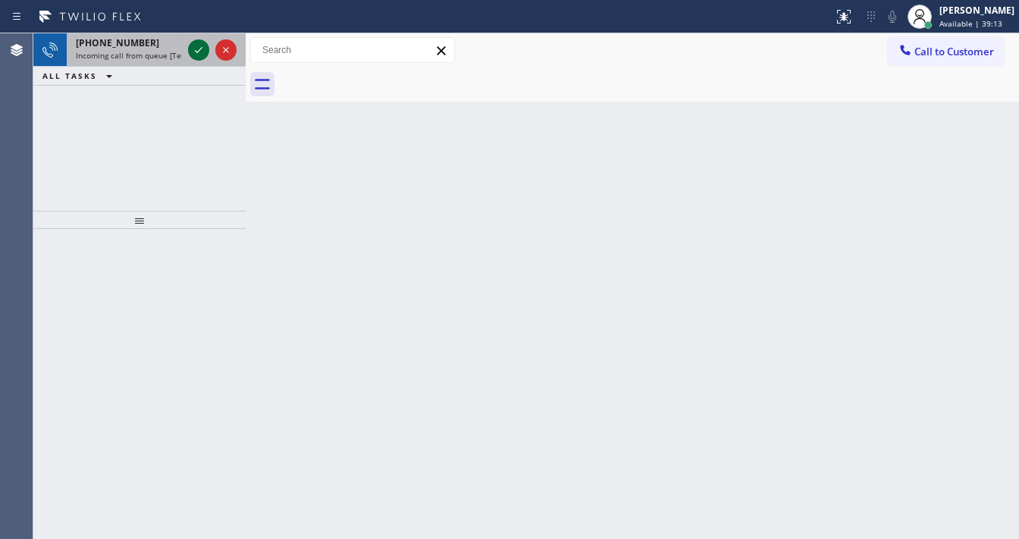
click at [191, 51] on icon at bounding box center [199, 50] width 18 height 18
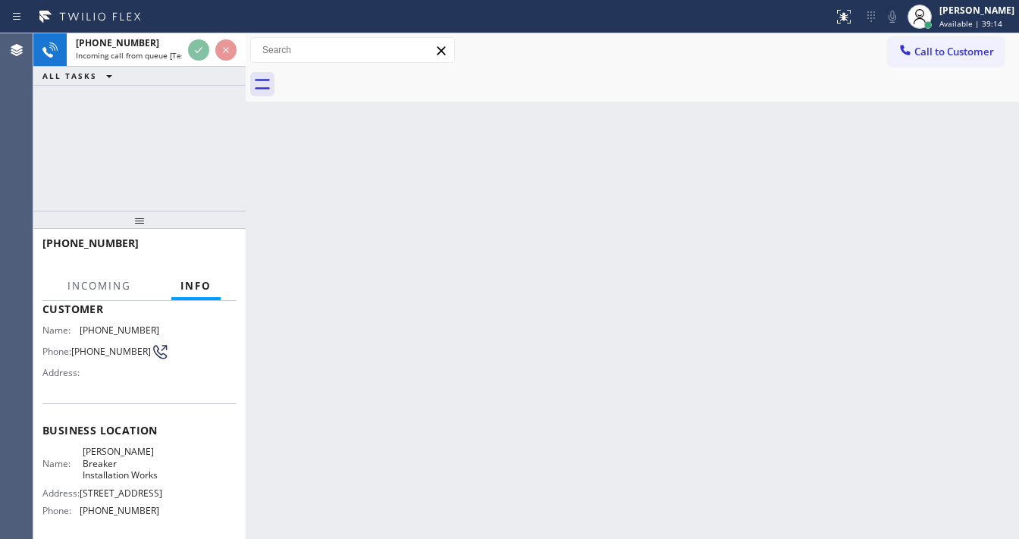
scroll to position [121, 0]
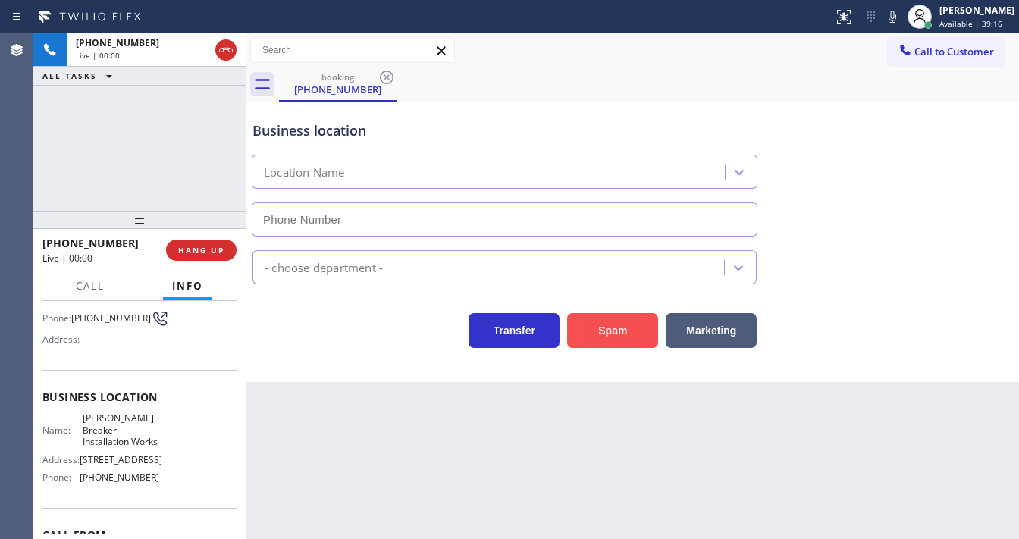
type input "(657) 216-6792"
click at [613, 338] on button "Spam" at bounding box center [612, 330] width 91 height 35
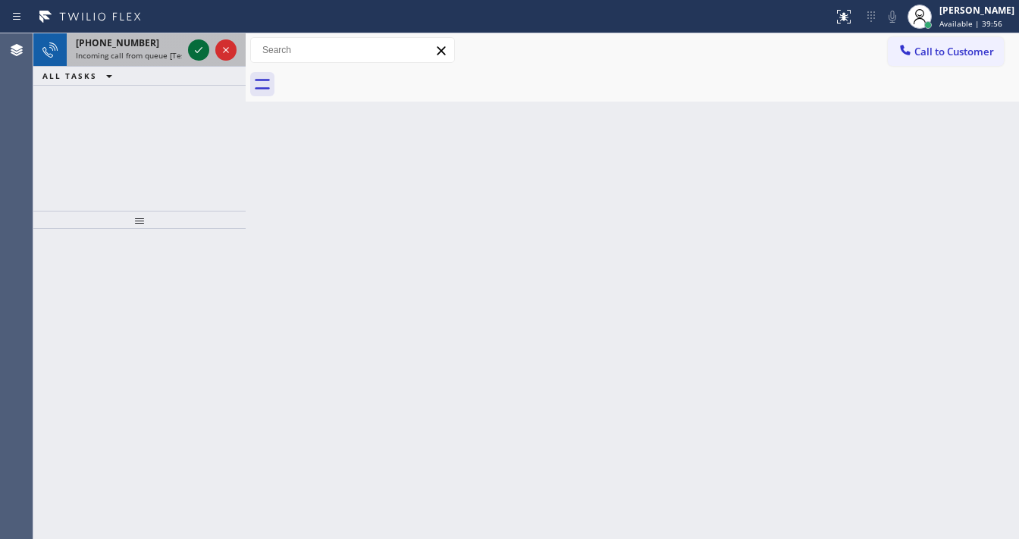
click at [200, 50] on icon at bounding box center [199, 50] width 18 height 18
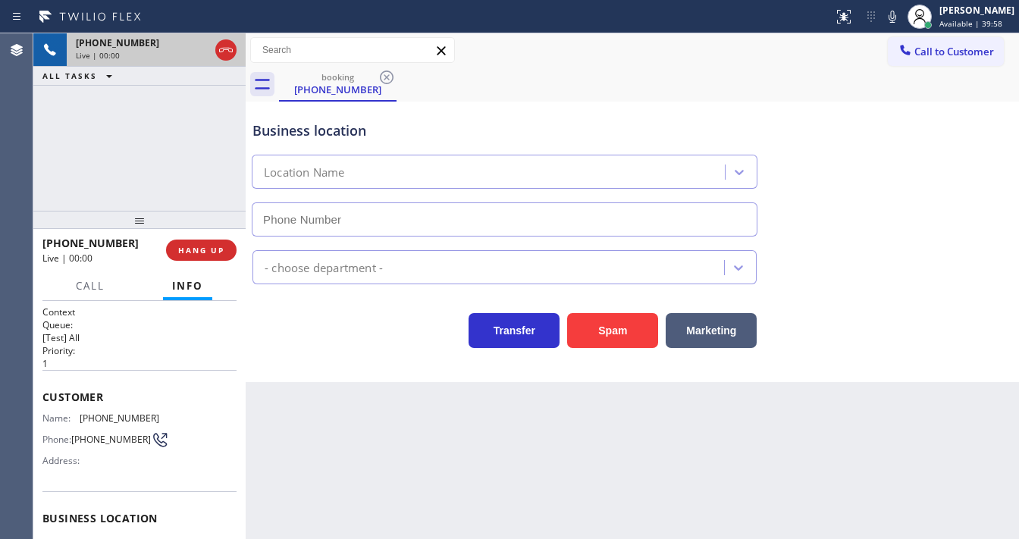
type input "(657) 216-6792"
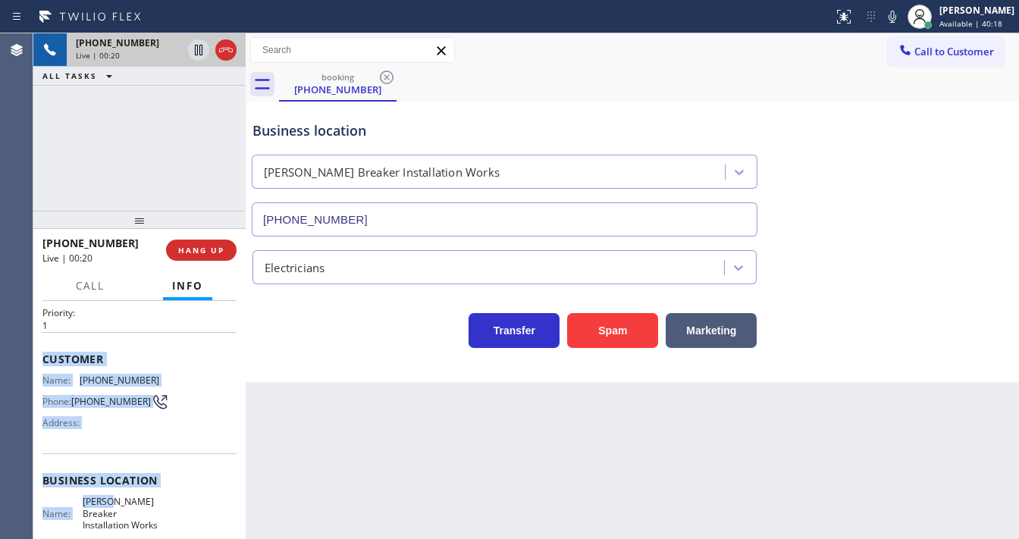
scroll to position [222, 0]
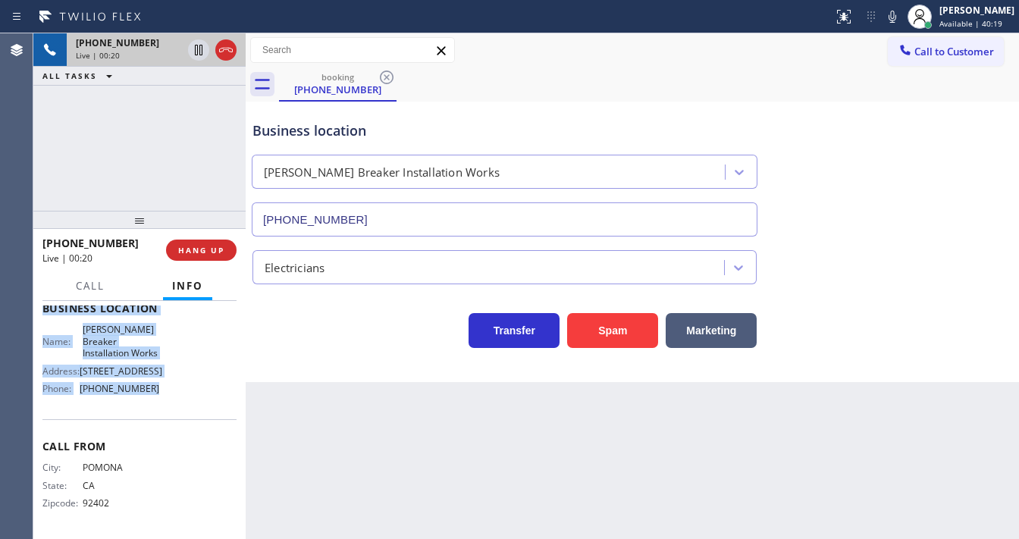
drag, startPoint x: 39, startPoint y: 394, endPoint x: 160, endPoint y: 406, distance: 121.9
click at [160, 406] on div "Context Queue: [Test] All Priority: 1 Customer Name: (909) 802-6208 Phone: (909…" at bounding box center [139, 420] width 212 height 238
copy div "Customer Name: (909) 802-6208 Phone: (909) 802-6208 Address: Business location …"
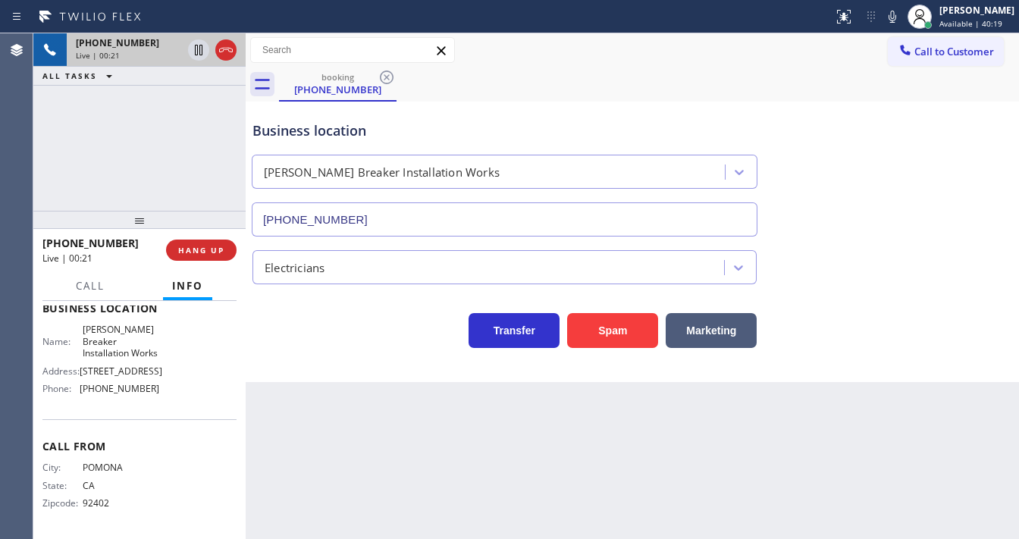
click at [140, 176] on div "+19098026208 Live | 00:21 ALL TASKS ALL TASKS ACTIVE TASKS TASKS IN WRAP UP" at bounding box center [139, 121] width 212 height 177
drag, startPoint x: 901, startPoint y: 20, endPoint x: 889, endPoint y: 20, distance: 11.4
click at [896, 20] on icon at bounding box center [893, 17] width 8 height 12
click at [188, 53] on div at bounding box center [198, 50] width 21 height 18
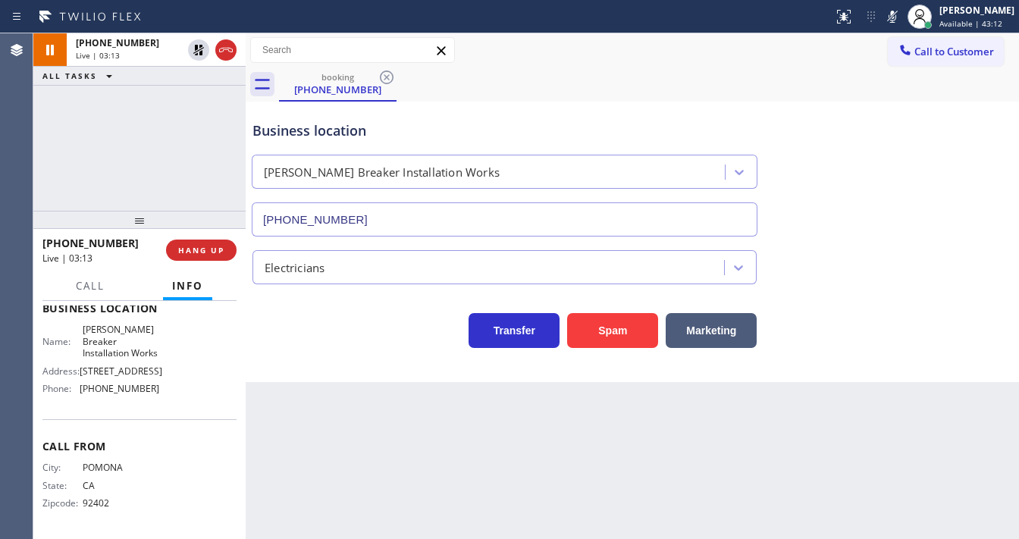
drag, startPoint x: 901, startPoint y: 20, endPoint x: 428, endPoint y: 64, distance: 474.4
click at [896, 20] on icon at bounding box center [893, 17] width 8 height 12
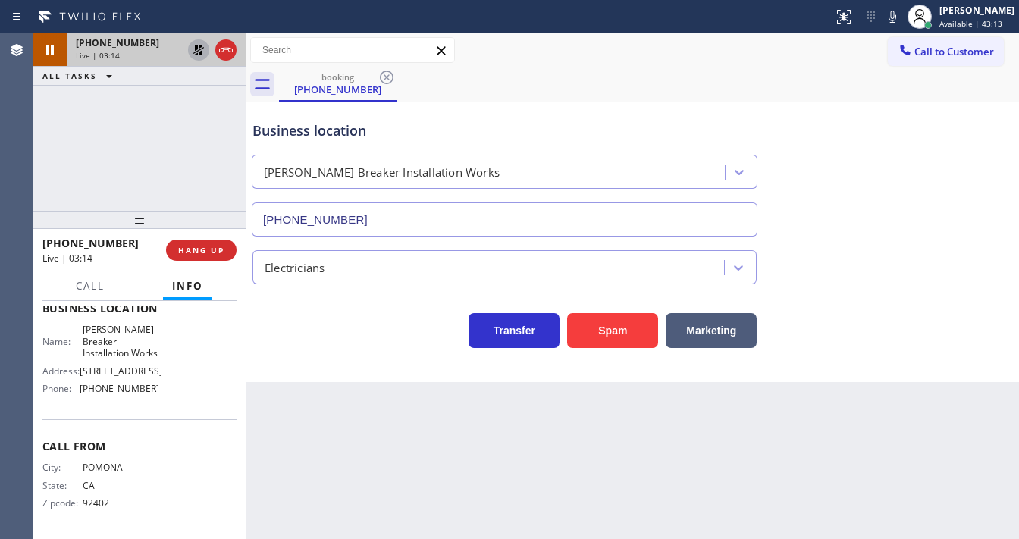
click at [199, 54] on icon at bounding box center [199, 50] width 18 height 18
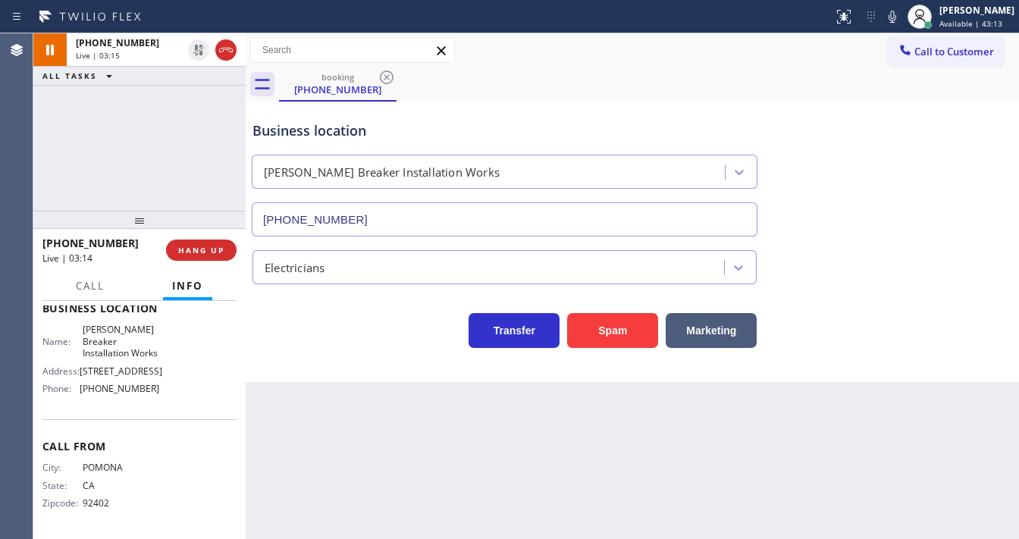
click at [188, 127] on div "+19098026208 Live | 03:15 ALL TASKS ALL TASKS ACTIVE TASKS TASKS IN WRAP UP" at bounding box center [139, 121] width 212 height 177
click at [63, 179] on div "+19098026208 Live | 03:18 ALL TASKS ALL TASKS ACTIVE TASKS TASKS IN WRAP UP" at bounding box center [139, 121] width 212 height 177
click at [100, 279] on span "Call" at bounding box center [90, 286] width 29 height 14
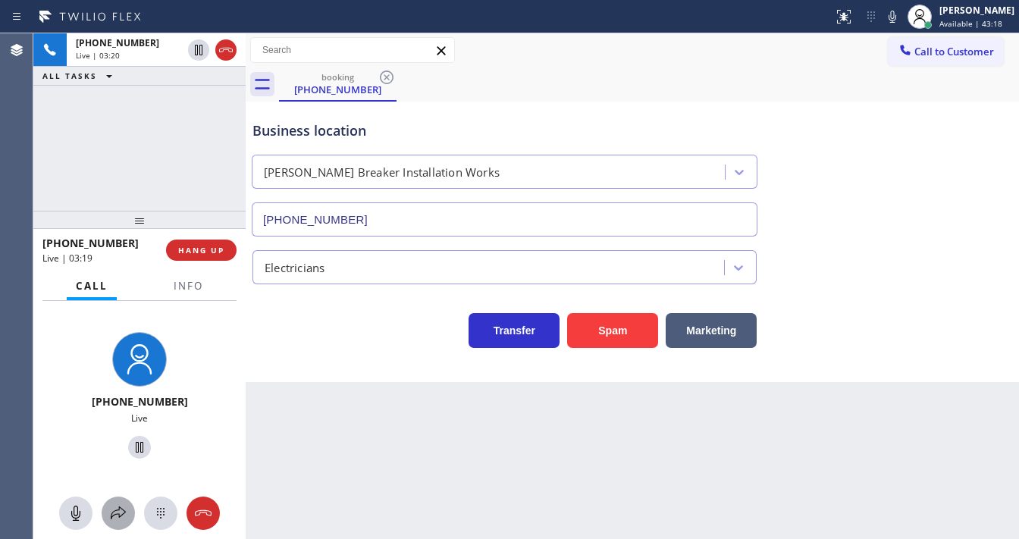
click at [124, 520] on icon at bounding box center [118, 513] width 18 height 18
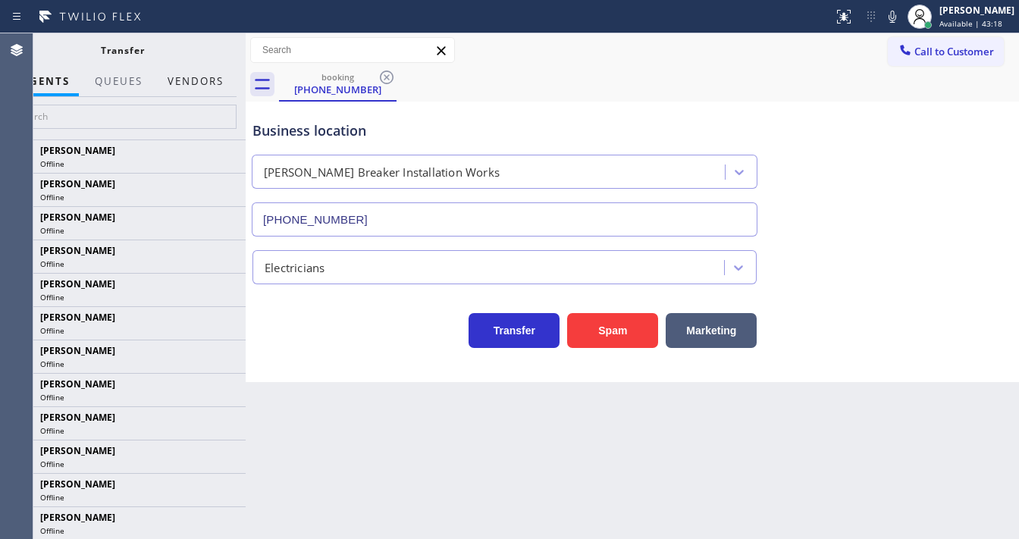
click at [190, 78] on button "Vendors" at bounding box center [195, 82] width 74 height 30
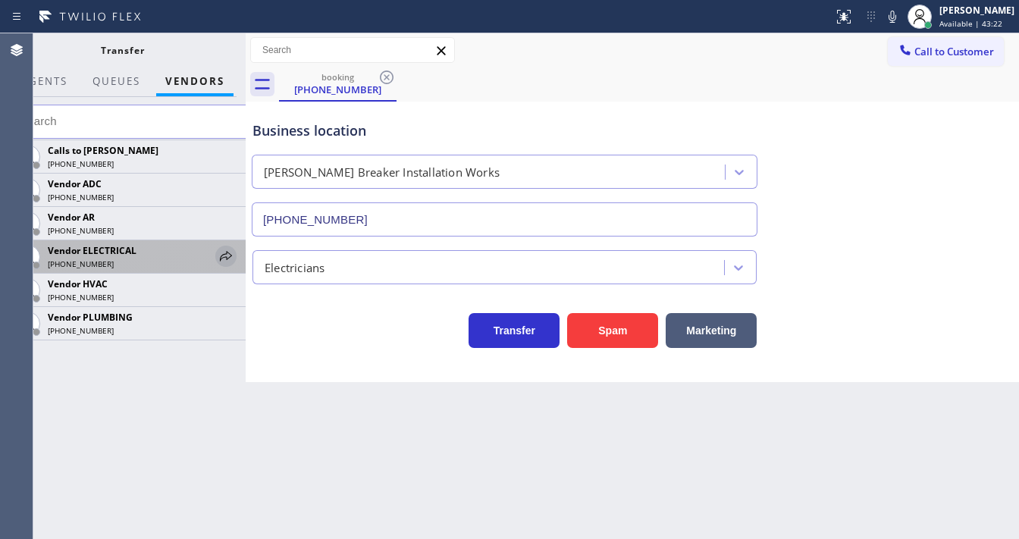
click at [229, 250] on icon at bounding box center [226, 256] width 18 height 18
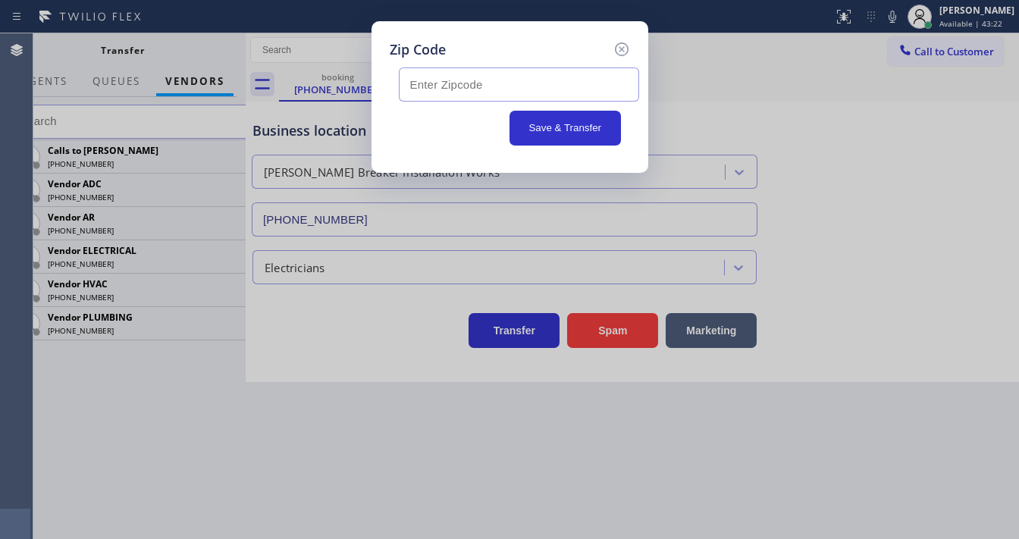
click at [443, 88] on input "text" at bounding box center [519, 84] width 240 height 34
click at [490, 84] on input "text" at bounding box center [519, 84] width 240 height 34
paste input "90620"
drag, startPoint x: 411, startPoint y: 82, endPoint x: 271, endPoint y: 91, distance: 139.8
click at [271, 91] on div "Zip Code 90620 Save & Transfer" at bounding box center [509, 269] width 1019 height 539
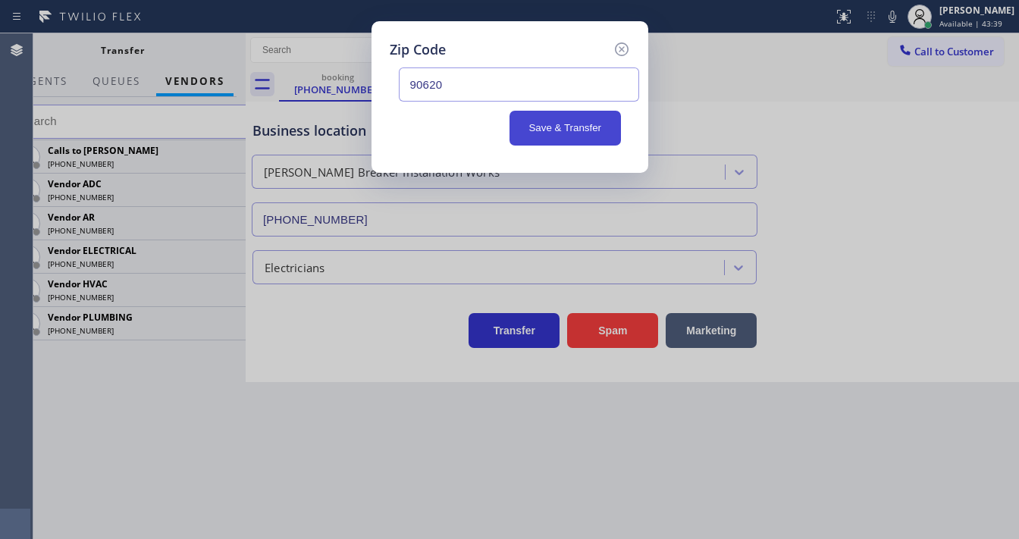
type input "90620"
click at [561, 126] on button "Save & Transfer" at bounding box center [565, 128] width 111 height 35
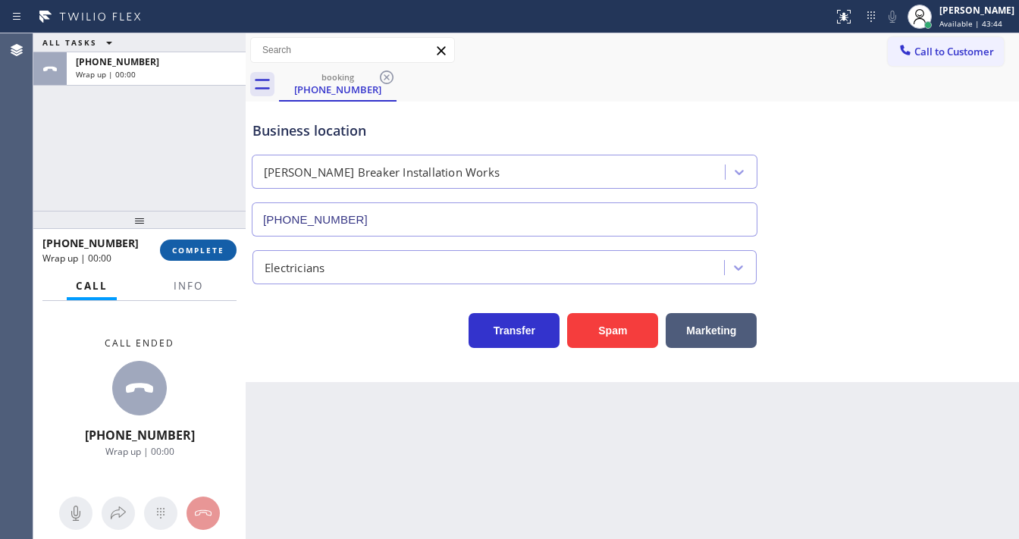
click at [201, 250] on span "COMPLETE" at bounding box center [198, 250] width 52 height 11
click at [381, 246] on div "Classify the call LOCATION NAME [GEOGRAPHIC_DATA] [GEOGRAPHIC_DATA] Ballantyne …" at bounding box center [526, 286] width 986 height 506
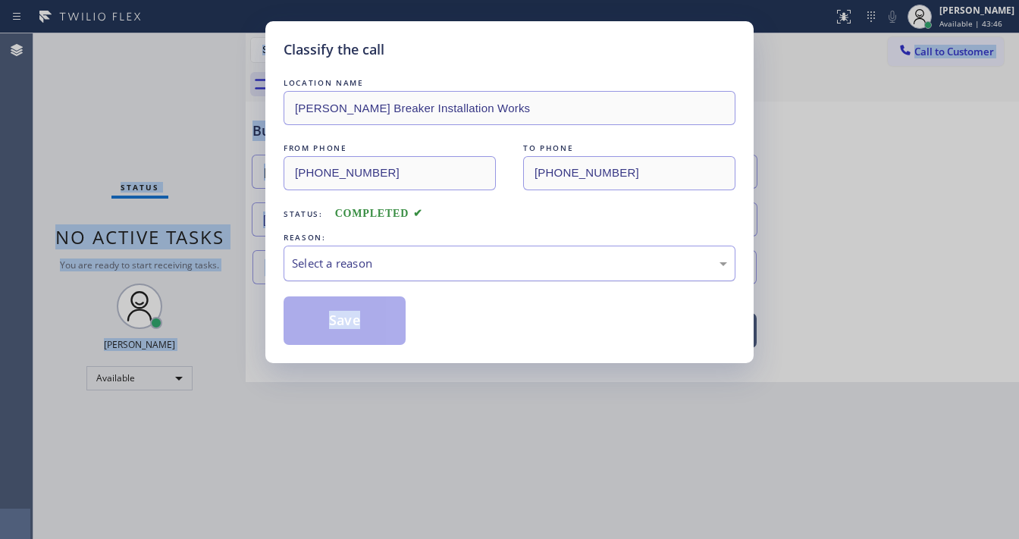
click at [375, 255] on div "Select a reason" at bounding box center [509, 263] width 435 height 17
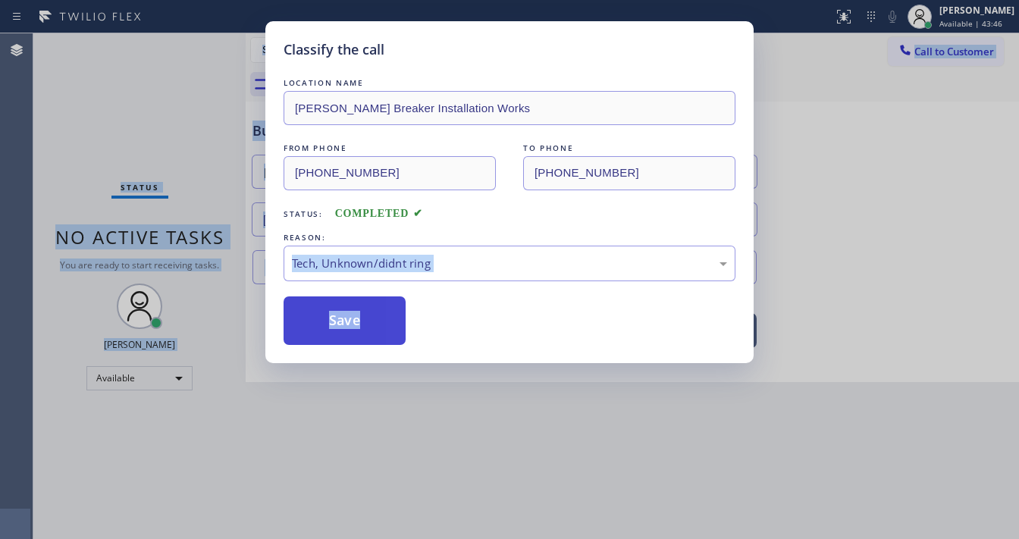
click at [340, 315] on button "Save" at bounding box center [345, 320] width 122 height 49
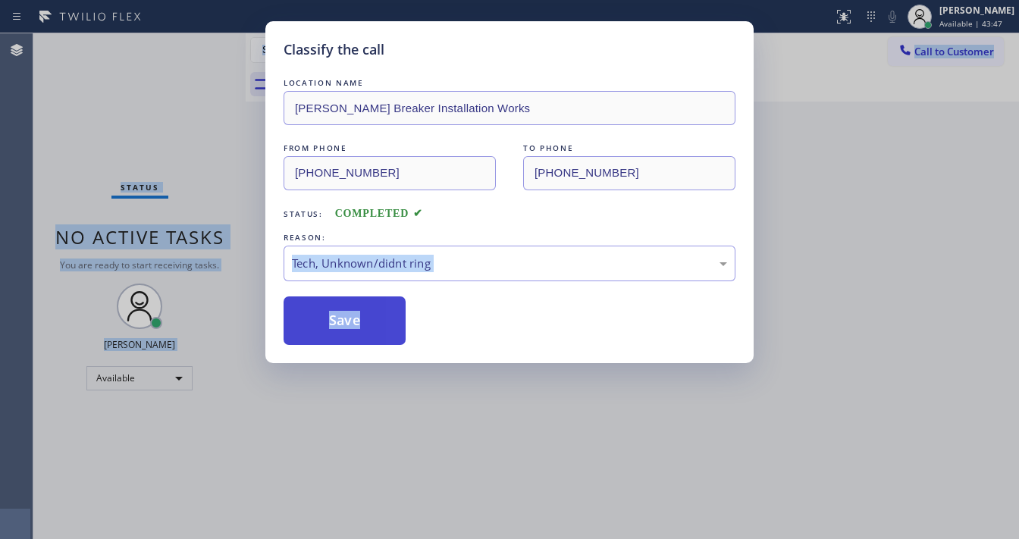
click at [340, 315] on button "Save" at bounding box center [345, 320] width 122 height 49
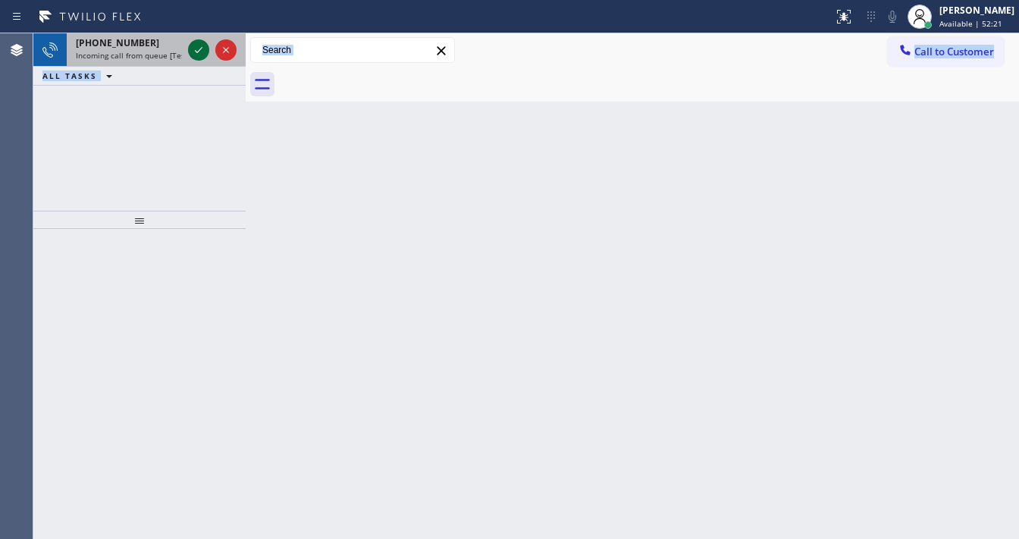
click at [194, 48] on icon at bounding box center [199, 50] width 18 height 18
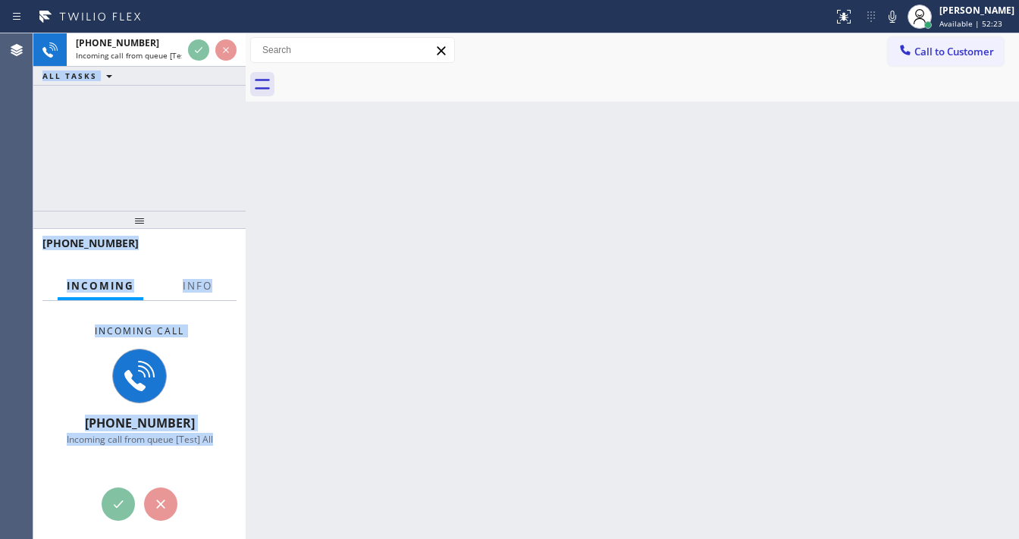
click at [191, 267] on div "+19083925196" at bounding box center [139, 249] width 194 height 39
click at [192, 271] on button "Info" at bounding box center [198, 286] width 48 height 30
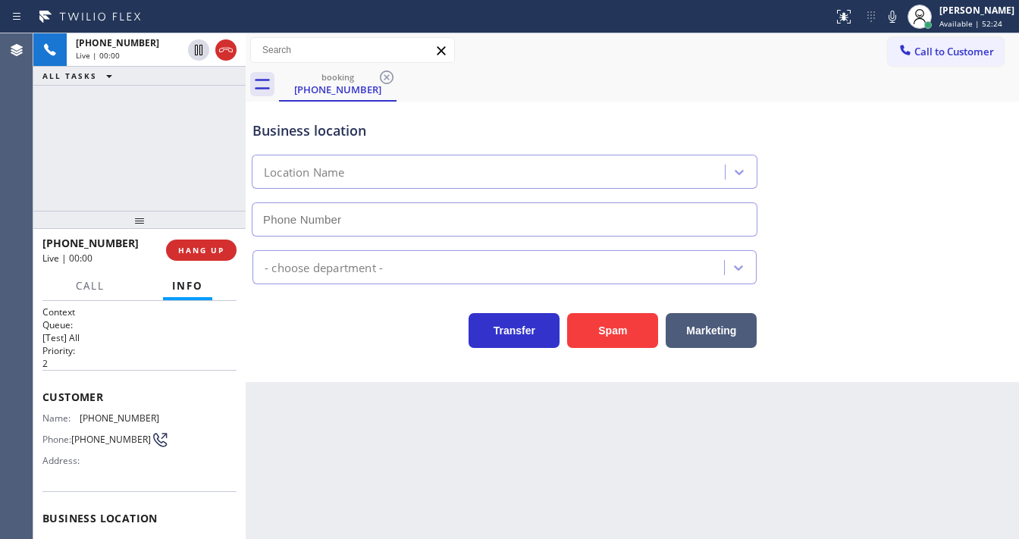
type input "(908) 569-1129"
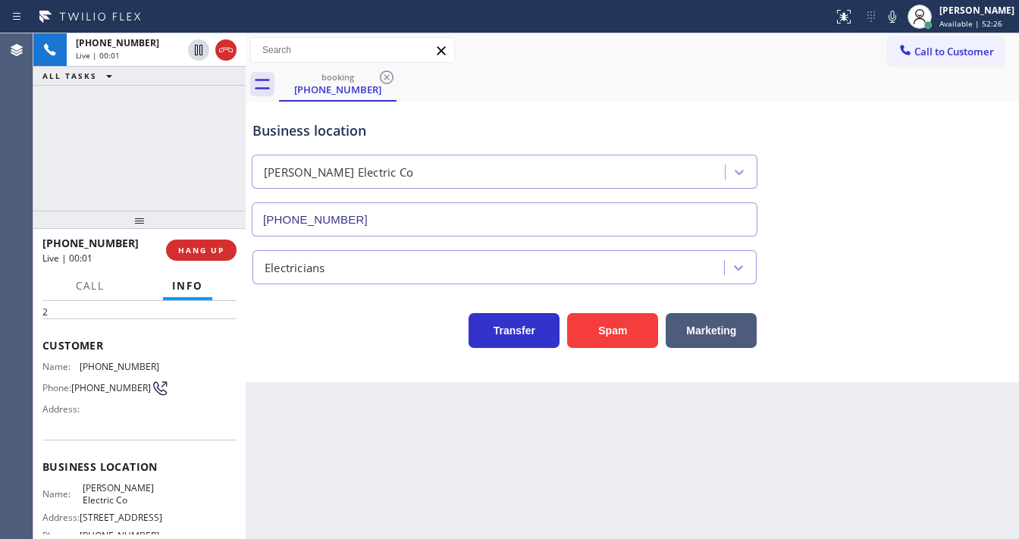
scroll to position [121, 0]
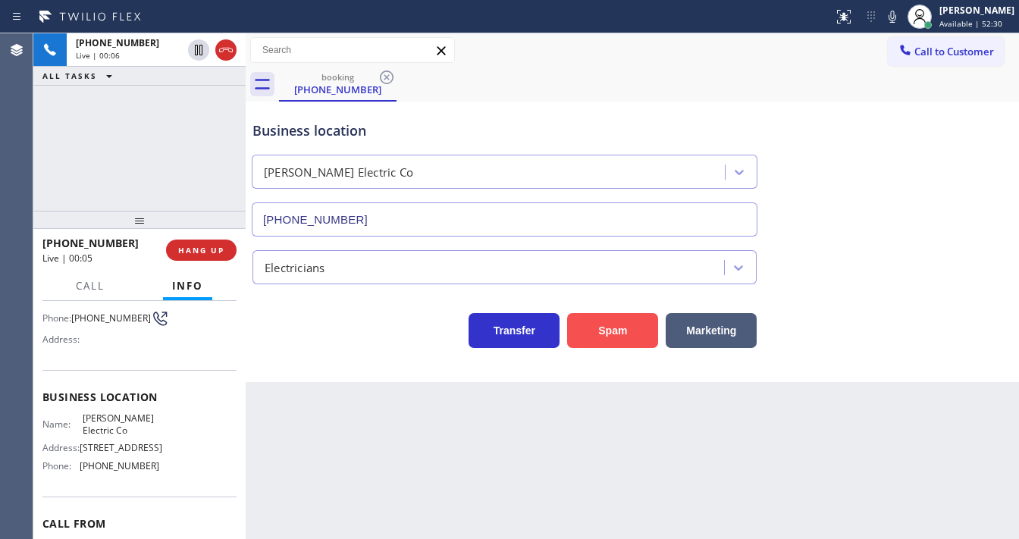
click at [616, 331] on button "Spam" at bounding box center [612, 330] width 91 height 35
click at [202, 162] on div "+19083925196 Live | 00:07 ALL TASKS ALL TASKS ACTIVE TASKS TASKS IN WRAP UP" at bounding box center [139, 121] width 212 height 177
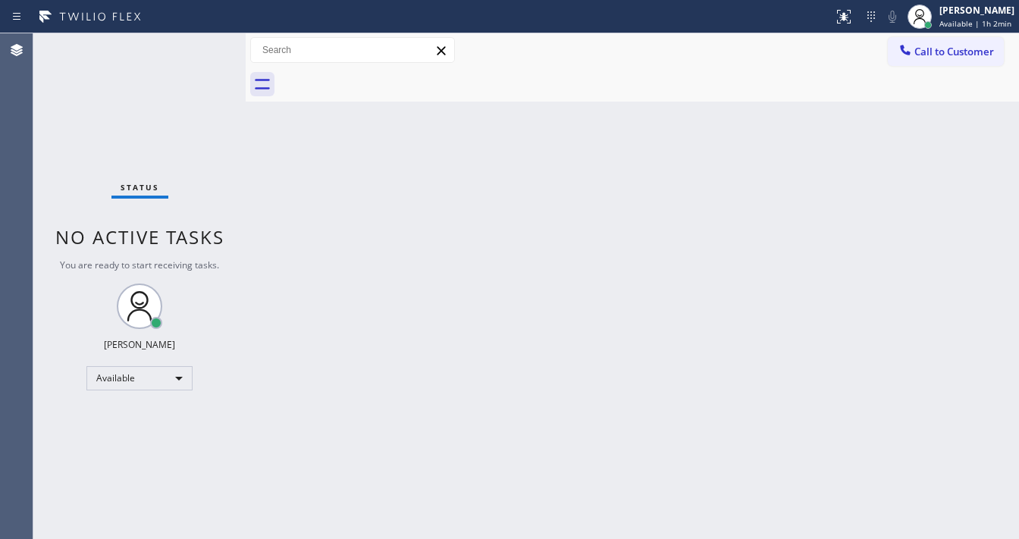
drag, startPoint x: 764, startPoint y: 212, endPoint x: 856, endPoint y: 525, distance: 325.8
click at [769, 227] on div "Back to Dashboard Change Sender ID Customers Technicians Select a contact Outbo…" at bounding box center [632, 286] width 773 height 506
click at [861, 290] on div "Back to Dashboard Change Sender ID Customers Technicians Select a contact Outbo…" at bounding box center [632, 286] width 773 height 506
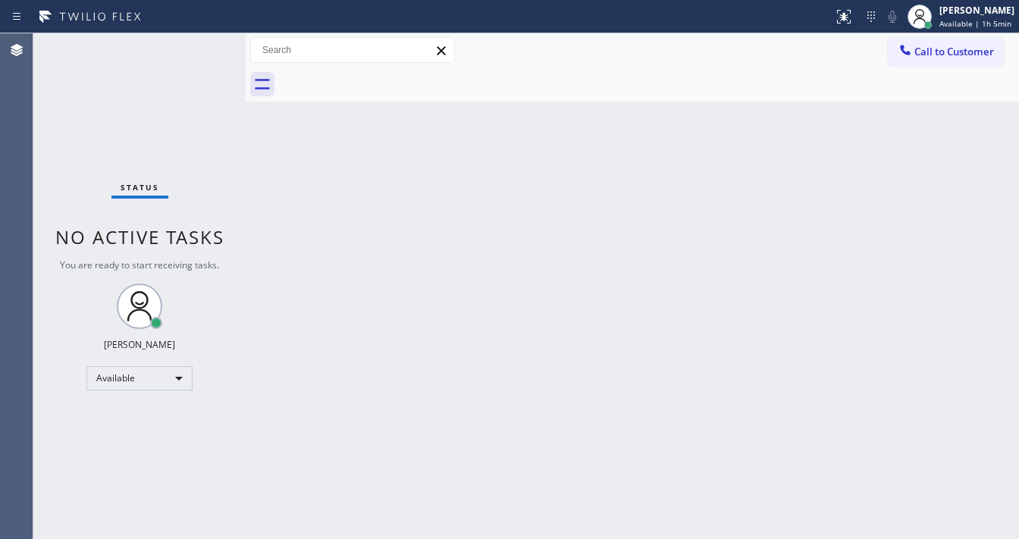
click at [861, 290] on div "Back to Dashboard Change Sender ID Customers Technicians Select a contact Outbo…" at bounding box center [632, 286] width 773 height 506
drag, startPoint x: 861, startPoint y: 290, endPoint x: 774, endPoint y: 396, distance: 136.8
click at [868, 325] on div "Back to Dashboard Change Sender ID Customers Technicians Select a contact Outbo…" at bounding box center [632, 286] width 773 height 506
click at [814, 340] on div "Back to Dashboard Change Sender ID Customers Technicians Select a contact Outbo…" at bounding box center [632, 286] width 773 height 506
click at [767, 491] on div "Back to Dashboard Change Sender ID Customers Technicians Select a contact Outbo…" at bounding box center [632, 286] width 773 height 506
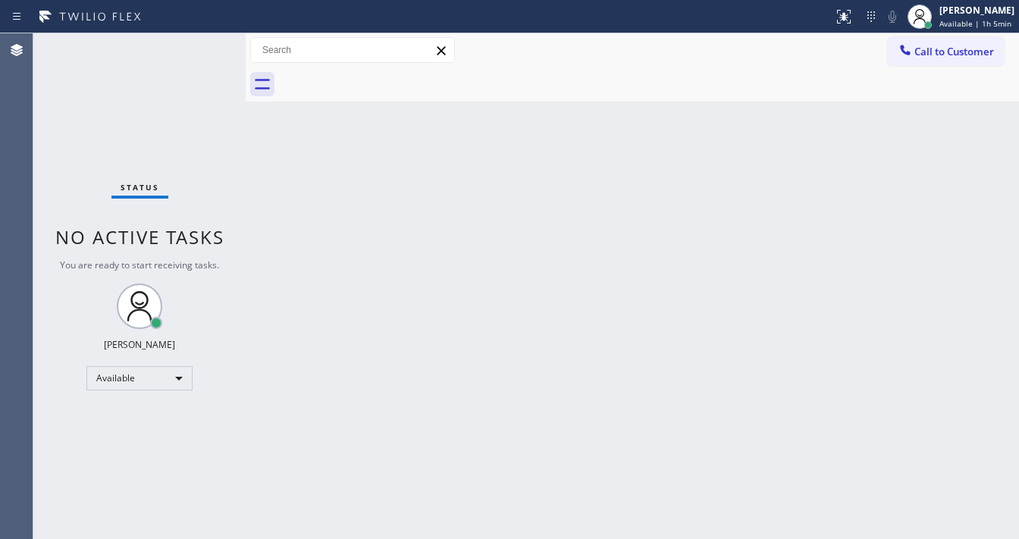
click at [764, 492] on div "Back to Dashboard Change Sender ID Customers Technicians Select a contact Outbo…" at bounding box center [632, 286] width 773 height 506
click at [764, 428] on div "Back to Dashboard Change Sender ID Customers Technicians Select a contact Outbo…" at bounding box center [632, 286] width 773 height 506
click at [745, 463] on div "Back to Dashboard Change Sender ID Customers Technicians Select a contact Outbo…" at bounding box center [632, 286] width 773 height 506
click at [742, 464] on div "Back to Dashboard Change Sender ID Customers Technicians Select a contact Outbo…" at bounding box center [632, 286] width 773 height 506
drag, startPoint x: 742, startPoint y: 463, endPoint x: 756, endPoint y: 481, distance: 23.2
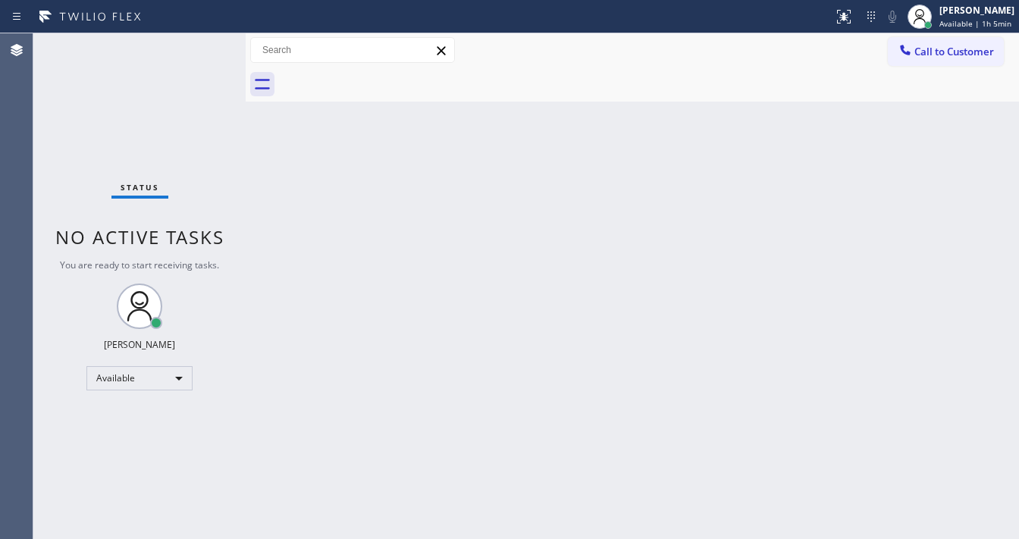
click at [753, 477] on div "Back to Dashboard Change Sender ID Customers Technicians Select a contact Outbo…" at bounding box center [632, 286] width 773 height 506
click at [756, 481] on div "Back to Dashboard Change Sender ID Customers Technicians Select a contact Outbo…" at bounding box center [632, 286] width 773 height 506
drag, startPoint x: 756, startPoint y: 481, endPoint x: 752, endPoint y: 443, distance: 38.1
click at [752, 443] on div "Back to Dashboard Change Sender ID Customers Technicians Select a contact Outbo…" at bounding box center [632, 286] width 773 height 506
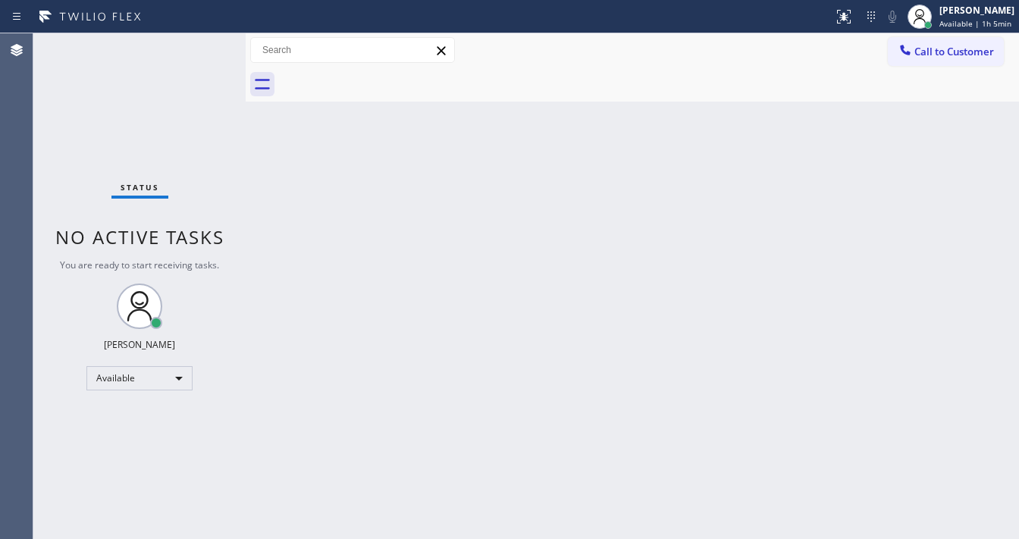
click at [748, 443] on div "Back to Dashboard Change Sender ID Customers Technicians Select a contact Outbo…" at bounding box center [632, 286] width 773 height 506
click at [961, 24] on span "Available | 1h 5min" at bounding box center [975, 23] width 72 height 11
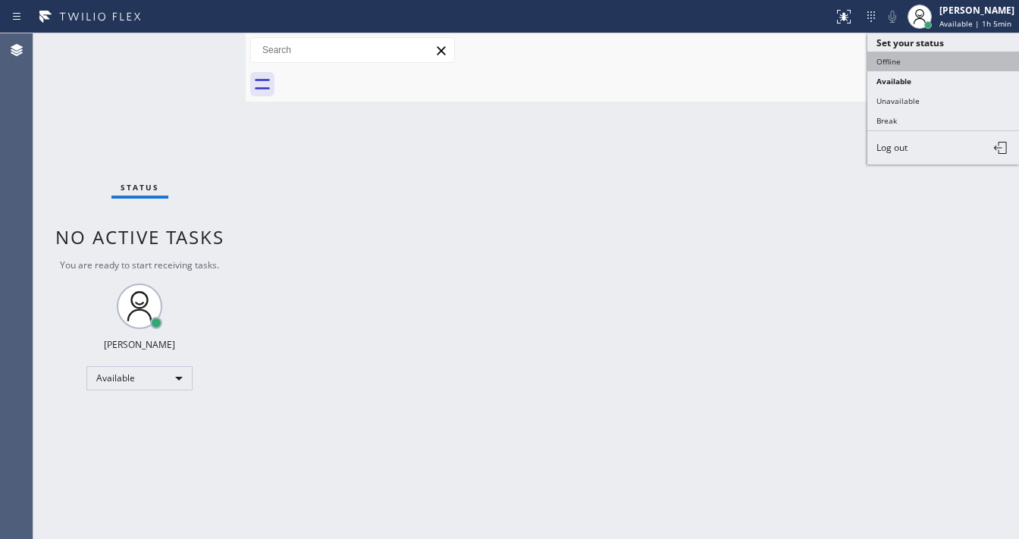
click at [918, 61] on button "Offline" at bounding box center [943, 62] width 152 height 20
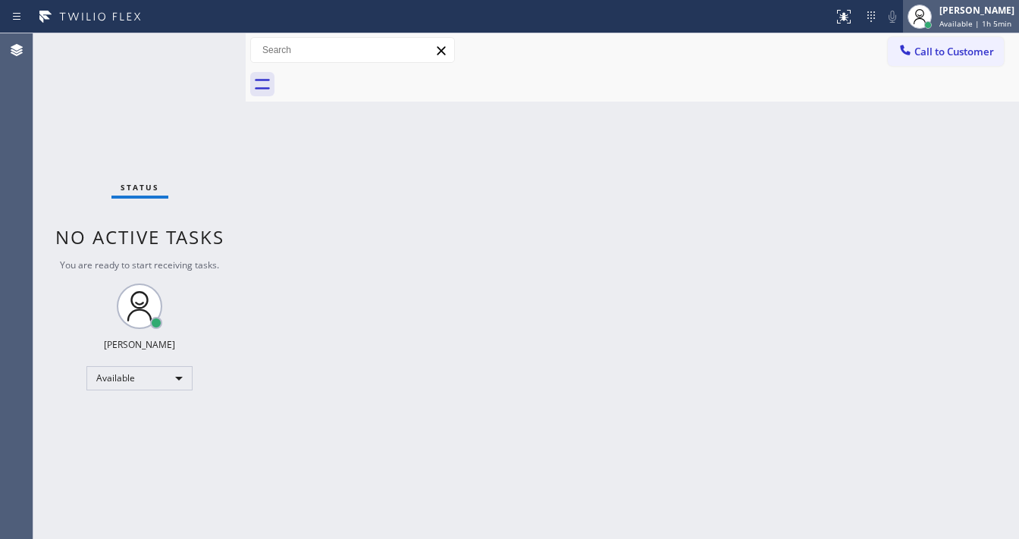
click at [983, 21] on span "Available | 1h 5min" at bounding box center [975, 23] width 72 height 11
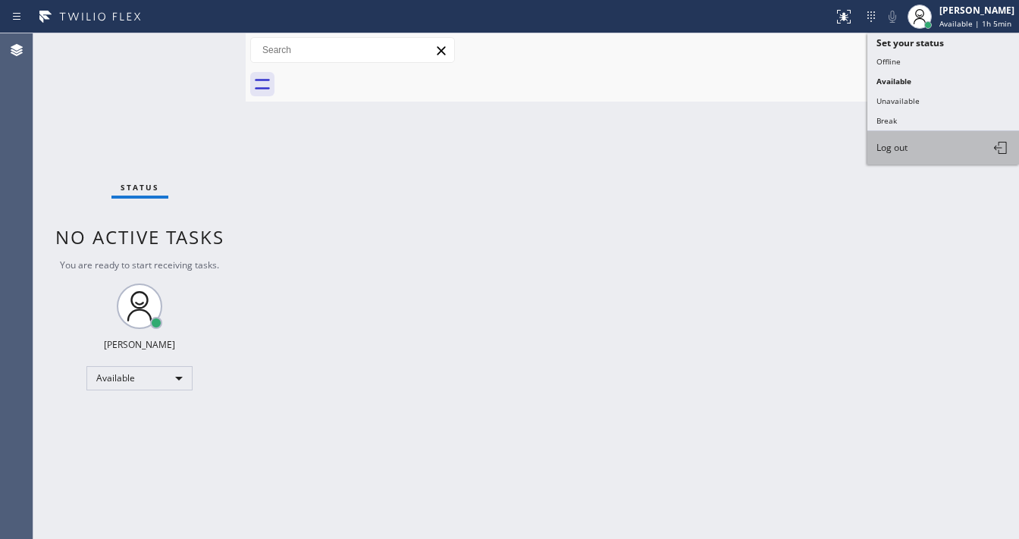
click at [923, 140] on button "Log out" at bounding box center [943, 147] width 152 height 33
